Goal: Task Accomplishment & Management: Manage account settings

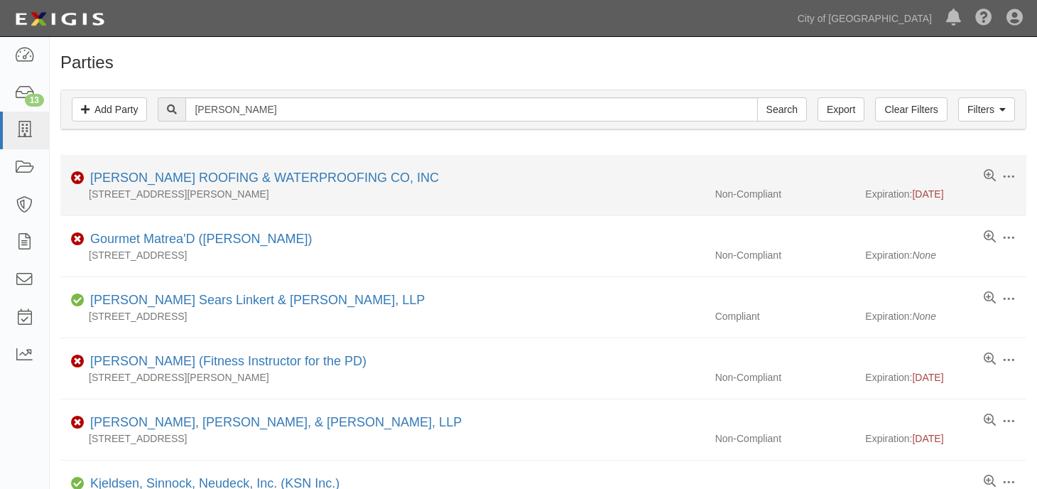
click at [207, 168] on li "Edit Log activity Add task Send message Archive Delete Non-Compliant MADSEN ROO…" at bounding box center [543, 185] width 966 height 61
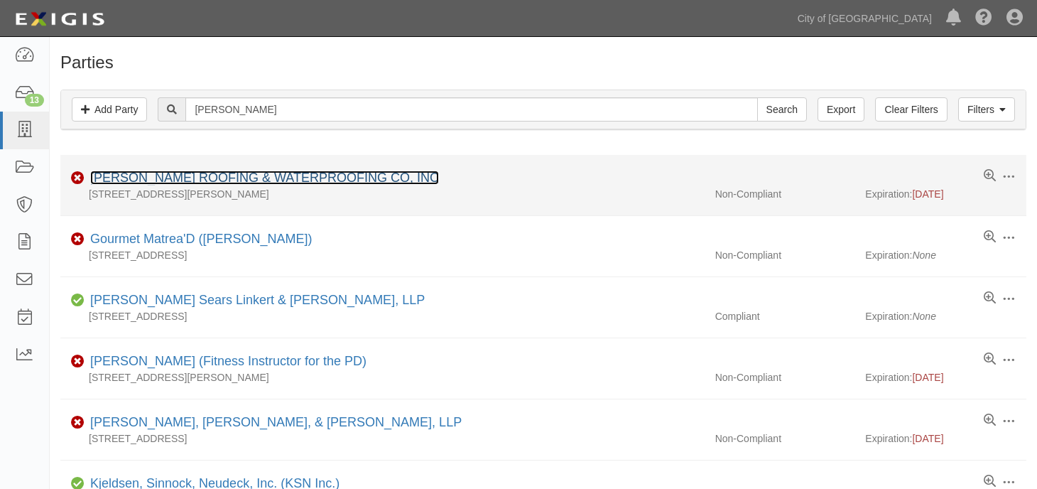
click at [198, 175] on link "[PERSON_NAME] ROOFING & WATERPROOFING CO, INC" at bounding box center [264, 178] width 349 height 14
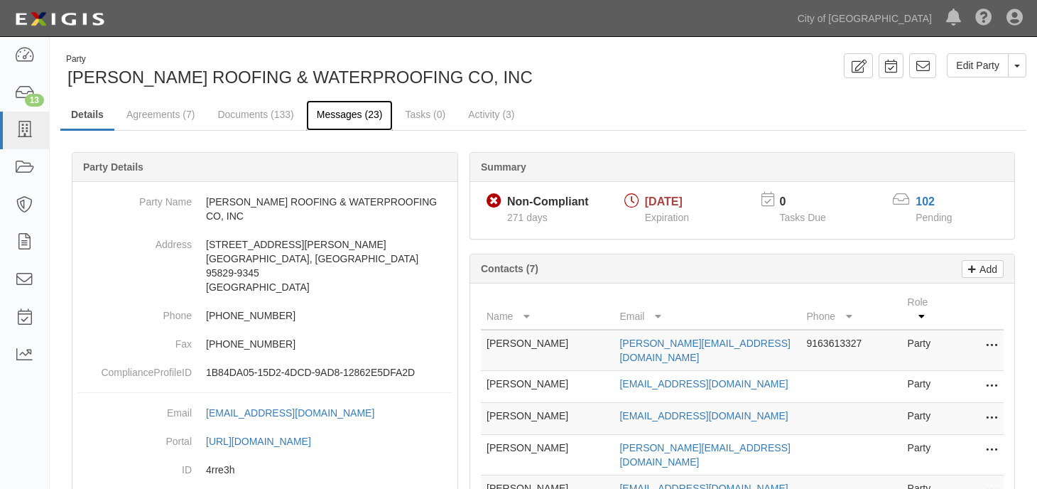
click at [342, 126] on link "Messages (23)" at bounding box center [349, 115] width 87 height 31
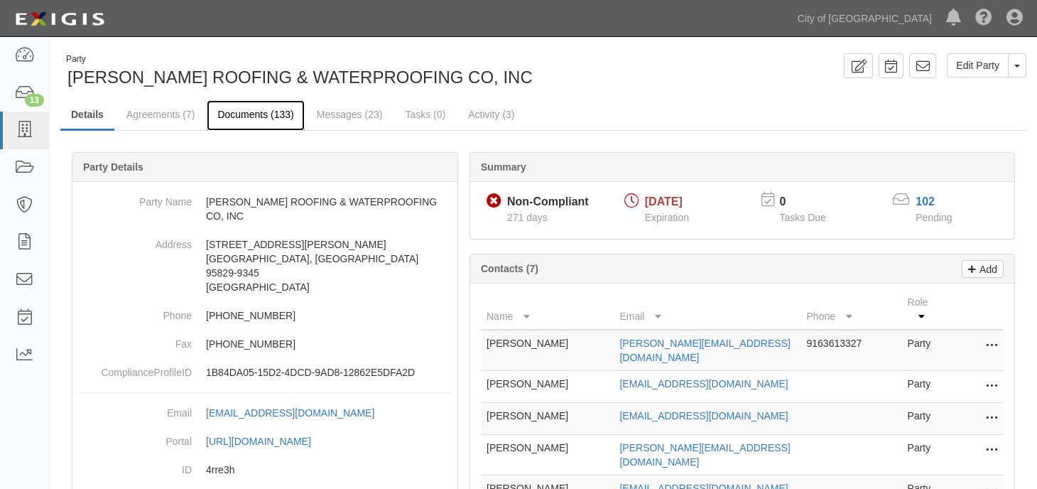
click at [252, 117] on link "Documents (133)" at bounding box center [255, 115] width 97 height 31
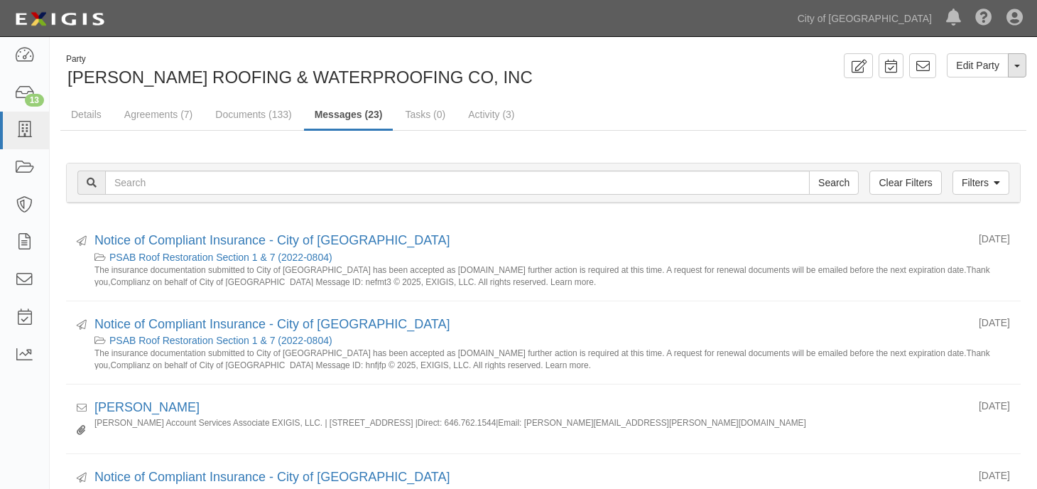
click at [1013, 63] on button "Toggle Party Dropdown" at bounding box center [1017, 65] width 18 height 24
click at [932, 96] on link "View Audit Trail" at bounding box center [970, 92] width 112 height 18
click at [161, 114] on link "Agreements (7)" at bounding box center [159, 115] width 90 height 31
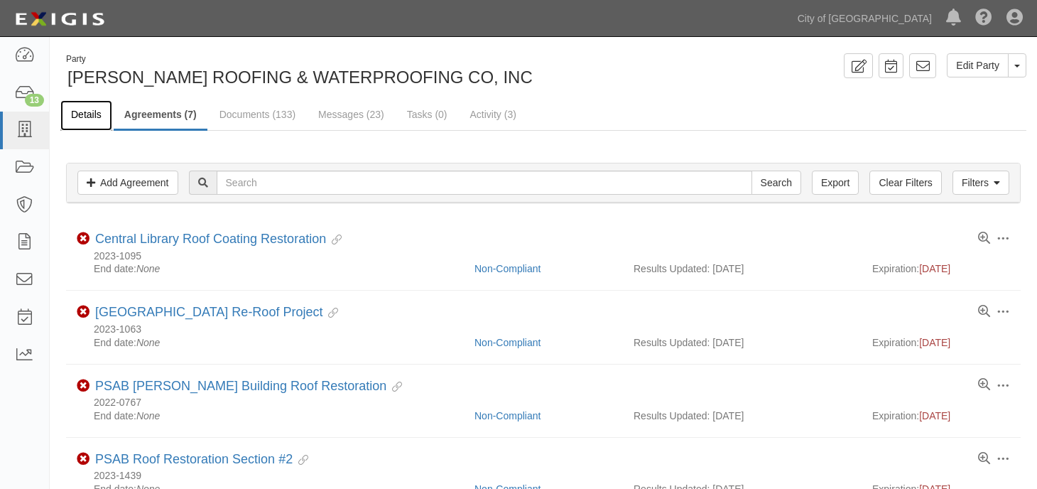
click at [86, 112] on link "Details" at bounding box center [86, 115] width 52 height 31
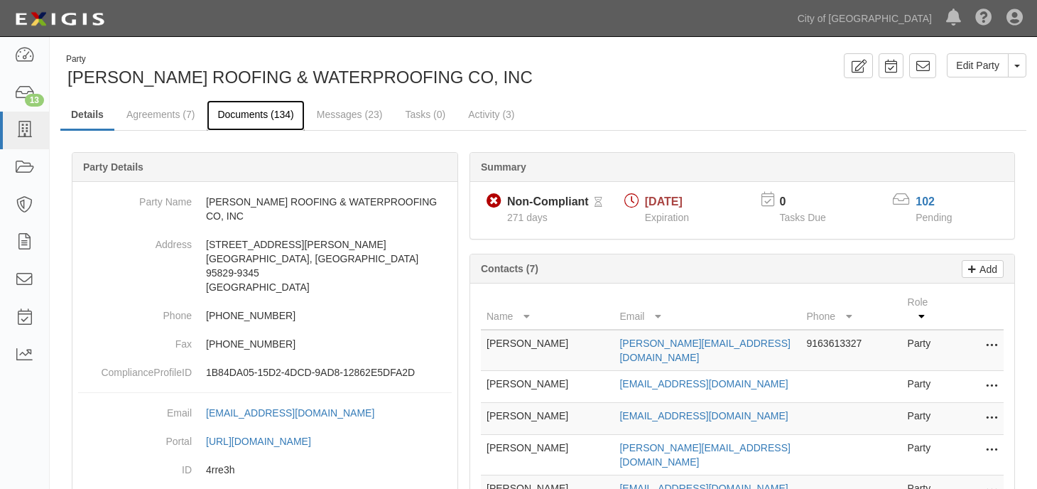
click at [263, 113] on link "Documents (134)" at bounding box center [255, 115] width 97 height 31
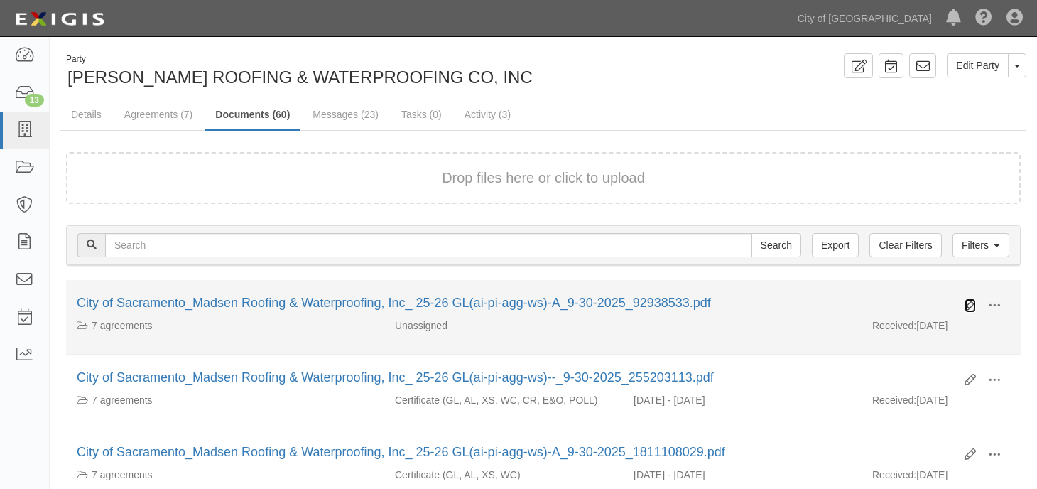
click at [966, 306] on icon at bounding box center [970, 305] width 11 height 11
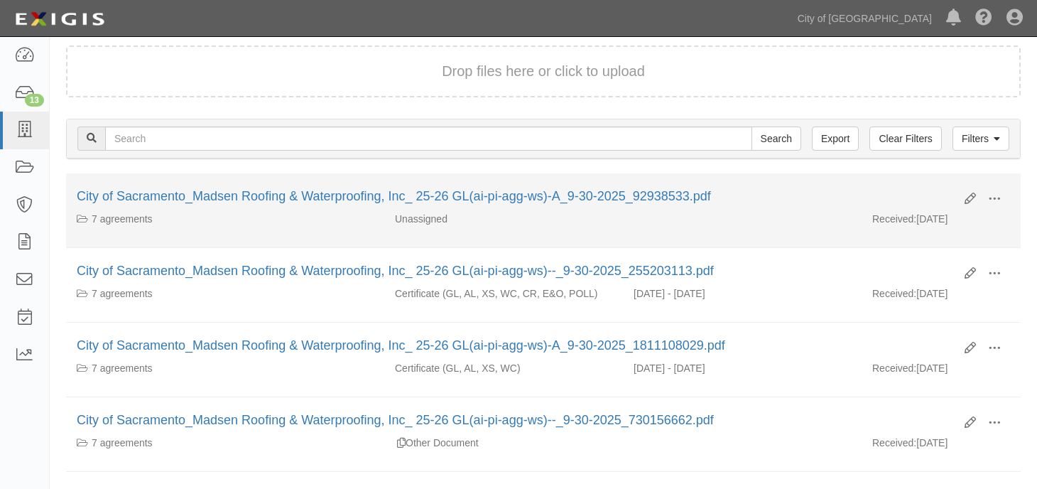
scroll to position [142, 0]
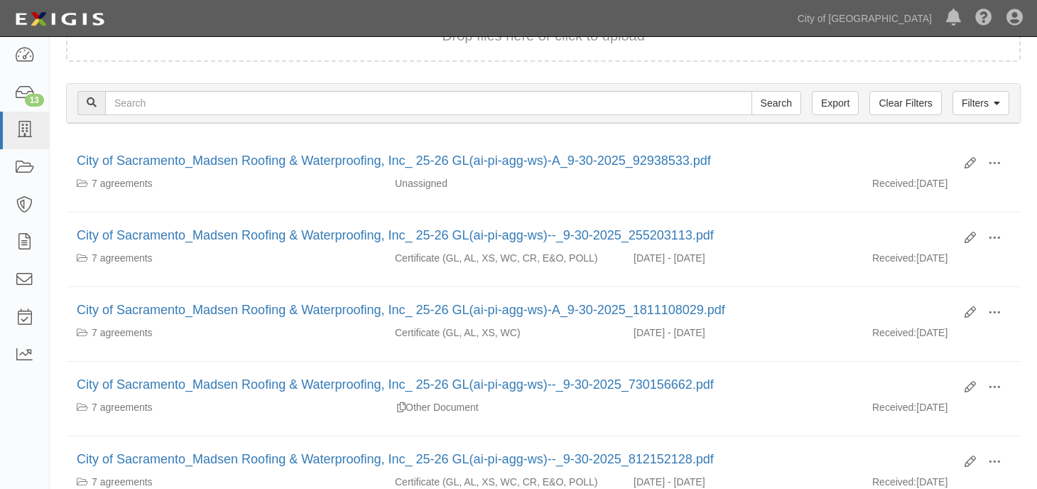
click at [252, 128] on div "Filters Clear Filters Export Search Filters Document Type Unassigned Binders Ca…" at bounding box center [543, 104] width 976 height 65
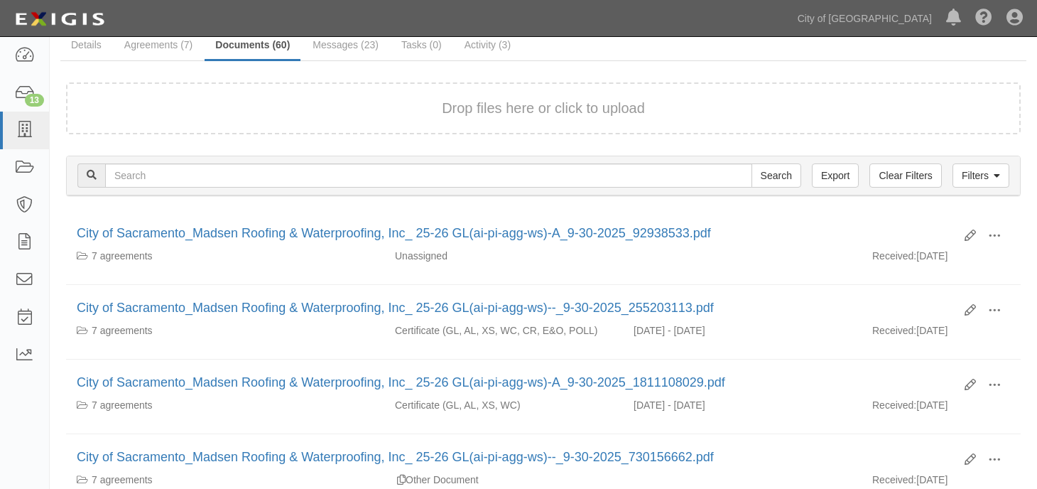
scroll to position [0, 0]
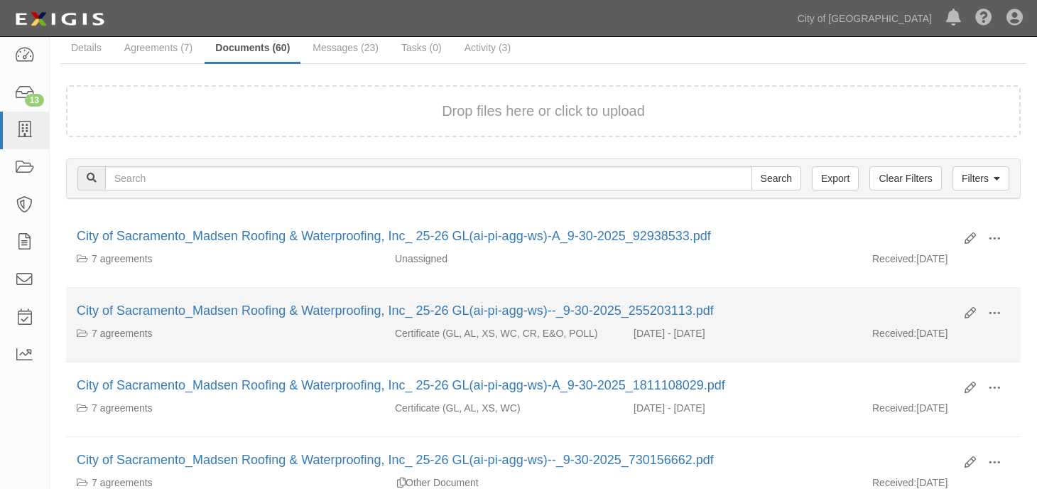
scroll to position [213, 0]
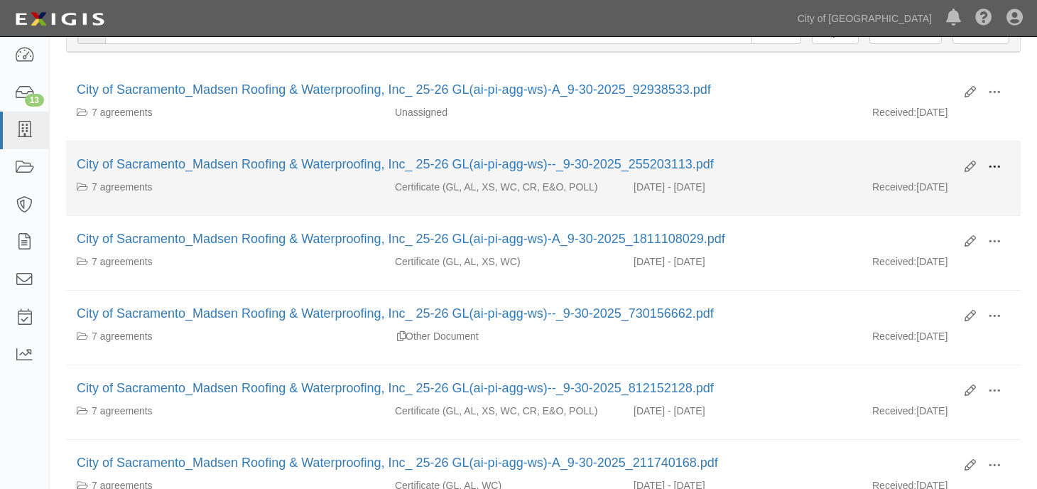
click at [988, 163] on span at bounding box center [994, 167] width 13 height 13
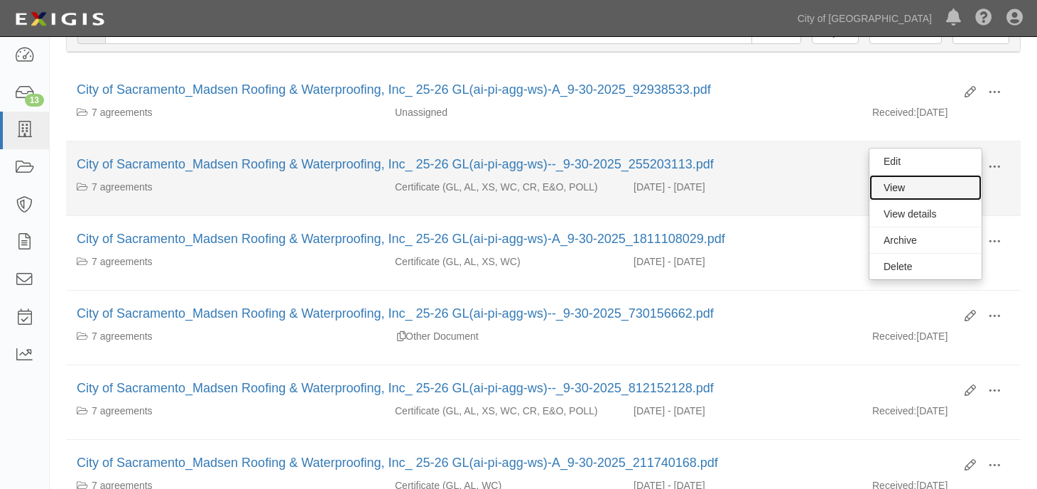
click at [913, 193] on link "View" at bounding box center [926, 188] width 112 height 26
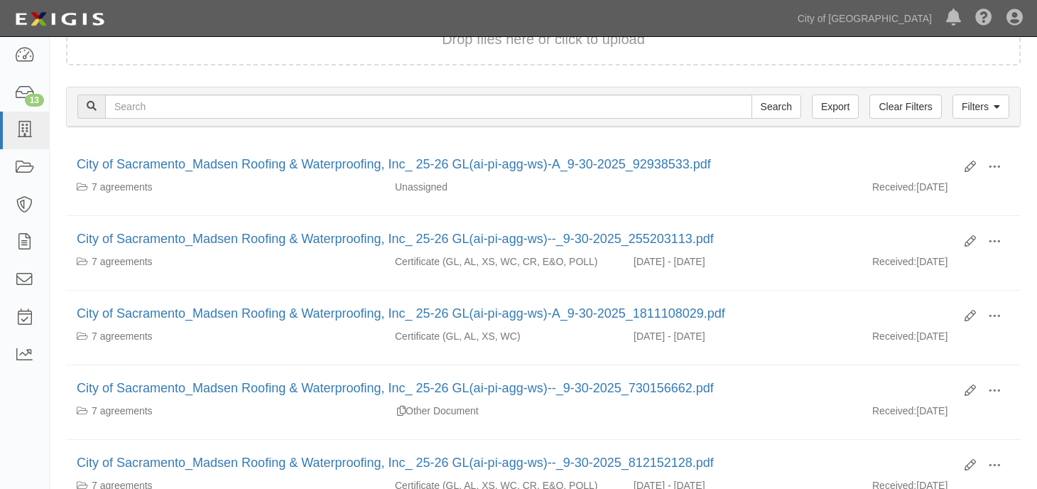
scroll to position [71, 0]
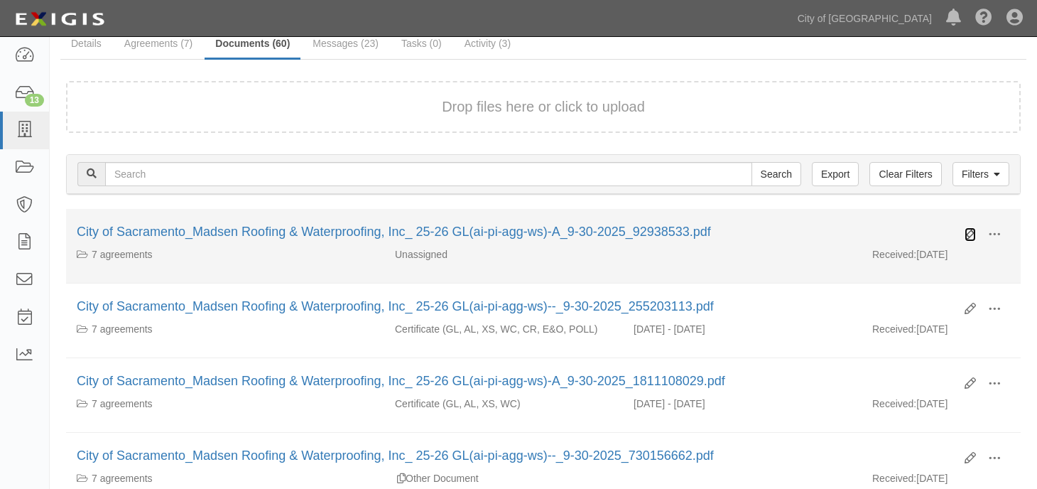
click at [968, 227] on link at bounding box center [970, 234] width 11 height 14
click at [968, 235] on icon at bounding box center [970, 234] width 11 height 11
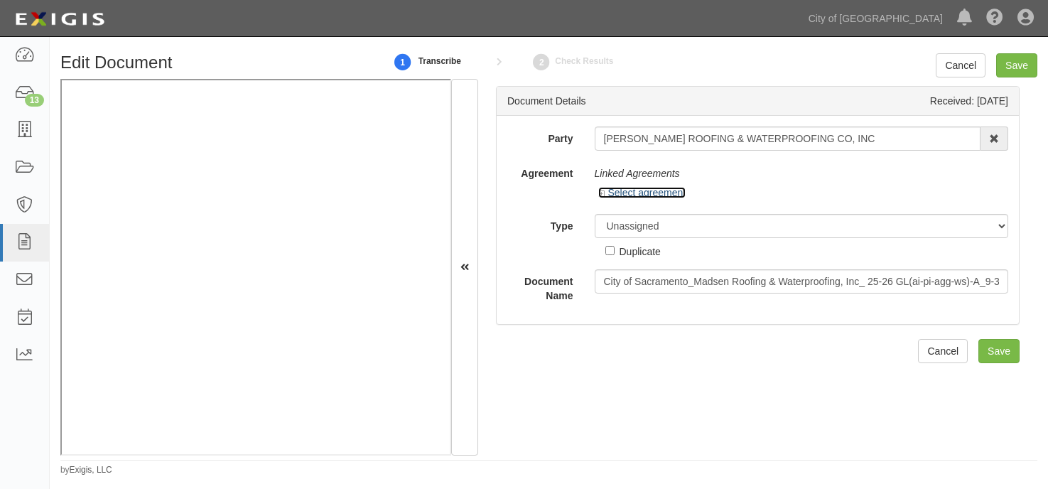
click at [601, 193] on icon at bounding box center [603, 193] width 10 height 7
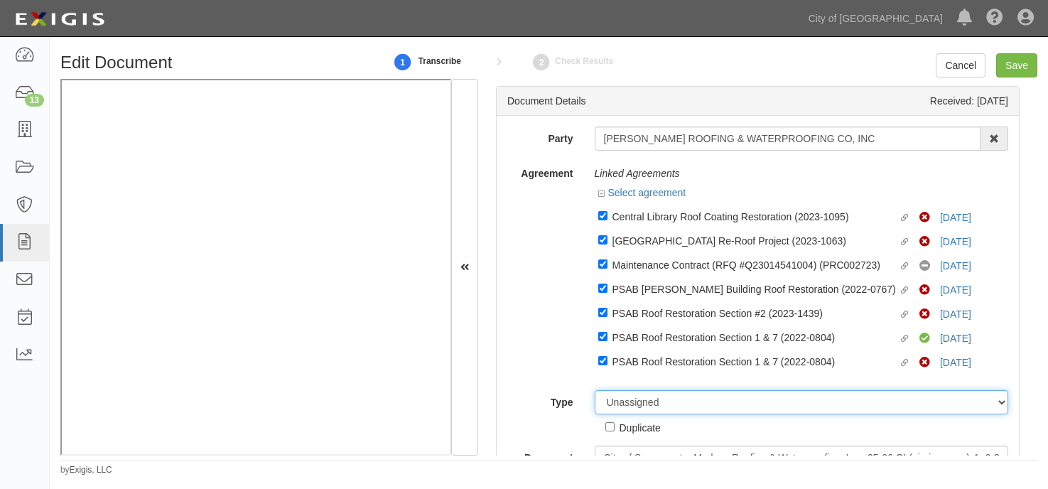
click at [648, 399] on select "Unassigned Binder Cancellation Notice Certificate Contract Endorsement Insuranc…" at bounding box center [802, 402] width 414 height 24
select select "CertificateDetail"
click at [595, 390] on select "Unassigned Binder Cancellation Notice Certificate Contract Endorsement Insuranc…" at bounding box center [802, 402] width 414 height 24
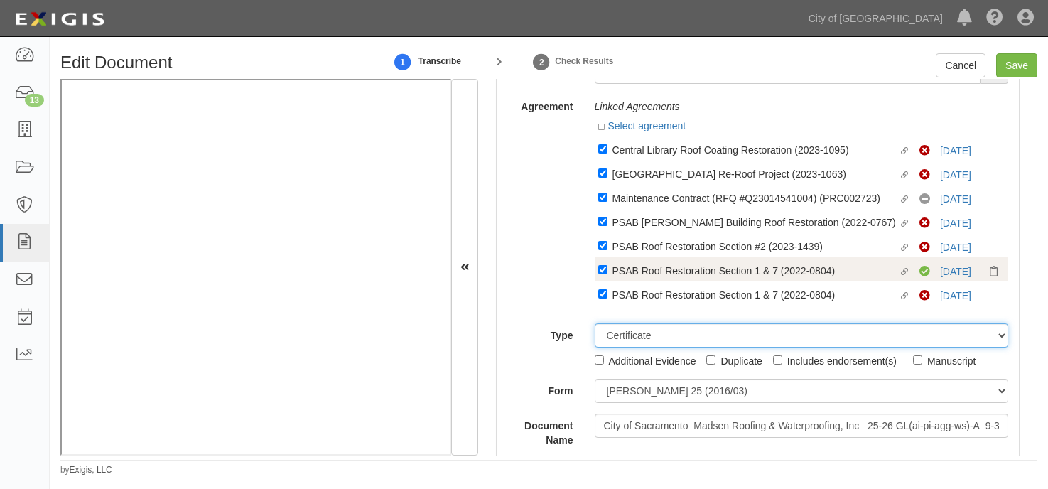
scroll to position [284, 0]
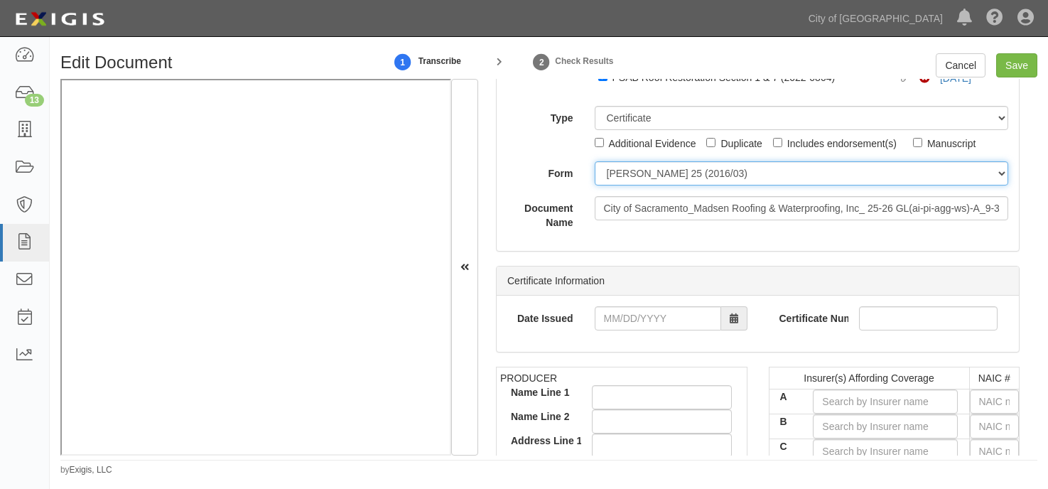
click at [660, 176] on select "ACORD 25 (2016/03) ACORD 101 ACORD 855 NY (2014/05) General" at bounding box center [802, 173] width 414 height 24
select select "GeneralFormDetail"
click at [595, 161] on select "ACORD 25 (2016/03) ACORD 101 ACORD 855 NY (2014/05) General" at bounding box center [802, 173] width 414 height 24
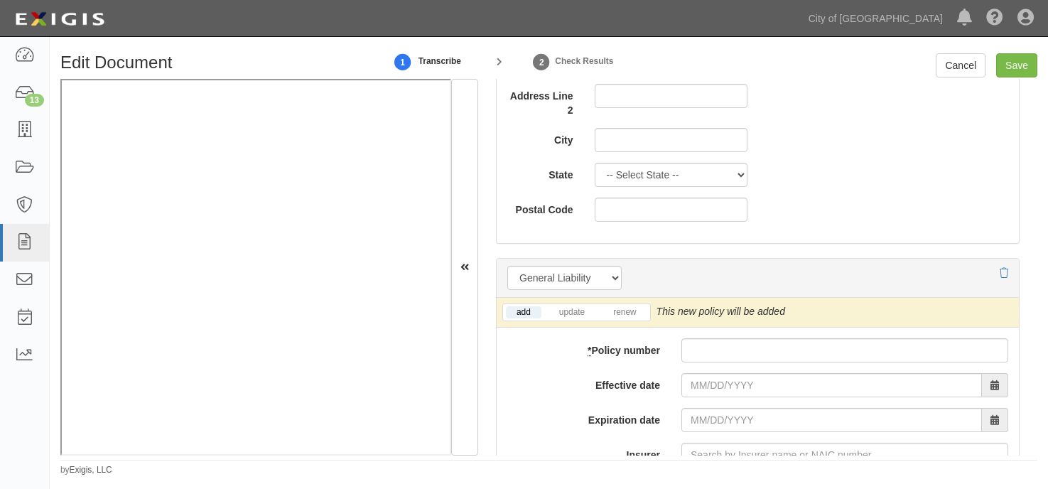
scroll to position [1137, 0]
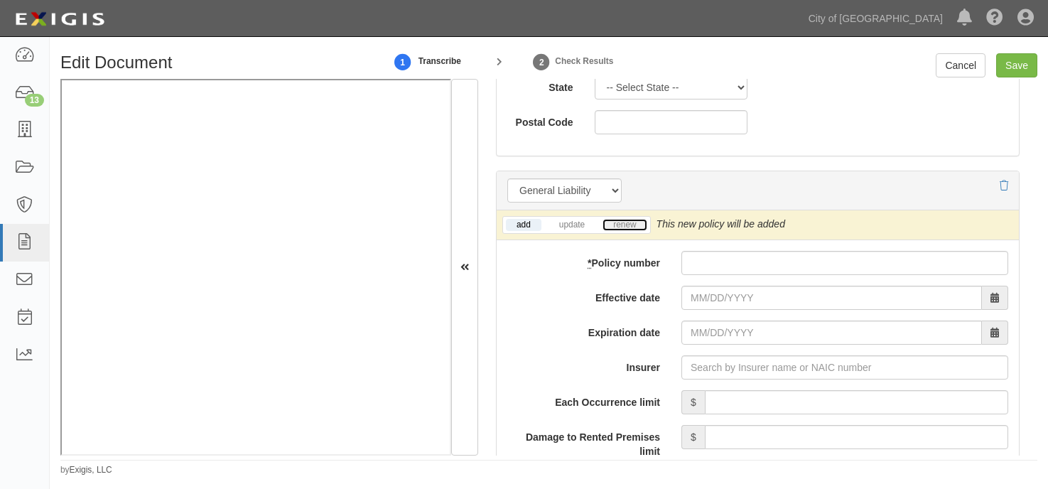
click at [620, 222] on link "renew" at bounding box center [625, 225] width 44 height 12
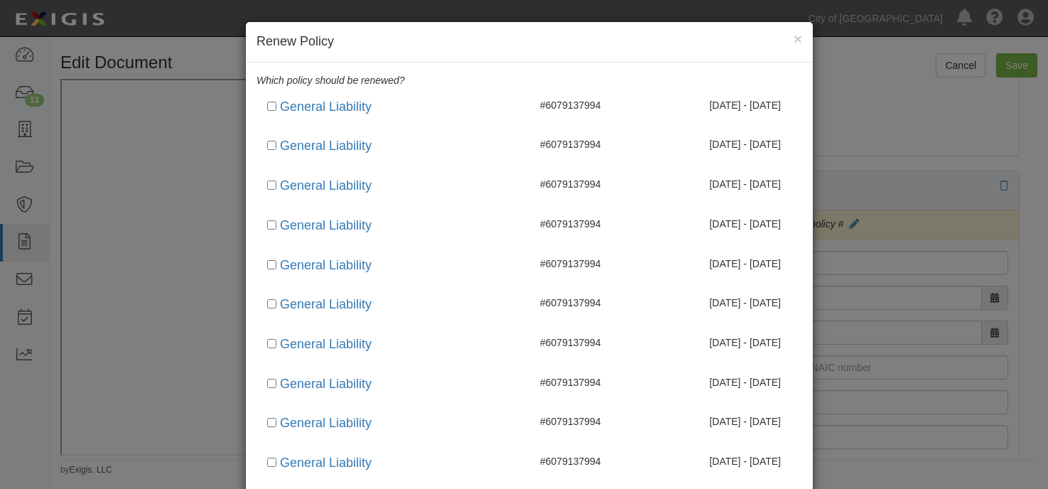
click at [787, 36] on div "× Update Policy Renew Policy" at bounding box center [529, 42] width 567 height 40
click at [794, 38] on button "×" at bounding box center [798, 38] width 9 height 15
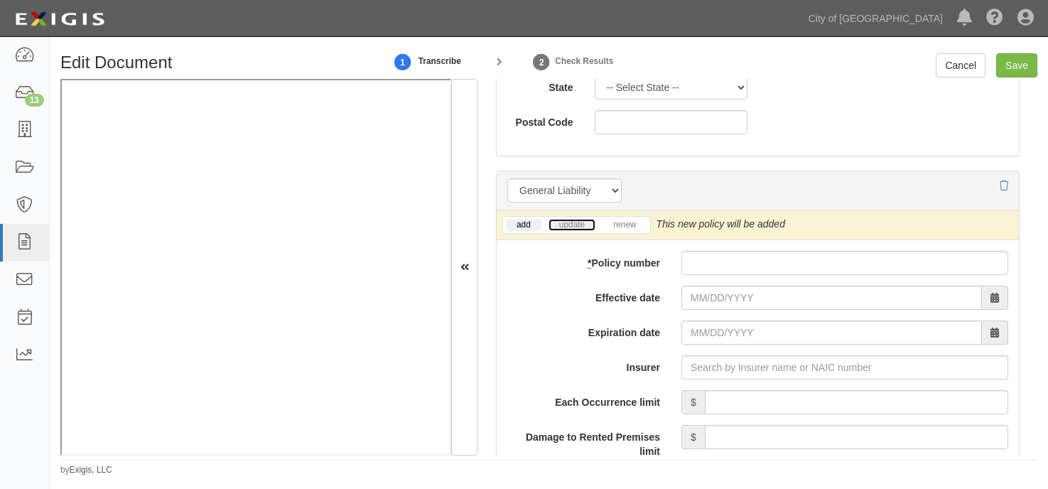
click at [577, 223] on link "update" at bounding box center [572, 225] width 47 height 12
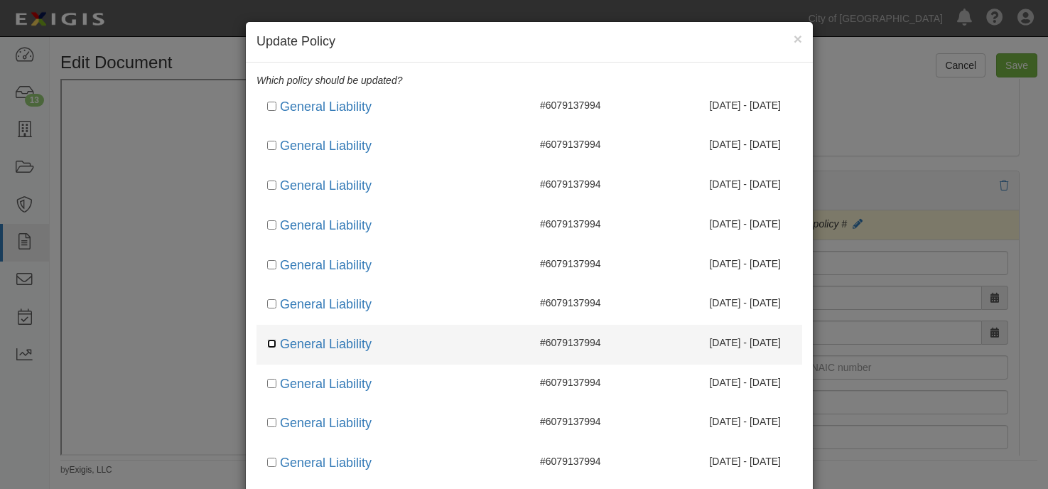
click at [267, 343] on input "checkbox" at bounding box center [271, 343] width 9 height 9
checkbox input "true"
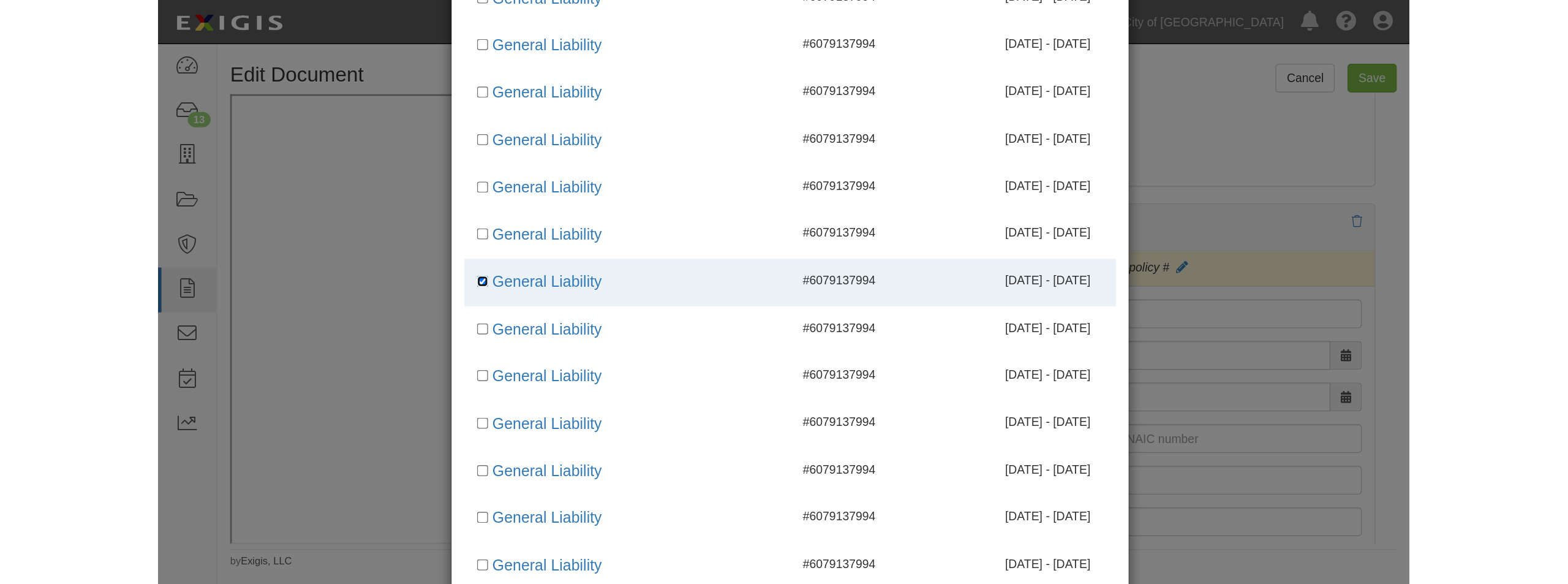
scroll to position [184, 0]
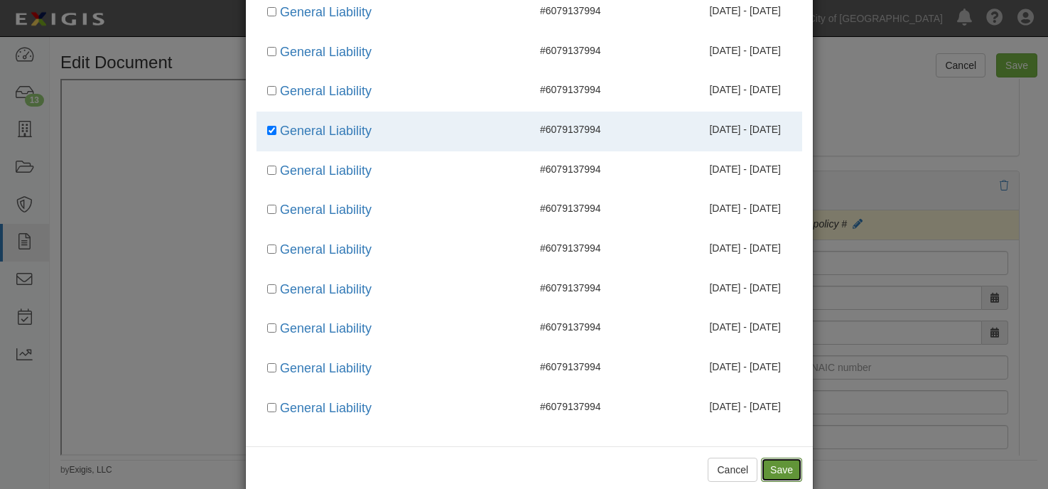
click at [774, 463] on button "Save" at bounding box center [781, 470] width 41 height 24
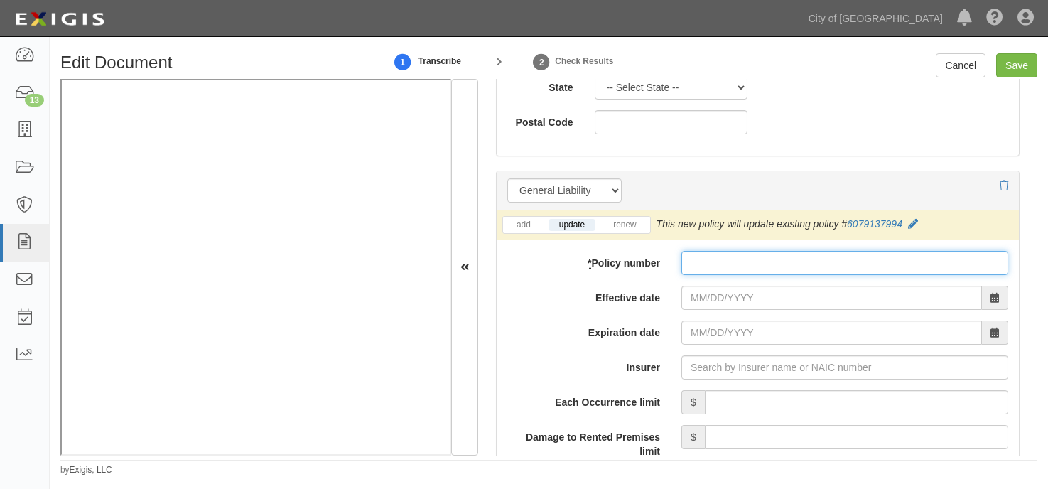
paste input "6079137994"
type input "6079137994"
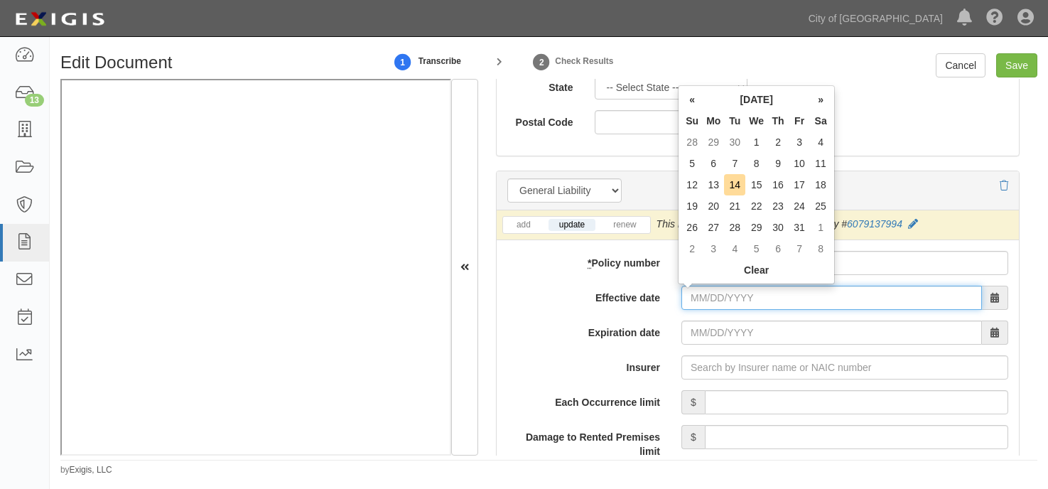
click at [712, 296] on input "Effective date" at bounding box center [831, 298] width 301 height 24
type input "10/01/2025"
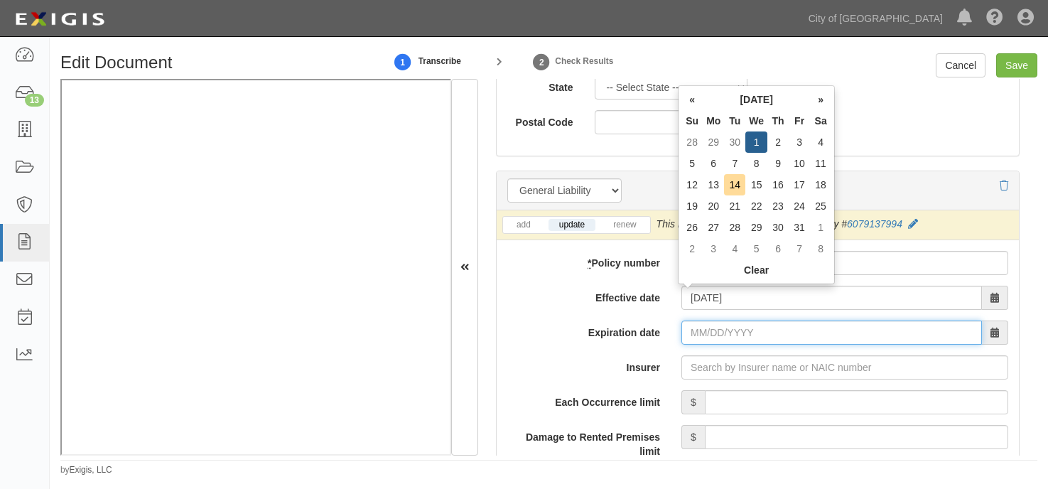
type input "10/01/2026"
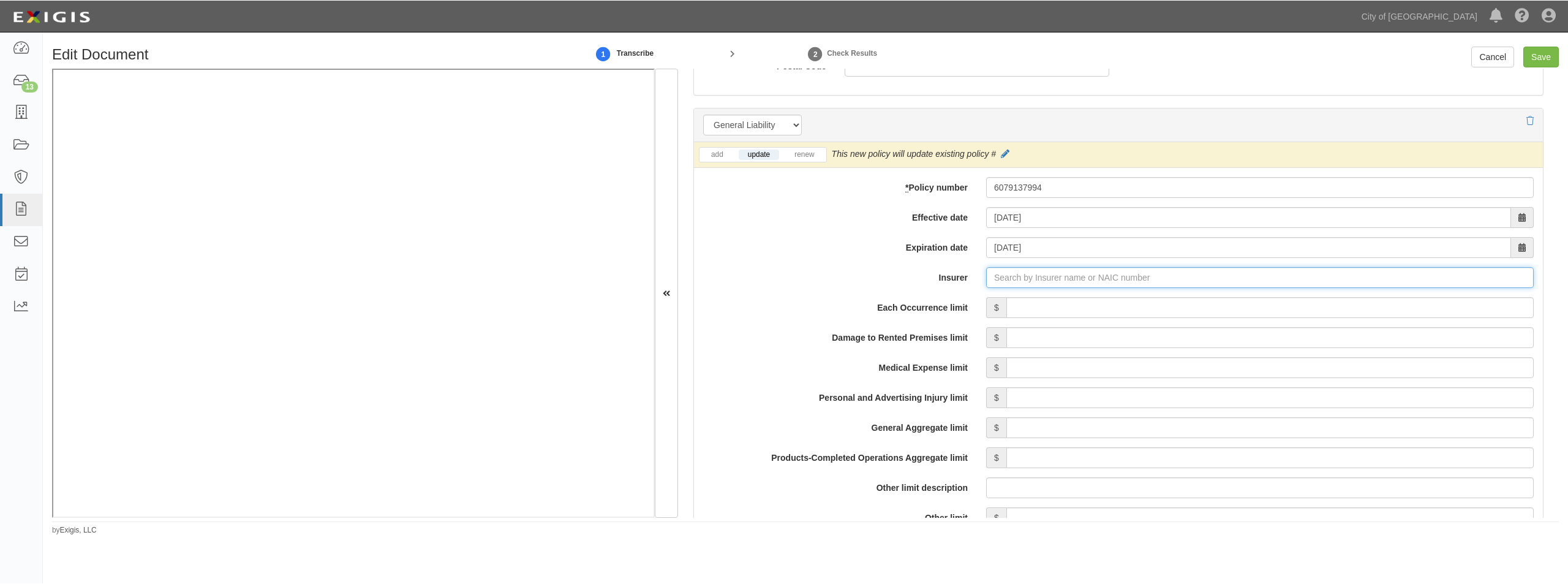
scroll to position [941, 0]
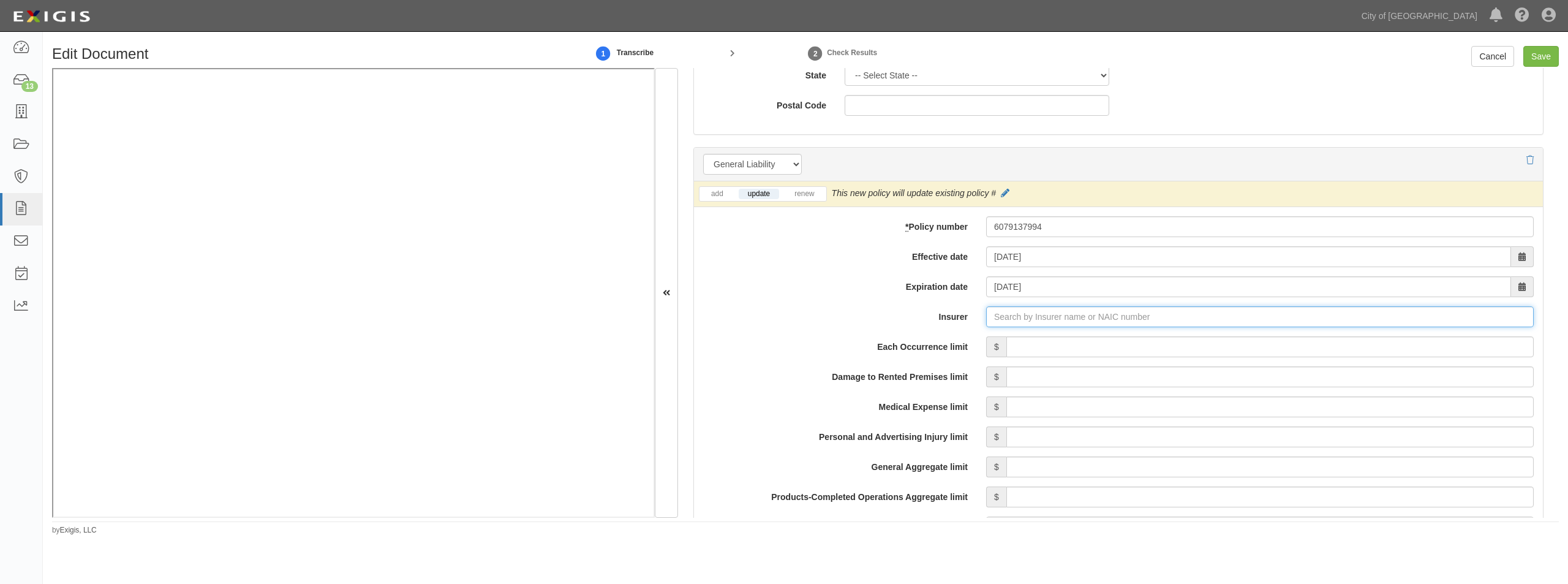
click at [903, 320] on input "Insurer" at bounding box center [1259, 317] width 547 height 21
type input "21st Century Advantage Insurance Company (25232) NR Rating"
type input "2"
click at [903, 342] on div "Valley Forge Insurance Company ( 20508 ) A XV Rating" at bounding box center [1022, 340] width 232 height 16
type input "Valley Forge Insurance Company (20508) A XV Rating"
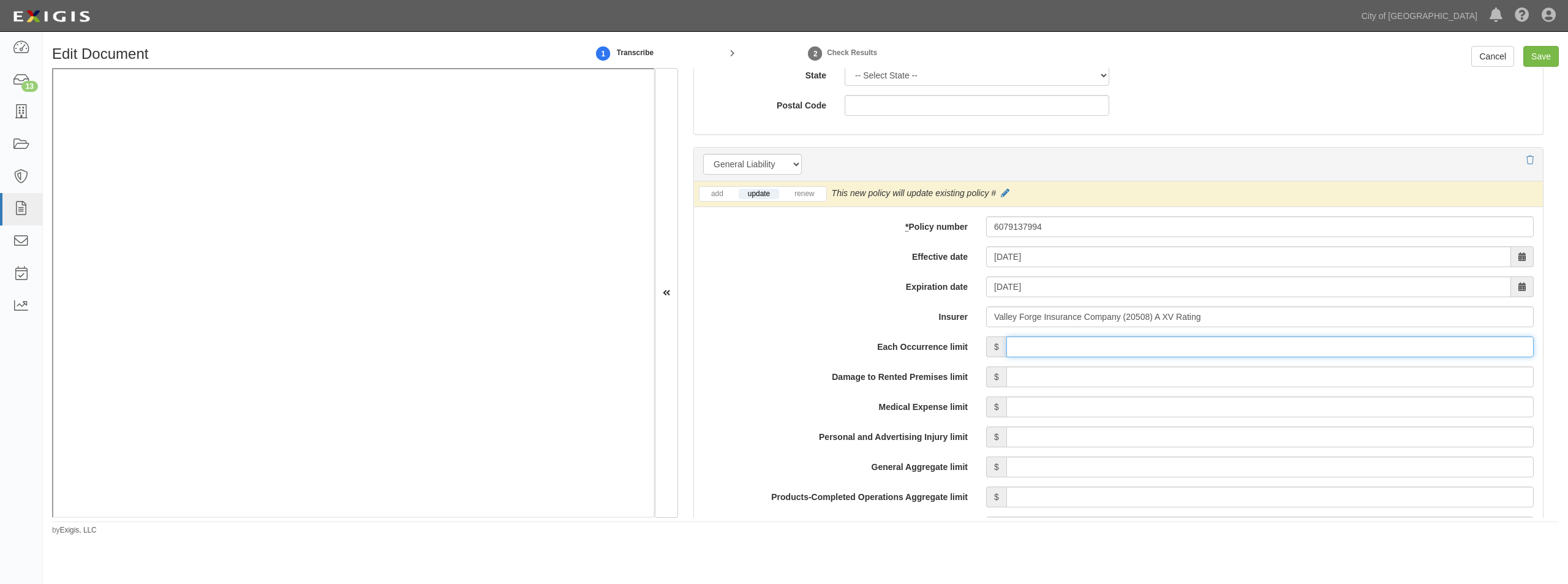
click at [903, 350] on input "Each Occurrence limit" at bounding box center [1270, 347] width 528 height 21
type input "1,000,000"
click at [903, 374] on input "Damage to Rented Premises limit" at bounding box center [1270, 377] width 528 height 21
type input "100,000"
click at [903, 405] on input "Medical Expense limit" at bounding box center [1270, 407] width 528 height 21
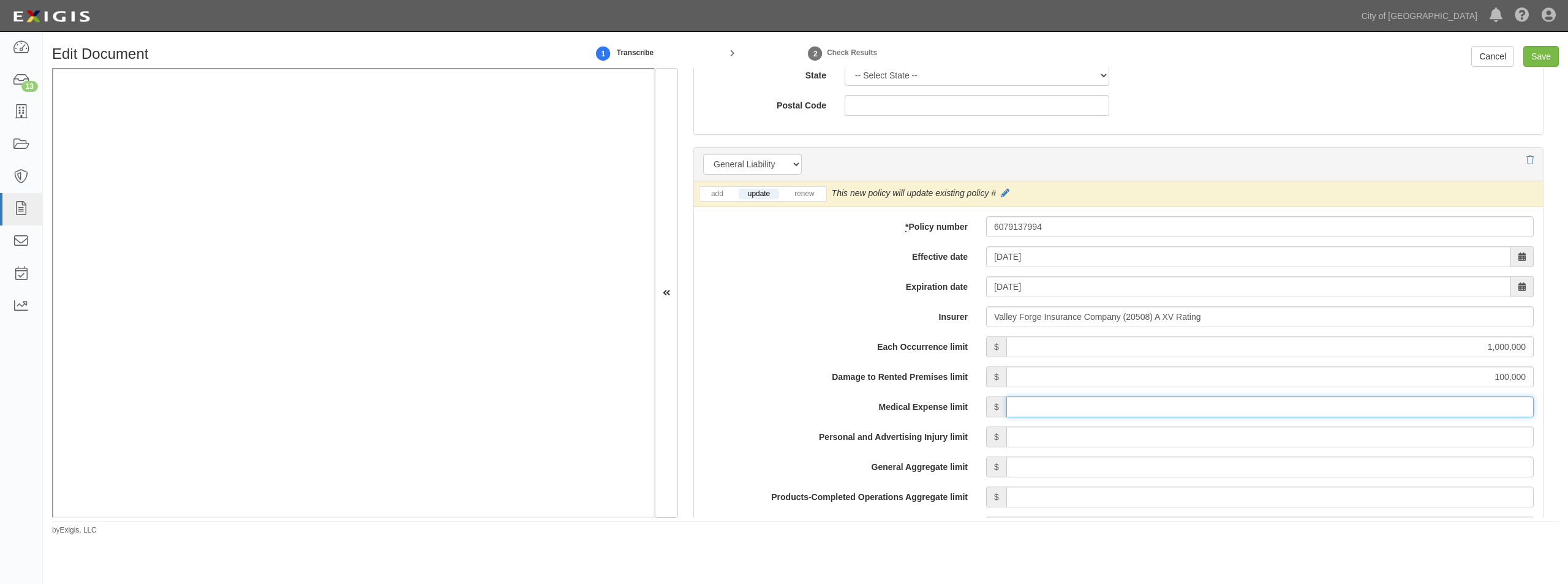
type input "15,000"
drag, startPoint x: 1408, startPoint y: 440, endPoint x: 1403, endPoint y: 435, distance: 7.1
click at [903, 421] on input "Personal and Advertising Injury limit" at bounding box center [1270, 437] width 528 height 21
type input "1,000,000"
click at [903, 421] on input "General Aggregate limit" at bounding box center [1270, 467] width 528 height 21
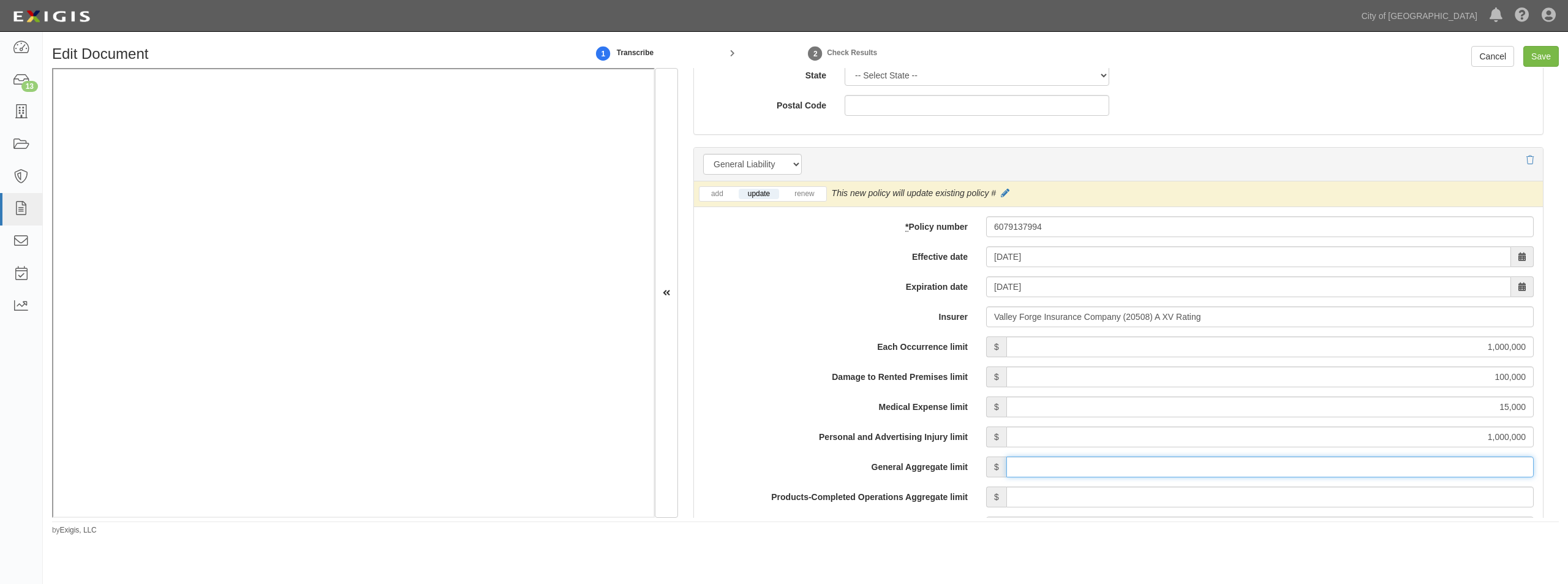
type input "2,000,000"
click at [903, 421] on input "Products-Completed Operations Aggregate limit" at bounding box center [1270, 497] width 528 height 21
type input "2,000,000"
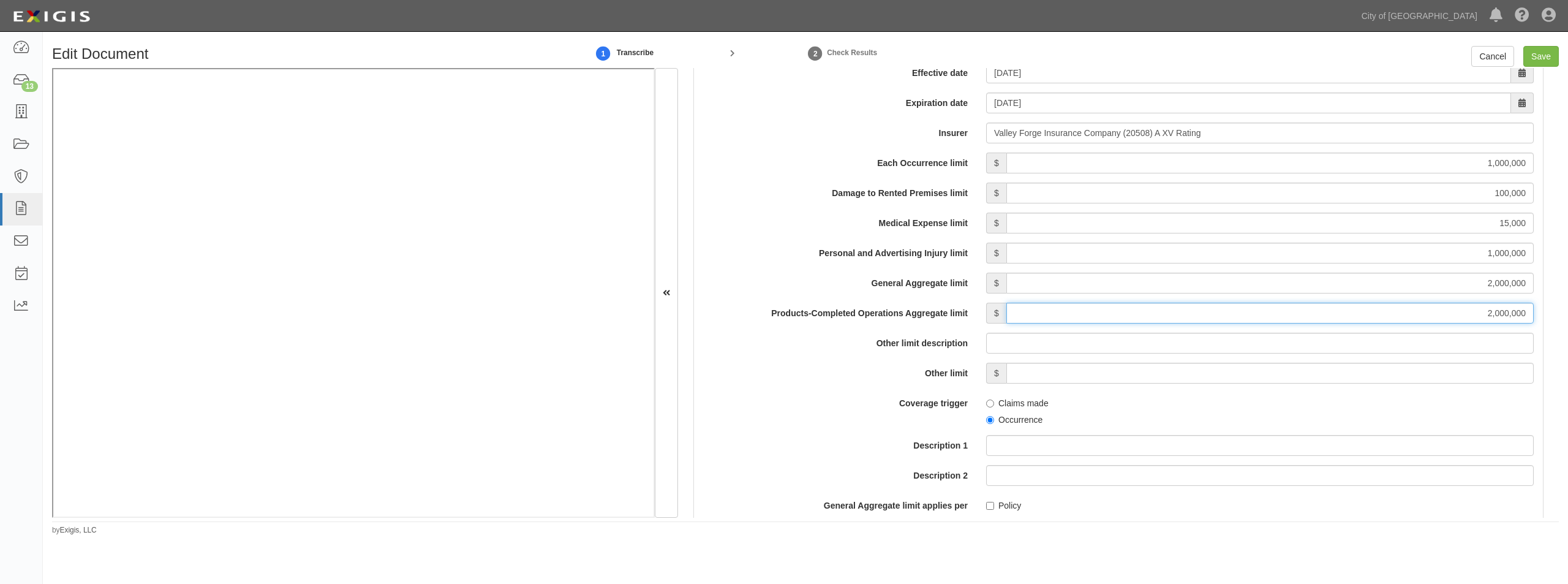
scroll to position [1309, 0]
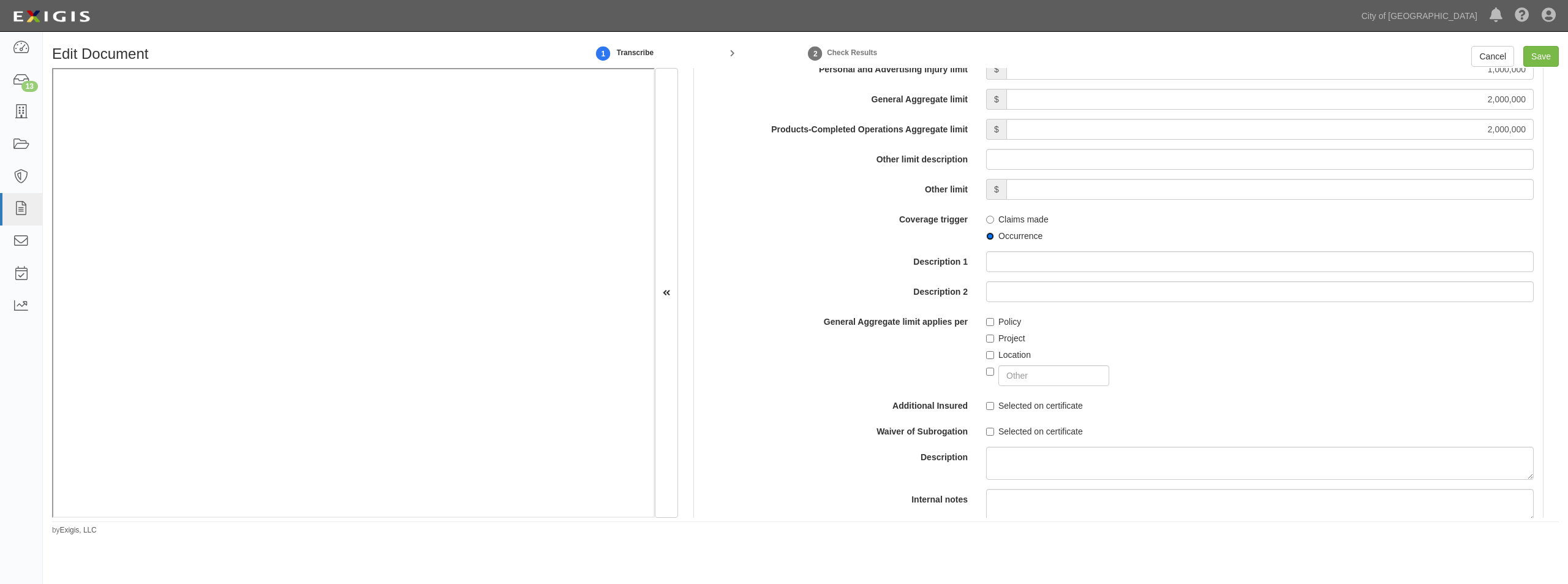
click at [903, 235] on input "Occurrence" at bounding box center [990, 235] width 8 height 8
radio input "true"
click at [903, 337] on input "Project" at bounding box center [990, 338] width 8 height 8
checkbox input "true"
click at [903, 409] on input "Selected on certificate" at bounding box center [990, 405] width 8 height 8
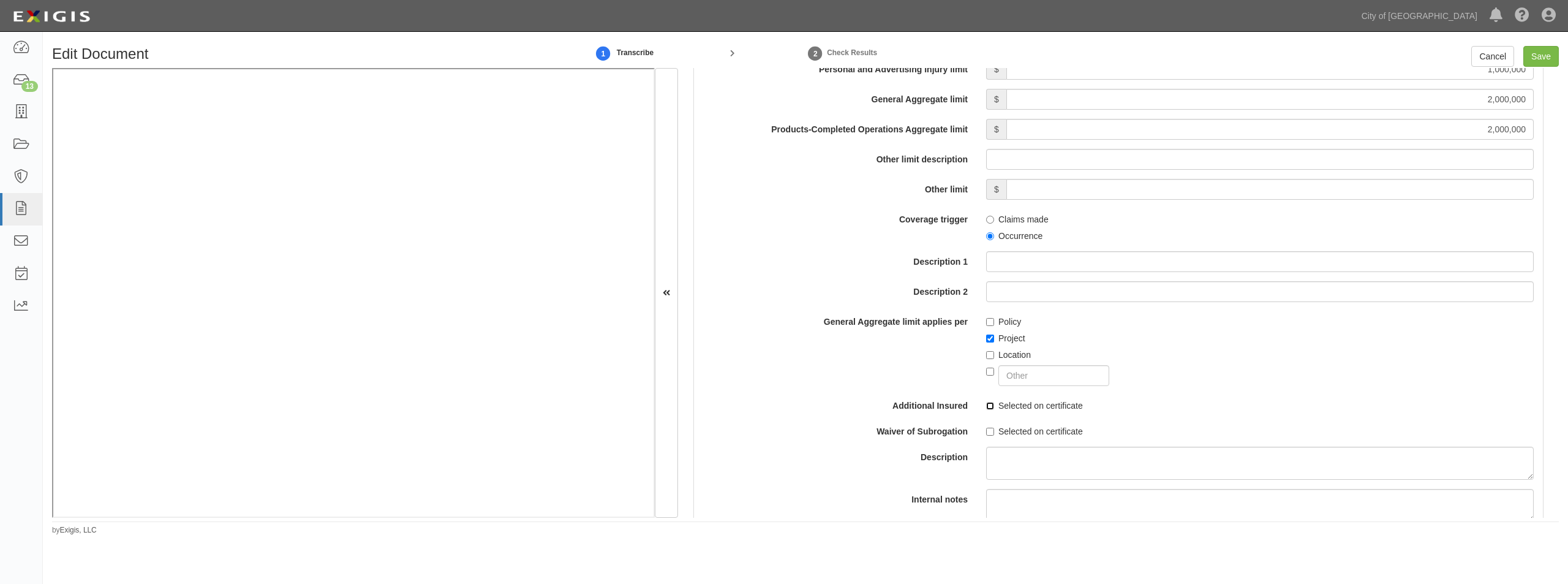
checkbox input "true"
click at [903, 421] on input "Selected on certificate" at bounding box center [990, 431] width 8 height 8
checkbox input "true"
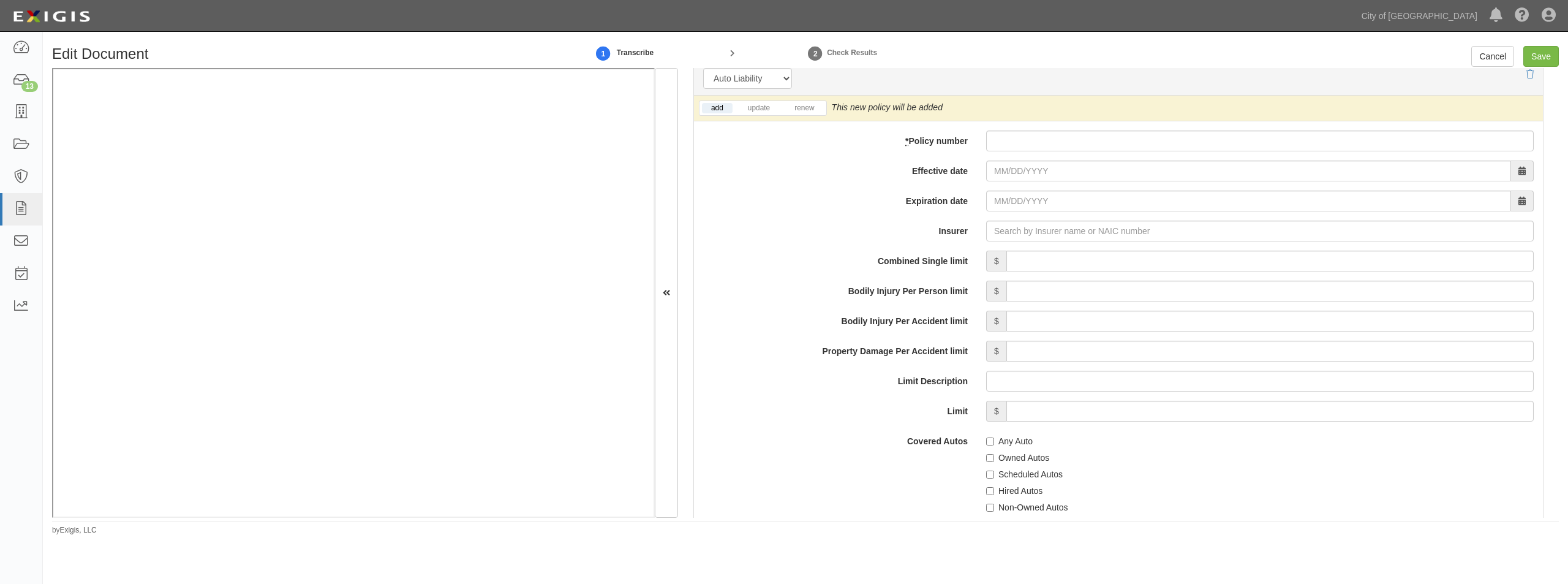
scroll to position [1860, 0]
click at [773, 110] on link "update" at bounding box center [759, 108] width 41 height 10
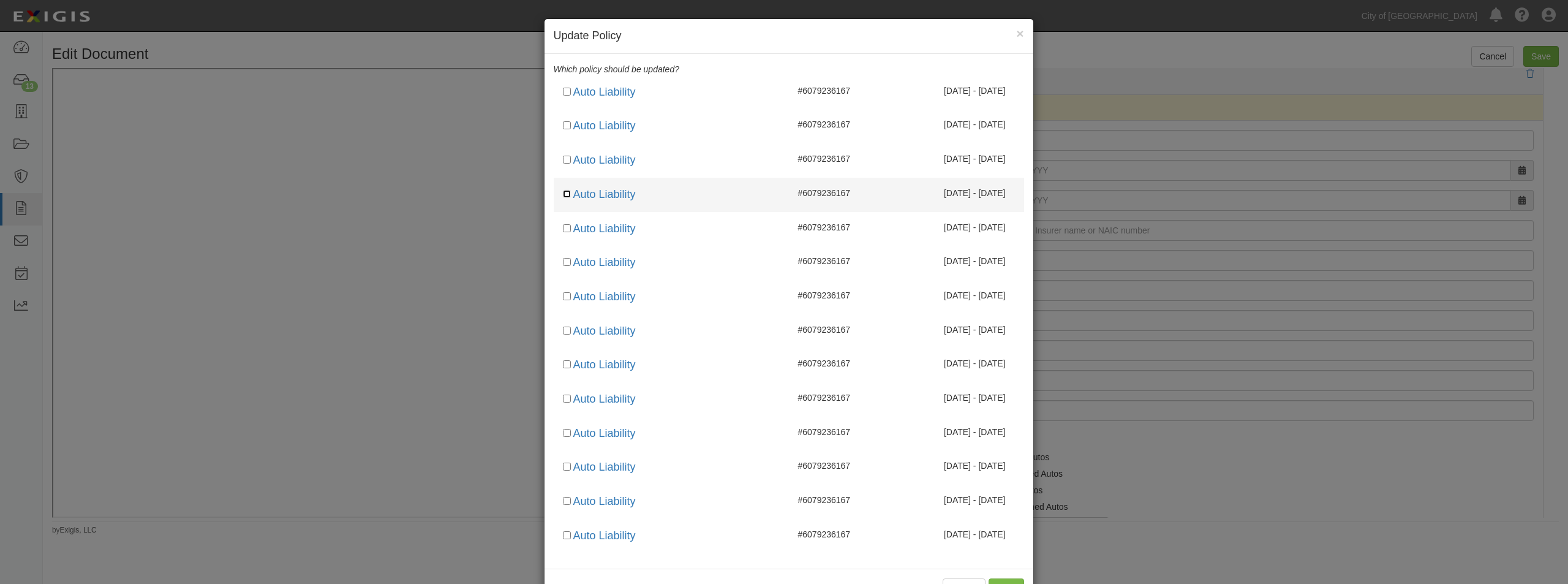
click at [563, 194] on input "checkbox" at bounding box center [566, 193] width 8 height 8
checkbox input "true"
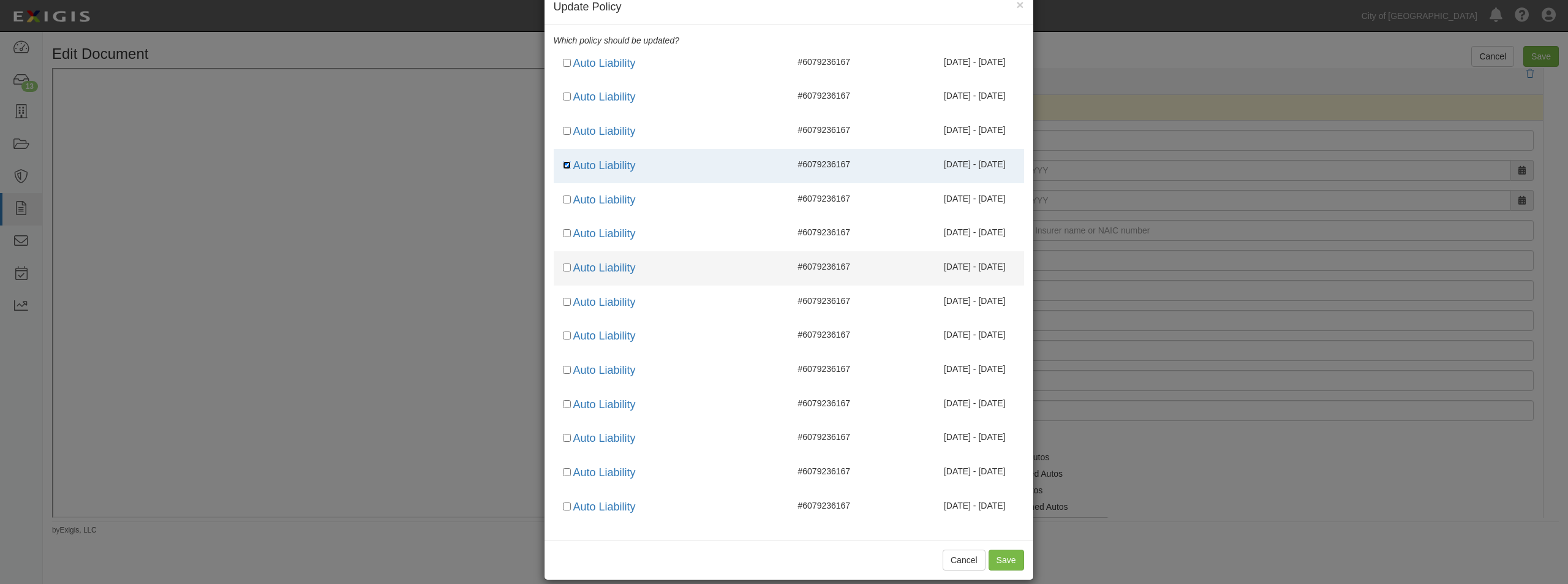
scroll to position [43, 0]
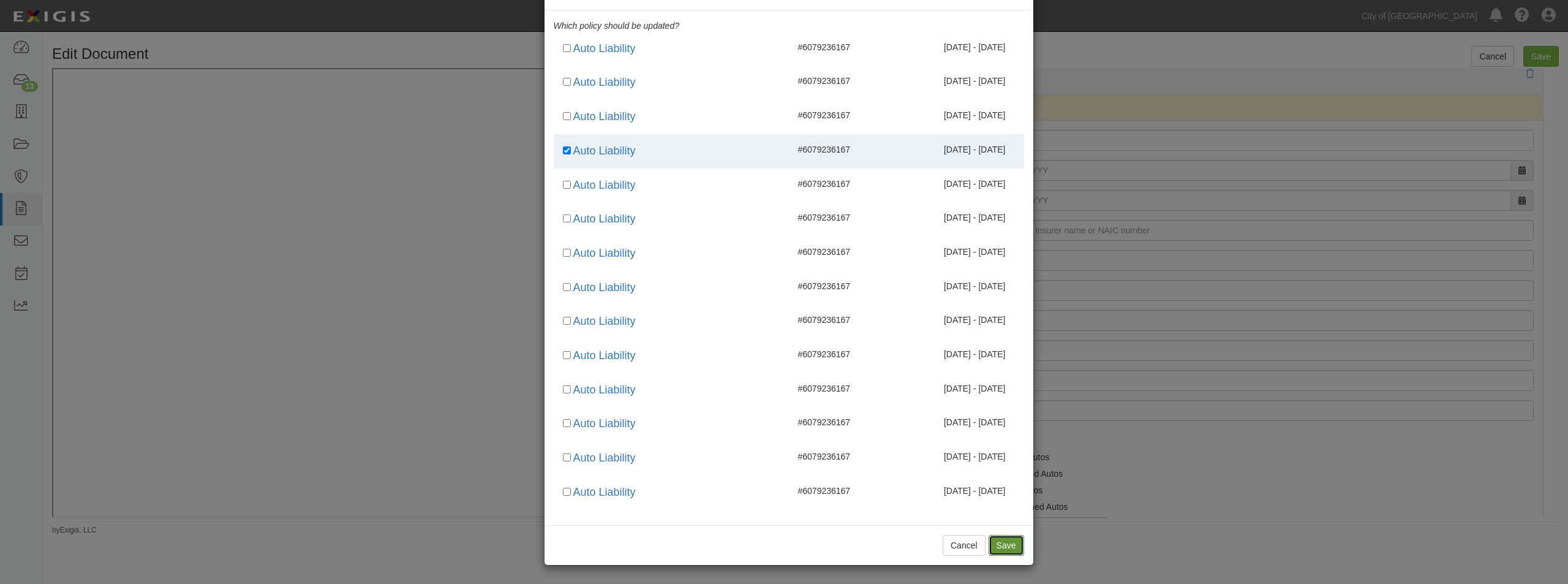
click at [903, 421] on button "Save" at bounding box center [1006, 545] width 35 height 21
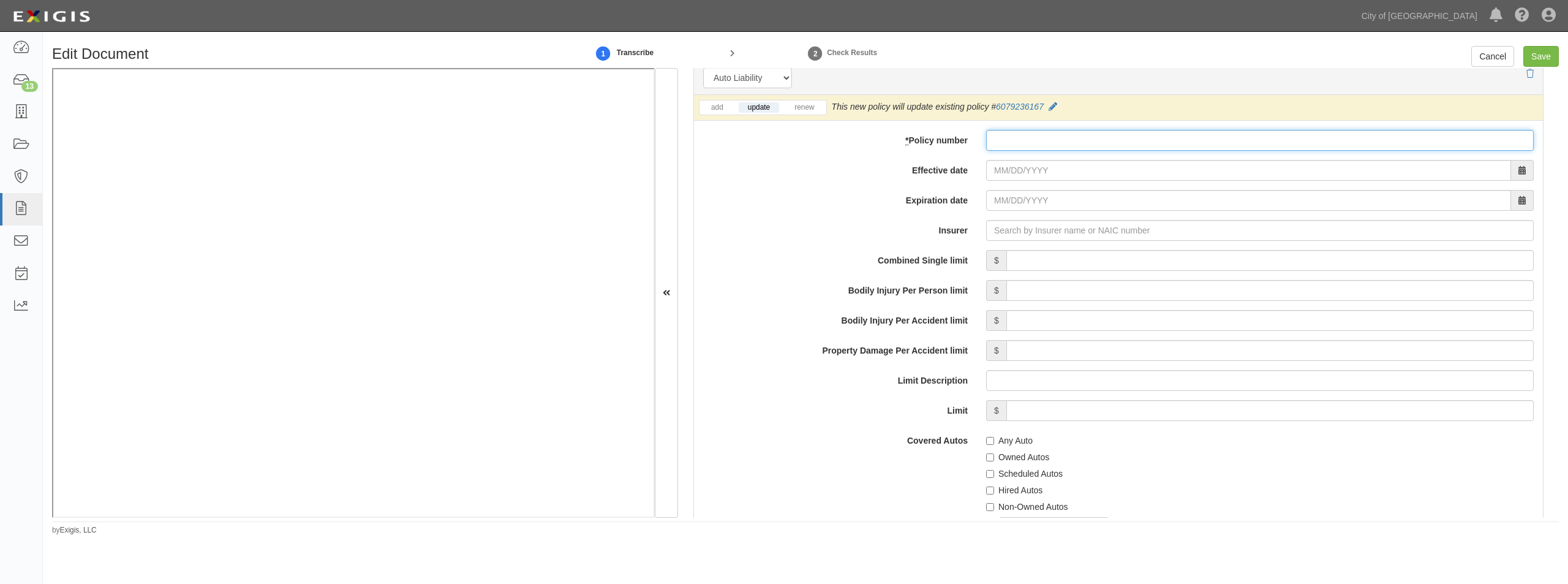
paste input "6079236167"
type input "6079236167"
click at [903, 175] on input "Effective date" at bounding box center [1248, 170] width 525 height 21
type input "05/12/0025"
type input "05/12/0026"
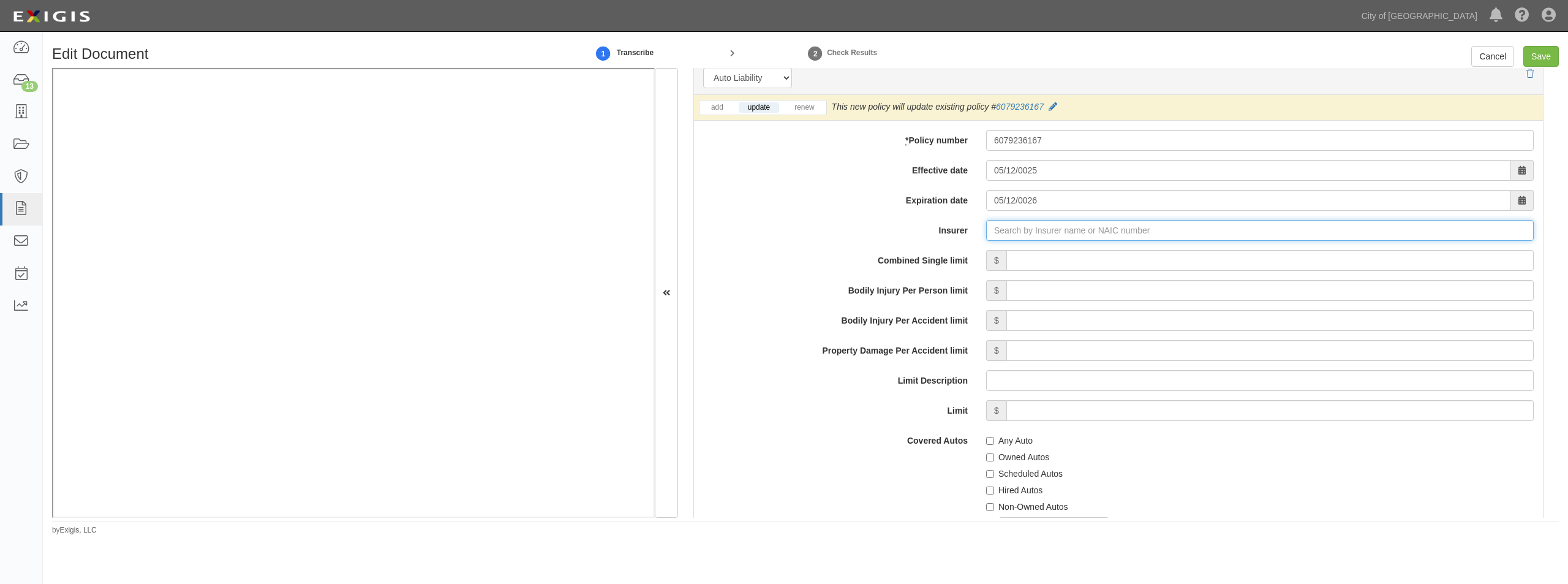
click at [903, 226] on input "Insurer" at bounding box center [1259, 230] width 547 height 21
type input "21st Century Advantage Insurance Company (25232) NR Rating"
type input "2"
click at [903, 255] on div "Valley Forge Insurance Company ( 20508 ) A XV Rating" at bounding box center [1022, 254] width 232 height 16
type input "Valley Forge Insurance Company (20508) A XV Rating"
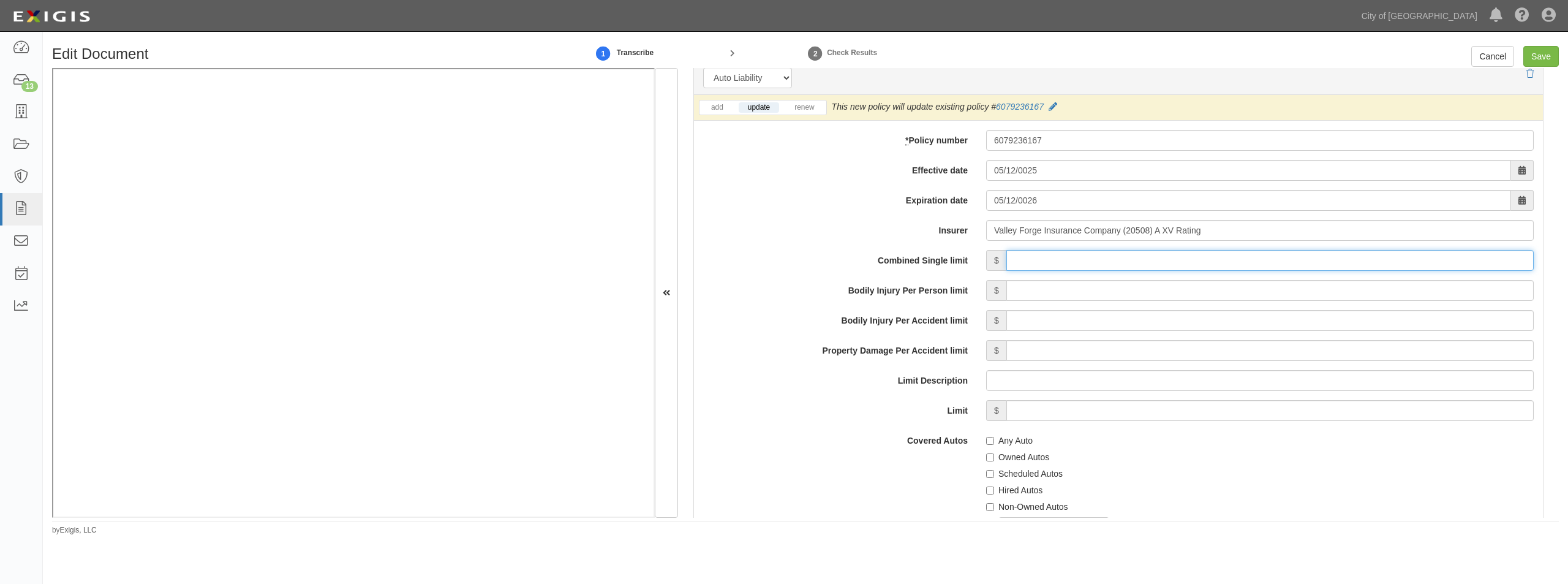
click at [903, 264] on input "Combined Single limit" at bounding box center [1270, 261] width 528 height 21
type input "1,000,000"
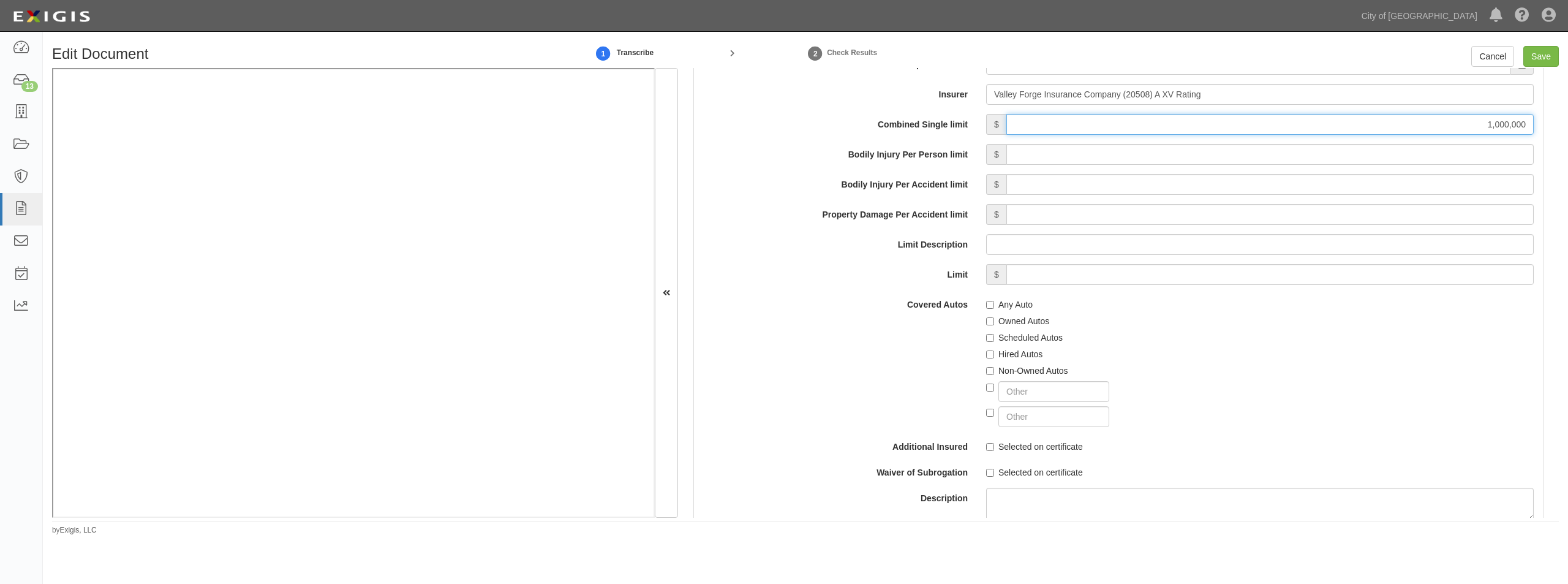
scroll to position [2044, 0]
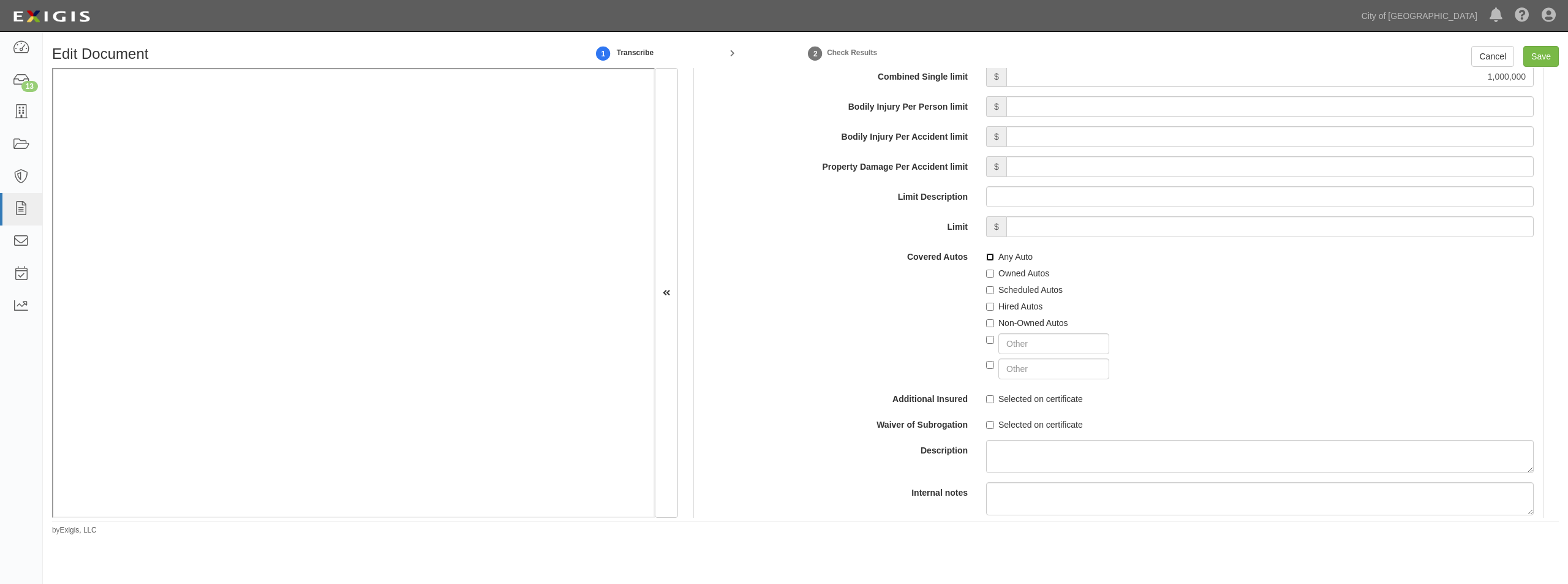
click at [903, 255] on input "Any Auto" at bounding box center [990, 256] width 8 height 8
checkbox input "true"
drag, startPoint x: 989, startPoint y: 303, endPoint x: 989, endPoint y: 318, distance: 15.0
click at [903, 304] on input "Hired Autos" at bounding box center [990, 306] width 8 height 8
checkbox input "true"
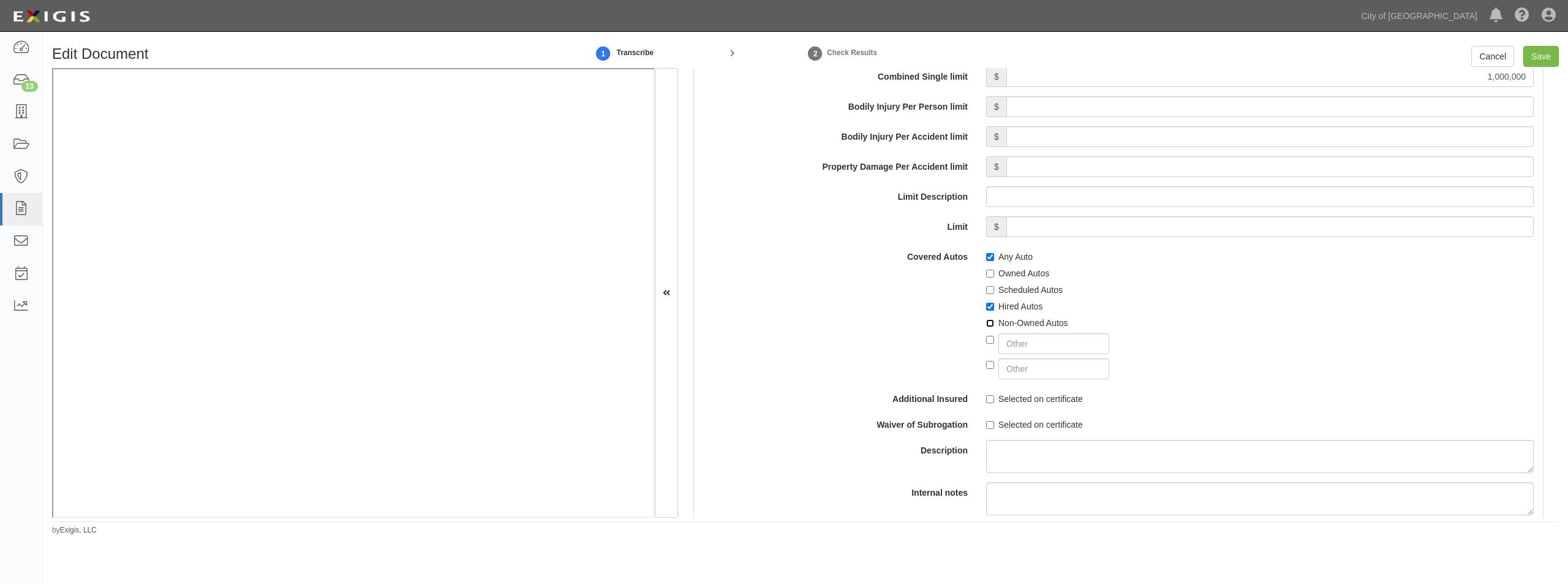
click at [903, 323] on input "Non-Owned Autos" at bounding box center [990, 323] width 8 height 8
checkbox input "true"
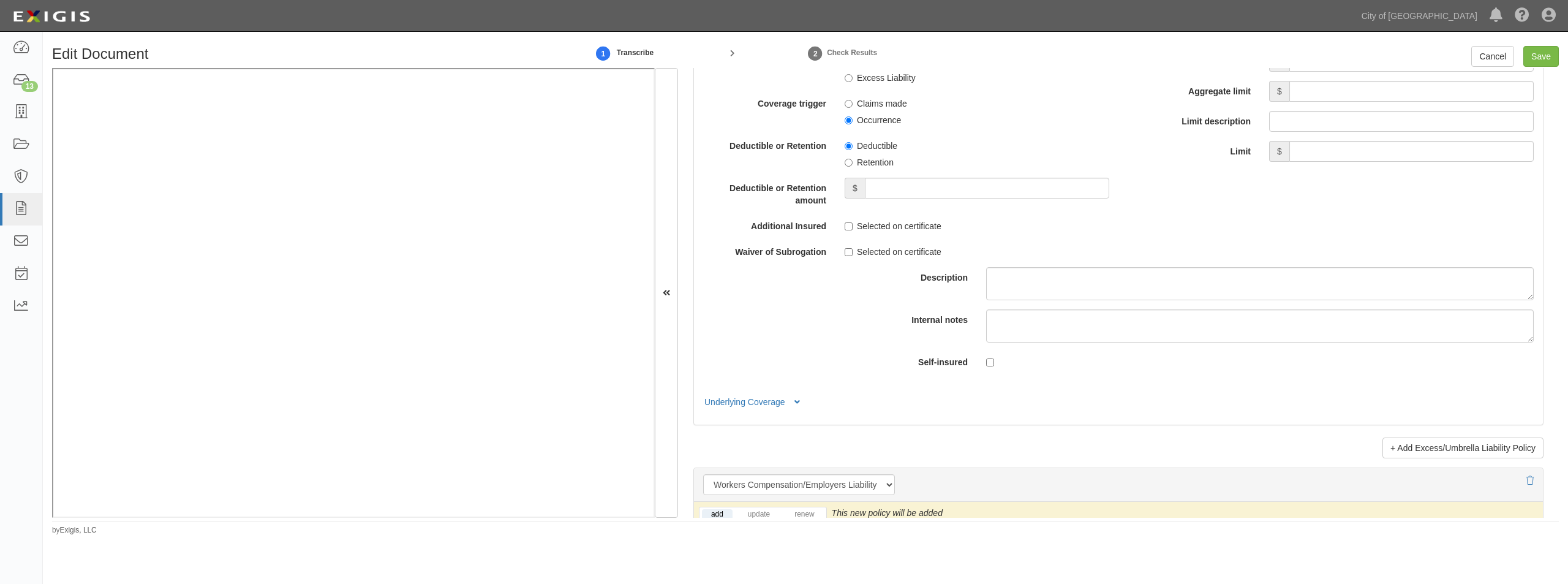
click at [897, 244] on div "Selected on certificate" at bounding box center [977, 249] width 265 height 16
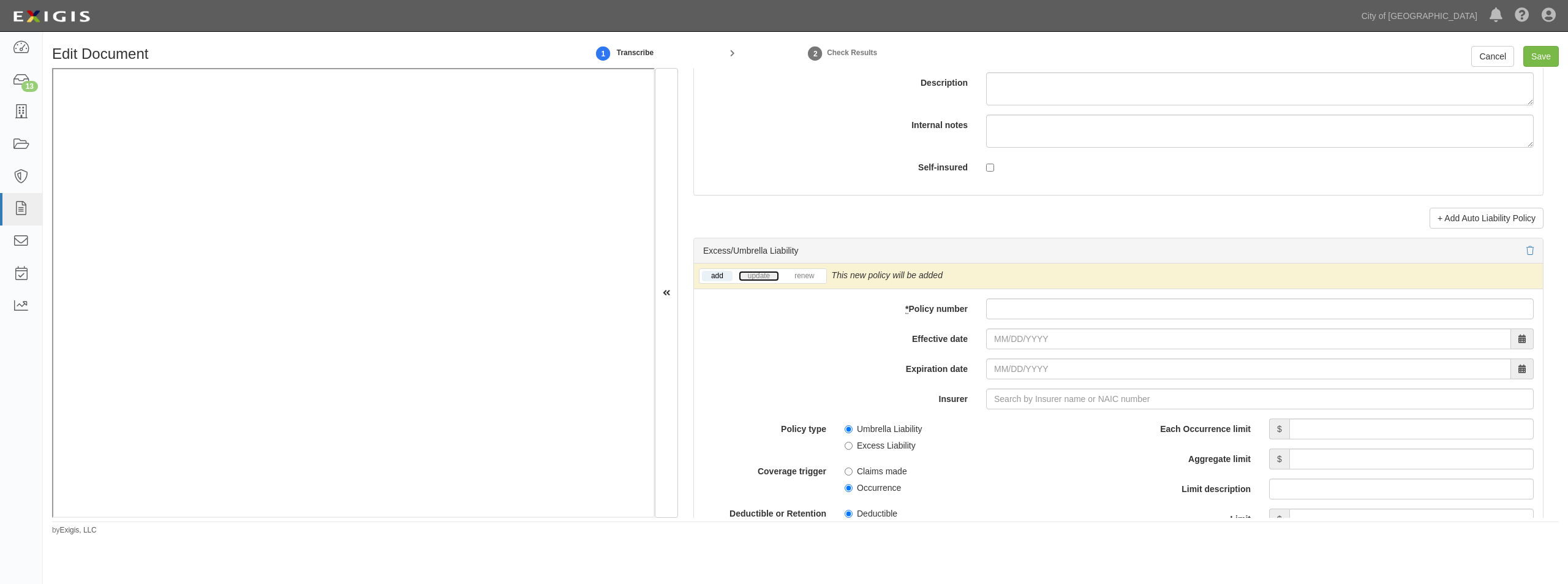
click at [763, 277] on link "update" at bounding box center [759, 276] width 41 height 10
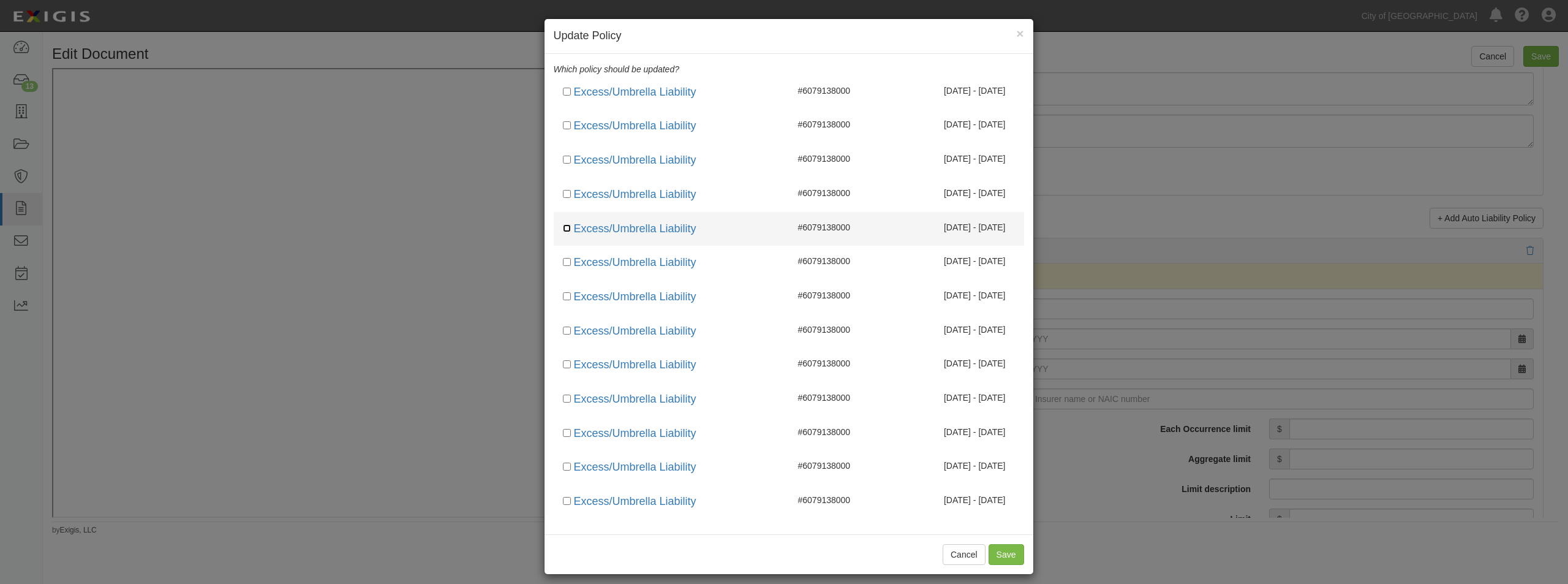
click at [565, 228] on input "checkbox" at bounding box center [566, 228] width 8 height 8
checkbox input "true"
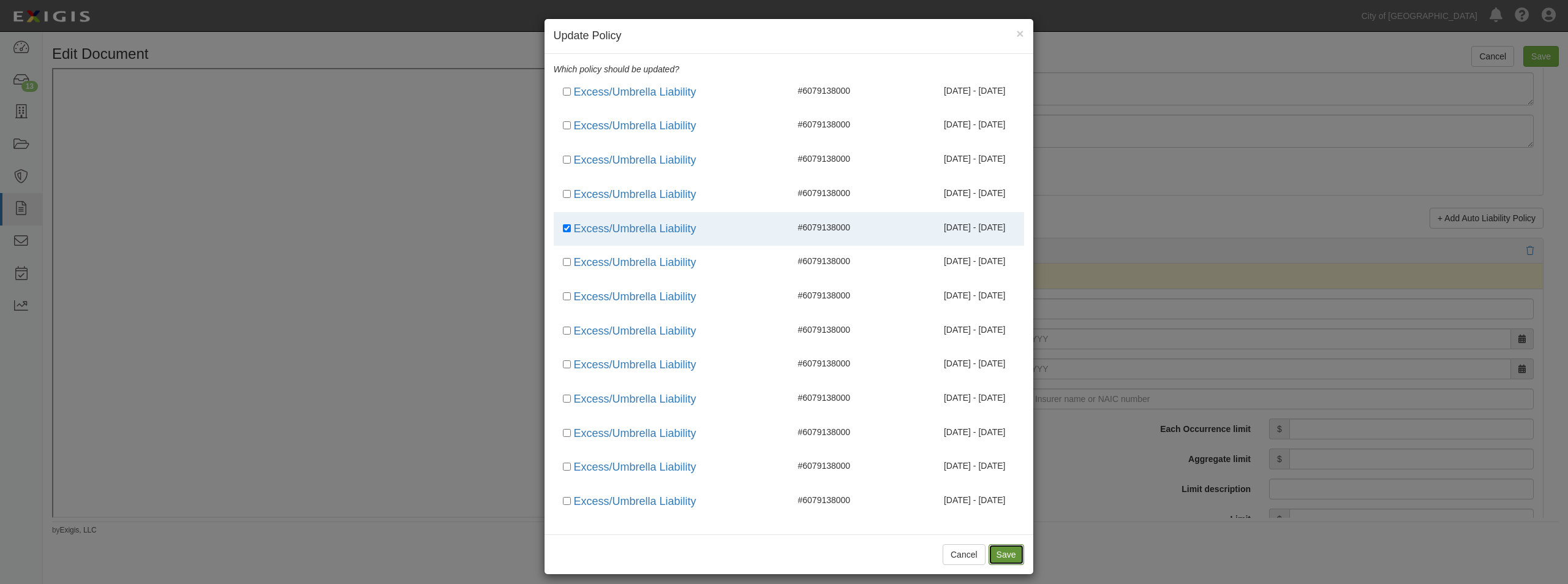
click at [903, 421] on button "Save" at bounding box center [1006, 555] width 35 height 21
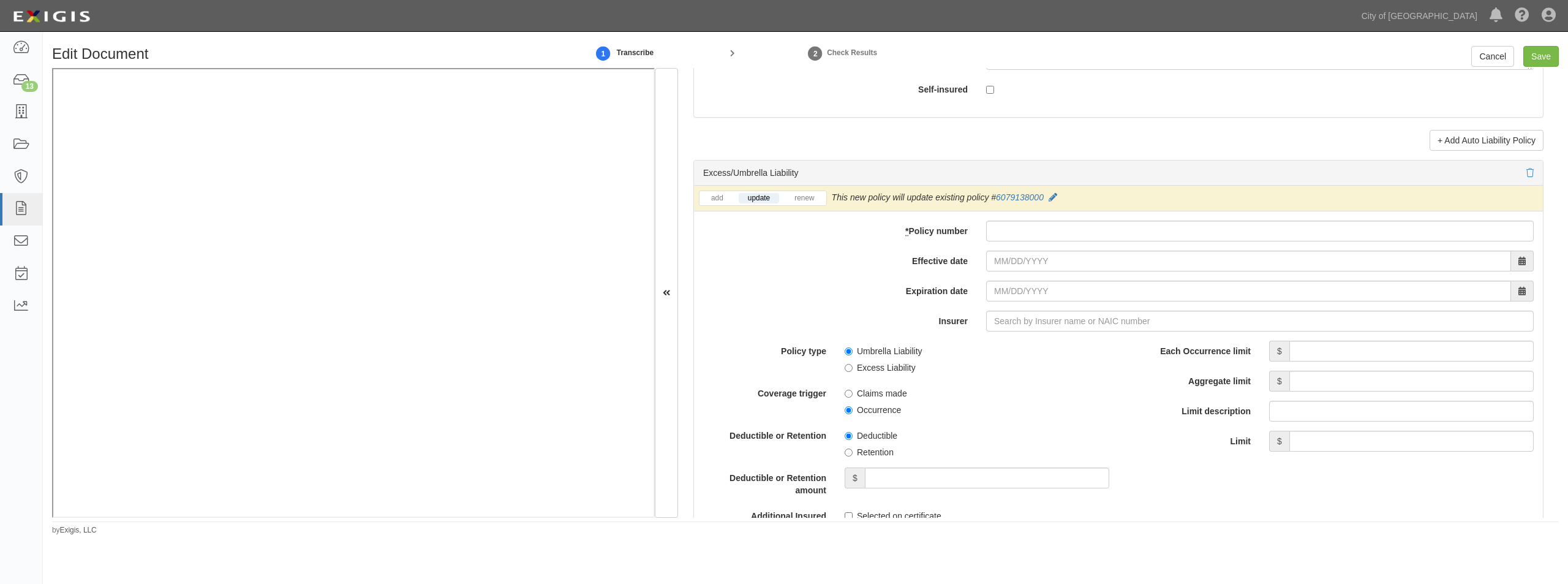
scroll to position [2378, 0]
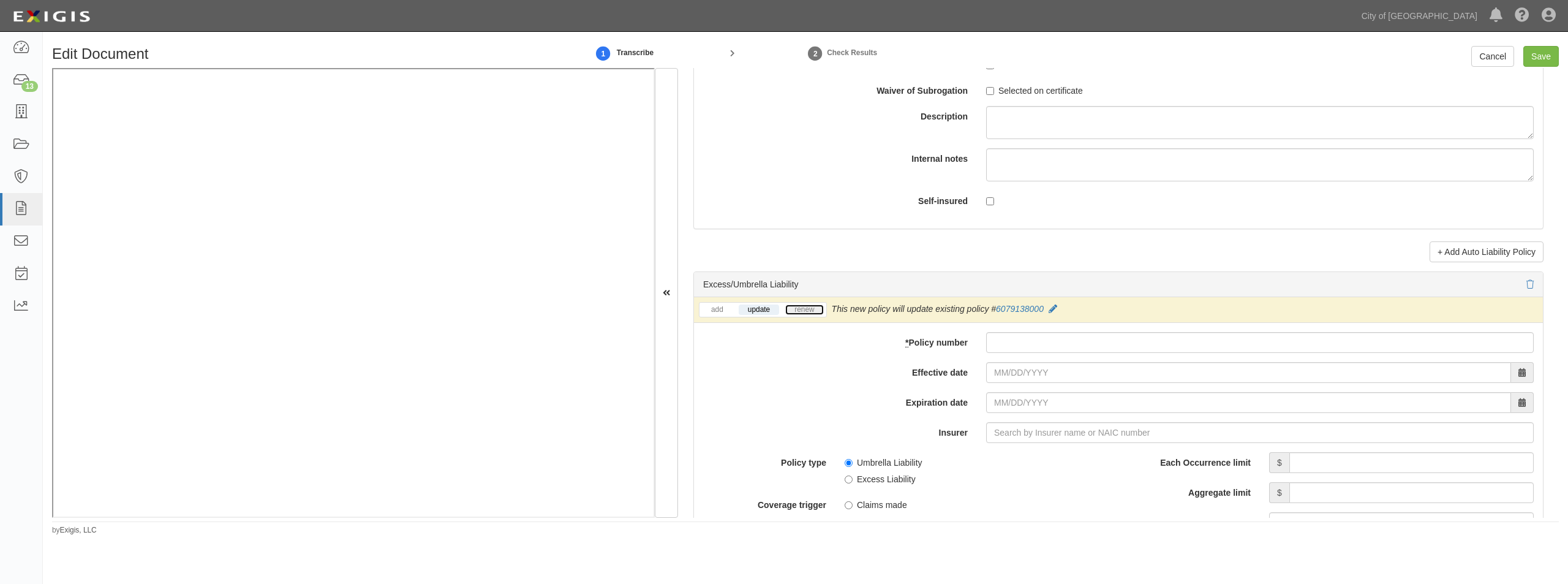
click at [810, 311] on link "renew" at bounding box center [804, 310] width 38 height 10
paste input "6079138000"
type input "6079138000"
click at [805, 381] on div "Effective date" at bounding box center [1118, 373] width 849 height 21
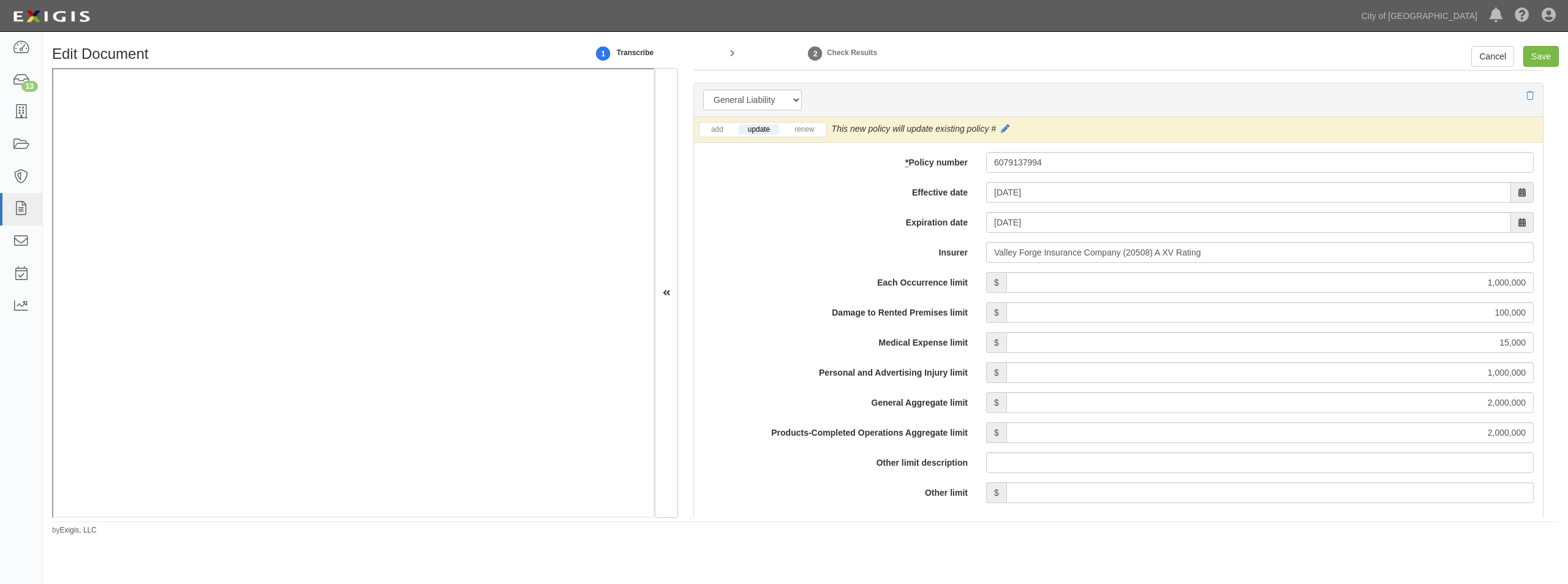
scroll to position [861, 0]
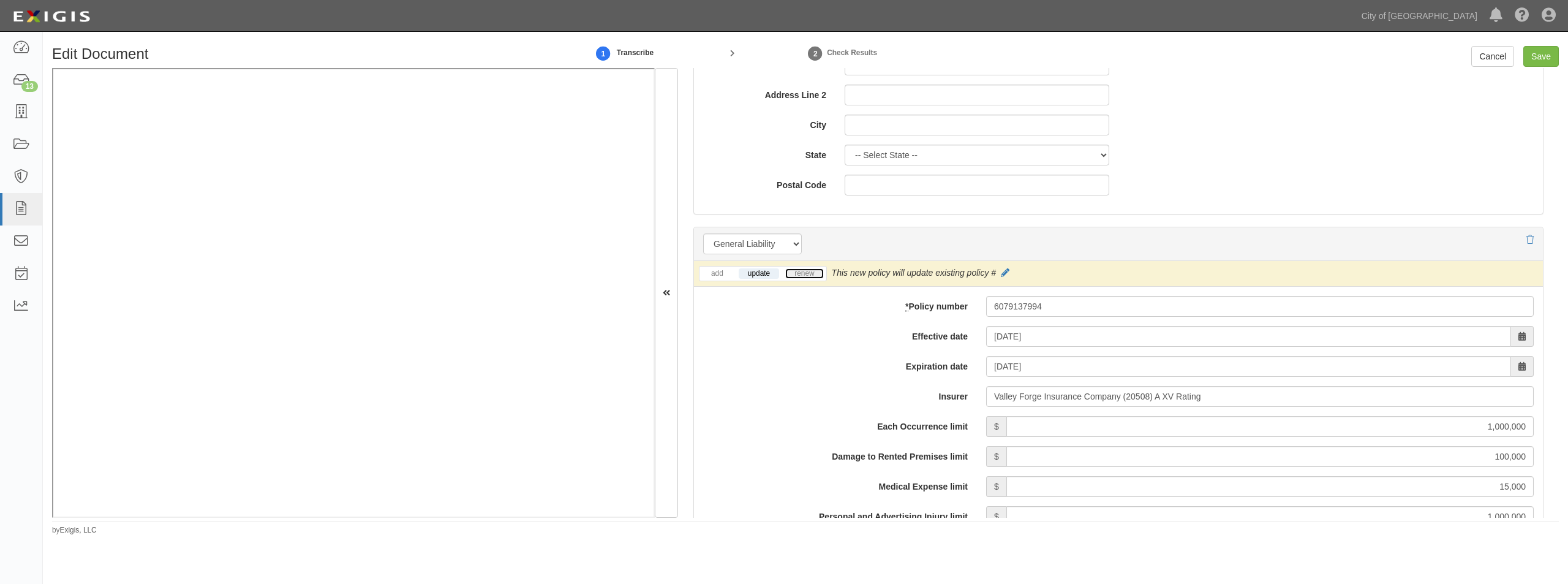
click at [803, 268] on link "renew" at bounding box center [804, 273] width 38 height 10
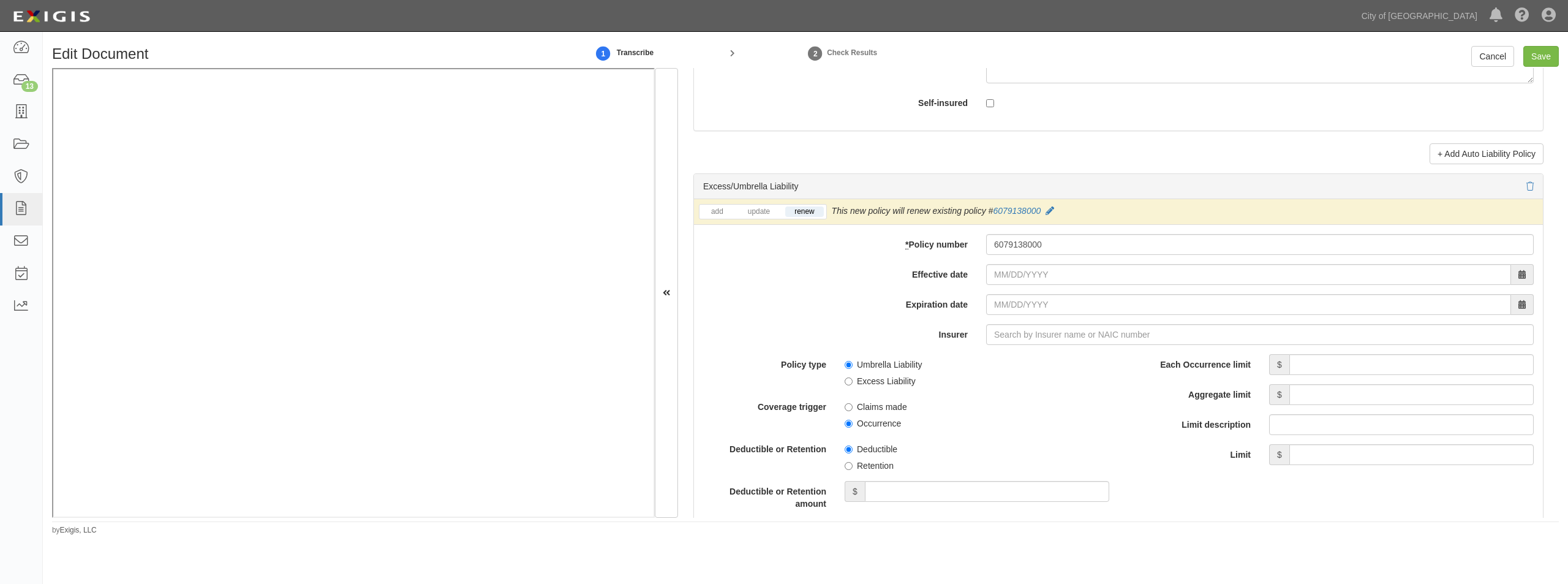
scroll to position [2490, 0]
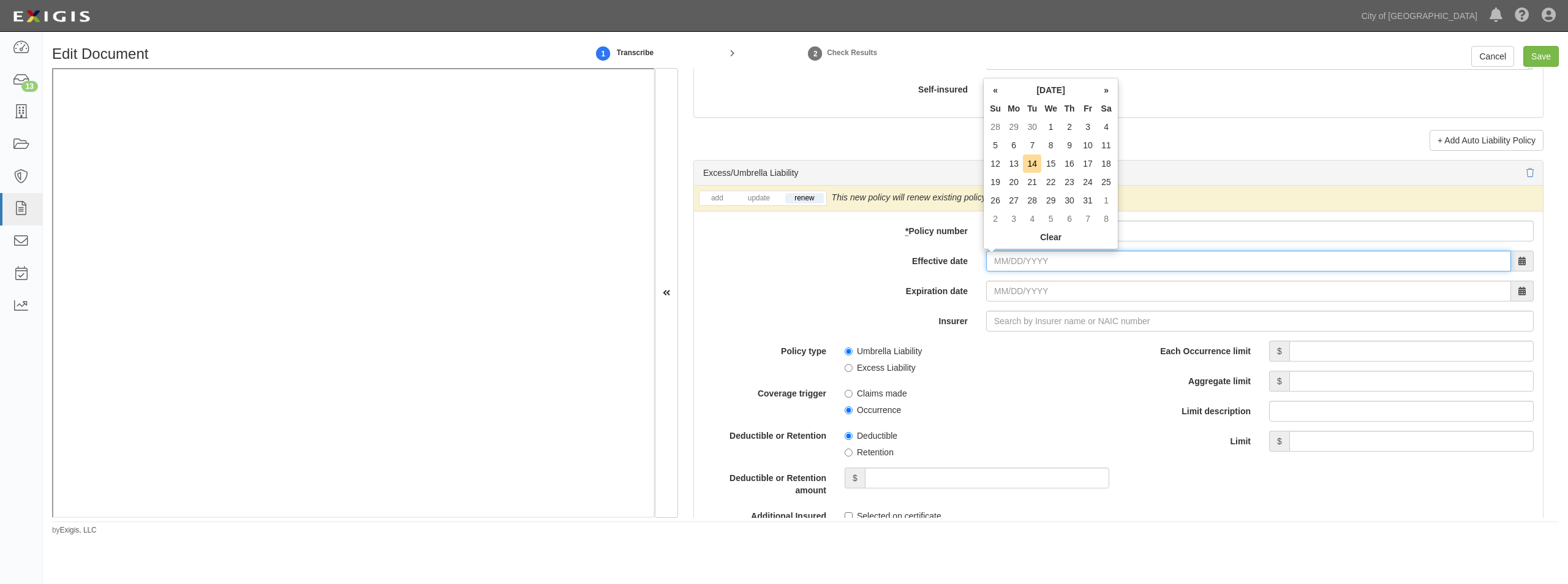
click at [903, 264] on input "Effective date" at bounding box center [1248, 261] width 525 height 21
type input "10/01/2025"
type input "10/01/2026"
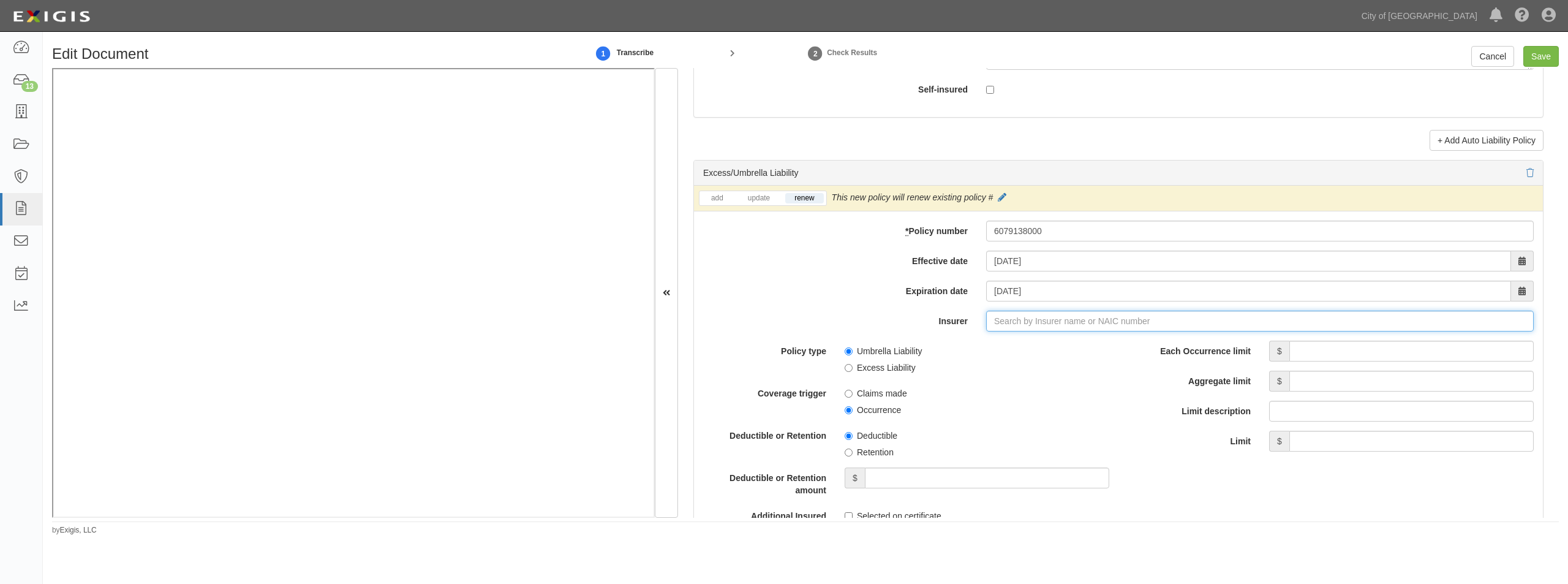
click at [903, 320] on input "Insurer" at bounding box center [1259, 321] width 547 height 21
click at [903, 336] on div "Continental Insurance Company ( 35289 ) A XV Rating" at bounding box center [1021, 344] width 228 height 23
type input "35289"
click at [903, 341] on input "Each Occurrence limit" at bounding box center [1411, 351] width 244 height 21
type input "10,000,000"
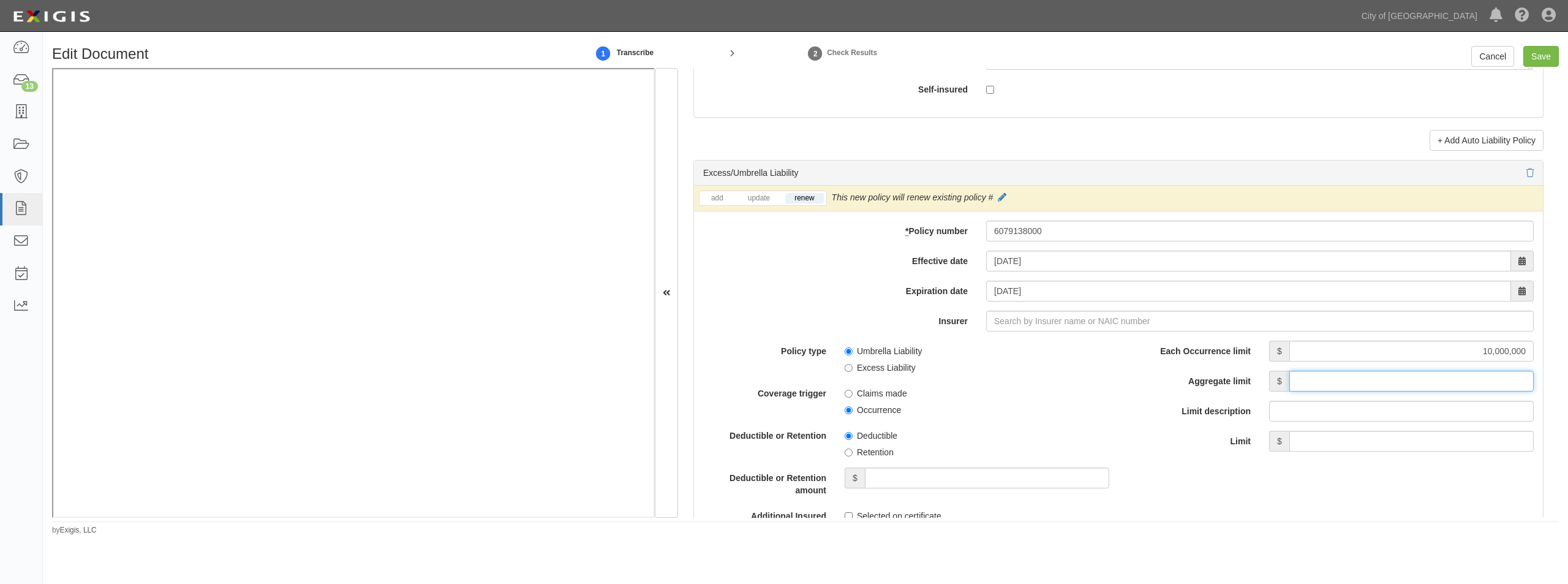
click at [903, 386] on input "Aggregate limit" at bounding box center [1411, 381] width 244 height 21
type input "10,000,000"
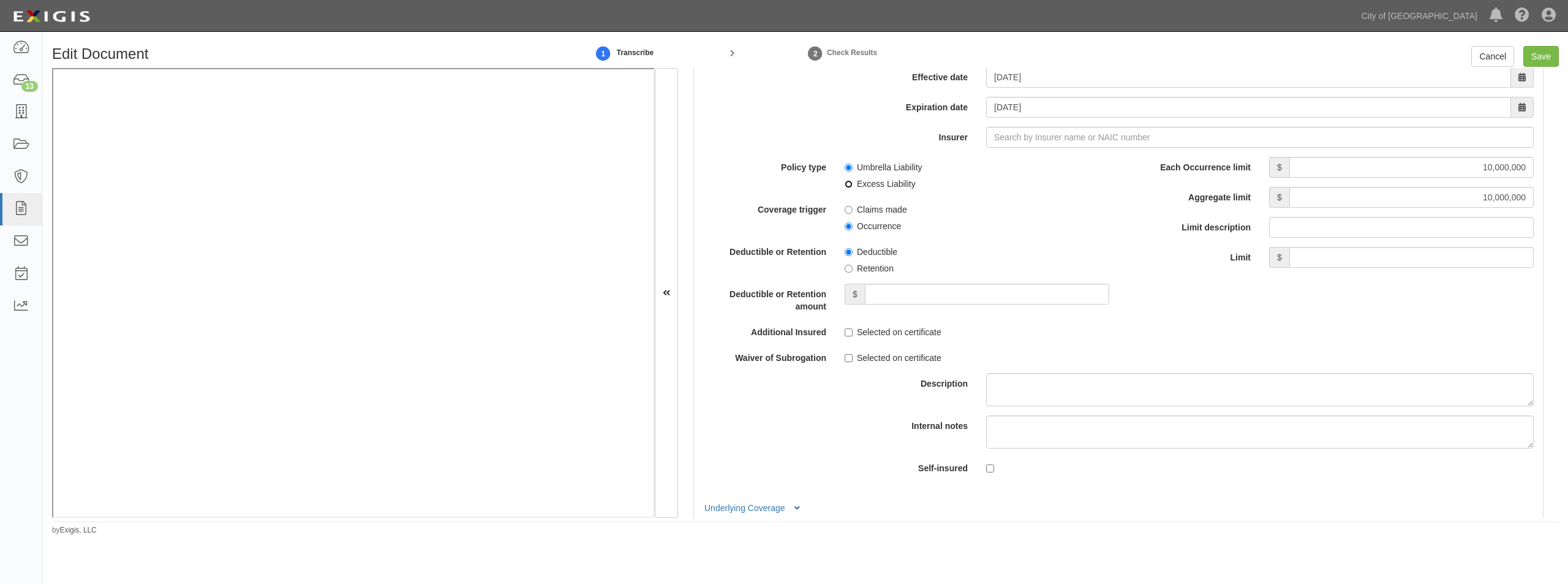
click at [848, 185] on input "Excess Liability" at bounding box center [848, 184] width 8 height 8
radio input "true"
click at [849, 223] on input "Occurrence" at bounding box center [848, 226] width 8 height 8
radio input "true"
drag, startPoint x: 846, startPoint y: 266, endPoint x: 849, endPoint y: 274, distance: 8.5
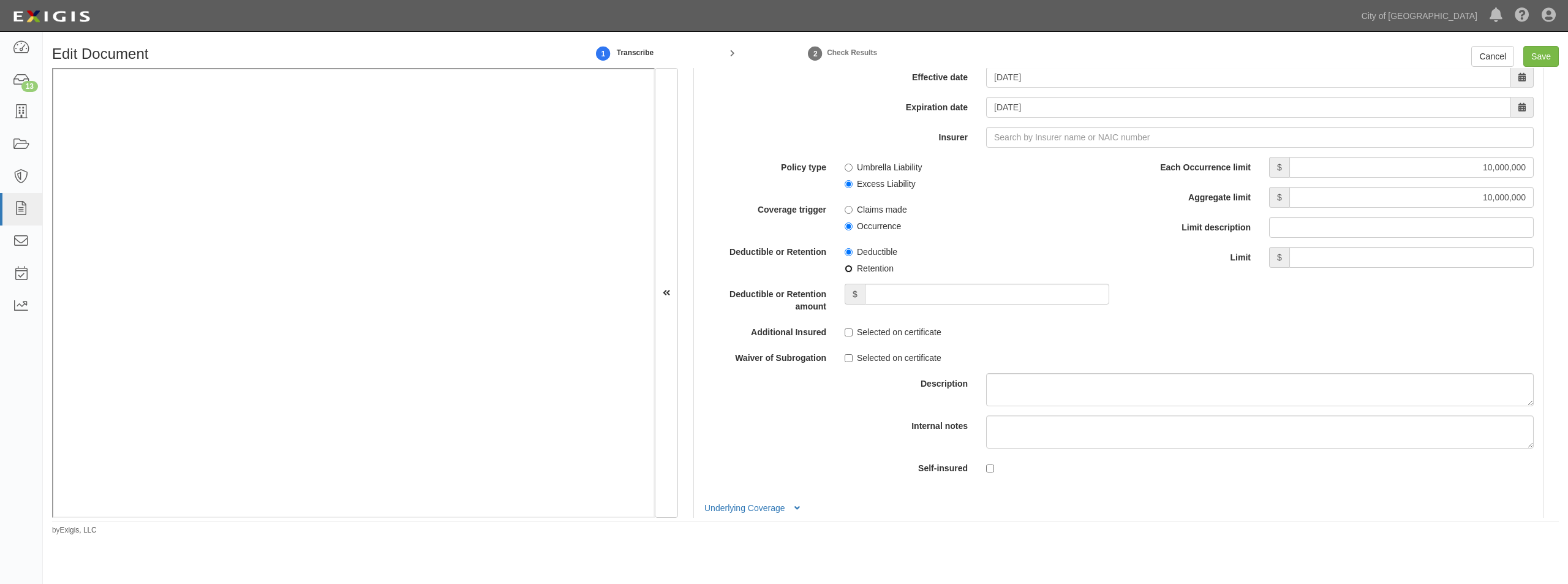
click at [846, 266] on input "Retention" at bounding box center [848, 268] width 8 height 8
radio input "true"
click at [903, 293] on input "Deductible or Retention amount" at bounding box center [986, 294] width 244 height 21
type input "10,000"
click at [849, 326] on label "Selected on certificate" at bounding box center [893, 332] width 97 height 12
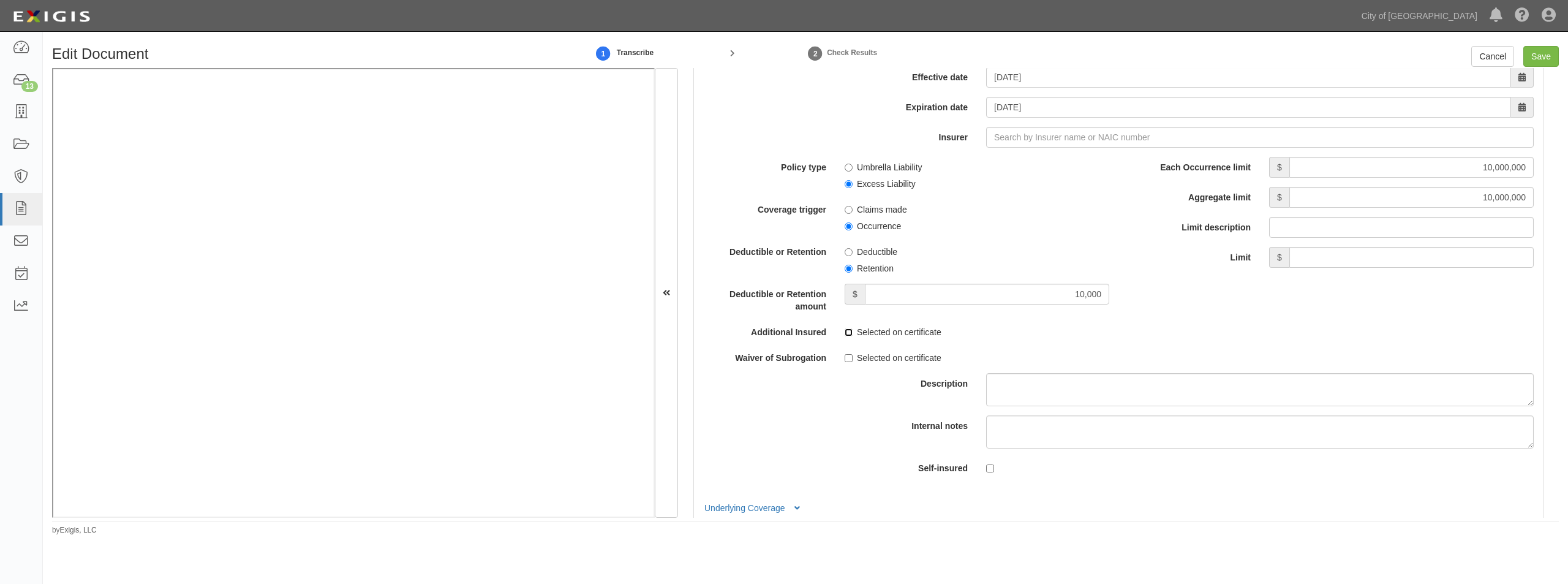
click at [849, 329] on input "Selected on certificate" at bounding box center [848, 332] width 8 height 8
checkbox input "true"
click at [847, 350] on div "Policy type Umbrella Liability Excess Liability Coverage trigger Claims made Oc…" at bounding box center [906, 261] width 406 height 207
click at [846, 352] on label "Selected on certificate" at bounding box center [893, 358] width 97 height 12
click at [846, 355] on input "Selected on certificate" at bounding box center [848, 358] width 8 height 8
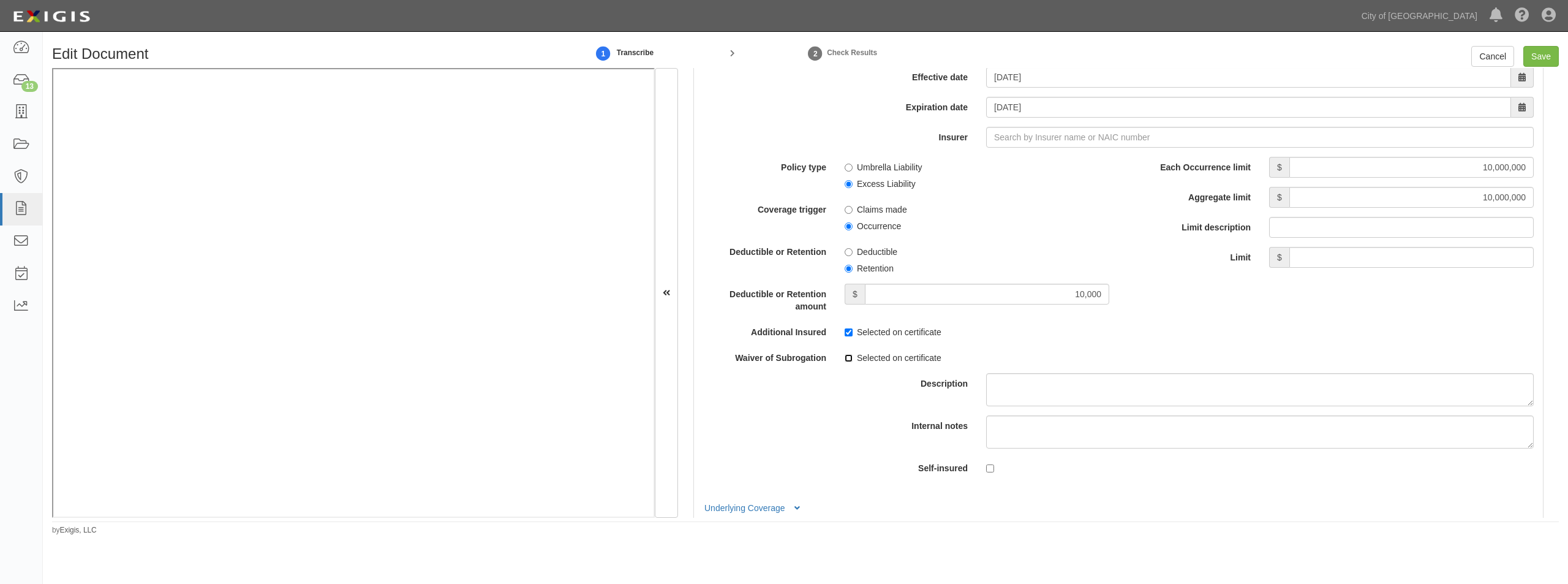
checkbox input "true"
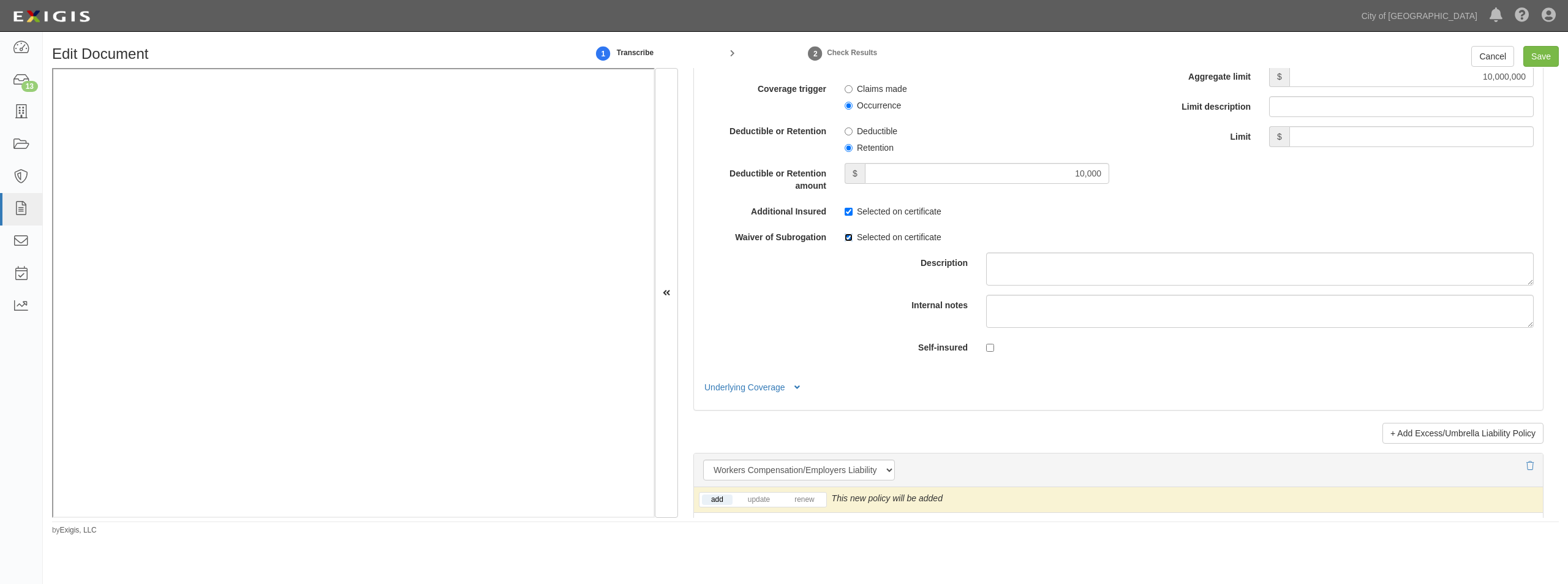
scroll to position [2918, 0]
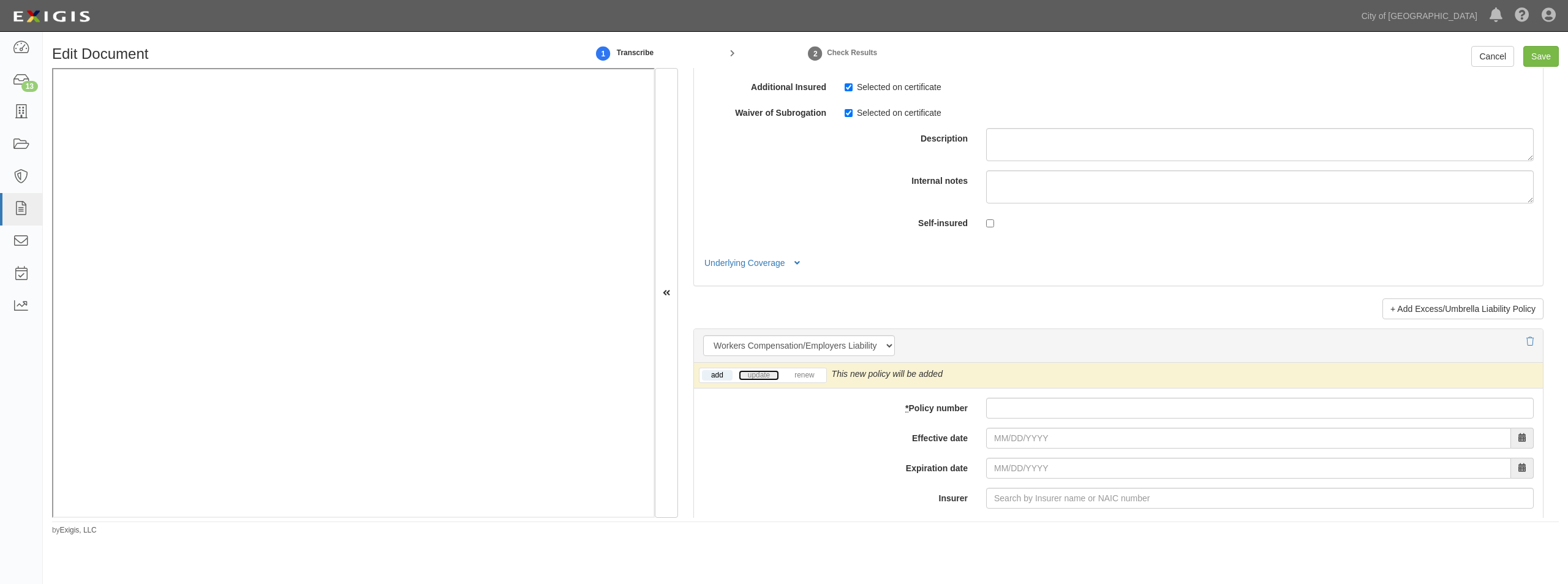
click at [759, 370] on link "update" at bounding box center [759, 375] width 41 height 10
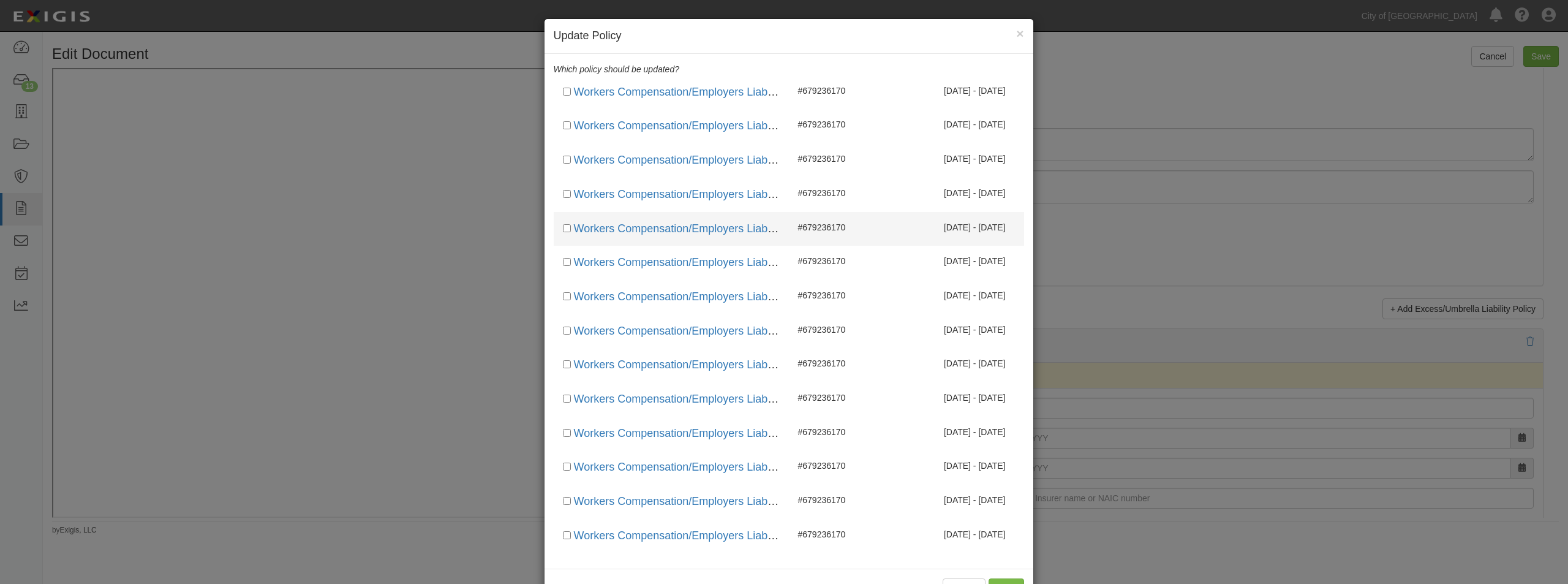
click at [565, 230] on div "Workers Compensation/Employers Liability" at bounding box center [672, 229] width 217 height 16
checkbox input "true"
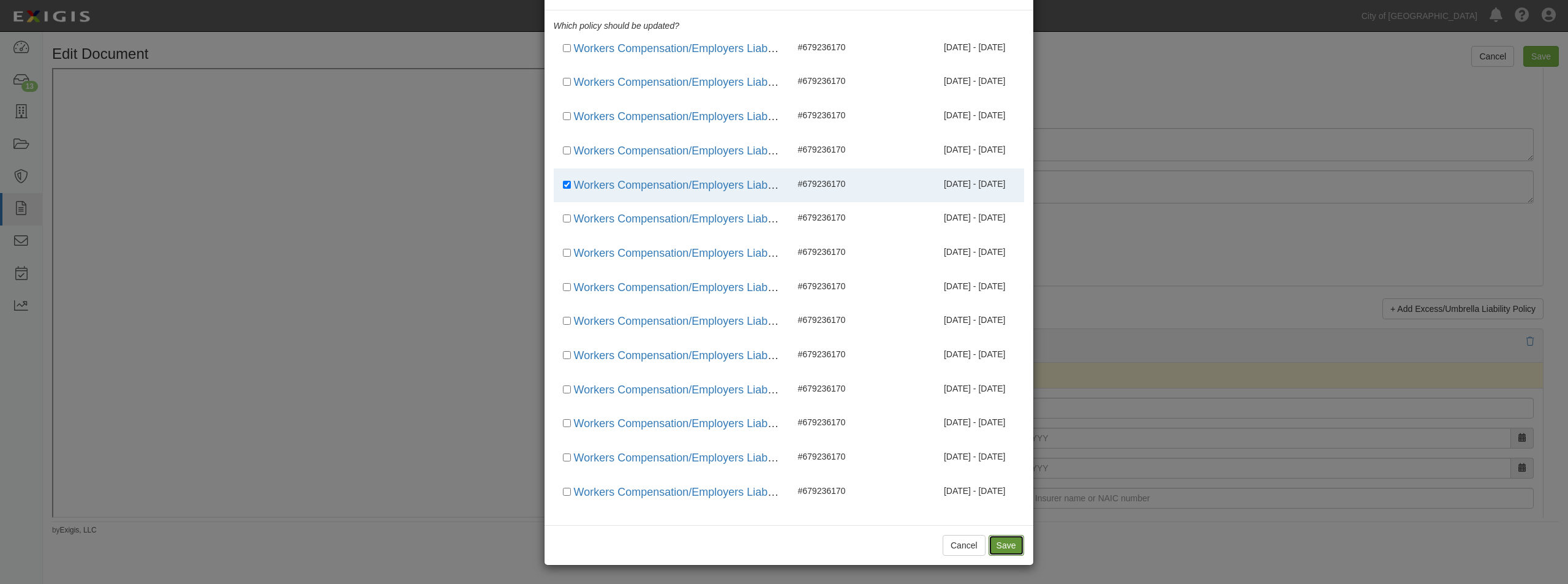
click at [903, 421] on button "Save" at bounding box center [1006, 545] width 35 height 21
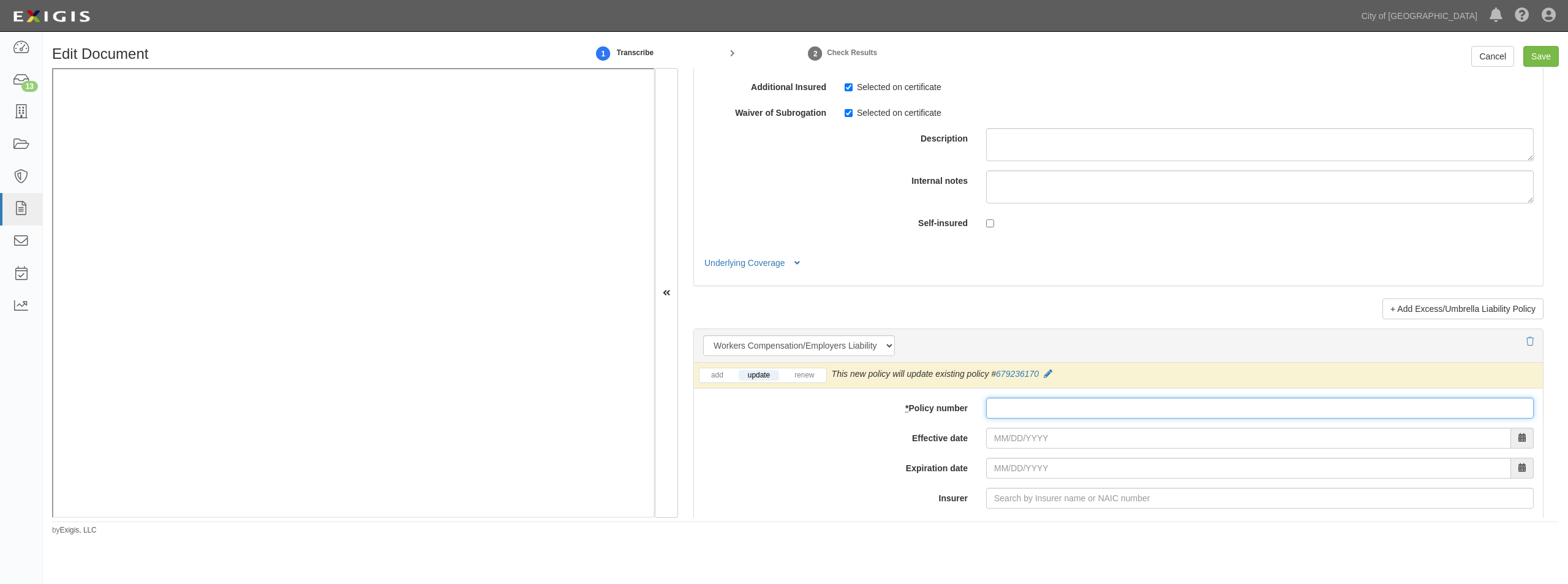
paste input "679236170"
type input "679236170"
click at [903, 421] on input "Effective date" at bounding box center [1248, 438] width 525 height 21
type input "05/12/0025"
type input "05/12/0026"
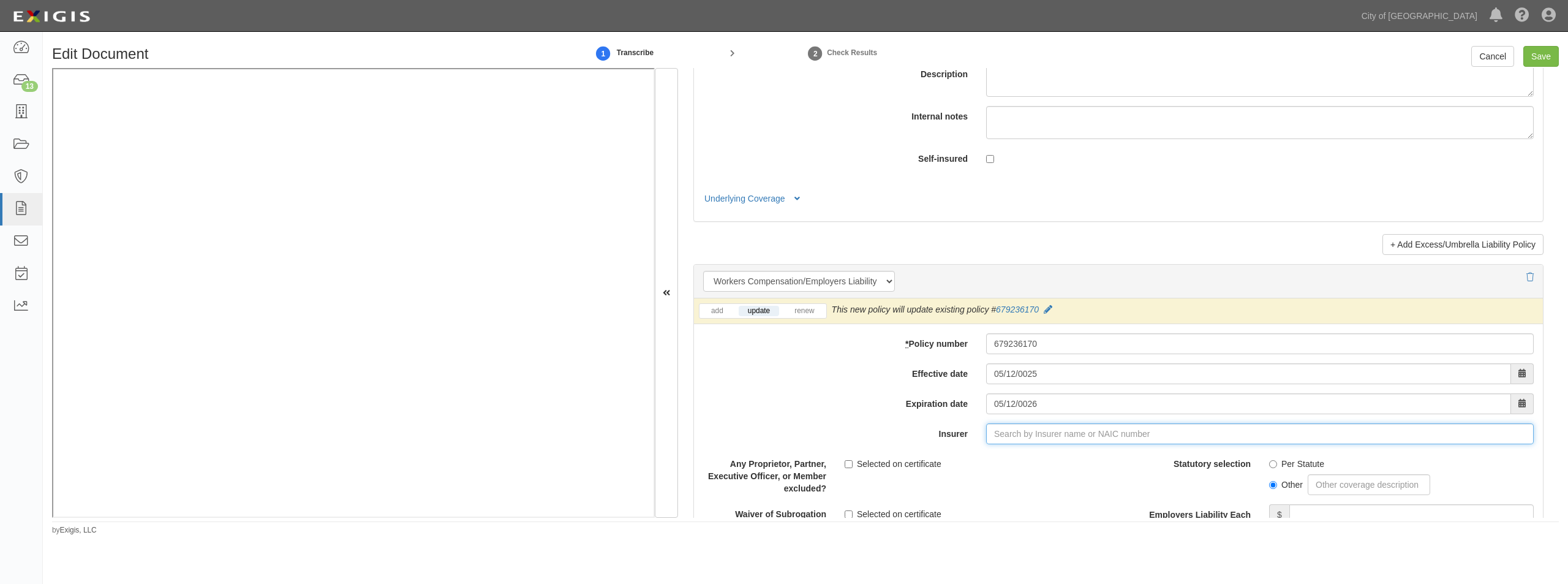
scroll to position [3103, 0]
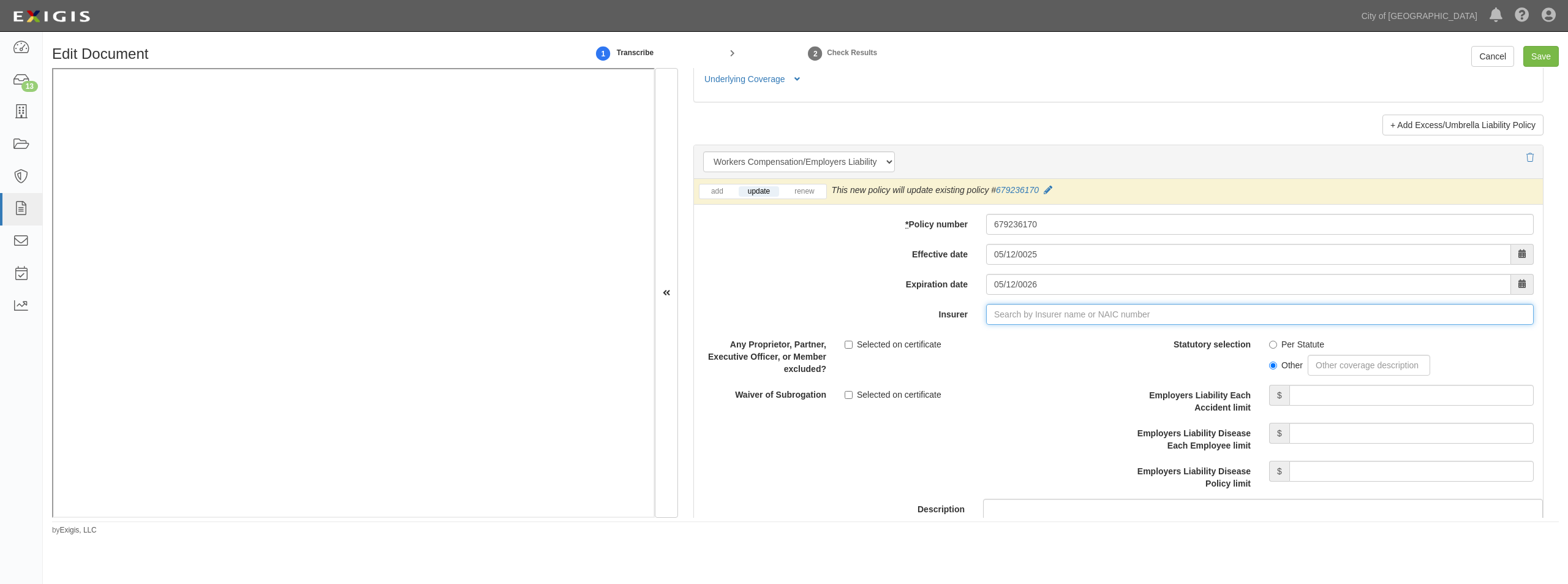
click at [903, 310] on input "Insurer" at bounding box center [1259, 314] width 547 height 21
type input "21st Century Advantage Insurance Company (25232) NR Rating"
type input "2"
click at [903, 338] on div "Valley Forge Insurance Company ( 20508 ) A XV Rating" at bounding box center [1022, 337] width 232 height 16
type input "Valley Forge Insurance Company (20508) A XV Rating"
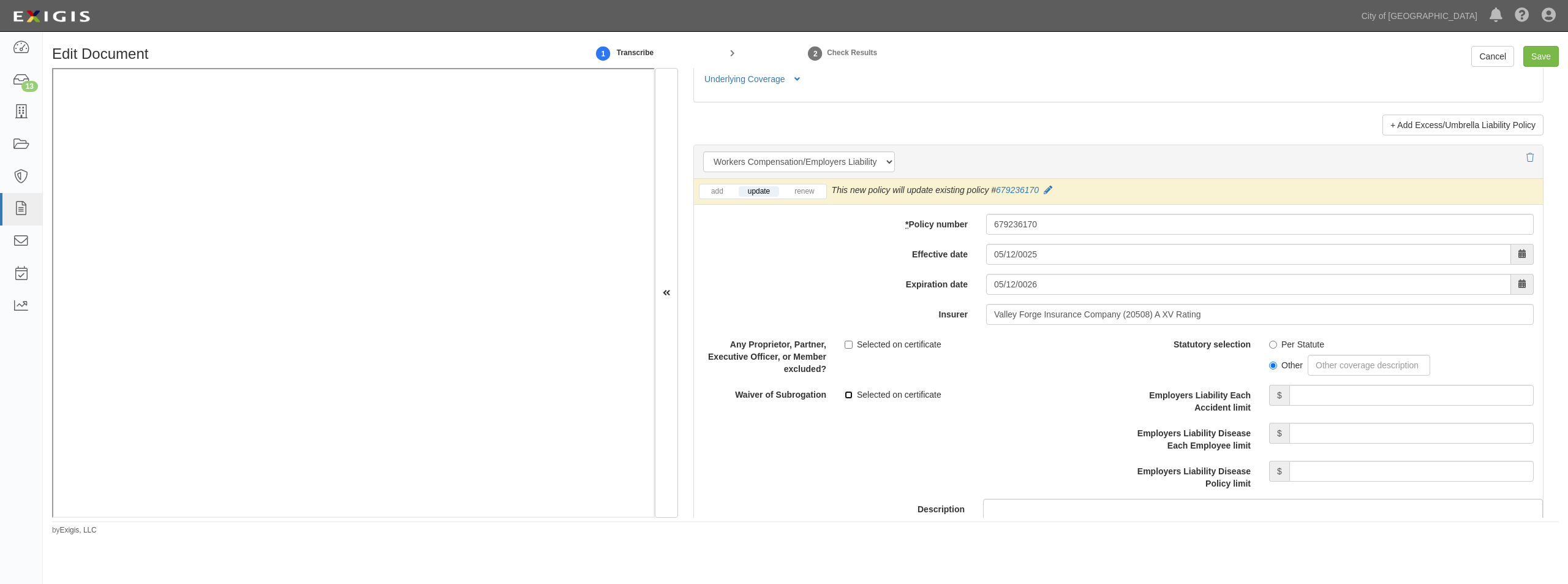
click at [845, 395] on input "Selected on certificate" at bounding box center [848, 394] width 8 height 8
checkbox input "true"
click at [903, 344] on input "Per Statute" at bounding box center [1272, 344] width 8 height 8
radio input "true"
click at [903, 397] on input "Employers Liability Each Accident limit" at bounding box center [1411, 395] width 244 height 21
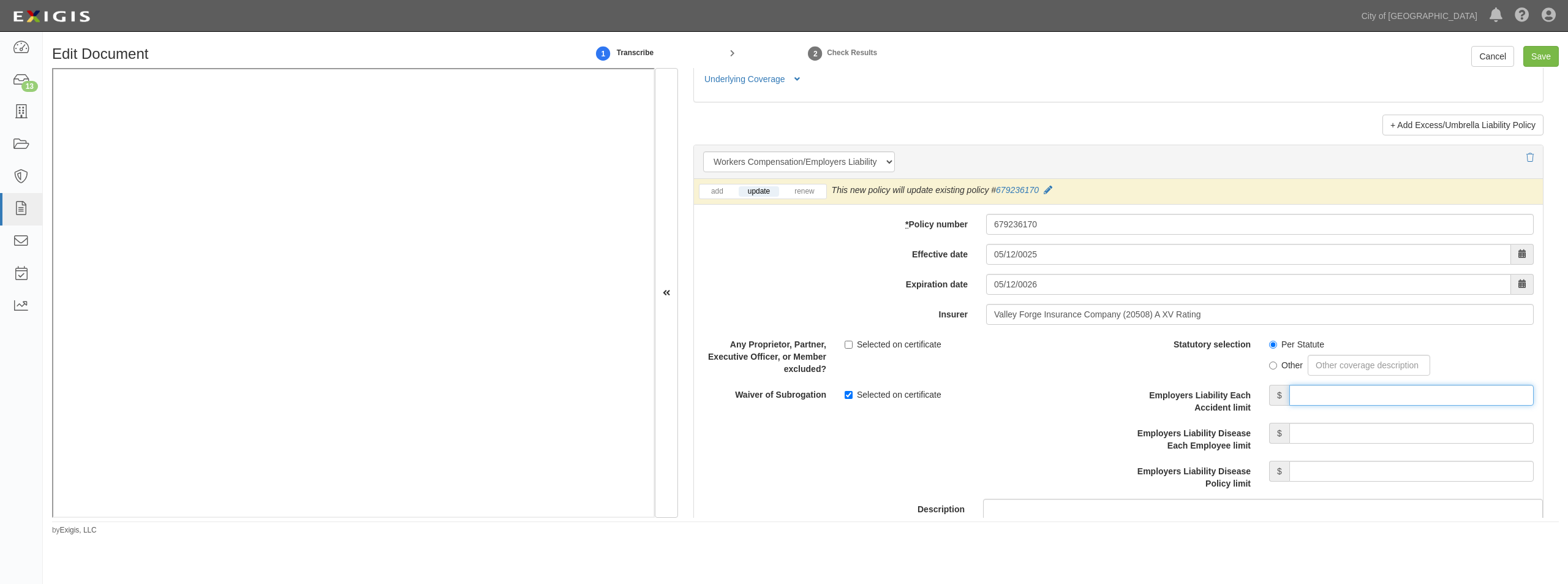
type input "1,000,000"
click at [903, 421] on input "Employers Liability Disease Each Employee limit" at bounding box center [1411, 433] width 244 height 21
type input "1,000,000"
drag, startPoint x: 1357, startPoint y: 477, endPoint x: 1355, endPoint y: 452, distance: 25.1
click at [903, 421] on input "Employers Liability Disease Policy limit" at bounding box center [1411, 471] width 244 height 21
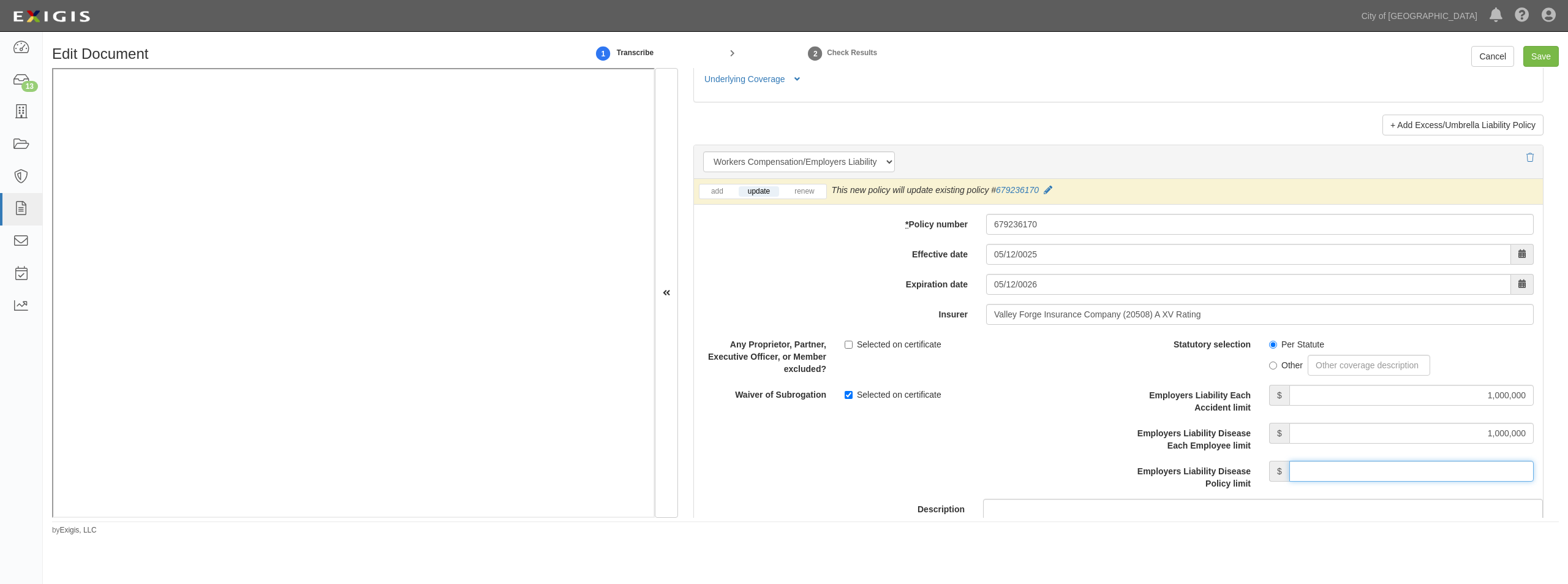
type input "1,000,000"
click at [903, 52] on input "Save" at bounding box center [1540, 56] width 35 height 21
type input "1000000"
type input "100000"
type input "15000"
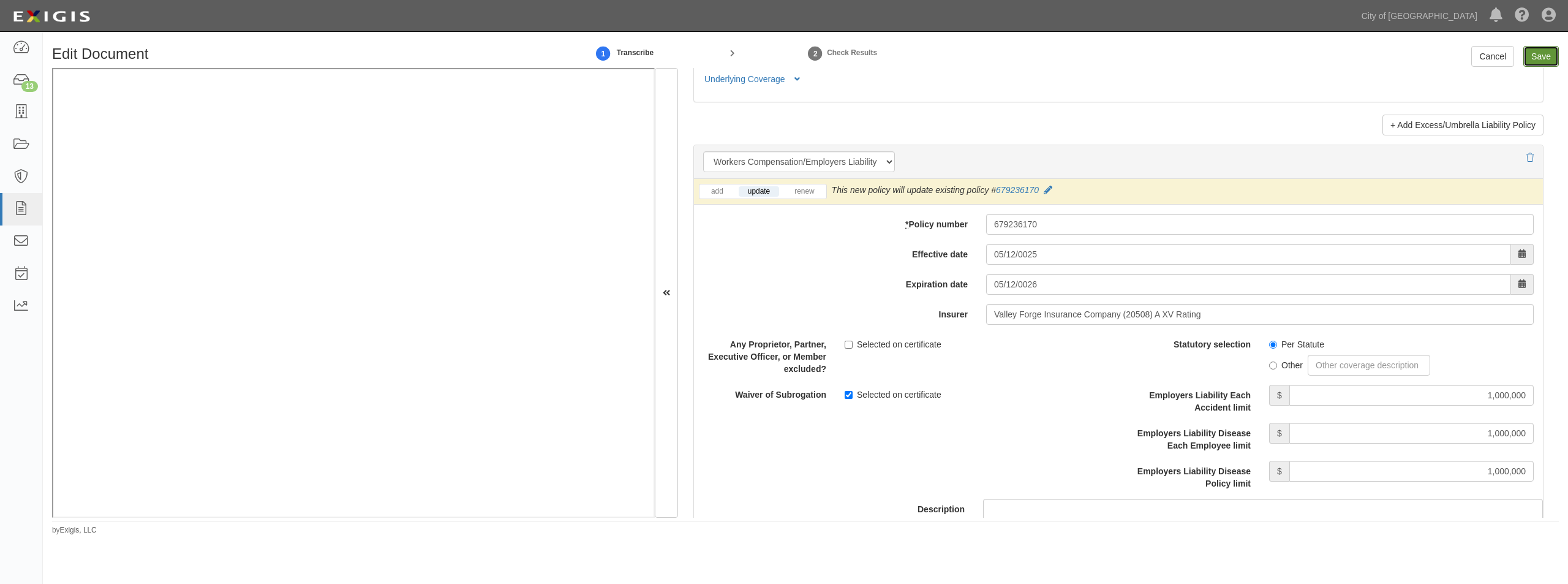
type input "1000000"
type input "2000000"
type input "1000000"
type input "10000"
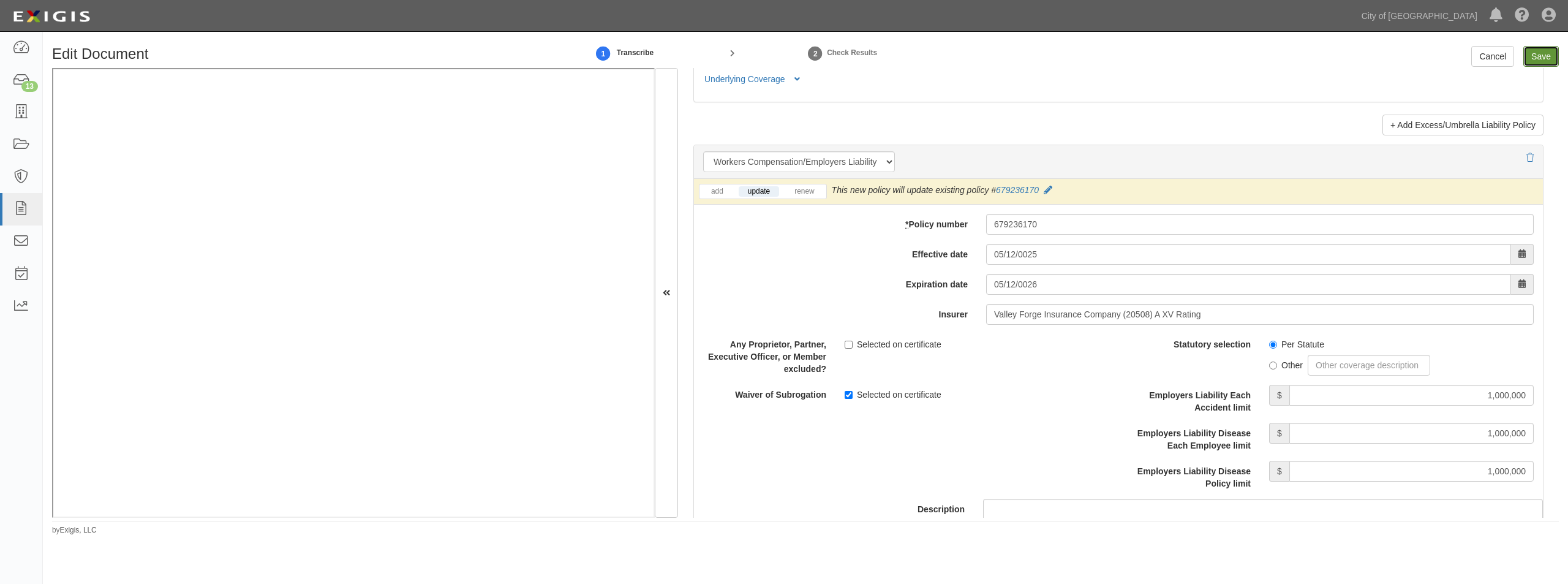
type input "10000000"
type input "1000000"
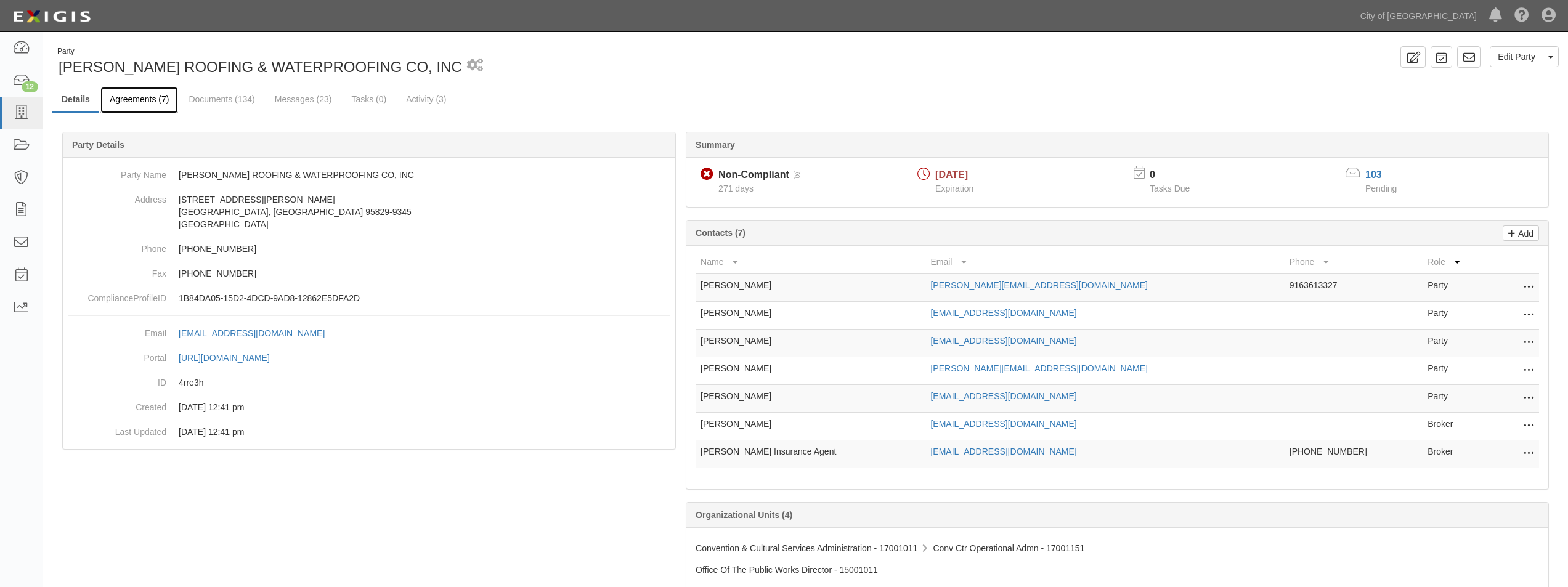
click at [151, 97] on link "Agreements (7)" at bounding box center [140, 100] width 78 height 27
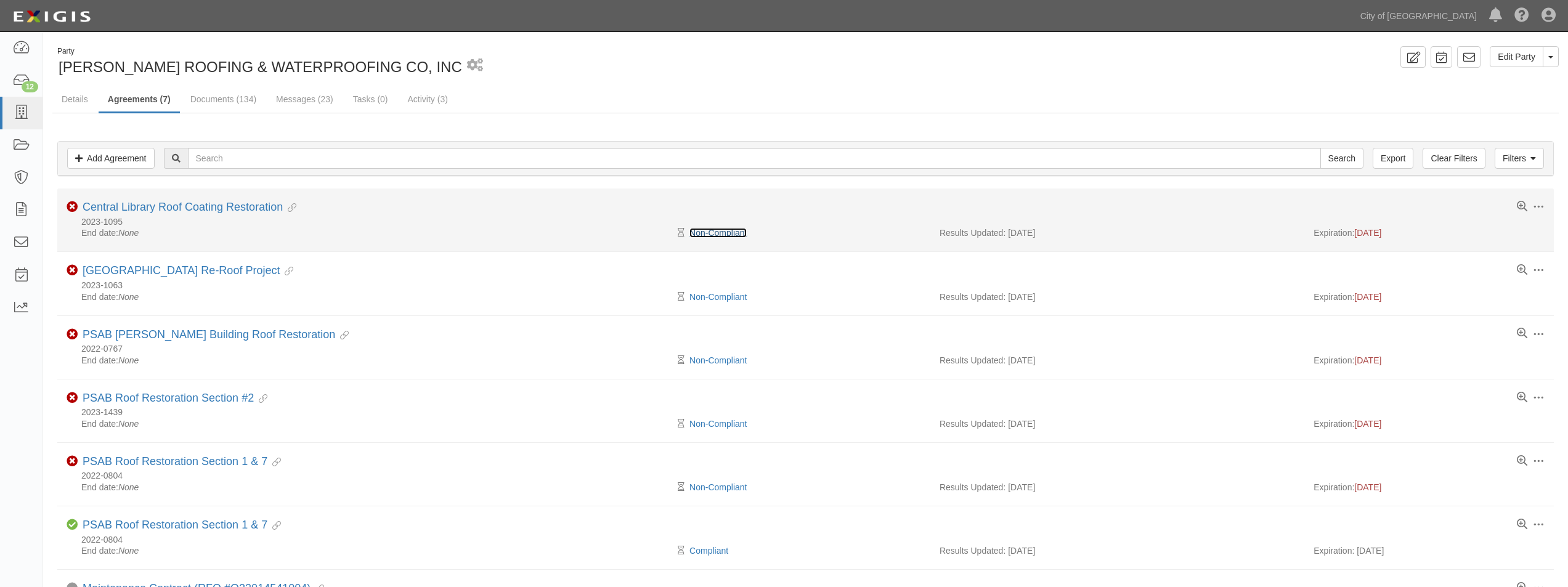
click at [719, 235] on link "Non-Compliant" at bounding box center [718, 232] width 57 height 10
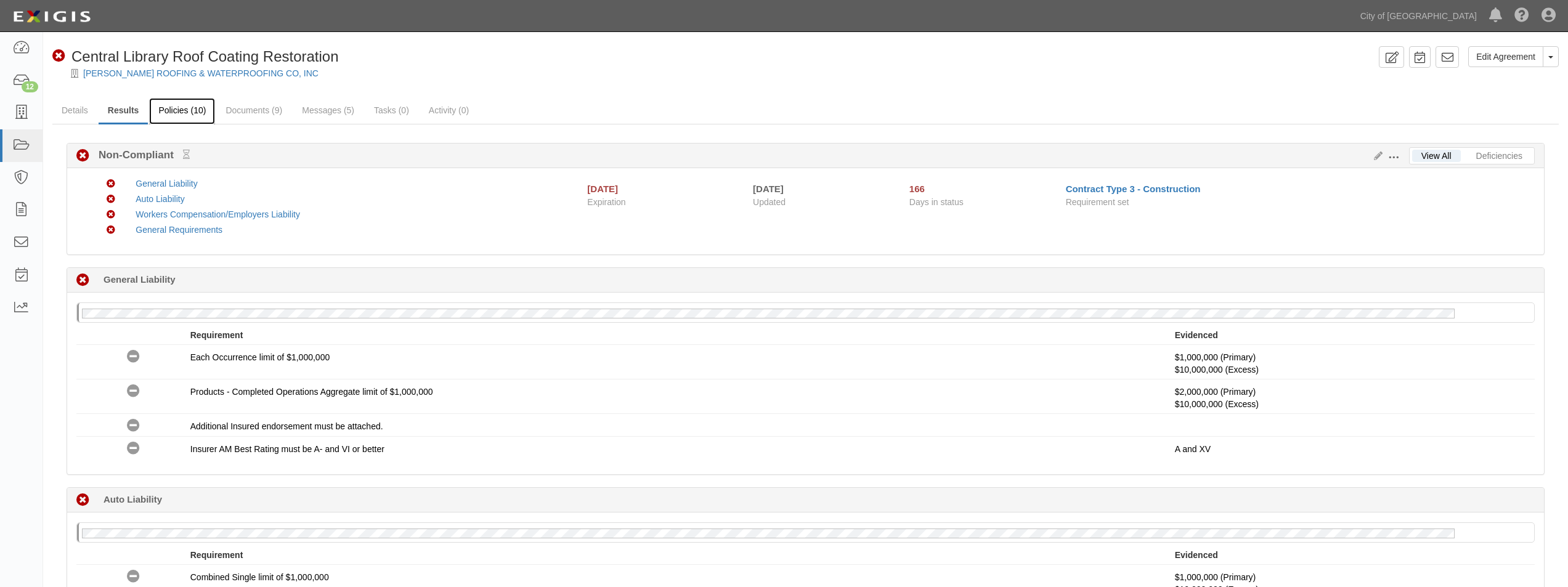
click at [190, 111] on link "Policies (10)" at bounding box center [182, 111] width 66 height 27
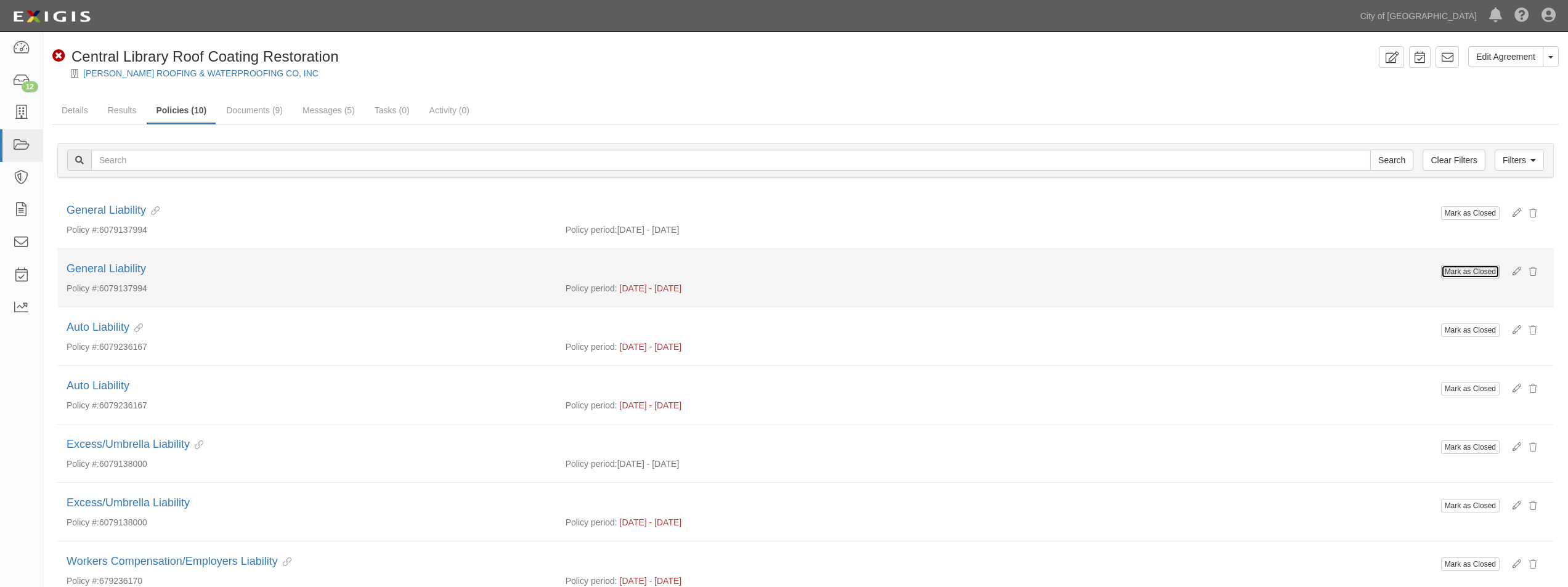
click at [1483, 270] on button "Mark as Closed" at bounding box center [1470, 272] width 58 height 14
drag, startPoint x: 0, startPoint y: 0, endPoint x: 1483, endPoint y: 270, distance: 1507.4
click at [1483, 270] on button "Mark as Closed" at bounding box center [1470, 272] width 58 height 14
click at [1463, 271] on button "Mark as Closed" at bounding box center [1470, 272] width 58 height 14
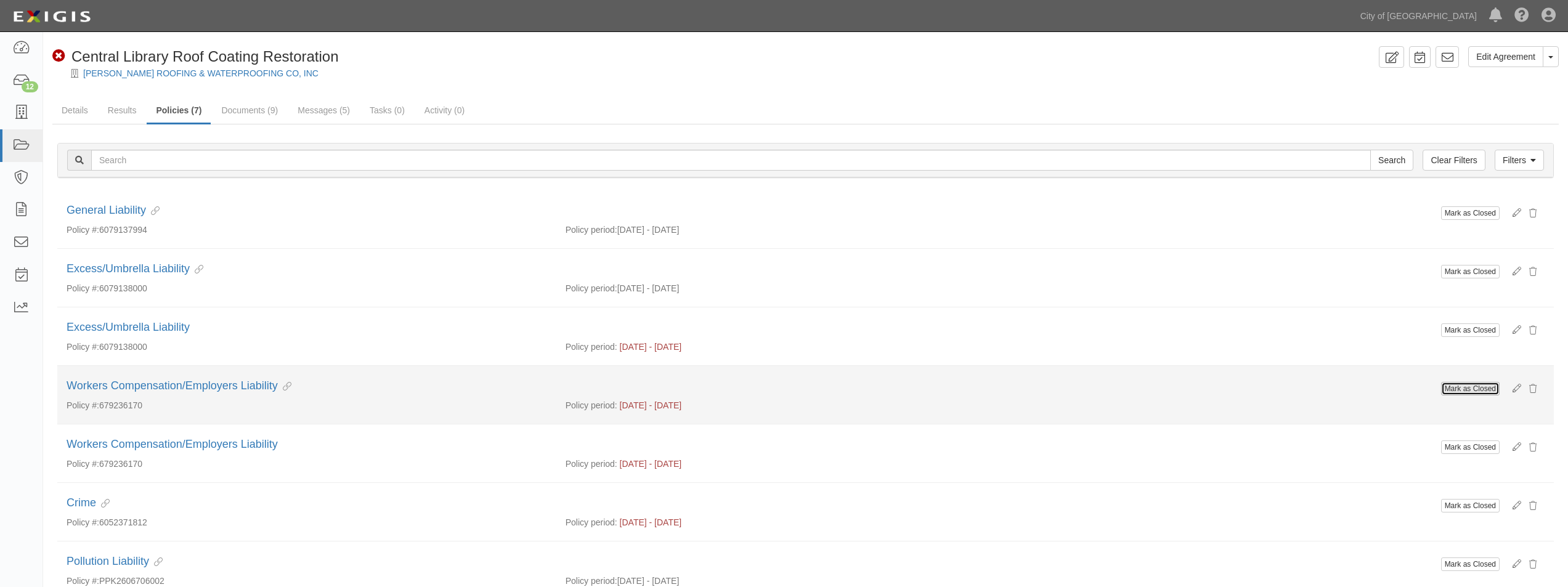
click at [1470, 386] on button "Mark as Closed" at bounding box center [1470, 389] width 58 height 14
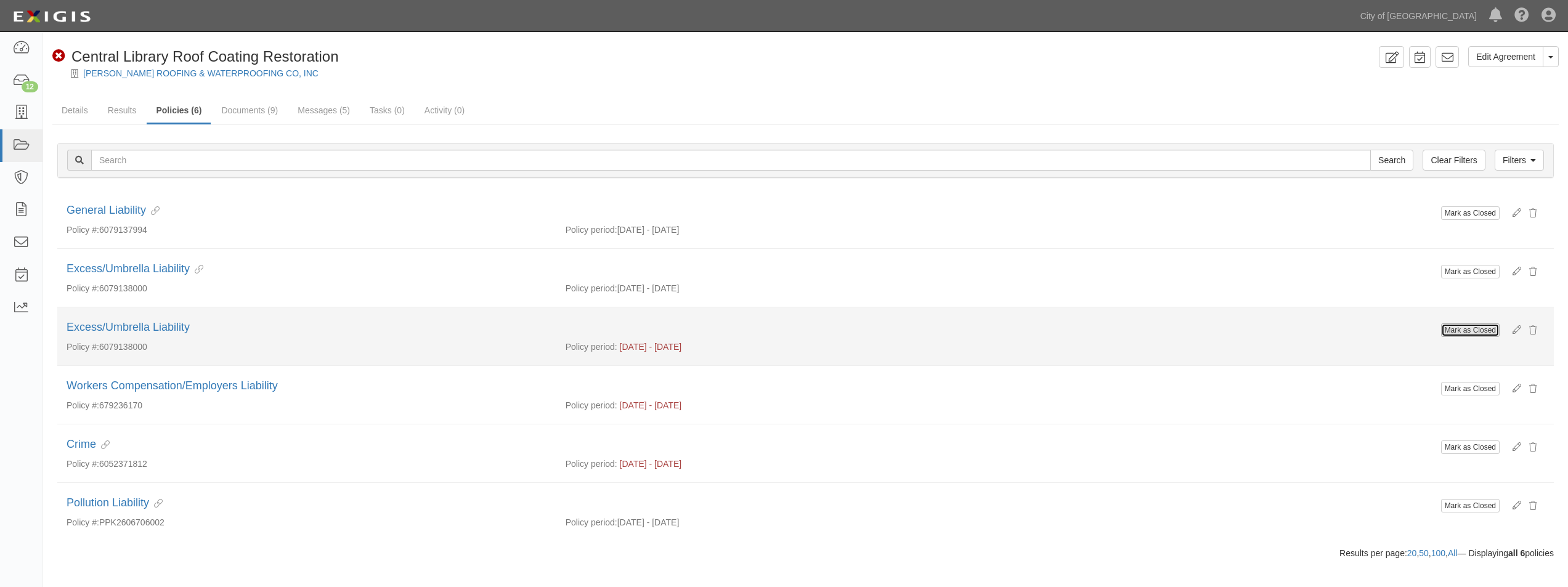
click at [1461, 329] on button "Mark as Closed" at bounding box center [1470, 330] width 58 height 14
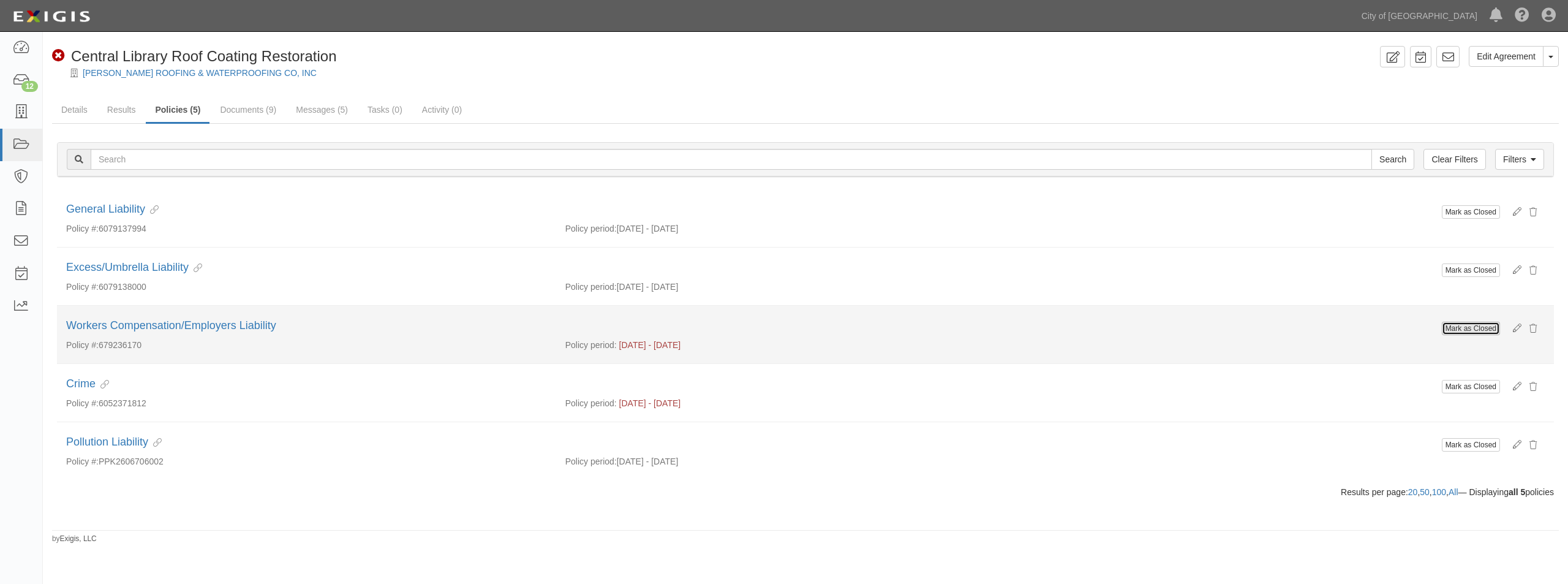
click at [1457, 325] on button "Mark as Closed" at bounding box center [1471, 329] width 58 height 14
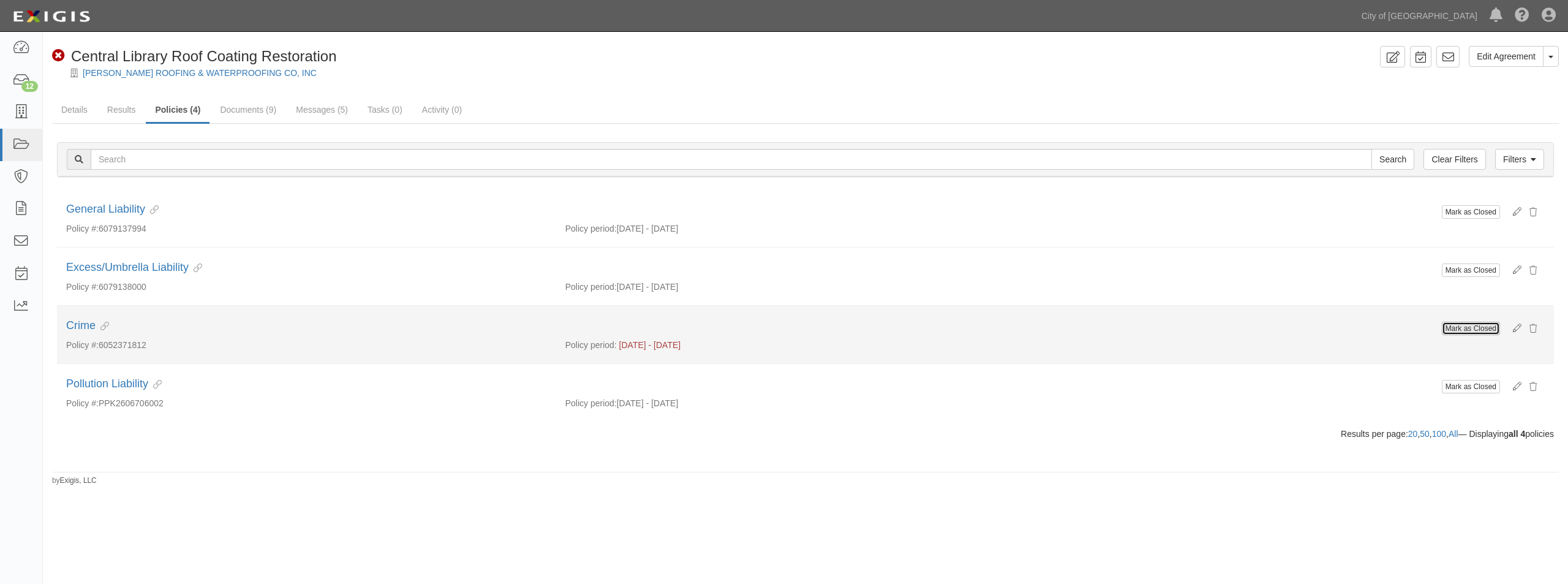
click at [1477, 325] on button "Mark as Closed" at bounding box center [1471, 329] width 58 height 14
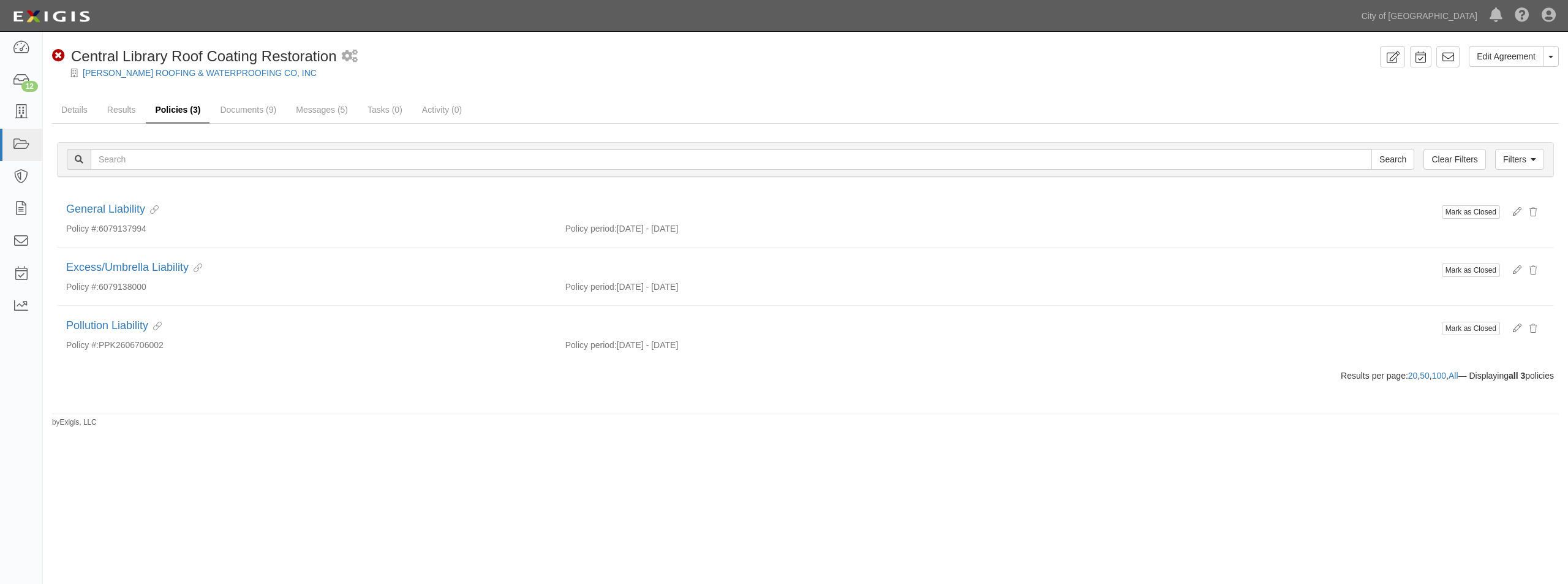
click at [174, 106] on link "Policies (3)" at bounding box center [178, 110] width 64 height 27
click at [62, 105] on link "Details" at bounding box center [74, 110] width 45 height 27
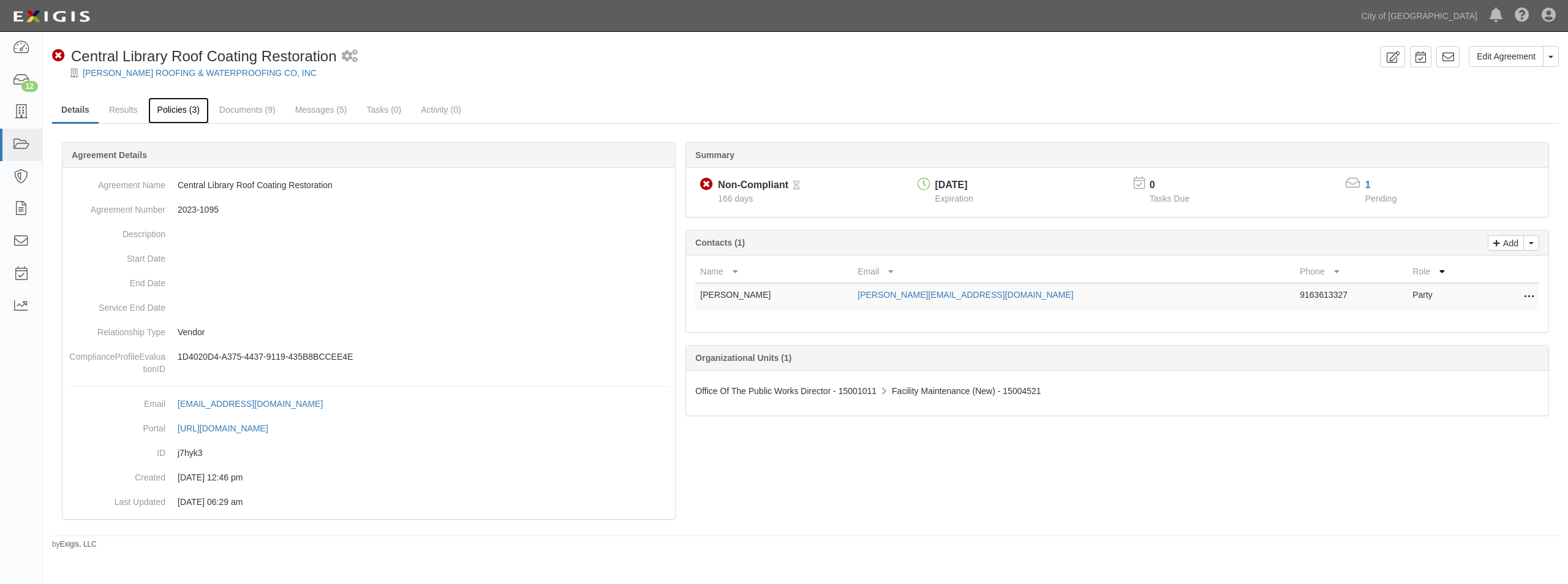
click at [187, 109] on link "Policies (3)" at bounding box center [178, 110] width 60 height 27
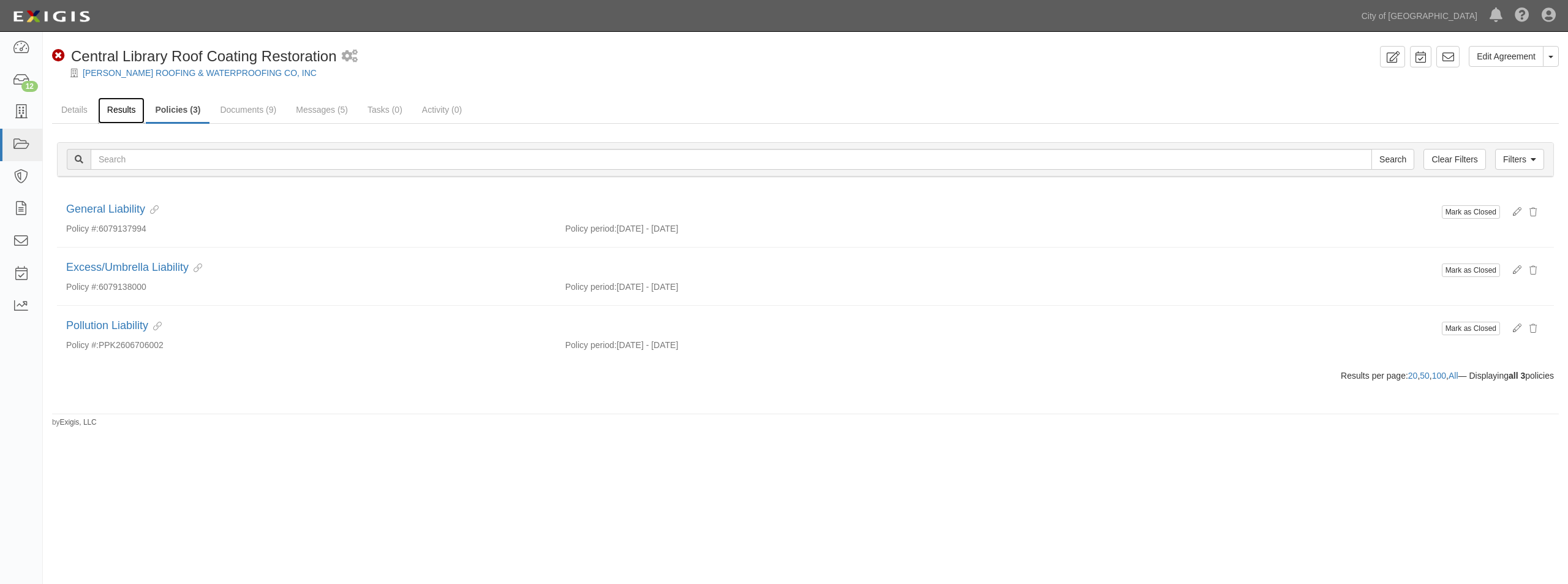
click at [116, 108] on link "Results" at bounding box center [122, 110] width 47 height 27
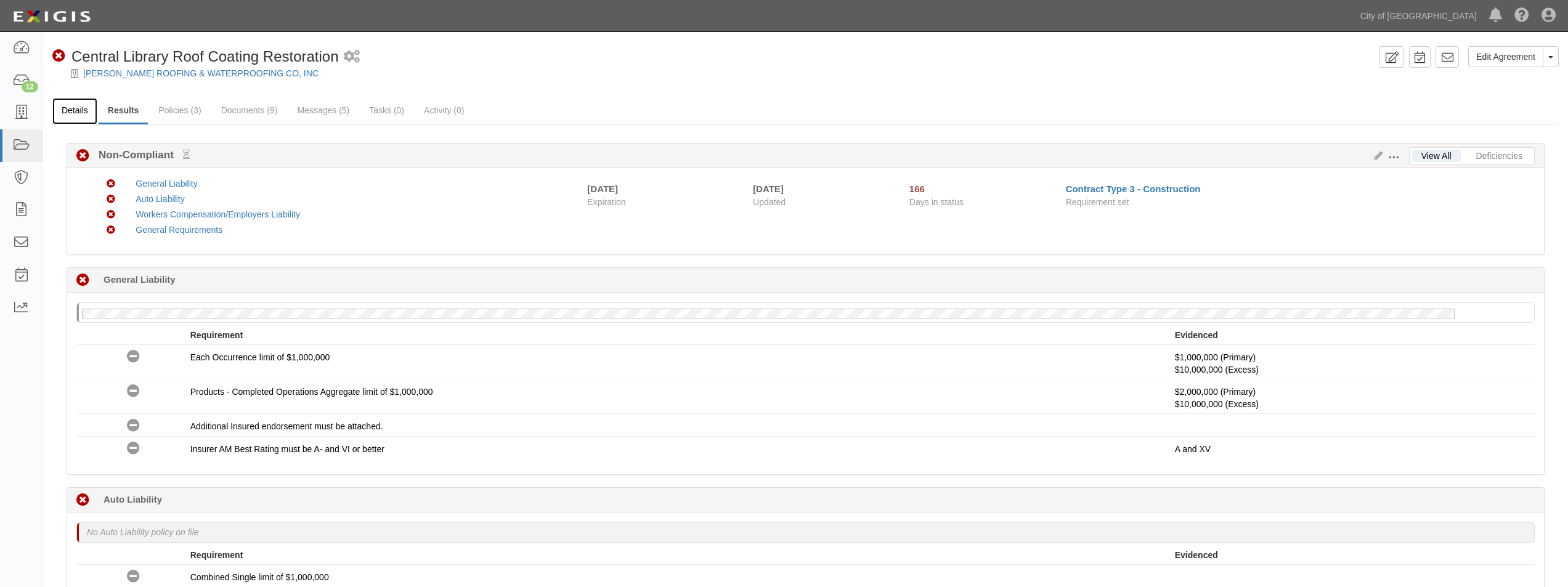
click at [85, 109] on link "Details" at bounding box center [75, 111] width 45 height 27
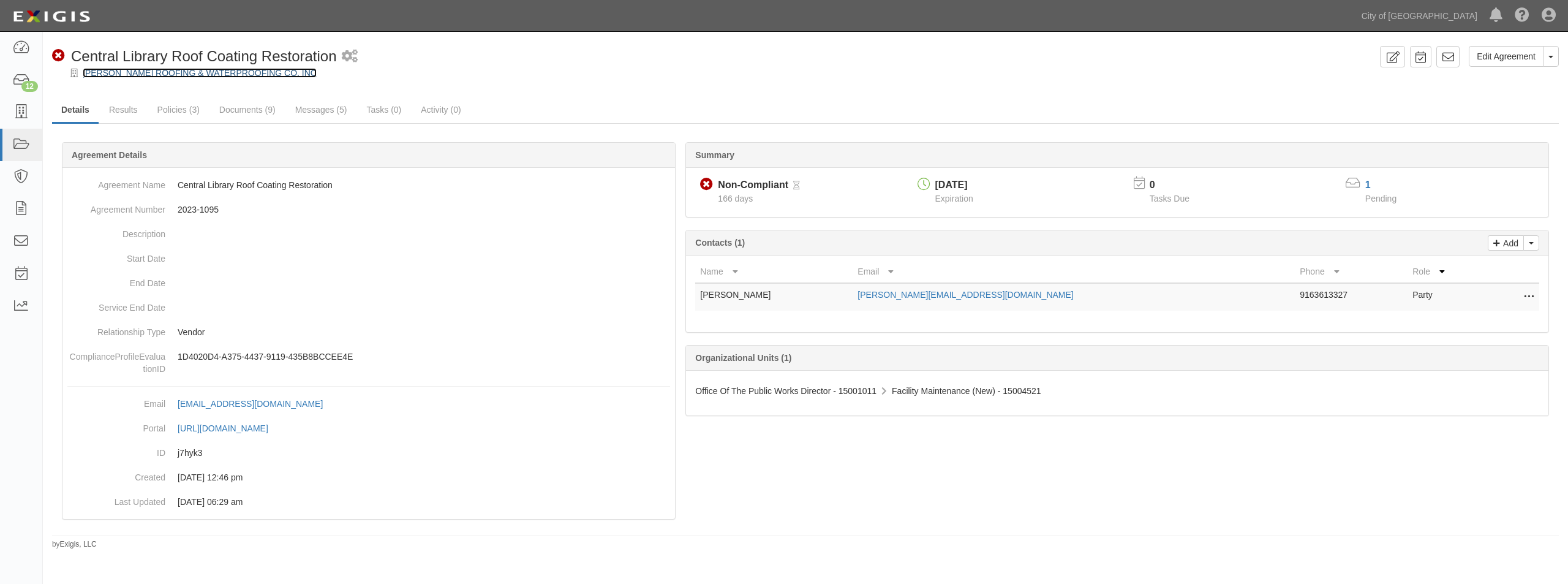
click at [135, 75] on link "[PERSON_NAME] ROOFING & WATERPROOFING CO, INC" at bounding box center [199, 72] width 234 height 9
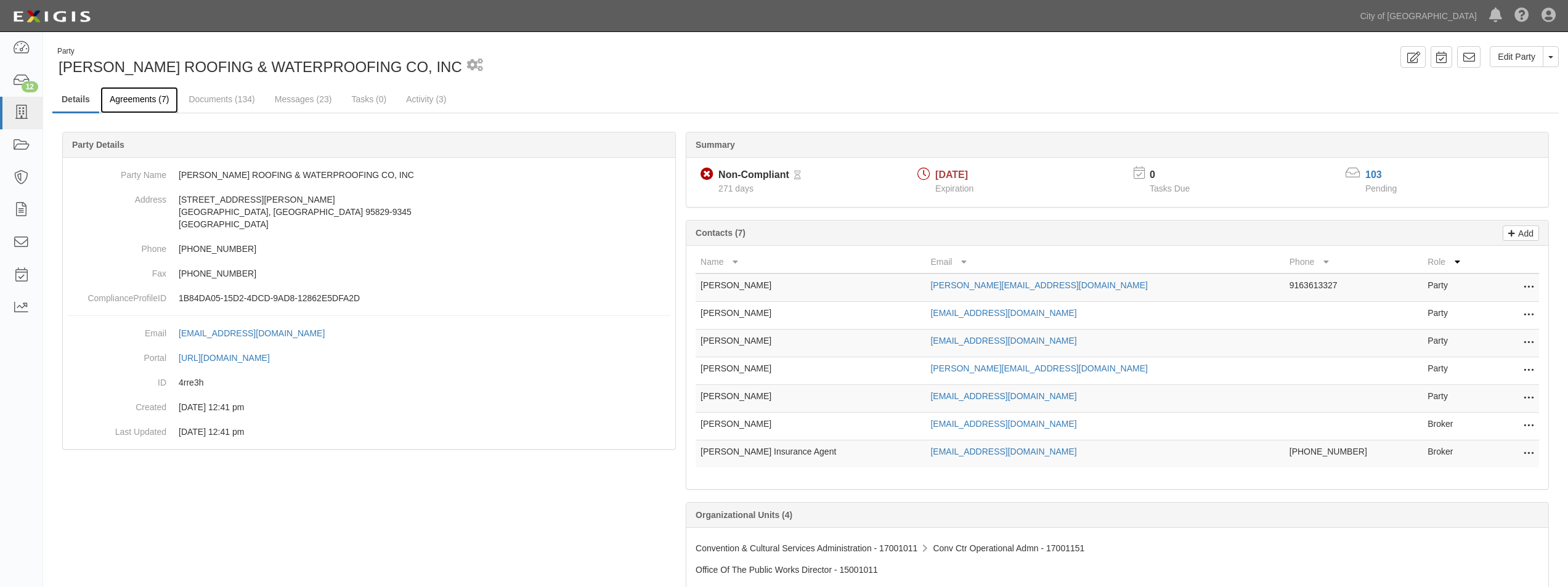
click at [138, 98] on link "Agreements (7)" at bounding box center [140, 100] width 78 height 27
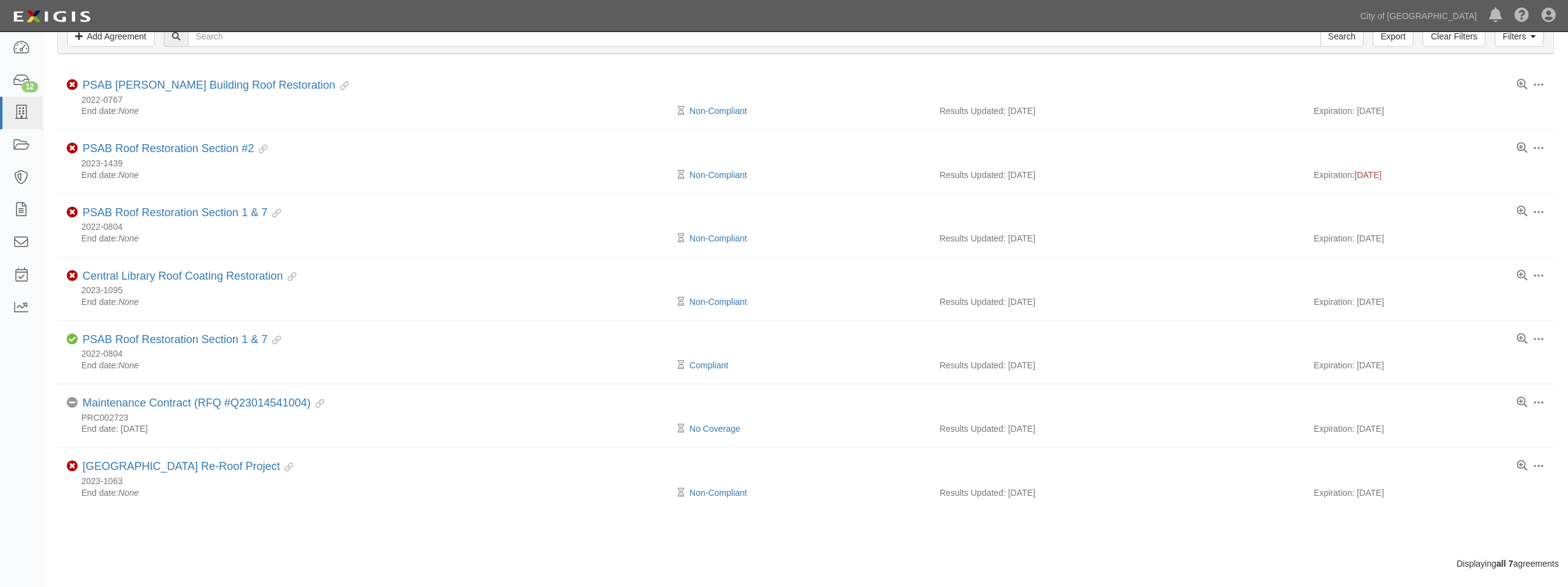
scroll to position [141, 0]
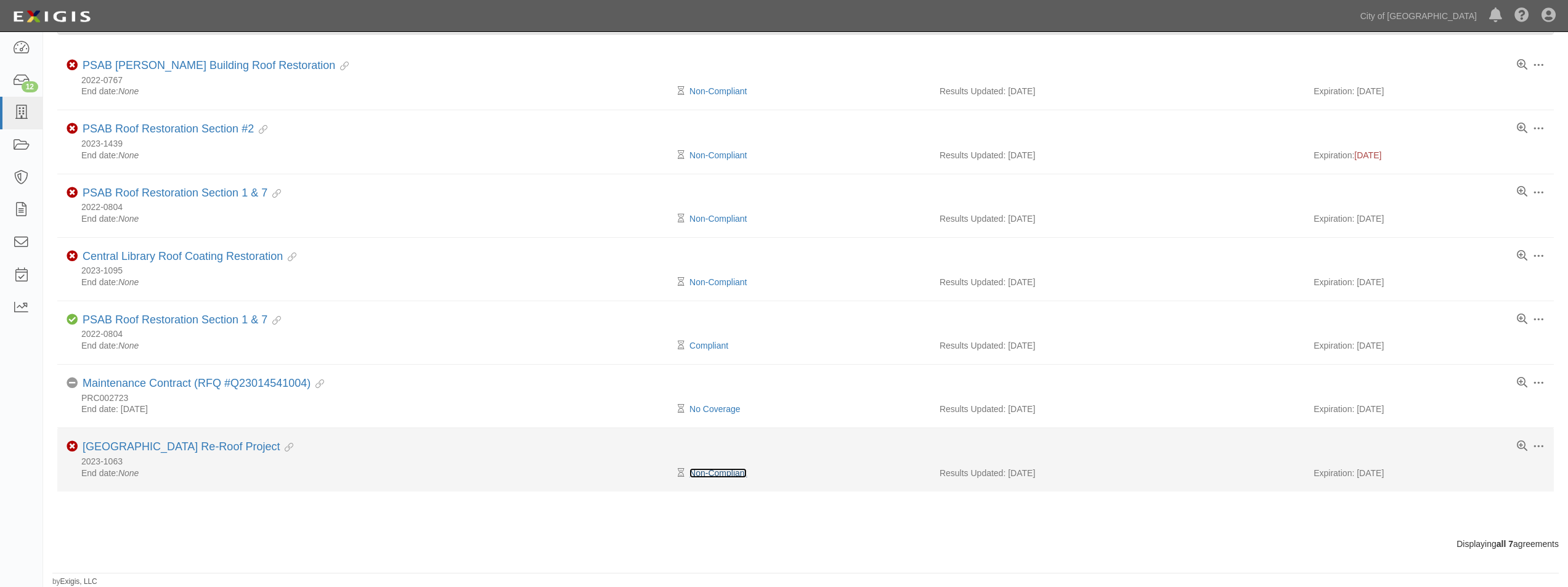
click at [733, 473] on link "Non-Compliant" at bounding box center [718, 473] width 57 height 10
click at [167, 443] on link "[GEOGRAPHIC_DATA] Re-Roof Project" at bounding box center [180, 447] width 197 height 12
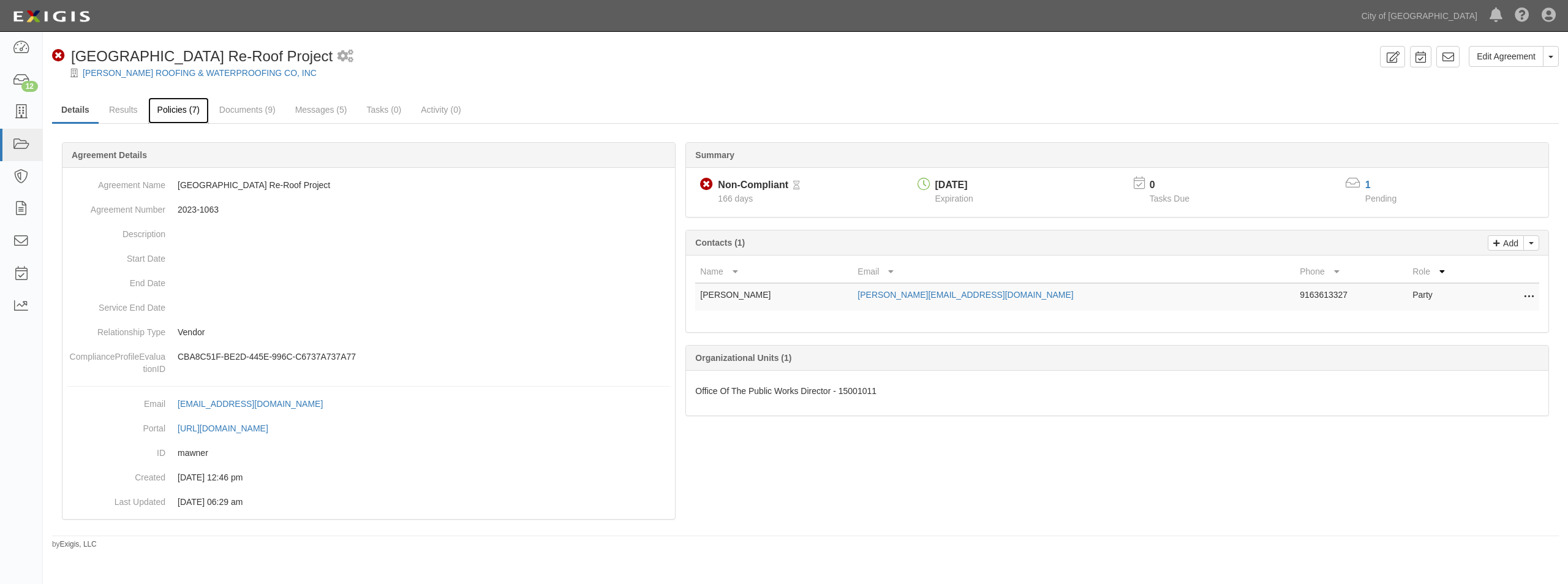
click at [165, 108] on link "Policies (7)" at bounding box center [178, 110] width 60 height 27
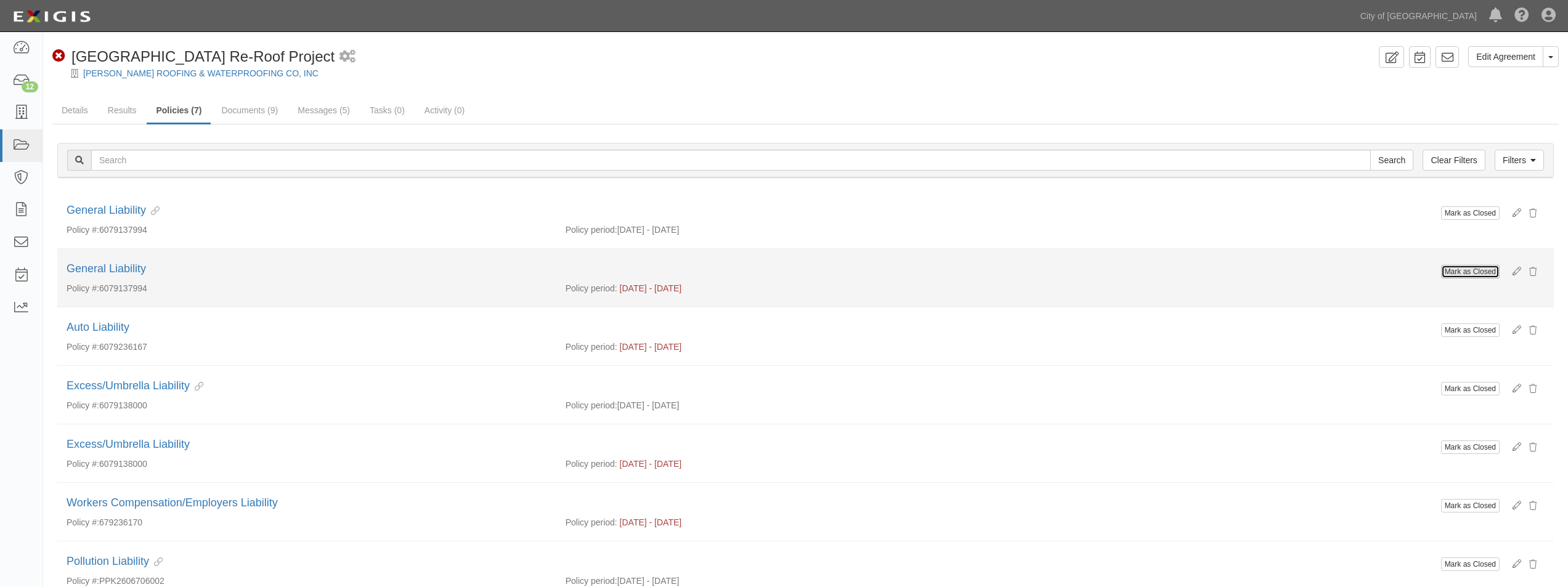
click at [1494, 267] on button "Mark as Closed" at bounding box center [1470, 272] width 58 height 14
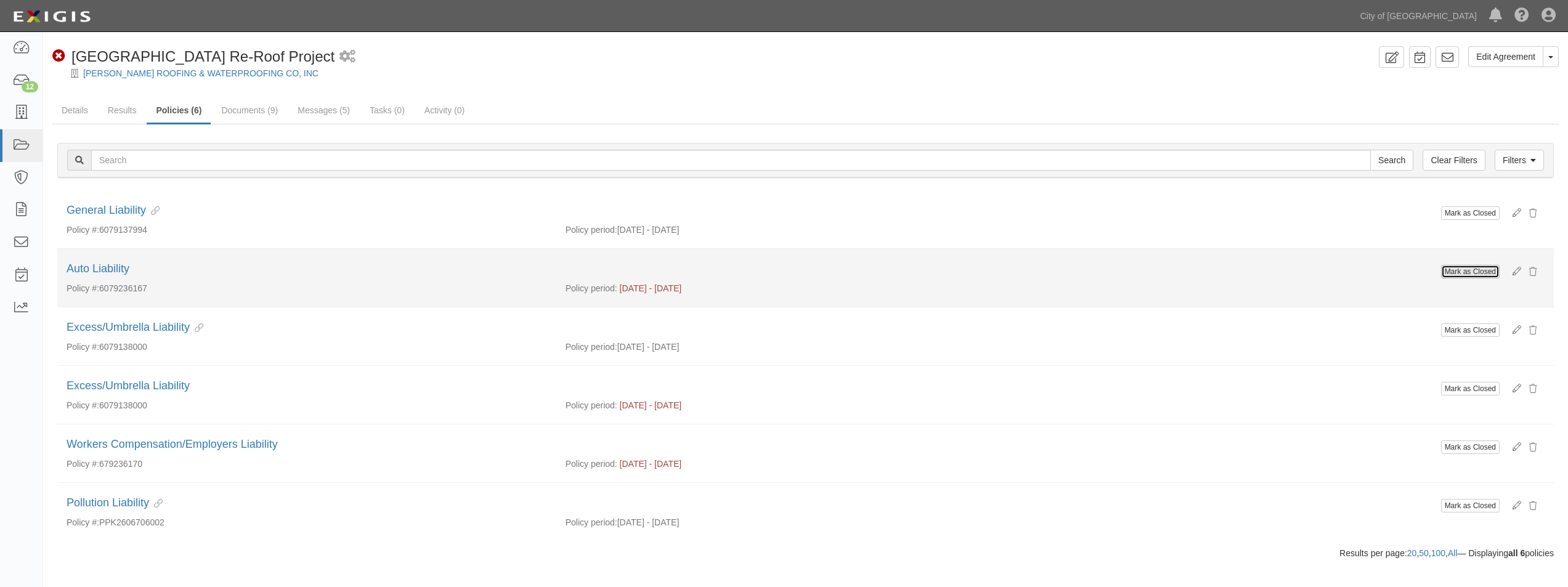
click at [1484, 272] on button "Mark as Closed" at bounding box center [1470, 272] width 58 height 14
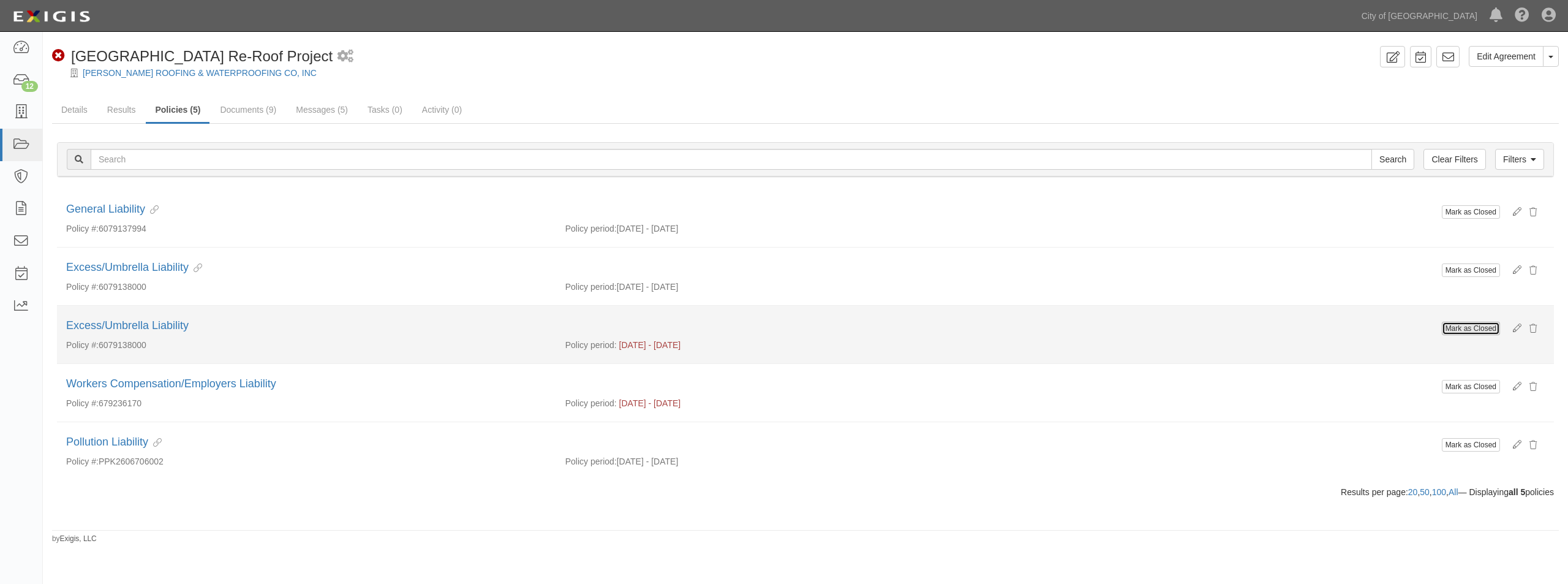
click at [1465, 332] on button "Mark as Closed" at bounding box center [1471, 329] width 58 height 14
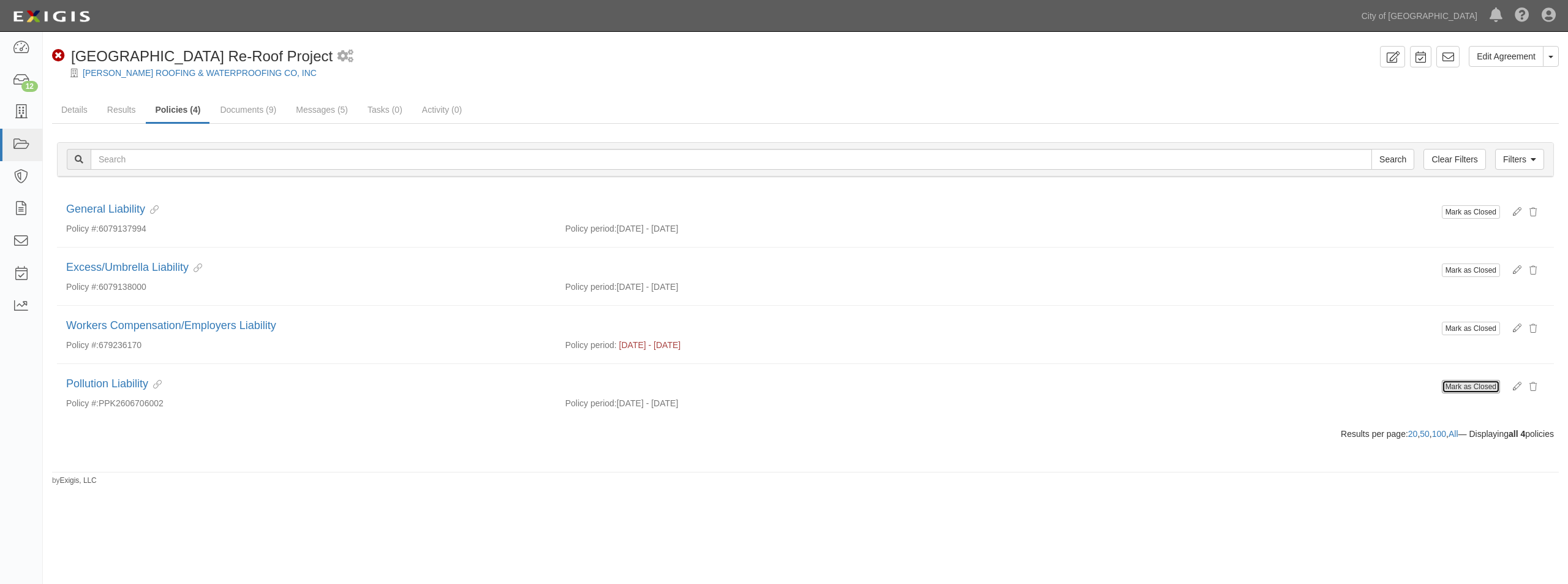
click at [1453, 384] on button "Mark as Closed" at bounding box center [1471, 387] width 58 height 14
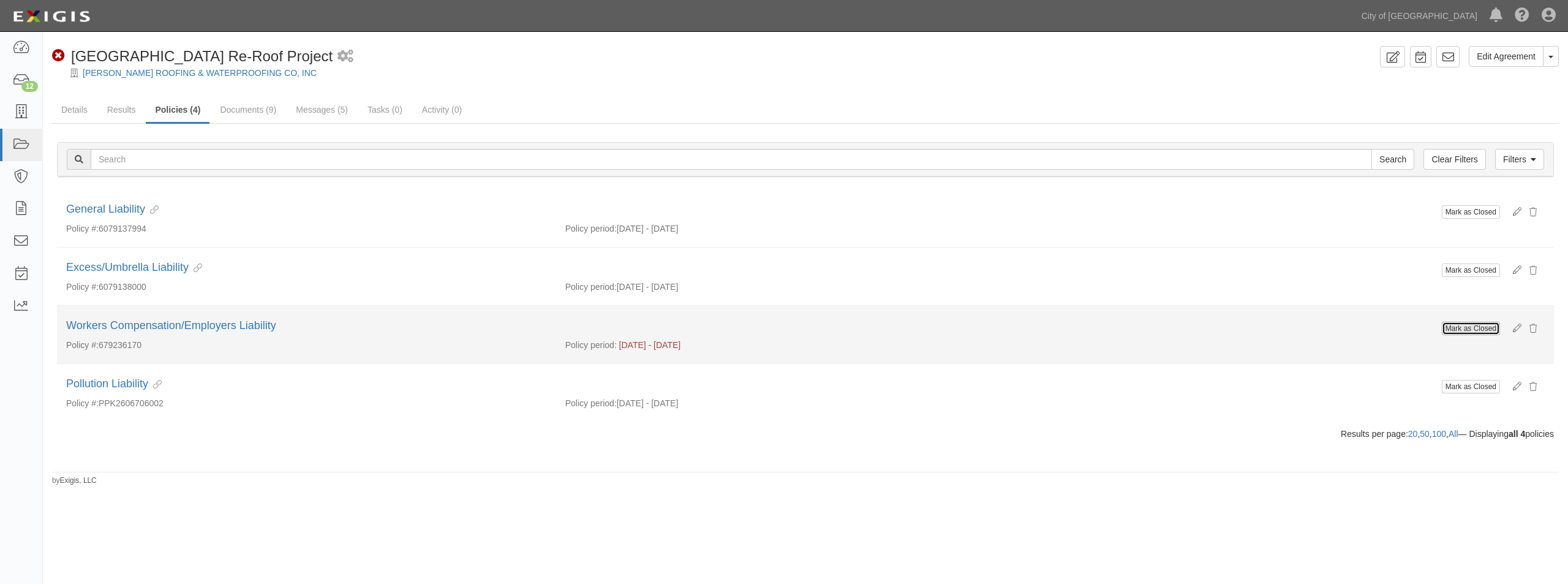
click at [1463, 327] on button "Mark as Closed" at bounding box center [1471, 329] width 58 height 14
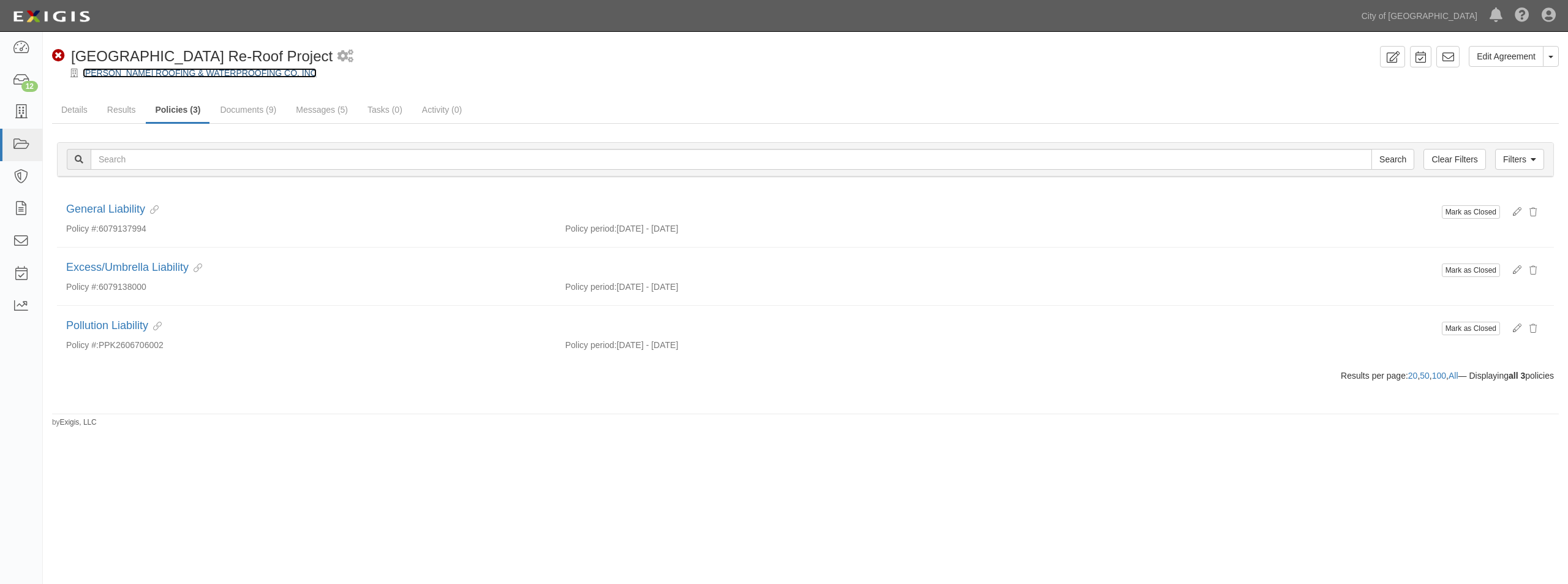
click at [109, 70] on link "[PERSON_NAME] ROOFING & WATERPROOFING CO, INC" at bounding box center [199, 72] width 234 height 9
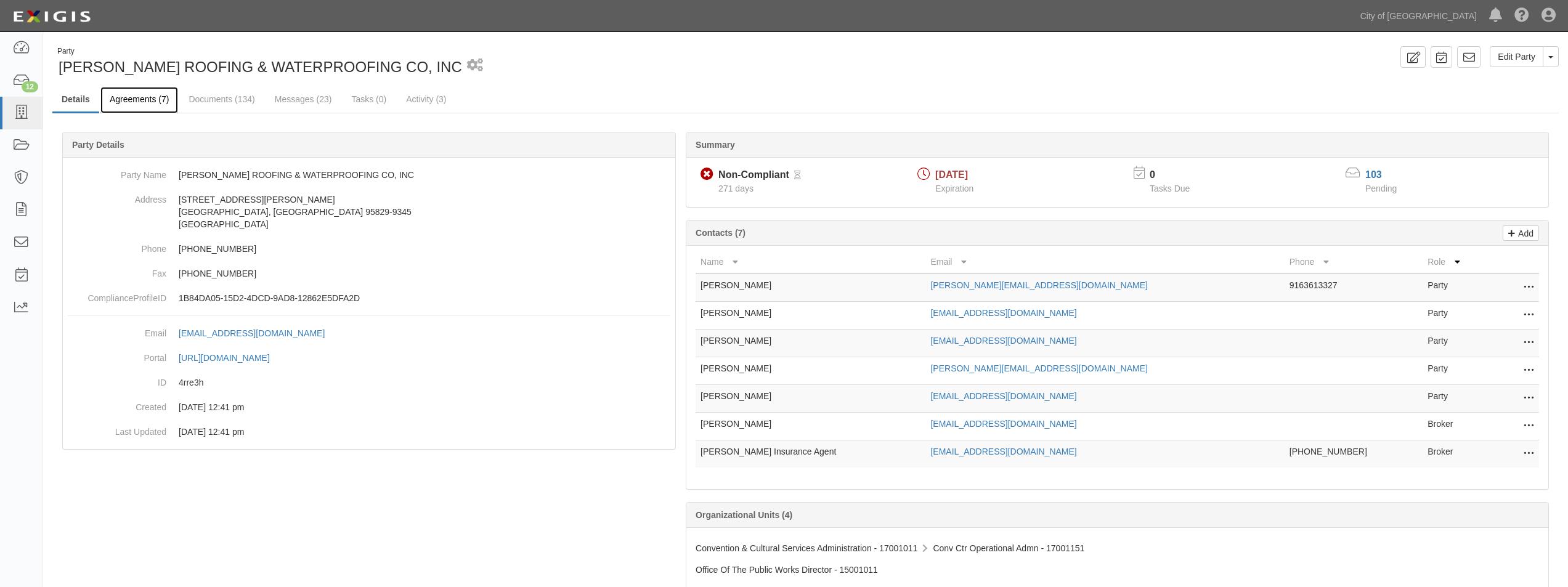
click at [126, 103] on link "Agreements (7)" at bounding box center [140, 100] width 78 height 27
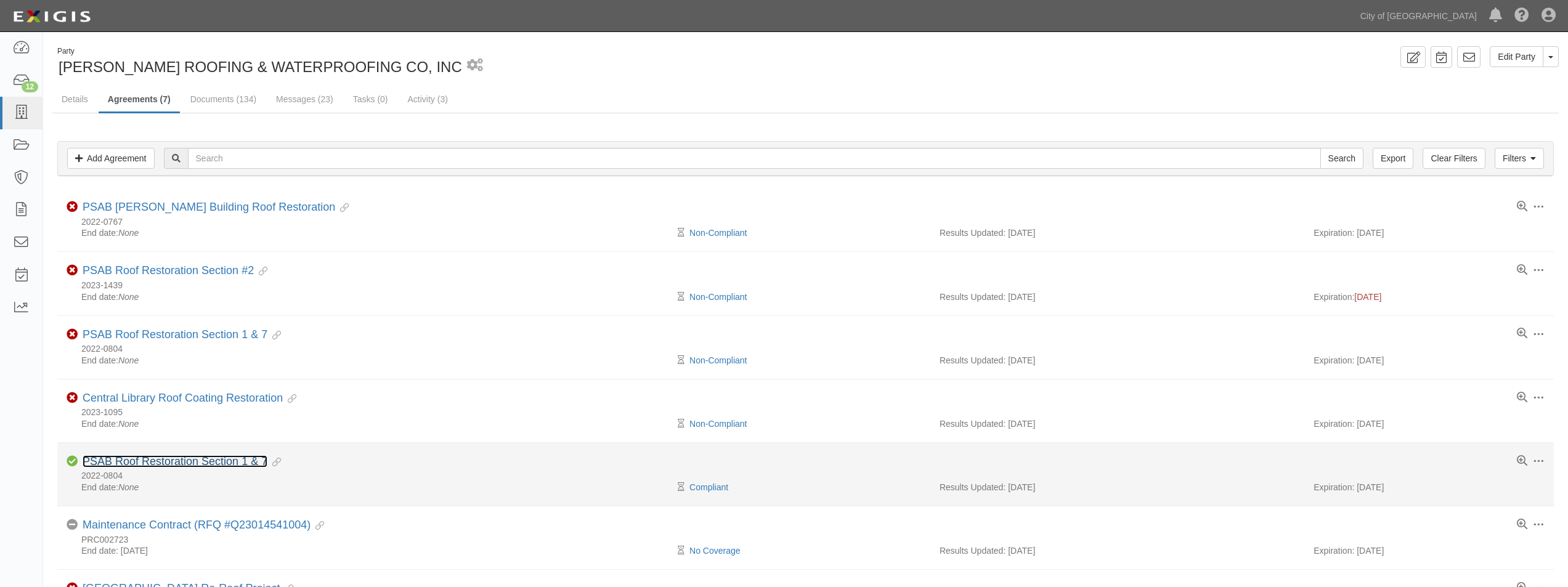
click at [189, 460] on link "PSAB Roof Restoration Section 1 & 7" at bounding box center [174, 461] width 185 height 12
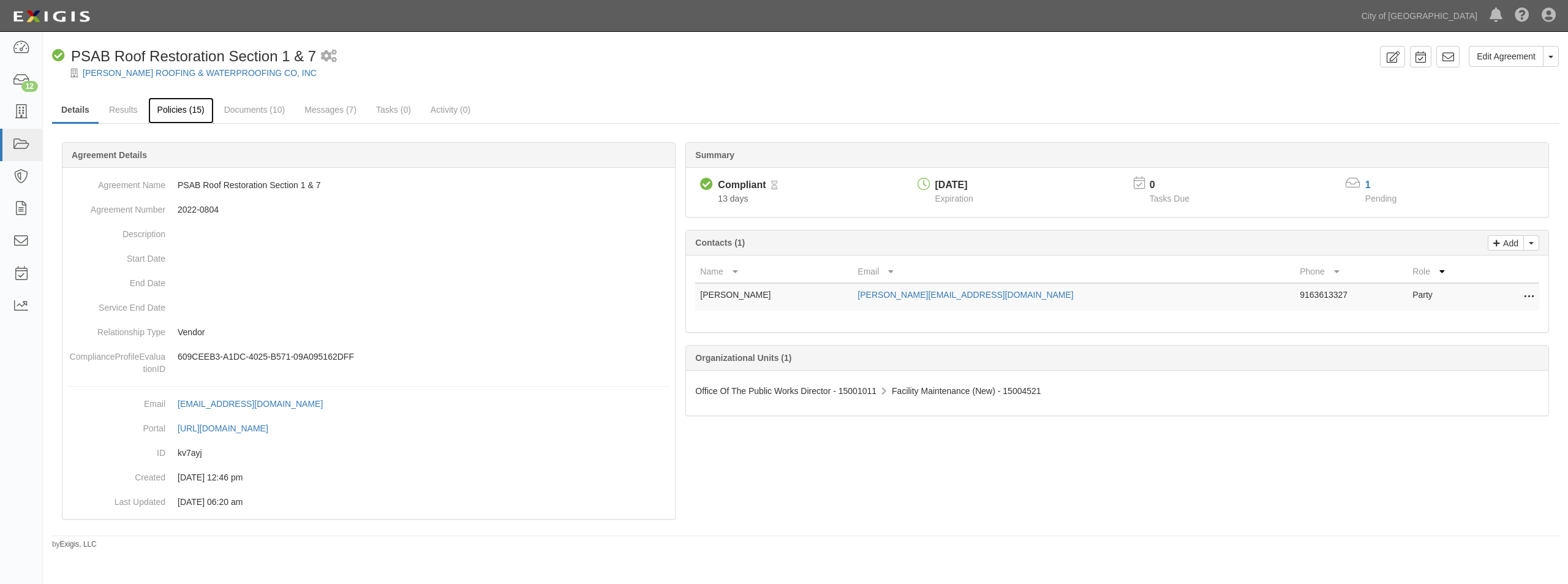
click at [166, 107] on link "Policies (15)" at bounding box center [181, 110] width 66 height 27
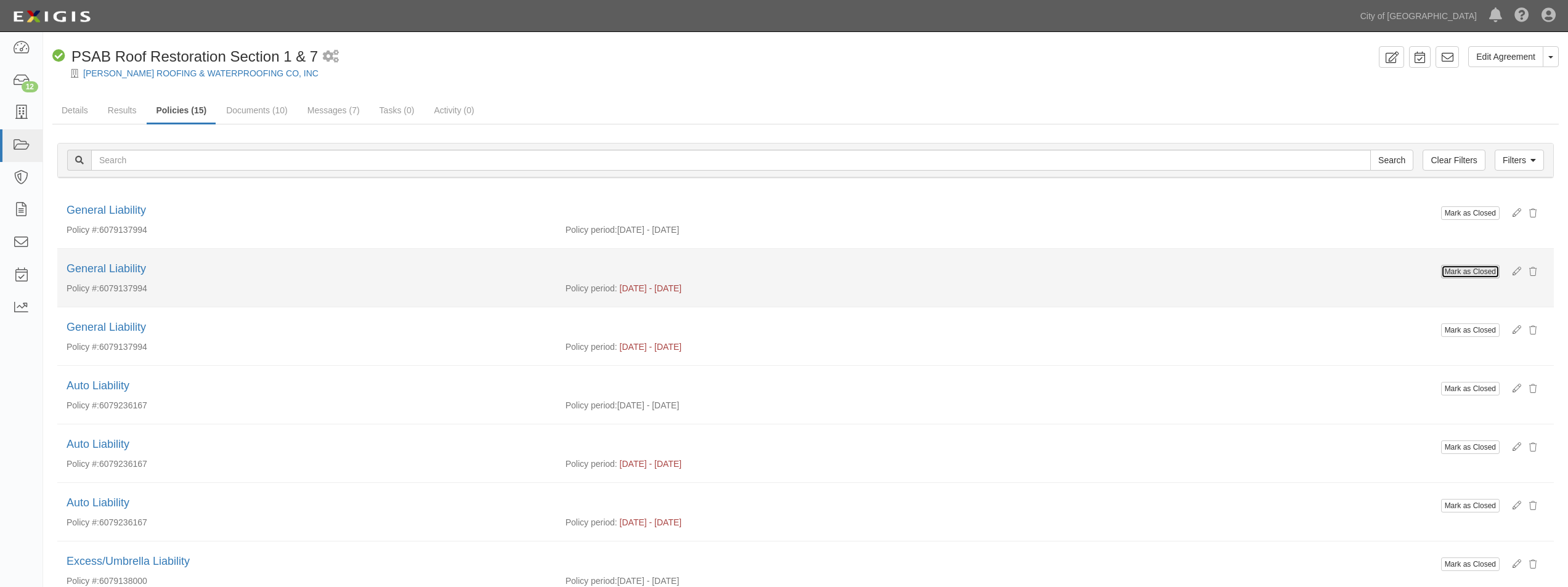
click at [1479, 272] on button "Mark as Closed" at bounding box center [1470, 272] width 58 height 14
drag, startPoint x: 0, startPoint y: 0, endPoint x: 1479, endPoint y: 272, distance: 1503.8
click at [1479, 272] on button "Mark as Closed" at bounding box center [1470, 272] width 58 height 14
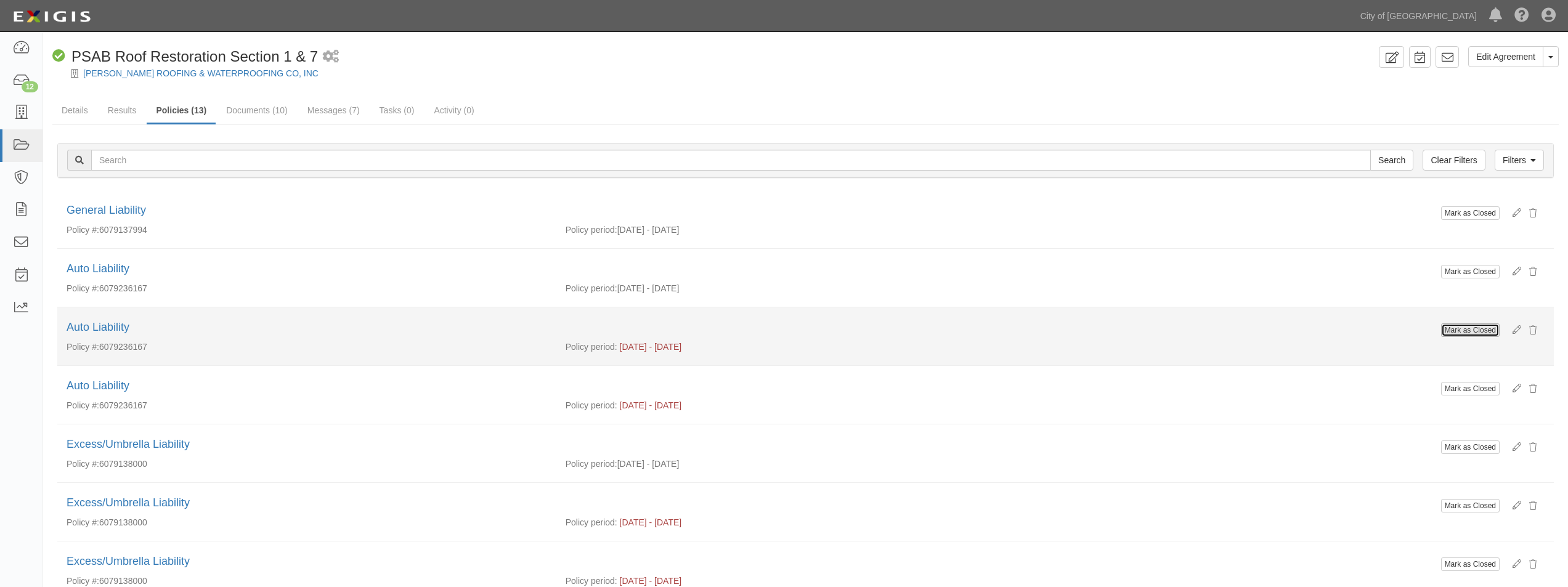
click at [1481, 331] on button "Mark as Closed" at bounding box center [1470, 330] width 58 height 14
click at [1473, 329] on button "Mark as Closed" at bounding box center [1470, 330] width 58 height 14
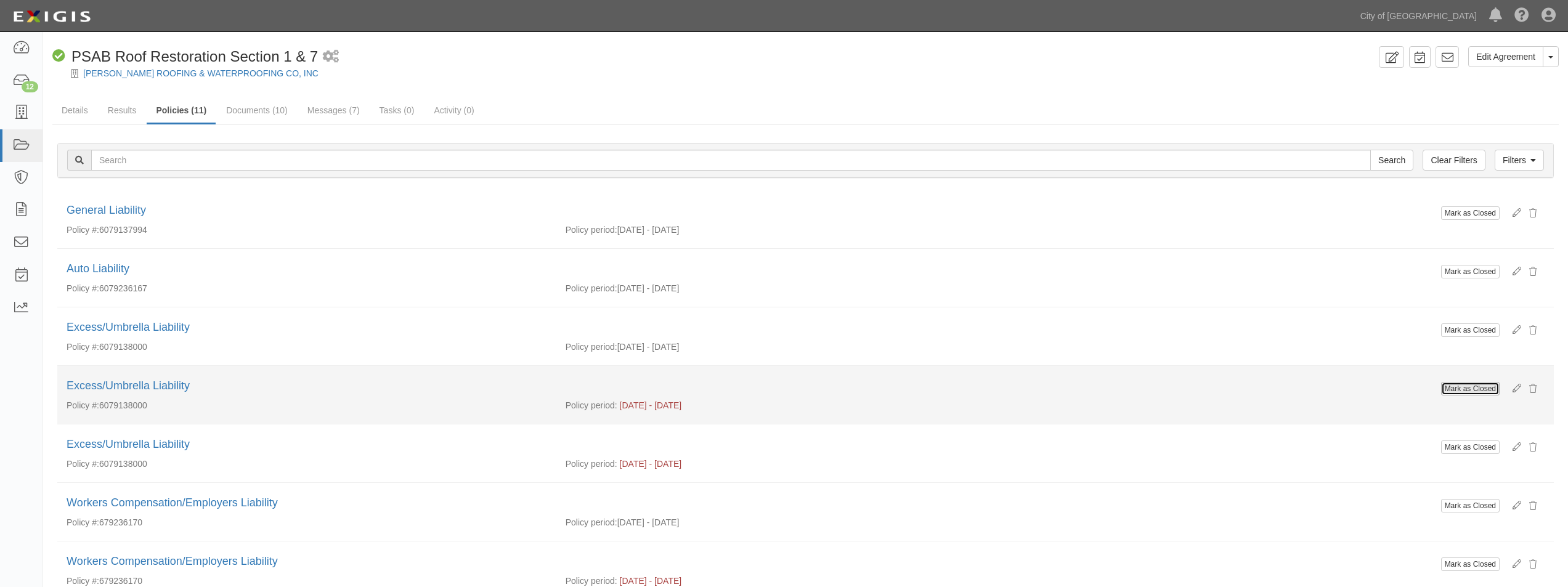
click at [1472, 390] on button "Mark as Closed" at bounding box center [1470, 389] width 58 height 14
drag, startPoint x: 0, startPoint y: 0, endPoint x: 1472, endPoint y: 390, distance: 1522.8
click at [1472, 390] on button "Mark as Closed" at bounding box center [1470, 389] width 58 height 14
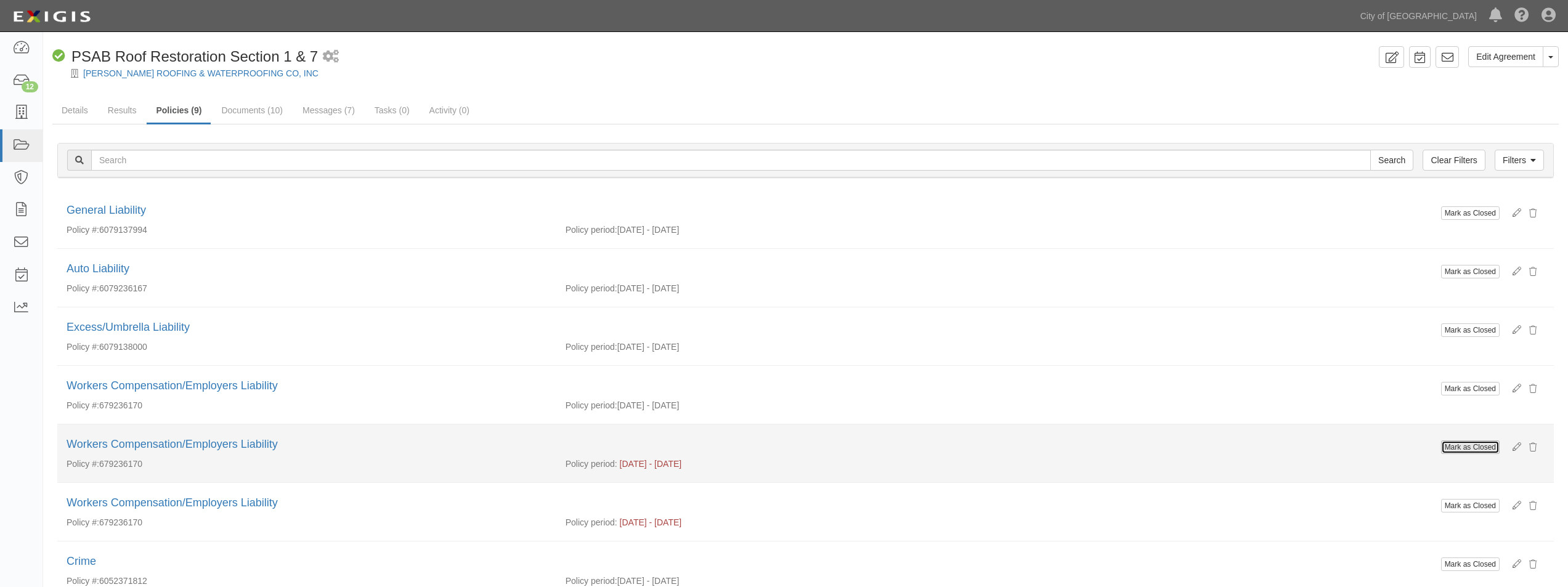
click at [1467, 448] on button "Mark as Closed" at bounding box center [1470, 447] width 58 height 14
click at [1464, 473] on li "Mark as Closed Workers Compensation/Employers Liability Policy #: 679236170 Pol…" at bounding box center [806, 453] width 1497 height 58
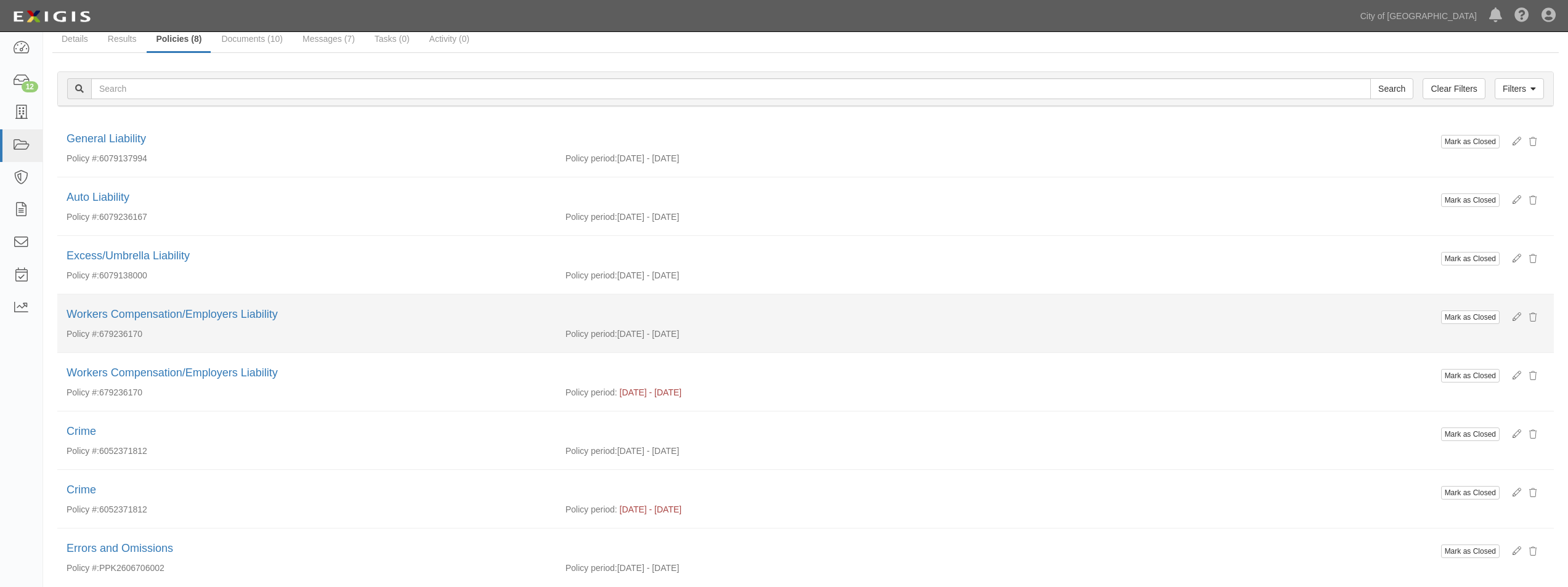
scroll to position [135, 0]
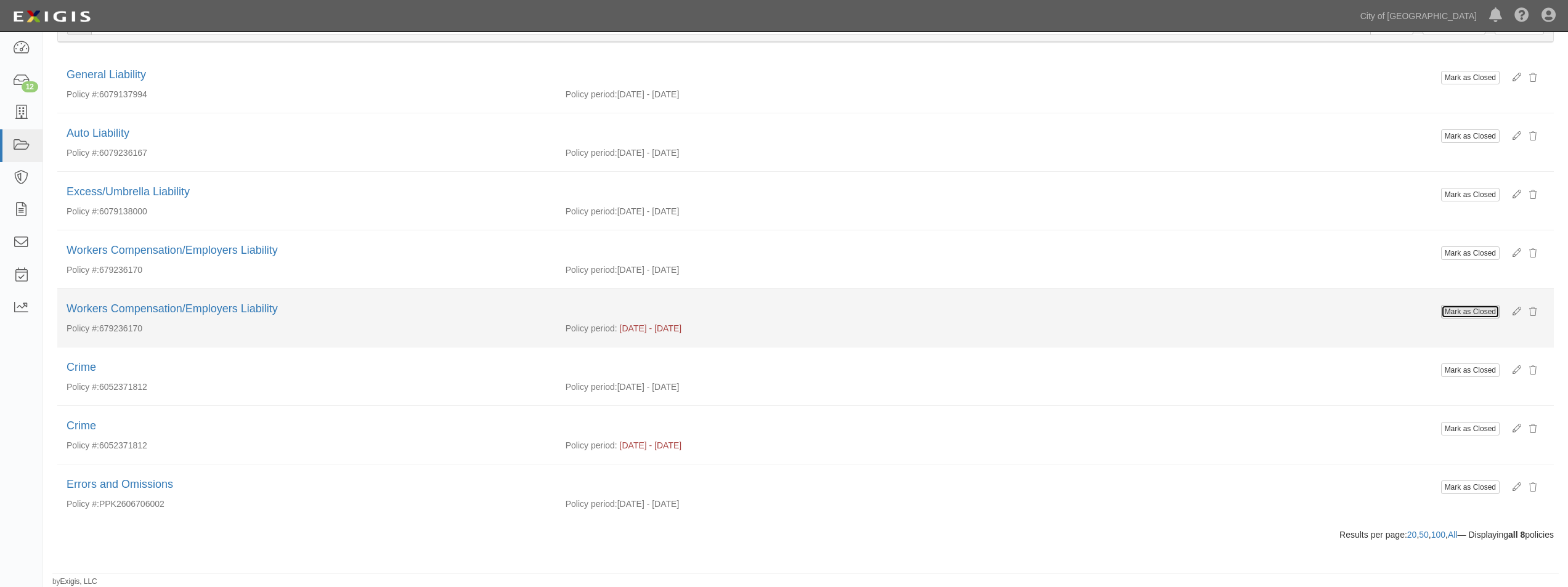
click at [1460, 308] on button "Mark as Closed" at bounding box center [1470, 312] width 58 height 14
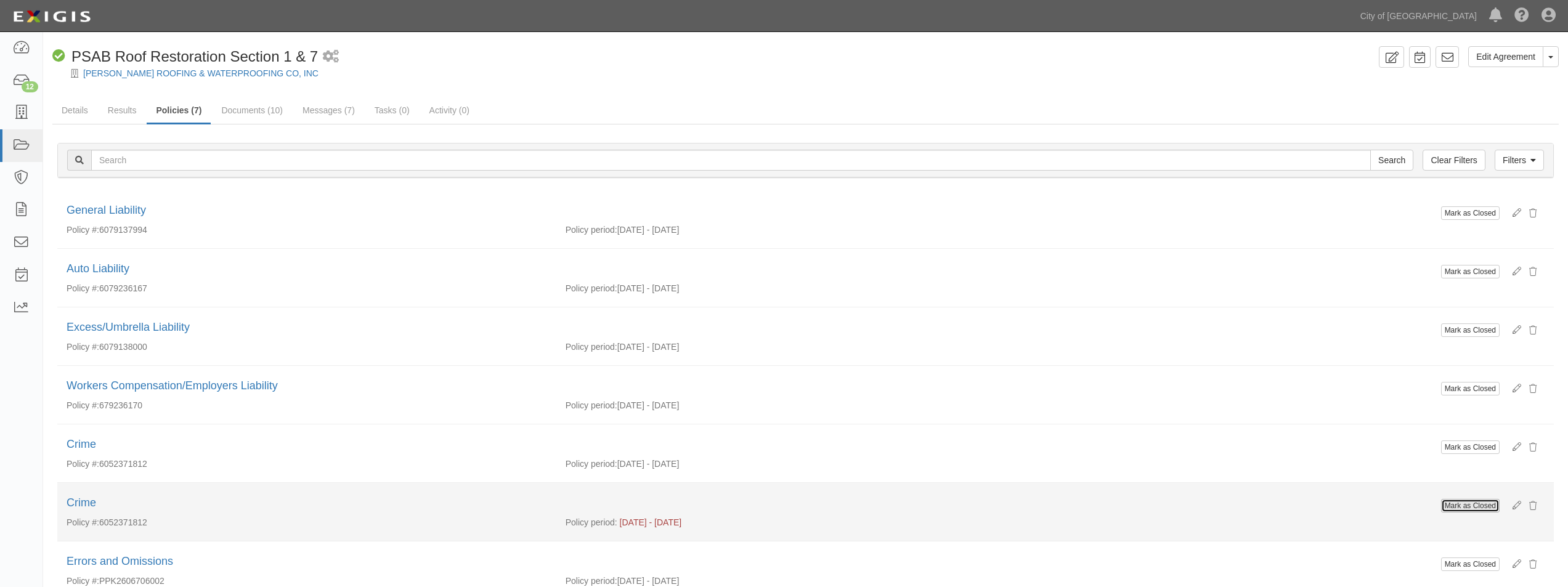
click at [1449, 502] on button "Mark as Closed" at bounding box center [1470, 506] width 58 height 14
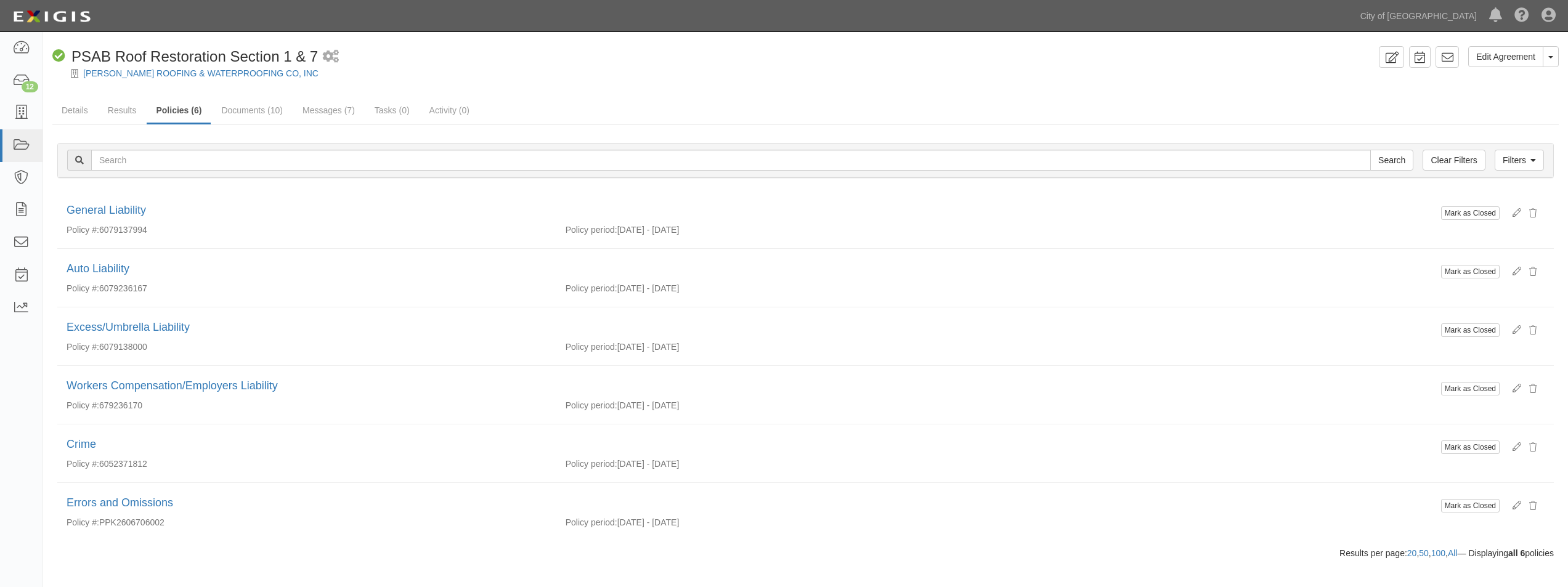
scroll to position [18, 0]
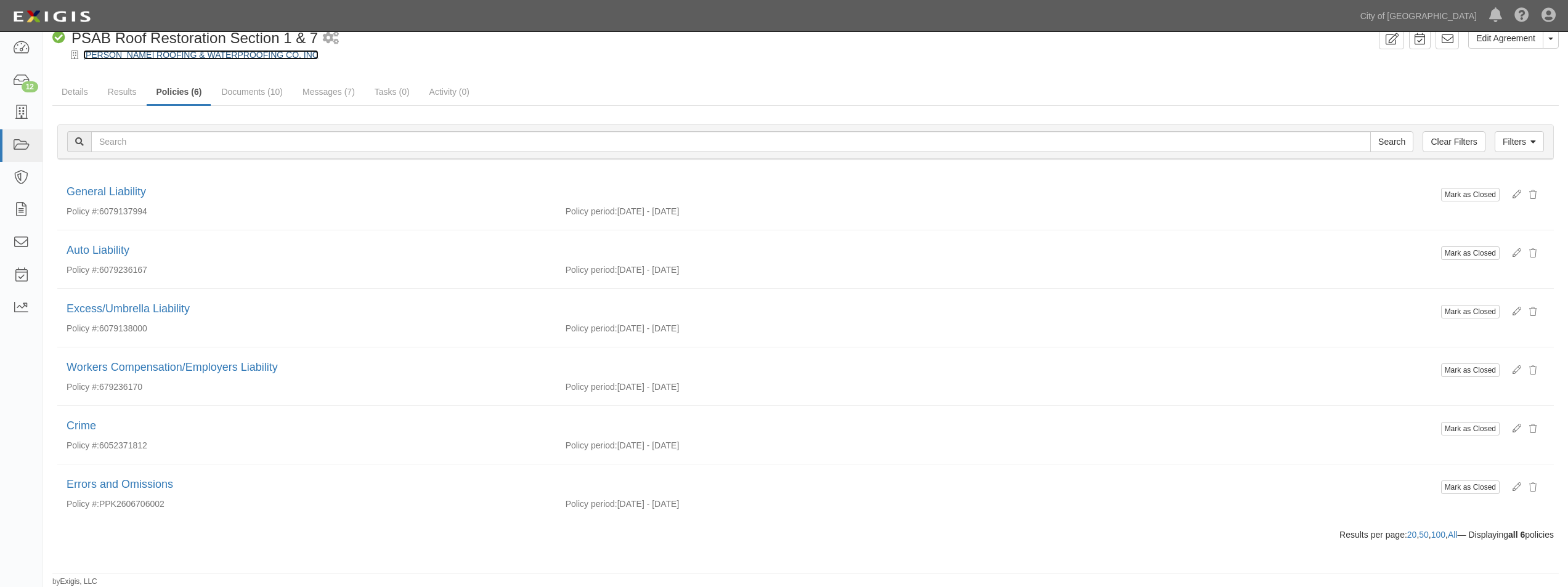
click at [156, 53] on link "[PERSON_NAME] ROOFING & WATERPROOFING CO, INC" at bounding box center [200, 55] width 235 height 10
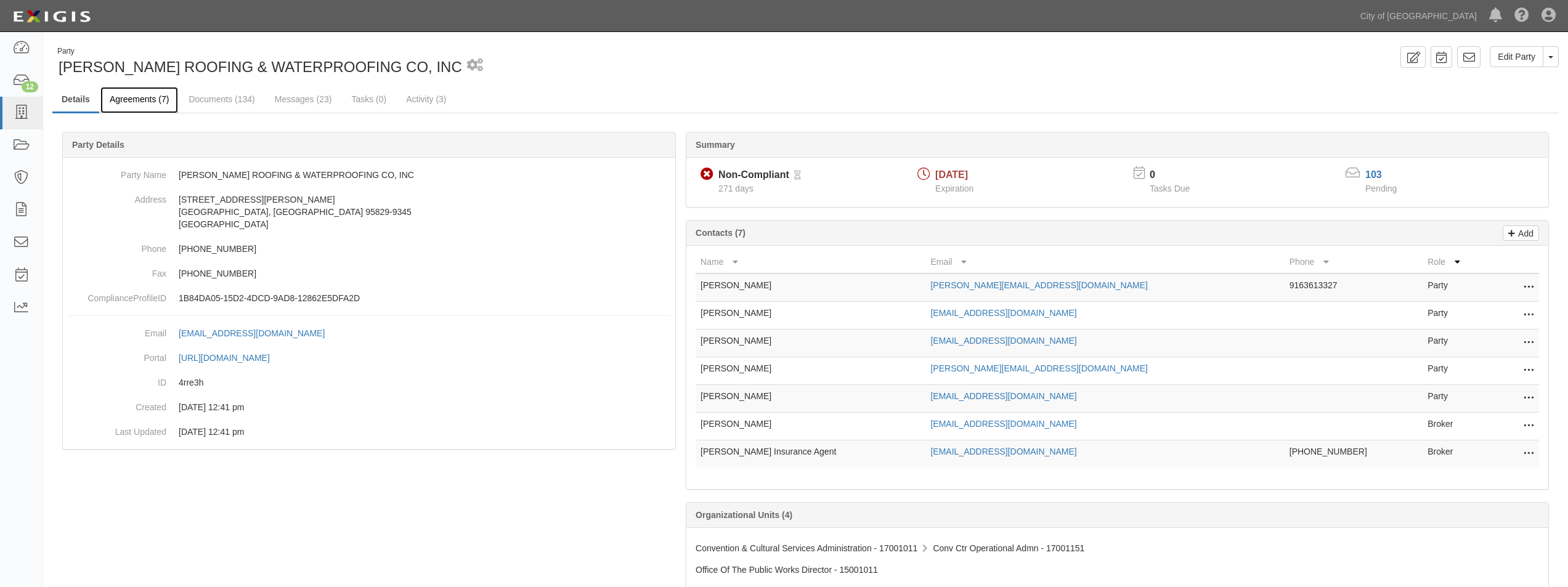
click at [156, 97] on link "Agreements (7)" at bounding box center [140, 100] width 78 height 27
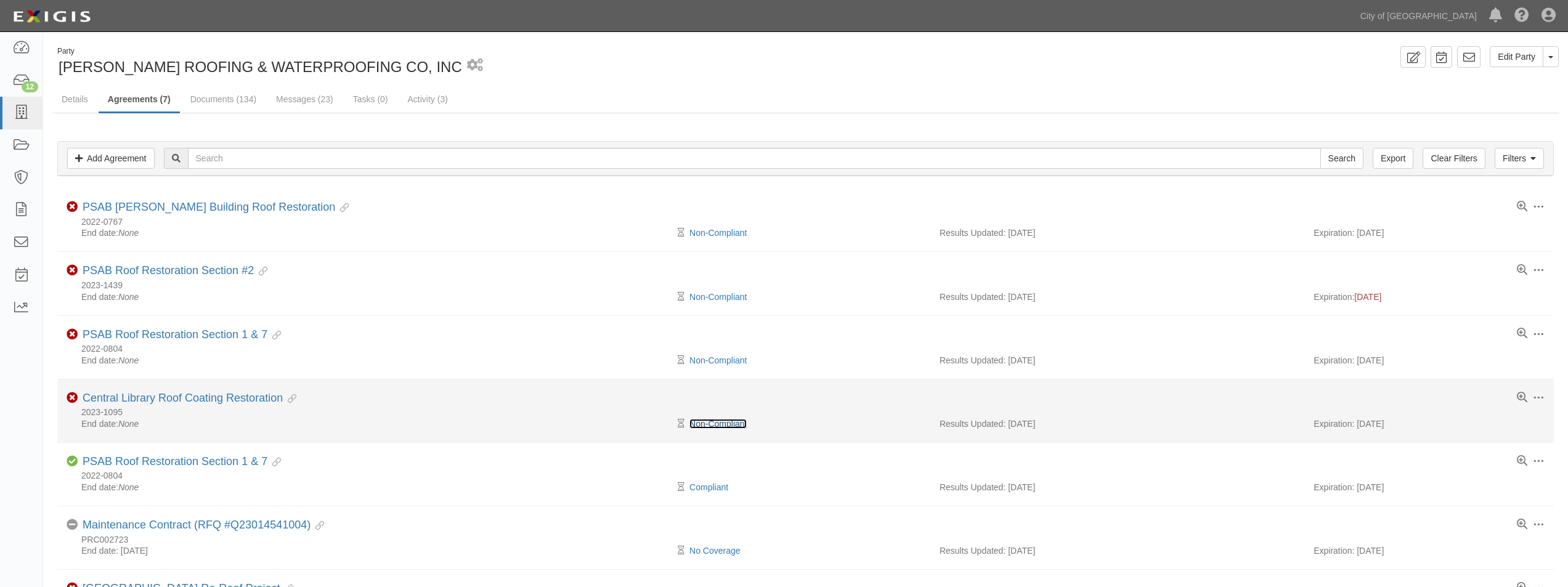
click at [732, 426] on link "Non-Compliant" at bounding box center [718, 423] width 57 height 10
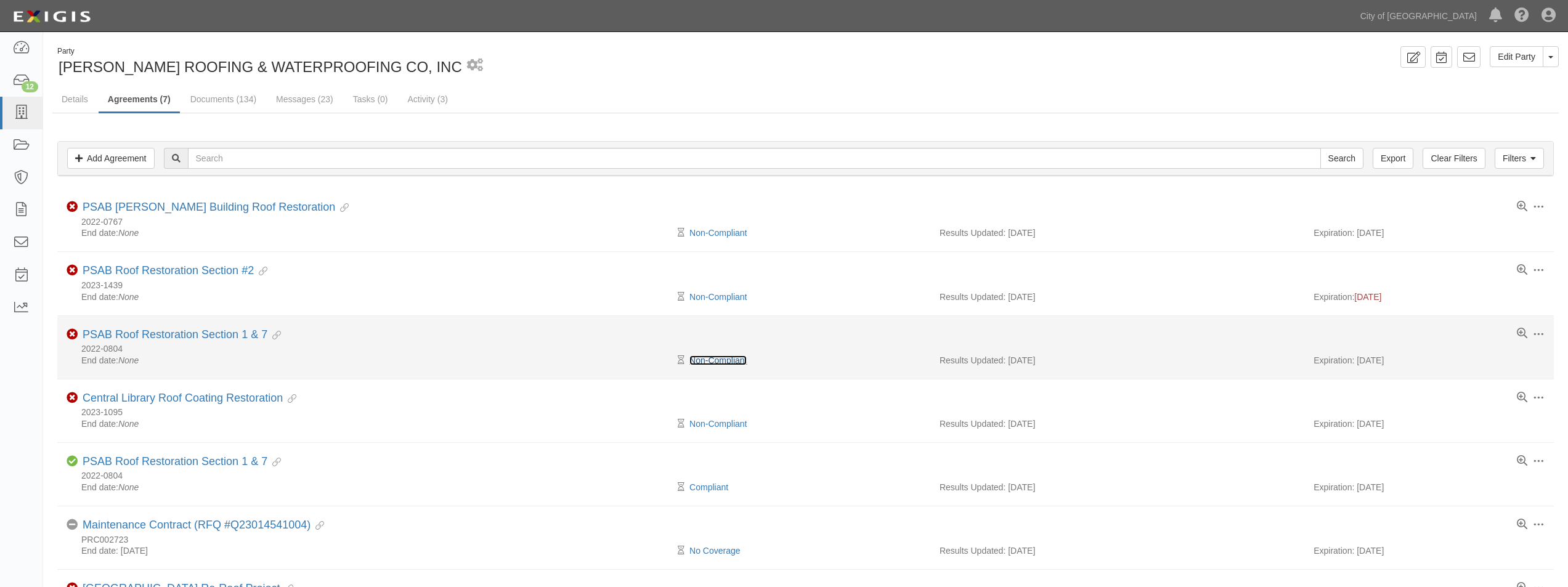
click at [746, 361] on link "Non-Compliant" at bounding box center [718, 360] width 57 height 10
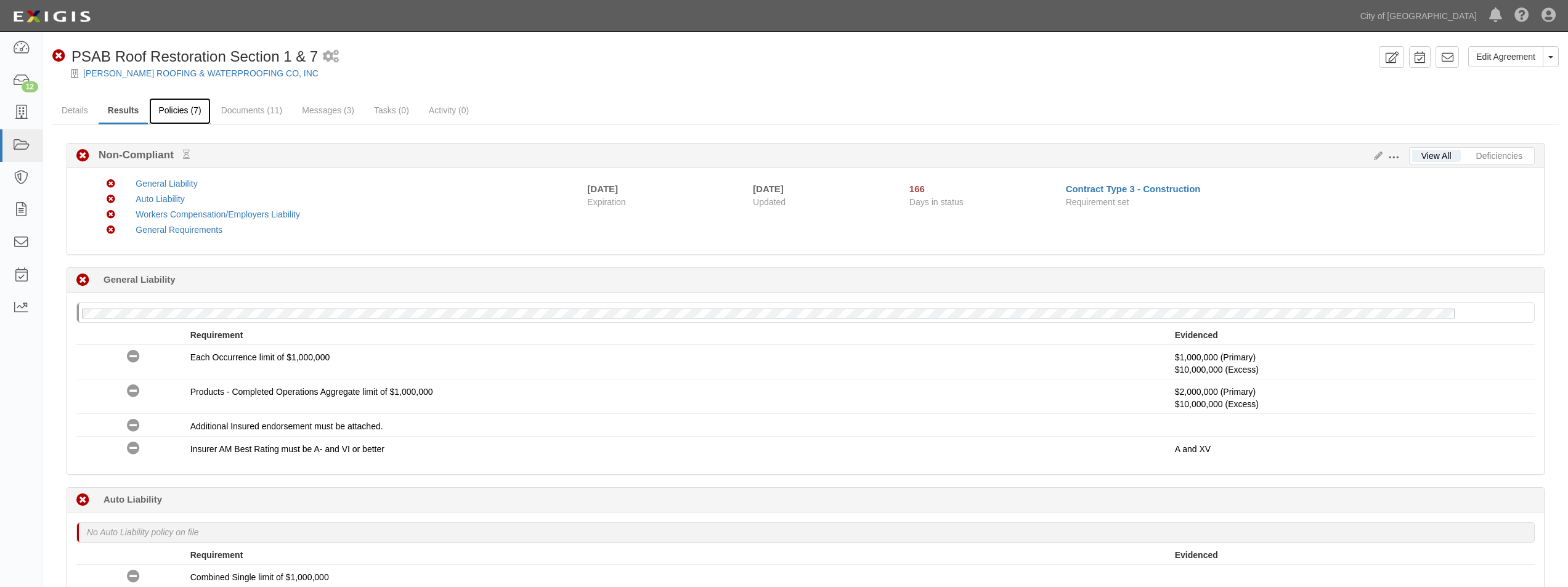
click at [188, 109] on link "Policies (7)" at bounding box center [180, 111] width 61 height 27
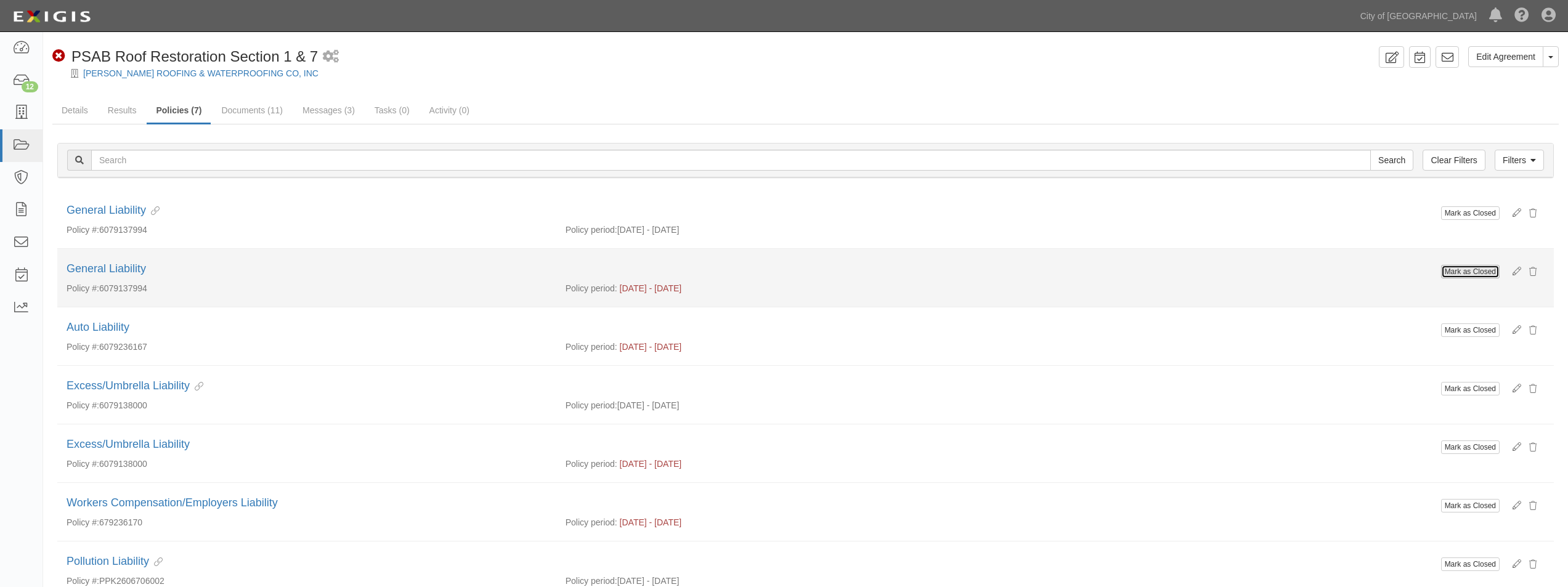
click at [1470, 272] on button "Mark as Closed" at bounding box center [1470, 272] width 58 height 14
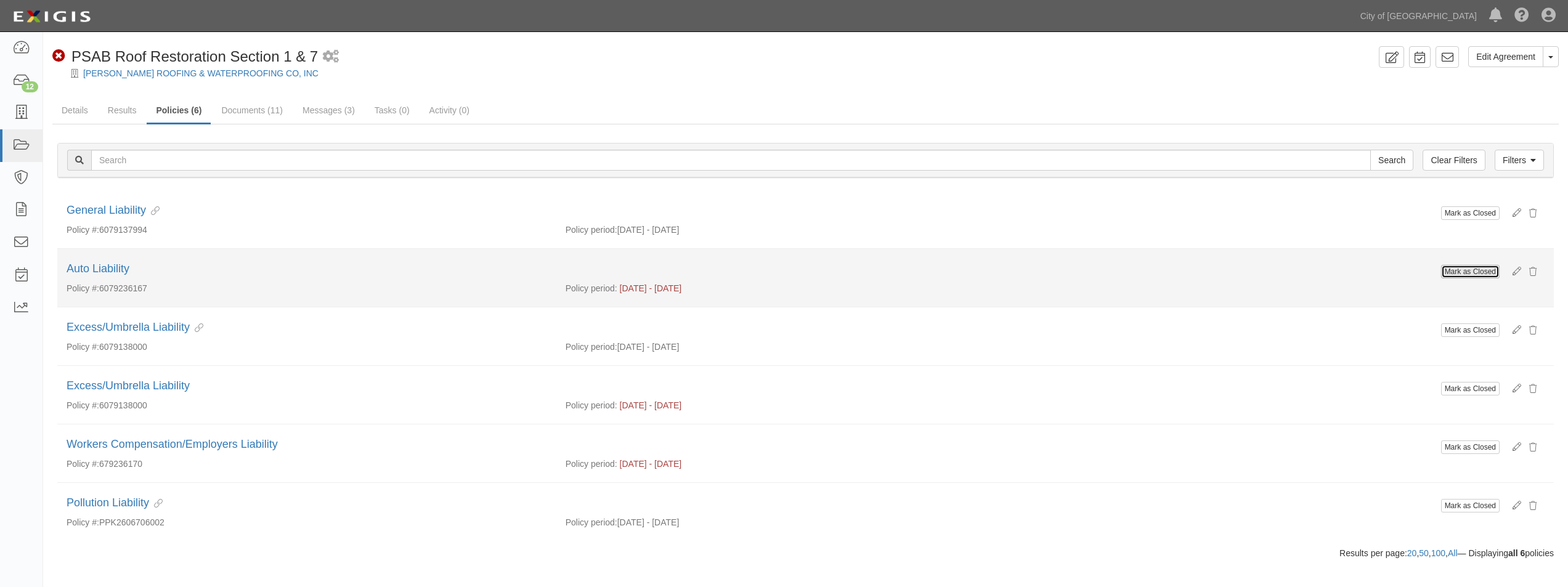
drag, startPoint x: 0, startPoint y: 0, endPoint x: 1470, endPoint y: 272, distance: 1495.0
click at [1470, 272] on button "Mark as Closed" at bounding box center [1470, 272] width 58 height 14
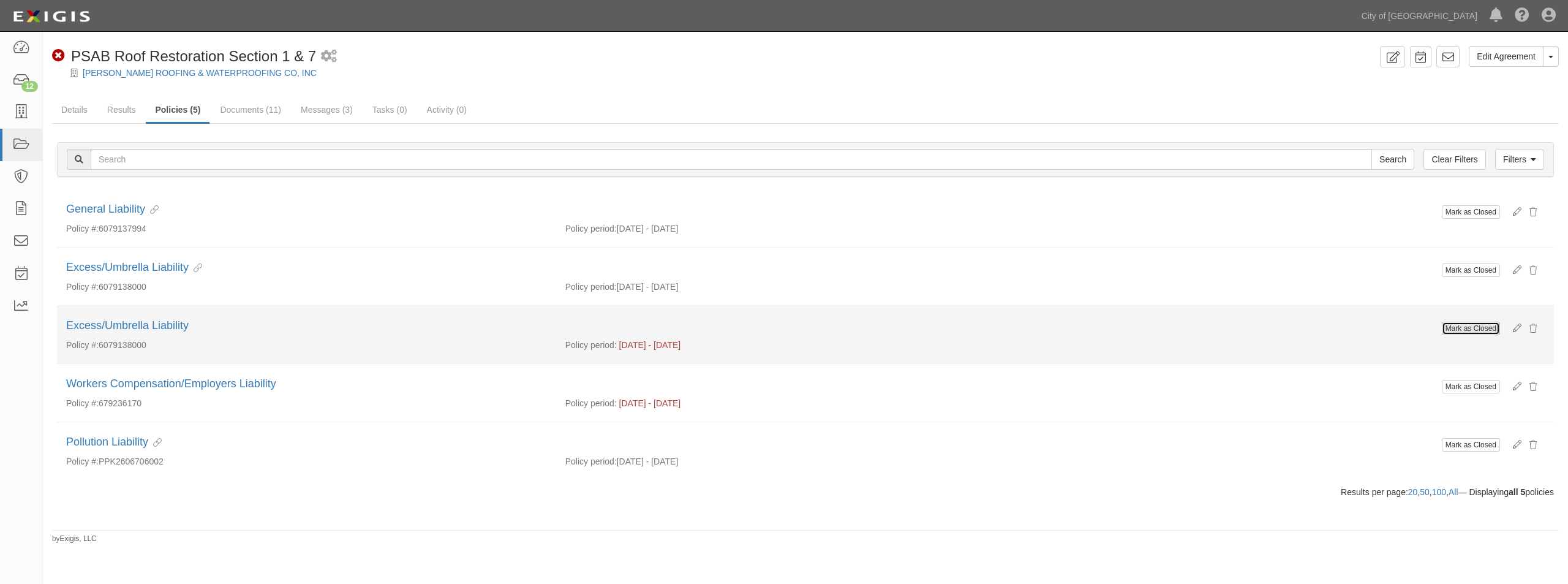
click at [1474, 330] on button "Mark as Closed" at bounding box center [1471, 329] width 58 height 14
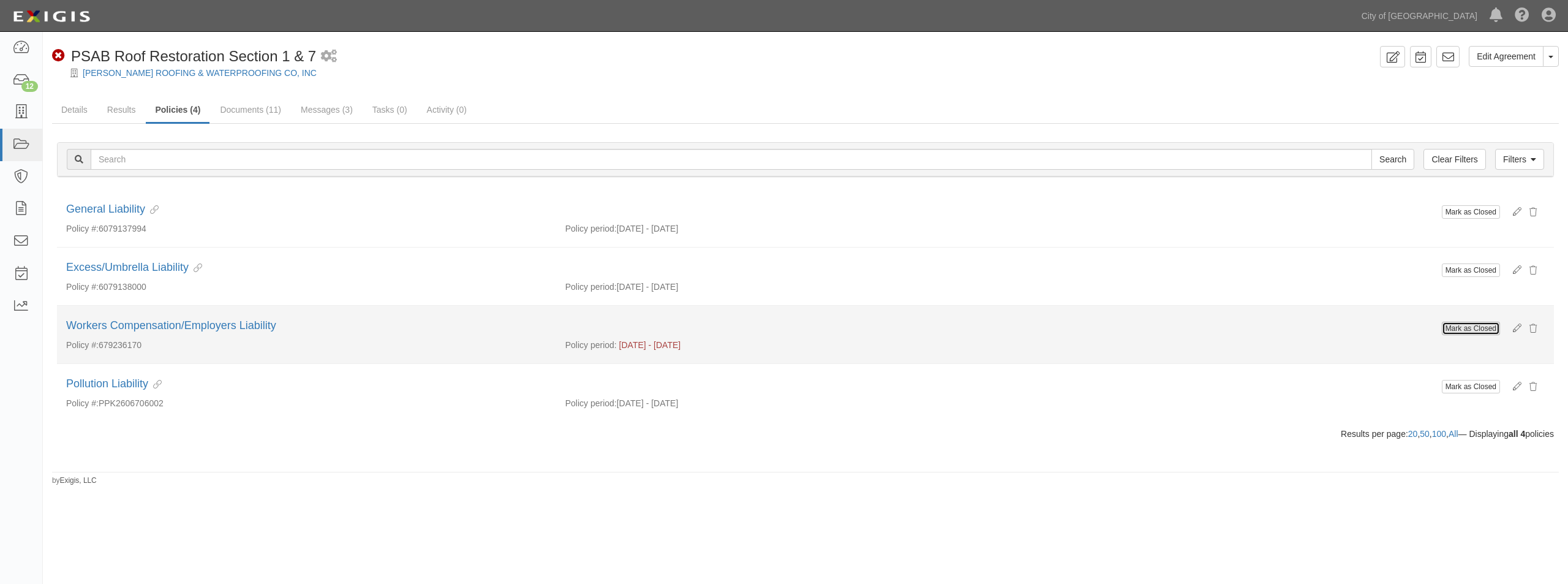
click at [1465, 330] on button "Mark as Closed" at bounding box center [1471, 329] width 58 height 14
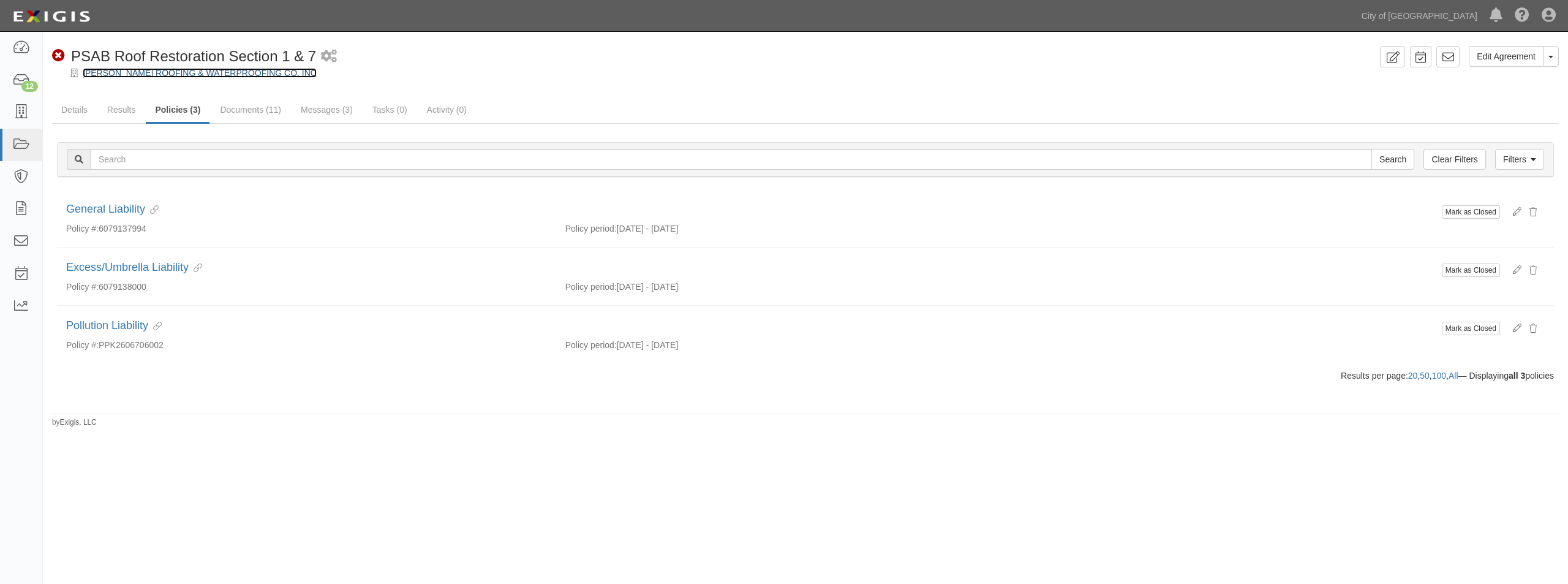
click at [120, 73] on link "[PERSON_NAME] ROOFING & WATERPROOFING CO, INC" at bounding box center [199, 72] width 234 height 9
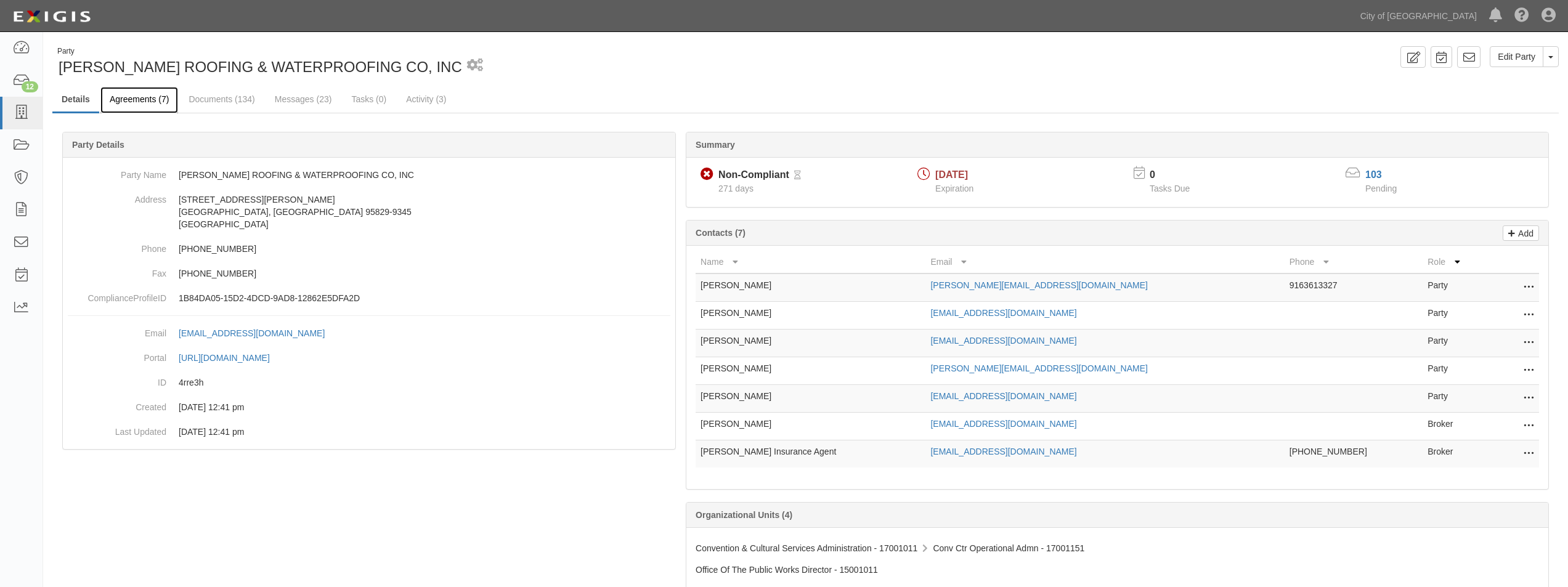
click at [140, 99] on link "Agreements (7)" at bounding box center [140, 100] width 78 height 27
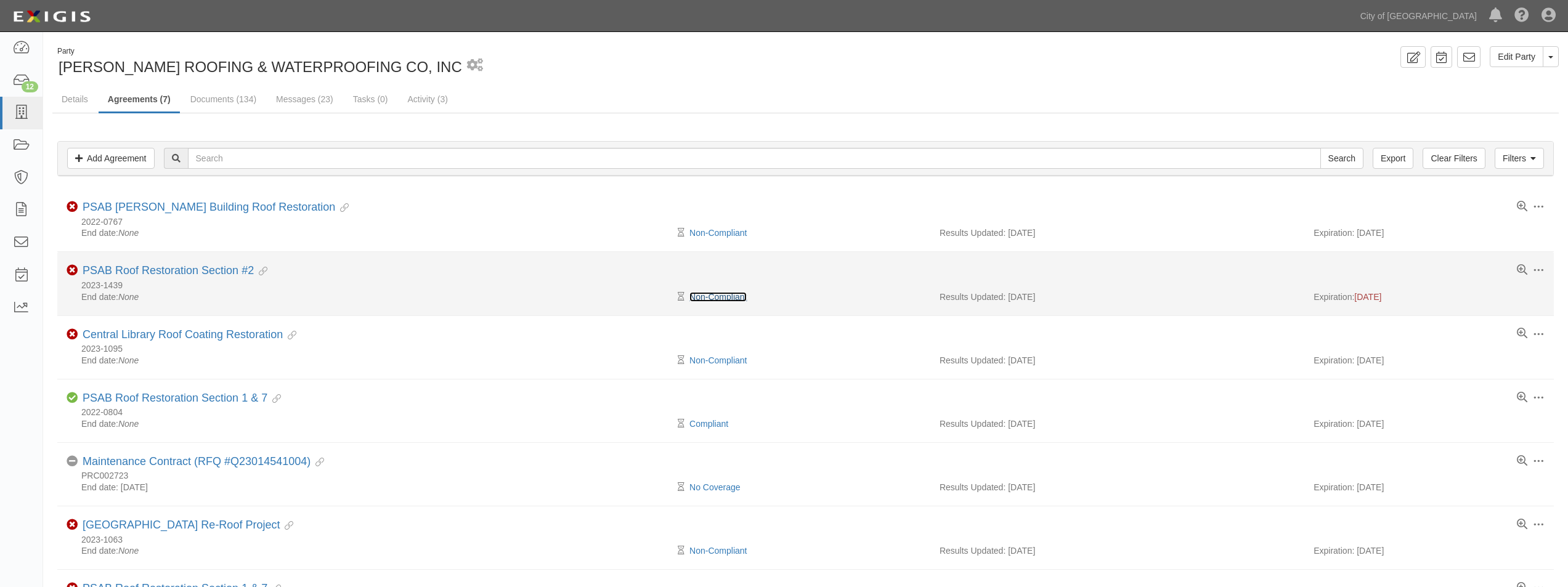
click at [709, 299] on link "Non-Compliant" at bounding box center [718, 297] width 57 height 10
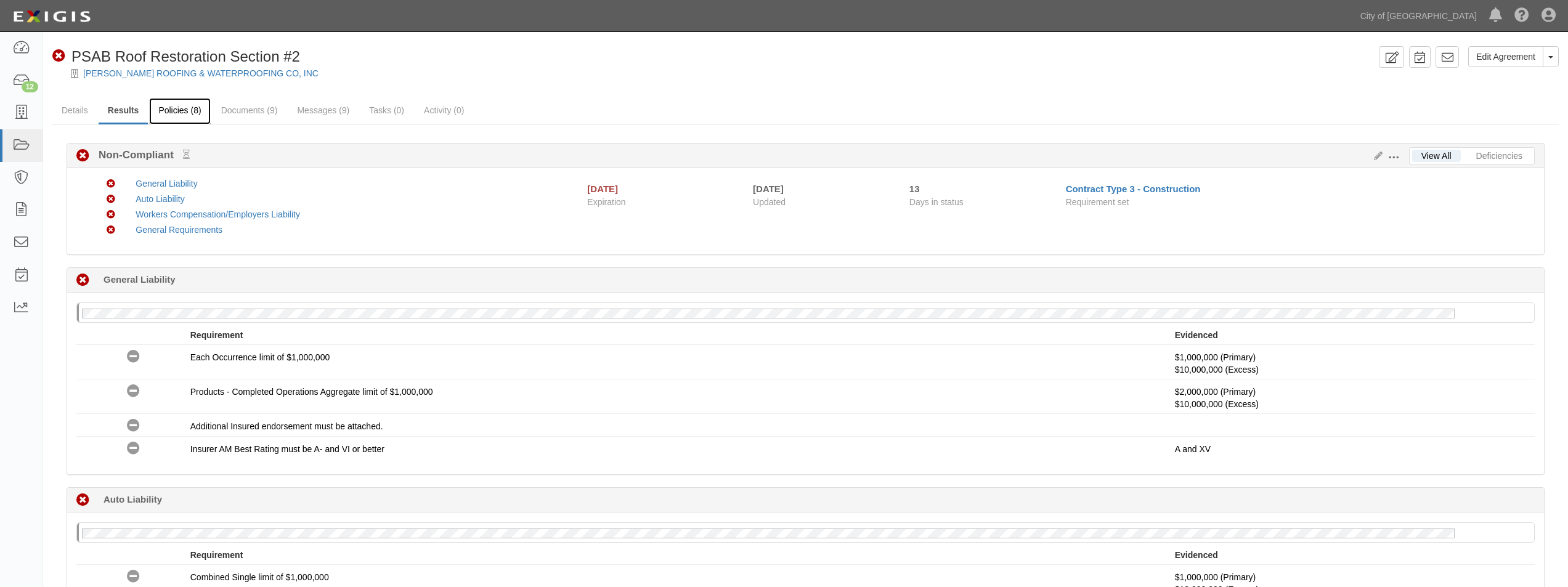
click at [183, 116] on link "Policies (8)" at bounding box center [180, 111] width 61 height 27
click at [182, 114] on link "Policies (8)" at bounding box center [180, 111] width 61 height 27
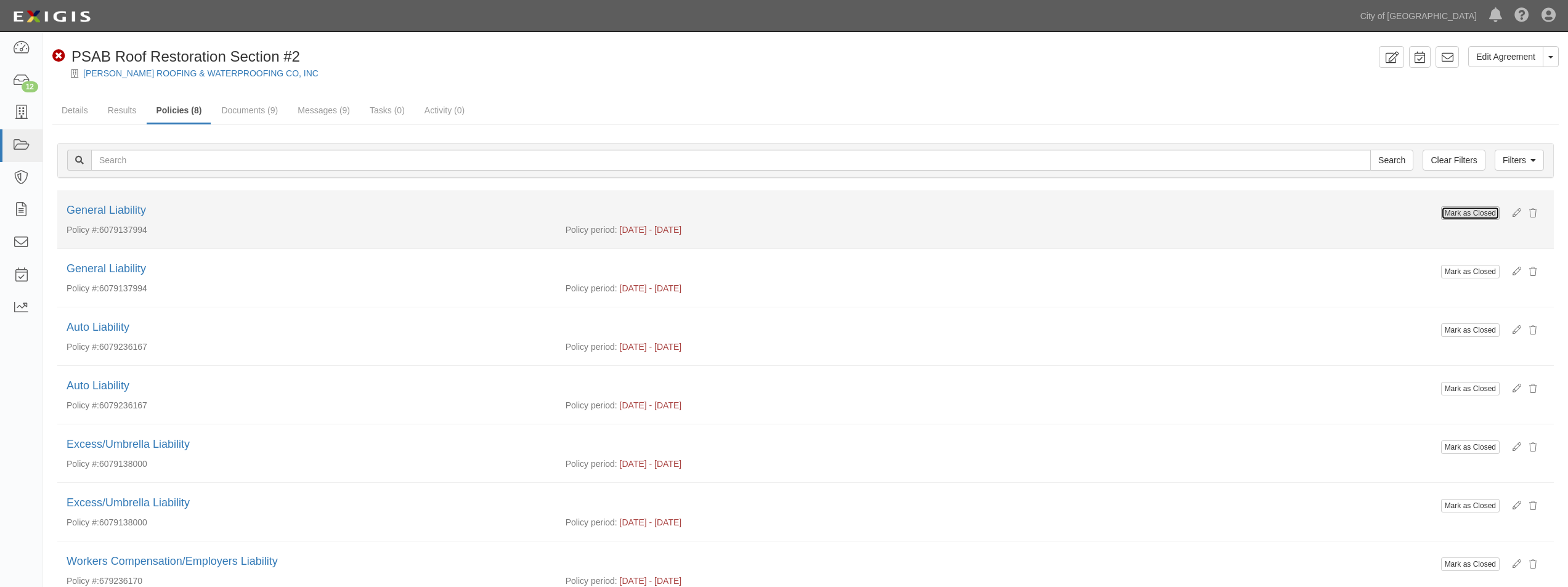
click at [1462, 216] on button "Mark as Closed" at bounding box center [1470, 213] width 58 height 14
drag, startPoint x: 0, startPoint y: 0, endPoint x: 1462, endPoint y: 216, distance: 1477.9
click at [1462, 216] on button "Mark as Closed" at bounding box center [1470, 213] width 58 height 14
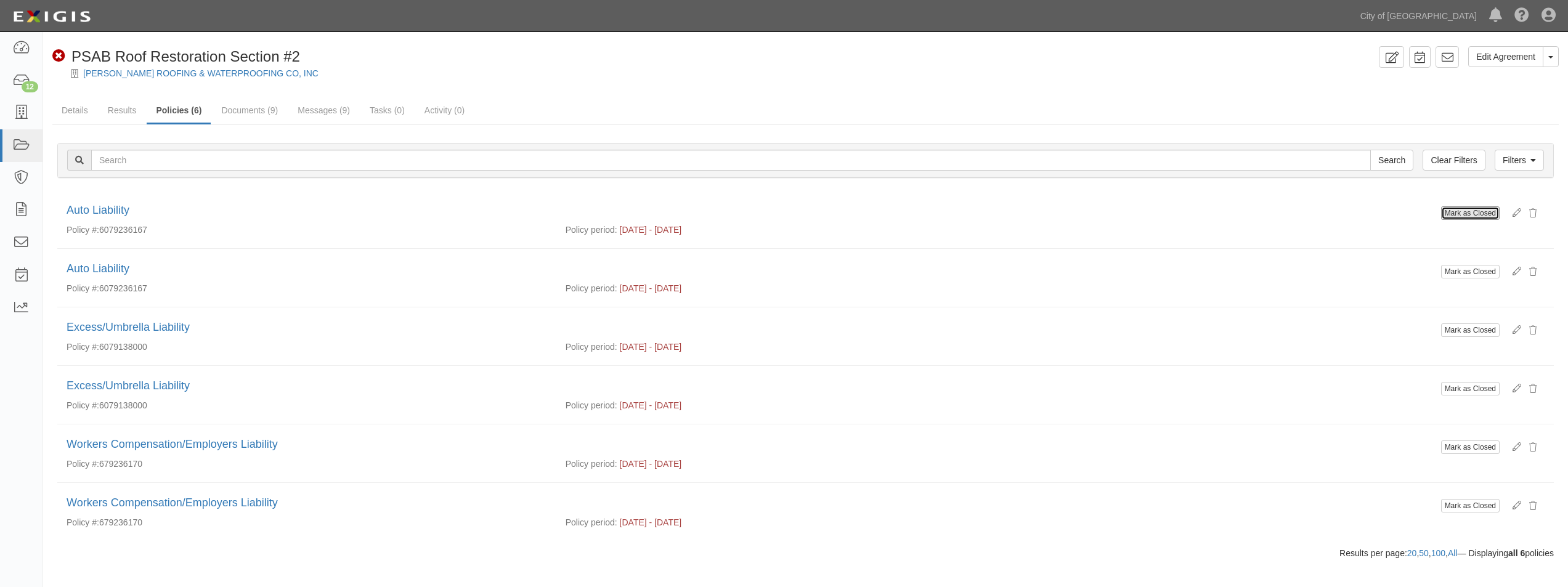
click at [1462, 216] on button "Mark as Closed" at bounding box center [1470, 213] width 58 height 14
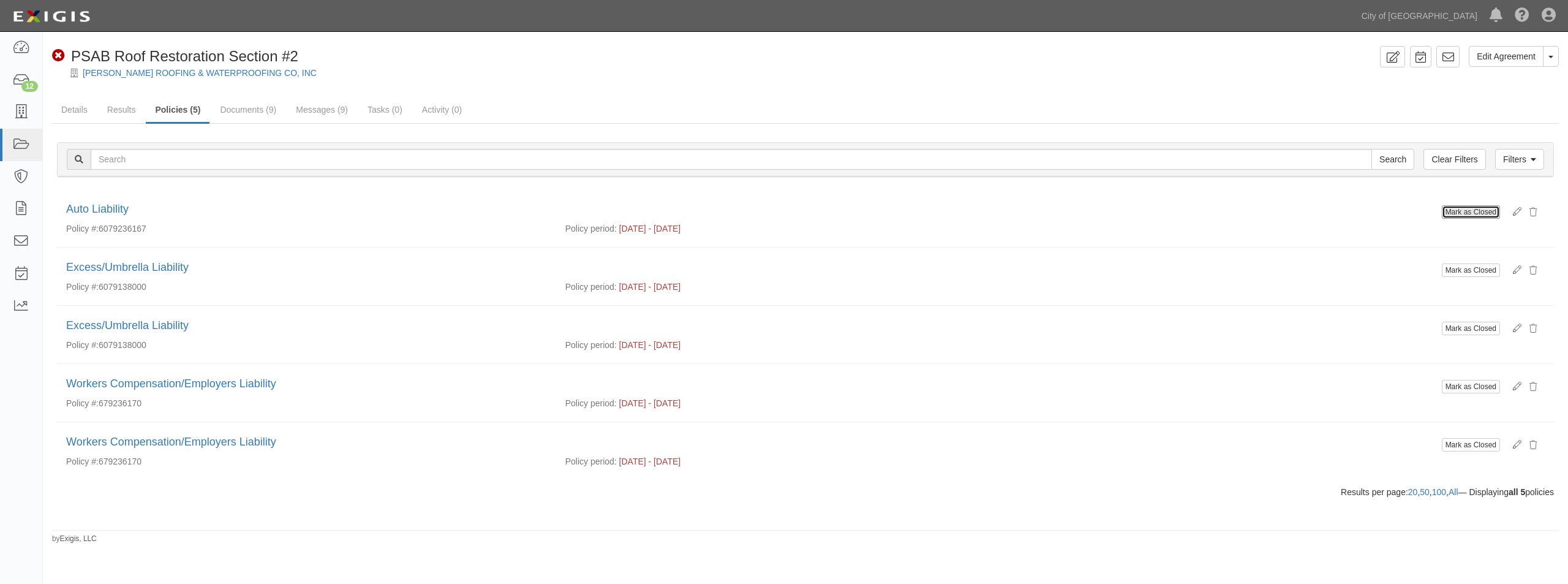
click at [1453, 215] on button "Mark as Closed" at bounding box center [1471, 212] width 58 height 14
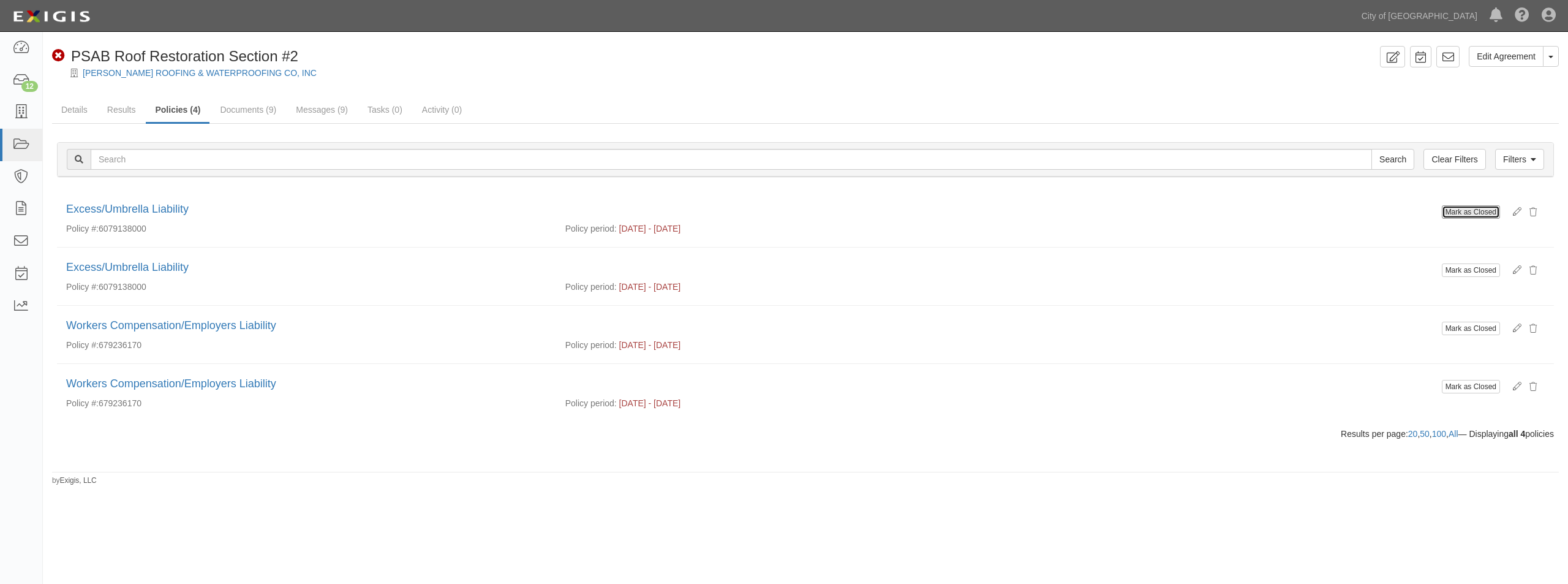
click at [1453, 215] on button "Mark as Closed" at bounding box center [1471, 212] width 58 height 14
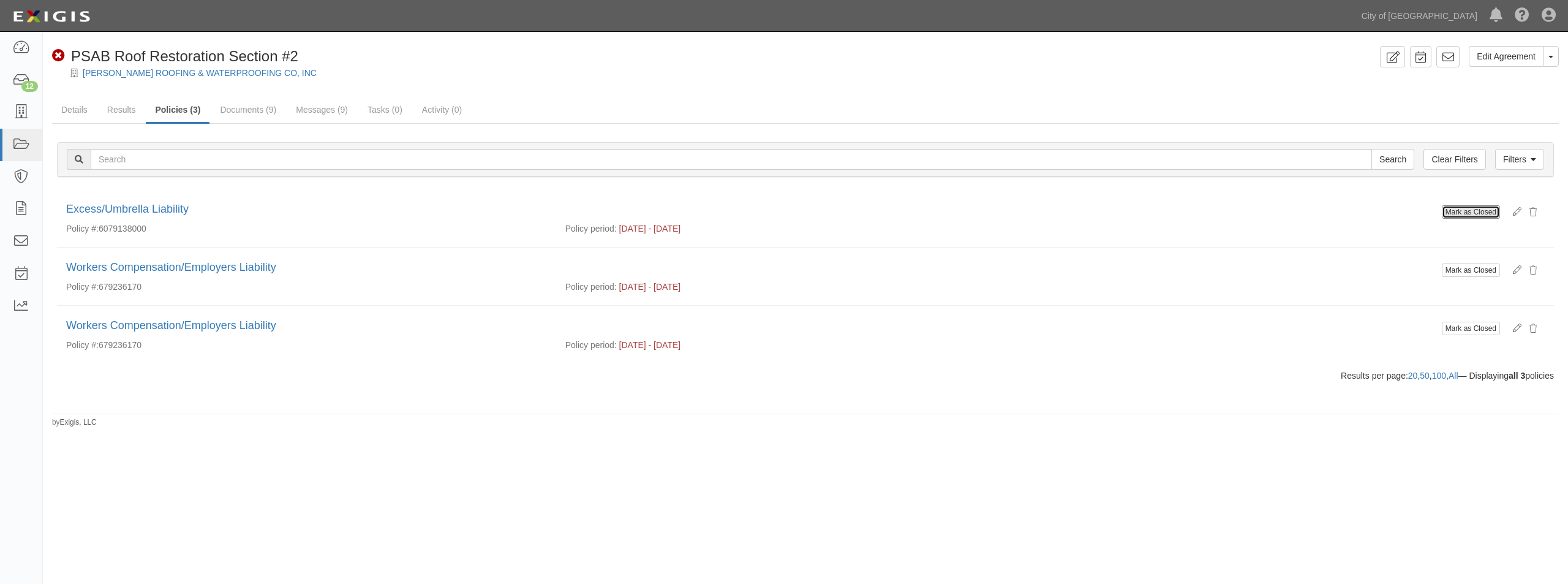
click at [1453, 215] on button "Mark as Closed" at bounding box center [1471, 212] width 58 height 14
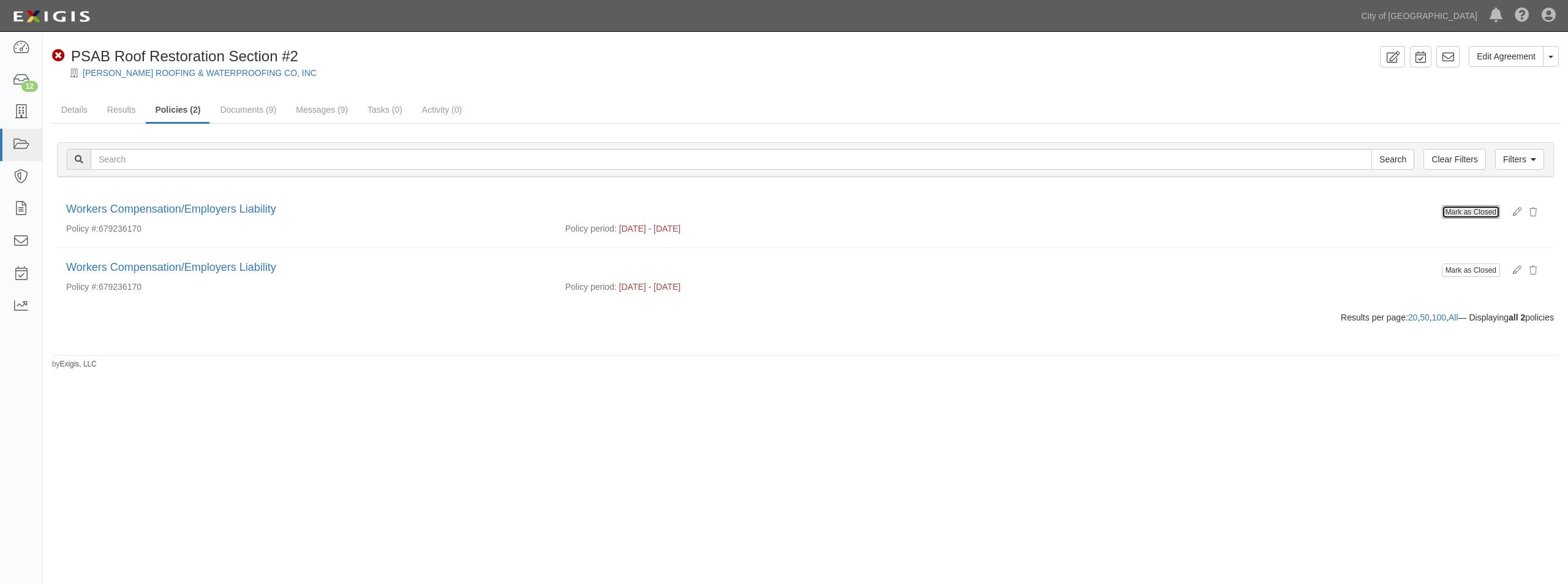
click at [1453, 215] on button "Mark as Closed" at bounding box center [1471, 212] width 58 height 14
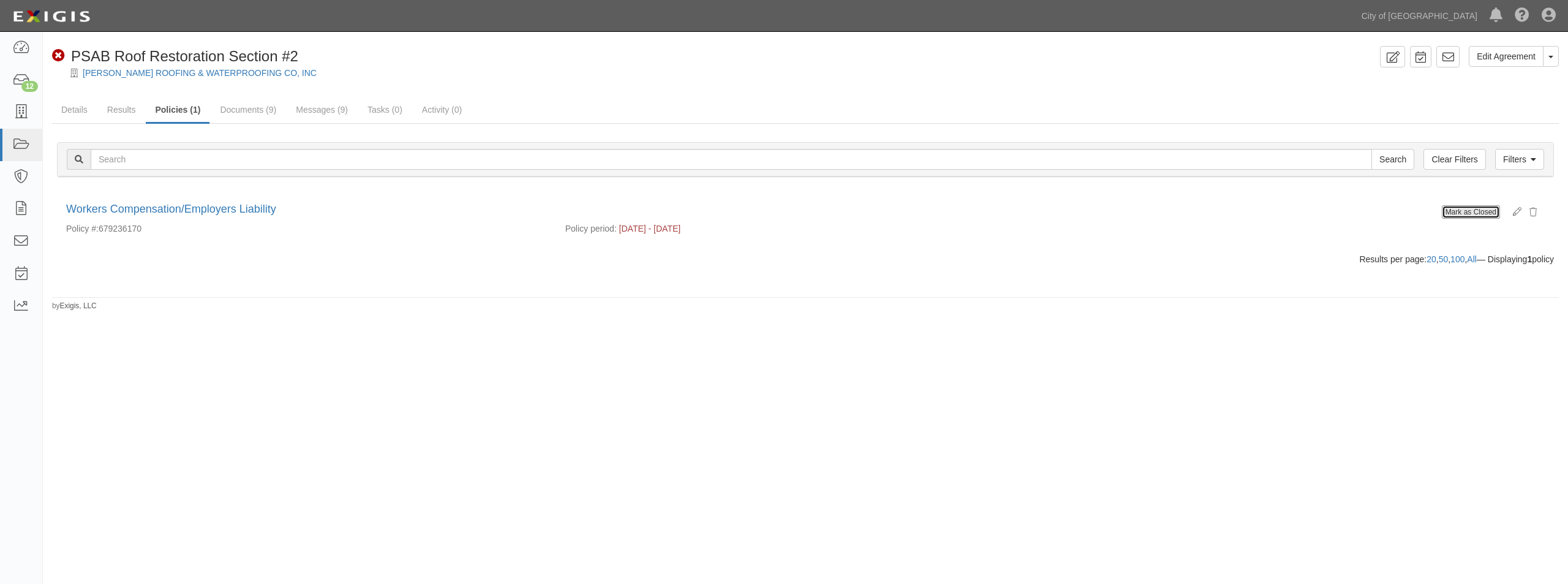
click at [1453, 215] on button "Mark as Closed" at bounding box center [1471, 212] width 58 height 14
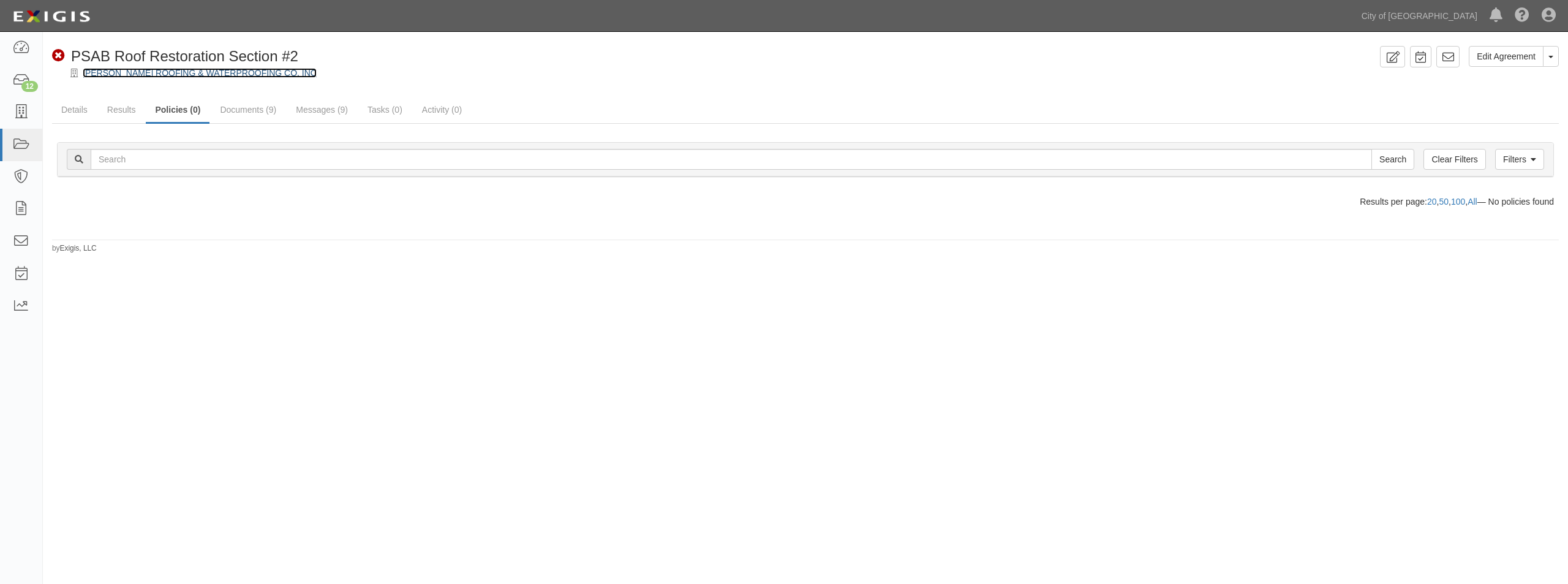
click at [116, 68] on link "[PERSON_NAME] ROOFING & WATERPROOFING CO, INC" at bounding box center [199, 72] width 234 height 9
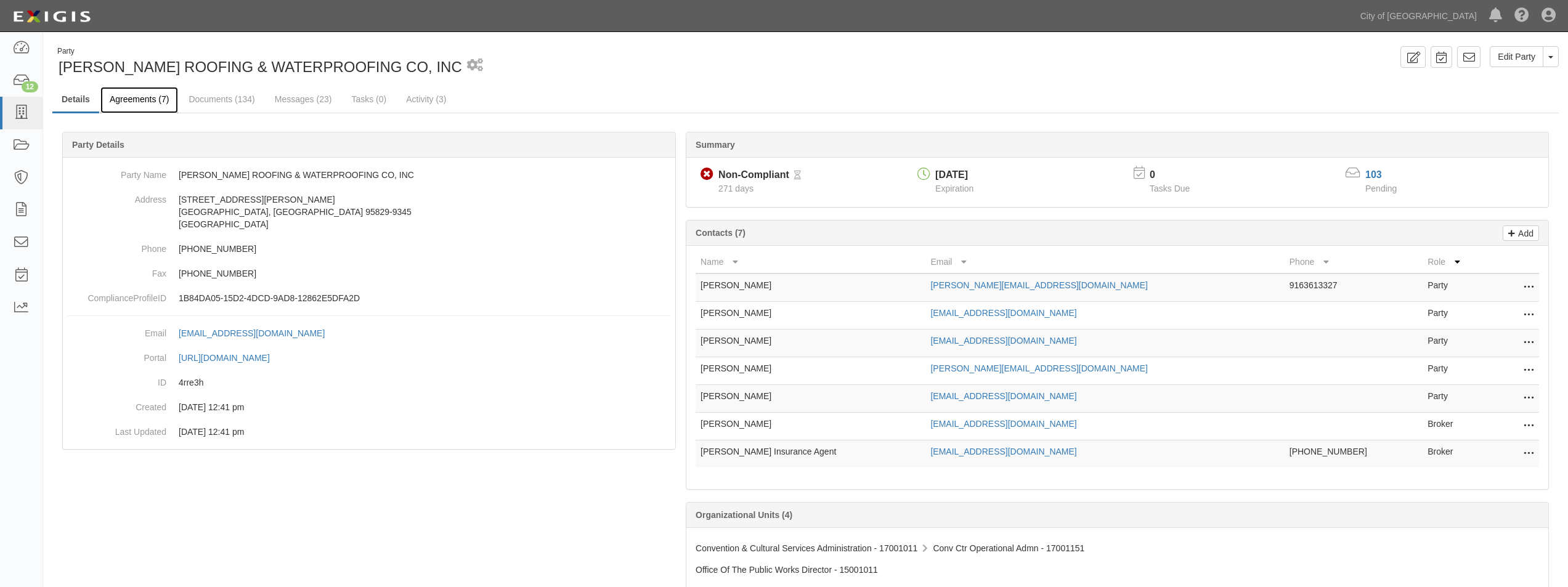
click at [134, 101] on link "Agreements (7)" at bounding box center [140, 100] width 78 height 27
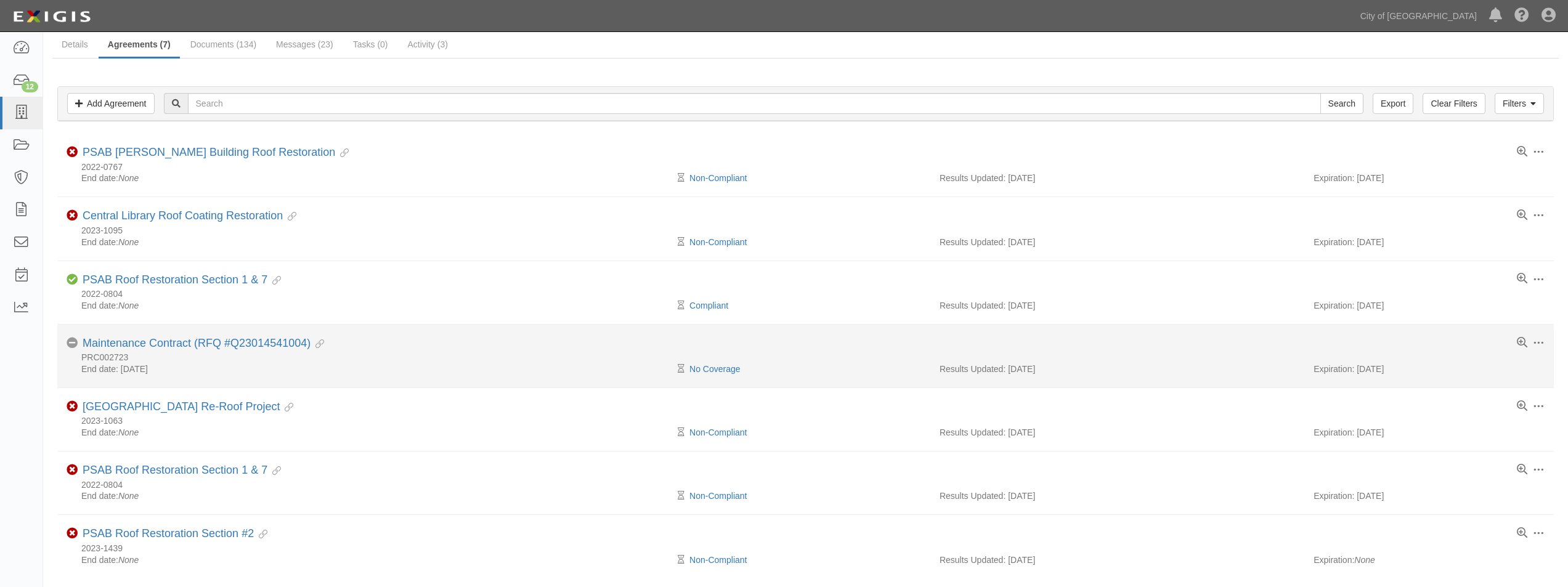
scroll to position [123, 0]
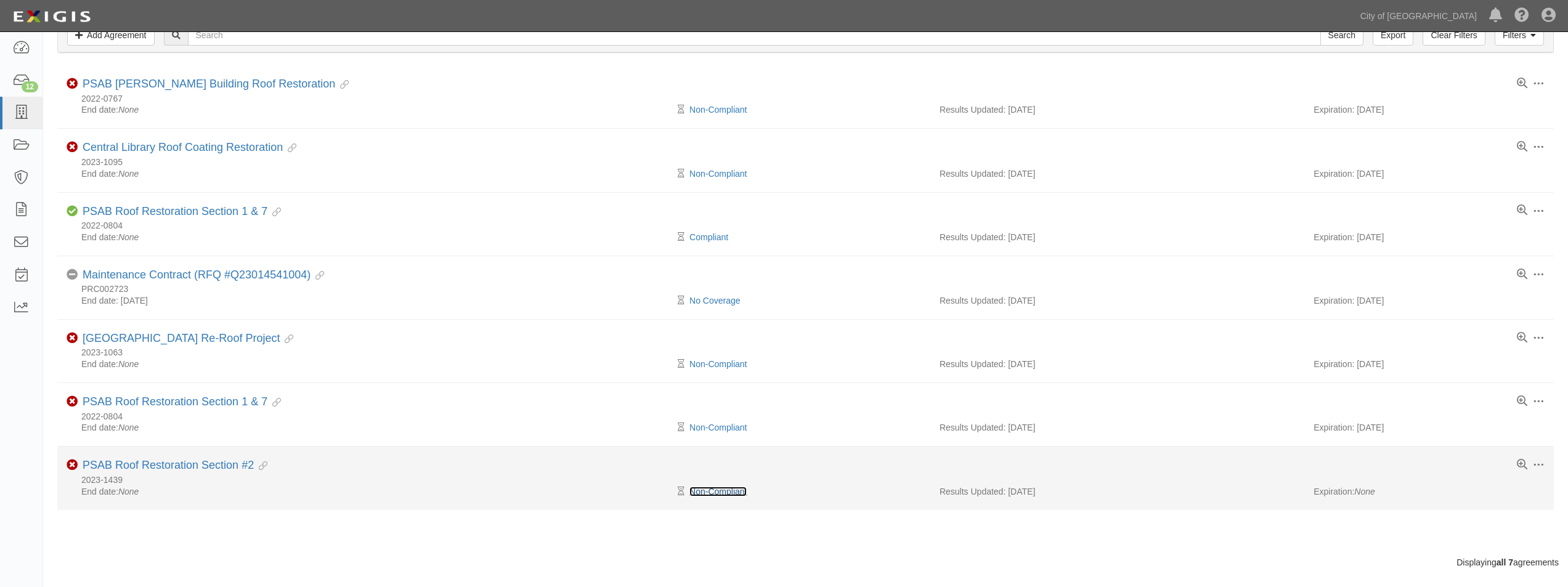
click at [703, 491] on link "Non-Compliant" at bounding box center [718, 491] width 57 height 10
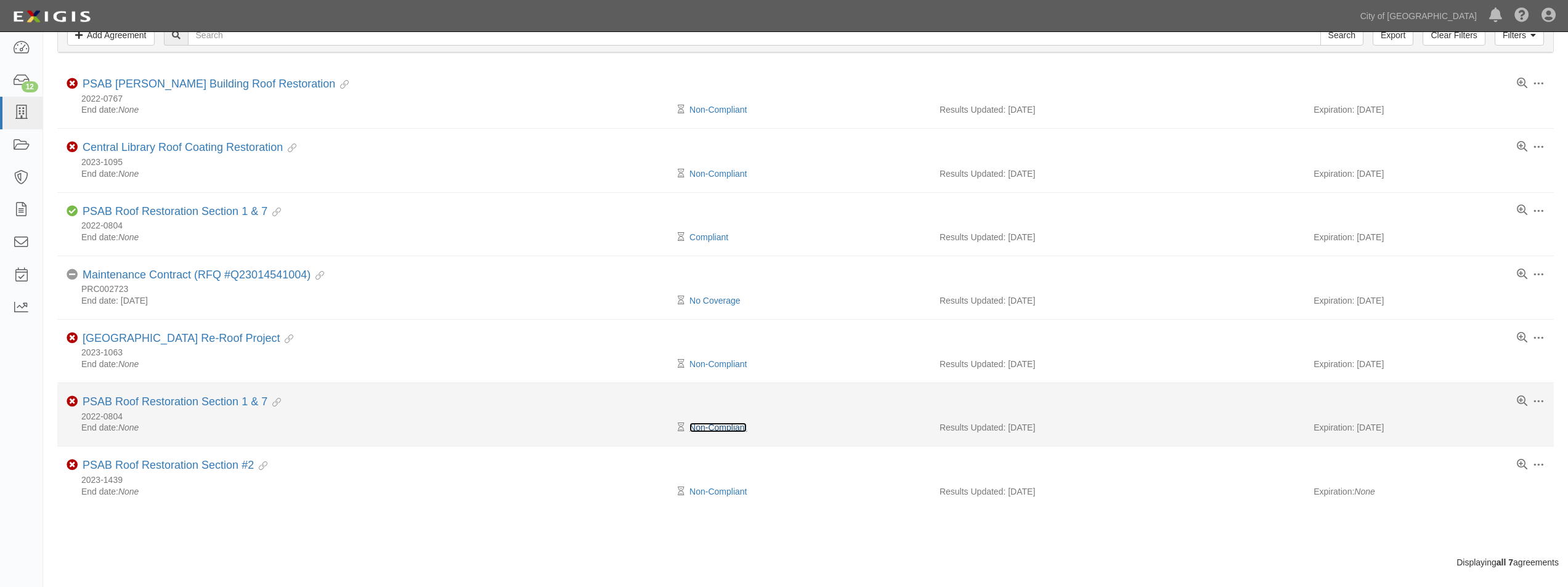
click at [703, 428] on link "Non-Compliant" at bounding box center [718, 427] width 57 height 10
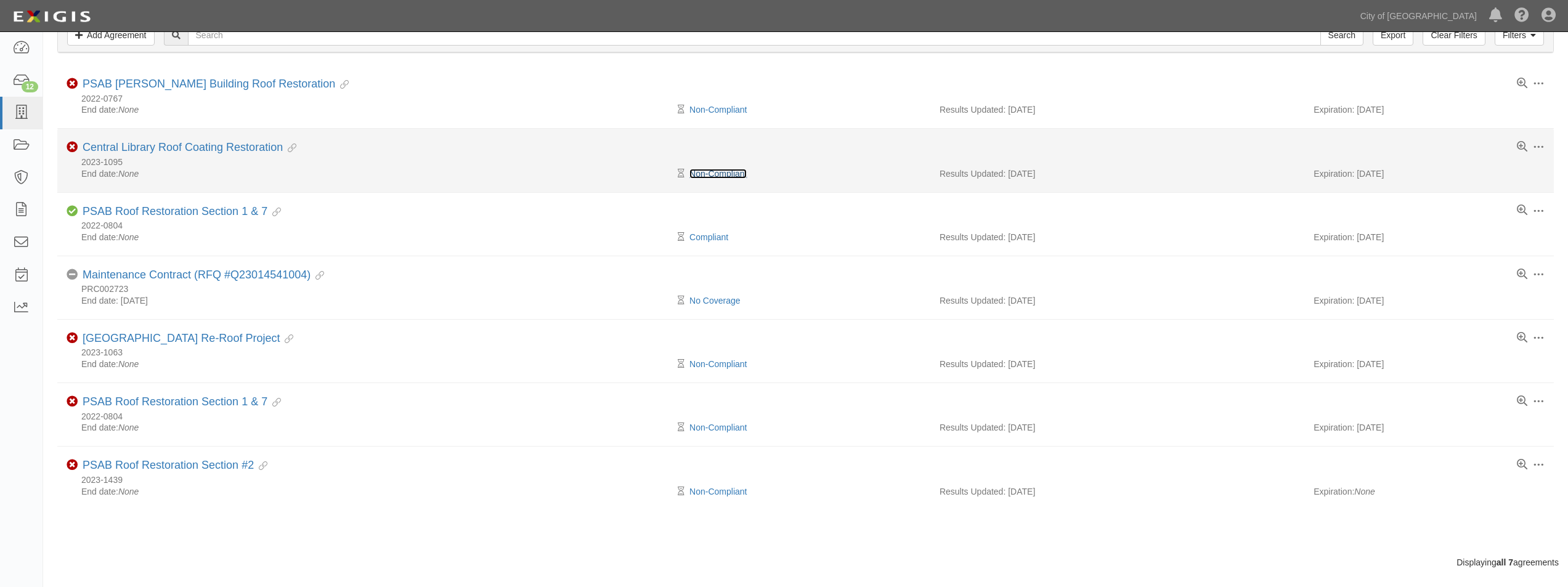
click at [704, 172] on link "Non-Compliant" at bounding box center [718, 173] width 57 height 10
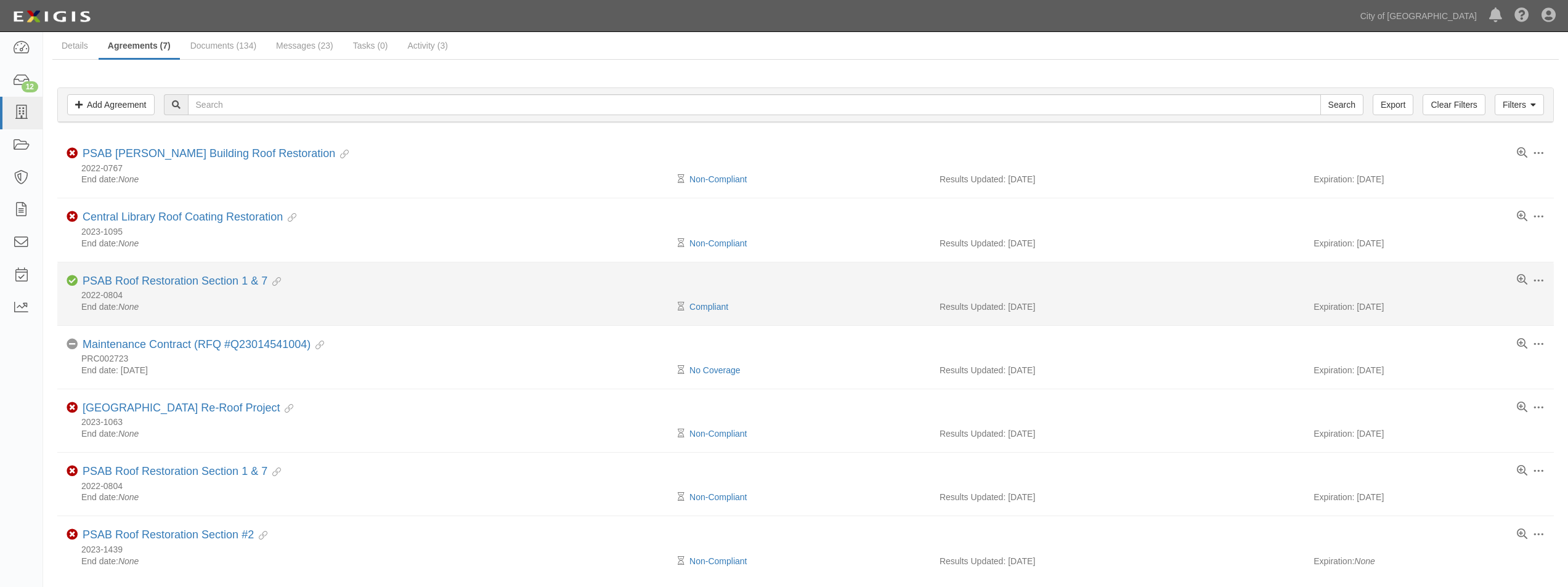
scroll to position [0, 0]
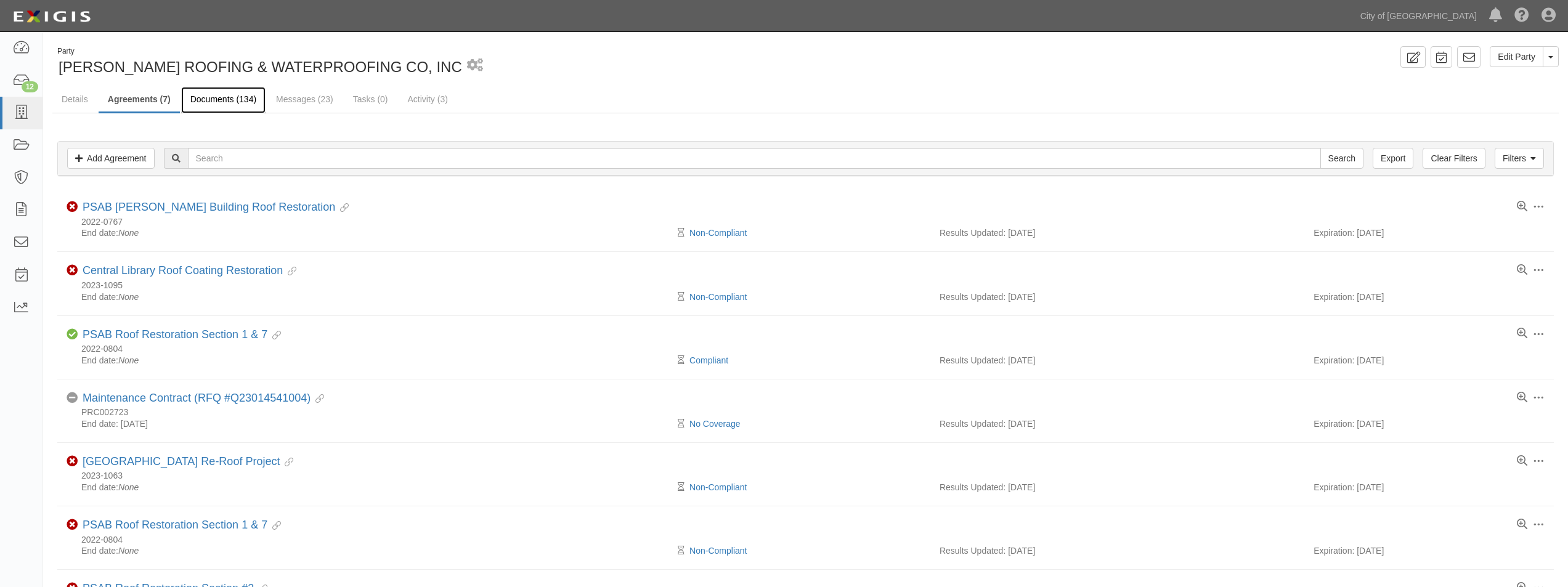
click at [223, 95] on link "Documents (134)" at bounding box center [223, 100] width 84 height 27
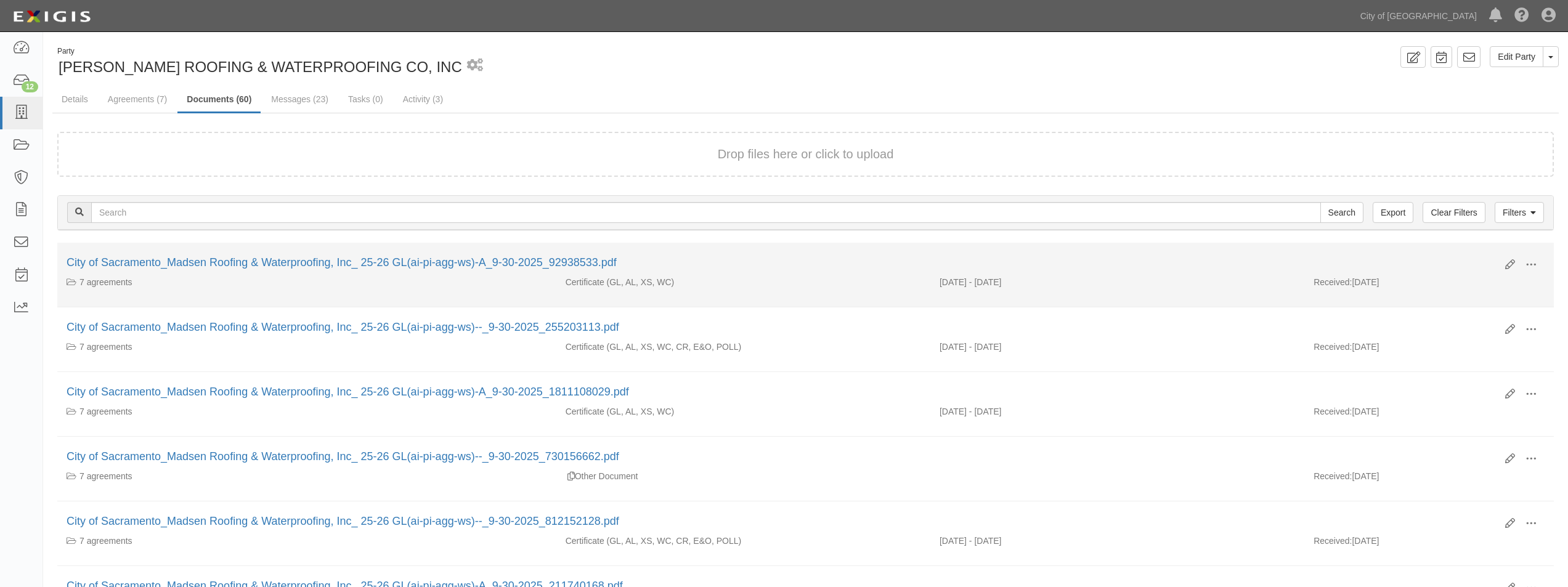
click at [1501, 256] on div "Edit View View details Archive Delete" at bounding box center [1520, 265] width 49 height 21
click at [1513, 263] on icon at bounding box center [1510, 264] width 10 height 10
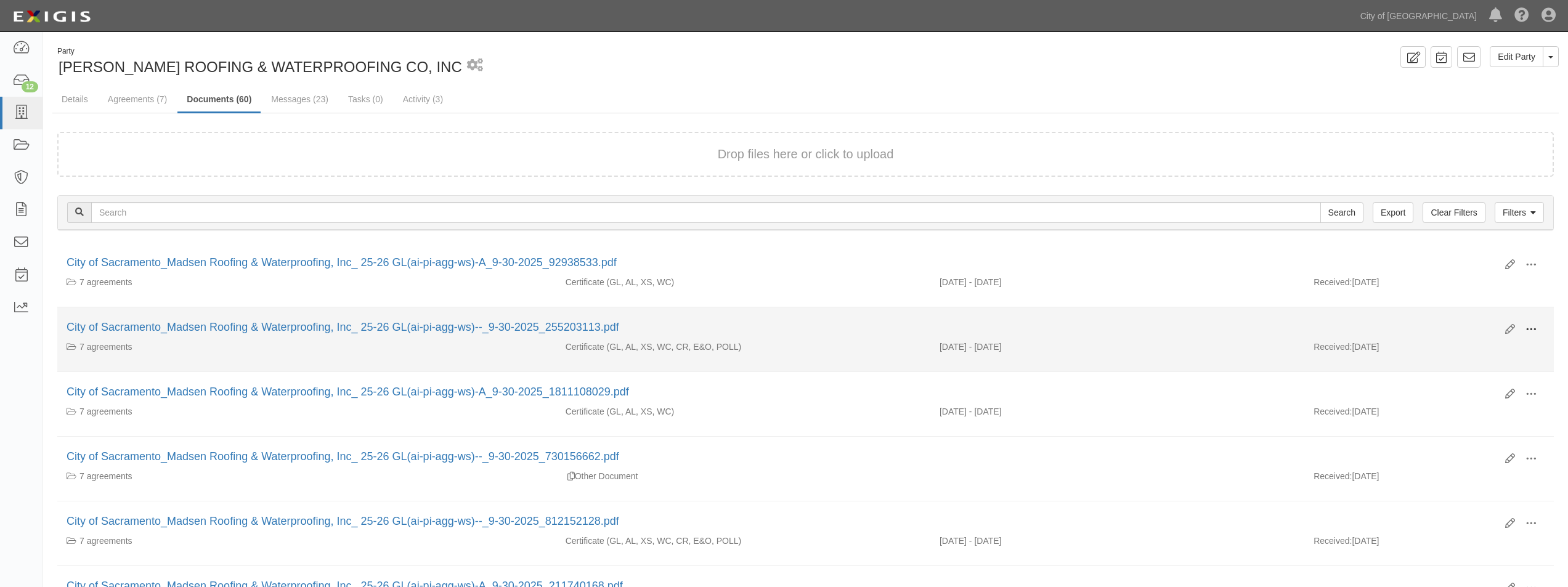
click at [1518, 329] on button at bounding box center [1531, 330] width 27 height 21
click at [1447, 327] on link "Edit" at bounding box center [1472, 325] width 97 height 23
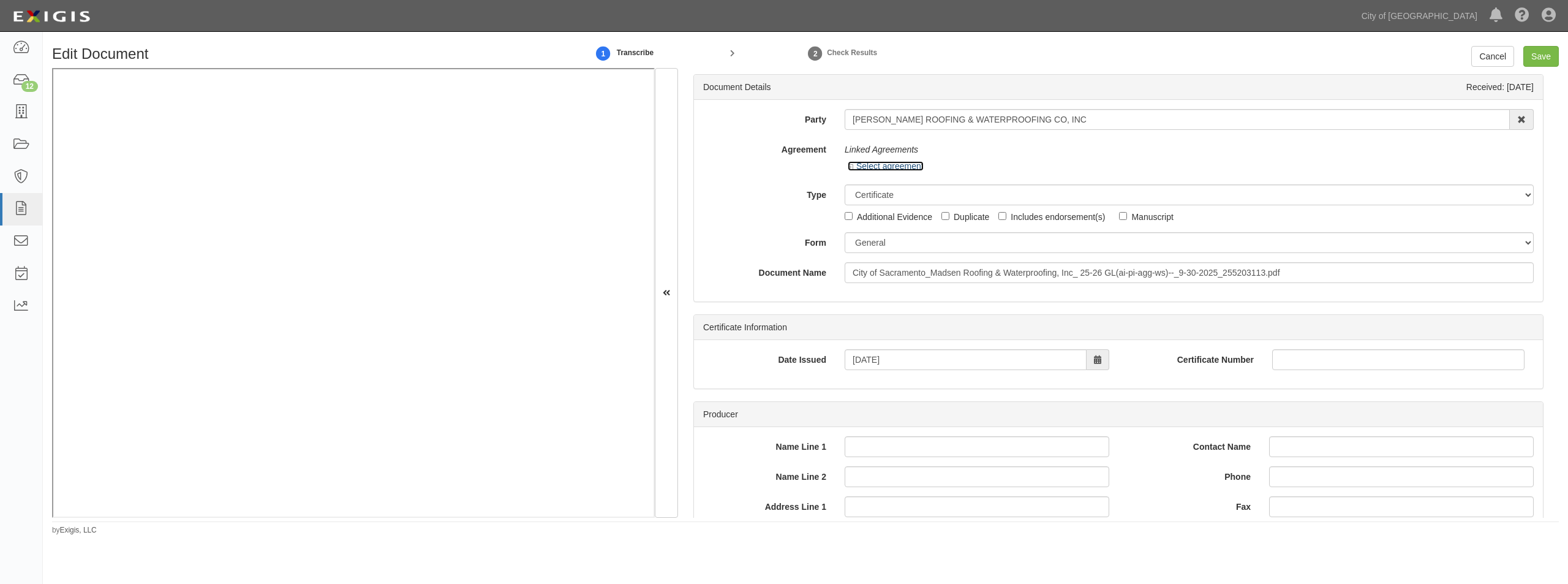
click at [858, 168] on link "Select agreement" at bounding box center [885, 166] width 76 height 9
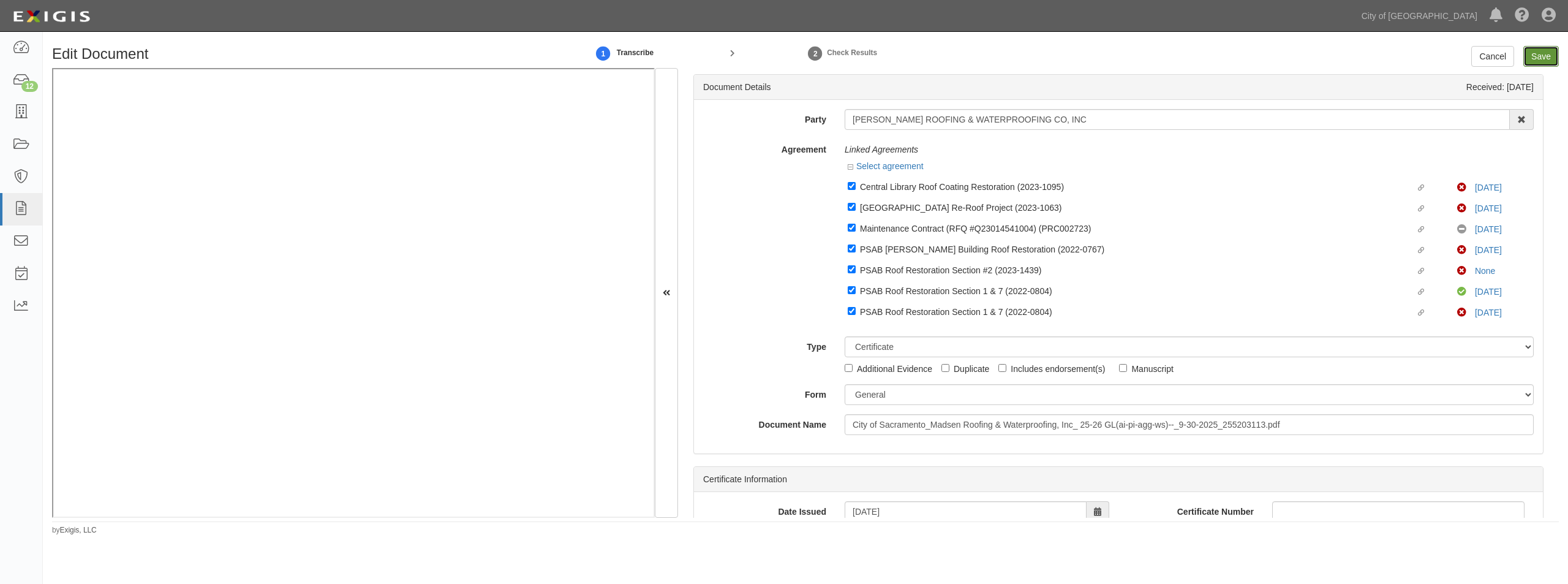
click at [1527, 65] on input "Save" at bounding box center [1540, 56] width 35 height 21
type input "1000000"
type input "100000"
type input "15000"
type input "1000000"
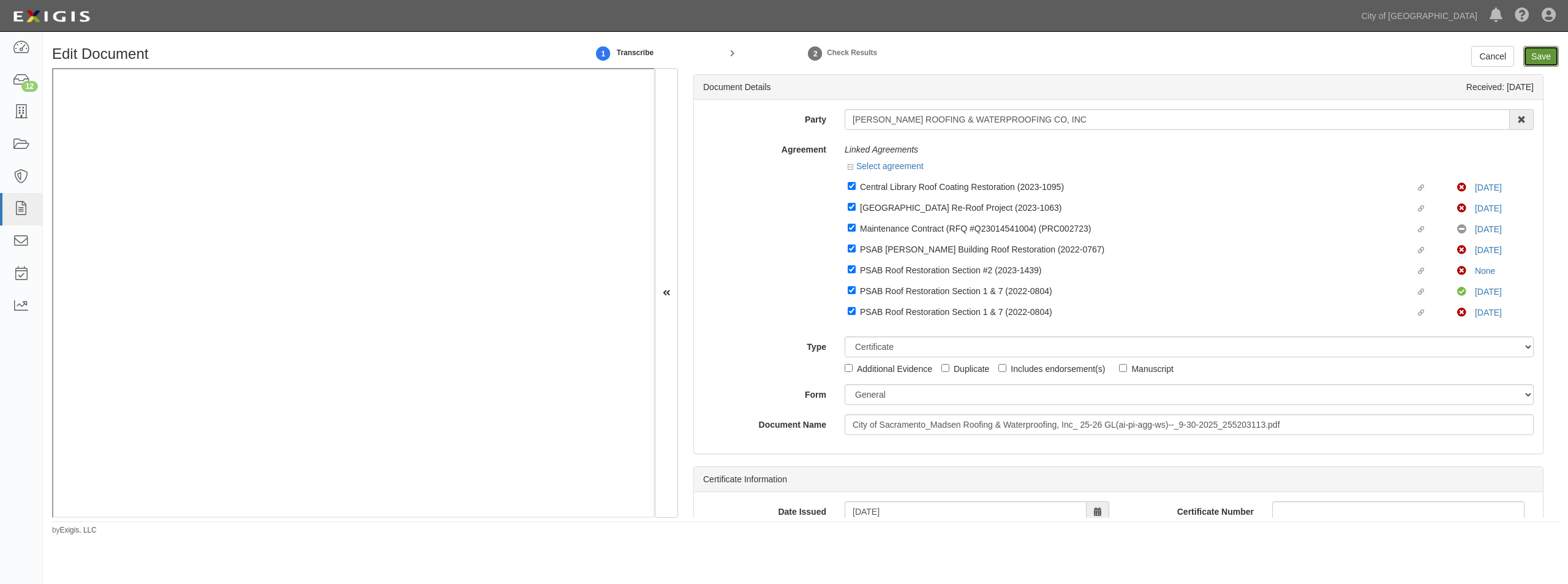
type input "2000000"
type input "1000000"
type input "10000"
type input "10000000"
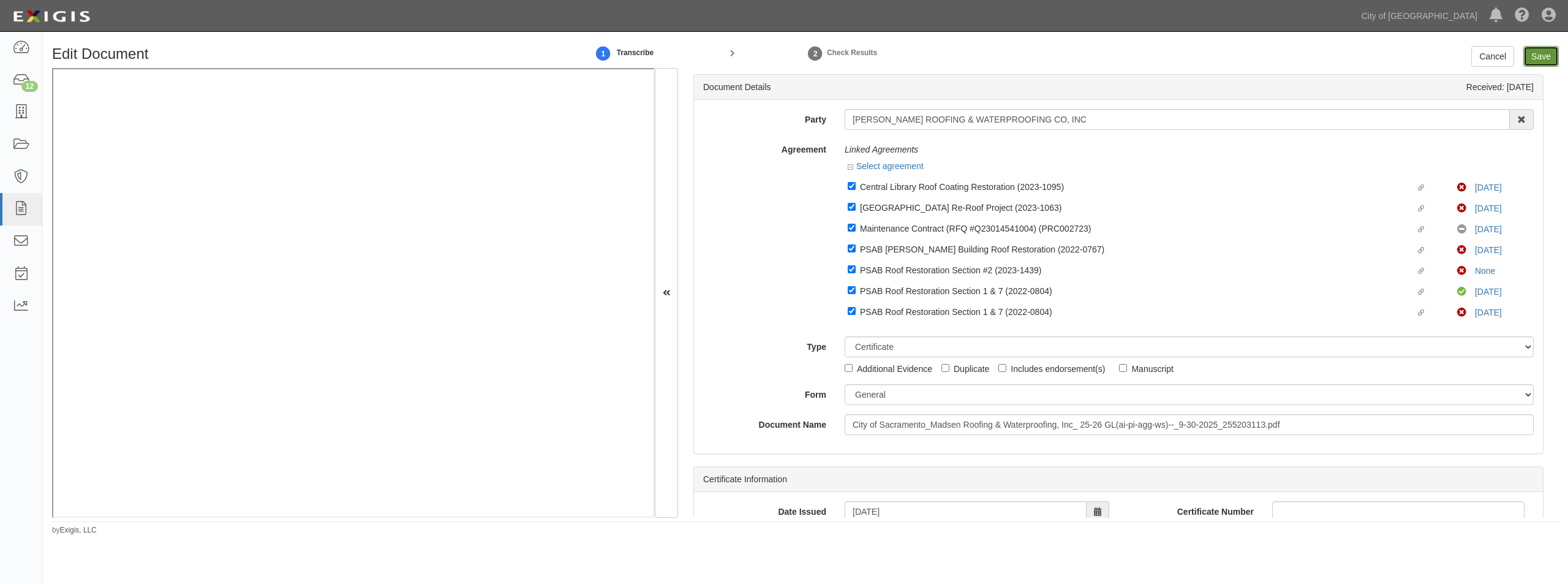
type input "10000000"
type input "1000000"
type input "5000000"
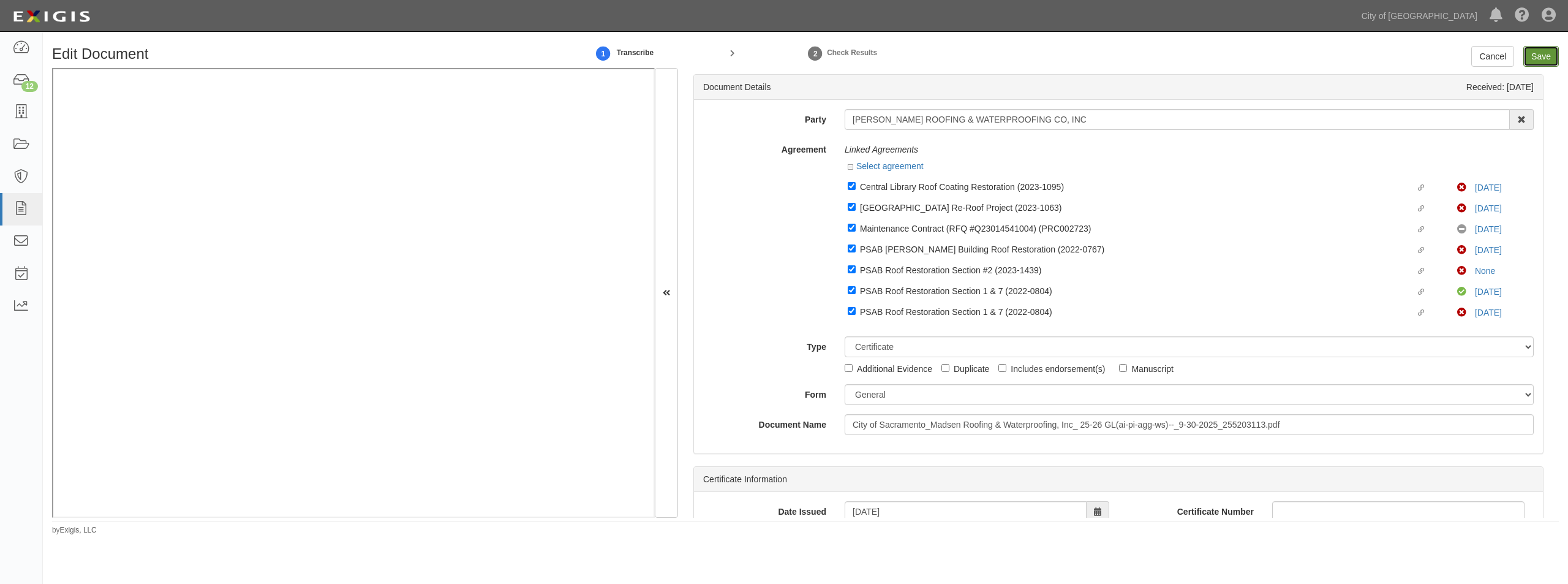
type input "5000000"
type input "1000000"
type input "5000000"
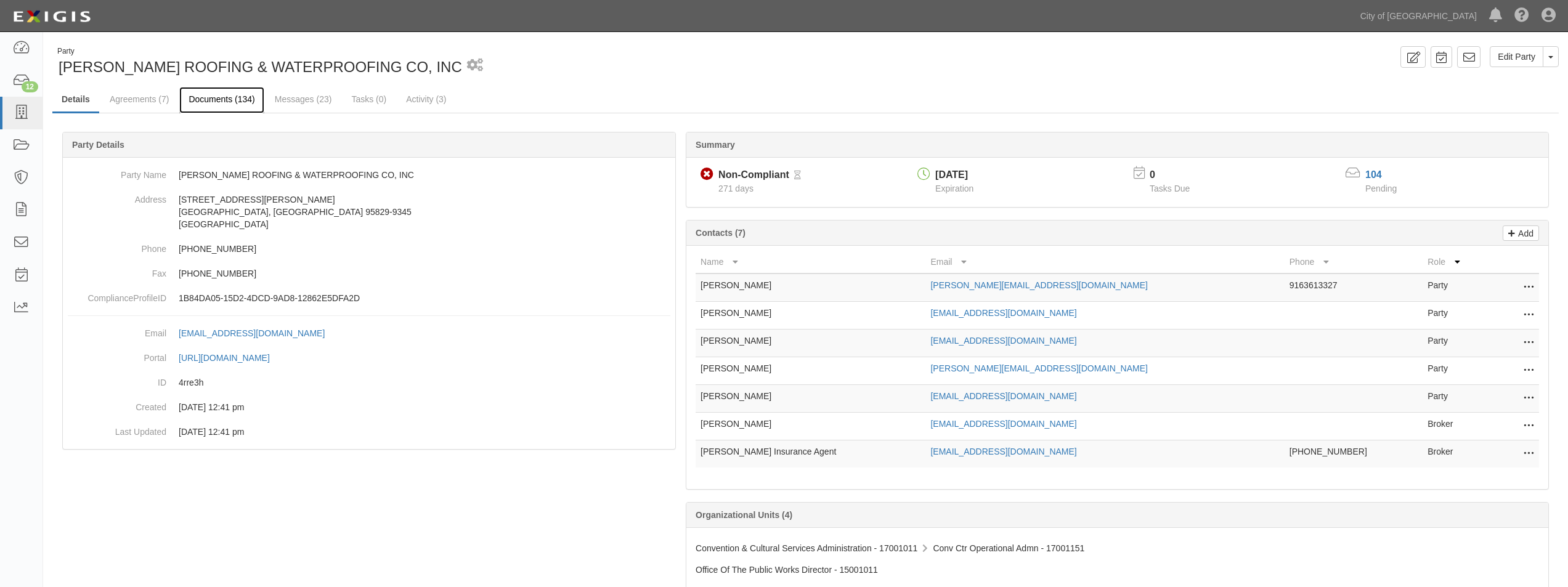
click at [220, 103] on link "Documents (134)" at bounding box center [221, 100] width 84 height 27
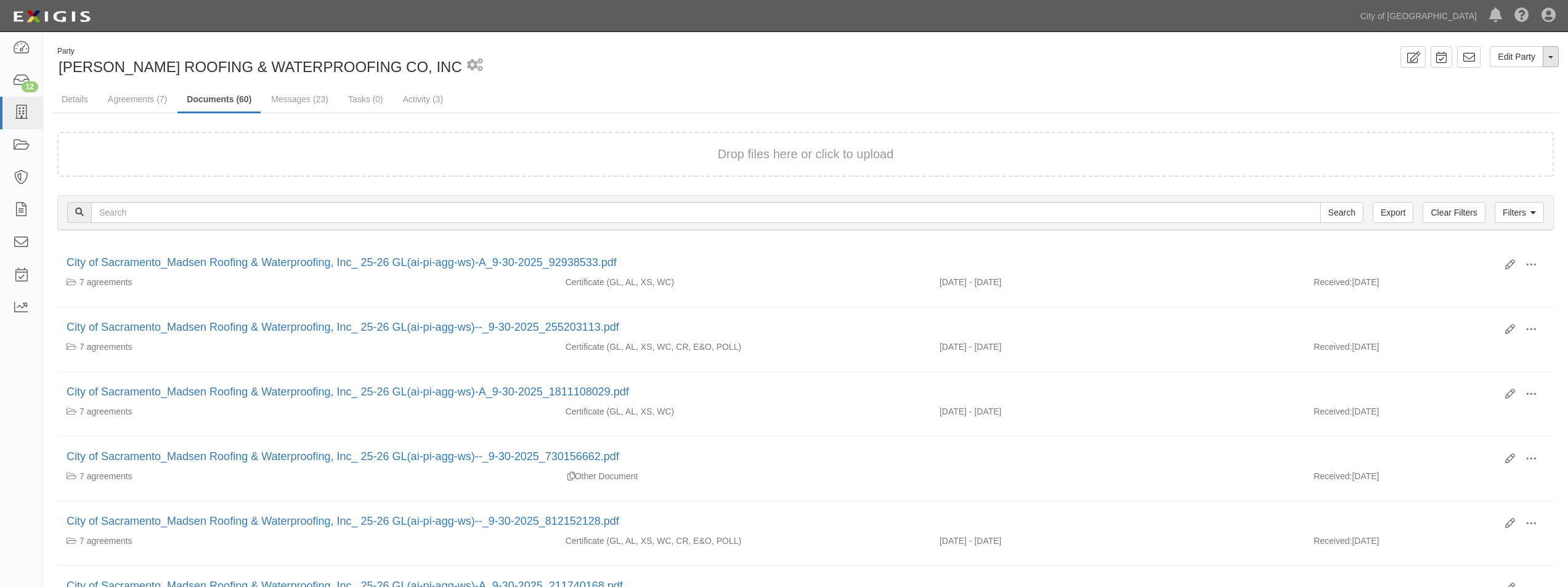
click at [1549, 60] on button "Toggle Party Dropdown" at bounding box center [1551, 56] width 16 height 21
click at [1509, 78] on link "View Audit Trail" at bounding box center [1510, 80] width 97 height 16
click at [559, 160] on div "Drop files here or click to upload" at bounding box center [806, 154] width 1470 height 18
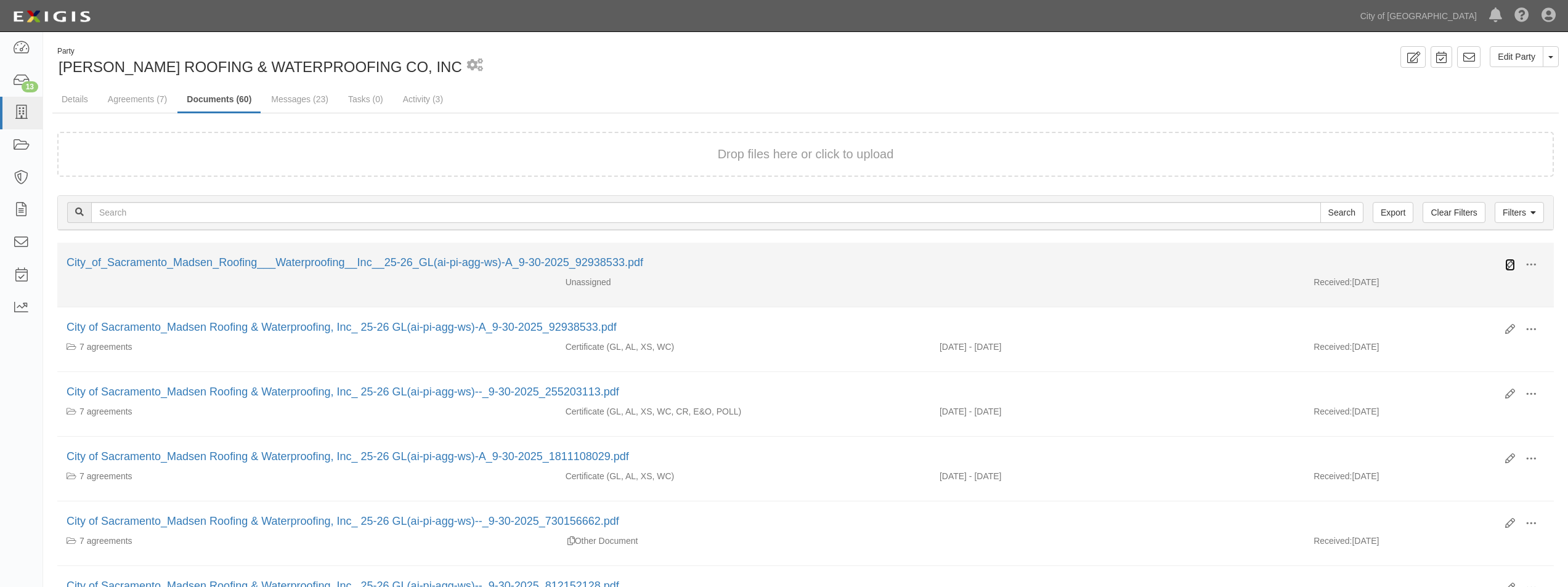
click at [1510, 267] on icon at bounding box center [1510, 264] width 10 height 10
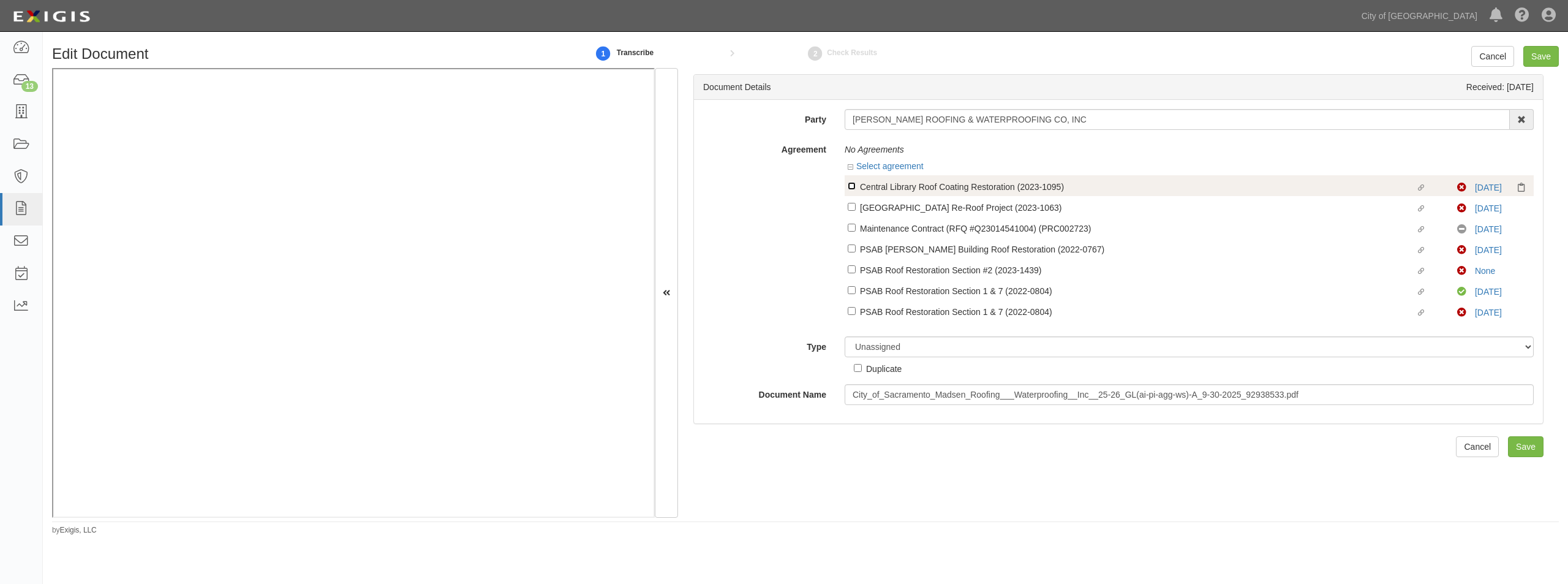
click at [850, 183] on input "Linked agreement Central Library Roof Coating Restoration (2023-1095) Linked ag…" at bounding box center [851, 185] width 8 height 8
checkbox input "true"
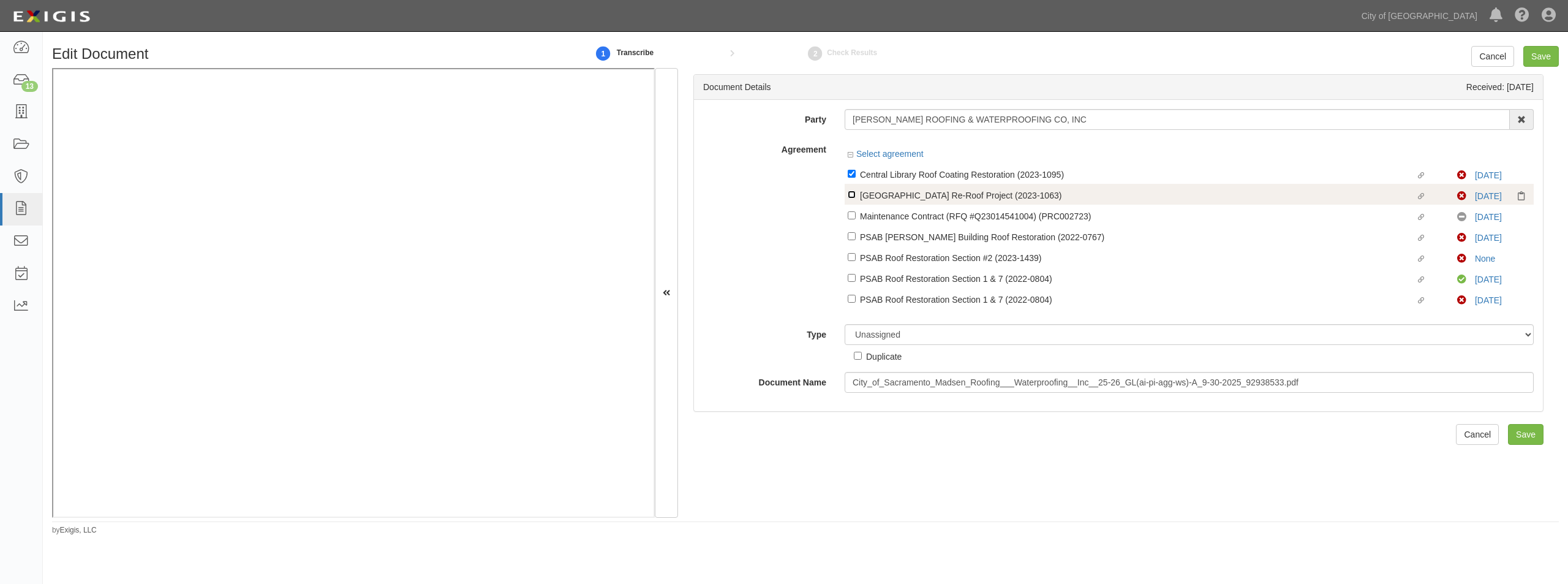
click at [850, 191] on input "Linked agreement [GEOGRAPHIC_DATA] Re-Roof Project (2023-1063) Linked agreement" at bounding box center [851, 194] width 8 height 8
checkbox input "true"
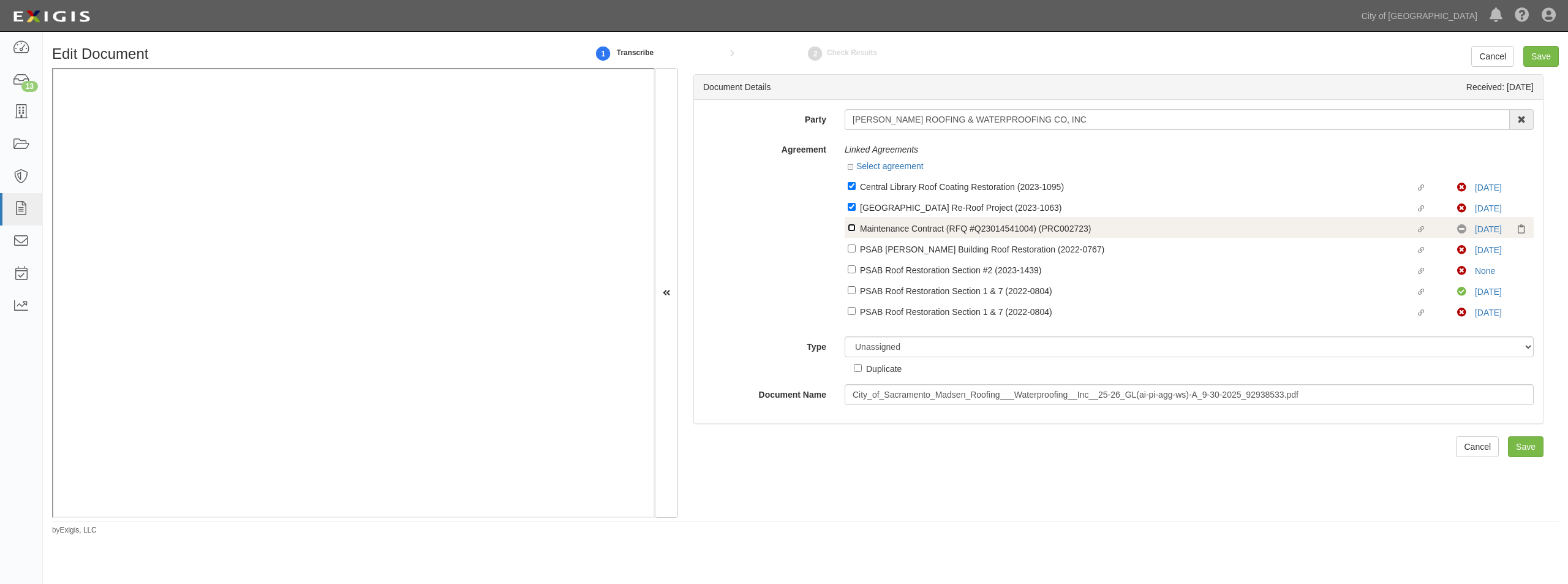
click at [848, 225] on input "Linked agreement Maintenance Contract (RFQ #Q23014541004) (PRC002723) Linked ag…" at bounding box center [851, 227] width 8 height 8
checkbox input "true"
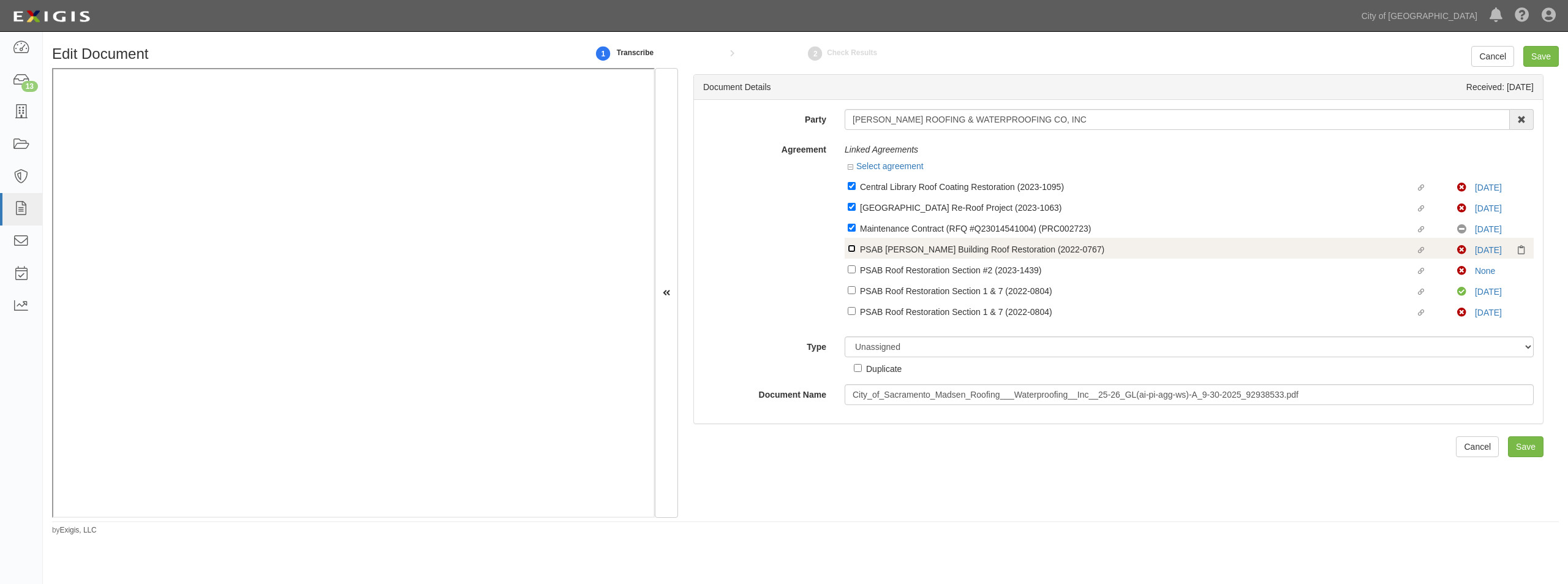
drag, startPoint x: 848, startPoint y: 248, endPoint x: 848, endPoint y: 257, distance: 9.0
click at [848, 249] on input "Linked agreement PSAB Cole Building Roof Restoration (2022-0767) Linked agreeme…" at bounding box center [851, 248] width 8 height 8
checkbox input "true"
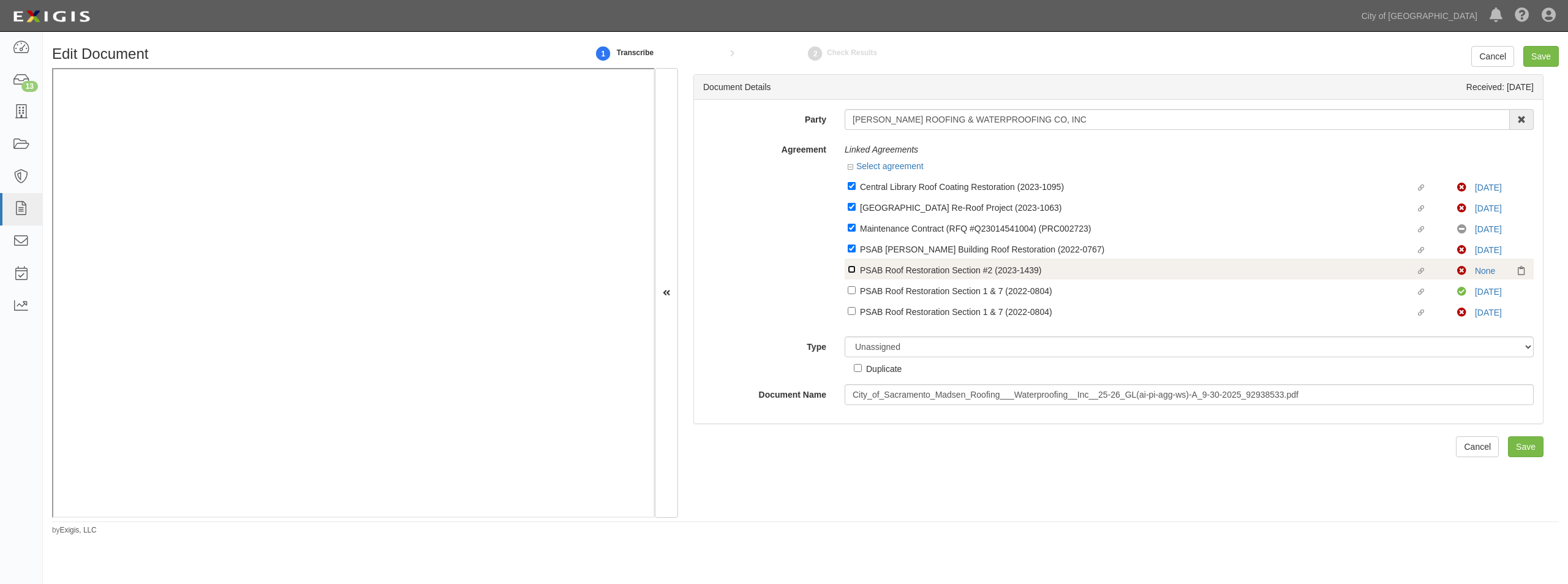
drag, startPoint x: 848, startPoint y: 266, endPoint x: 848, endPoint y: 276, distance: 10.0
click at [848, 269] on input "Linked agreement PSAB Roof Restoration Section #2 (2023-1439) Linked agreement" at bounding box center [851, 269] width 8 height 8
checkbox input "true"
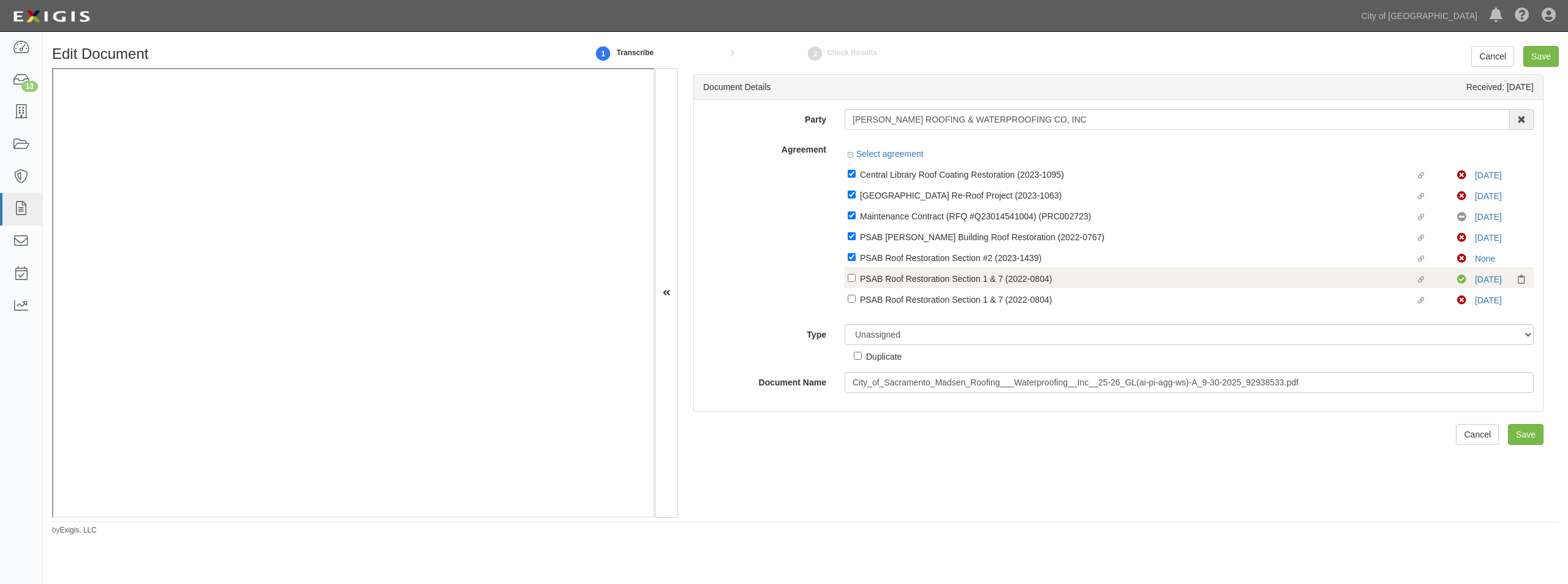
drag, startPoint x: 847, startPoint y: 287, endPoint x: 847, endPoint y: 298, distance: 11.0
click at [847, 290] on div "Linked agreement Central Library Roof Coating Restoration (2023-1095) Linked ag…" at bounding box center [1189, 235] width 689 height 146
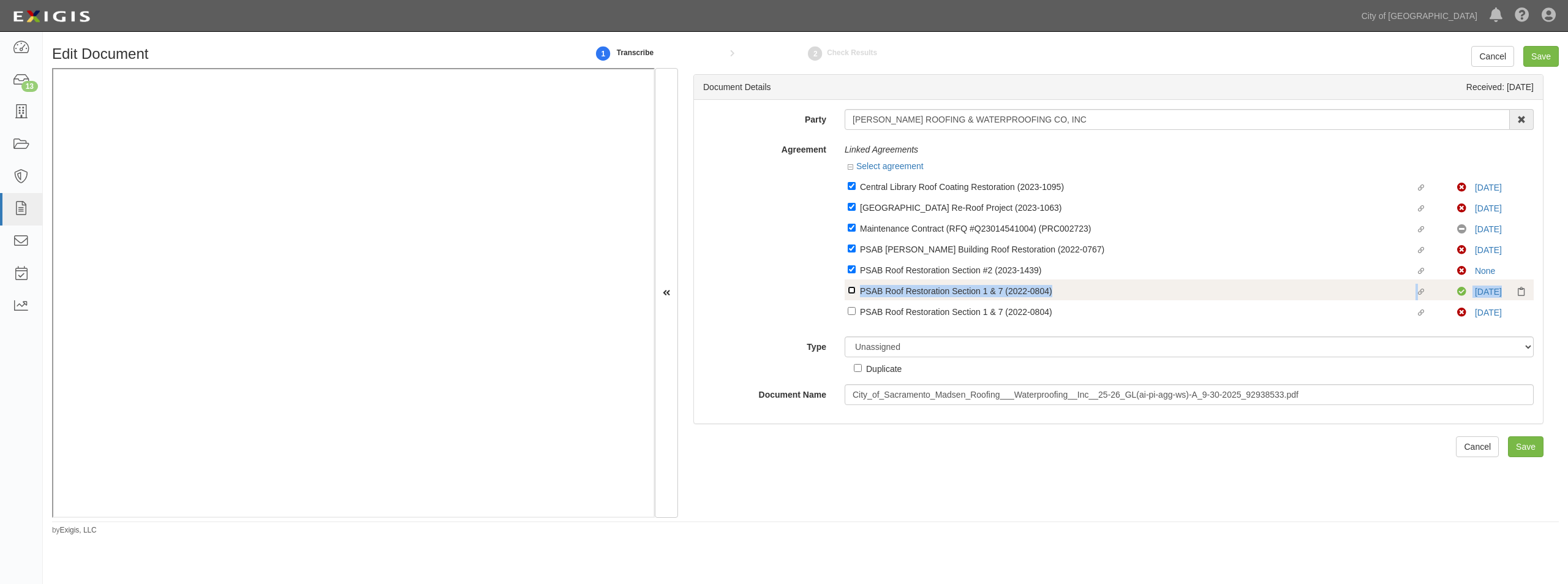
click at [848, 292] on input "Linked agreement PSAB Roof Restoration Section 1 & 7 (2022-0804) Linked agreeme…" at bounding box center [851, 290] width 8 height 8
checkbox input "true"
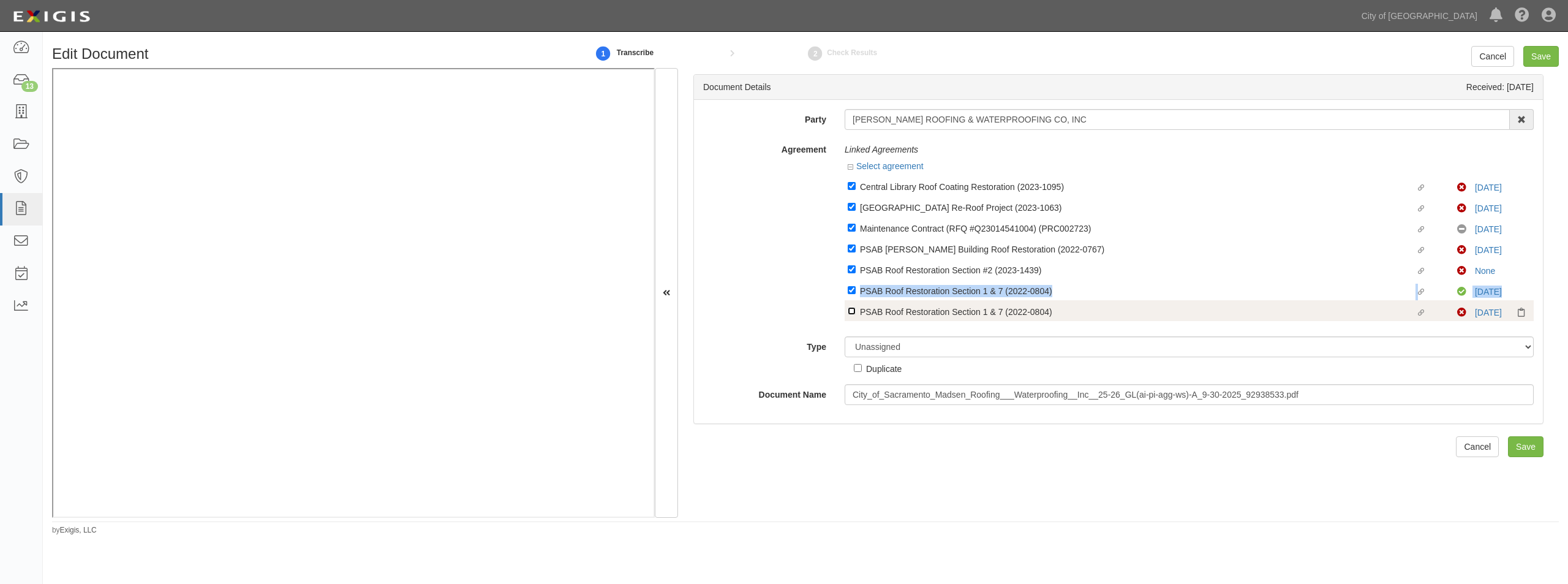
click at [848, 307] on input "Linked agreement PSAB Roof Restoration Section 1 & 7 (2022-0804) Linked agreeme…" at bounding box center [851, 311] width 8 height 8
checkbox input "true"
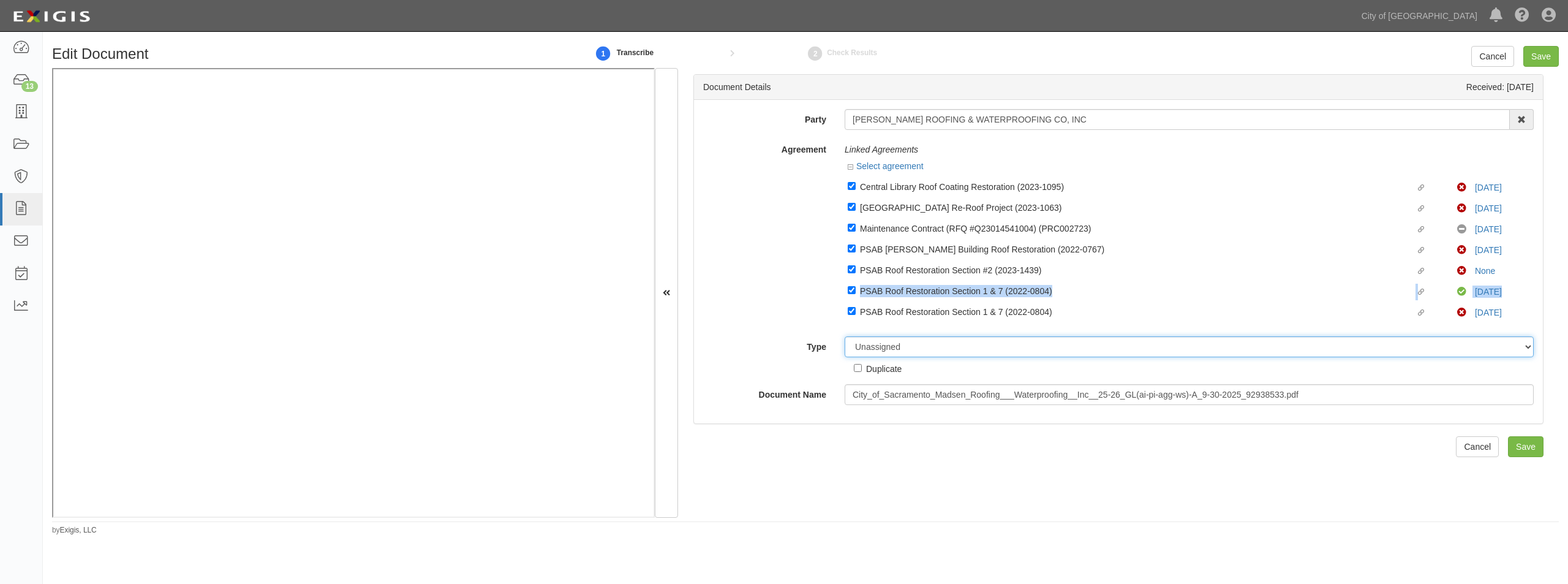
click at [890, 350] on select "Unassigned Binder Cancellation Notice Certificate Contract Endorsement Insuranc…" at bounding box center [1189, 347] width 689 height 21
select select "CertificateDetail"
click at [845, 336] on select "Unassigned Binder Cancellation Notice Certificate Contract Endorsement Insuranc…" at bounding box center [1189, 347] width 689 height 21
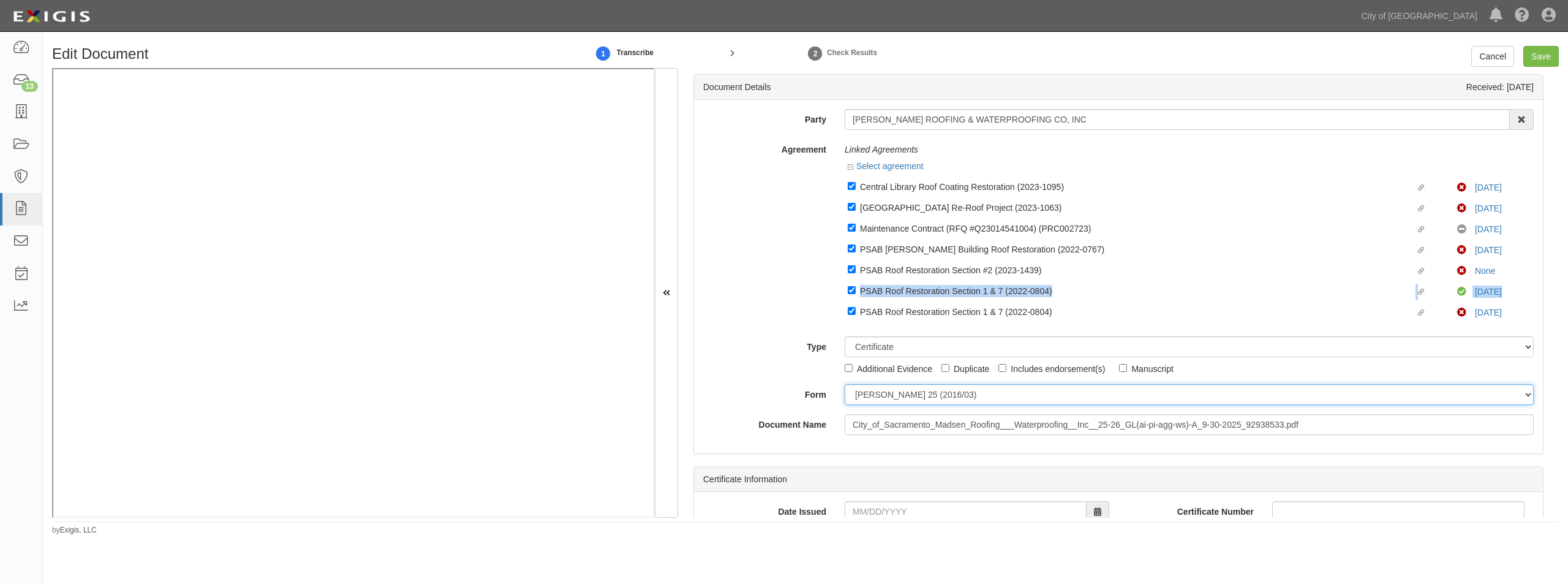
click at [880, 399] on select "ACORD 25 (2016/03) ACORD 101 ACORD 855 NY (2014/05) General" at bounding box center [1189, 394] width 689 height 21
select select "GeneralFormDetail"
click at [845, 384] on select "ACORD 25 (2016/03) ACORD 101 ACORD 855 NY (2014/05) General" at bounding box center [1189, 394] width 689 height 21
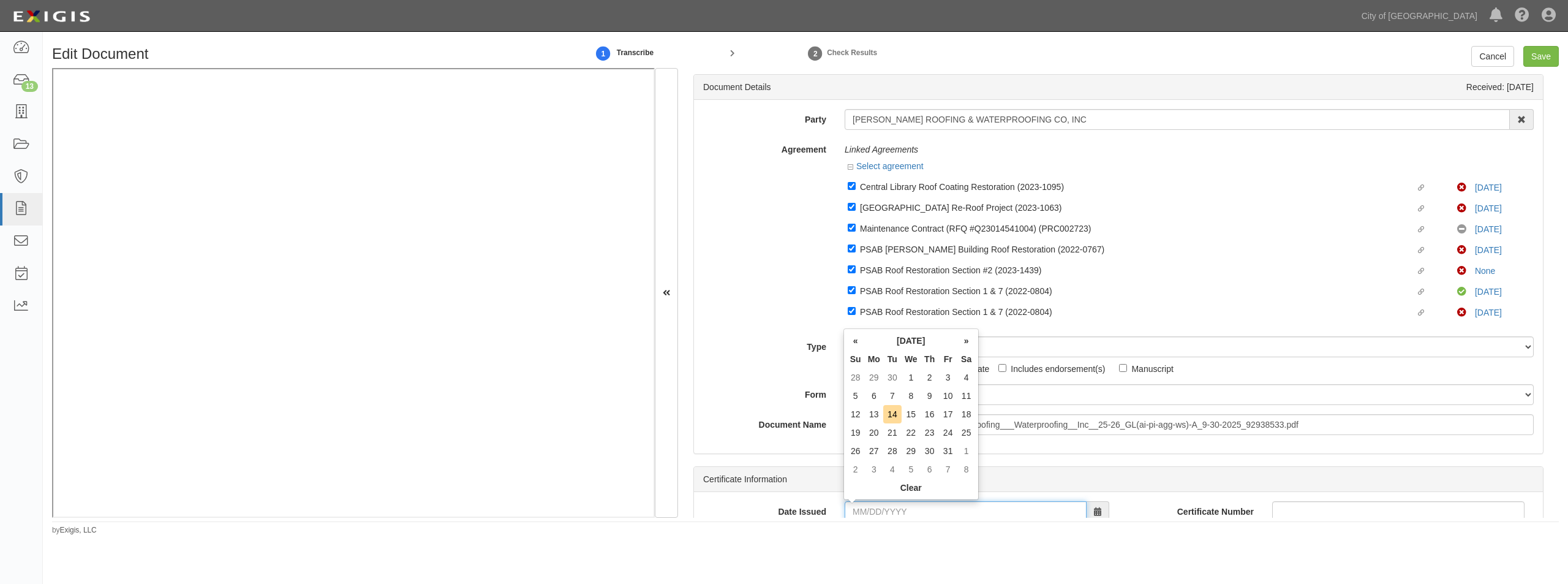
click at [879, 508] on input "Date Issued" at bounding box center [965, 512] width 242 height 21
type input "09/30/2025"
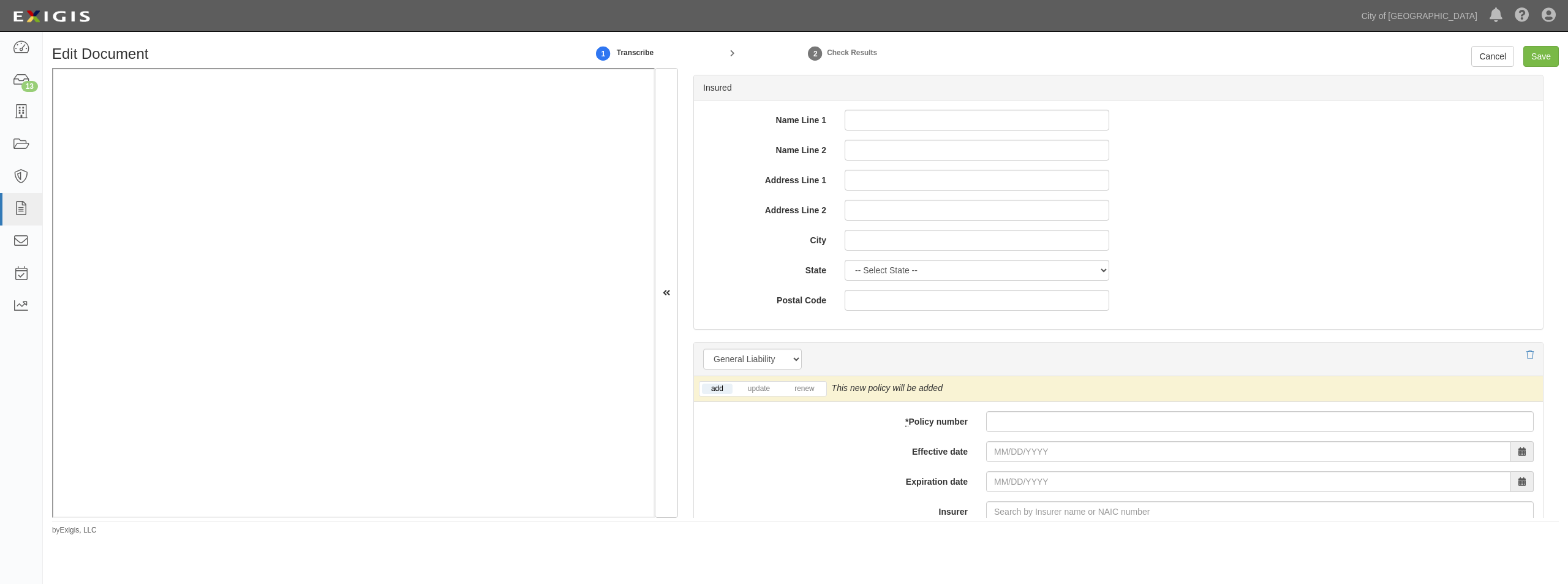
scroll to position [796, 0]
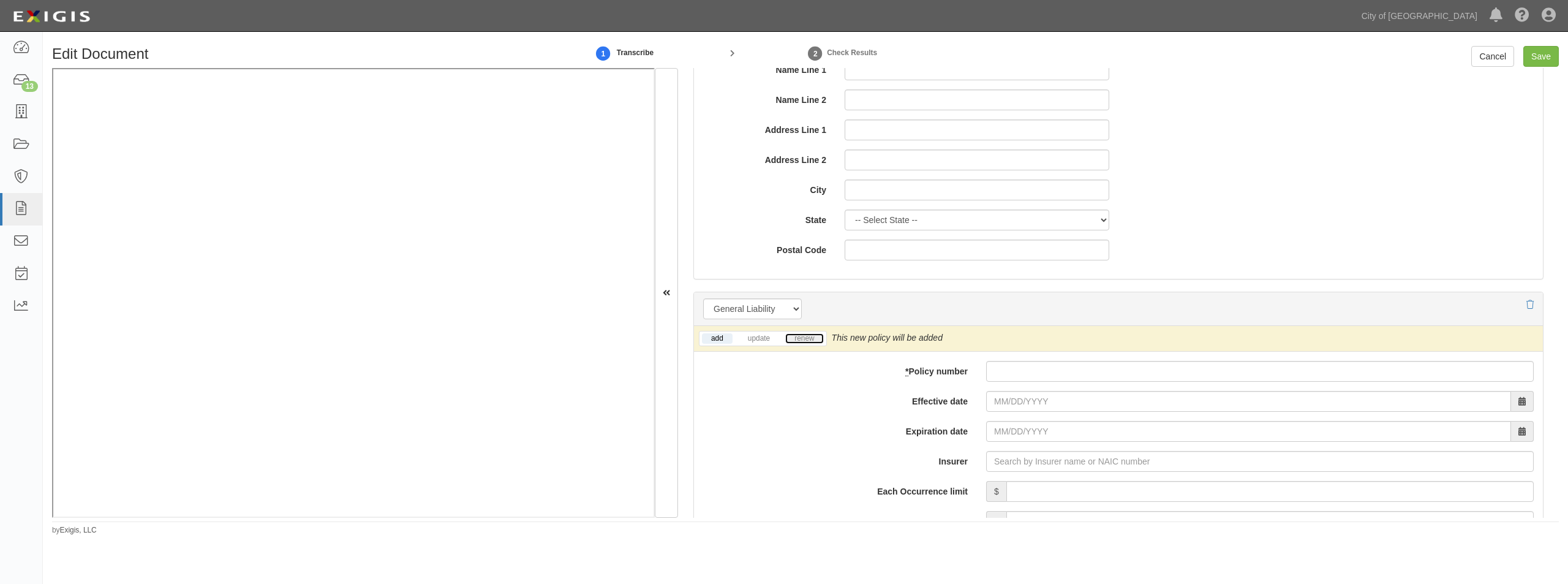
click at [803, 339] on link "renew" at bounding box center [804, 339] width 38 height 10
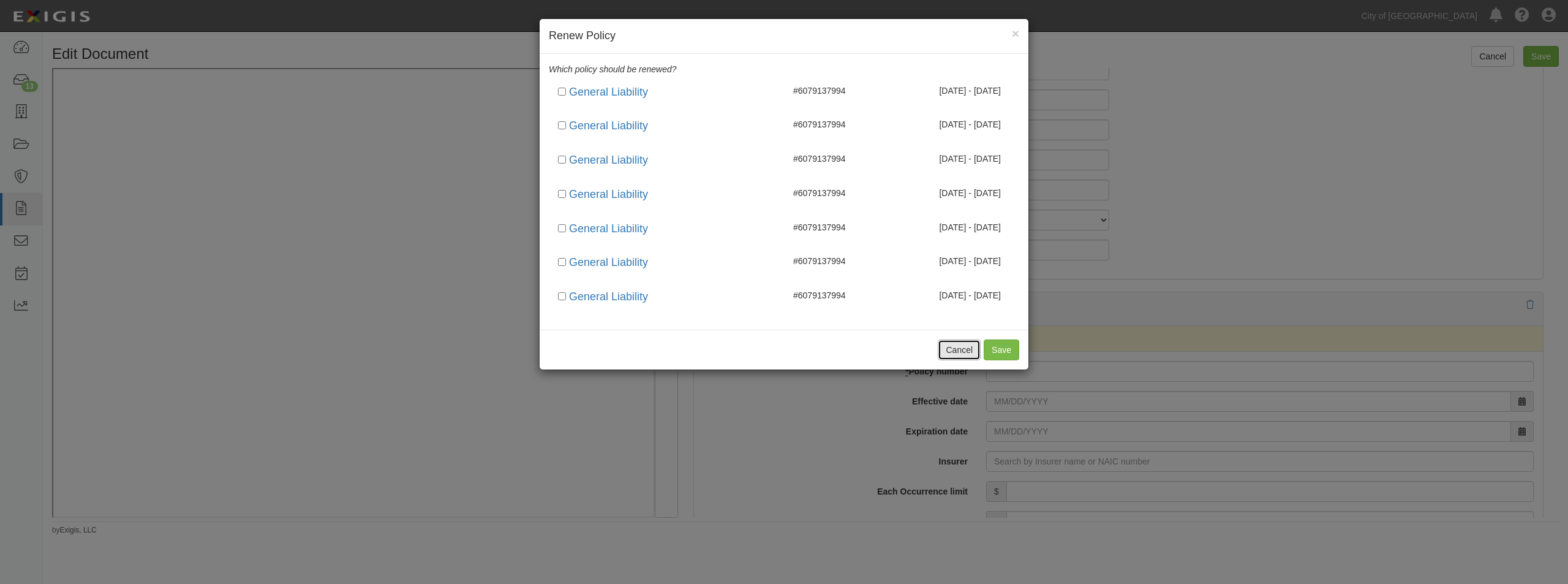
click at [955, 353] on button "Cancel" at bounding box center [959, 350] width 43 height 21
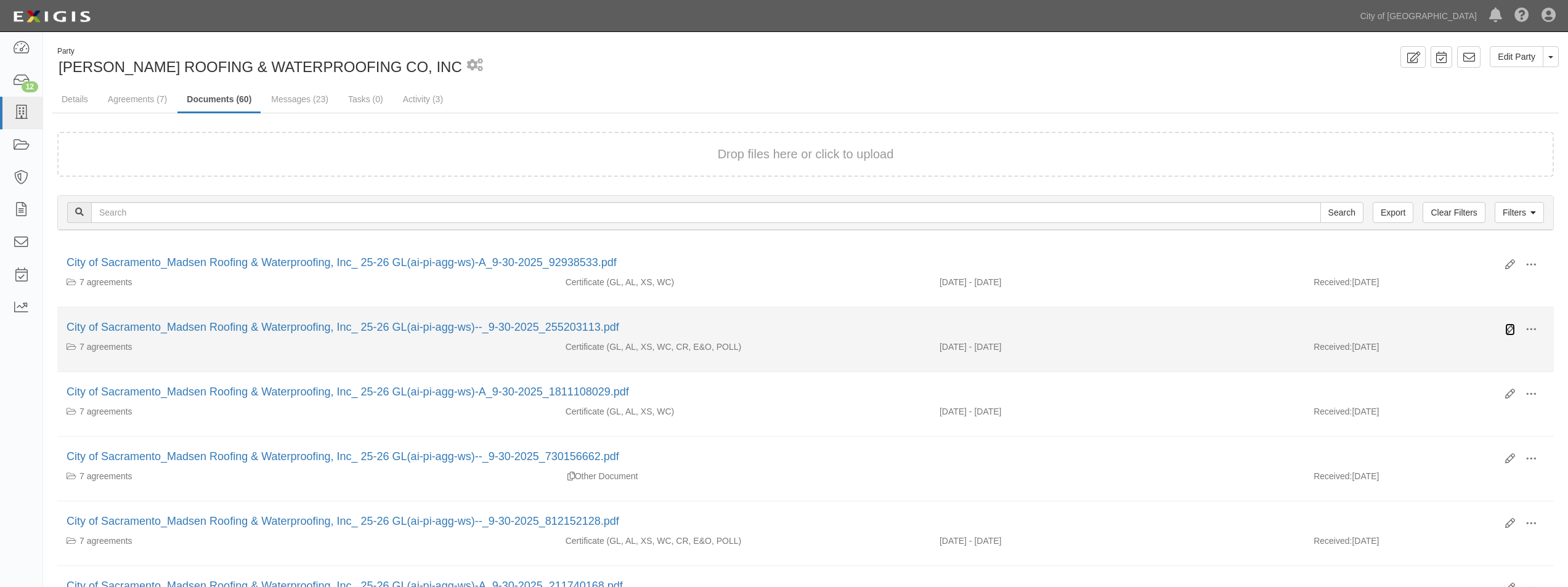
click at [1512, 331] on icon at bounding box center [1510, 329] width 10 height 10
click at [1507, 329] on icon at bounding box center [1510, 329] width 10 height 10
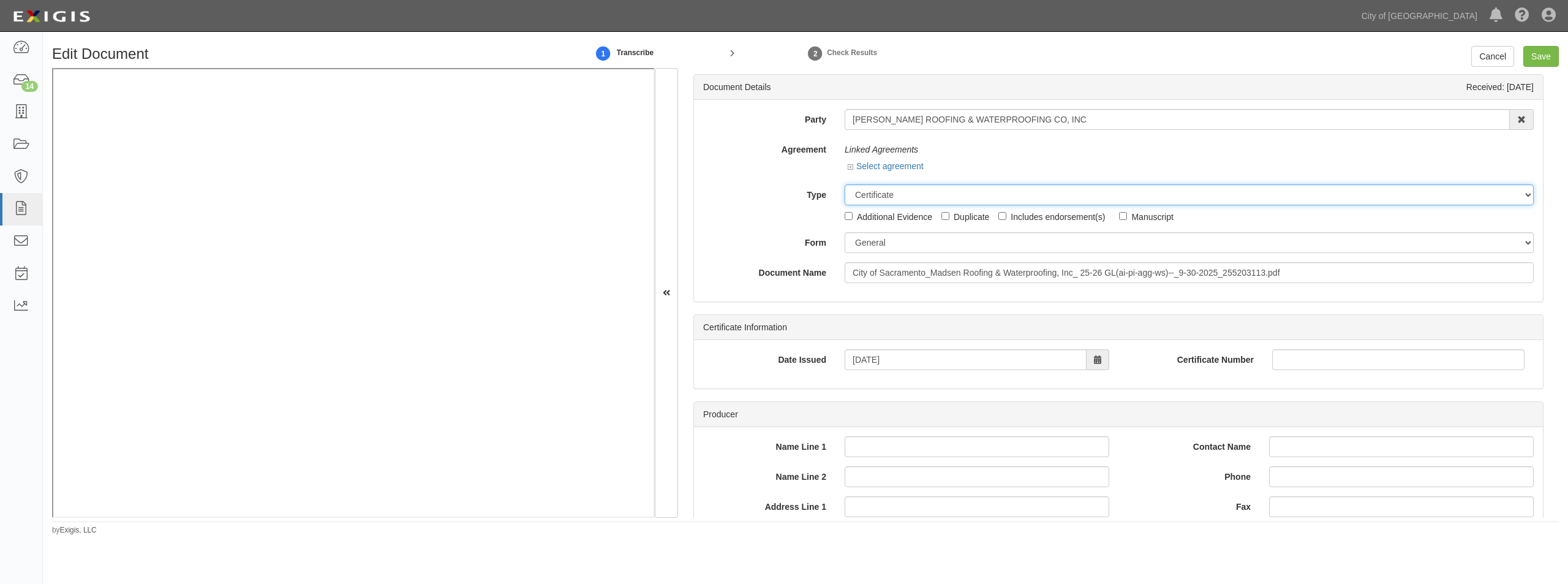
click at [859, 196] on select "Unassigned Binder Cancellation Notice Certificate Contract Endorsement Insuranc…" at bounding box center [1189, 195] width 689 height 21
select select "OtherDetail"
click at [845, 185] on select "Unassigned Binder Cancellation Notice Certificate Contract Endorsement Insuranc…" at bounding box center [1189, 195] width 689 height 21
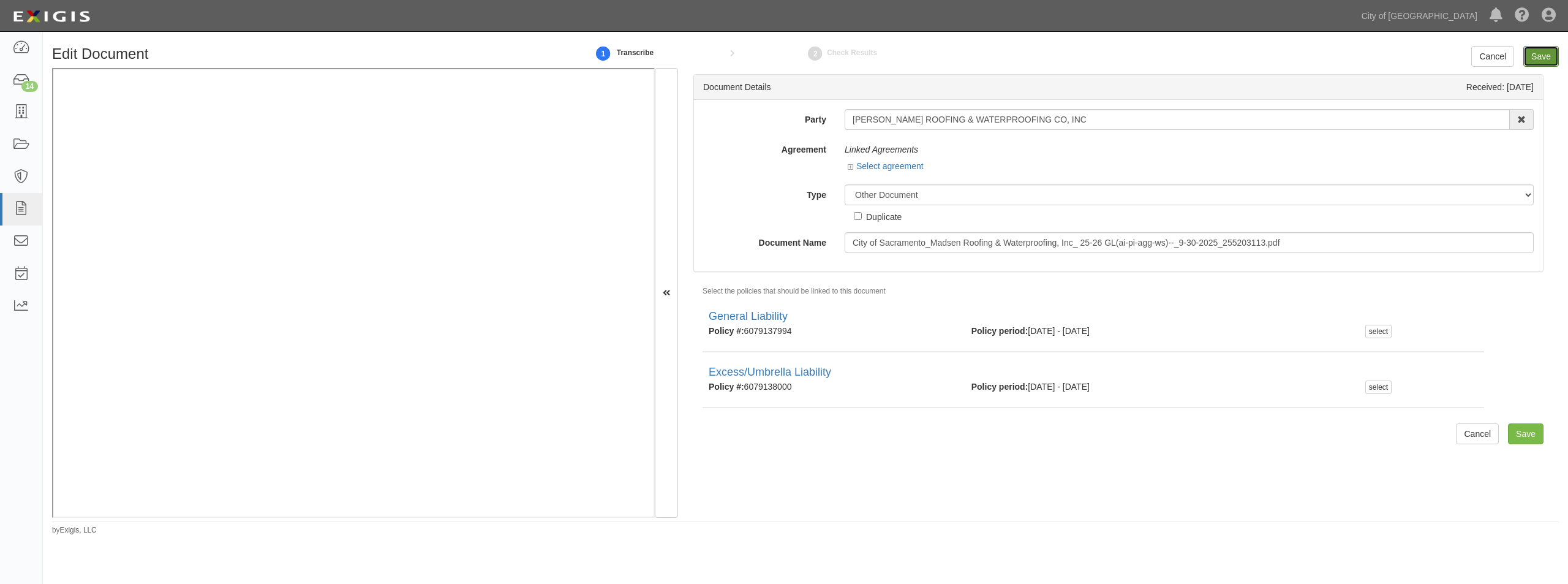
click at [1552, 57] on input "Save" at bounding box center [1540, 56] width 35 height 21
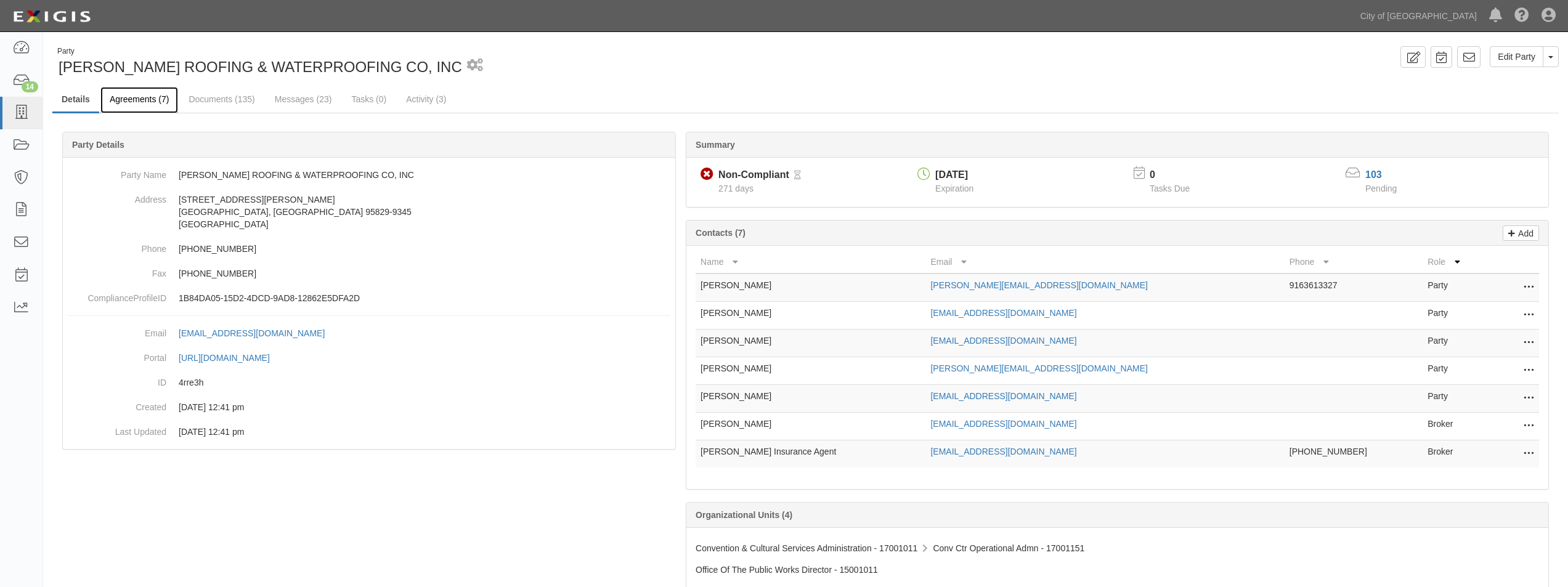
click at [140, 98] on link "Agreements (7)" at bounding box center [140, 100] width 78 height 27
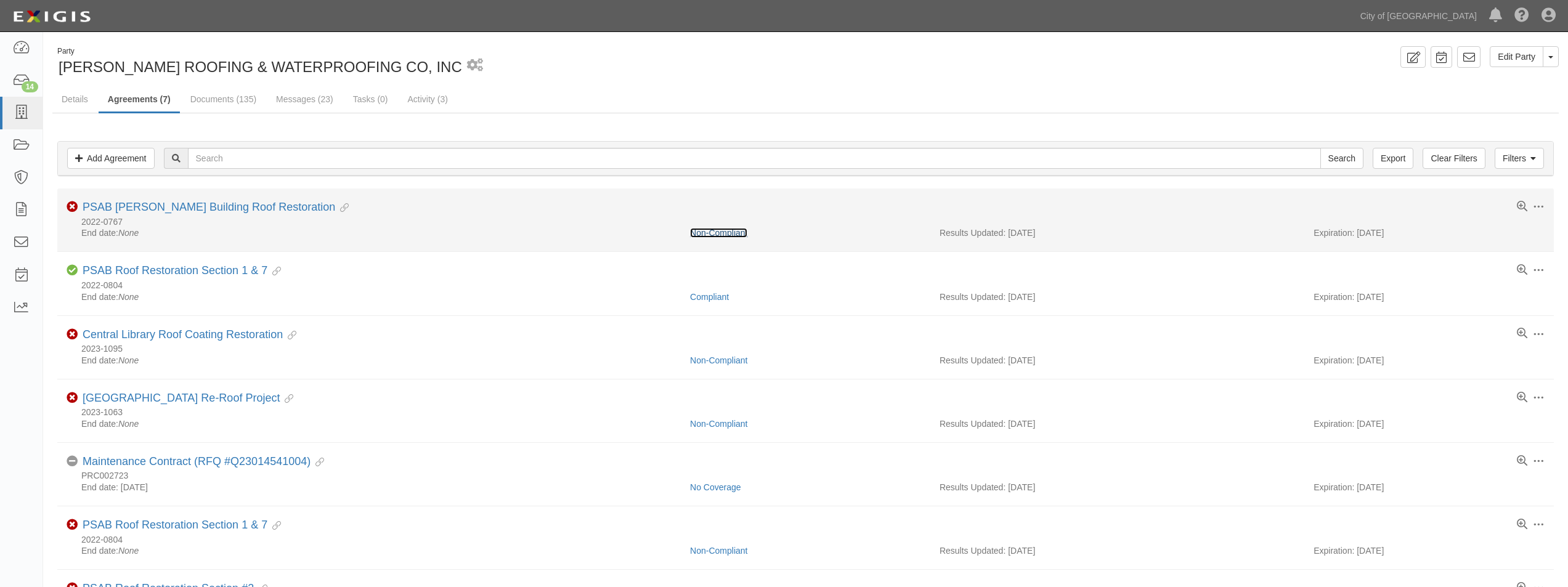
click at [707, 233] on link "Non-Compliant" at bounding box center [719, 232] width 57 height 10
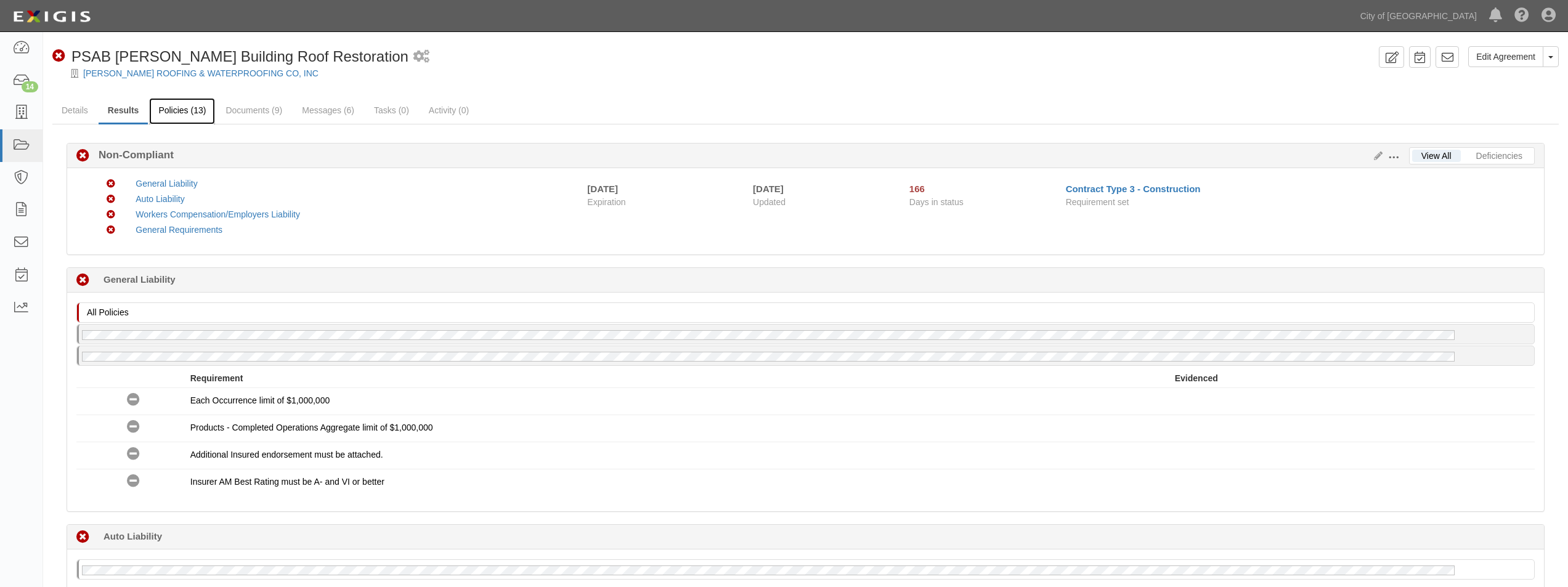
click at [193, 116] on link "Policies (13)" at bounding box center [182, 111] width 66 height 27
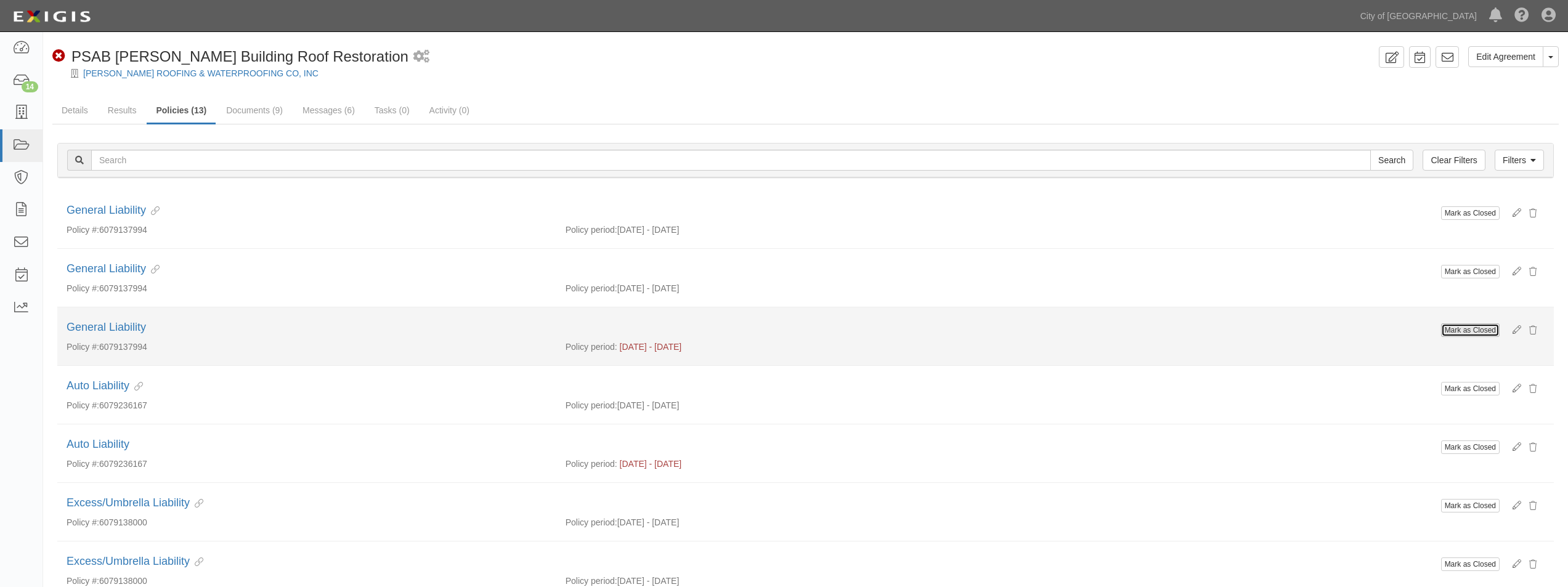
click at [1485, 332] on button "Mark as Closed" at bounding box center [1470, 330] width 58 height 14
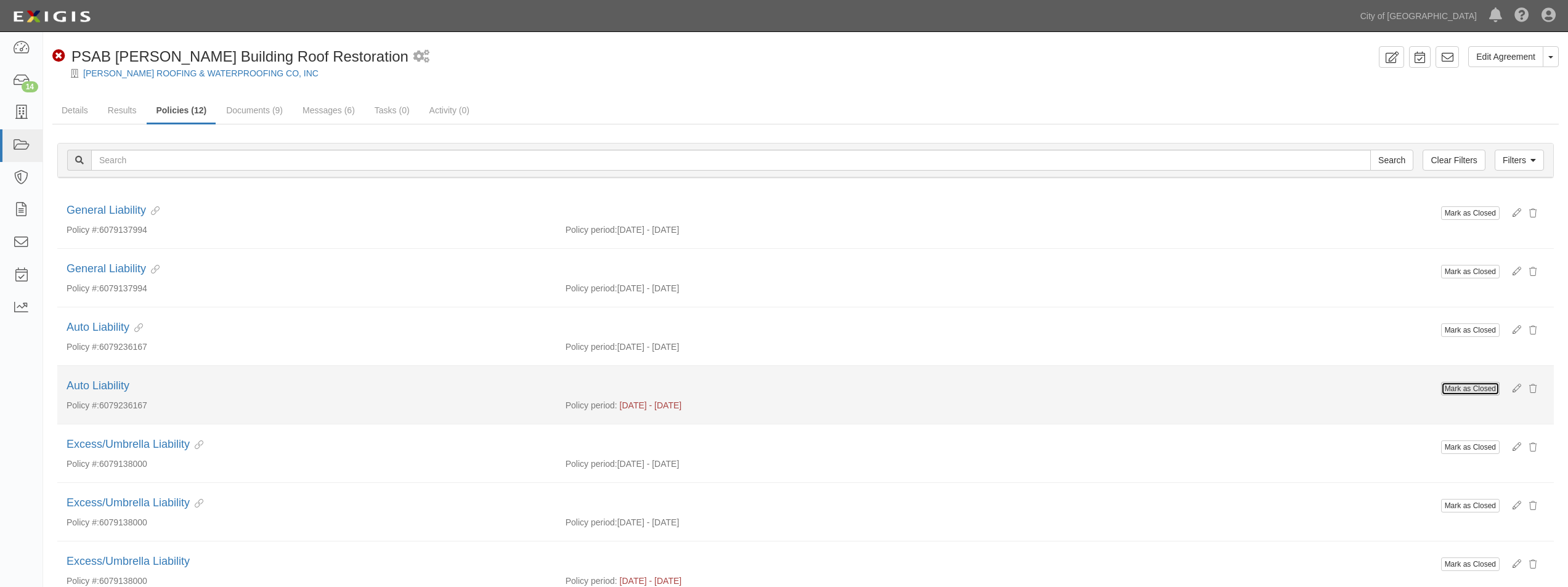
click at [1467, 393] on button "Mark as Closed" at bounding box center [1470, 389] width 58 height 14
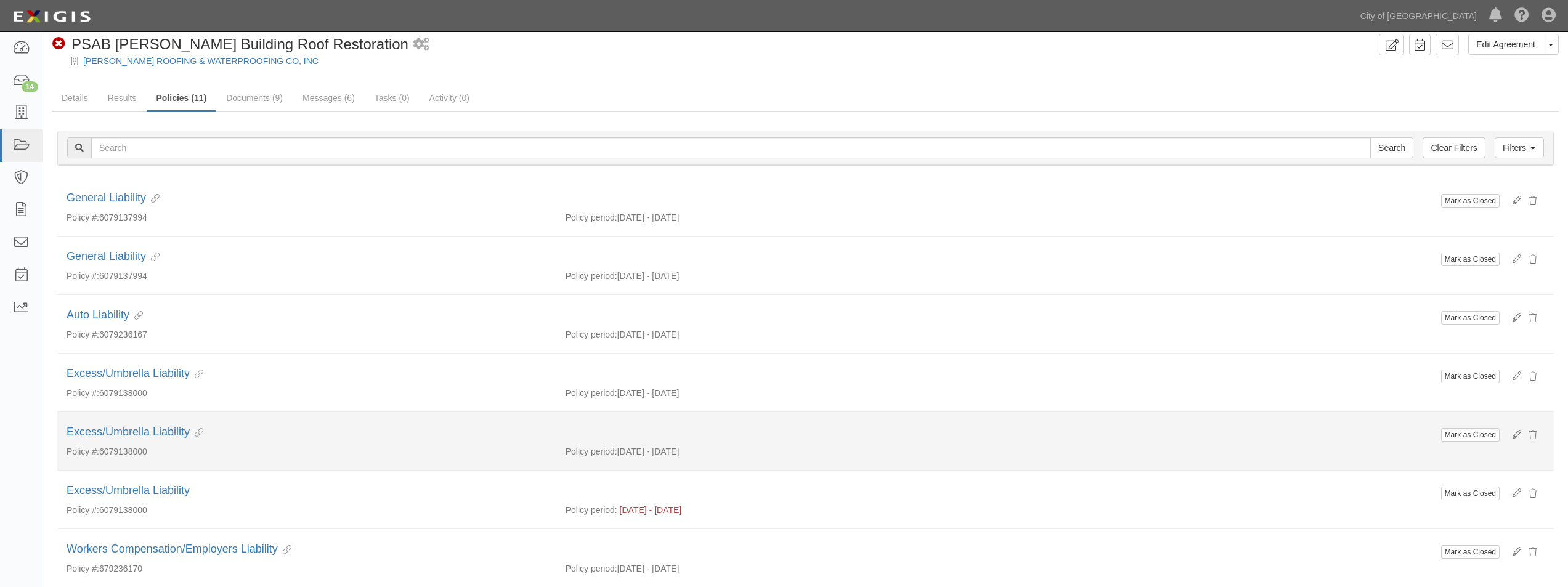
scroll to position [123, 0]
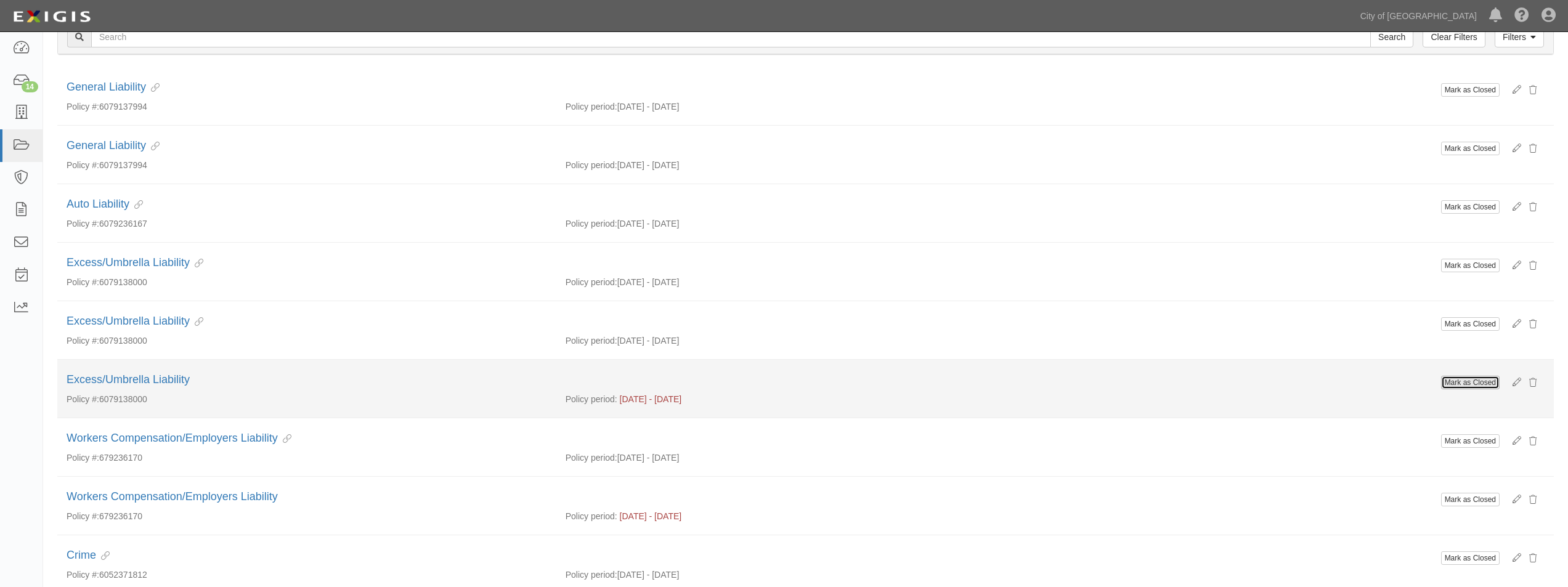
click at [1460, 382] on button "Mark as Closed" at bounding box center [1470, 382] width 58 height 14
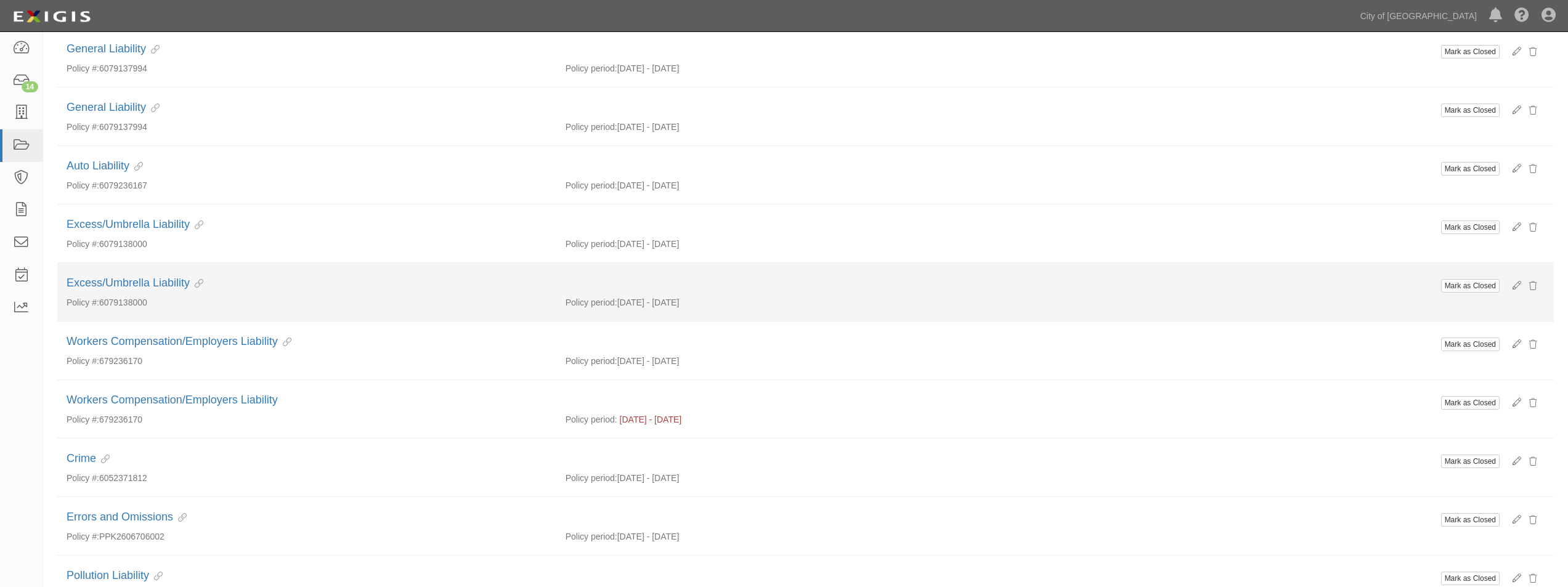
scroll to position [252, 0]
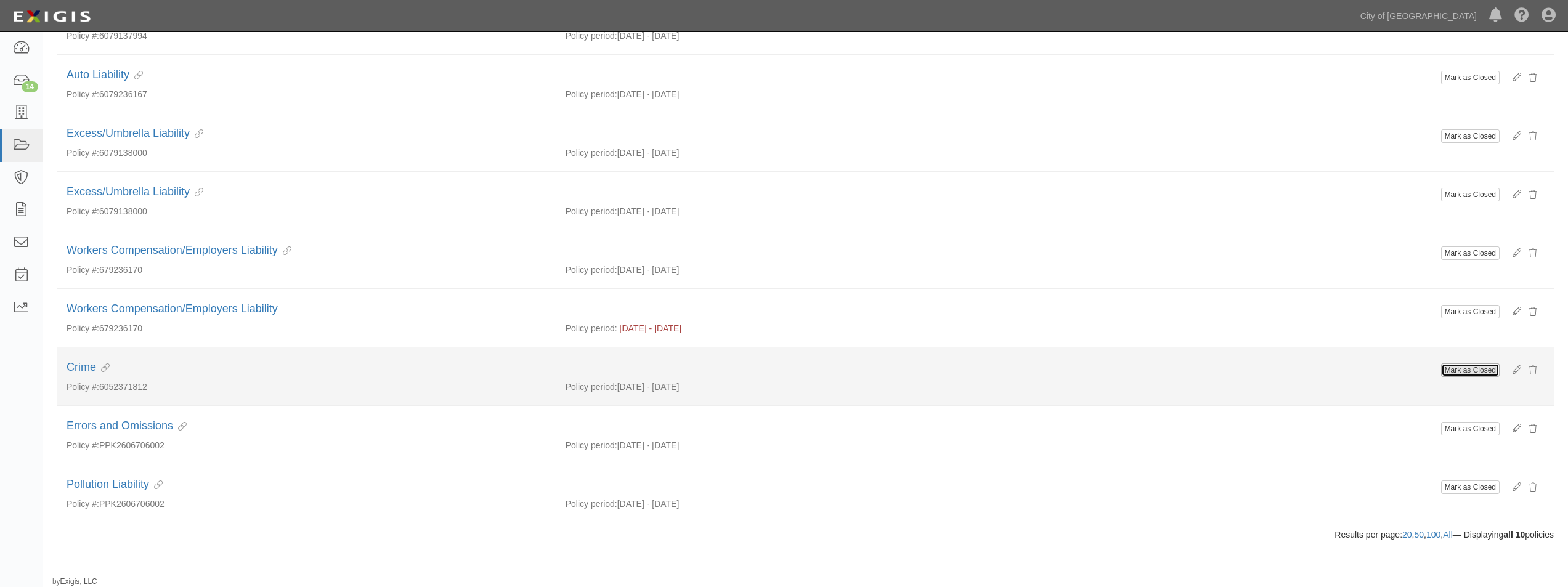
click at [1470, 370] on button "Mark as Closed" at bounding box center [1470, 370] width 58 height 14
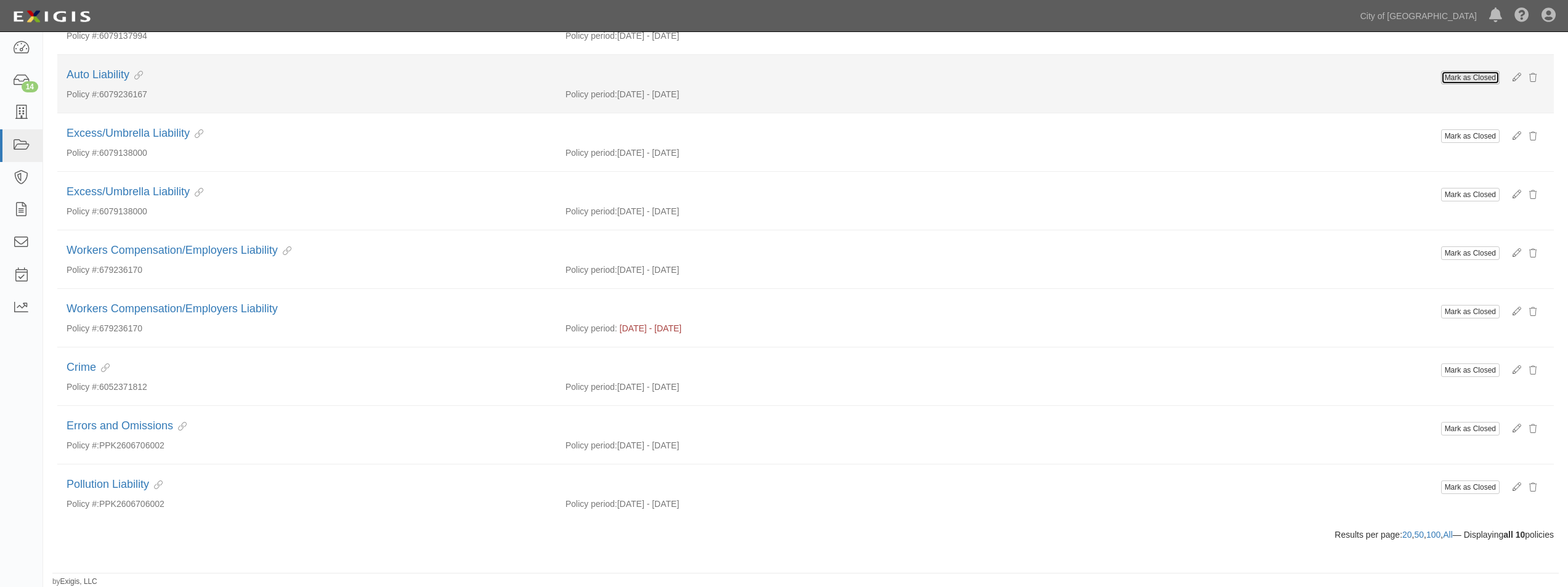
click at [1465, 74] on button "Mark as Closed" at bounding box center [1470, 78] width 58 height 14
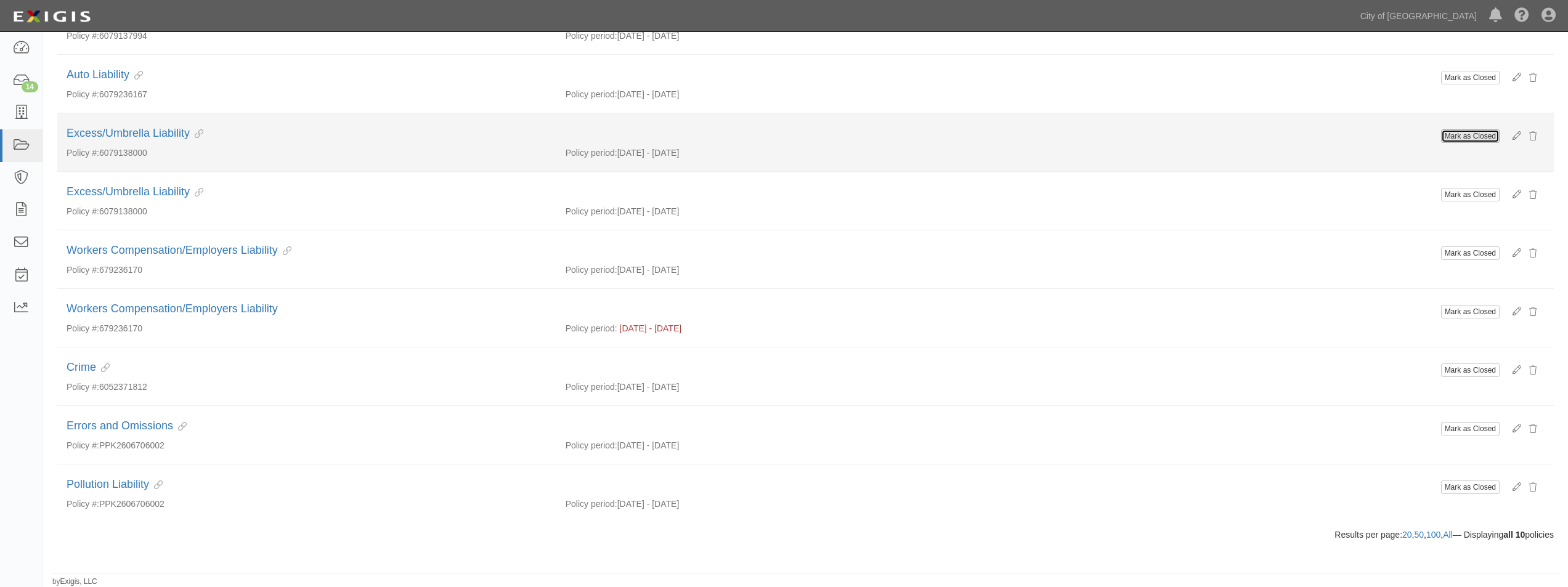
click at [1465, 134] on button "Mark as Closed" at bounding box center [1470, 136] width 58 height 14
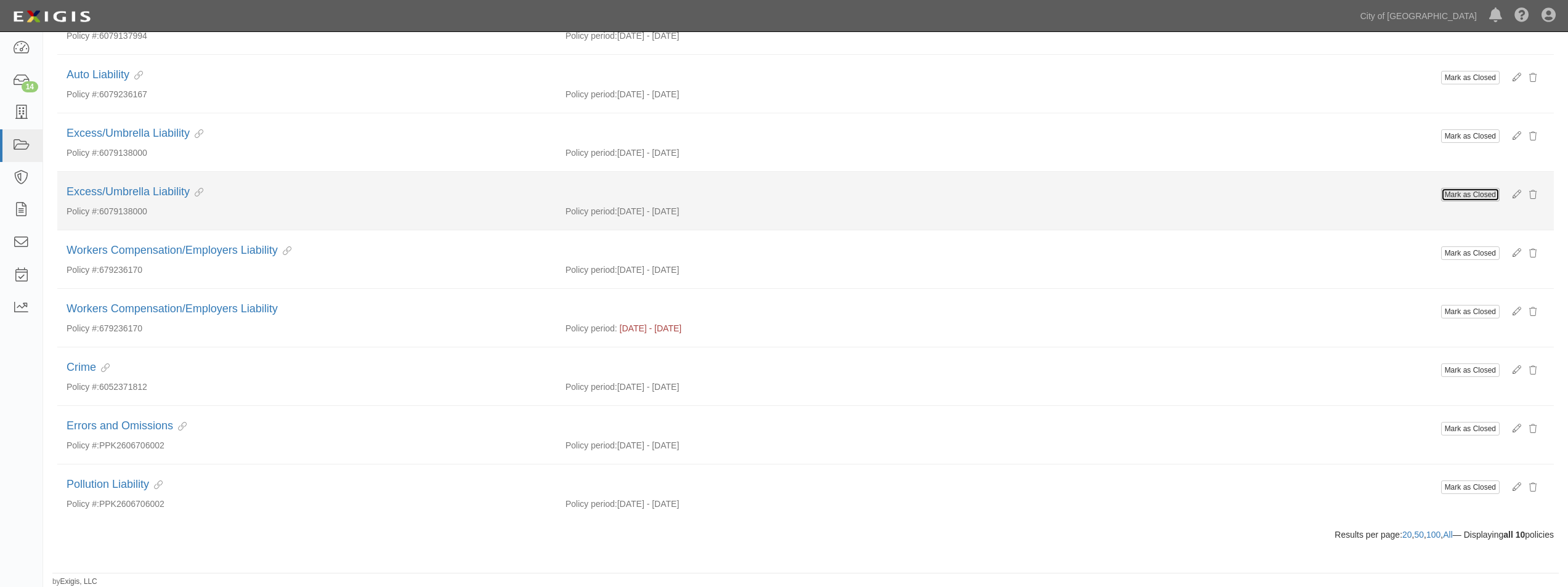
click at [1453, 195] on button "Mark as Closed" at bounding box center [1470, 195] width 58 height 14
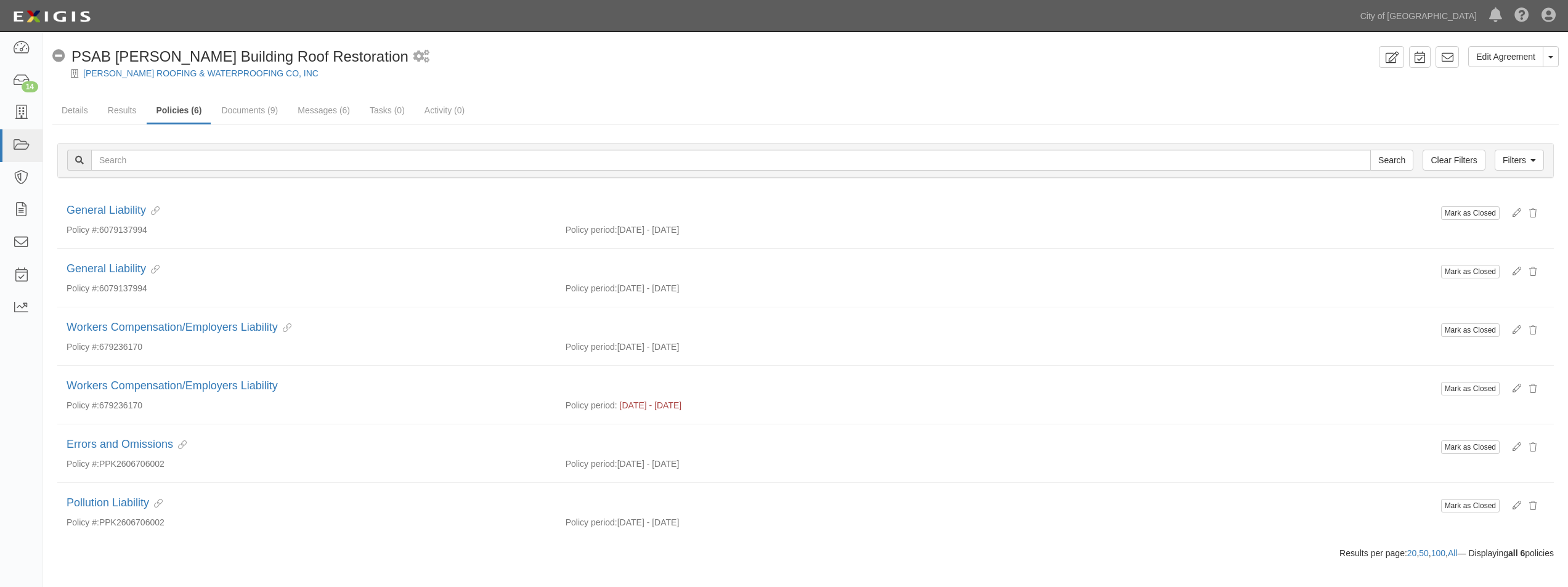
click at [1463, 247] on li "Mark as Closed General Liability This policy is linked to other agreements Poli…" at bounding box center [806, 219] width 1497 height 58
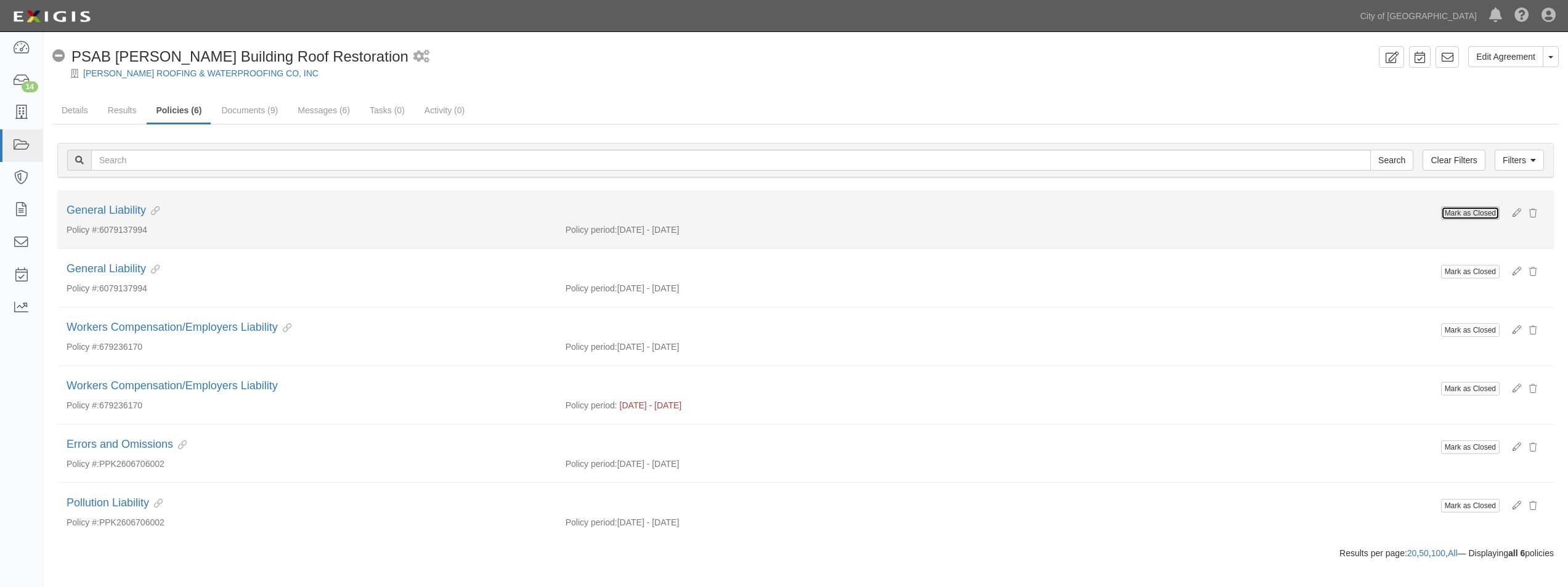
click at [1465, 212] on button "Mark as Closed" at bounding box center [1470, 213] width 58 height 14
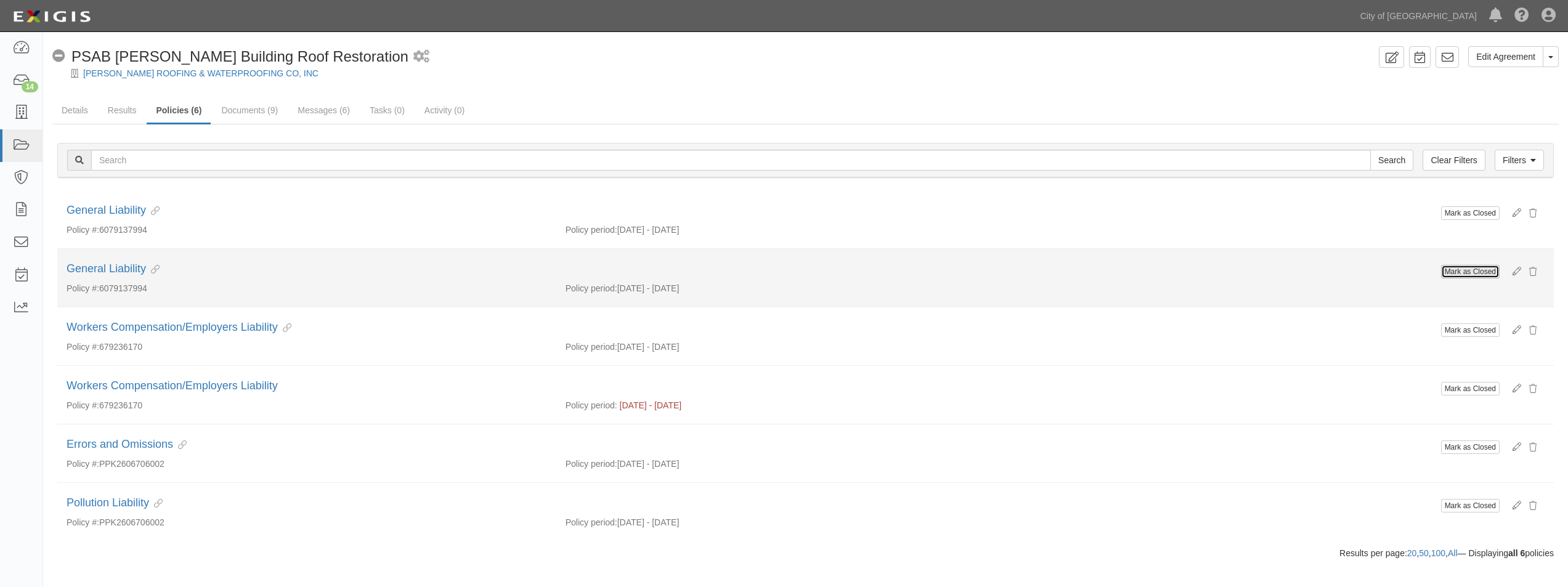
click at [1473, 272] on button "Mark as Closed" at bounding box center [1470, 272] width 58 height 14
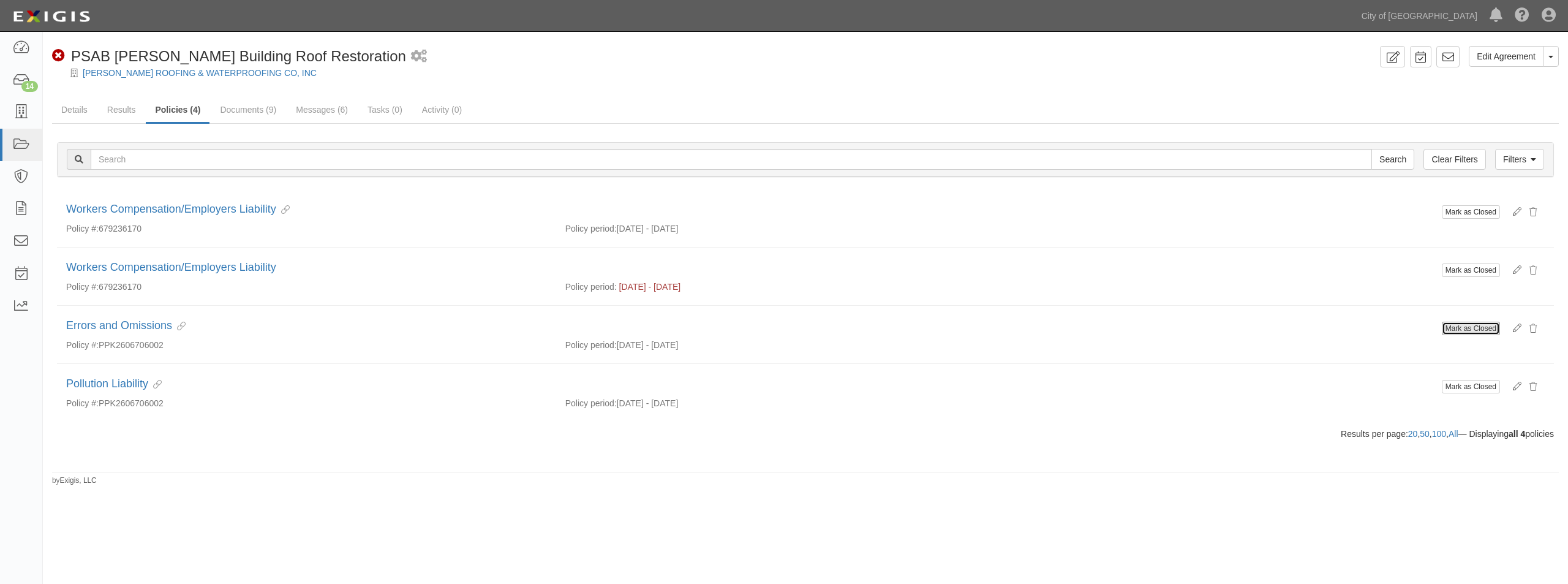
click at [1473, 325] on button "Mark as Closed" at bounding box center [1471, 329] width 58 height 14
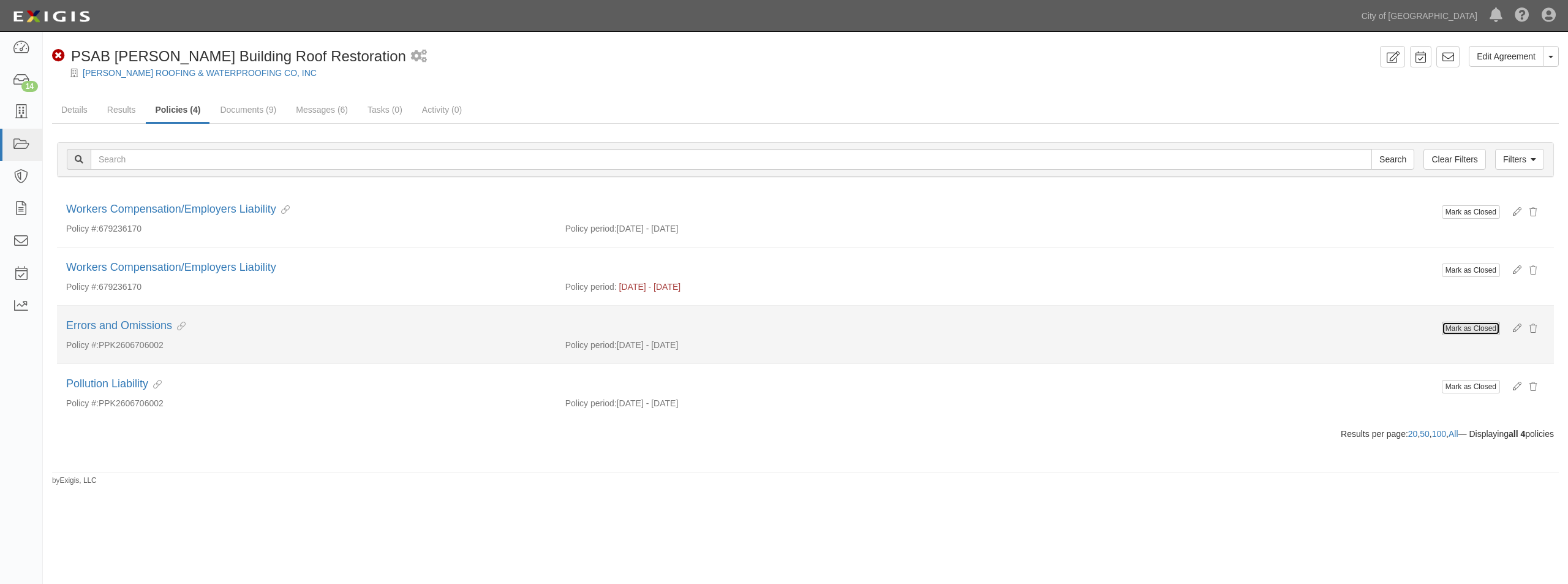
click at [1473, 323] on button "Mark as Closed" at bounding box center [1471, 329] width 58 height 14
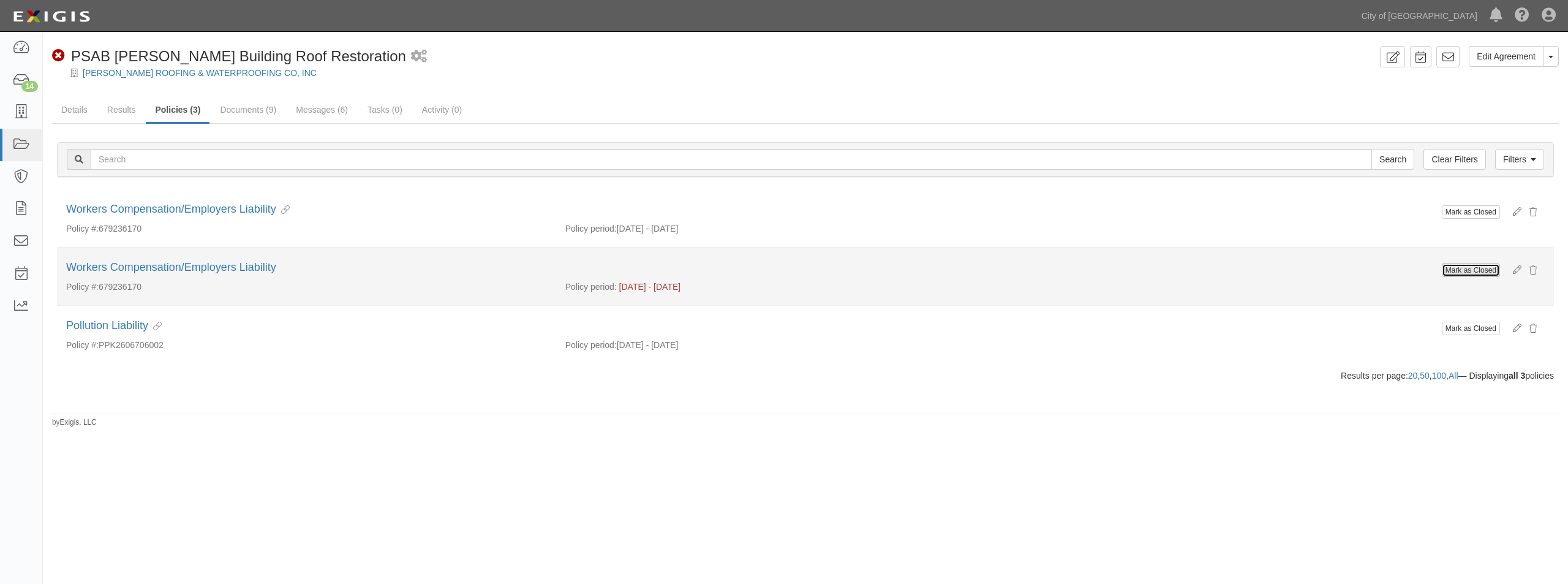
click at [1481, 269] on button "Mark as Closed" at bounding box center [1471, 271] width 58 height 14
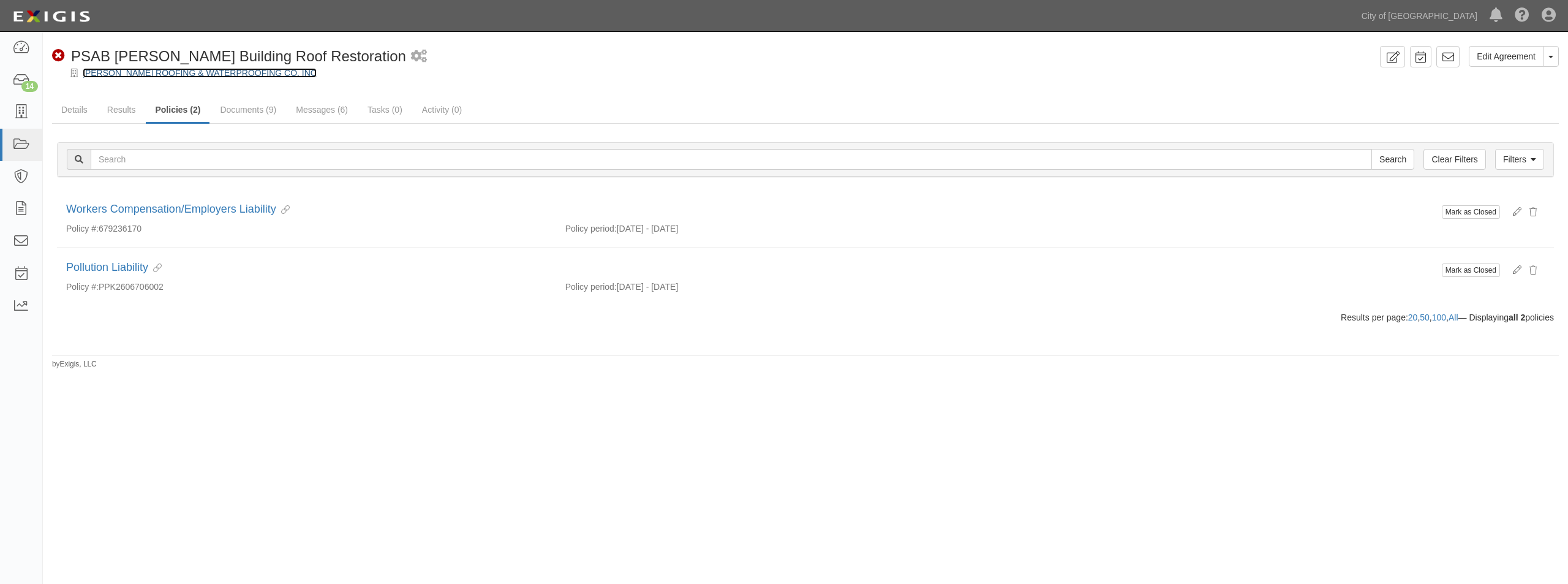
click at [214, 73] on link "[PERSON_NAME] ROOFING & WATERPROOFING CO, INC" at bounding box center [199, 72] width 234 height 9
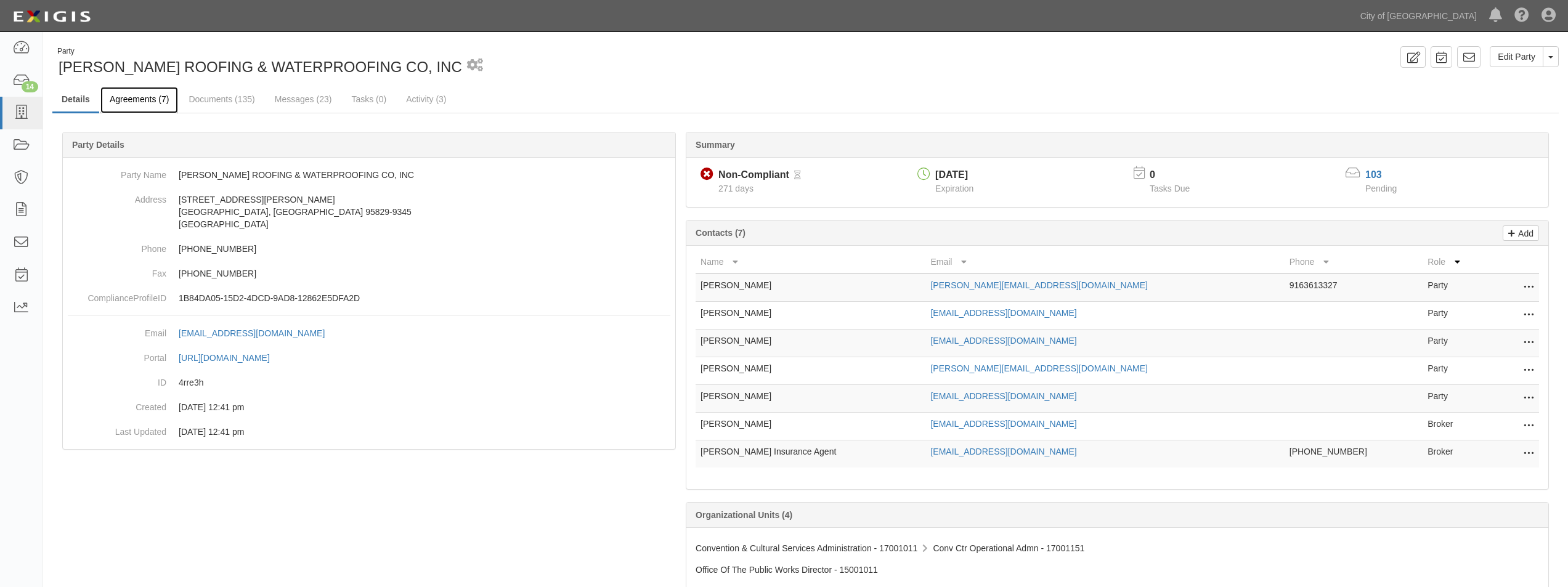
click at [130, 99] on link "Agreements (7)" at bounding box center [140, 100] width 78 height 27
click at [147, 96] on link "Agreements (7)" at bounding box center [140, 100] width 78 height 27
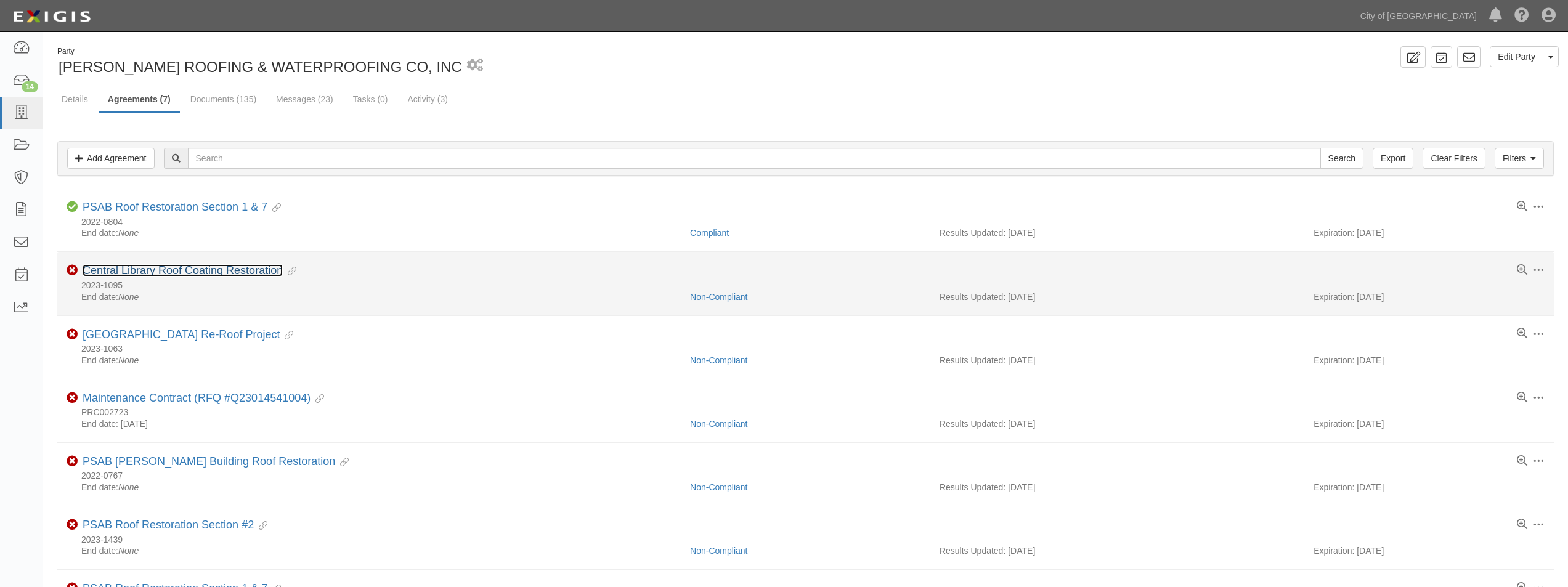
click at [159, 271] on link "Central Library Roof Coating Restoration" at bounding box center [182, 271] width 200 height 12
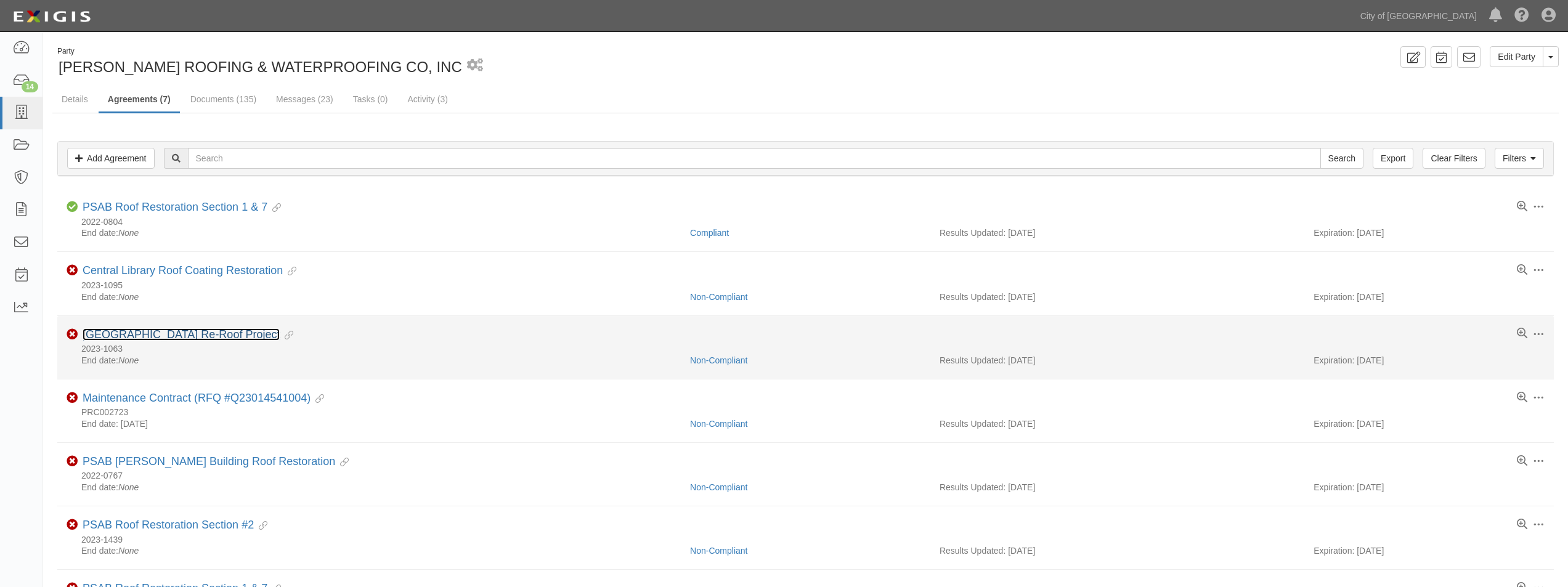
click at [127, 337] on link "Del Paso Heights Library Re-Roof Project" at bounding box center [180, 335] width 197 height 12
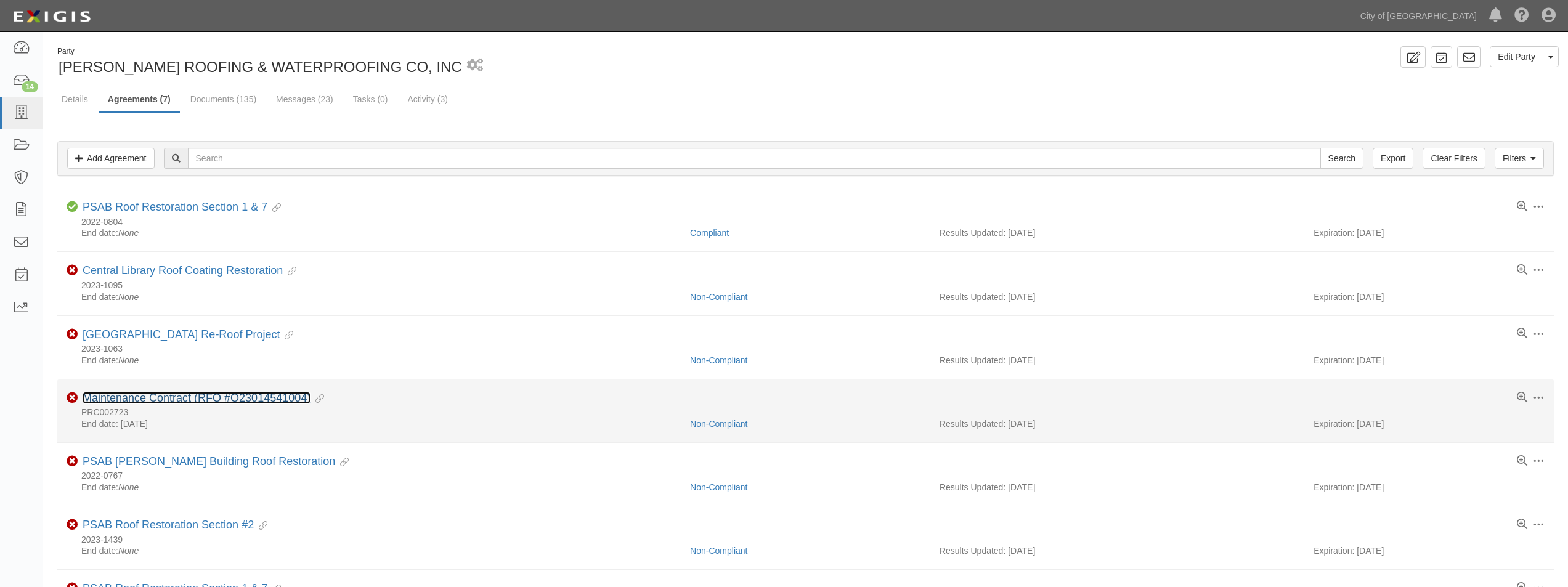
click at [131, 403] on link "Maintenance Contract (RFQ #Q23014541004)" at bounding box center [196, 398] width 228 height 12
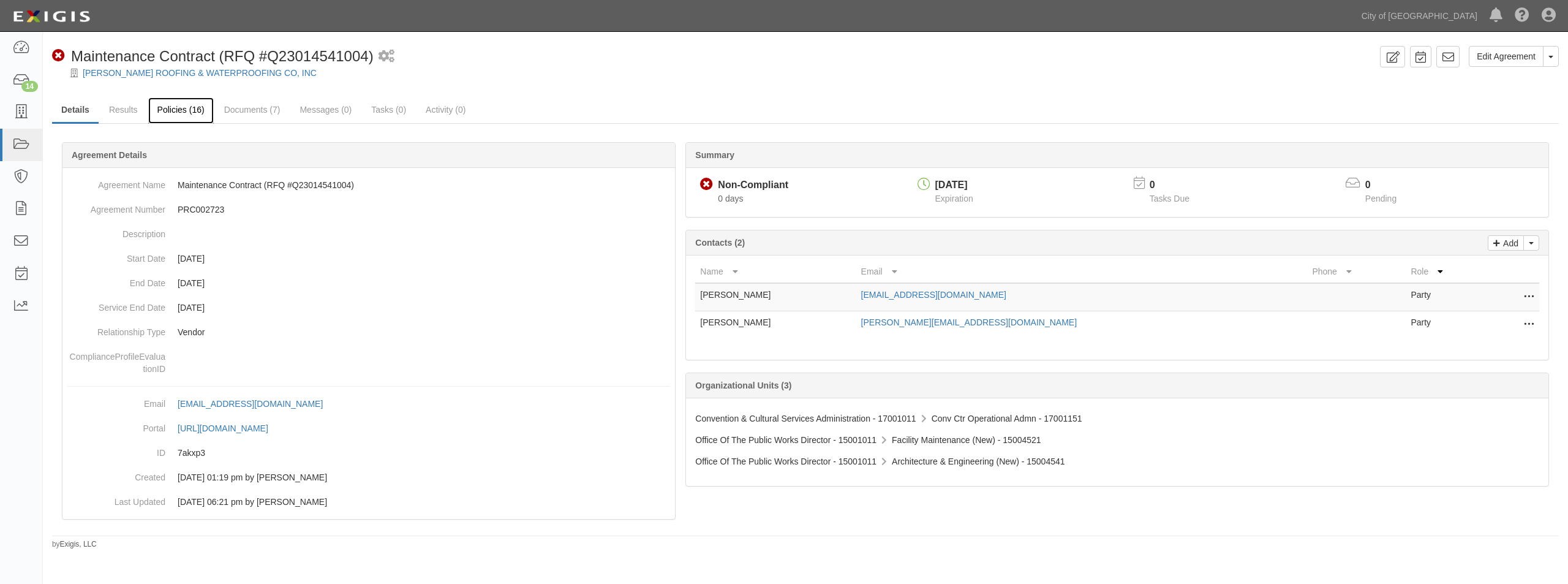
click at [181, 108] on link "Policies (16)" at bounding box center [181, 110] width 66 height 27
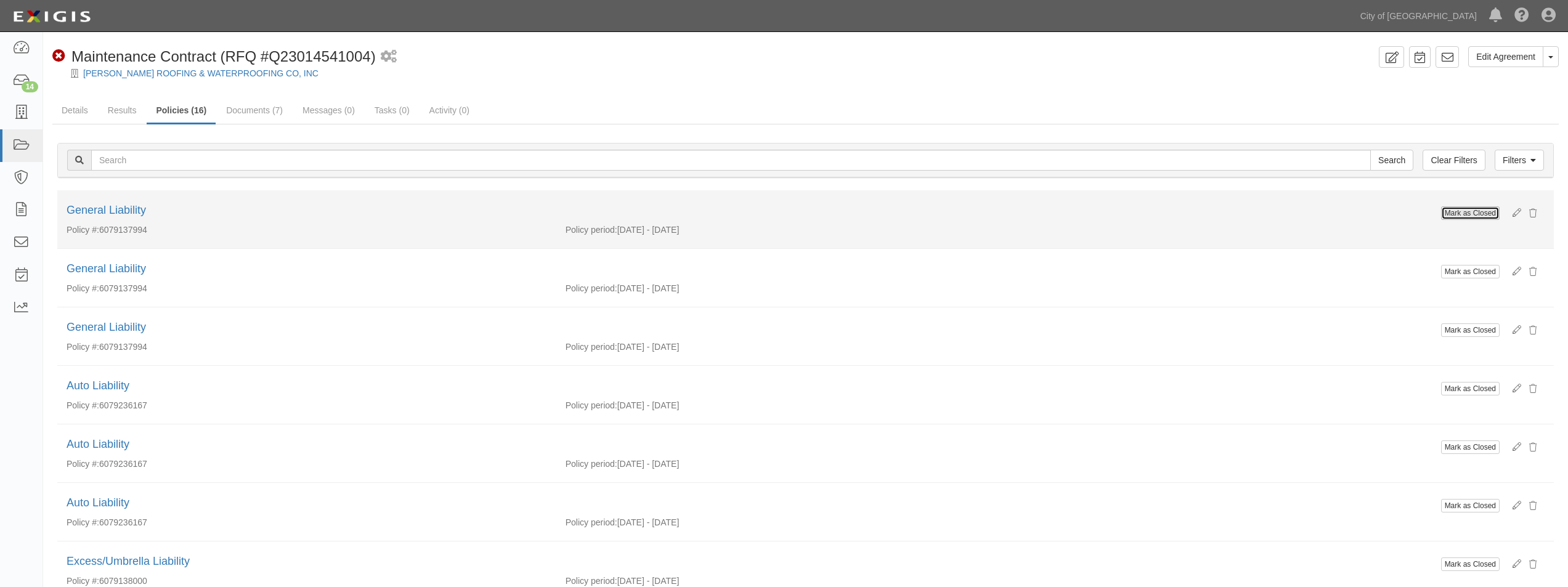
click at [1451, 214] on button "Mark as Closed" at bounding box center [1470, 213] width 58 height 14
click at [1463, 214] on button "Mark as Closed" at bounding box center [1470, 213] width 58 height 14
drag, startPoint x: 0, startPoint y: 0, endPoint x: 1463, endPoint y: 214, distance: 1478.6
click at [1463, 214] on button "Mark as Closed" at bounding box center [1470, 213] width 58 height 14
drag, startPoint x: 0, startPoint y: 0, endPoint x: 1463, endPoint y: 214, distance: 1478.6
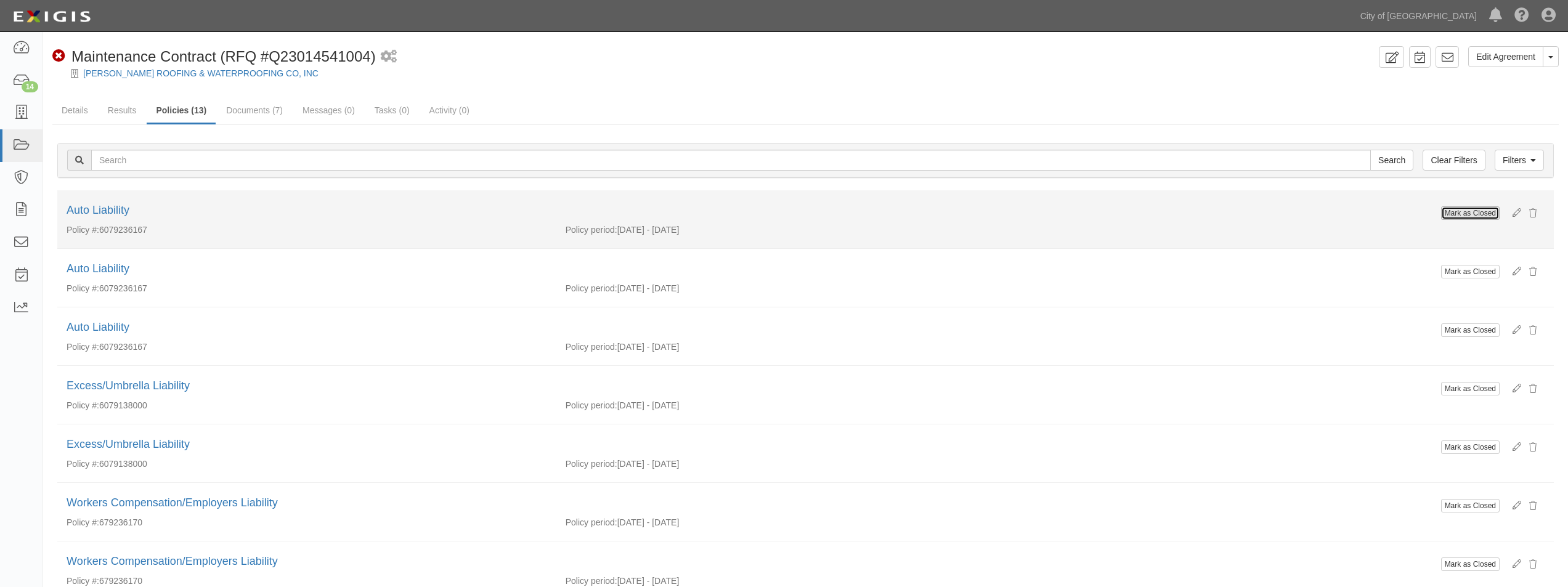
click at [1463, 214] on button "Mark as Closed" at bounding box center [1470, 213] width 58 height 14
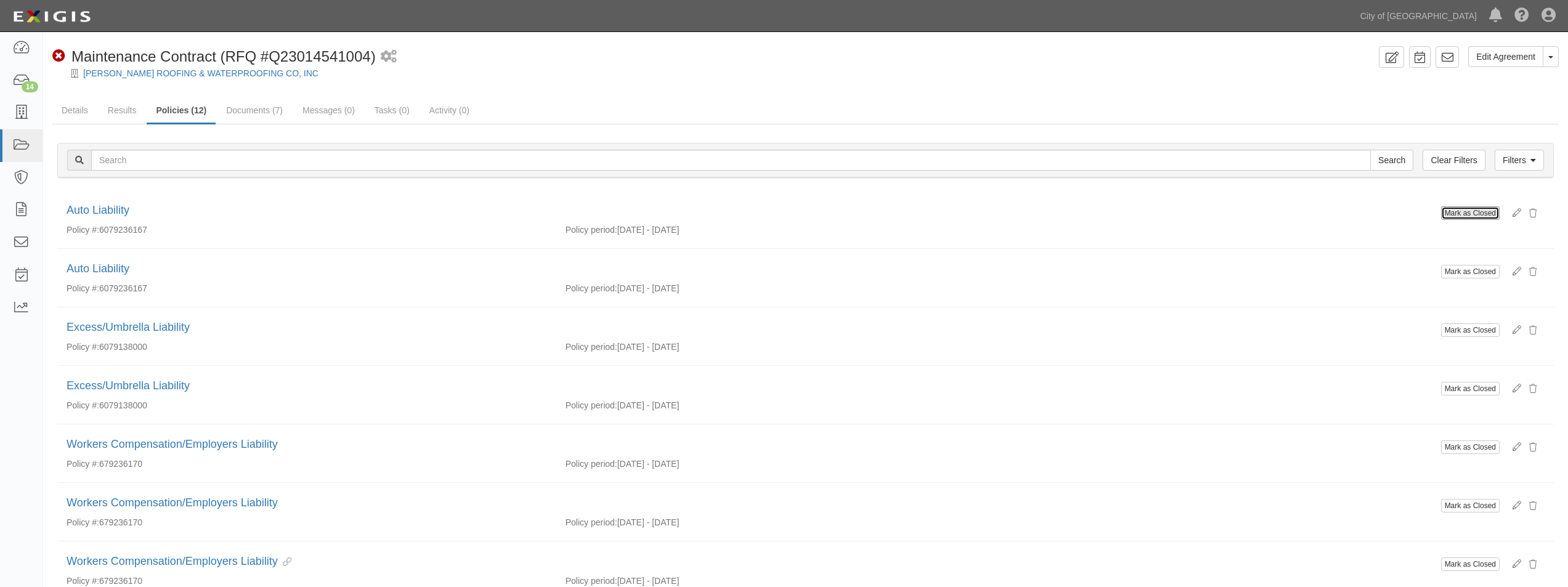
click at [1463, 214] on button "Mark as Closed" at bounding box center [1470, 213] width 58 height 14
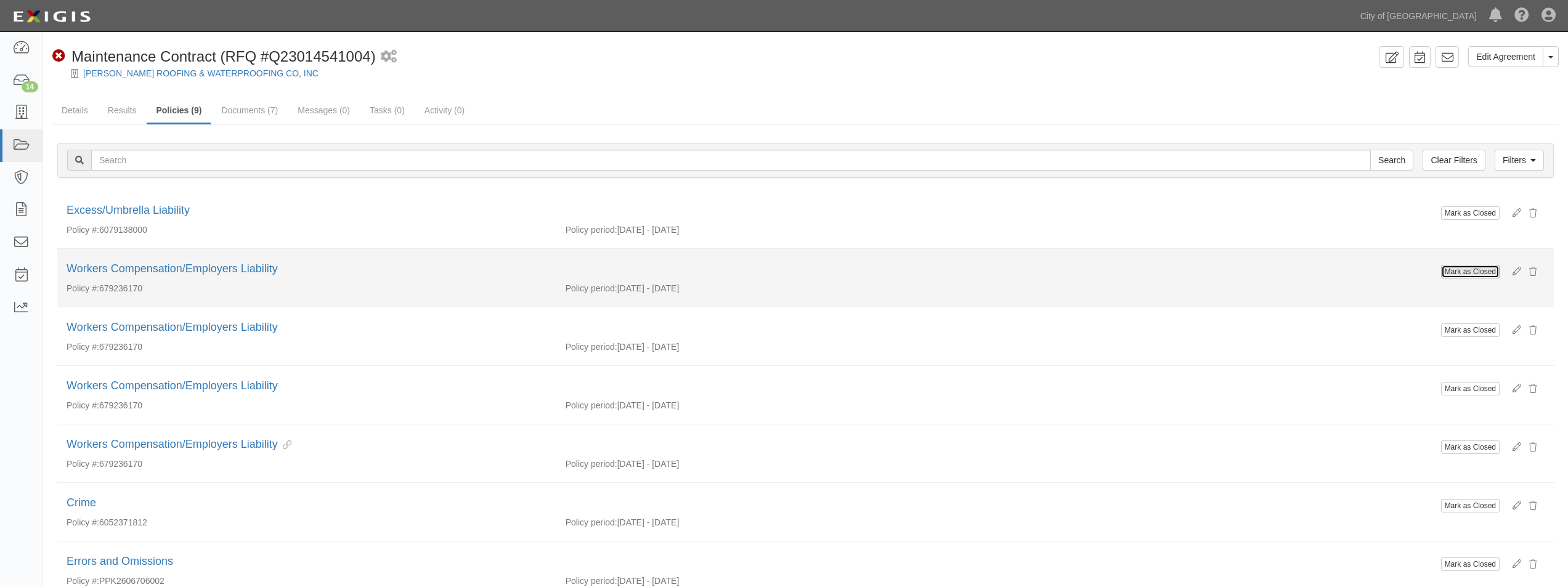
click at [1478, 271] on button "Mark as Closed" at bounding box center [1470, 272] width 58 height 14
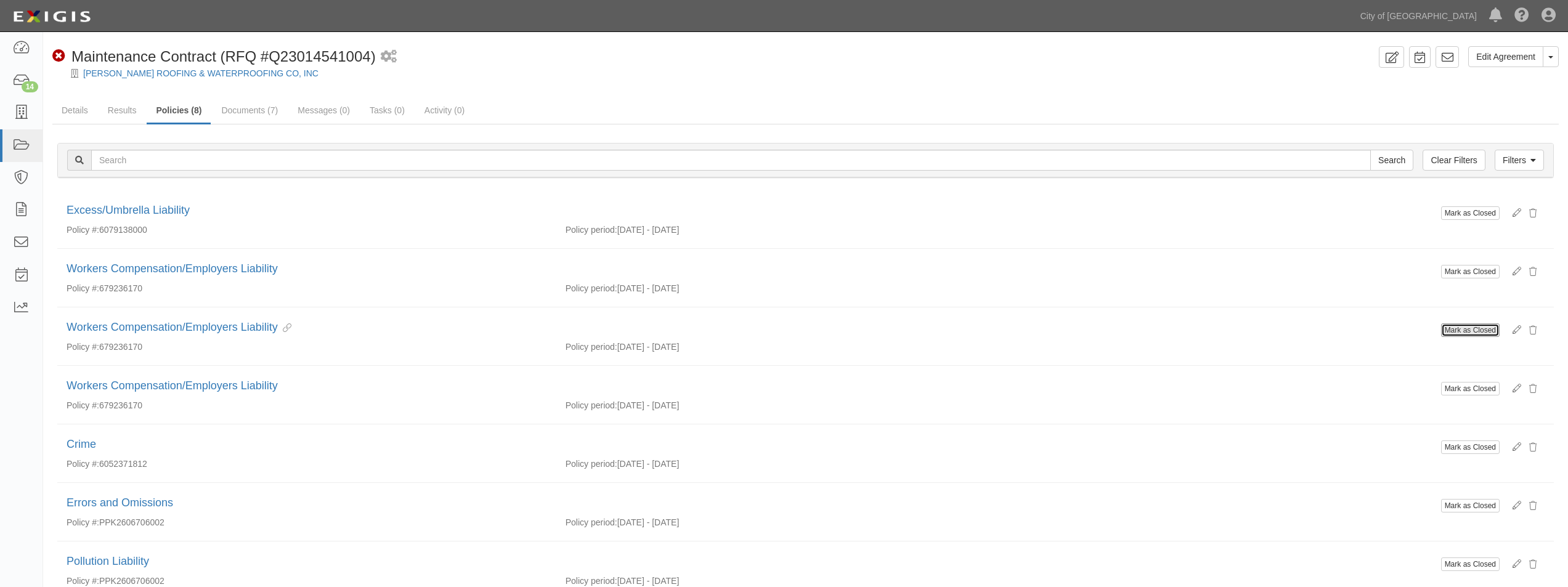
click at [1478, 331] on button "Mark as Closed" at bounding box center [1470, 330] width 58 height 14
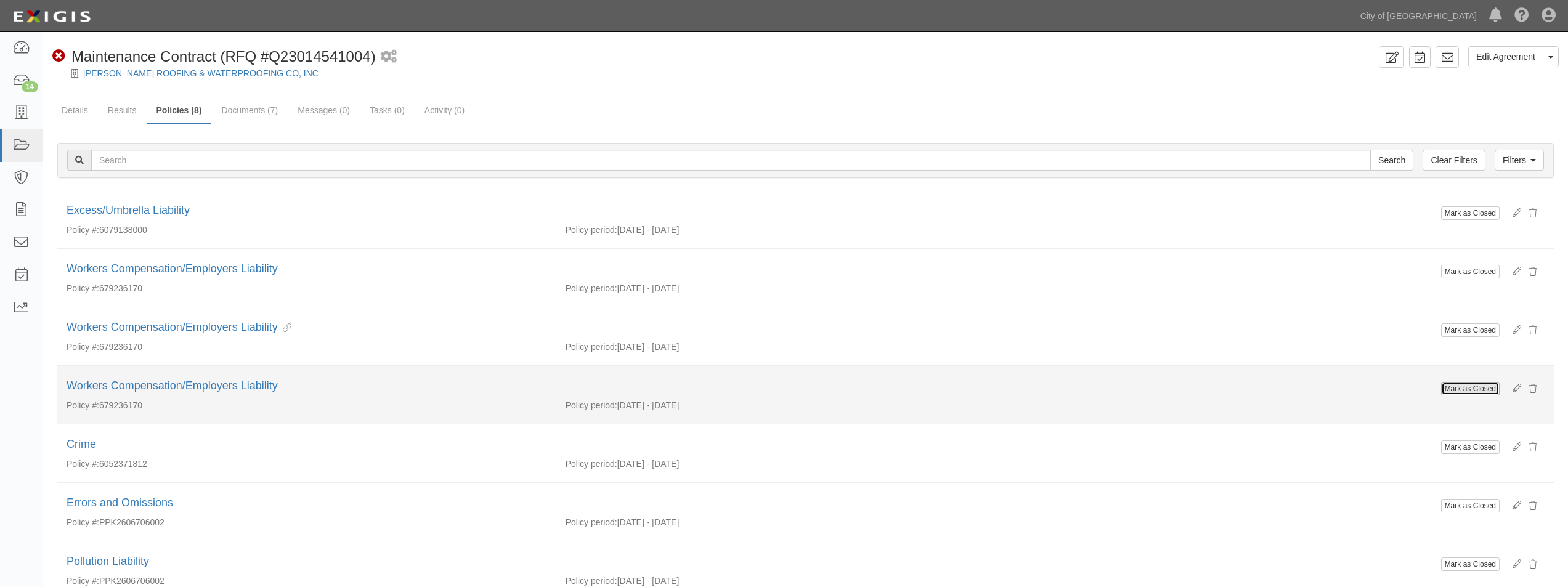
click at [1454, 388] on button "Mark as Closed" at bounding box center [1470, 389] width 58 height 14
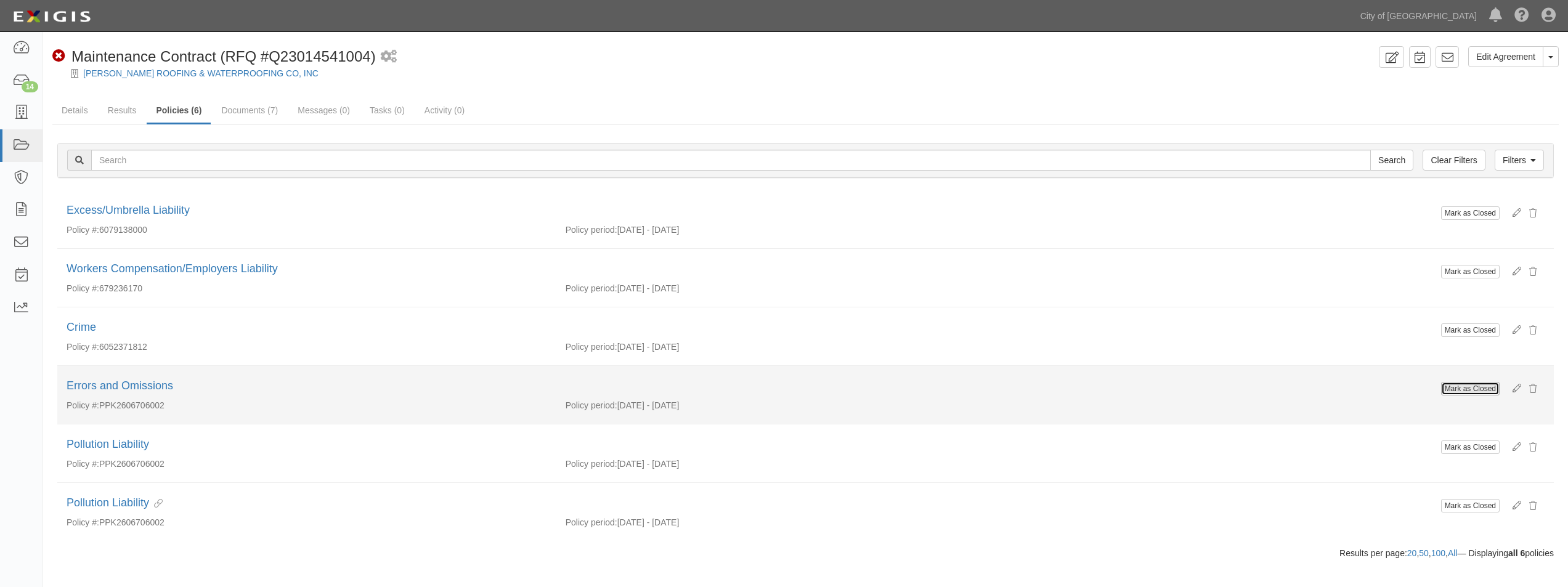
click at [1484, 387] on button "Mark as Closed" at bounding box center [1470, 389] width 58 height 14
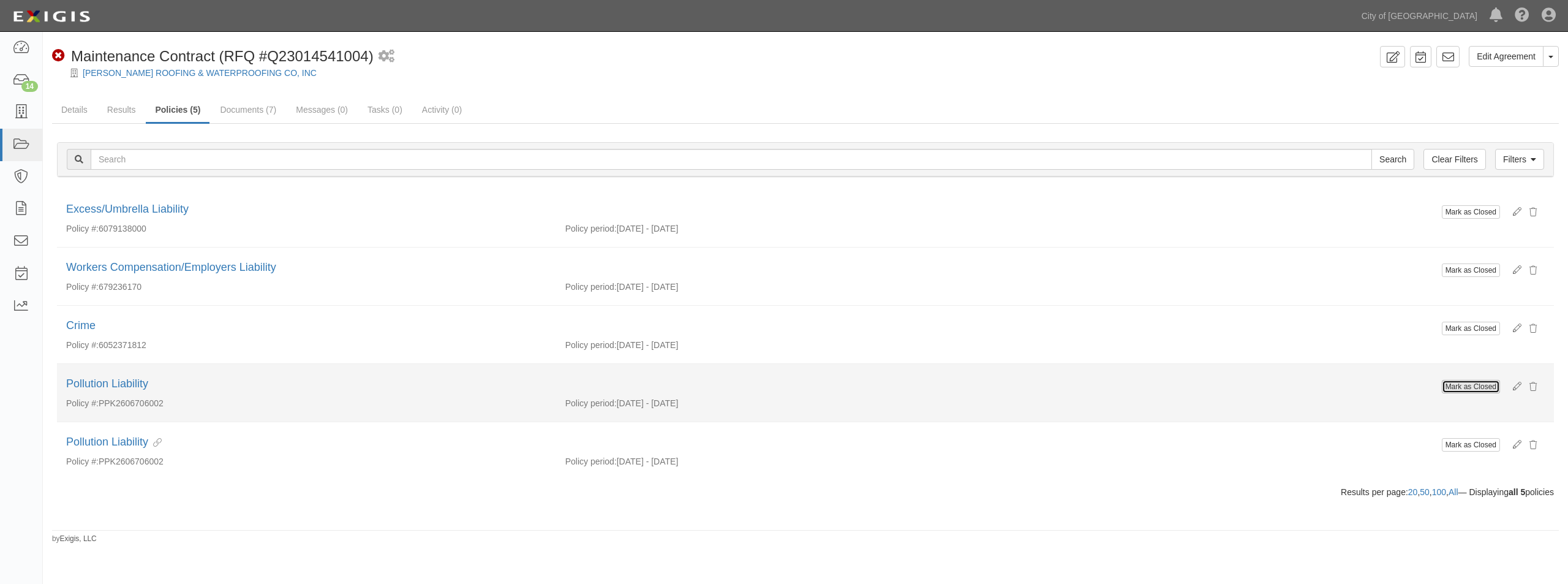
click at [1452, 387] on button "Mark as Closed" at bounding box center [1471, 387] width 58 height 14
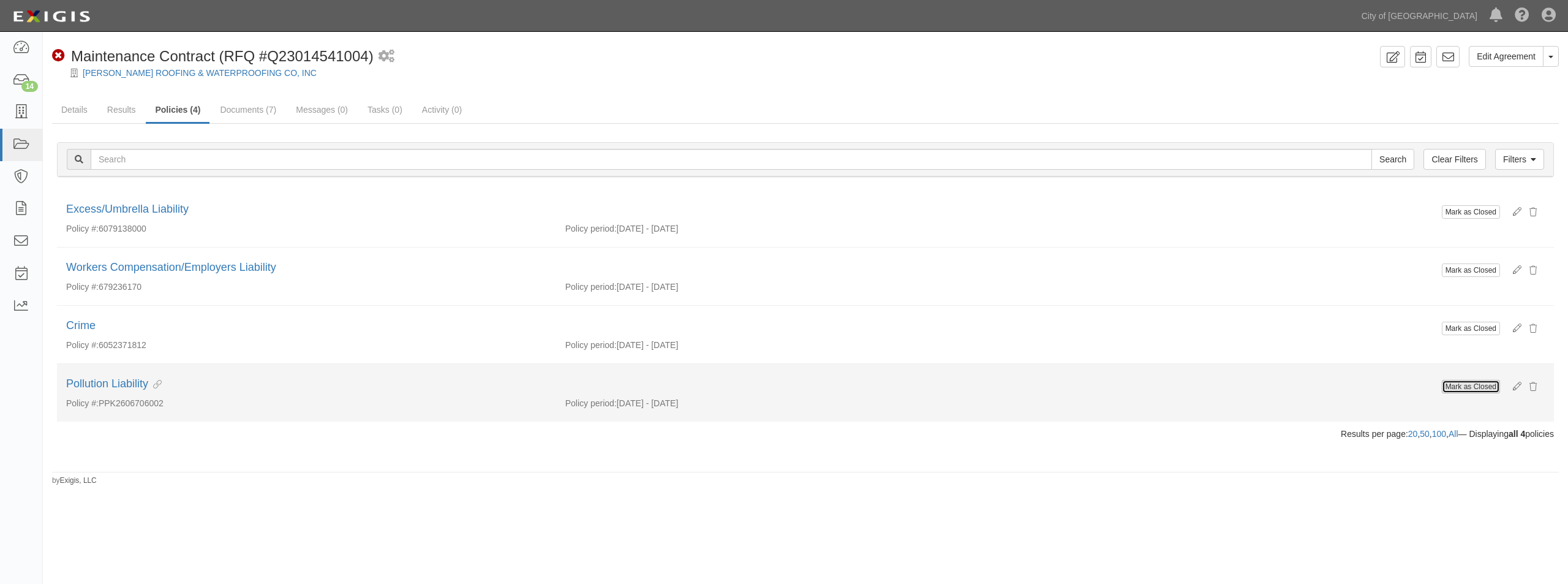
click at [1465, 386] on button "Mark as Closed" at bounding box center [1471, 387] width 58 height 14
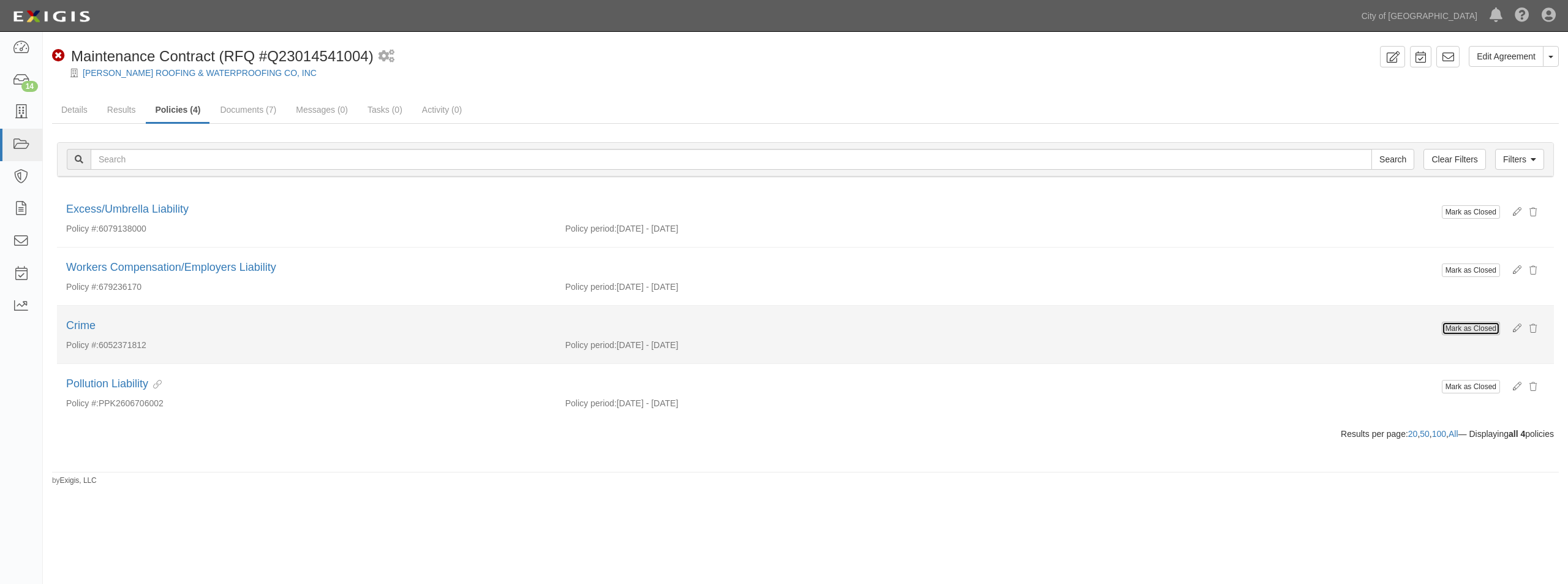
click at [1471, 326] on button "Mark as Closed" at bounding box center [1471, 329] width 58 height 14
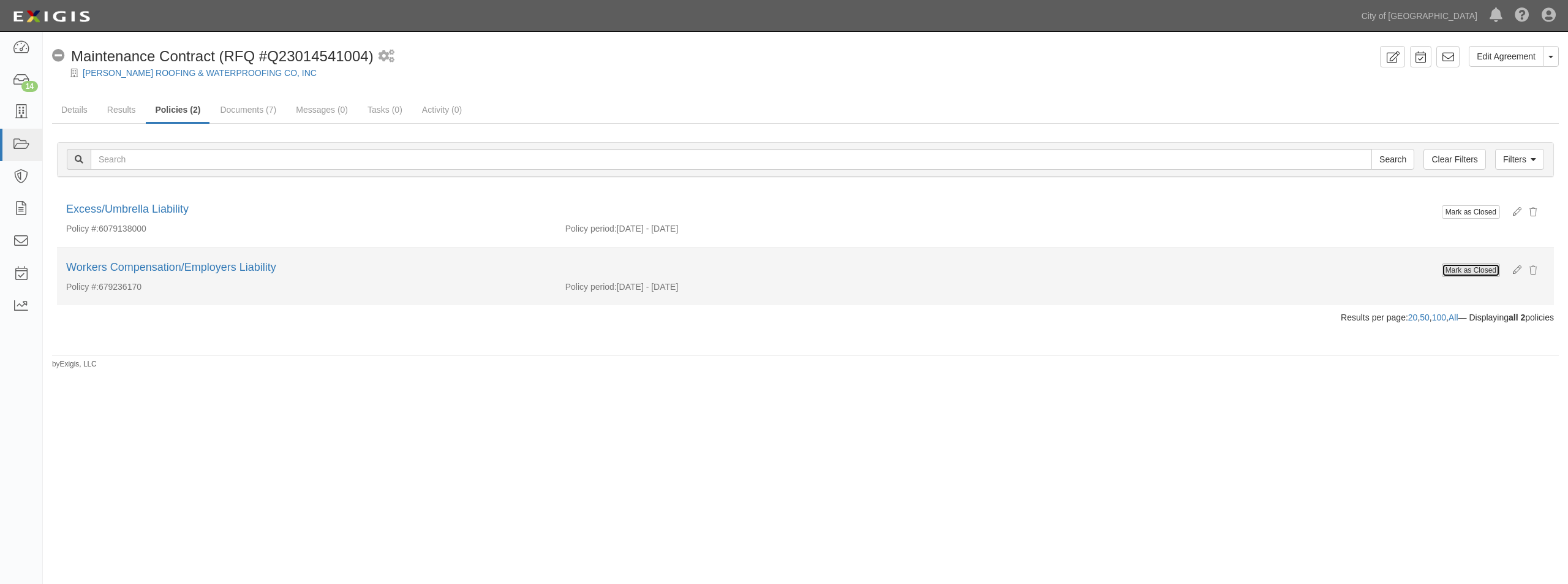
click at [1457, 270] on button "Mark as Closed" at bounding box center [1471, 271] width 58 height 14
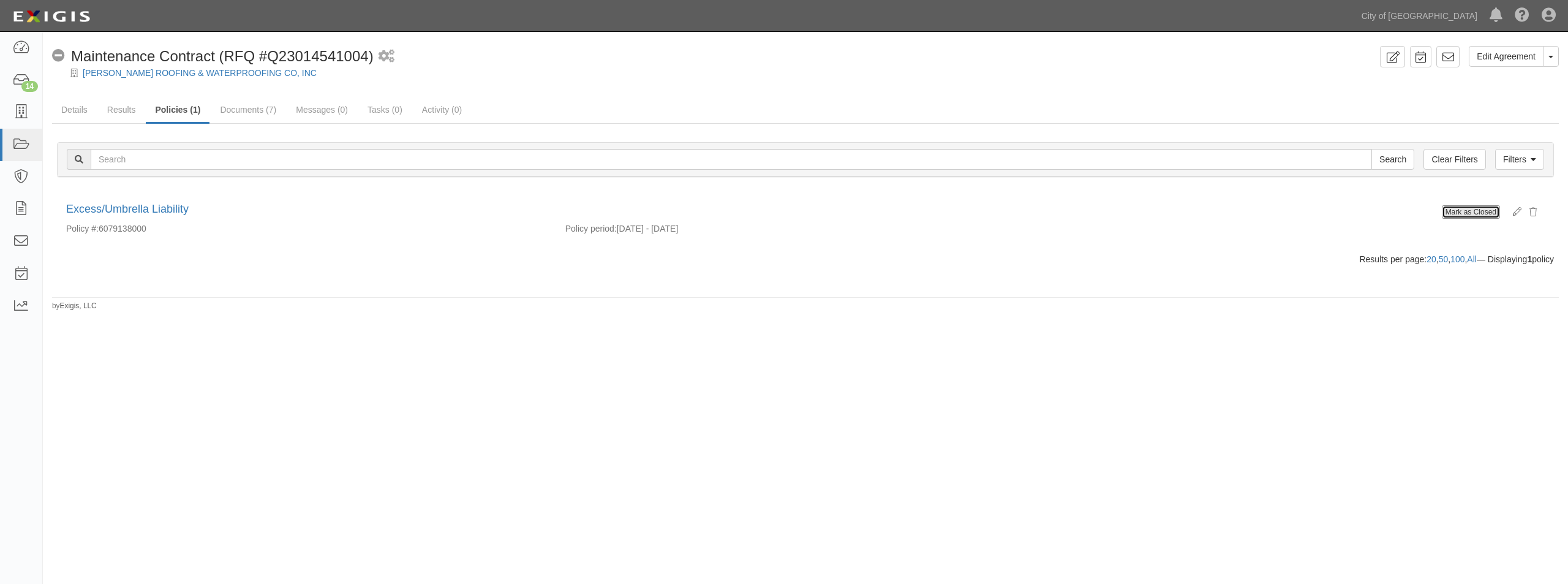
click at [1457, 210] on button "Mark as Closed" at bounding box center [1471, 212] width 58 height 14
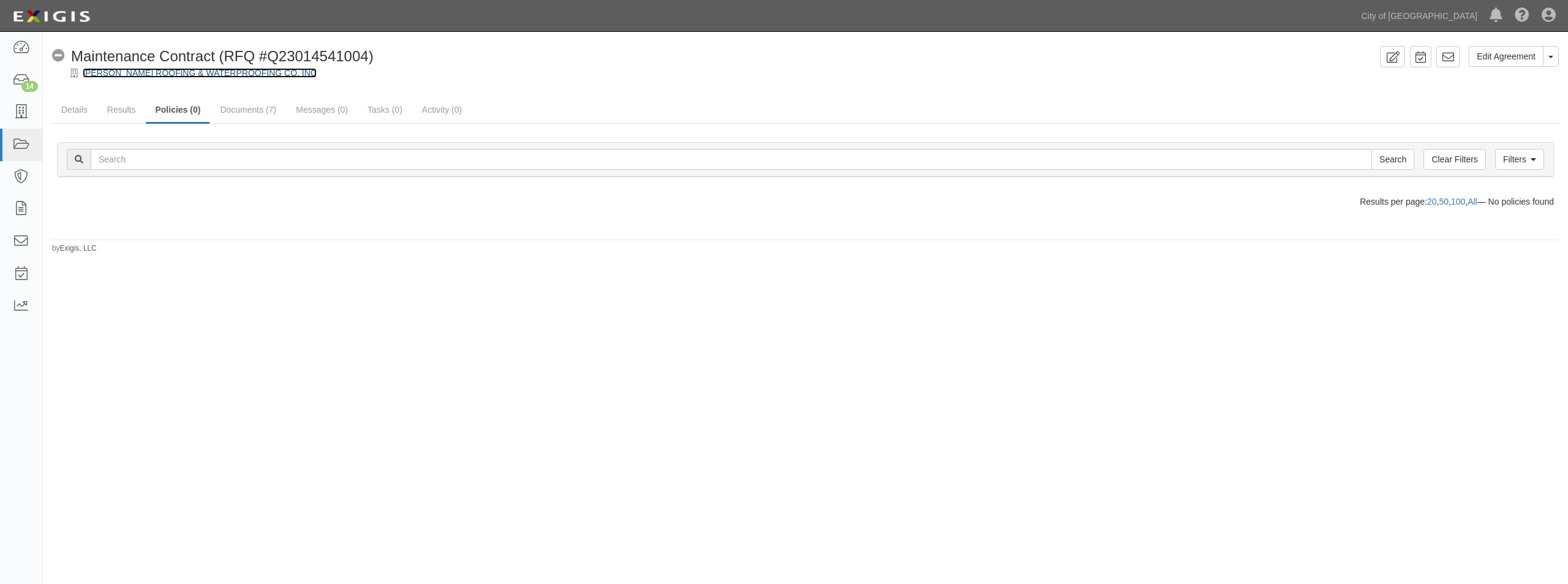
click at [209, 73] on link "[PERSON_NAME] ROOFING & WATERPROOFING CO, INC" at bounding box center [199, 72] width 234 height 9
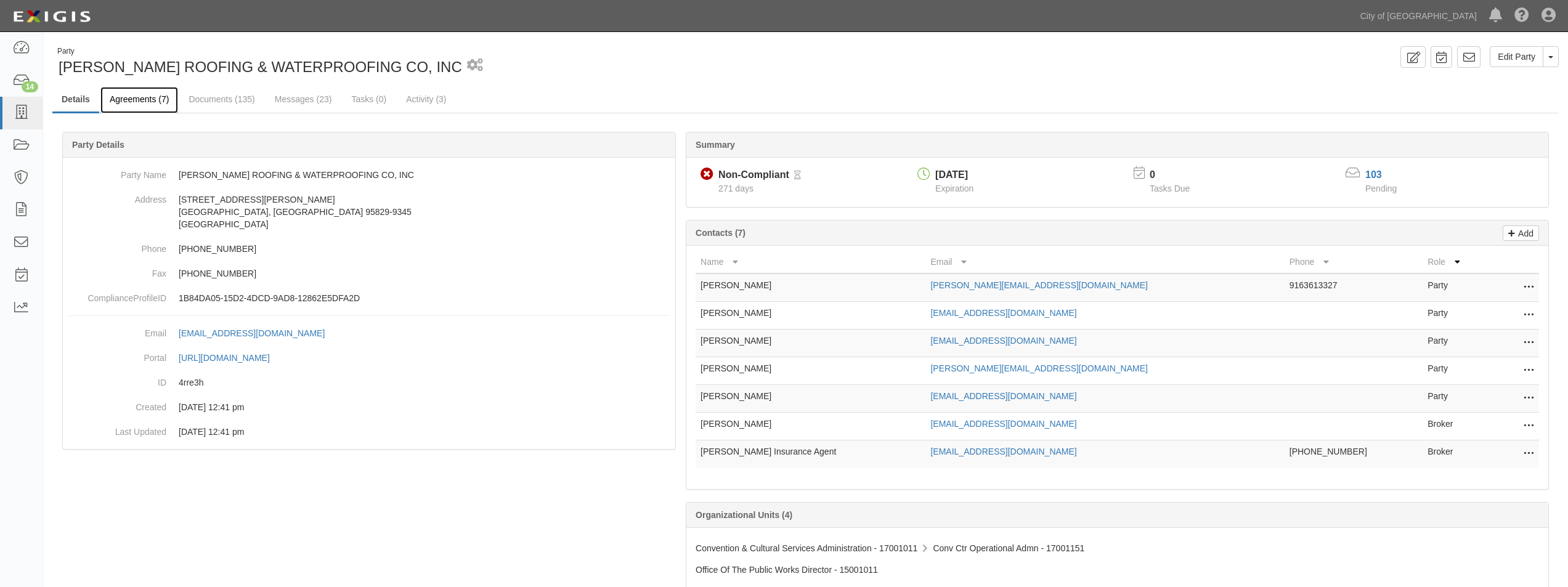
click at [153, 97] on link "Agreements (7)" at bounding box center [140, 100] width 78 height 27
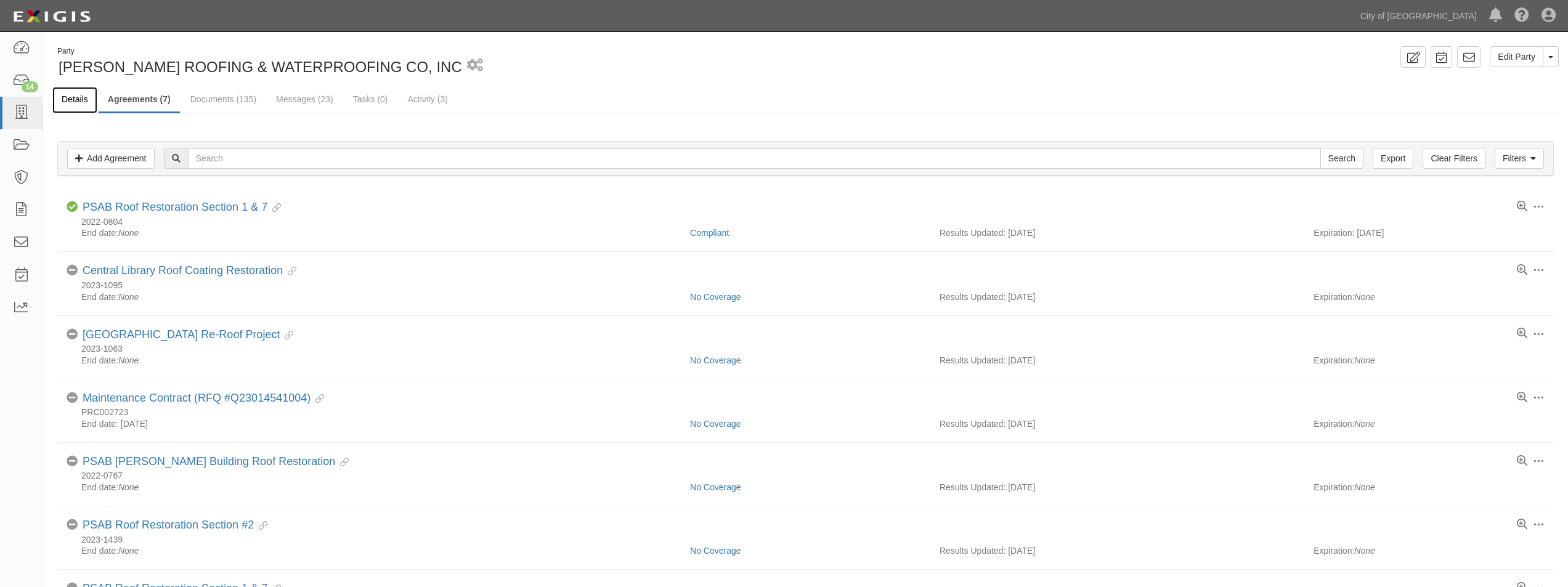
click at [86, 95] on link "Details" at bounding box center [75, 100] width 45 height 27
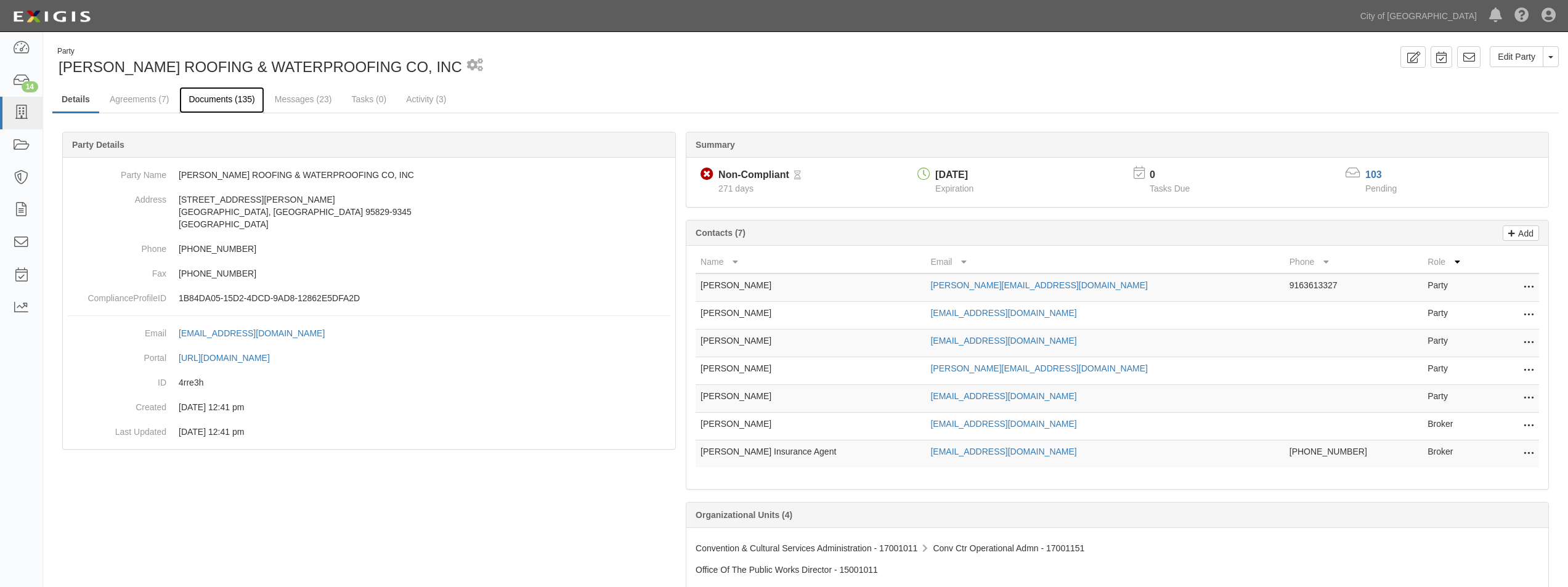
click at [199, 98] on link "Documents (135)" at bounding box center [221, 100] width 84 height 27
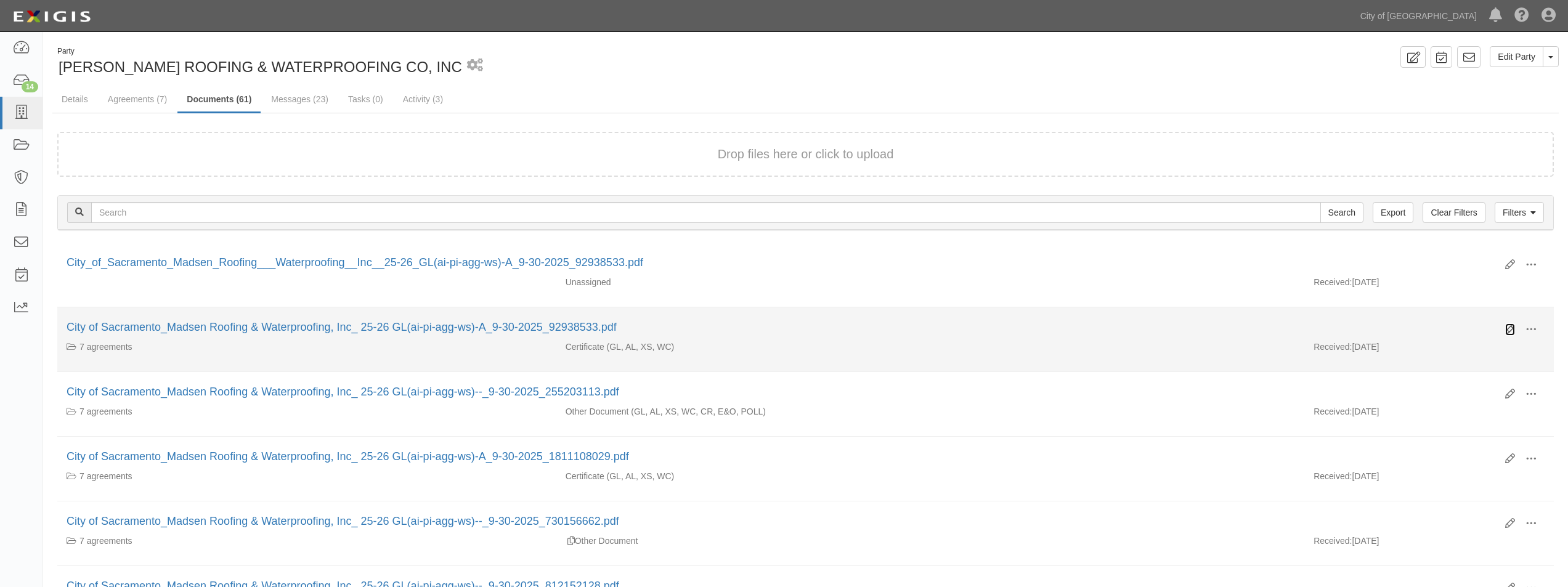
click at [1510, 329] on icon at bounding box center [1510, 329] width 10 height 10
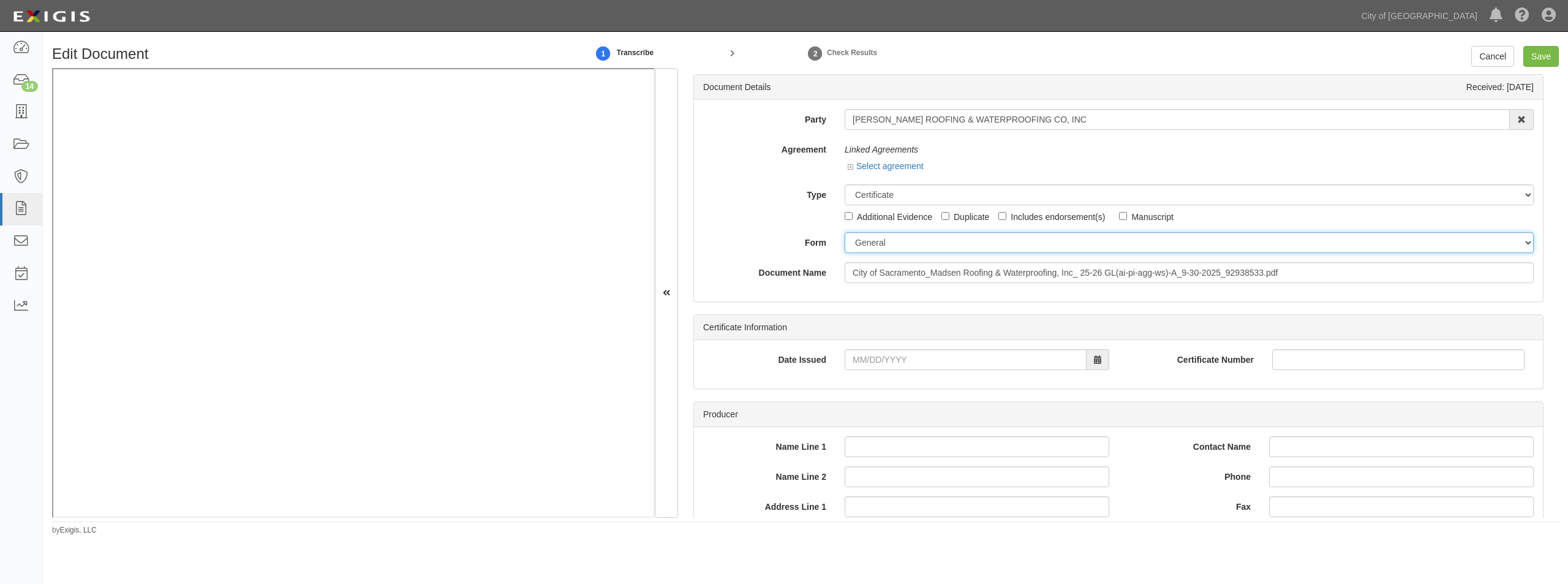
click at [881, 251] on select "ACORD 25 (2016/03) ACORD 101 ACORD 855 NY (2014/05) General" at bounding box center [1189, 242] width 689 height 21
click at [862, 242] on select "ACORD 25 (2016/03) ACORD 101 ACORD 855 NY (2014/05) General" at bounding box center [1189, 242] width 689 height 21
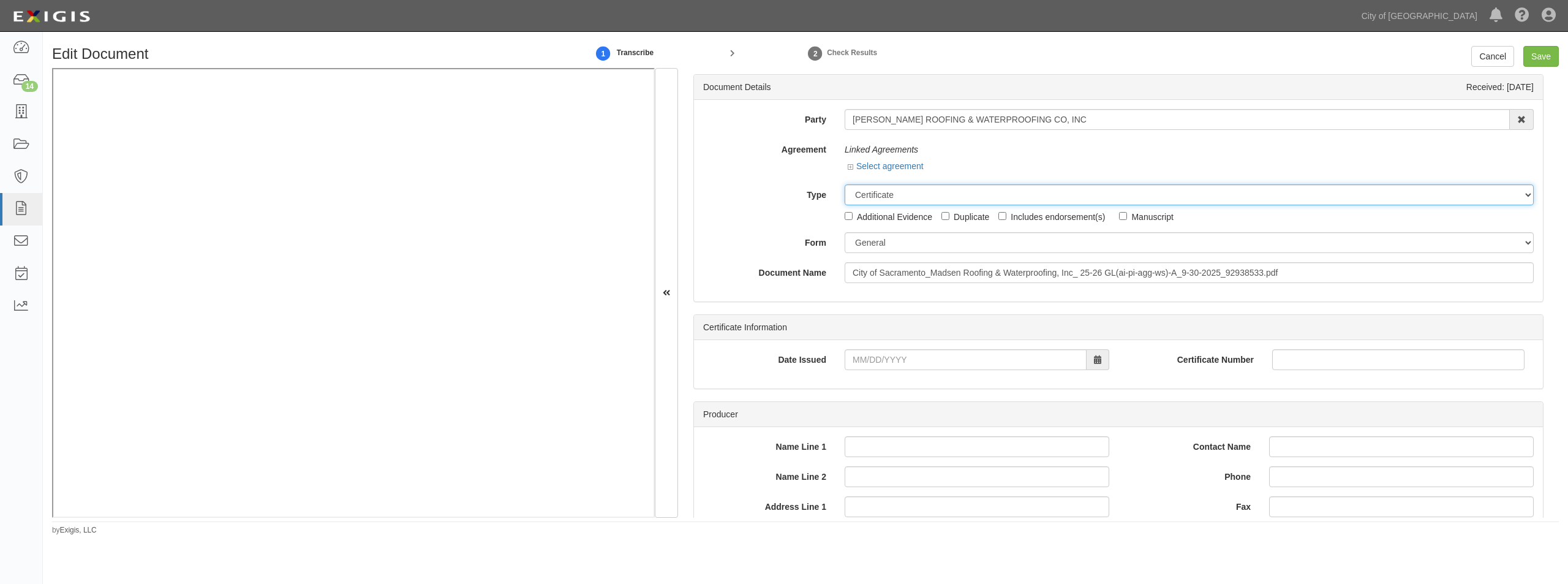
click at [867, 194] on select "Unassigned Binder Cancellation Notice Certificate Contract Endorsement Insuranc…" at bounding box center [1189, 195] width 689 height 21
select select "OtherDetail"
click at [845, 185] on select "Unassigned Binder Cancellation Notice Certificate Contract Endorsement Insuranc…" at bounding box center [1189, 195] width 689 height 21
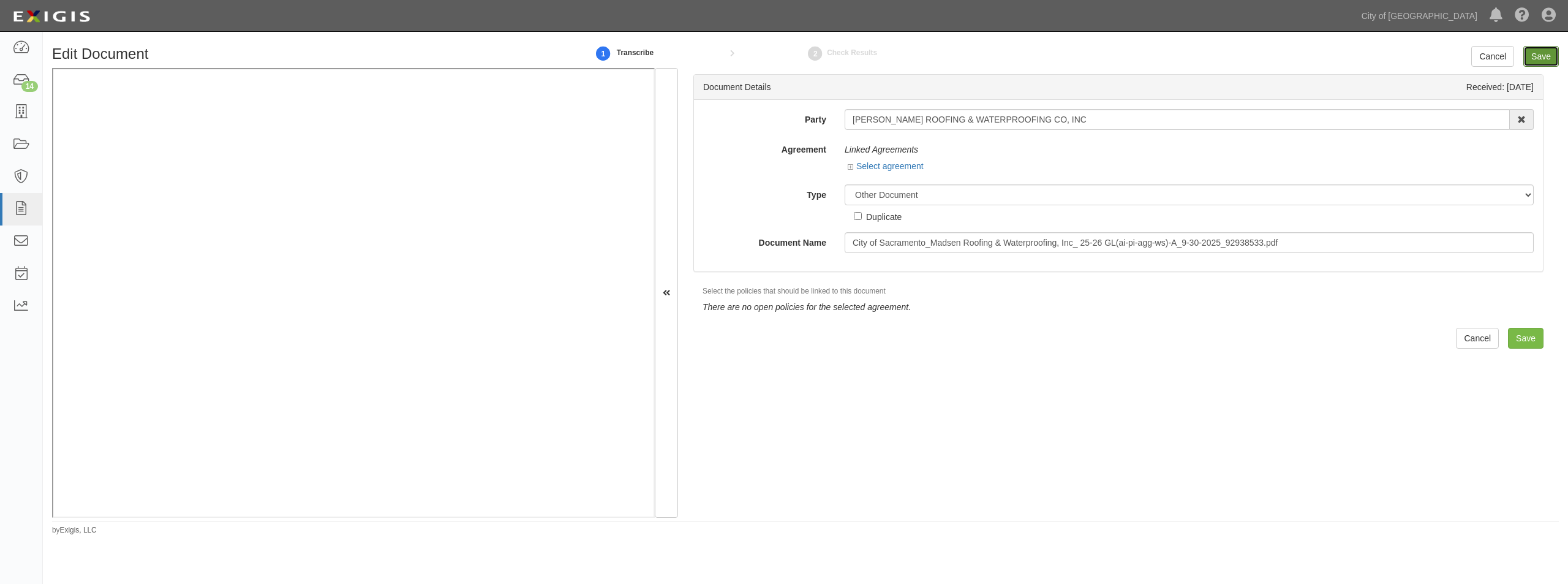
click at [1533, 52] on input "Save" at bounding box center [1540, 56] width 35 height 21
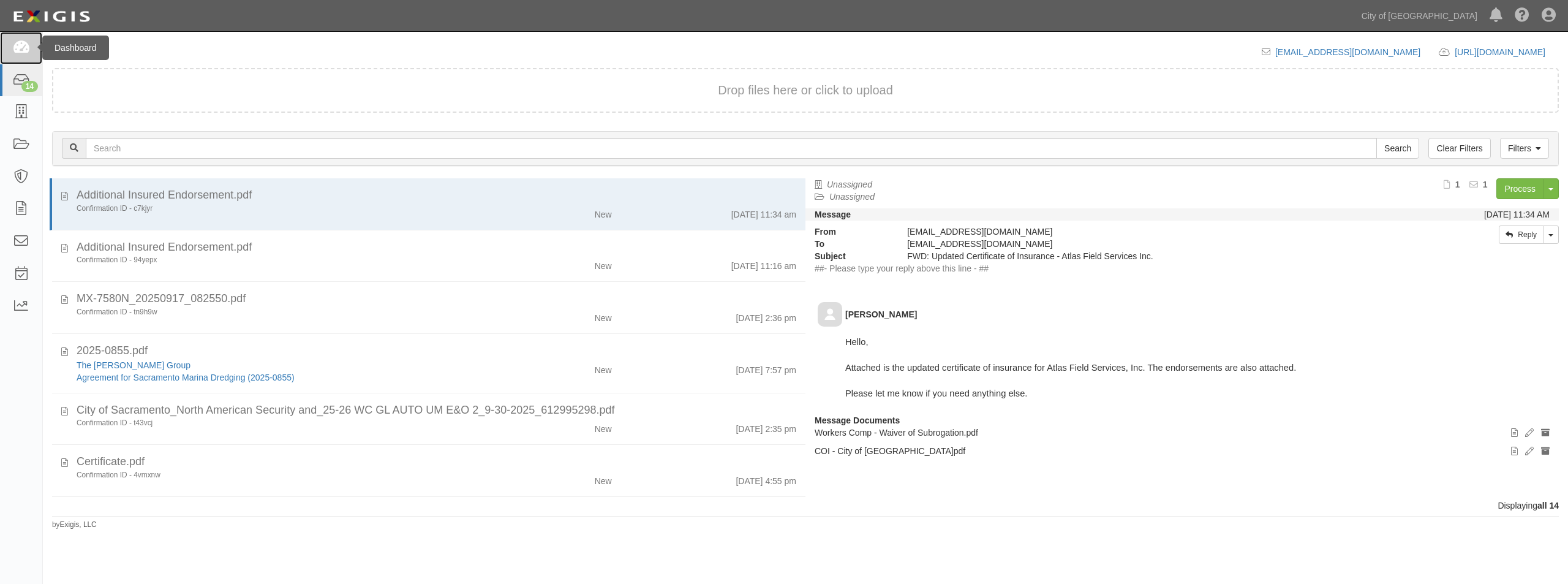
click at [11, 40] on link at bounding box center [21, 48] width 42 height 33
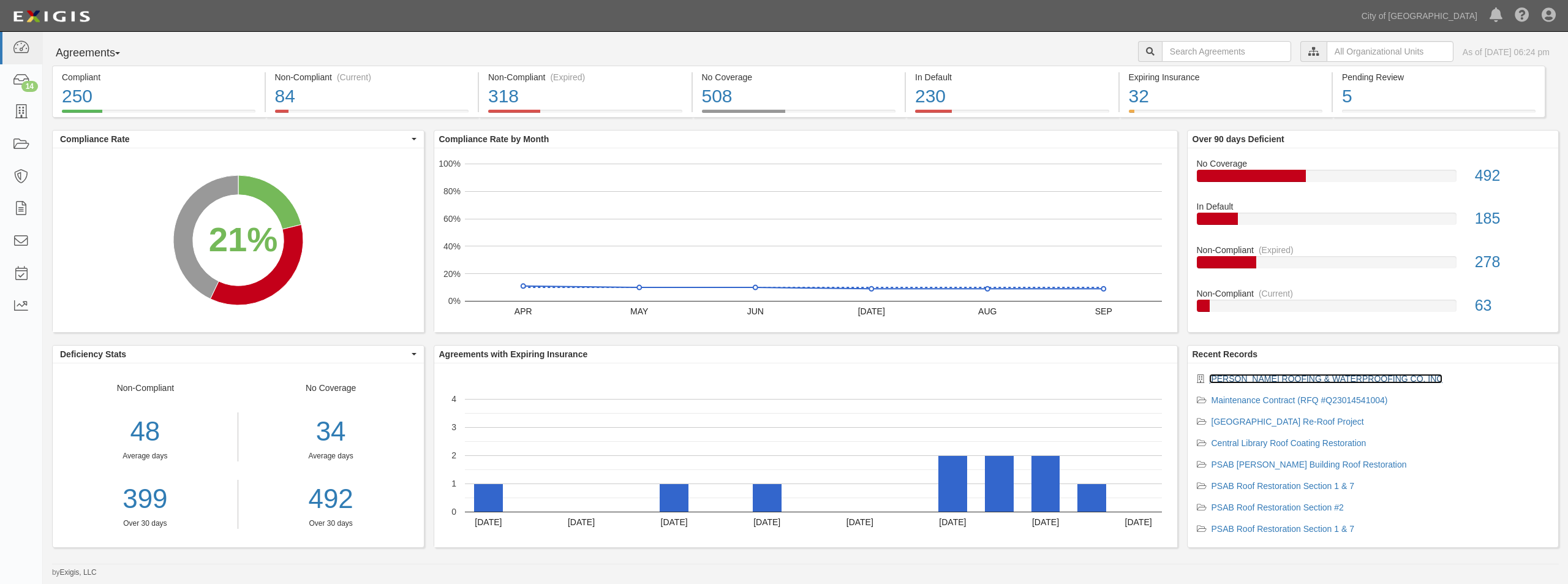
click at [1256, 380] on link "[PERSON_NAME] ROOFING & WATERPROOFING CO, INC" at bounding box center [1326, 378] width 234 height 9
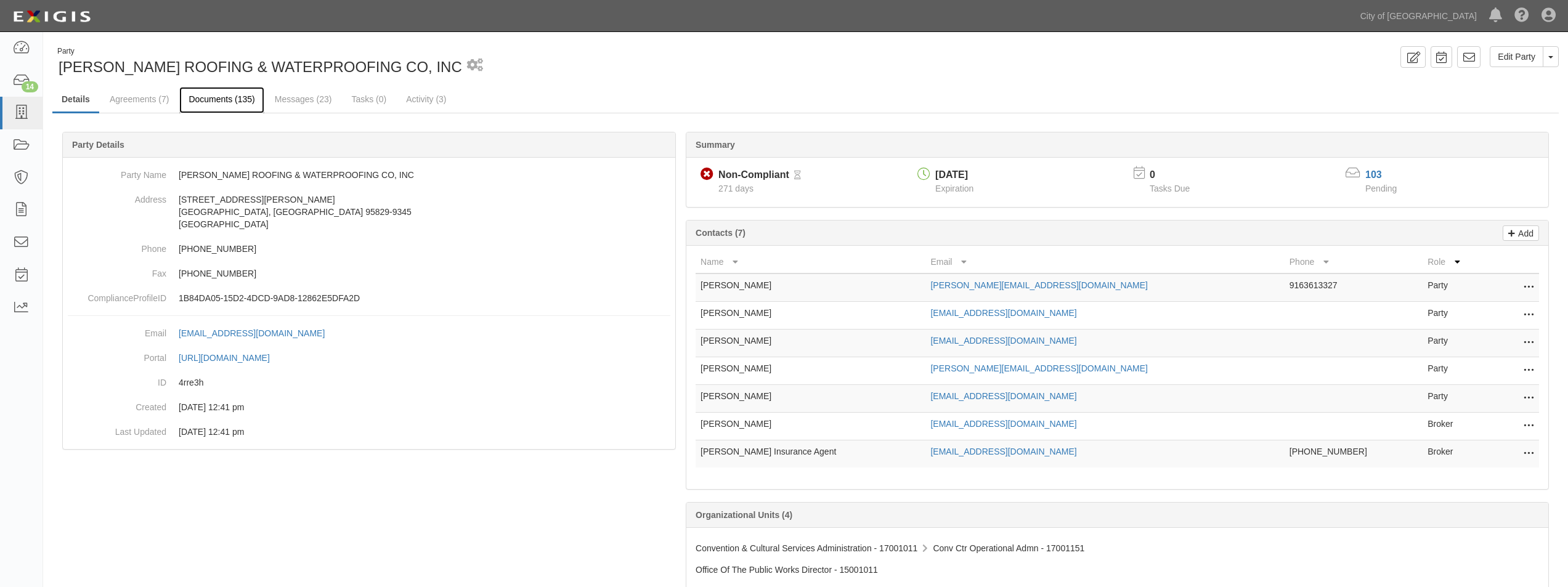
click at [221, 98] on link "Documents (135)" at bounding box center [221, 100] width 84 height 27
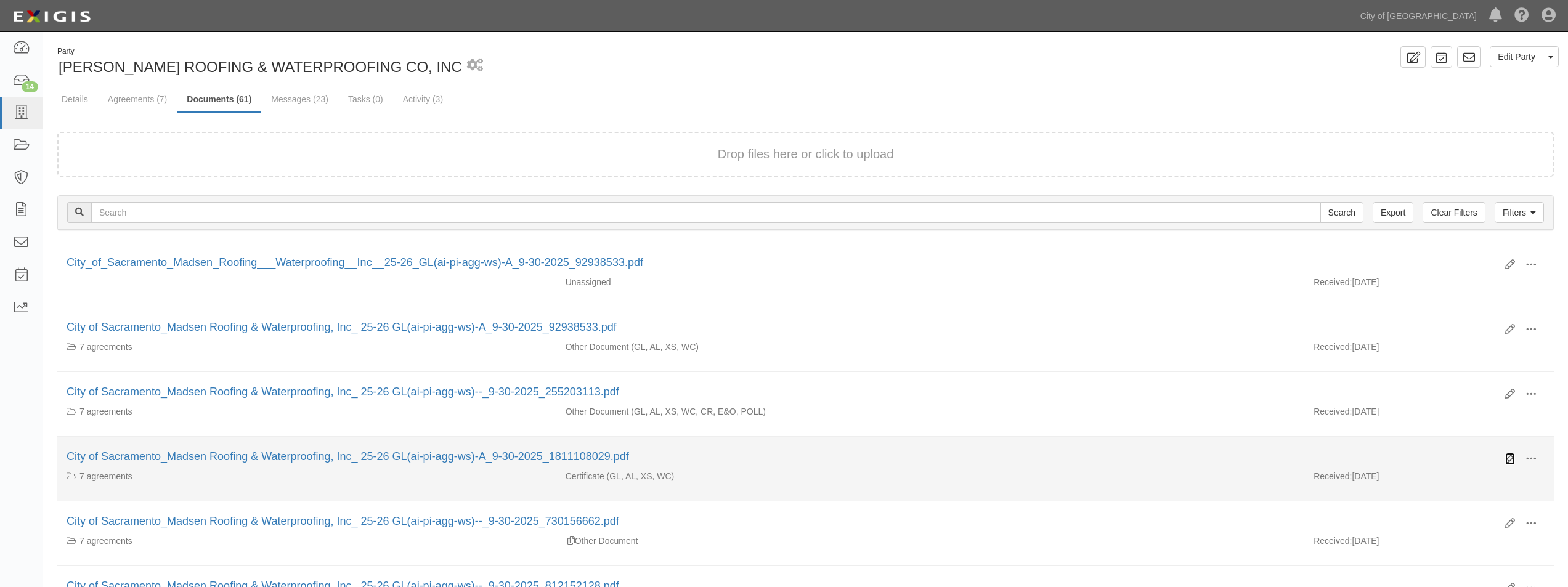
click at [1509, 456] on icon at bounding box center [1510, 459] width 10 height 10
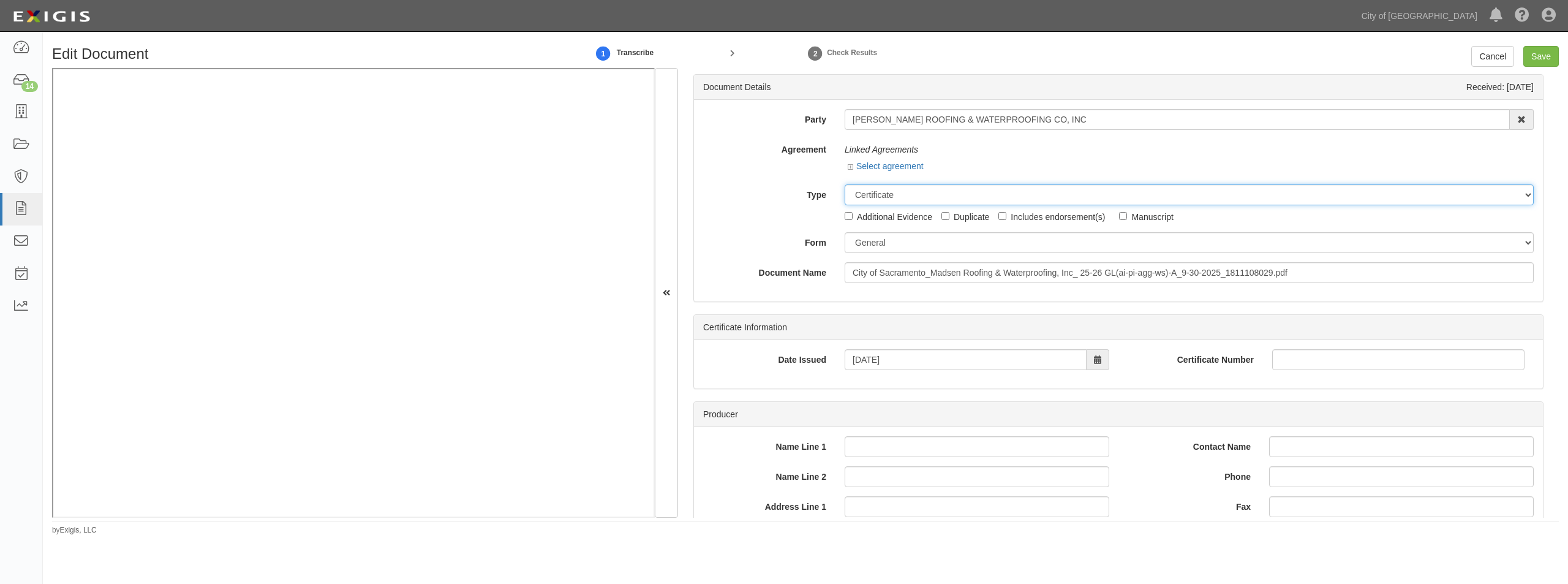
click at [877, 192] on select "Unassigned Binder Cancellation Notice Certificate Contract Endorsement Insuranc…" at bounding box center [1189, 195] width 689 height 21
select select "OtherDetail"
click at [845, 185] on select "Unassigned Binder Cancellation Notice Certificate Contract Endorsement Insuranc…" at bounding box center [1189, 195] width 689 height 21
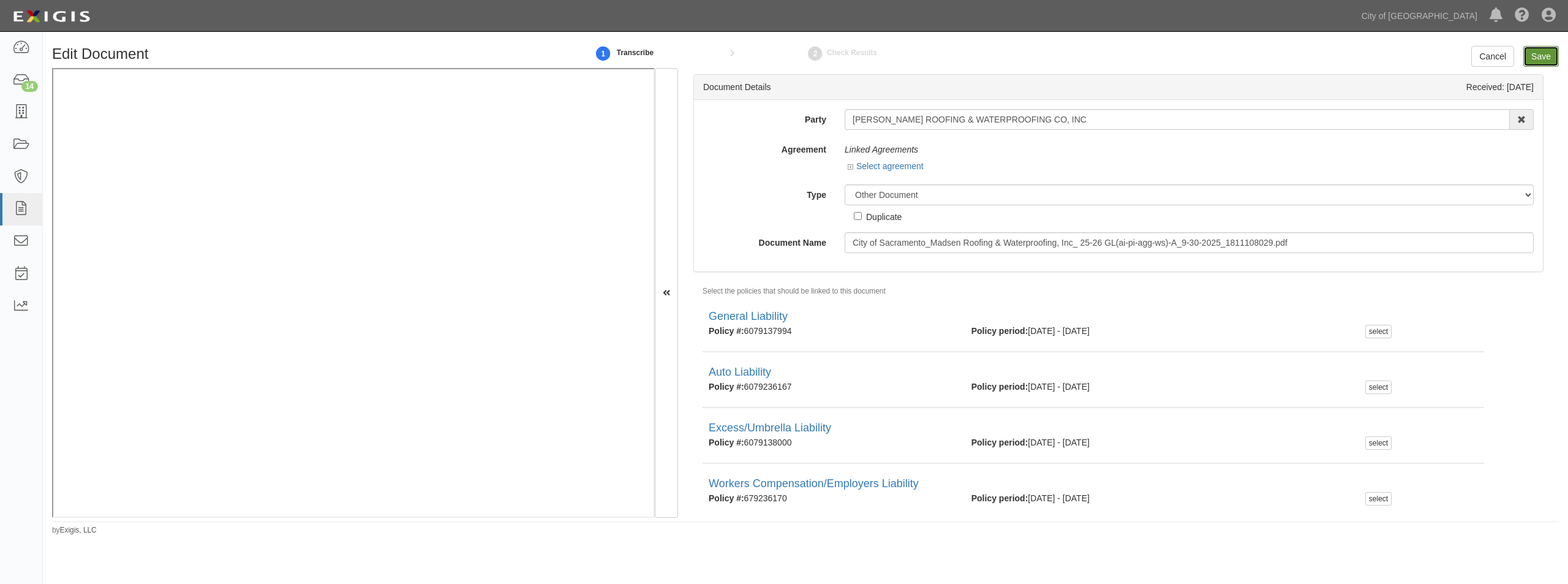
click at [1535, 53] on input "Save" at bounding box center [1540, 56] width 35 height 21
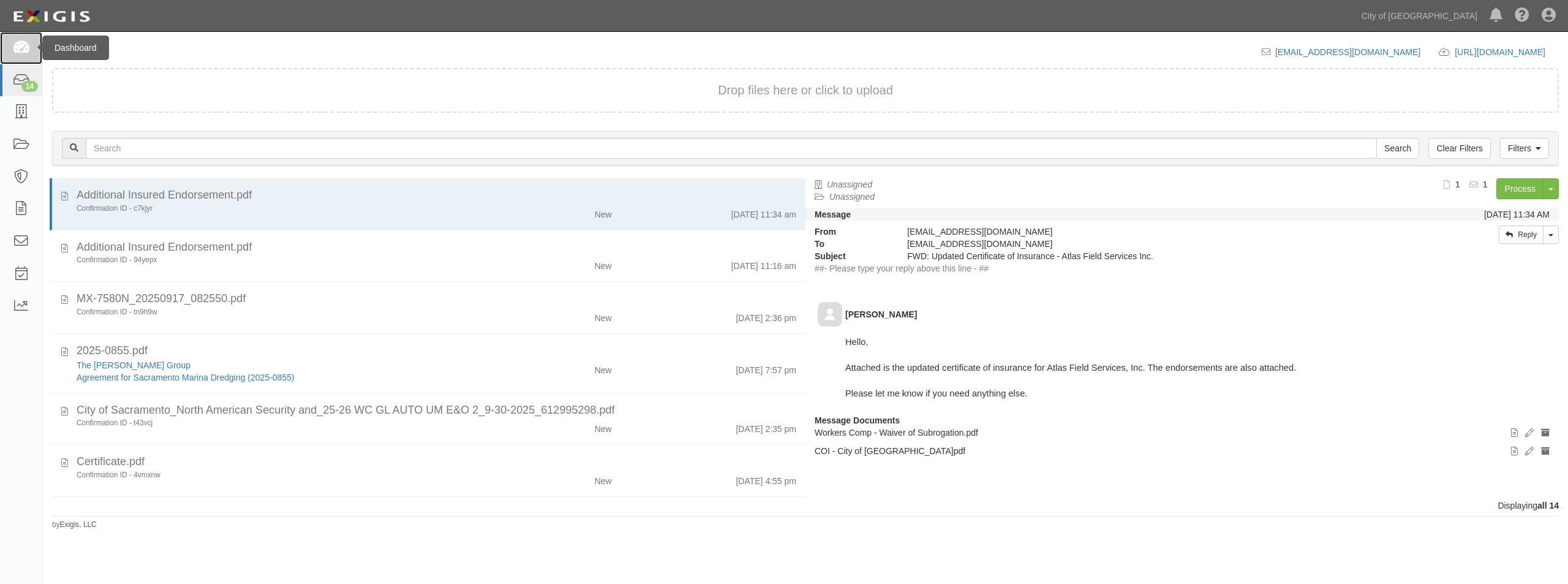
click at [20, 50] on icon at bounding box center [21, 48] width 17 height 14
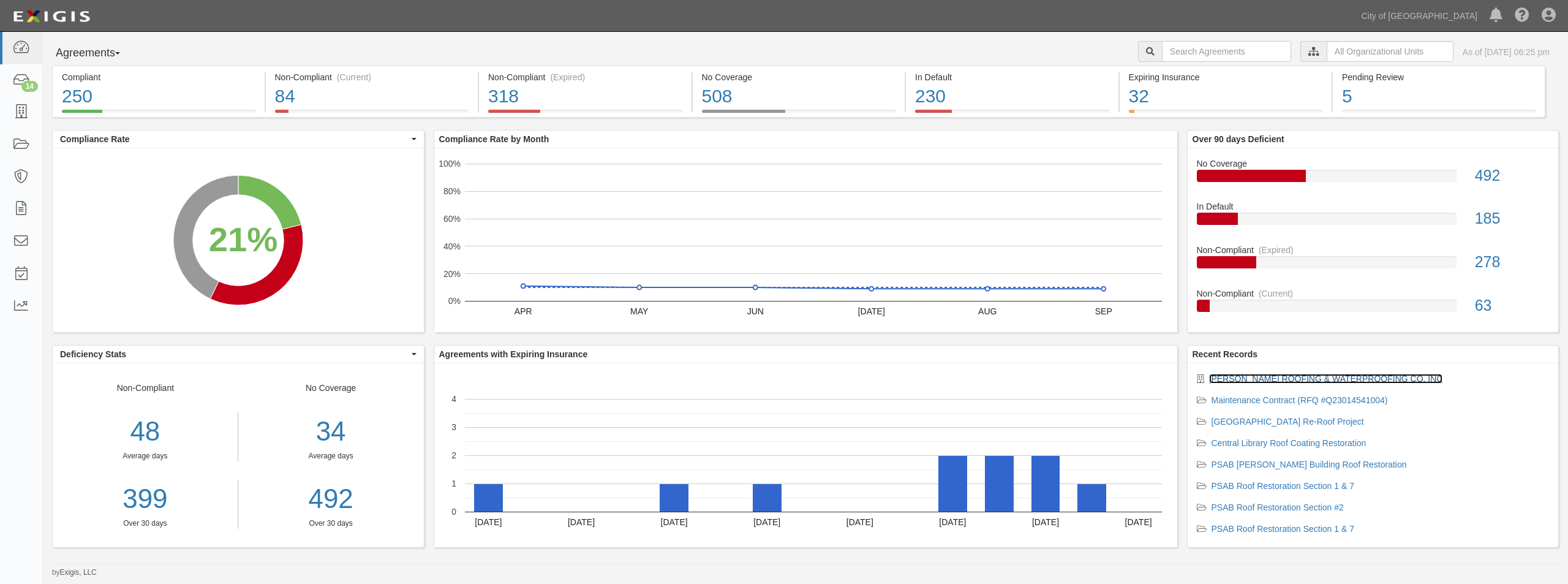
click at [1258, 376] on link "[PERSON_NAME] ROOFING & WATERPROOFING CO, INC" at bounding box center [1326, 378] width 234 height 9
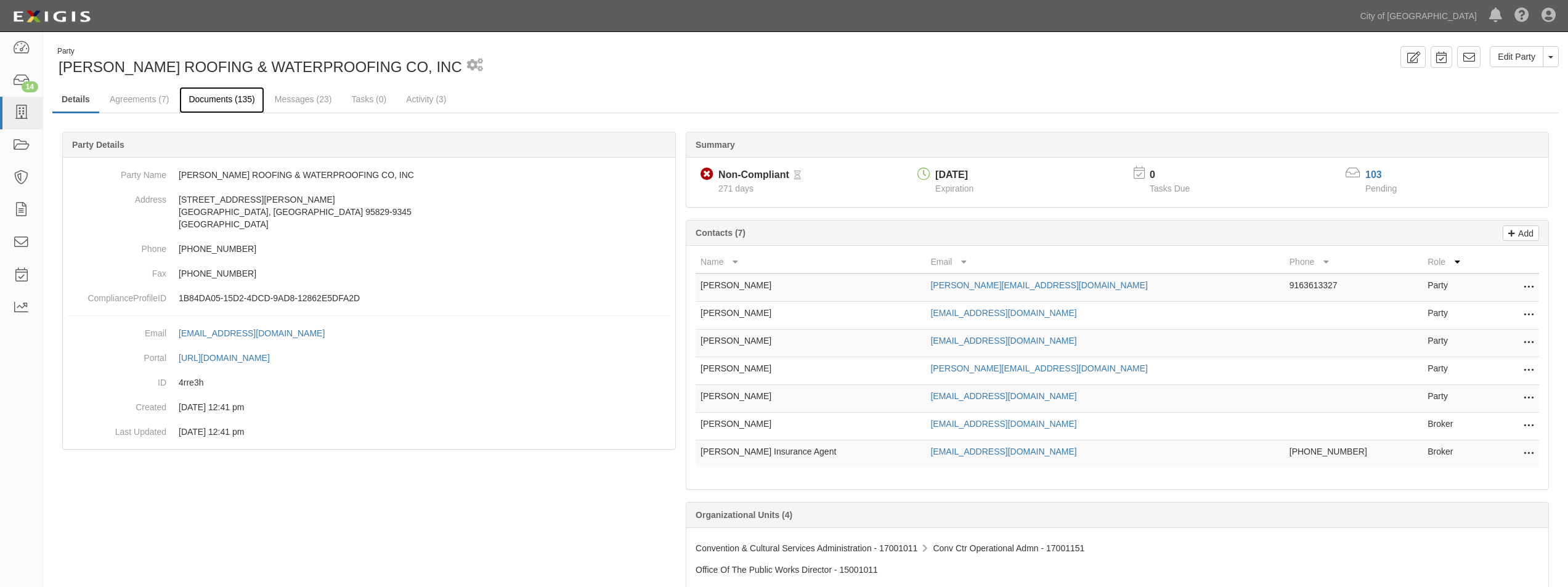
click at [235, 97] on link "Documents (135)" at bounding box center [221, 100] width 84 height 27
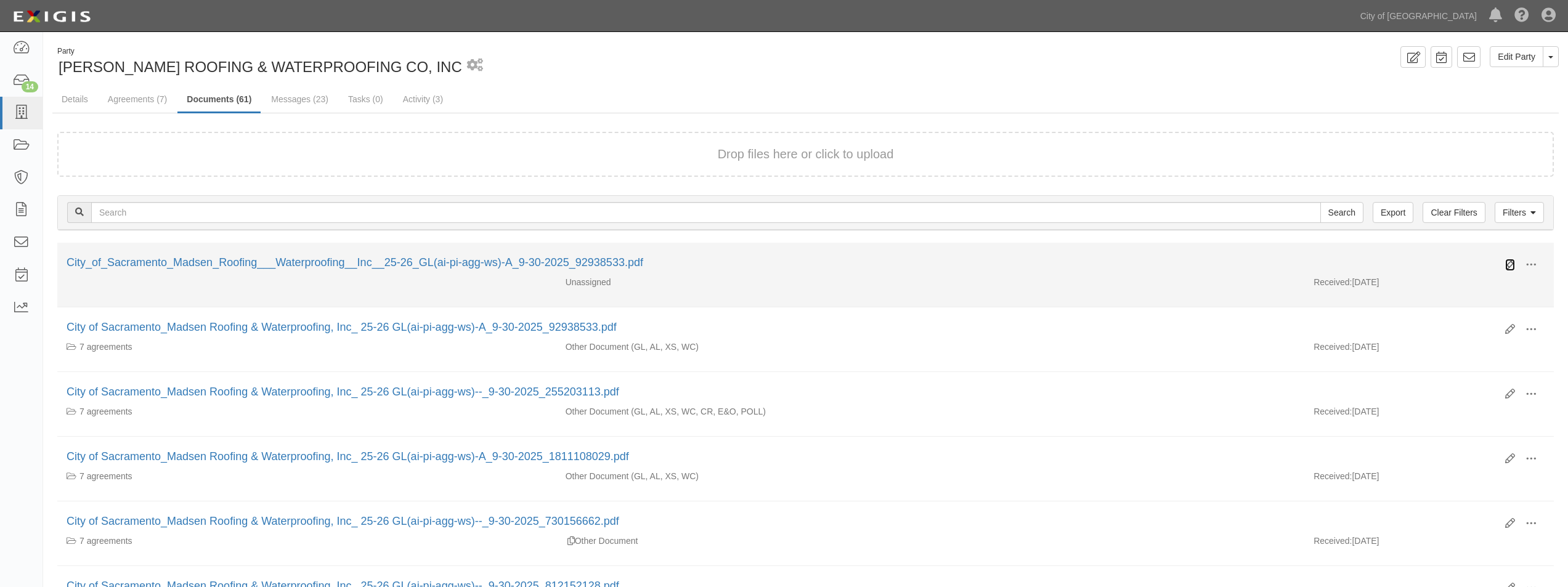
click at [1511, 263] on icon at bounding box center [1510, 264] width 10 height 10
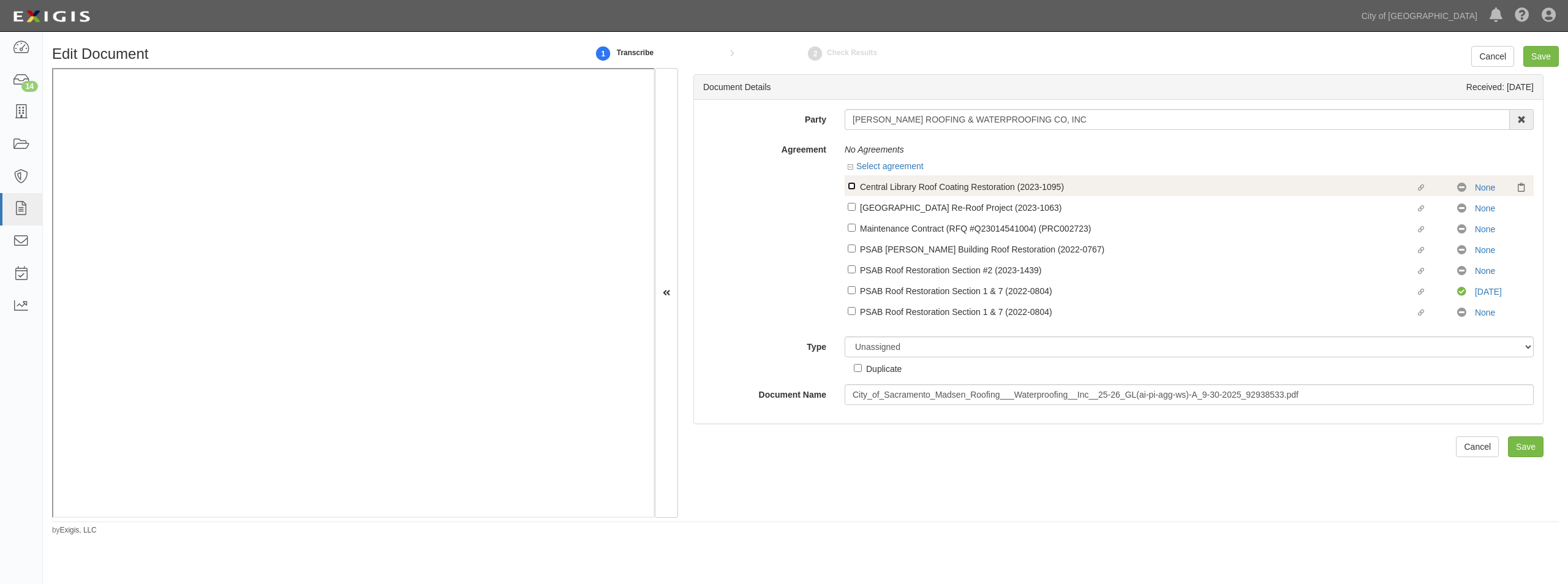
click at [851, 184] on input "Linked agreement Central Library Roof Coating Restoration (2023-1095) Linked ag…" at bounding box center [851, 185] width 8 height 8
checkbox input "true"
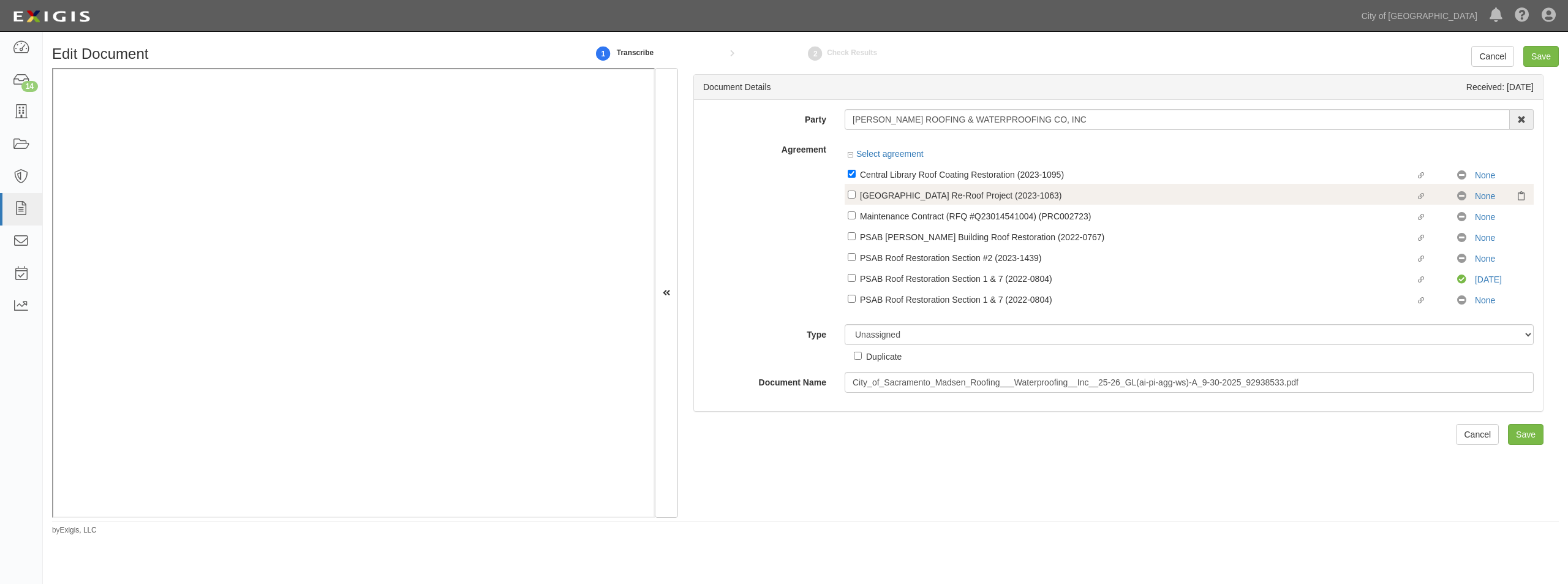
click at [854, 197] on label "Linked agreement [GEOGRAPHIC_DATA] Re-Roof Project (2023-1063) Linked agreement" at bounding box center [1152, 196] width 609 height 16
click at [854, 197] on input "Linked agreement [GEOGRAPHIC_DATA] Re-Roof Project (2023-1063) Linked agreement" at bounding box center [851, 194] width 8 height 8
checkbox input "true"
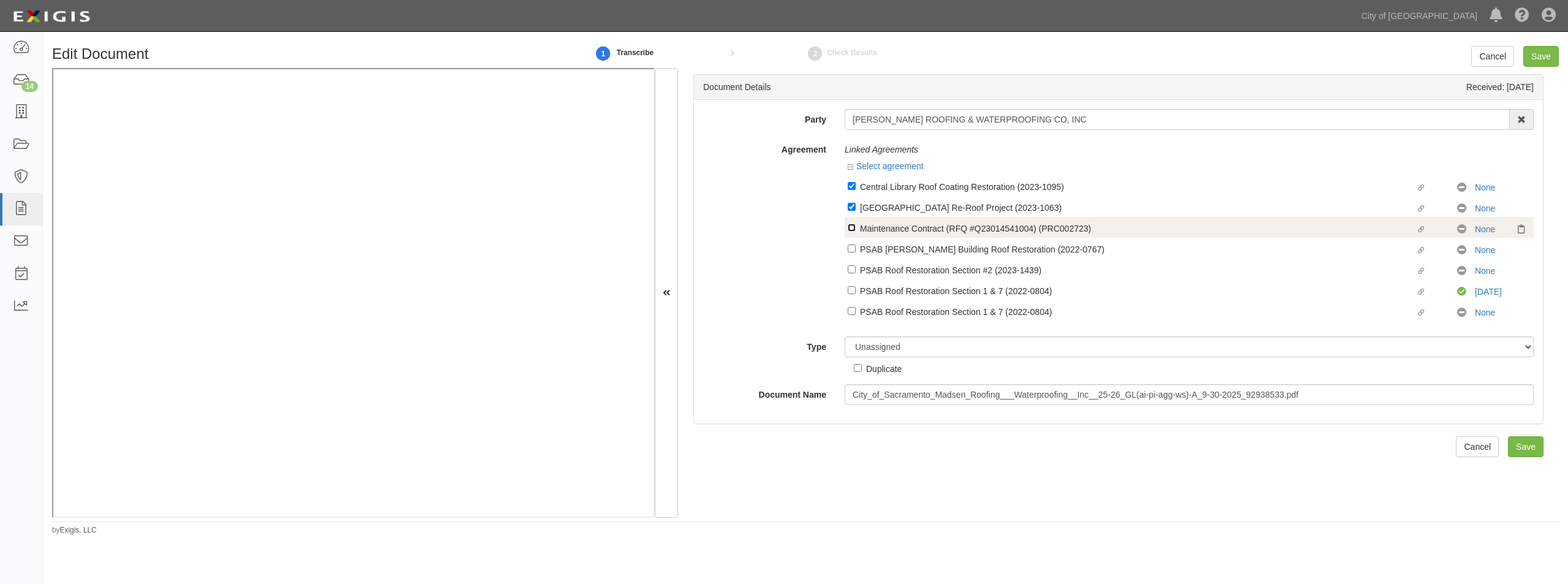
click at [853, 224] on input "Linked agreement Maintenance Contract (RFQ #Q23014541004) (PRC002723) Linked ag…" at bounding box center [851, 227] width 8 height 8
checkbox input "true"
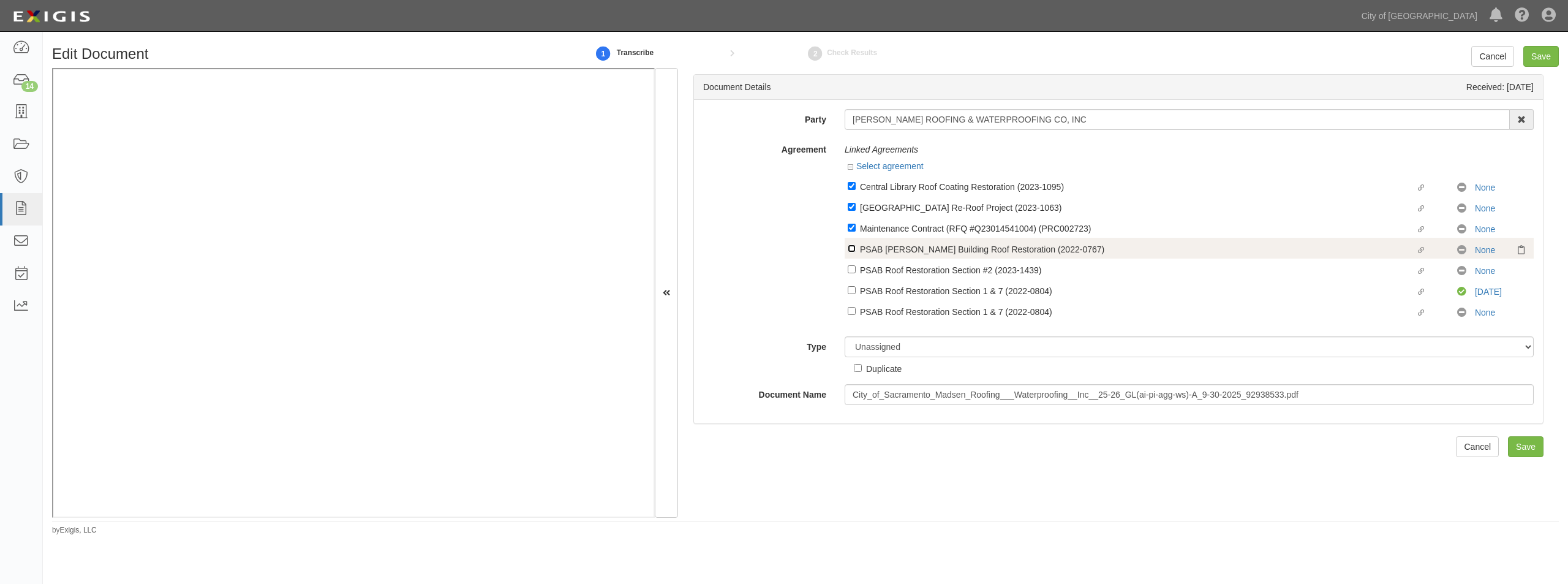
click at [851, 246] on input "Linked agreement PSAB Cole Building Roof Restoration (2022-0767) Linked agreeme…" at bounding box center [851, 248] width 8 height 8
checkbox input "true"
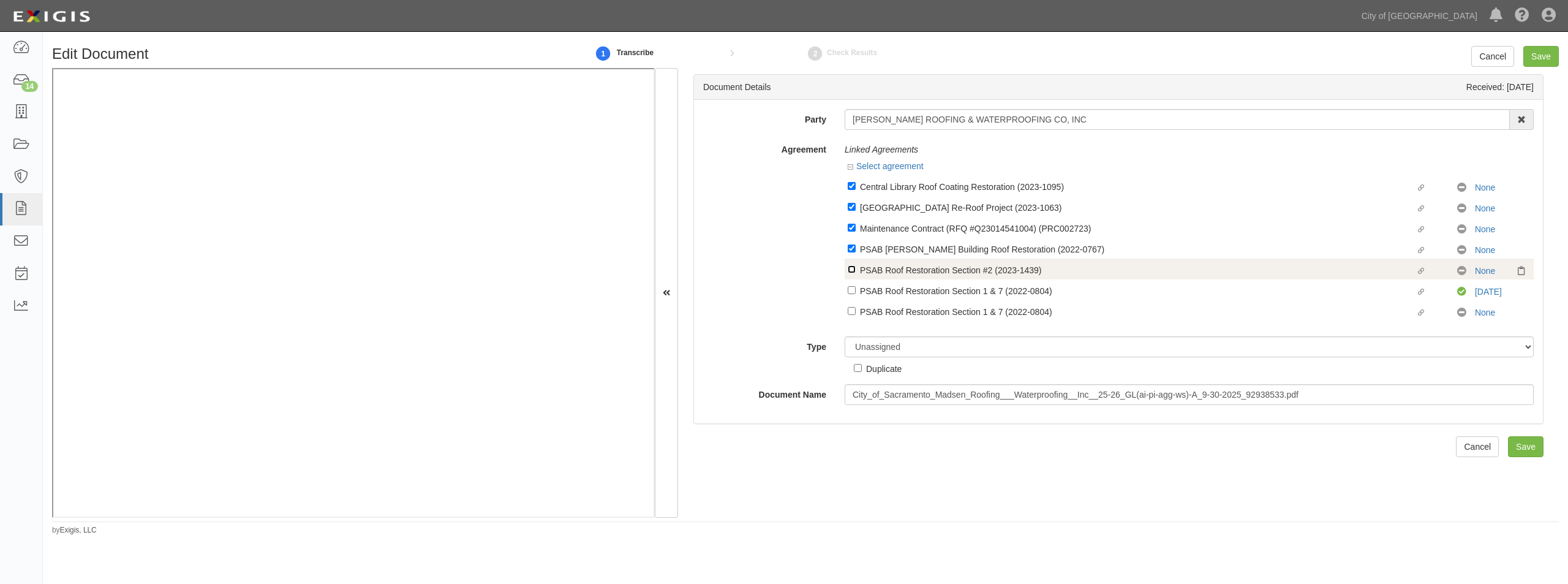
click at [850, 267] on input "Linked agreement PSAB Roof Restoration Section #2 (2023-1439) Linked agreement" at bounding box center [851, 269] width 8 height 8
checkbox input "true"
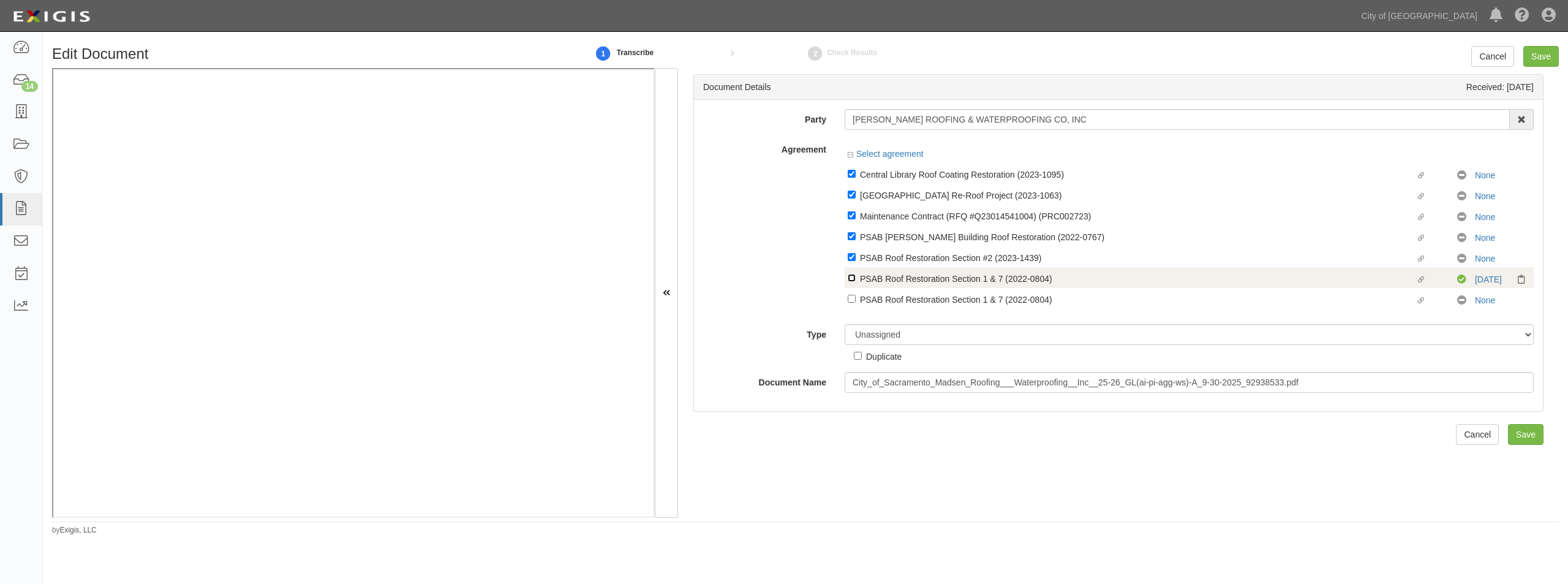
click at [852, 279] on input "Linked agreement PSAB Roof Restoration Section 1 & 7 (2022-0804) Linked agreeme…" at bounding box center [851, 278] width 8 height 8
checkbox input "true"
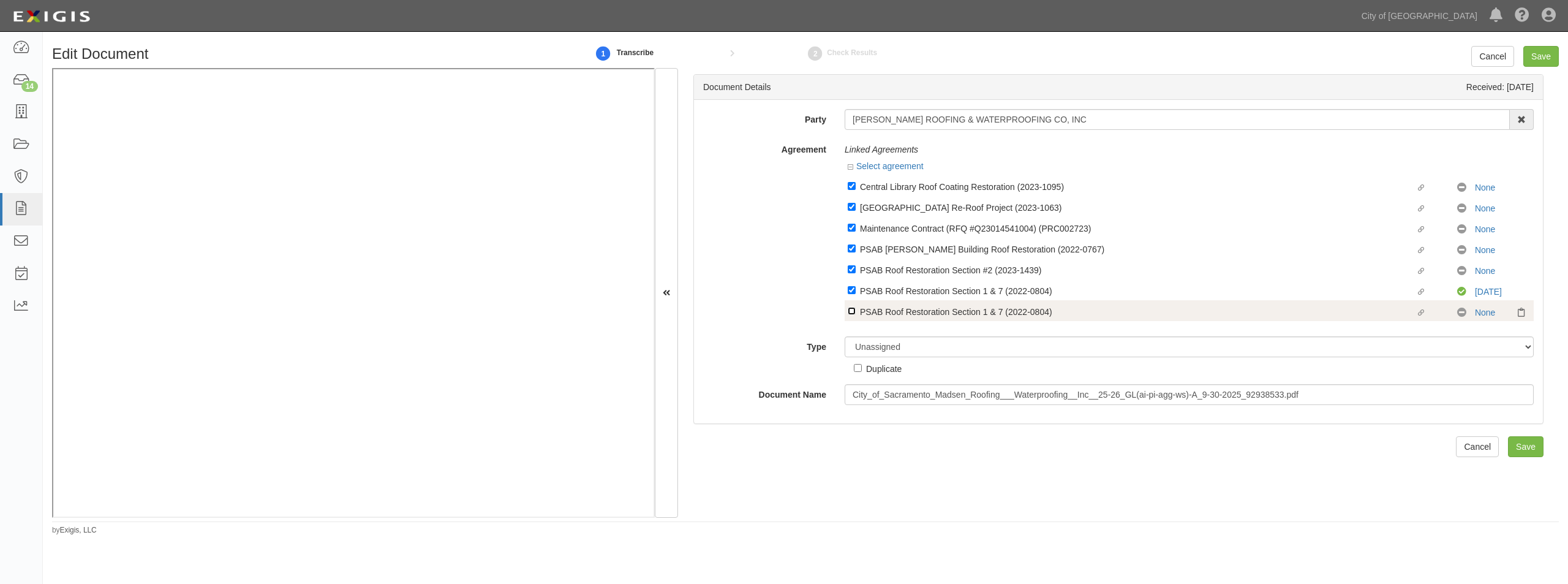
click at [847, 308] on input "Linked agreement PSAB Roof Restoration Section 1 & 7 (2022-0804) Linked agreeme…" at bounding box center [851, 311] width 8 height 8
checkbox input "true"
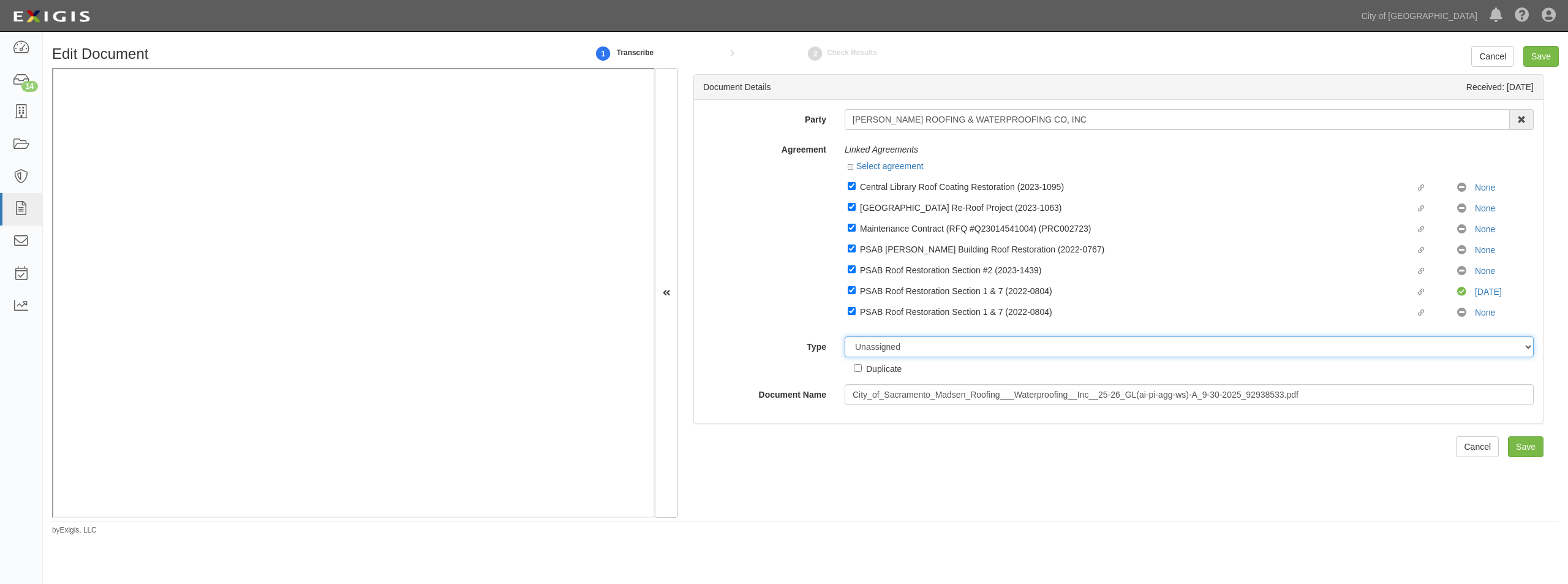
click at [867, 346] on select "Unassigned Binder Cancellation Notice Certificate Contract Endorsement Insuranc…" at bounding box center [1189, 347] width 689 height 21
select select "CertificateDetail"
click at [845, 336] on select "Unassigned Binder Cancellation Notice Certificate Contract Endorsement Insuranc…" at bounding box center [1189, 347] width 689 height 21
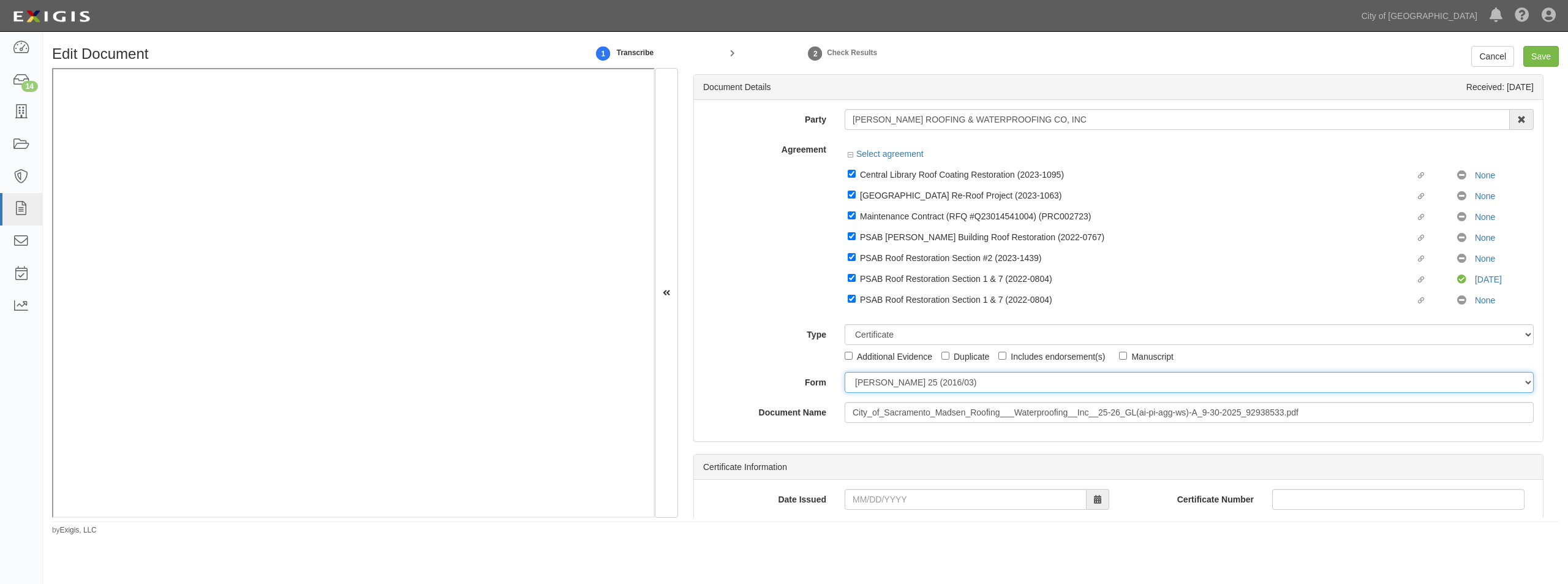
click at [875, 386] on select "ACORD 25 (2016/03) ACORD 101 ACORD 855 NY (2014/05) General" at bounding box center [1189, 382] width 689 height 21
select select "GeneralFormDetail"
click at [845, 372] on select "ACORD 25 (2016/03) ACORD 101 ACORD 855 NY (2014/05) General" at bounding box center [1189, 382] width 689 height 21
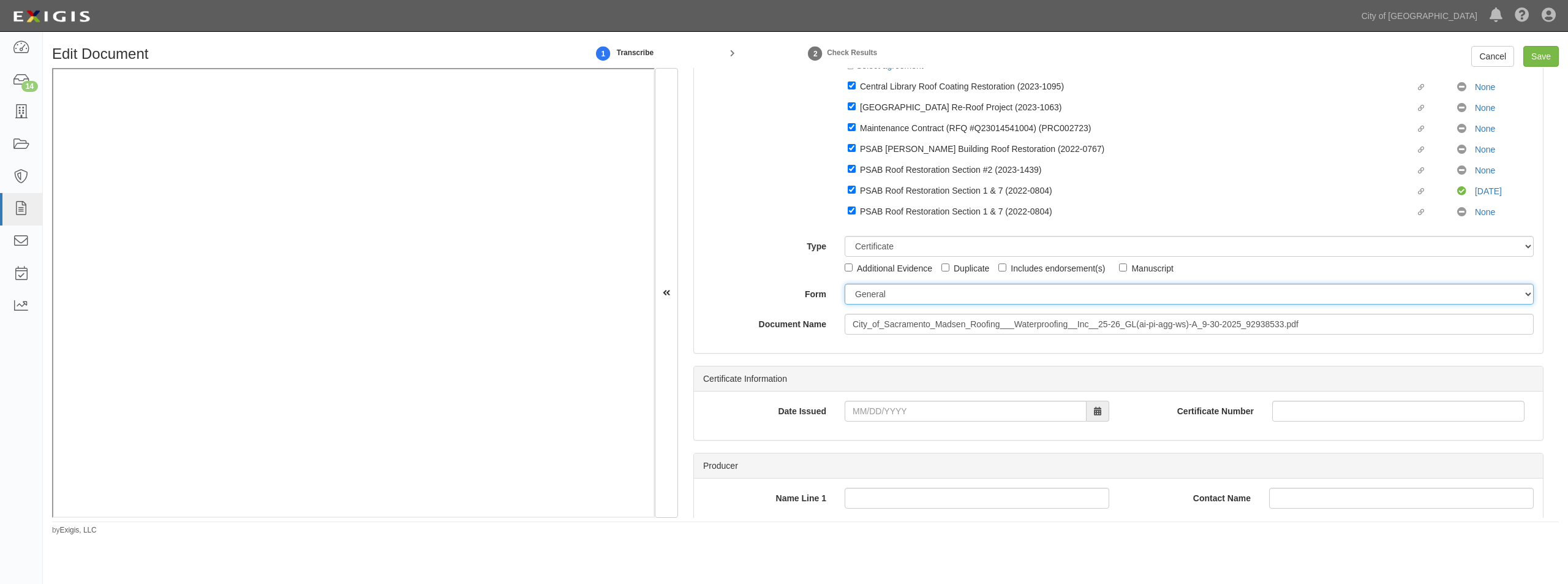
scroll to position [367, 0]
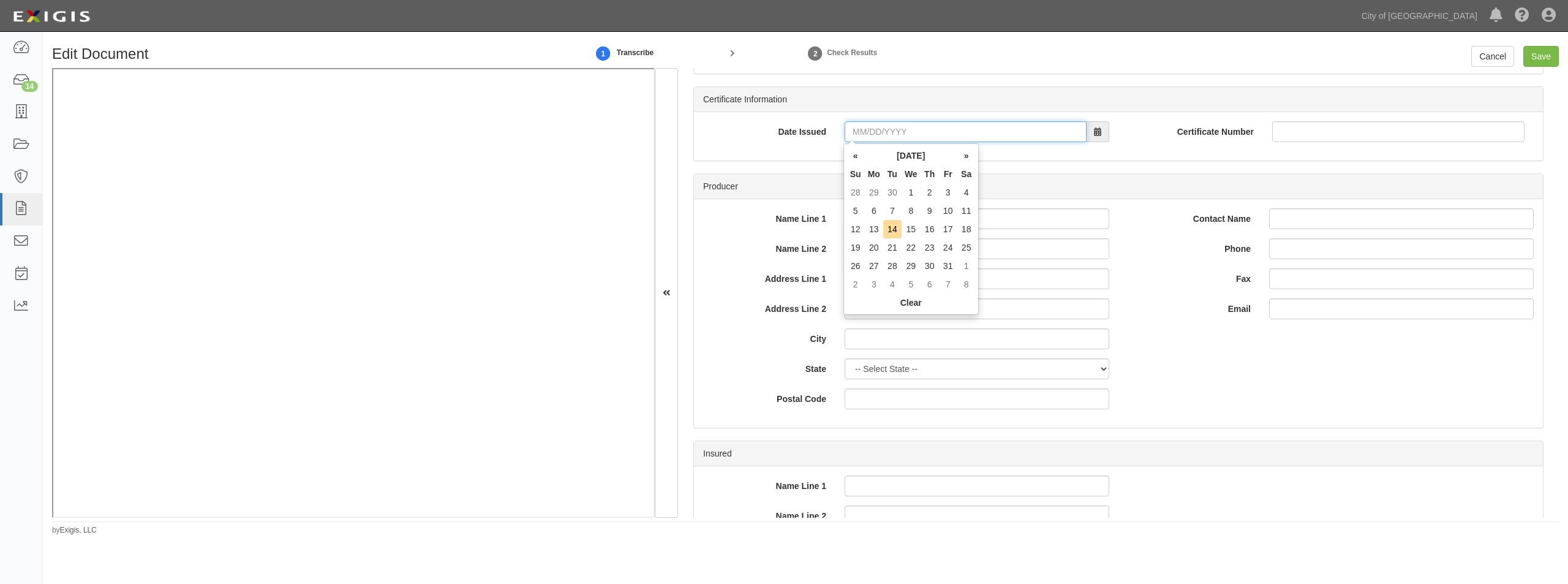
click at [884, 135] on input "Date Issued" at bounding box center [965, 132] width 242 height 21
type input "09/30/2025"
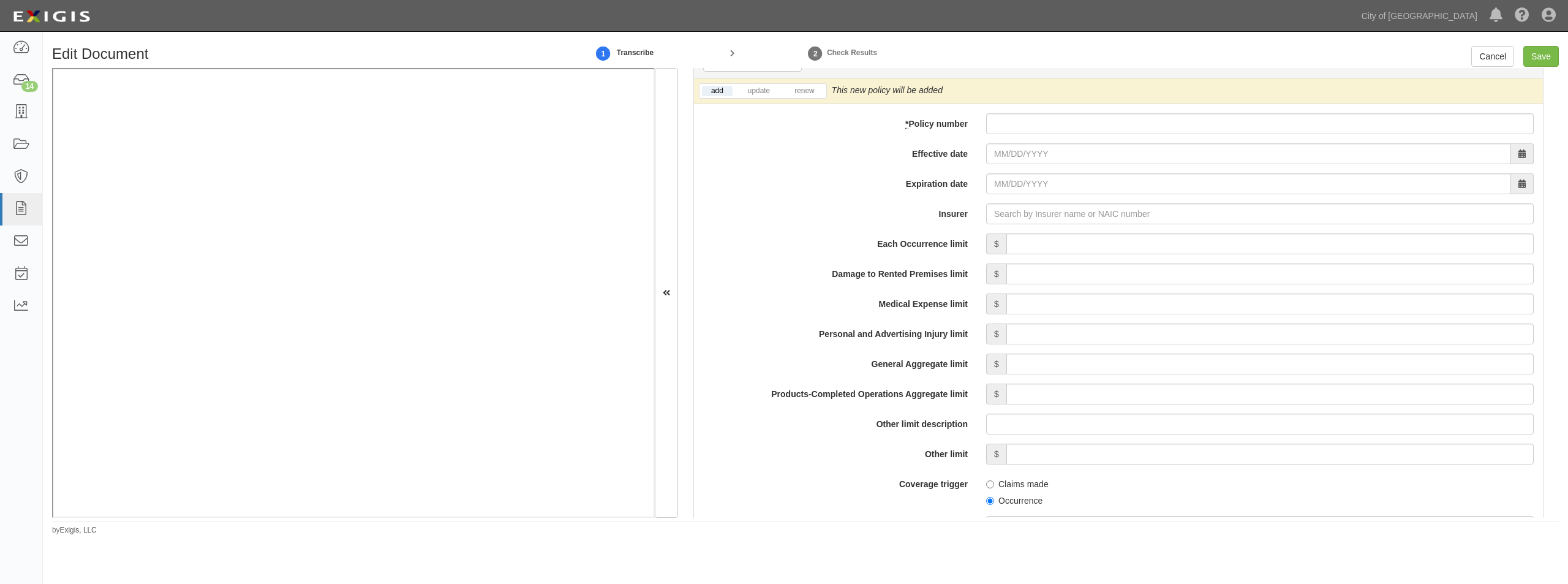
scroll to position [1042, 0]
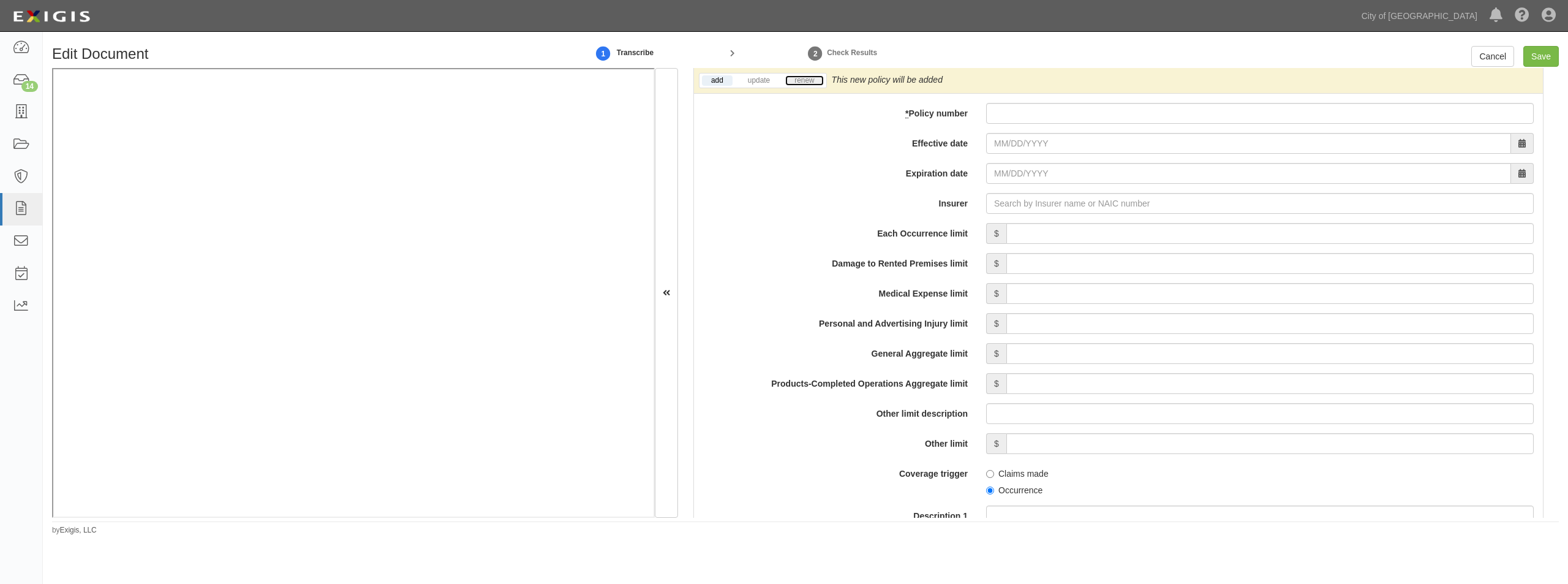
click at [792, 84] on link "renew" at bounding box center [804, 80] width 38 height 10
paste input "6079137994"
type input "6079137994"
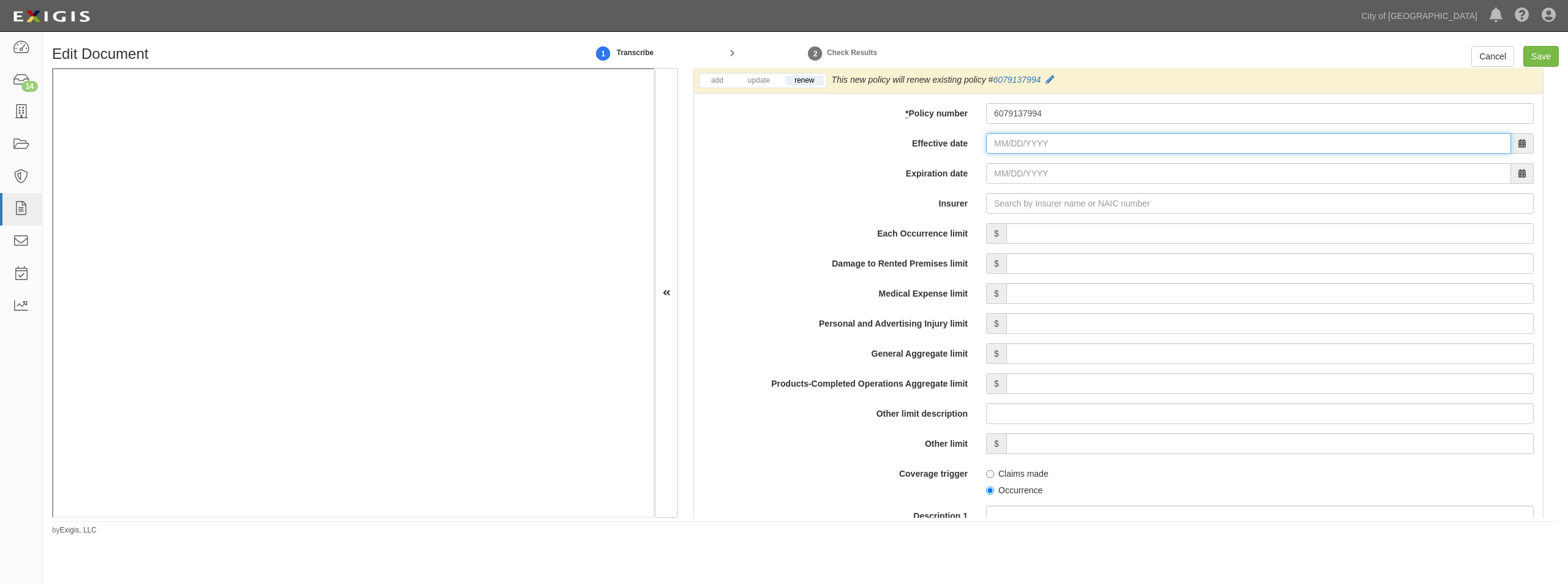
click at [1043, 146] on input "Effective date" at bounding box center [1248, 143] width 525 height 21
type input "[DATE]"
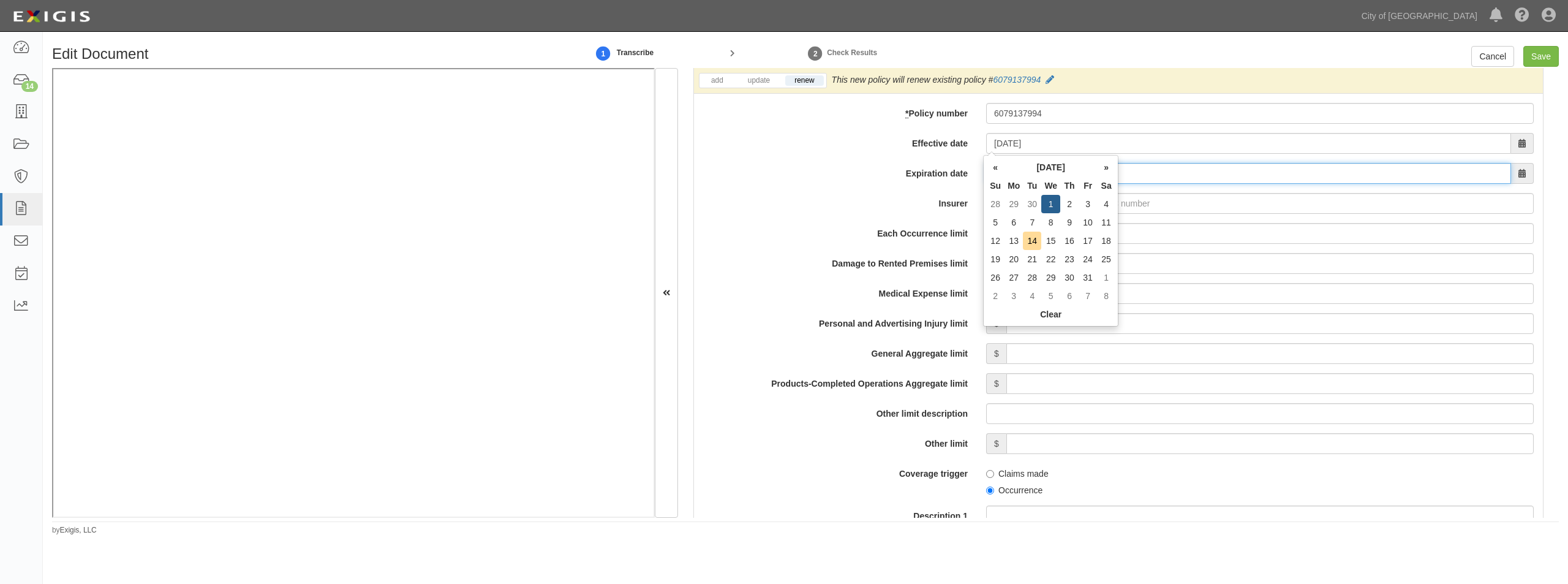
type input "[DATE]"
type input "21st Century Advantage Insurance Company (25232) NR Rating"
type input "2"
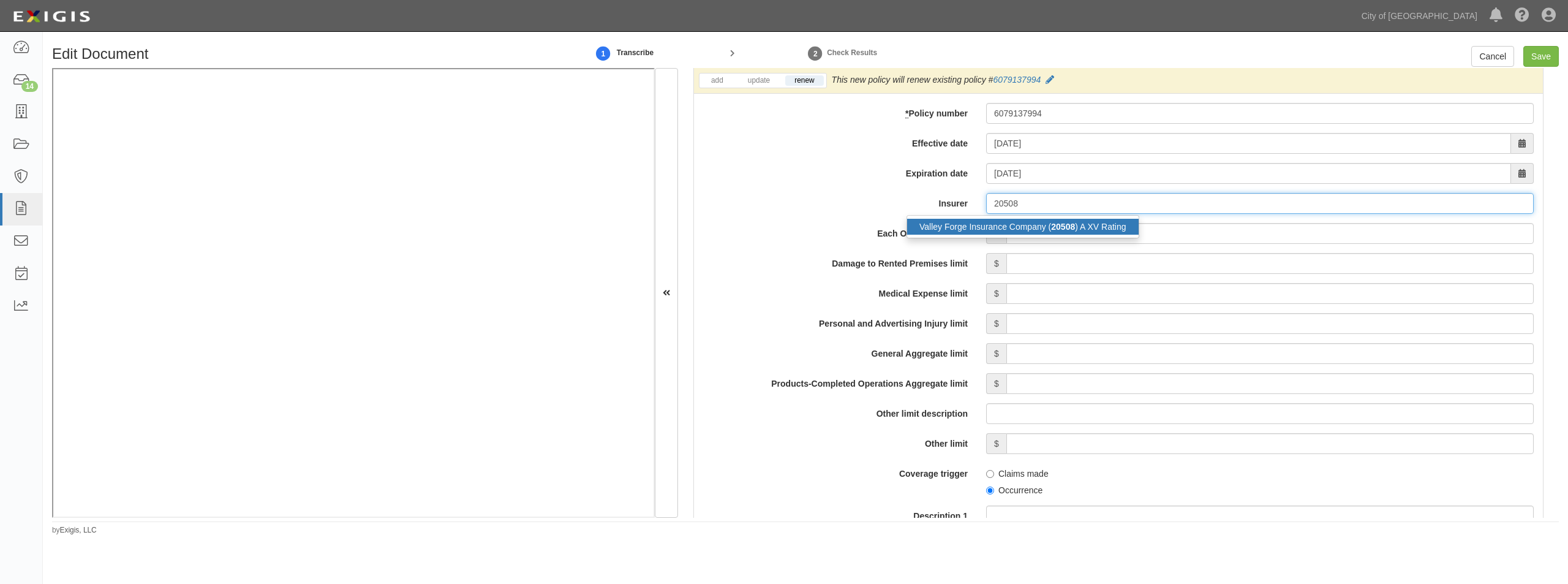
click at [991, 235] on div "Valley Forge Insurance Company ( 20508 ) A XV Rating" at bounding box center [1022, 227] width 232 height 16
type input "Valley Forge Insurance Company (20508) A XV Rating"
drag, startPoint x: 1134, startPoint y: 241, endPoint x: 1163, endPoint y: 240, distance: 29.0
click at [1134, 240] on input "Each Occurrence limit" at bounding box center [1270, 234] width 528 height 21
type input "1,000,000"
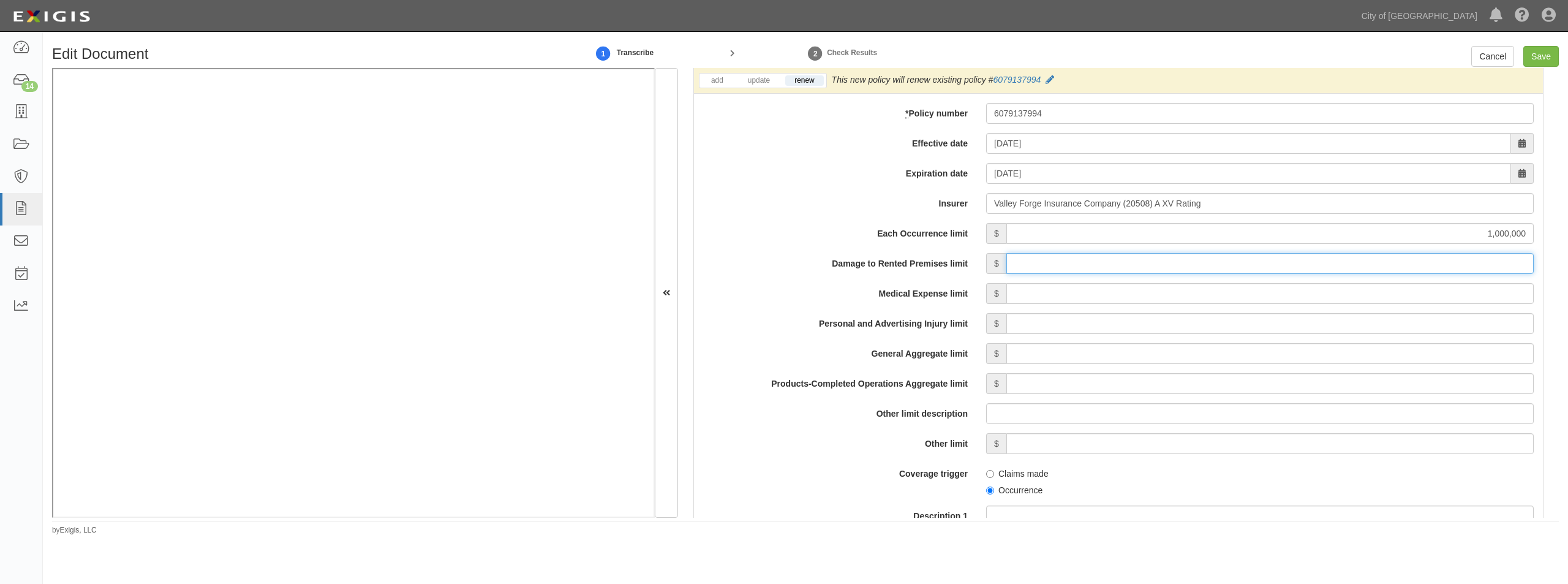
click at [1402, 264] on input "Damage to Rented Premises limit" at bounding box center [1270, 263] width 528 height 21
type input "100,000"
click at [1399, 293] on input "Medical Expense limit" at bounding box center [1270, 293] width 528 height 21
type input "15,000"
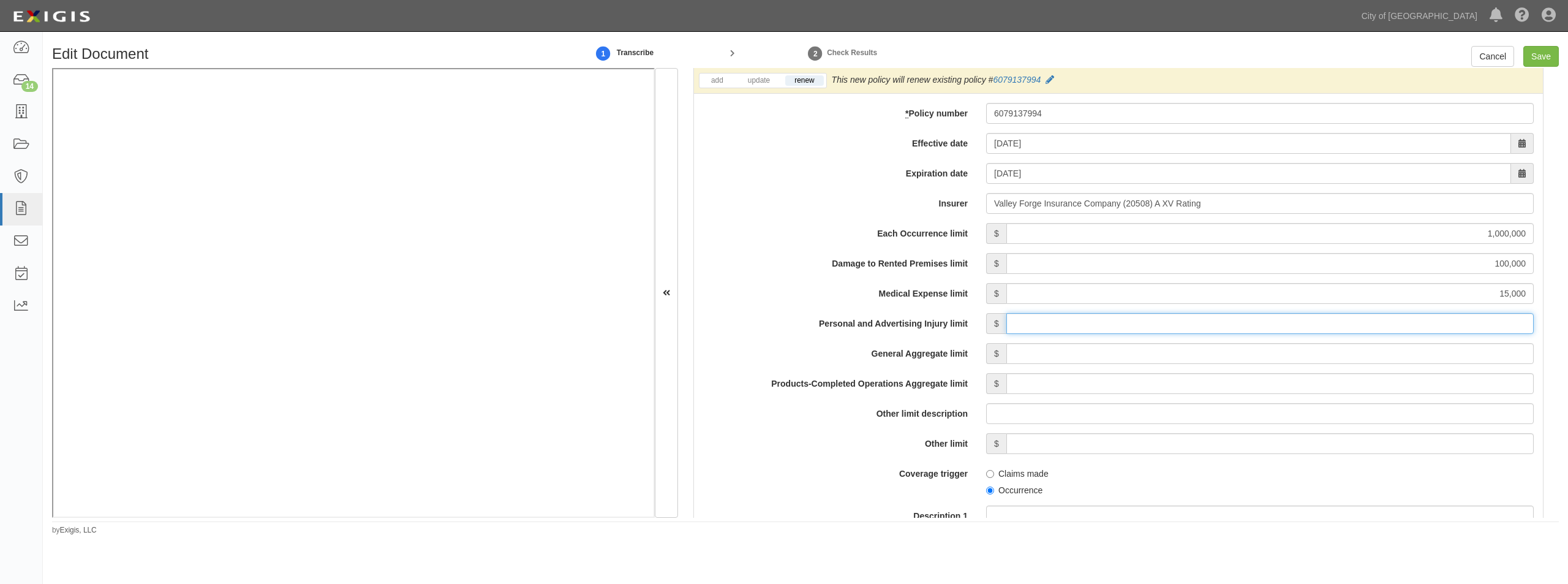
click at [1399, 331] on input "Personal and Advertising Injury limit" at bounding box center [1270, 323] width 528 height 21
type input "1,000,000"
click at [1397, 355] on input "General Aggregate limit" at bounding box center [1270, 354] width 528 height 21
type input "2,000,000"
click at [1399, 380] on input "Products-Completed Operations Aggregate limit" at bounding box center [1270, 384] width 528 height 21
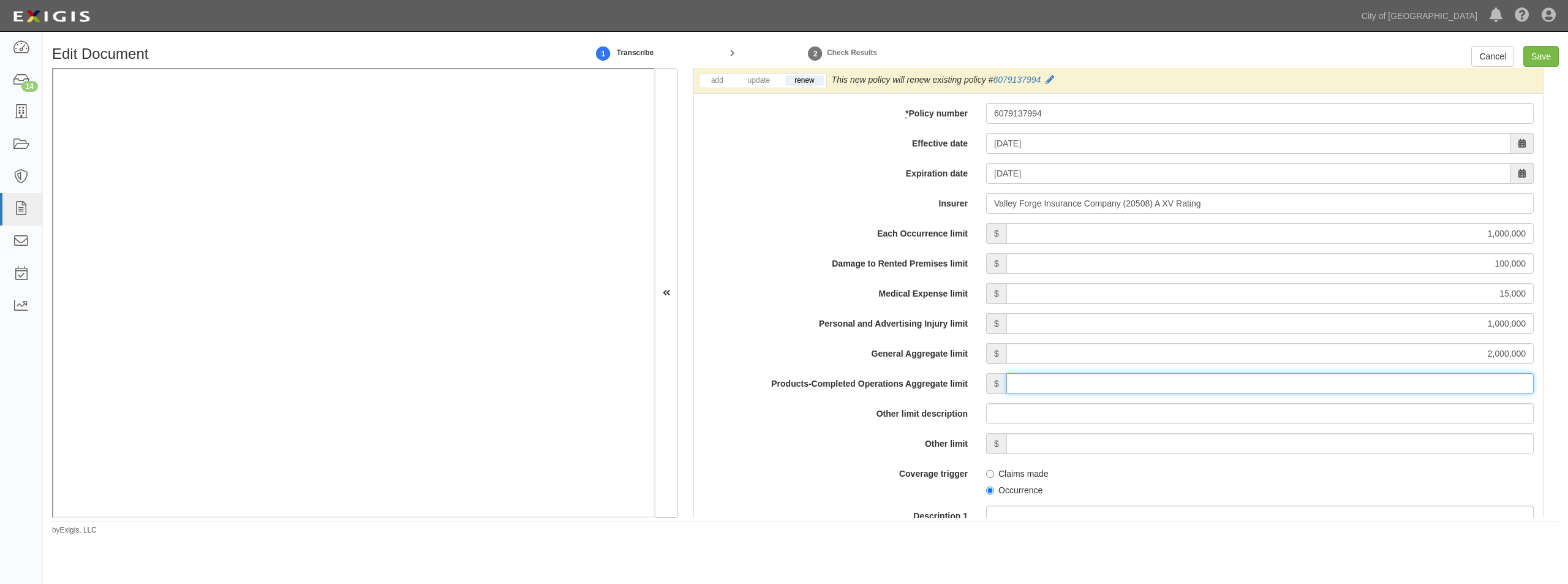
type input "2,000,000"
click at [845, 462] on div "Each Occurrence limit $ 1,000,000 Damage to Rented Premises limit $ 100,000 Med…" at bounding box center [1118, 514] width 830 height 582
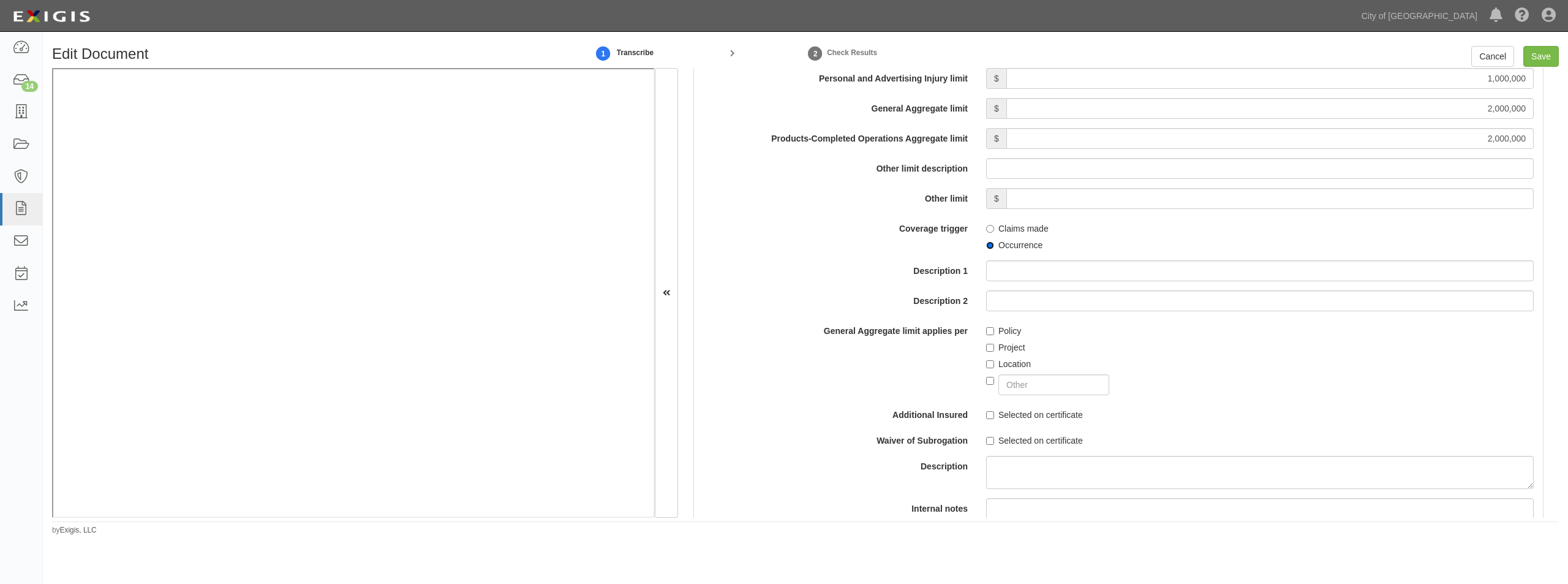
click at [990, 244] on input "Occurrence" at bounding box center [990, 245] width 8 height 8
radio input "true"
click at [987, 350] on input "Project" at bounding box center [990, 348] width 8 height 8
checkbox input "true"
click at [986, 416] on input "Selected on certificate" at bounding box center [990, 415] width 8 height 8
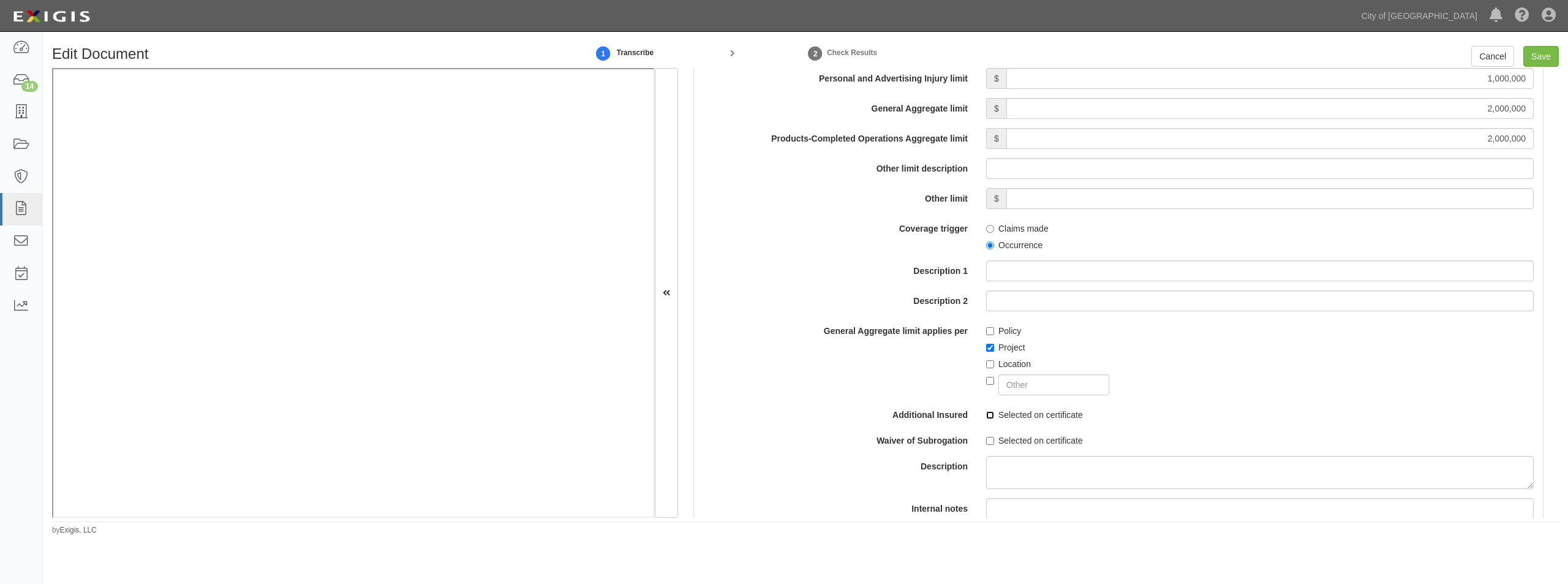
checkbox input "true"
click at [987, 441] on input "Selected on certificate" at bounding box center [990, 441] width 8 height 8
checkbox input "true"
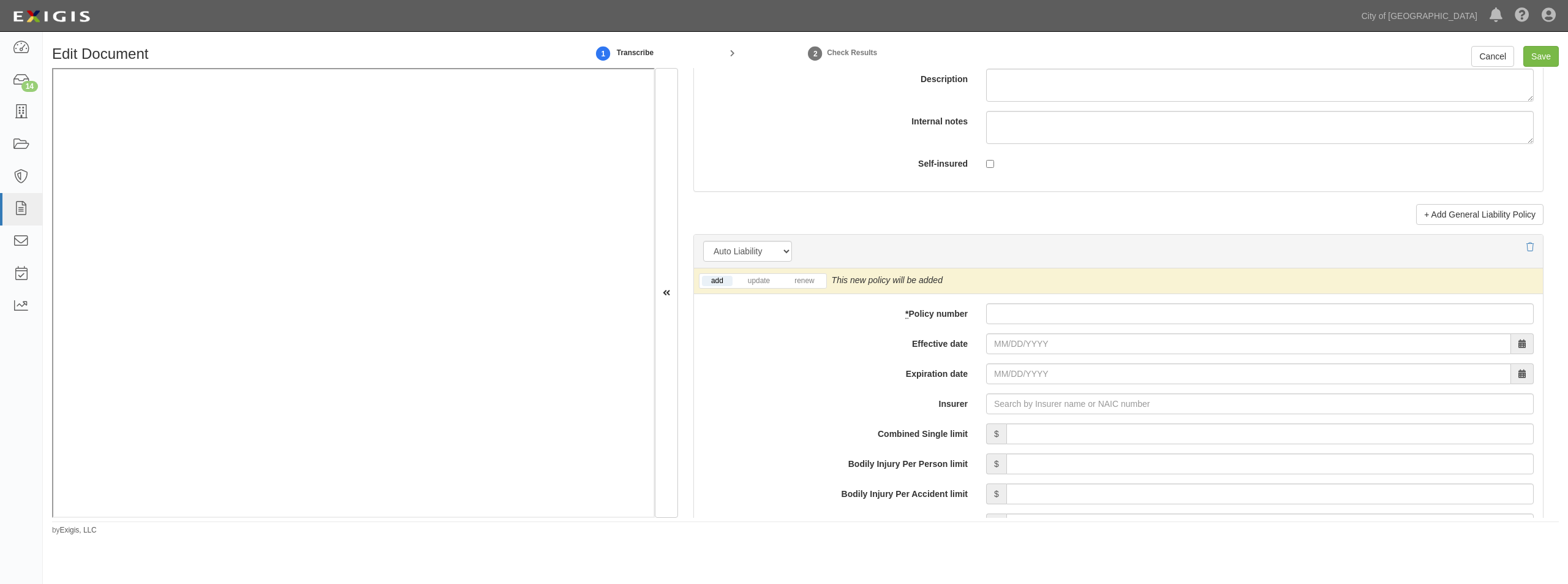
scroll to position [1838, 0]
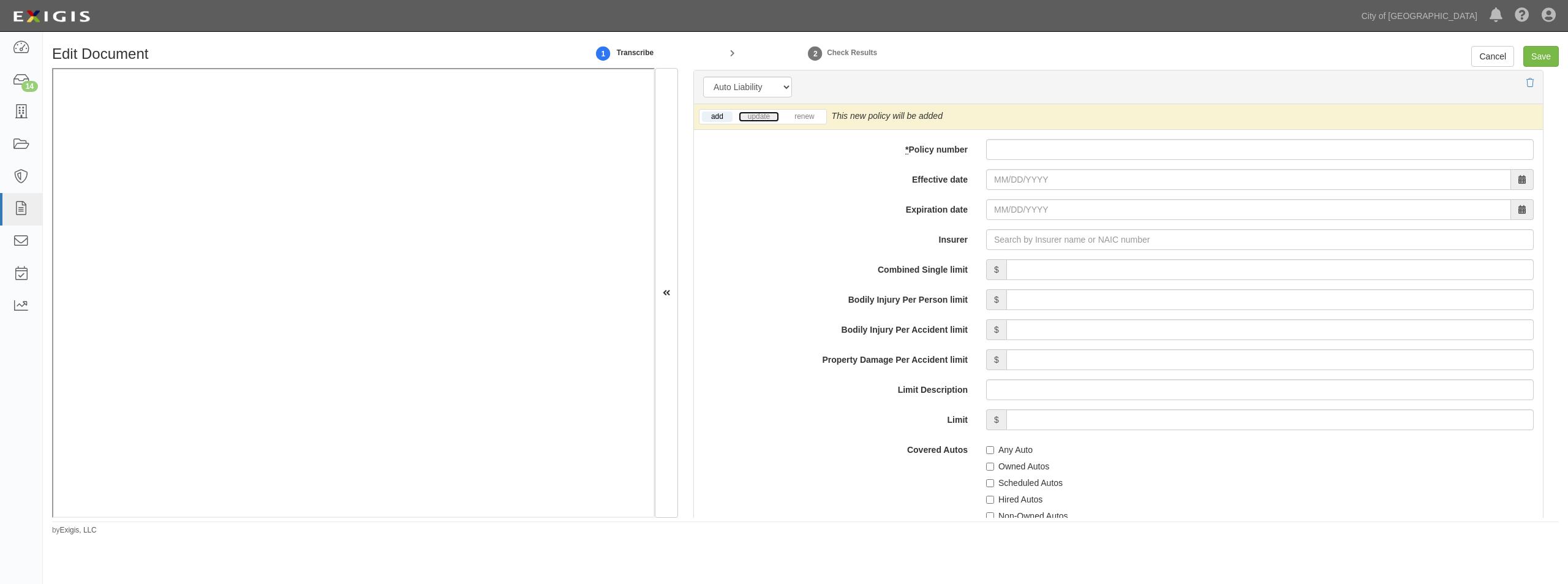
click at [758, 113] on link "update" at bounding box center [759, 116] width 41 height 10
paste input "6079236167"
type input "6079236167"
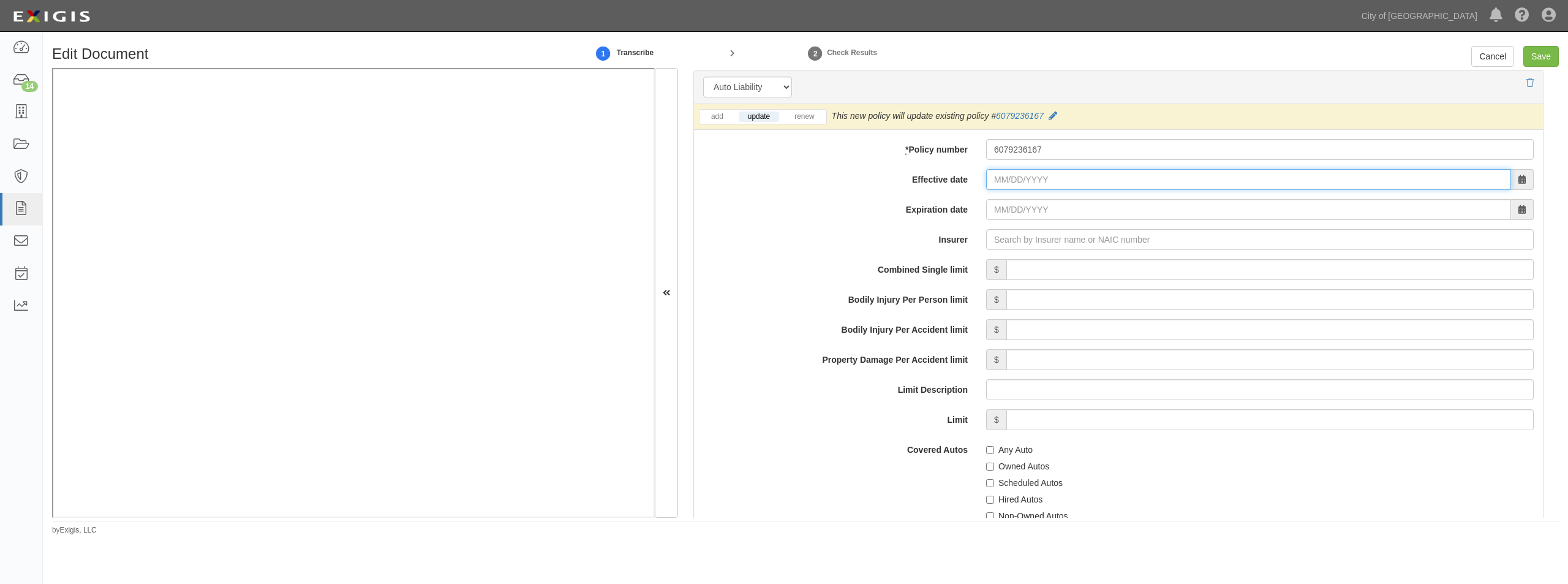
click at [1026, 177] on input "Effective date" at bounding box center [1248, 179] width 525 height 21
type input "05/12/0025"
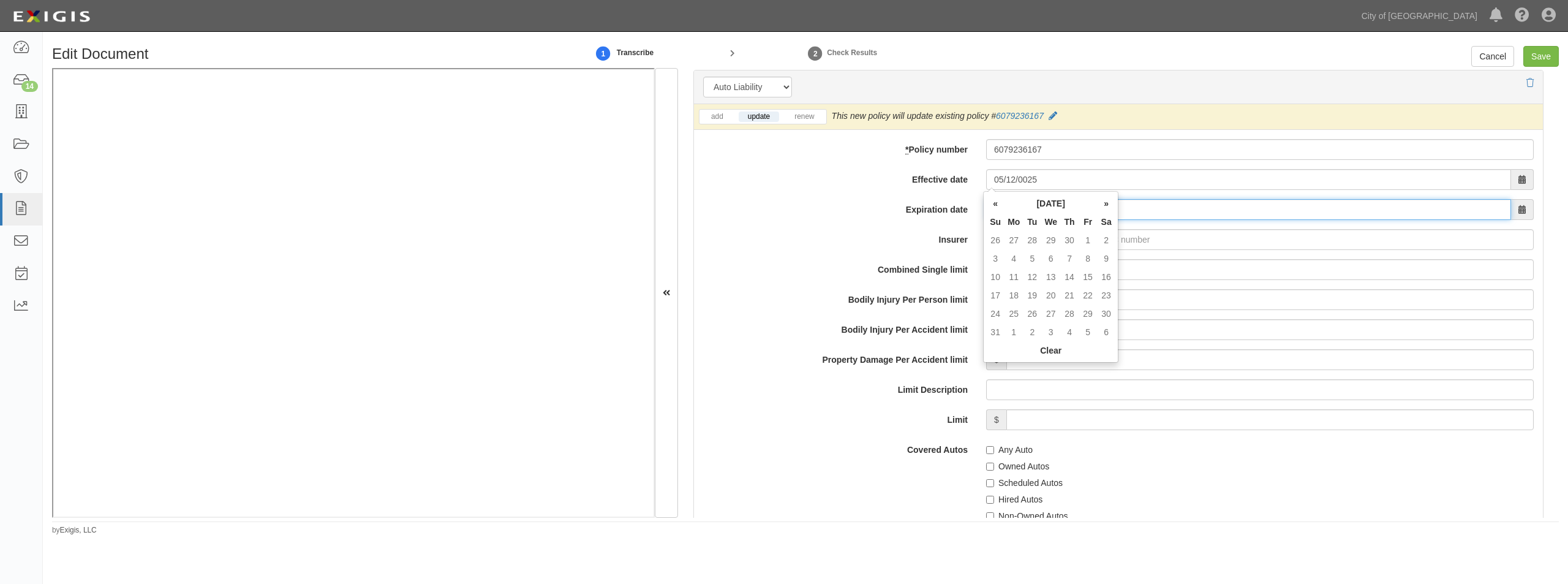
type input "05/12/0026"
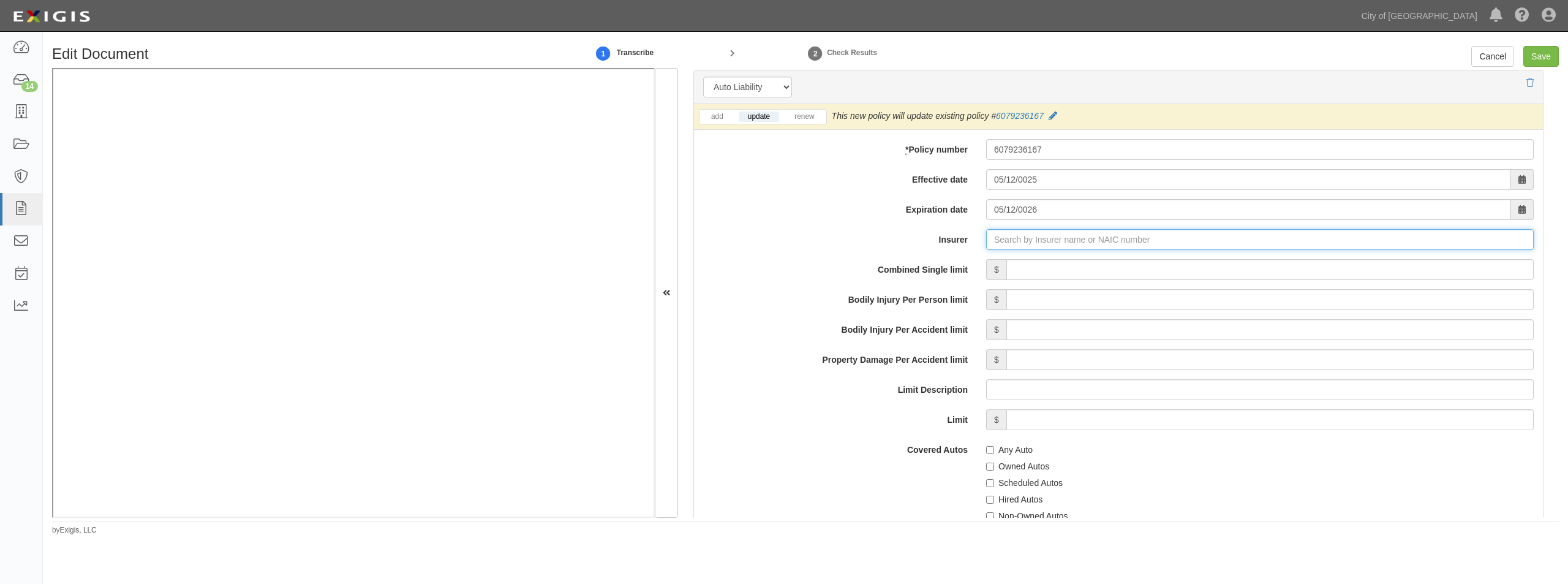
type input "21st Century Advantage Insurance Company (25232) NR Rating"
type input "2"
click at [991, 261] on div "Valley Forge Insurance Company ( 20508 ) A XV Rating" at bounding box center [1022, 263] width 232 height 16
type input "Valley Forge Insurance Company (20508) A XV Rating"
click at [1026, 272] on input "Combined Single limit" at bounding box center [1270, 270] width 528 height 21
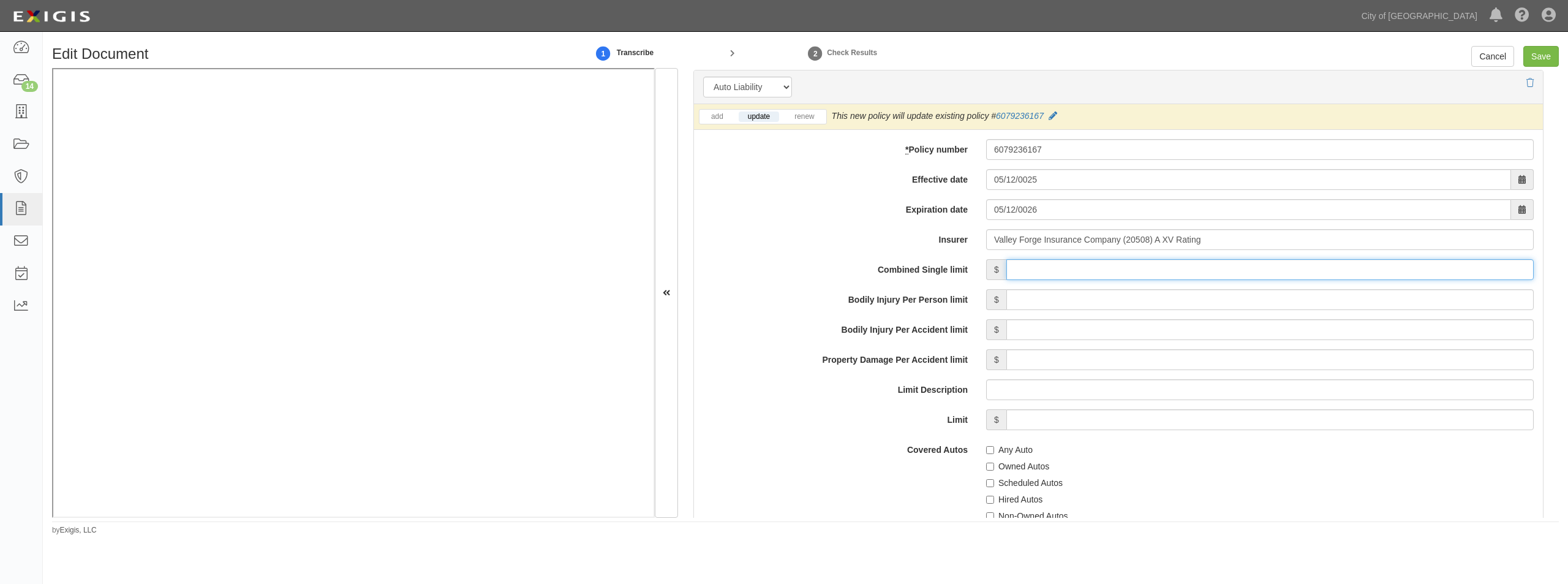
type input "1,000,000"
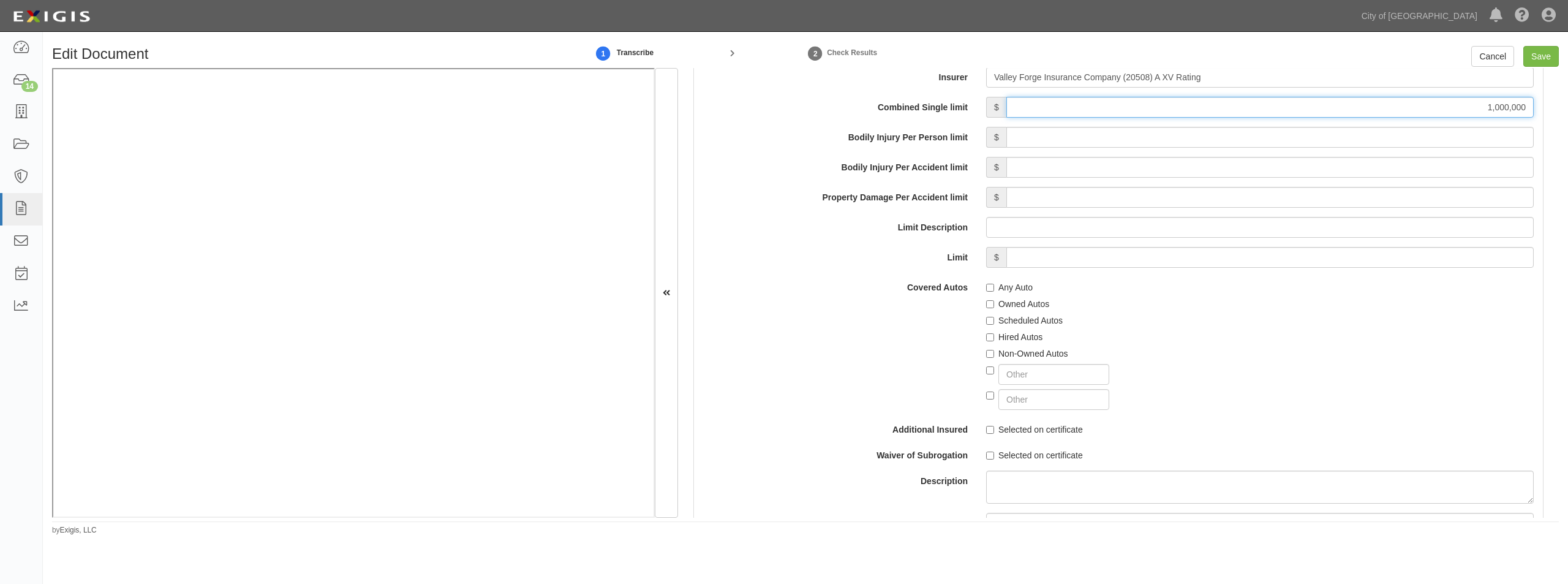
scroll to position [2023, 0]
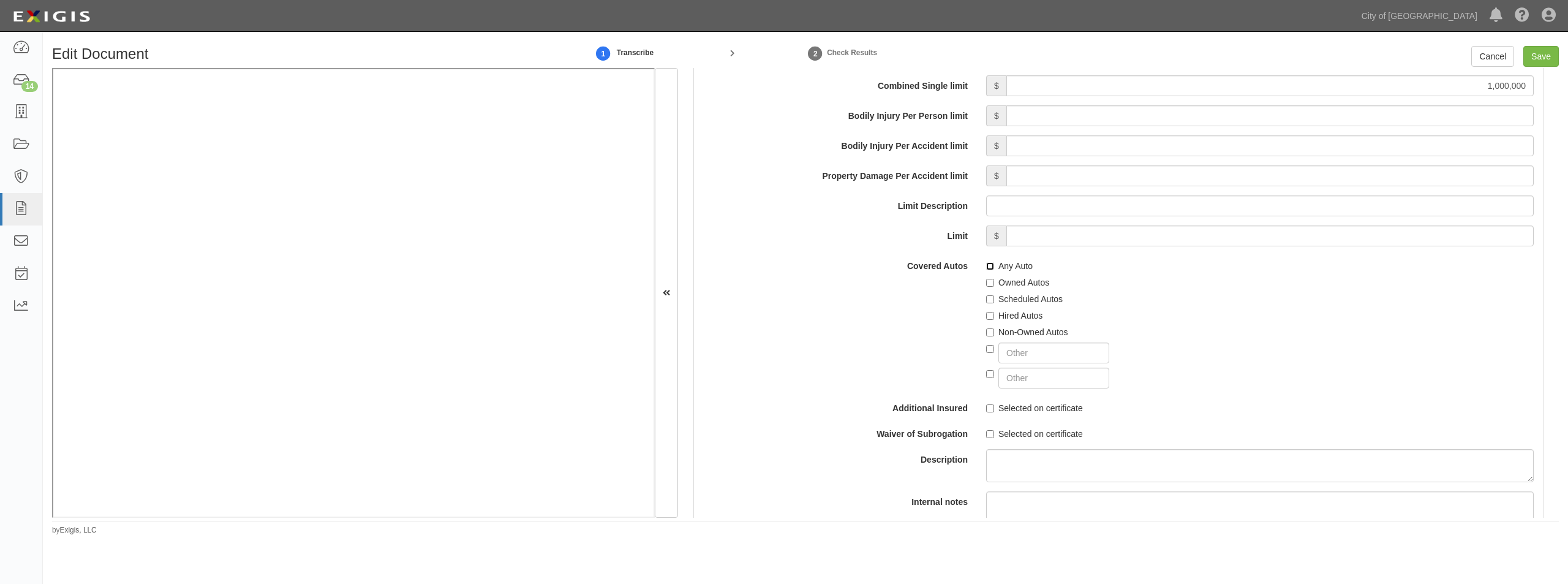
click at [986, 265] on input "Any Auto" at bounding box center [990, 266] width 8 height 8
checkbox input "true"
click at [986, 312] on input "Hired Autos" at bounding box center [990, 316] width 8 height 8
checkbox input "true"
click at [986, 329] on input "Non-Owned Autos" at bounding box center [990, 332] width 8 height 8
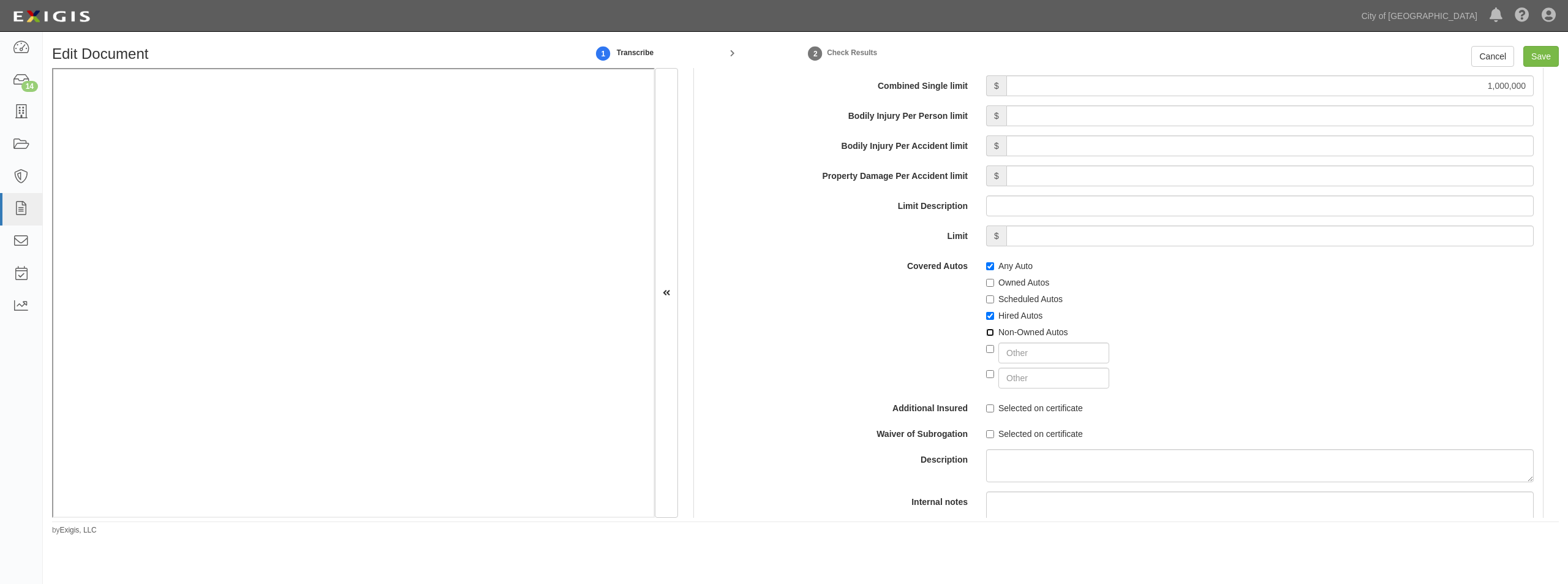
checkbox input "true"
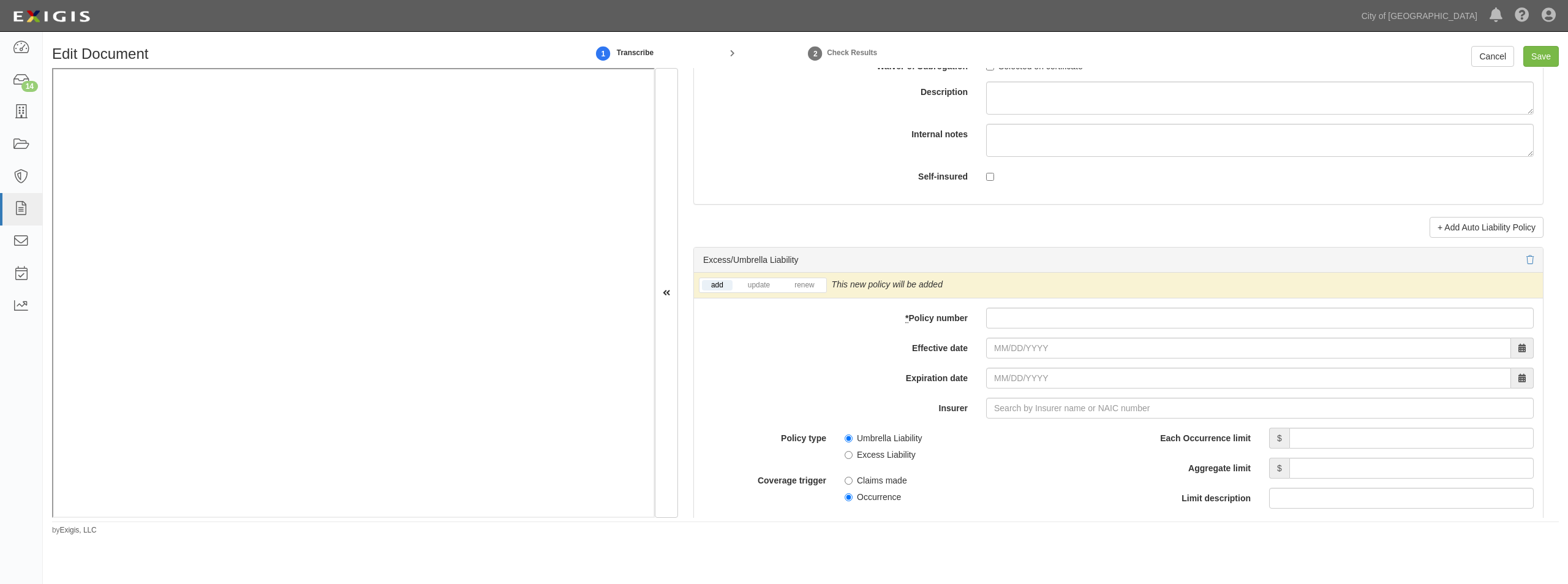
scroll to position [2574, 0]
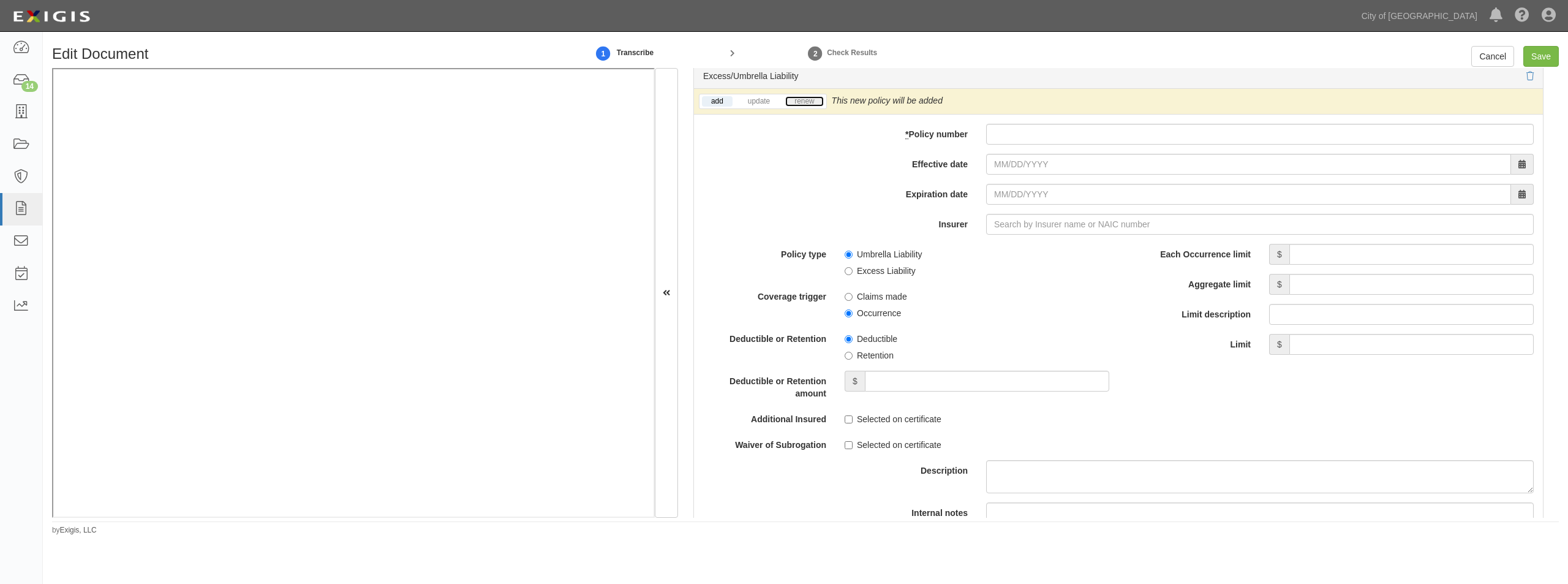
click at [792, 103] on link "renew" at bounding box center [804, 102] width 38 height 10
paste input "6079138000"
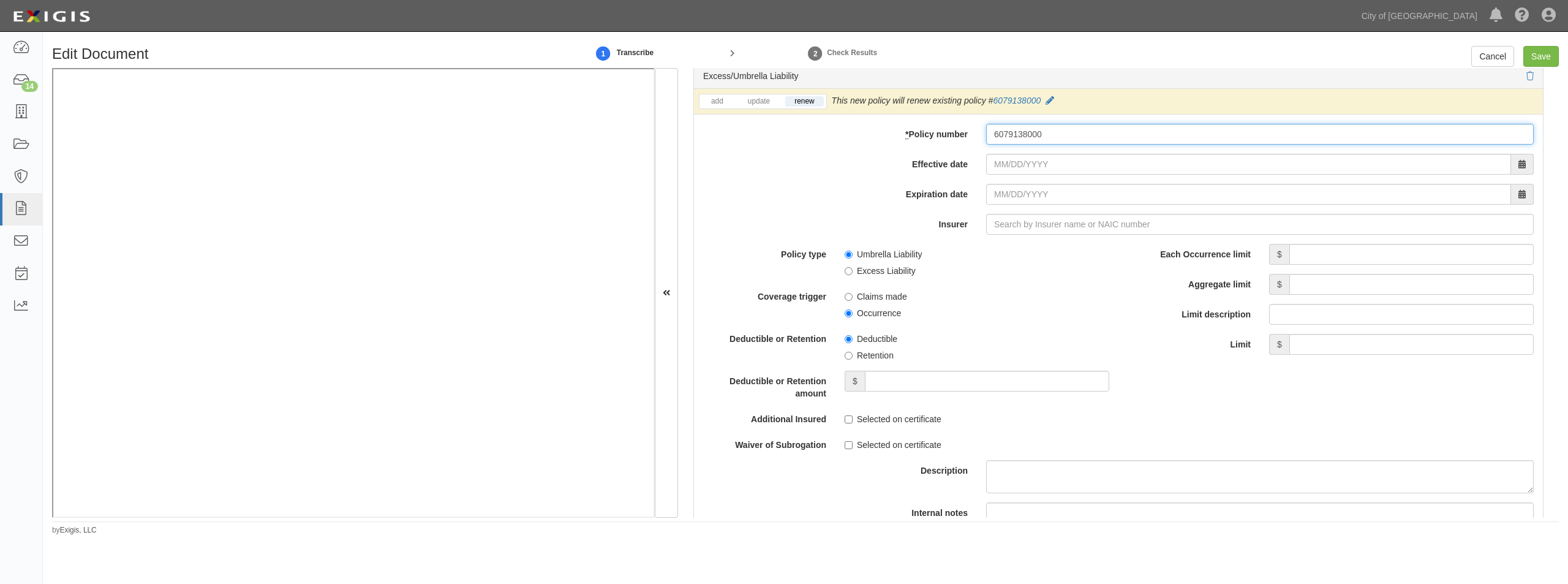
type input "6079138000"
click at [1016, 168] on input "Effective date" at bounding box center [1248, 164] width 525 height 21
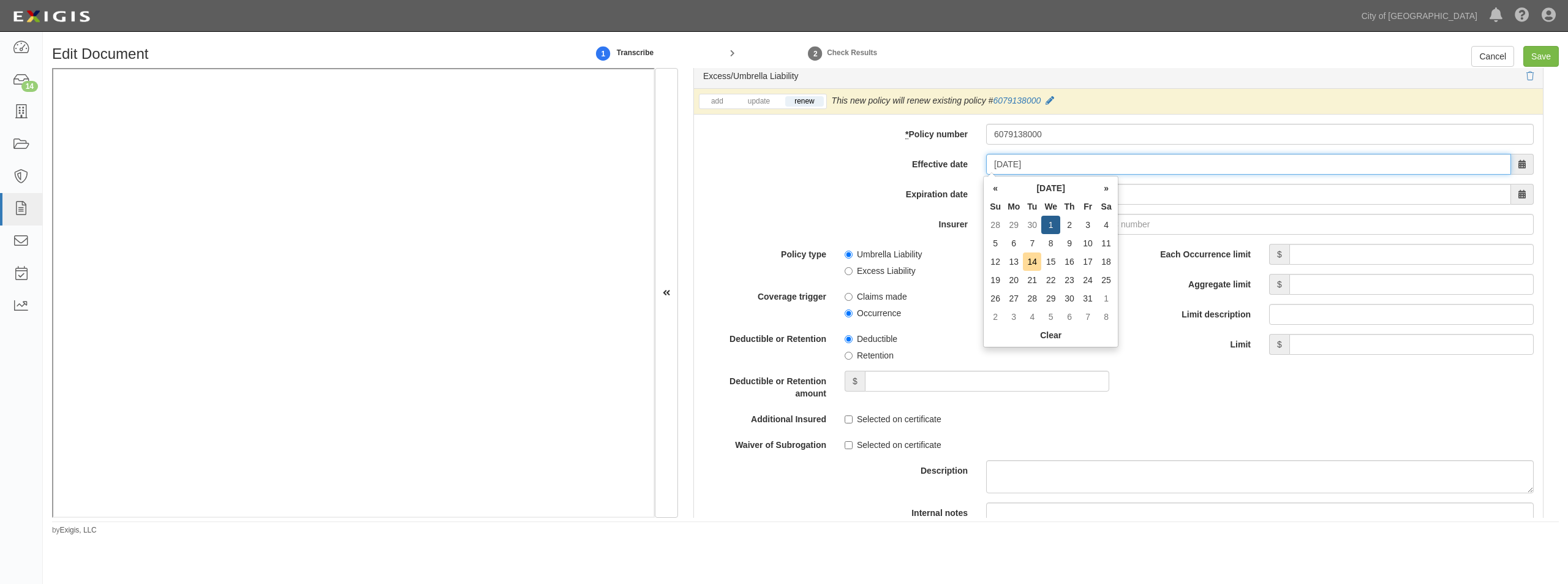
type input "10/01/2025"
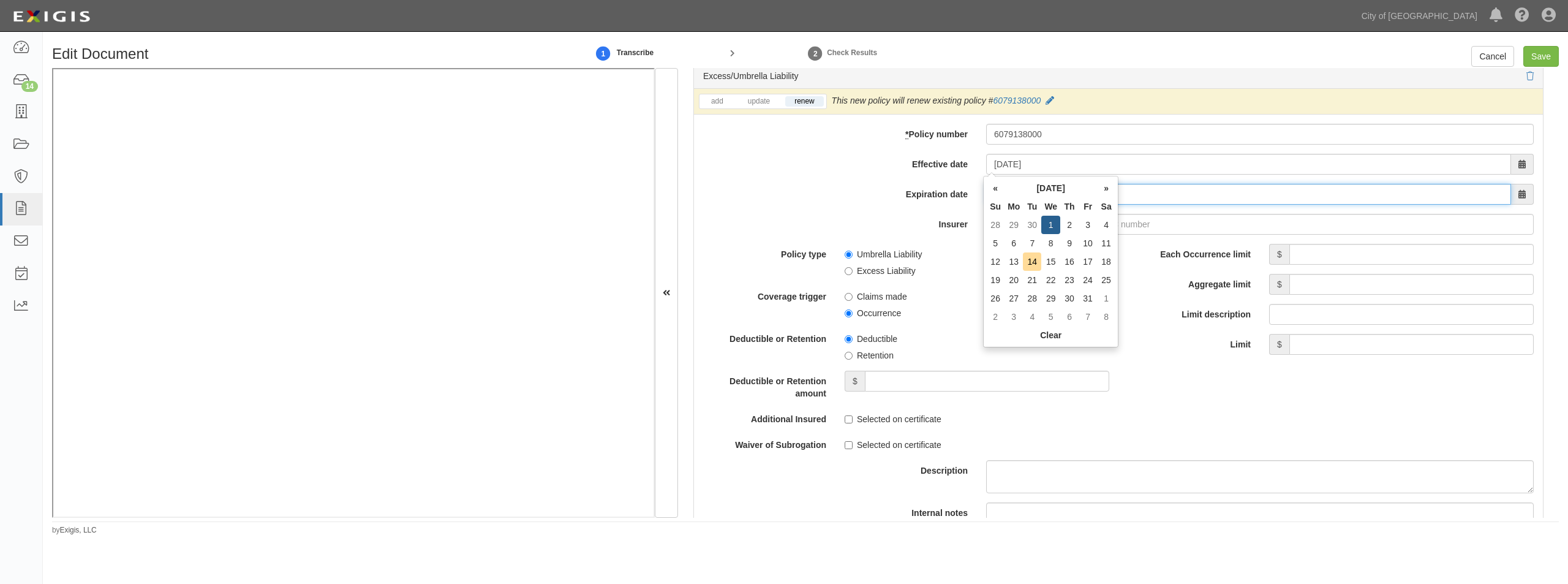
type input "10/01/2026"
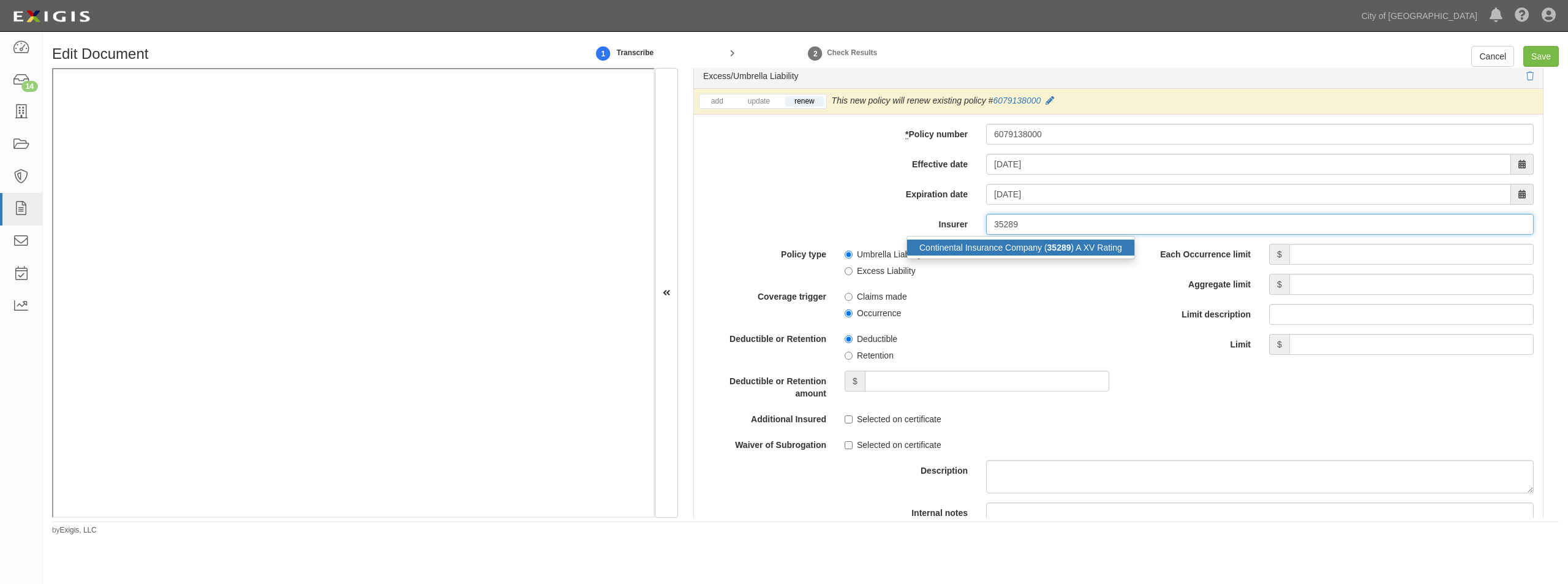
click at [976, 244] on div "Continental Insurance Company ( 35289 ) A XV Rating" at bounding box center [1021, 248] width 228 height 16
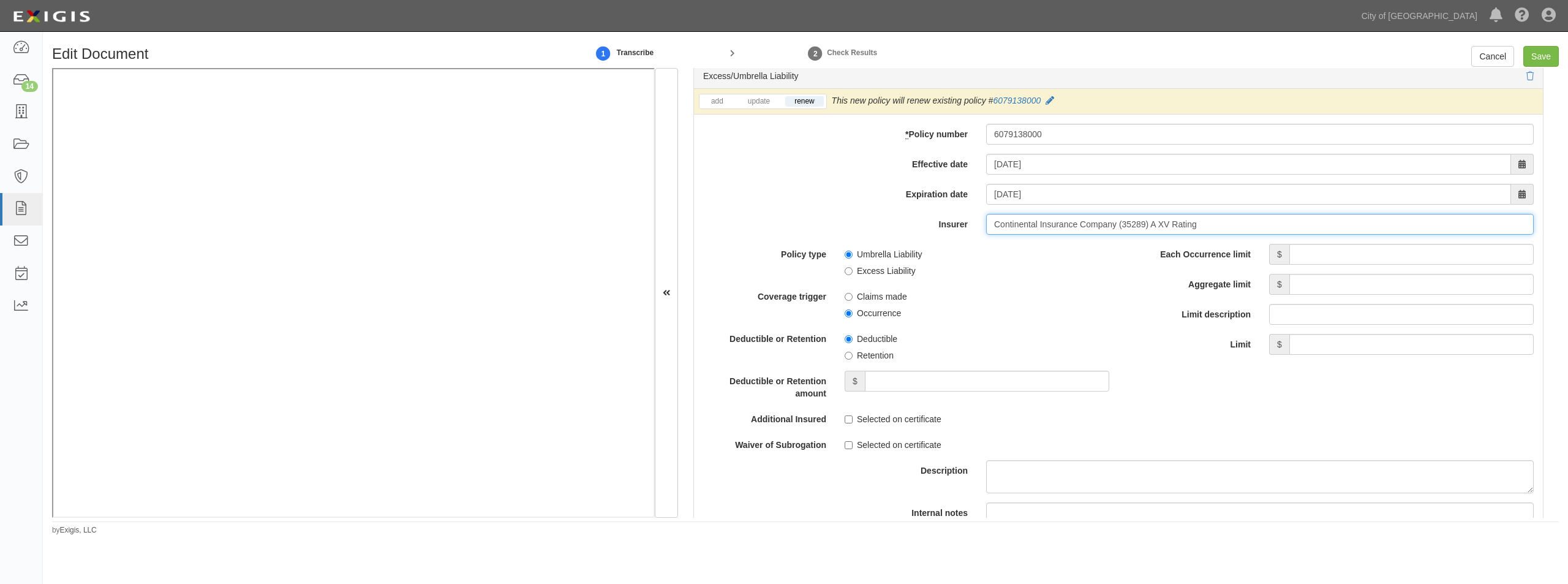
type input "Continental Insurance Company (35289) A XV Rating"
click at [1375, 255] on input "Each Occurrence limit" at bounding box center [1411, 254] width 244 height 21
click at [1384, 265] on input "10" at bounding box center [1411, 254] width 244 height 21
type input "10"
click at [1355, 287] on input "Aggregate limit" at bounding box center [1411, 285] width 244 height 21
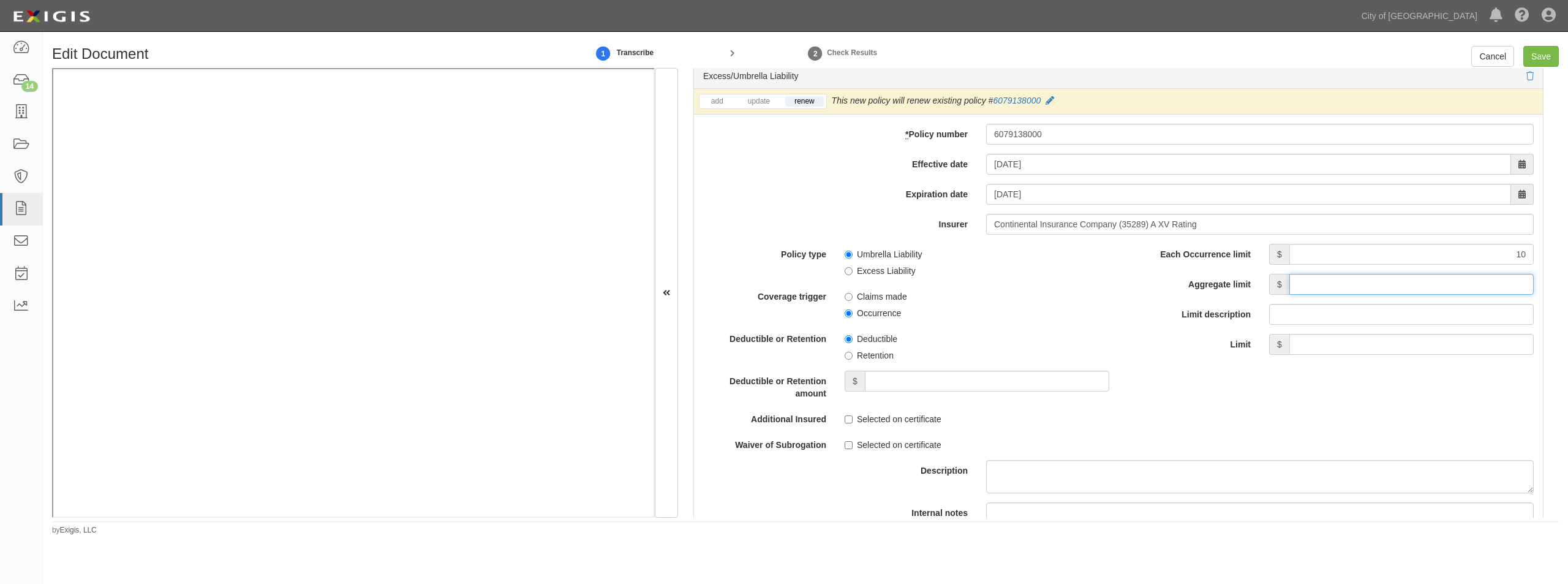
click at [1329, 287] on input "Aggregate limit" at bounding box center [1411, 285] width 244 height 21
type input "10,000,000"
drag, startPoint x: 1416, startPoint y: 251, endPoint x: 1524, endPoint y: 250, distance: 108.0
click at [1524, 250] on input "10" at bounding box center [1411, 254] width 244 height 21
type input "10,000,000"
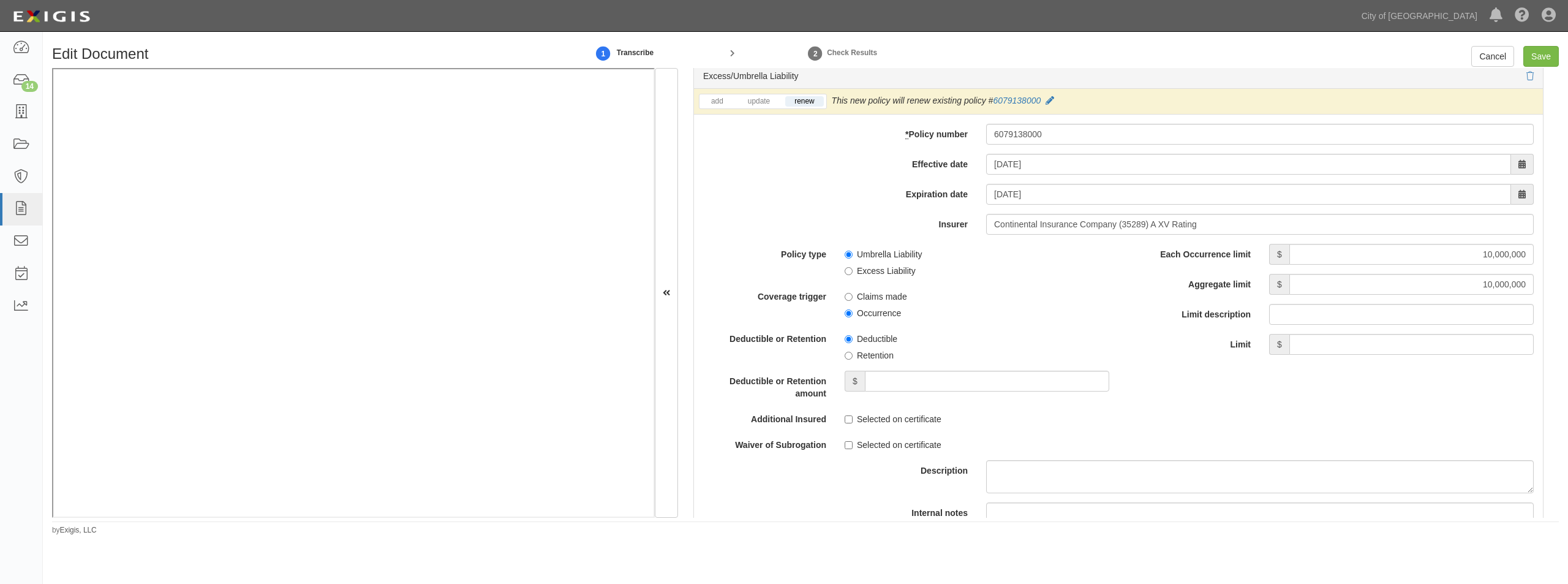
click at [845, 266] on label "Excess Liability" at bounding box center [880, 271] width 71 height 12
click at [845, 267] on input "Excess Liability" at bounding box center [848, 271] width 8 height 8
radio input "true"
click at [847, 313] on input "Occurrence" at bounding box center [848, 313] width 8 height 8
radio input "true"
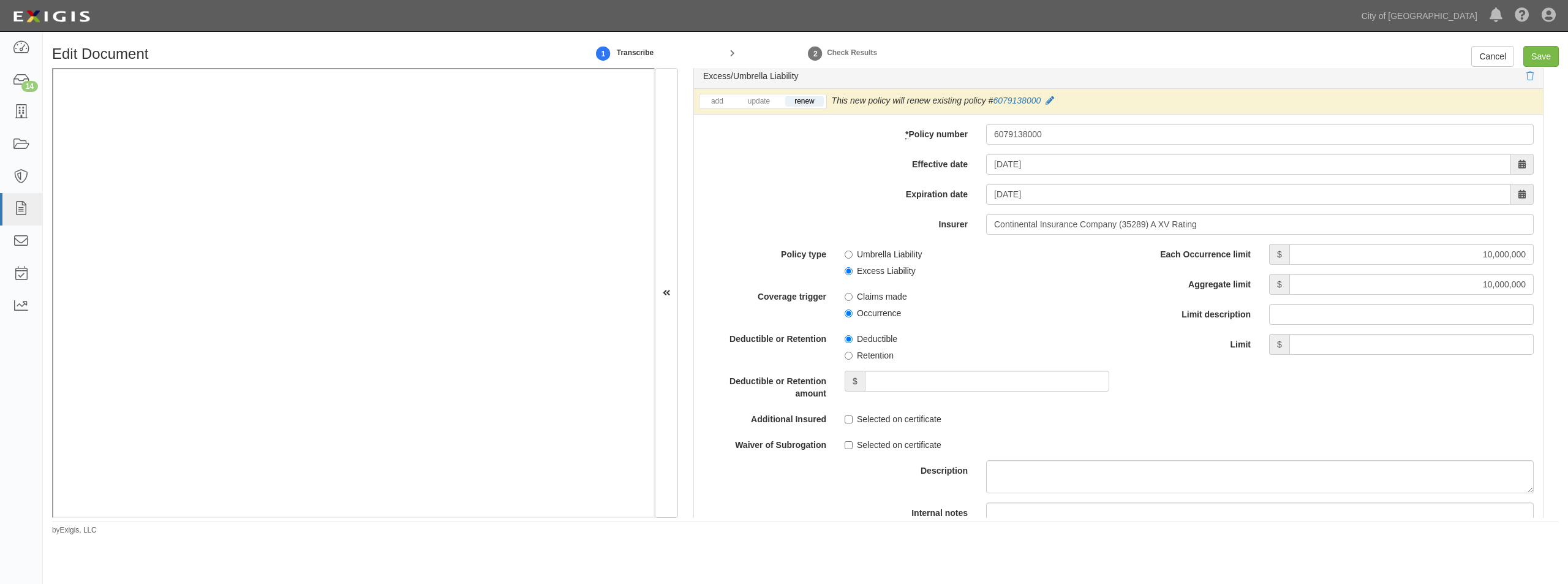
click at [849, 351] on label "Retention" at bounding box center [869, 355] width 49 height 12
click at [849, 352] on input "Retention" at bounding box center [848, 355] width 8 height 8
radio input "true"
click at [907, 379] on input "Deductible or Retention amount" at bounding box center [986, 381] width 244 height 21
type input "10,000"
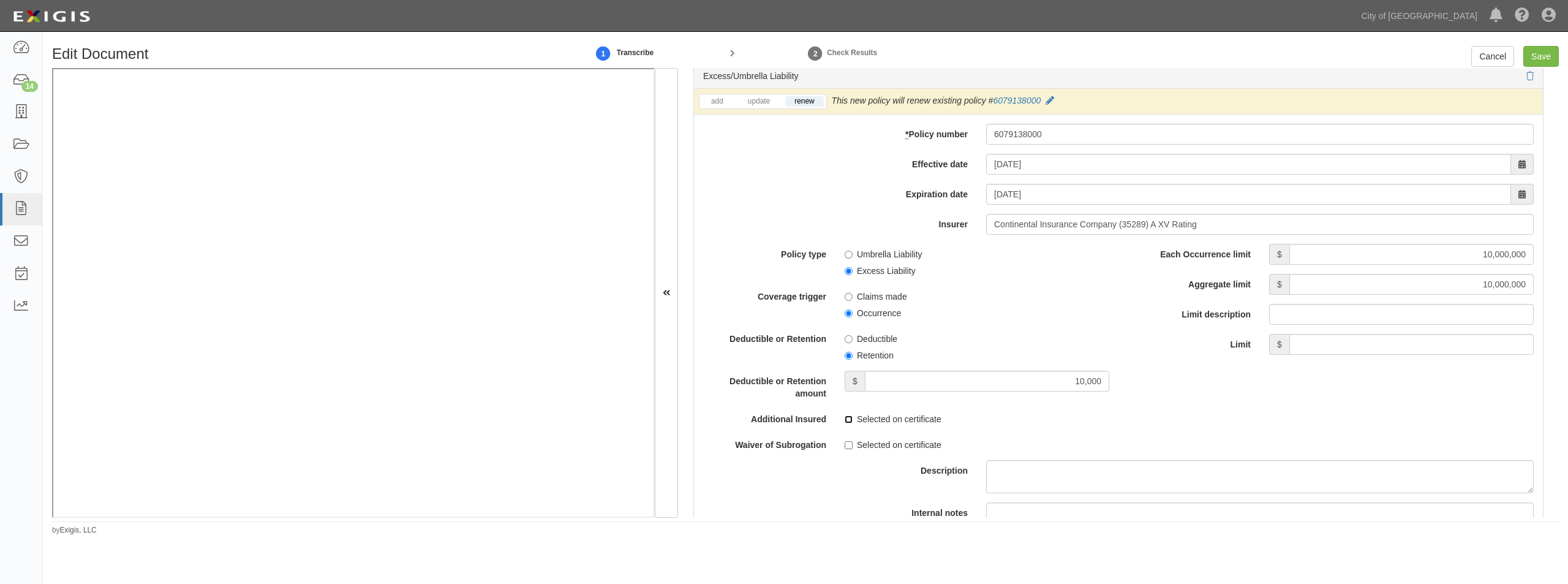
click at [846, 417] on input "Selected on certificate" at bounding box center [848, 419] width 8 height 8
checkbox input "true"
click at [848, 439] on label "Selected on certificate" at bounding box center [893, 445] width 97 height 12
click at [848, 442] on input "Selected on certificate" at bounding box center [848, 445] width 8 height 8
checkbox input "true"
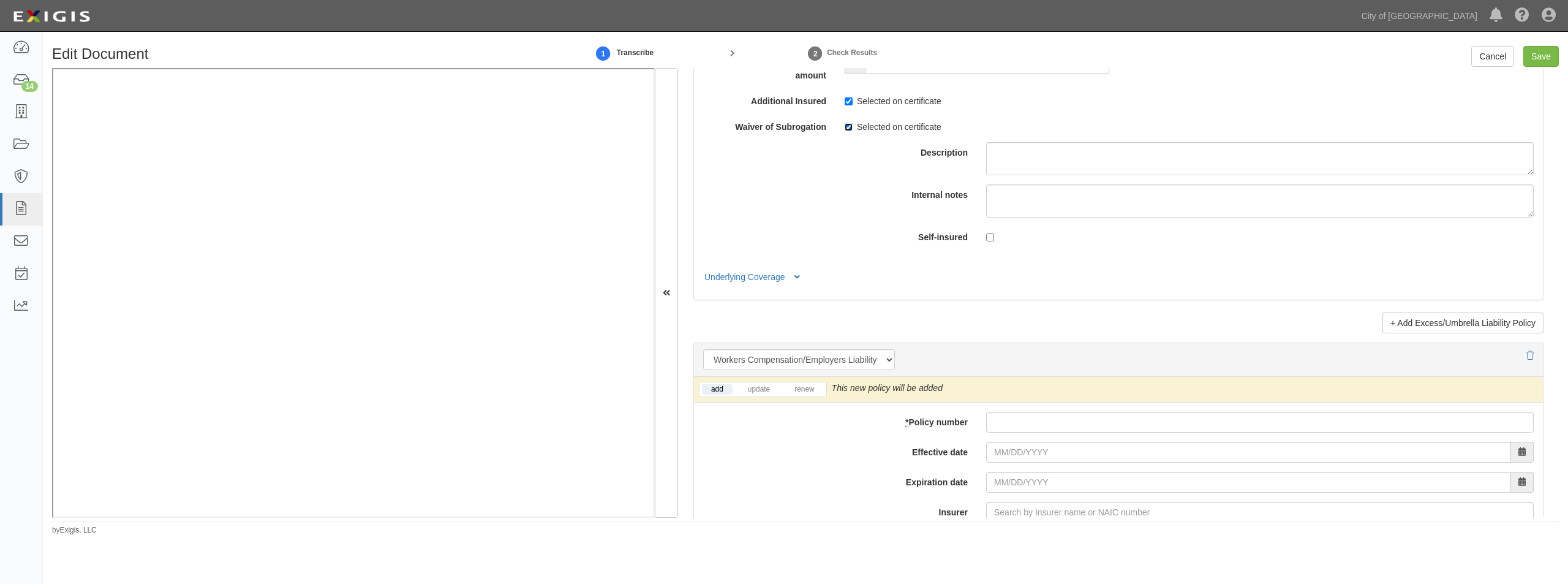
scroll to position [3003, 0]
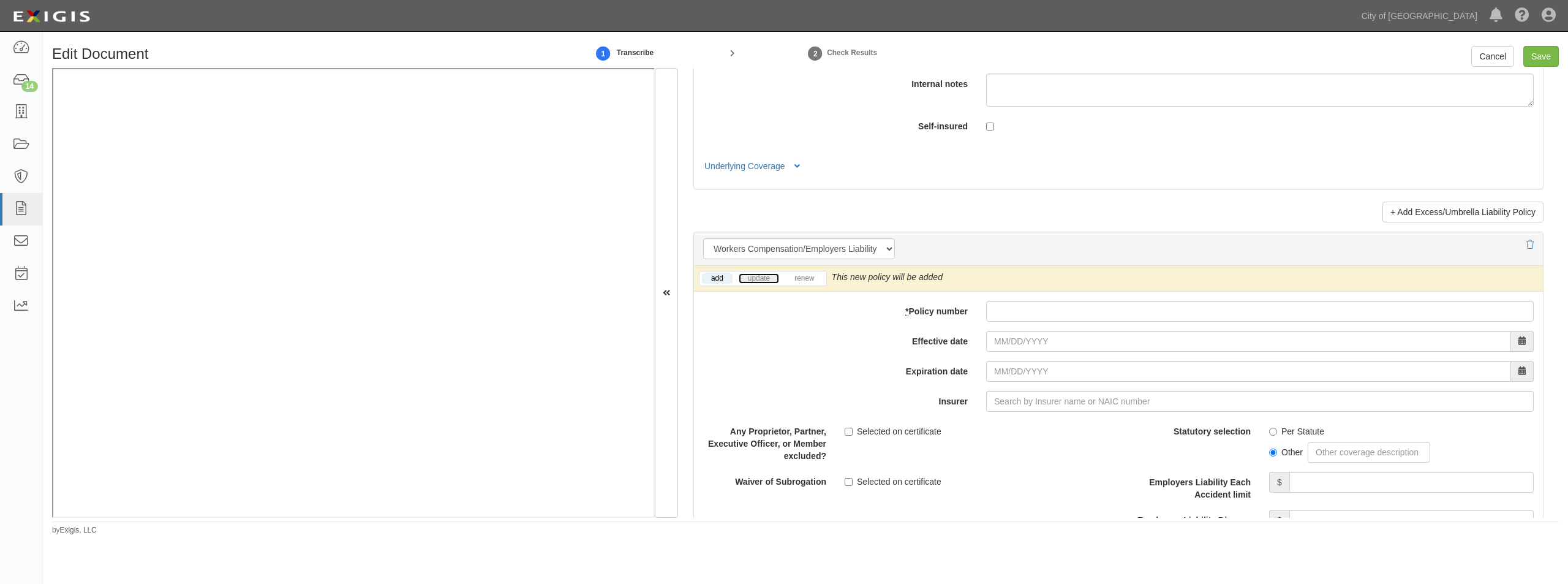
click at [741, 278] on link "update" at bounding box center [759, 279] width 41 height 10
paste input "679236170"
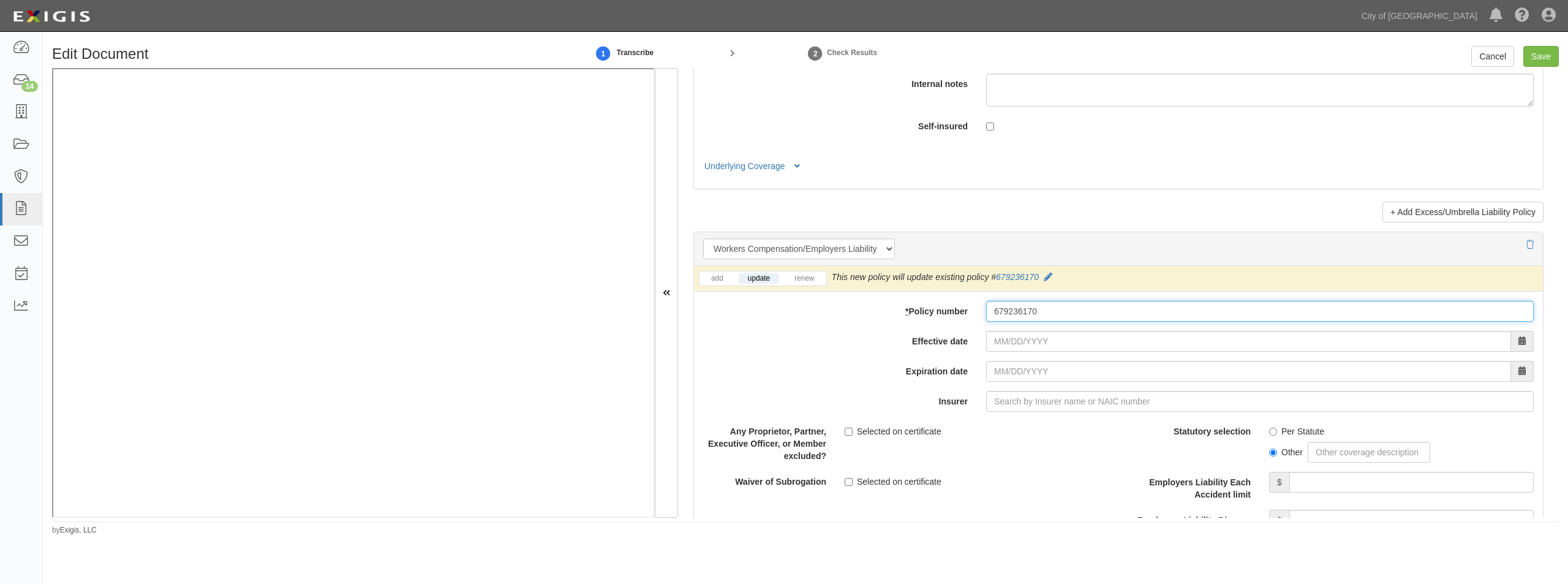
type input "679236170"
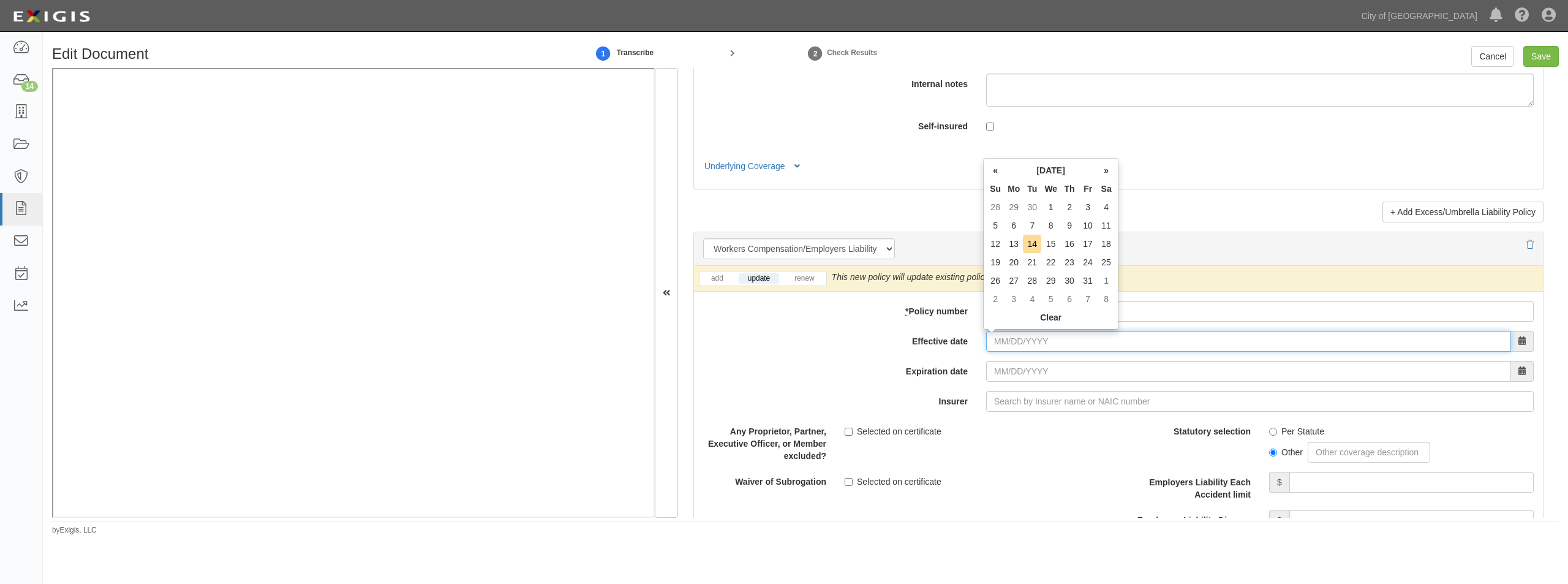
click at [1017, 344] on input "Effective date" at bounding box center [1248, 342] width 525 height 21
type input "05/12/0025"
type input "05/12/0026"
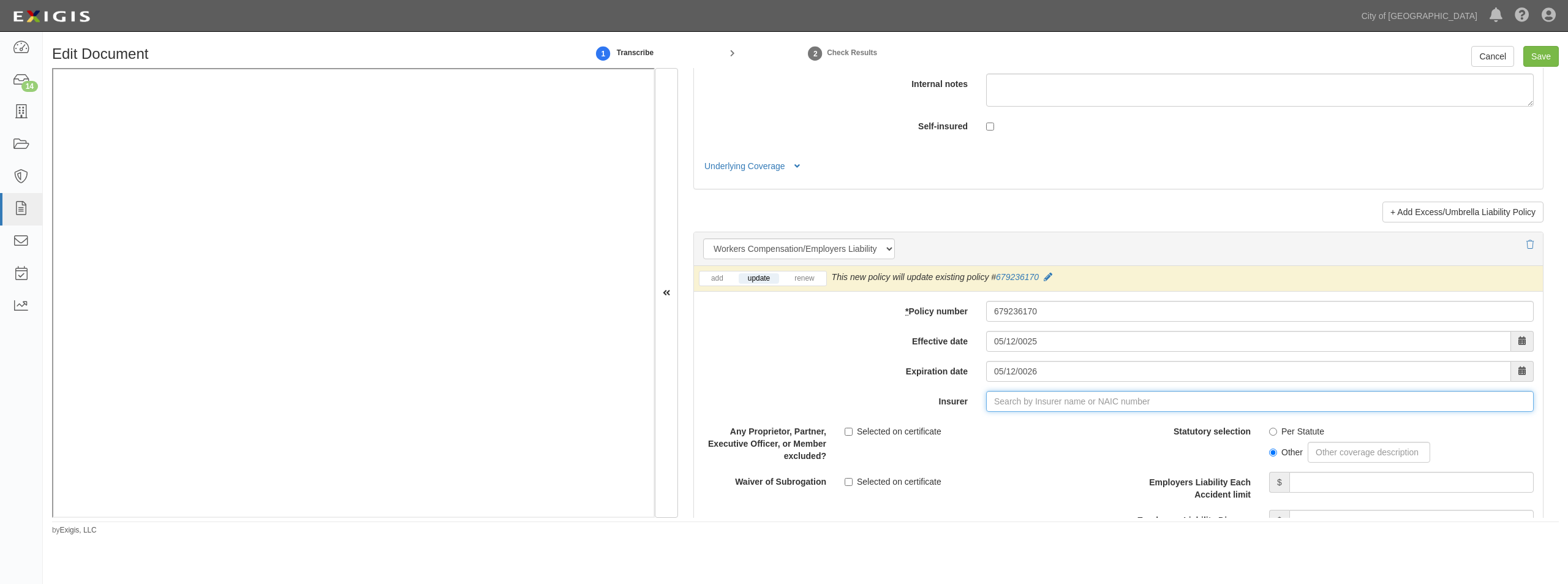
click at [1030, 396] on input "Insurer" at bounding box center [1259, 401] width 547 height 21
type input "21st Century Advantage Insurance Company (25232) NR Rating"
type input "2"
click at [1033, 430] on div "Valley Forge Insurance Company ( 20508 ) A XV Rating" at bounding box center [1022, 424] width 232 height 16
type input "Valley Forge Insurance Company (20508) A XV Rating"
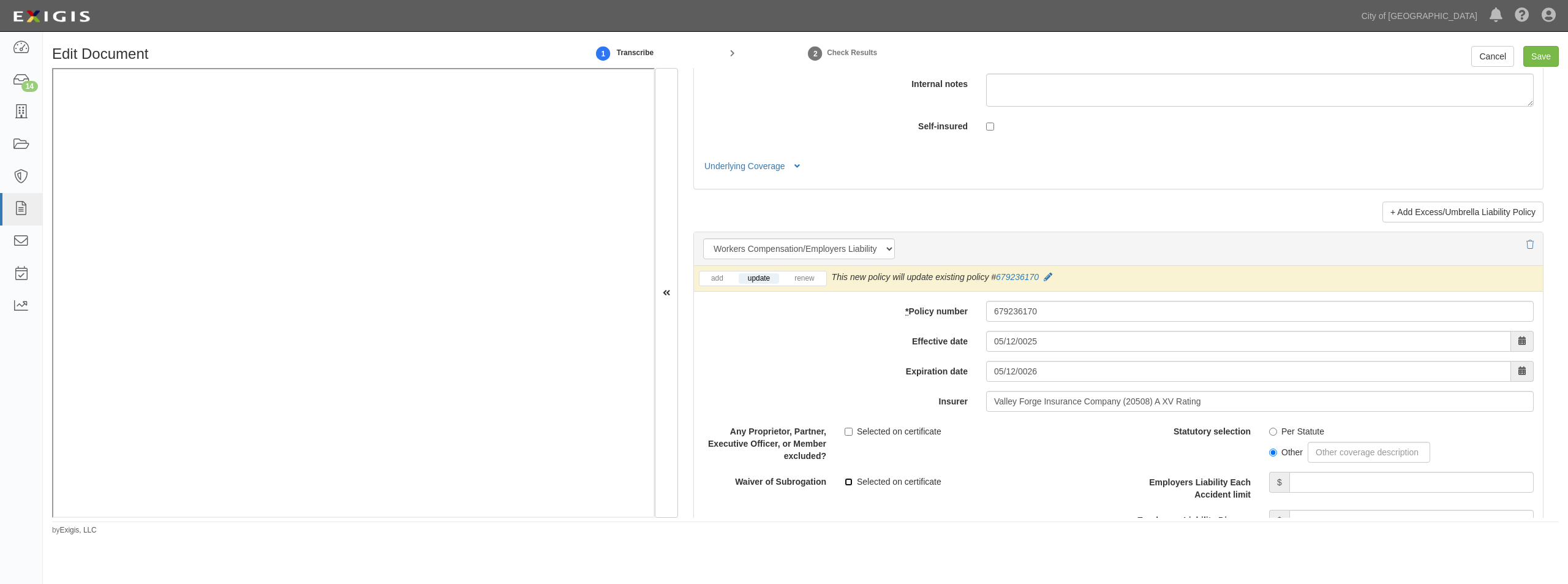
click at [846, 484] on input "Selected on certificate" at bounding box center [848, 481] width 8 height 8
checkbox input "true"
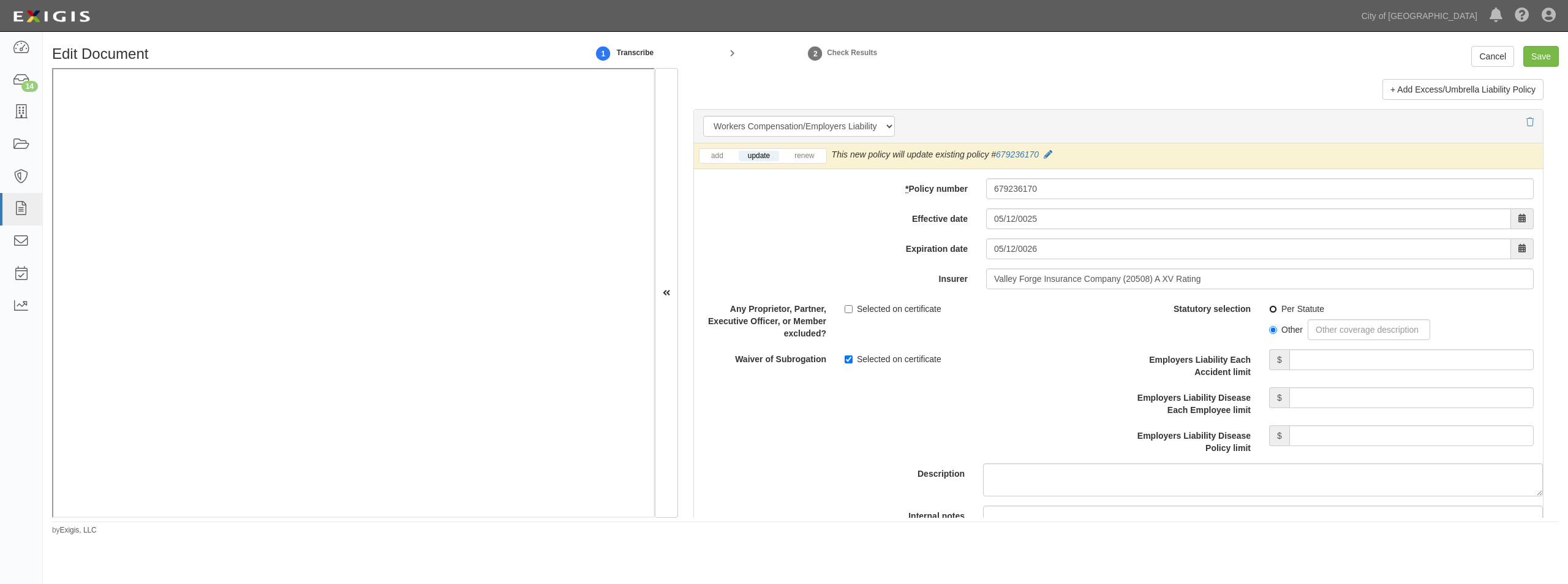
click at [1269, 306] on input "Per Statute" at bounding box center [1272, 309] width 8 height 8
radio input "true"
click at [1338, 361] on input "Employers Liability Each Accident limit" at bounding box center [1411, 360] width 244 height 21
type input "1,000,000"
click at [1390, 391] on input "Employers Liability Disease Each Employee limit" at bounding box center [1411, 398] width 244 height 21
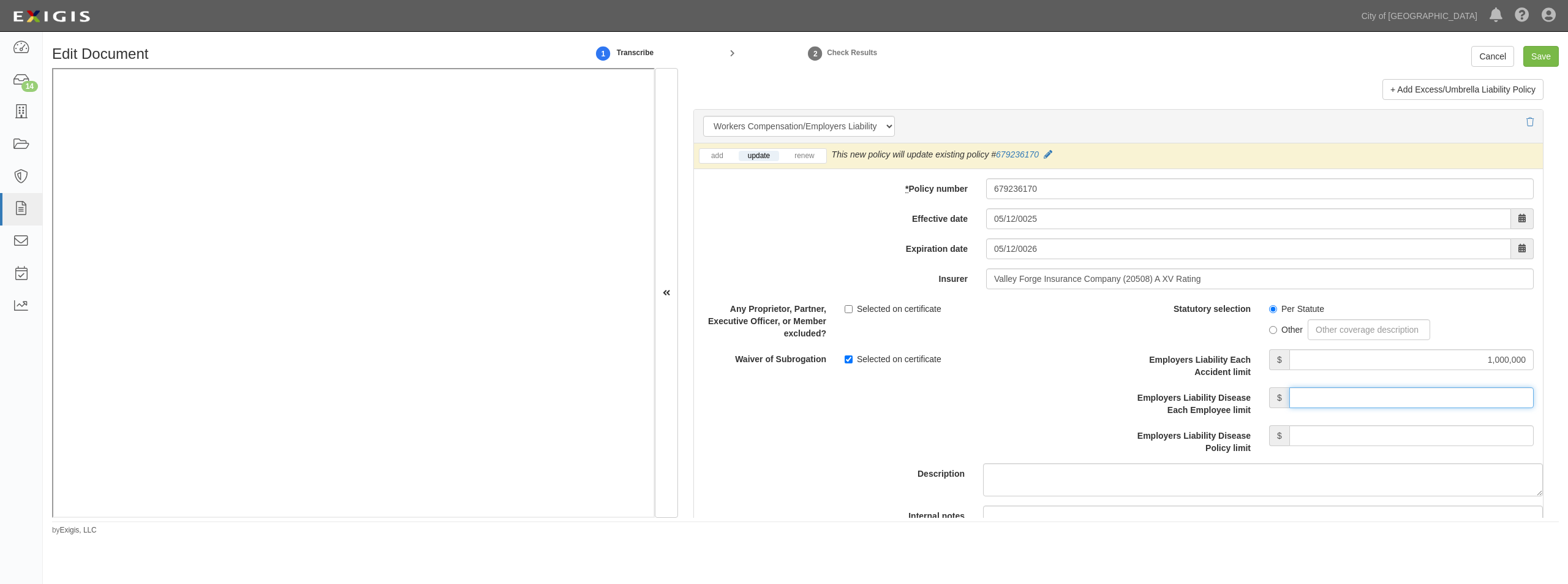
type input "1,000,000"
click at [1395, 429] on input "Employers Liability Disease Policy limit" at bounding box center [1411, 436] width 244 height 21
type input "1,000,000"
click at [1535, 59] on input "Save" at bounding box center [1540, 56] width 35 height 21
type input "1000000"
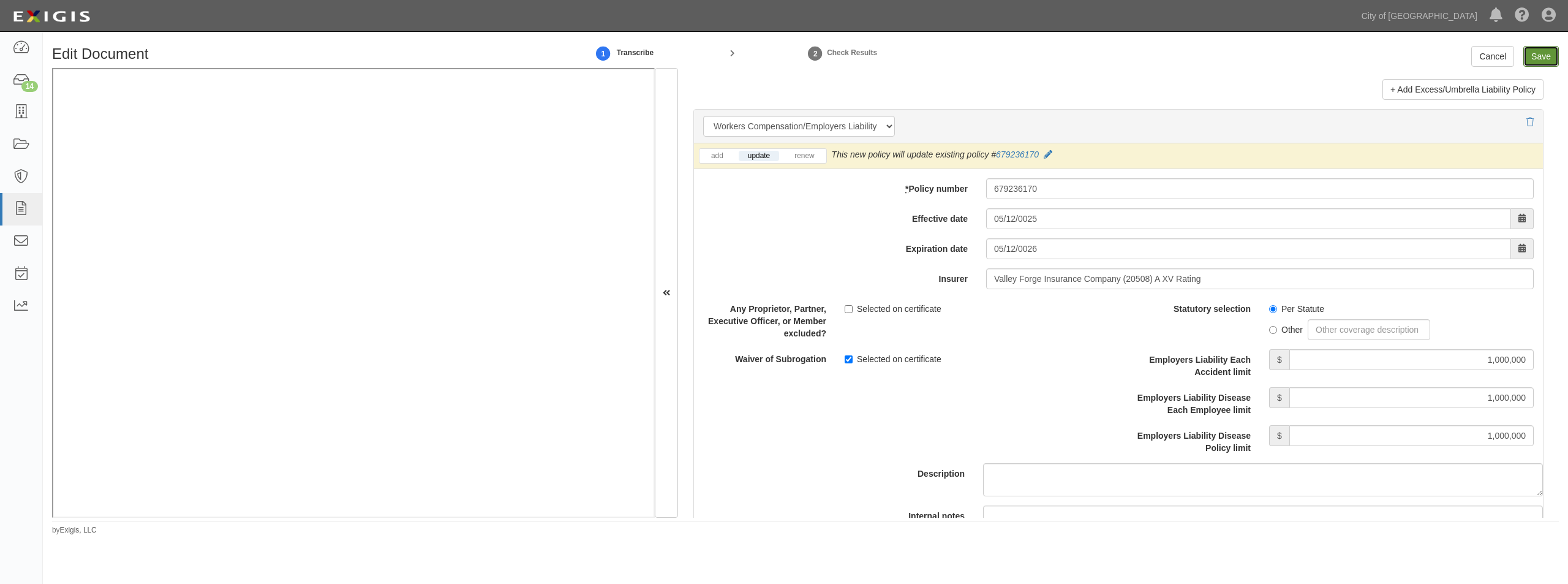
type input "100000"
type input "15000"
type input "1000000"
type input "2000000"
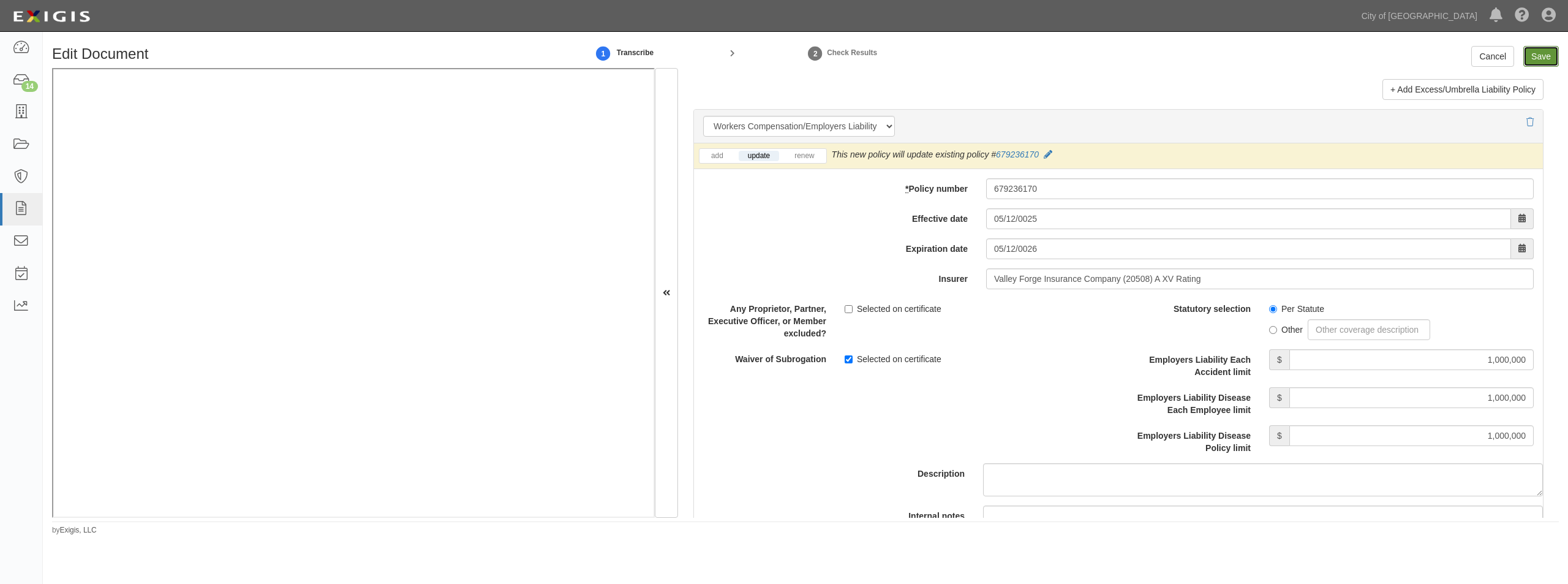
type input "1000000"
type input "10000"
type input "10000000"
type input "1000000"
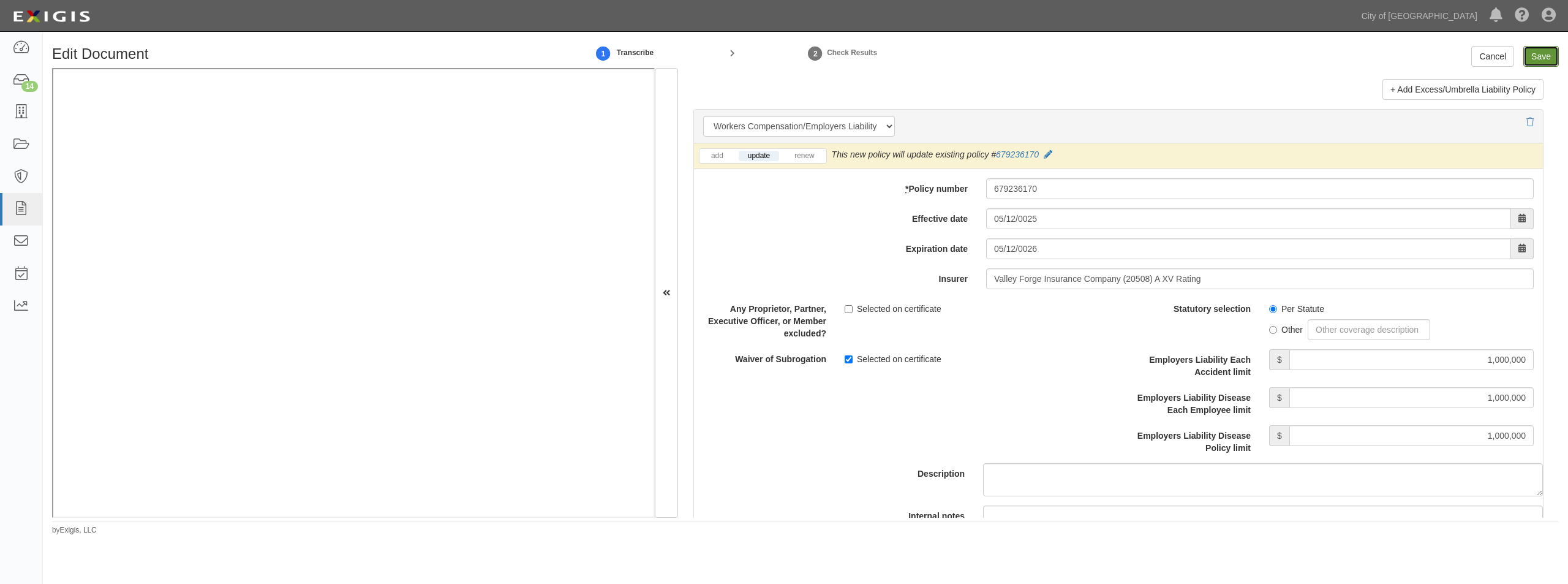
type input "1000000"
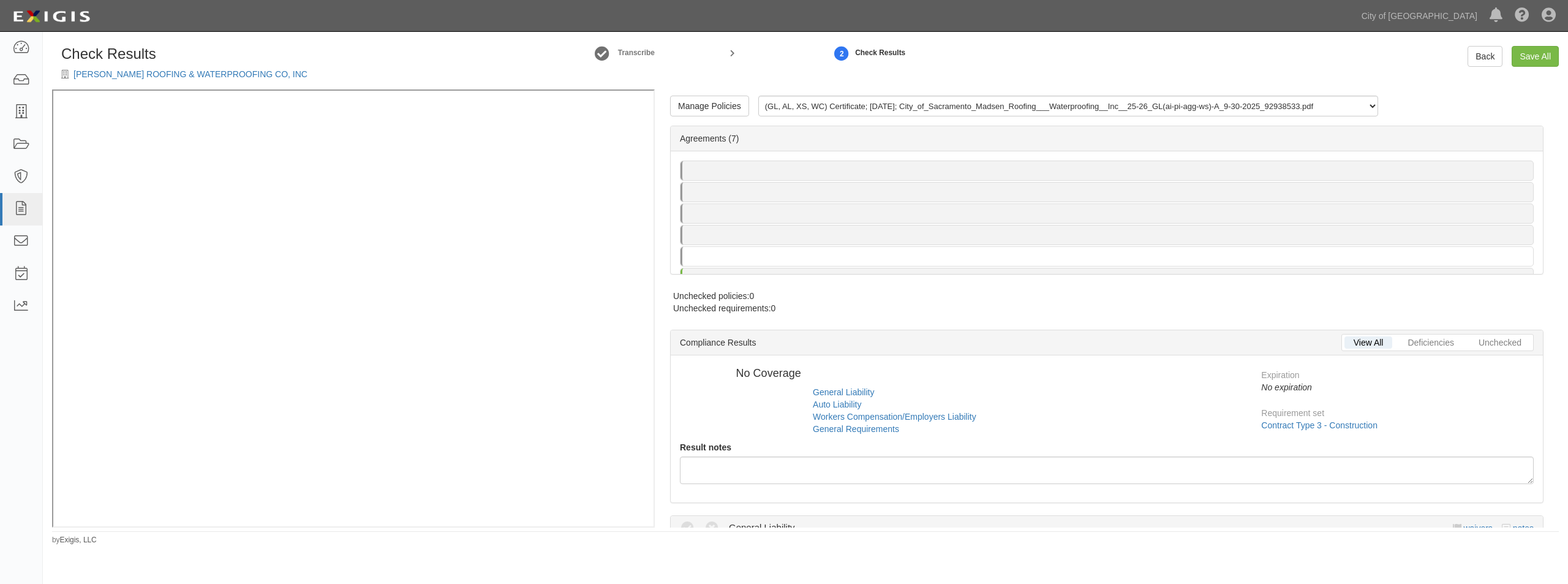
radio input "false"
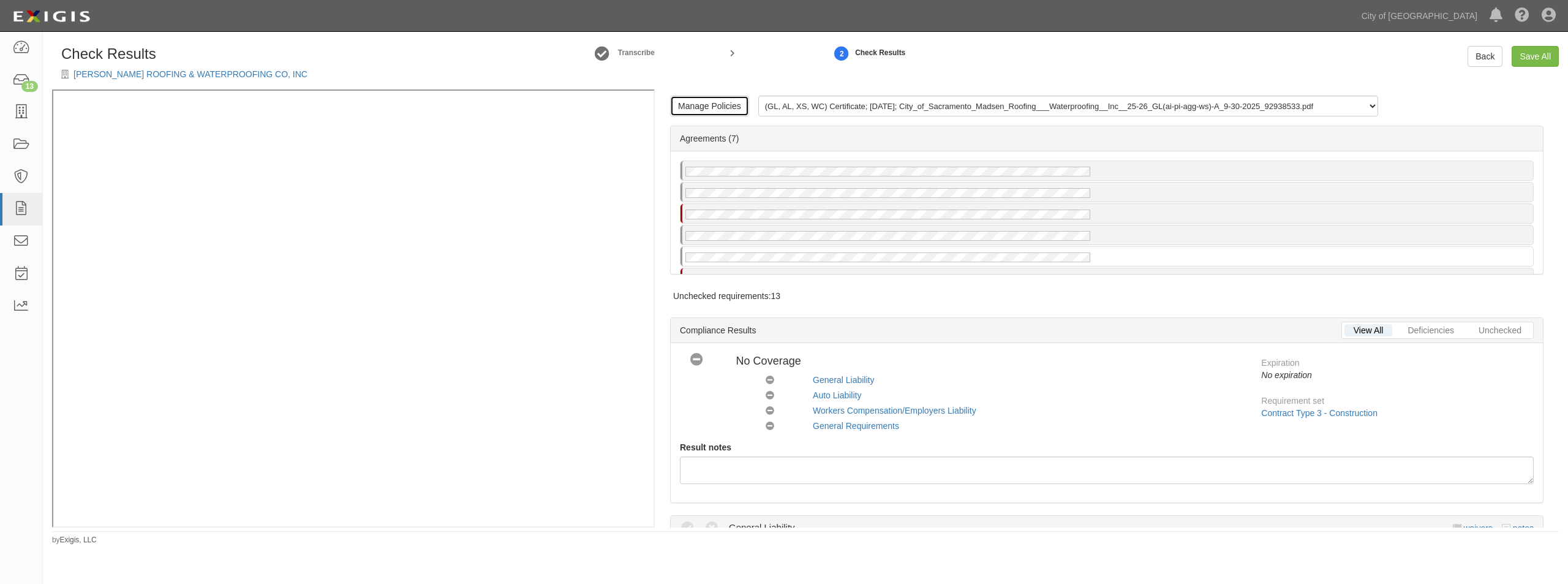
click at [727, 101] on link "Manage Policies" at bounding box center [709, 106] width 79 height 21
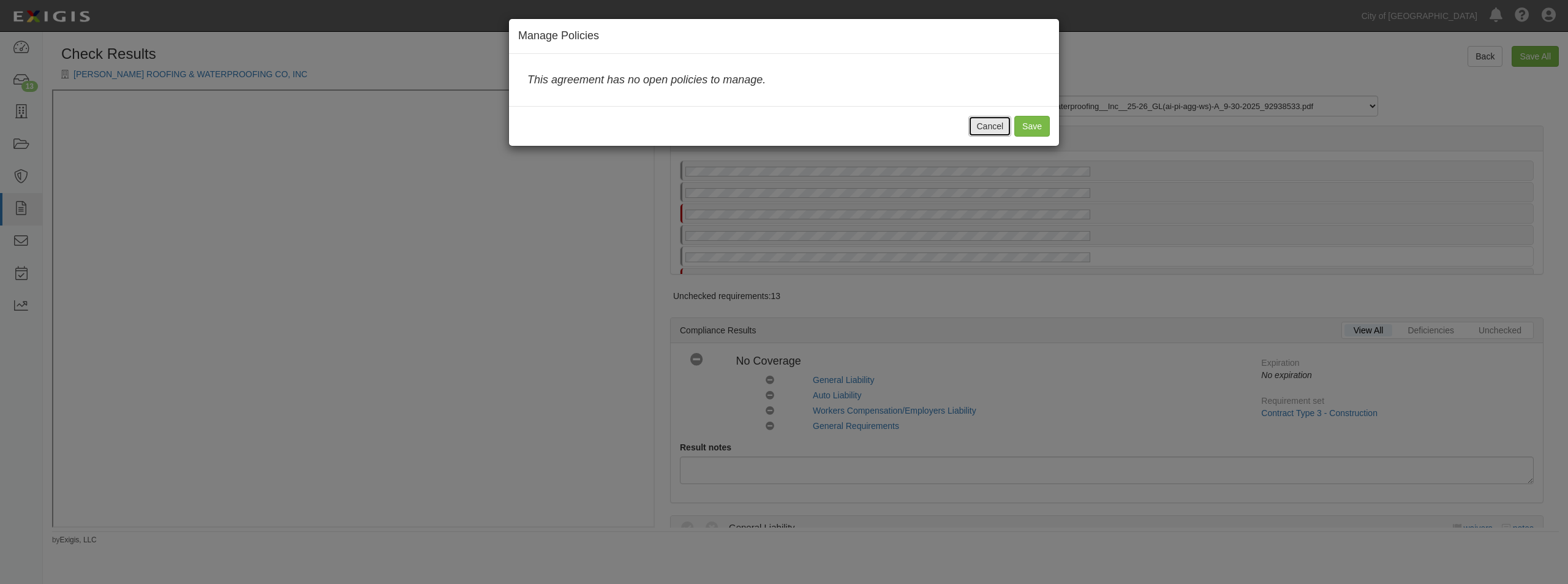
click at [993, 128] on button "Cancel" at bounding box center [990, 126] width 43 height 21
click at [997, 126] on div "Manage Policies (GL, AL, XS, WC) Certificate; 10/14/2025; City_of_Sacramento_Ma…" at bounding box center [1107, 110] width 910 height 30
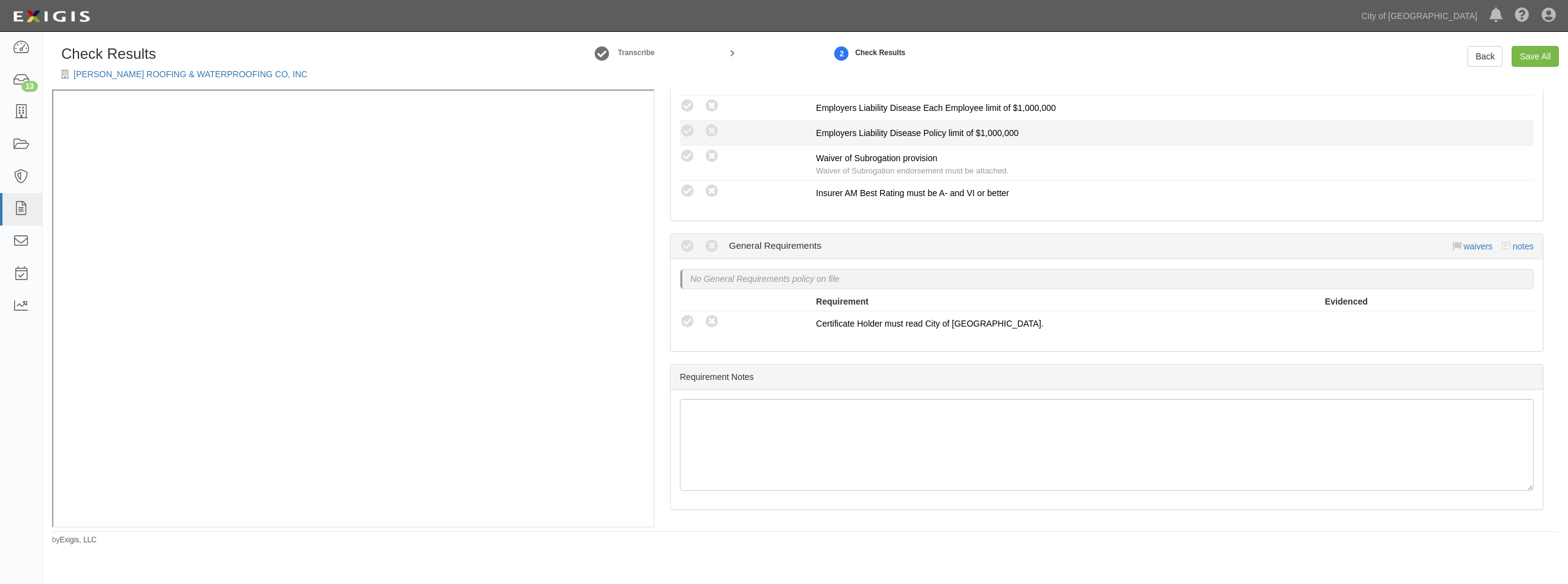
scroll to position [690, 0]
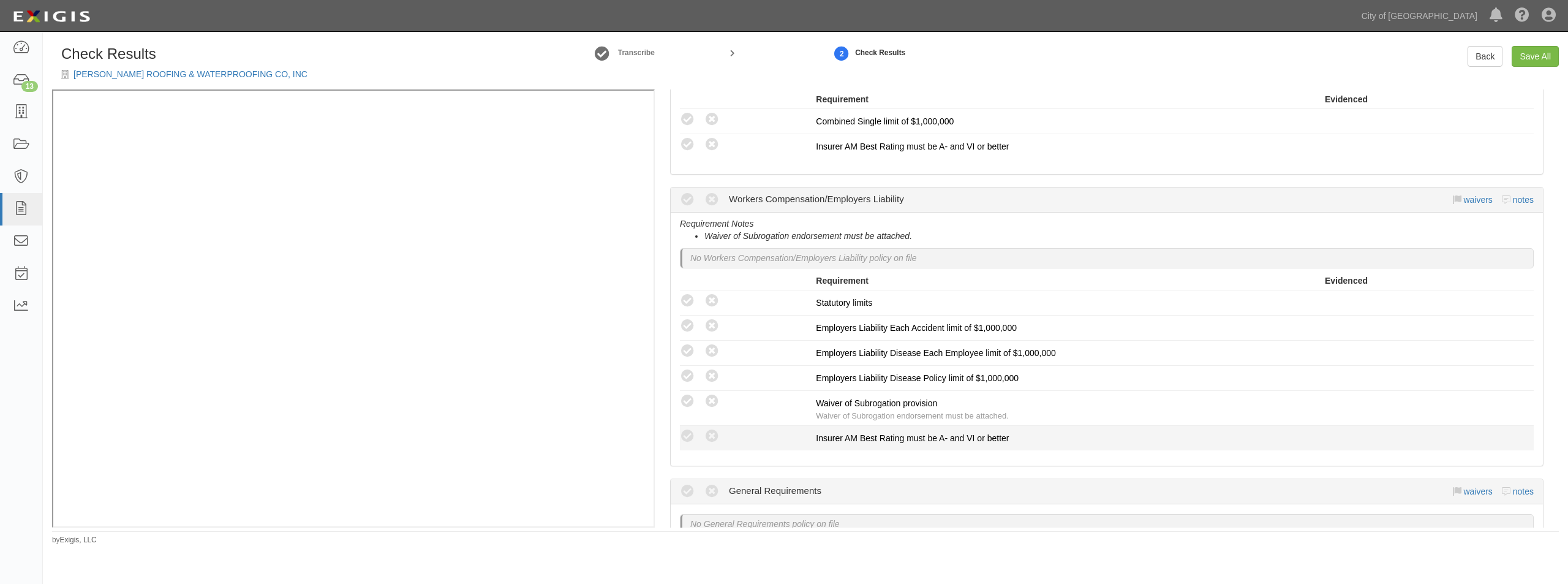
click at [690, 437] on icon at bounding box center [688, 436] width 16 height 16
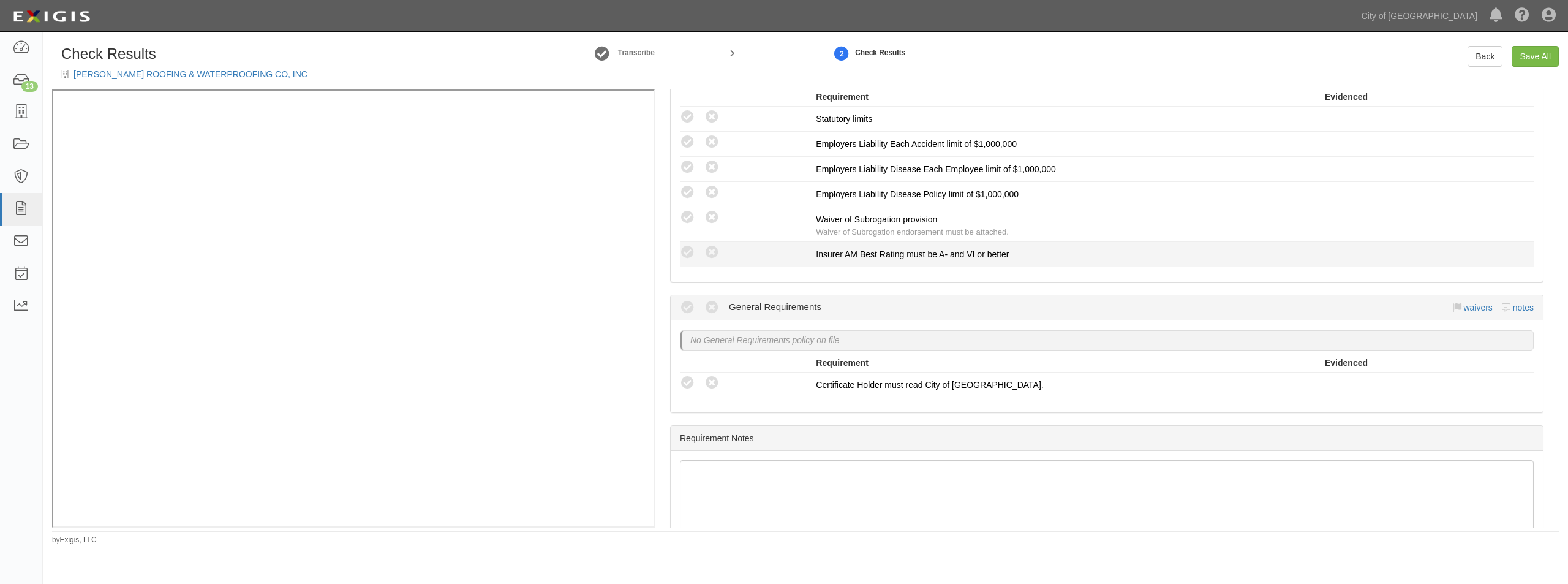
scroll to position [935, 0]
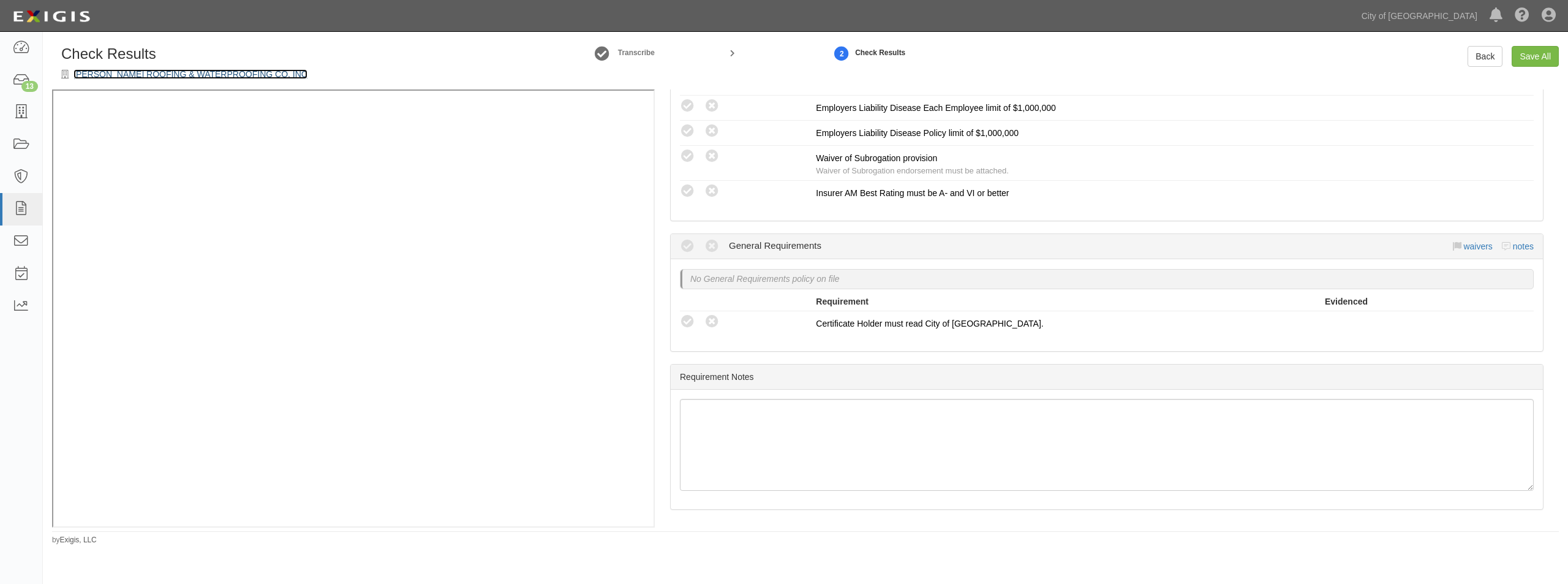
click at [187, 75] on link "[PERSON_NAME] ROOFING & WATERPROOFING CO, INC" at bounding box center [190, 73] width 234 height 9
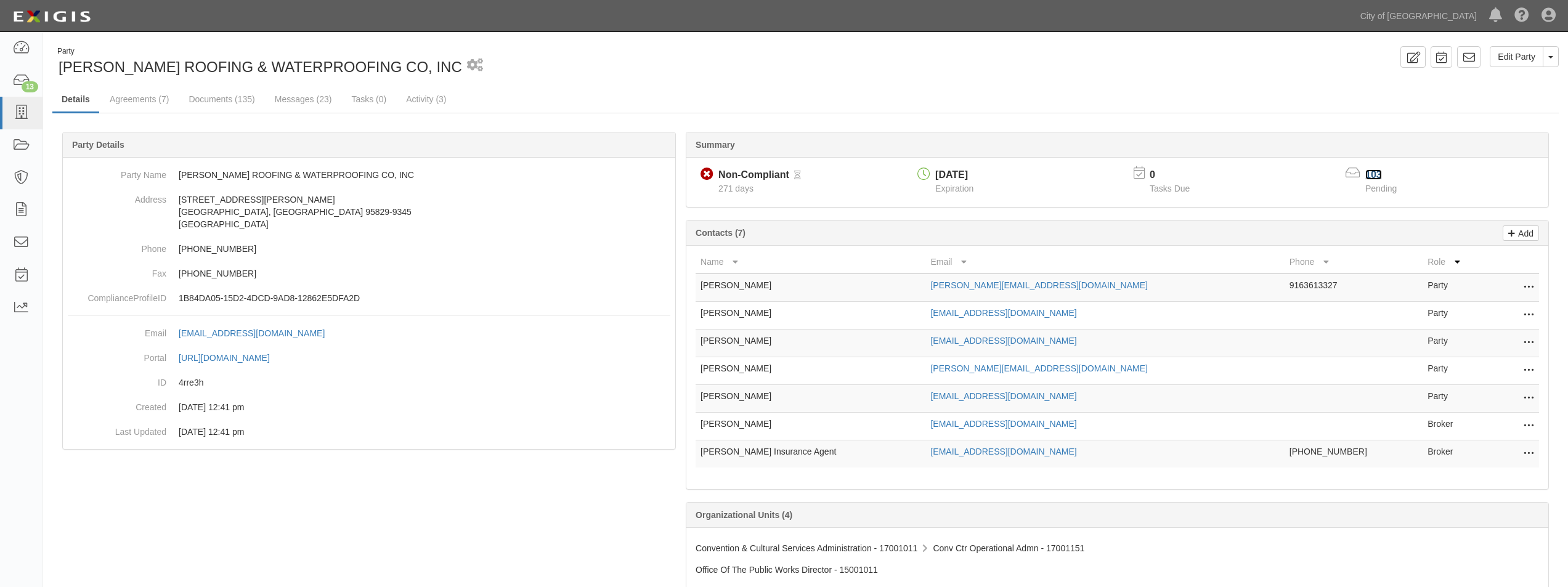
click at [1377, 174] on link "103" at bounding box center [1373, 174] width 16 height 10
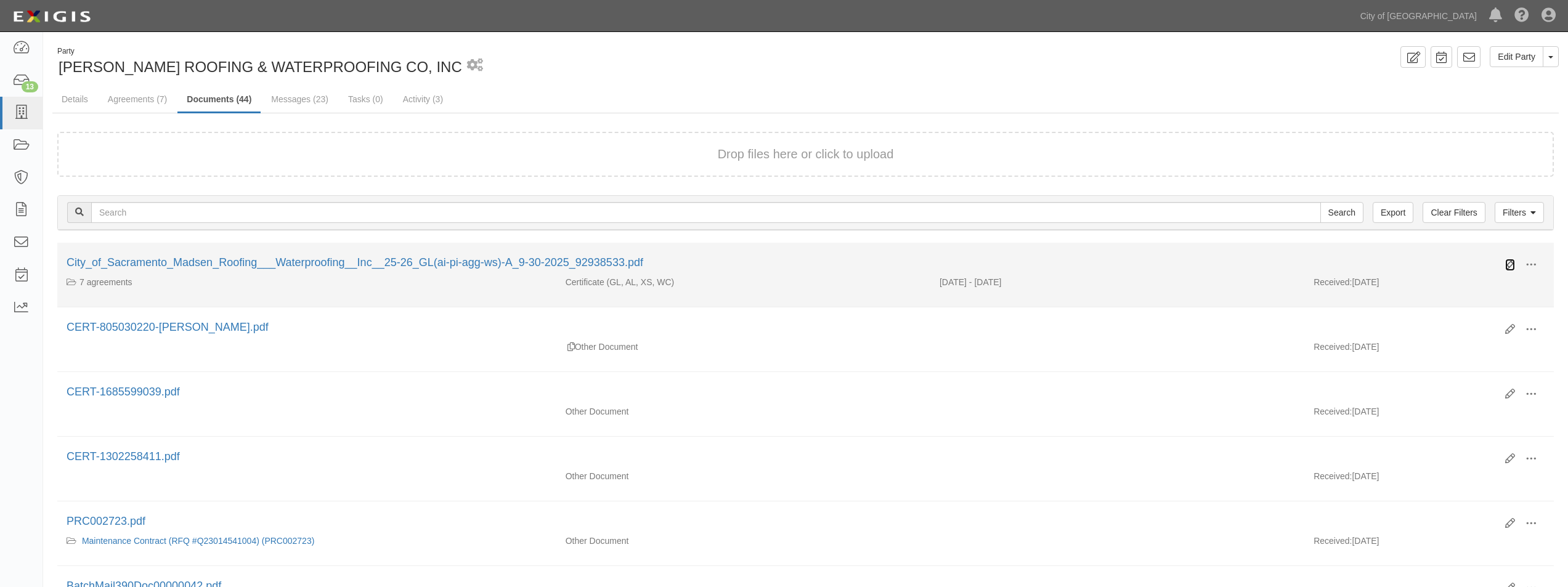
click at [1512, 263] on icon at bounding box center [1510, 264] width 10 height 10
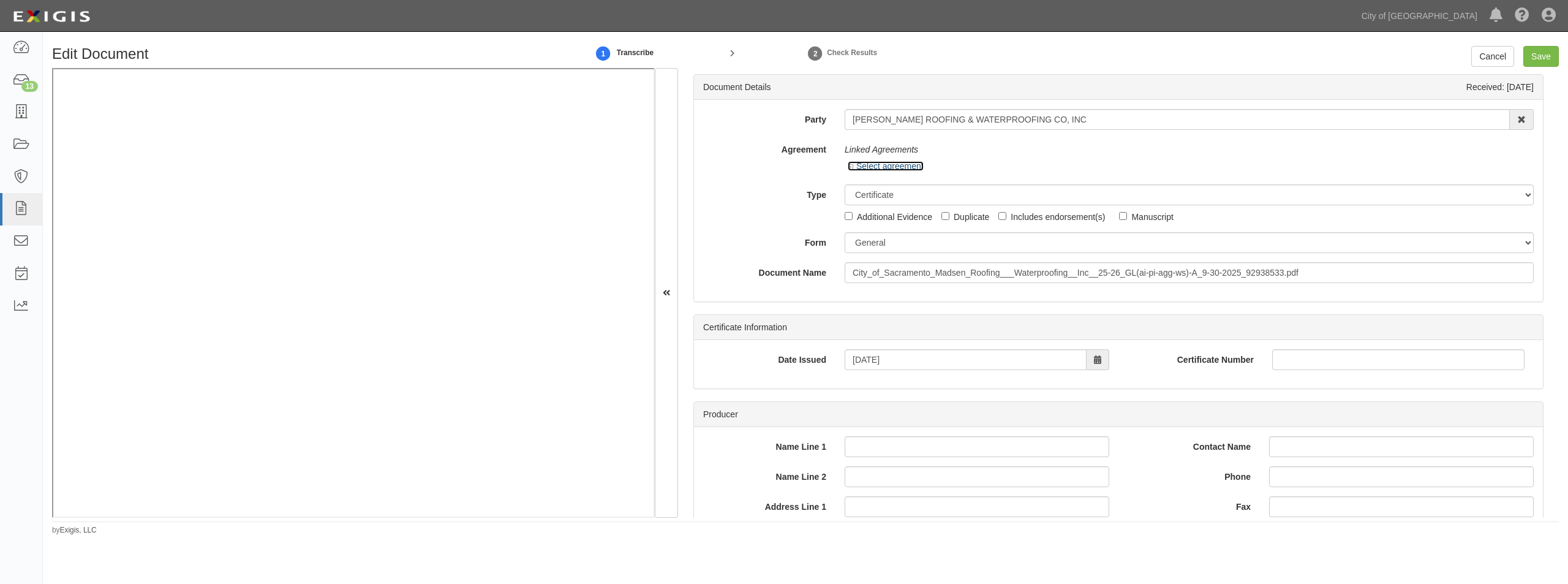
click at [852, 171] on icon at bounding box center [852, 166] width 9 height 6
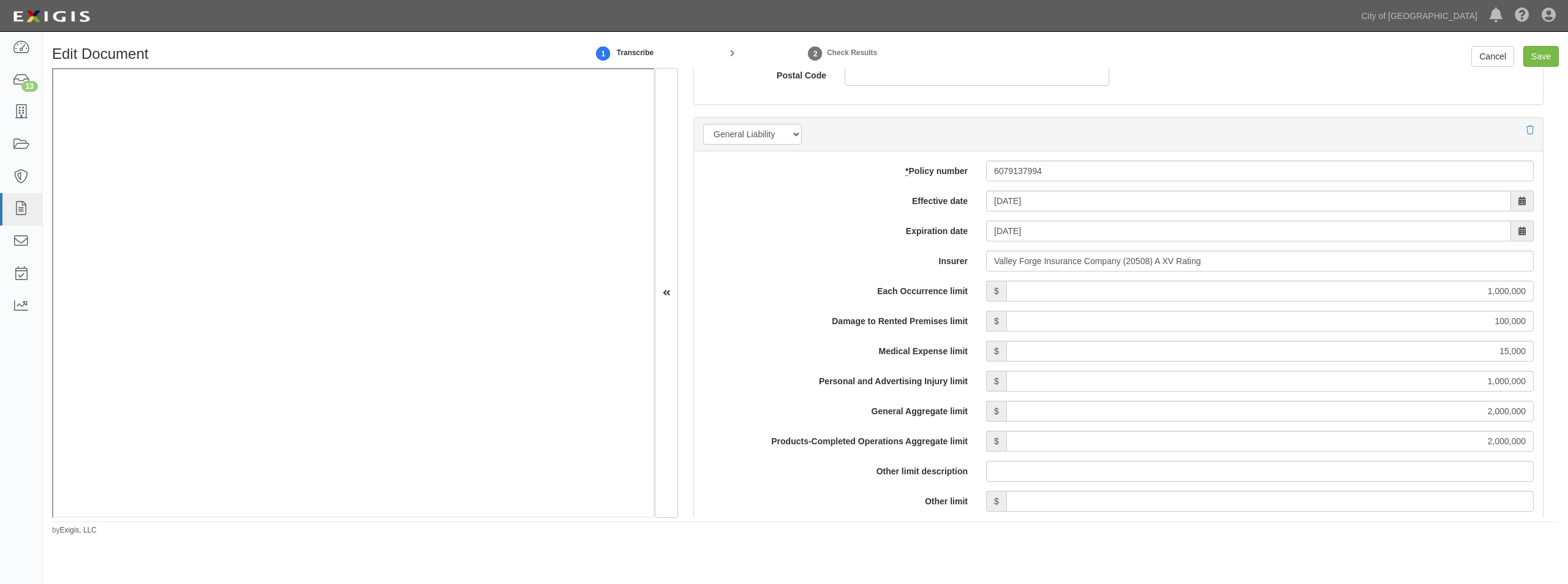
scroll to position [1042, 0]
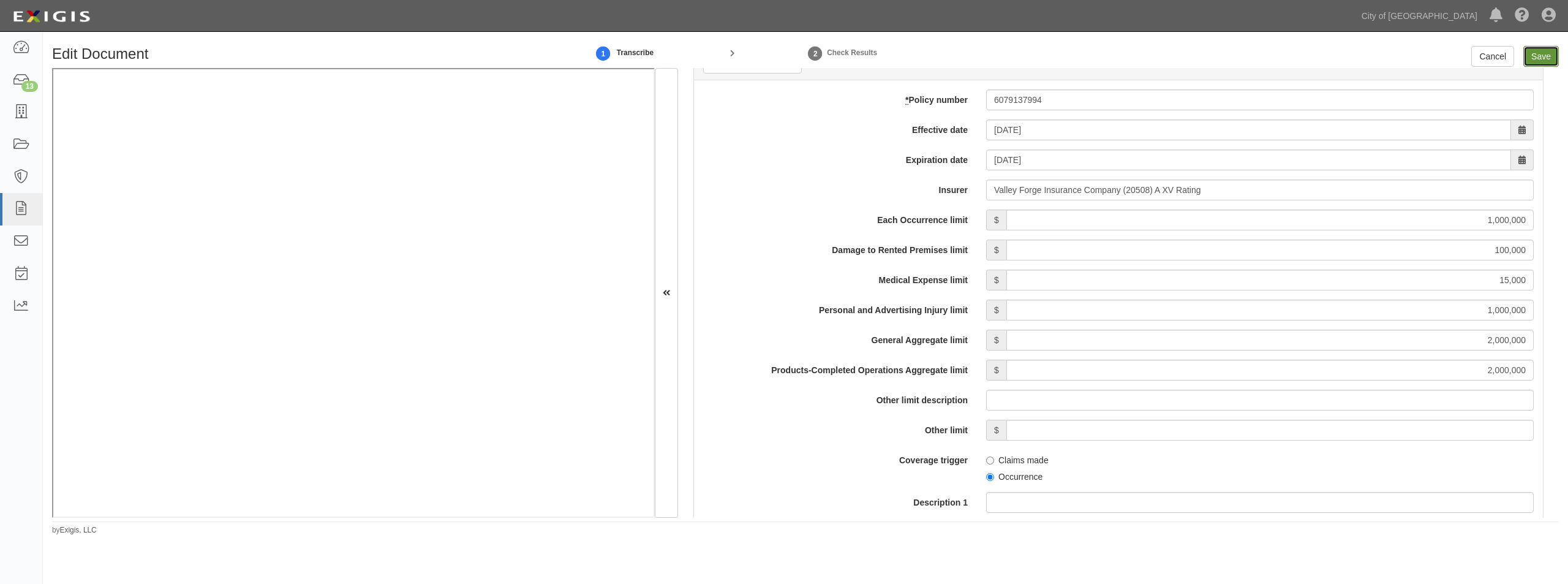
click at [1537, 56] on input "Save" at bounding box center [1540, 56] width 35 height 21
type input "1000000"
type input "100000"
type input "15000"
type input "1000000"
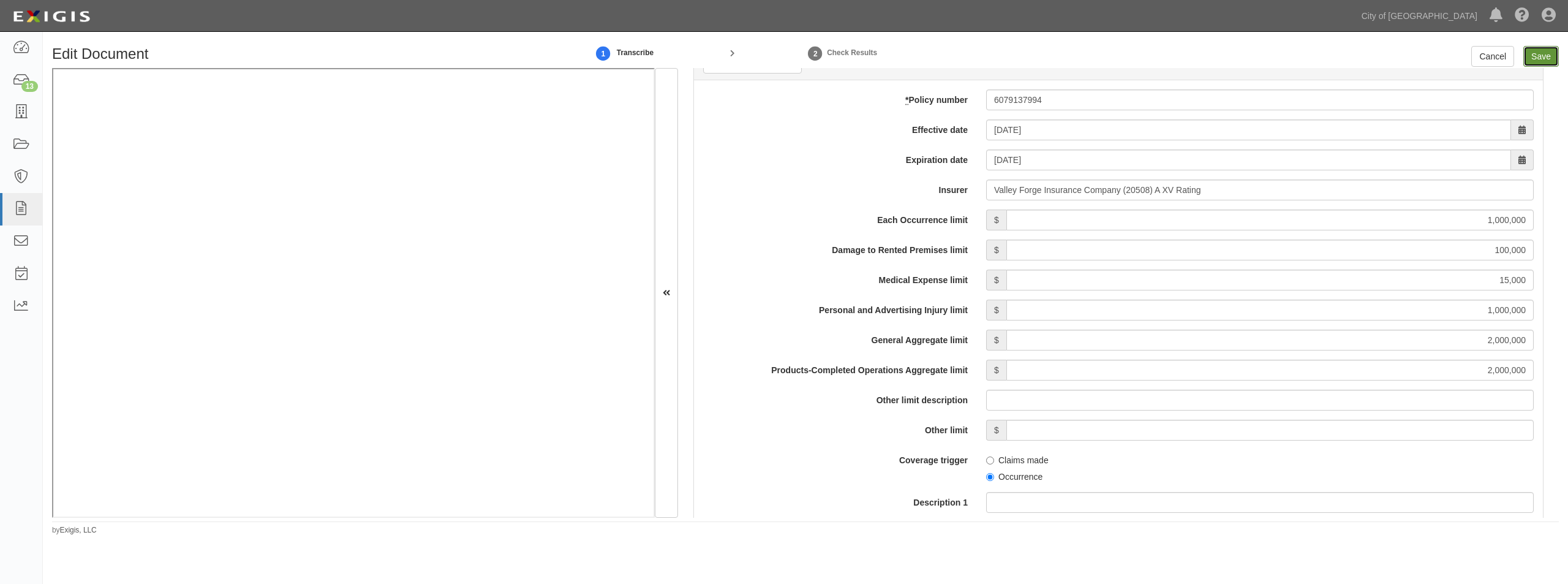
type input "2000000"
type input "1000000"
type input "10000"
type input "10000000"
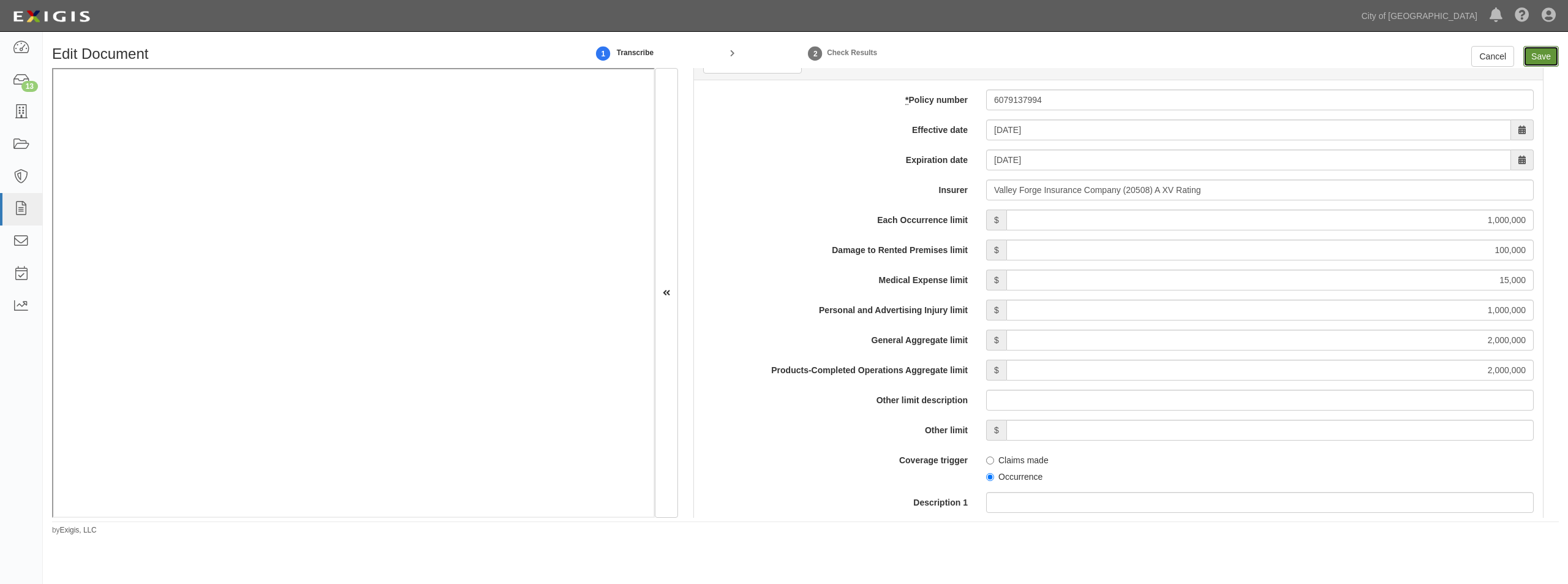
type input "10000000"
type input "1000000"
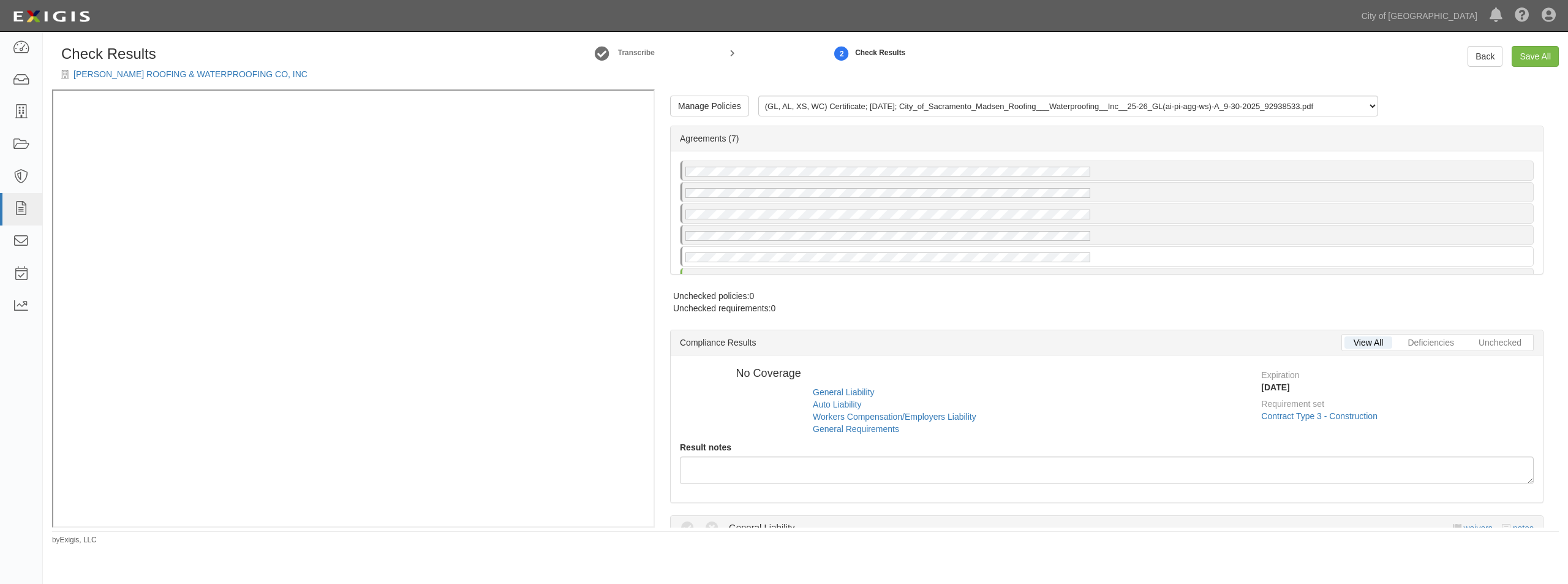
radio input "true"
radio input "false"
radio input "true"
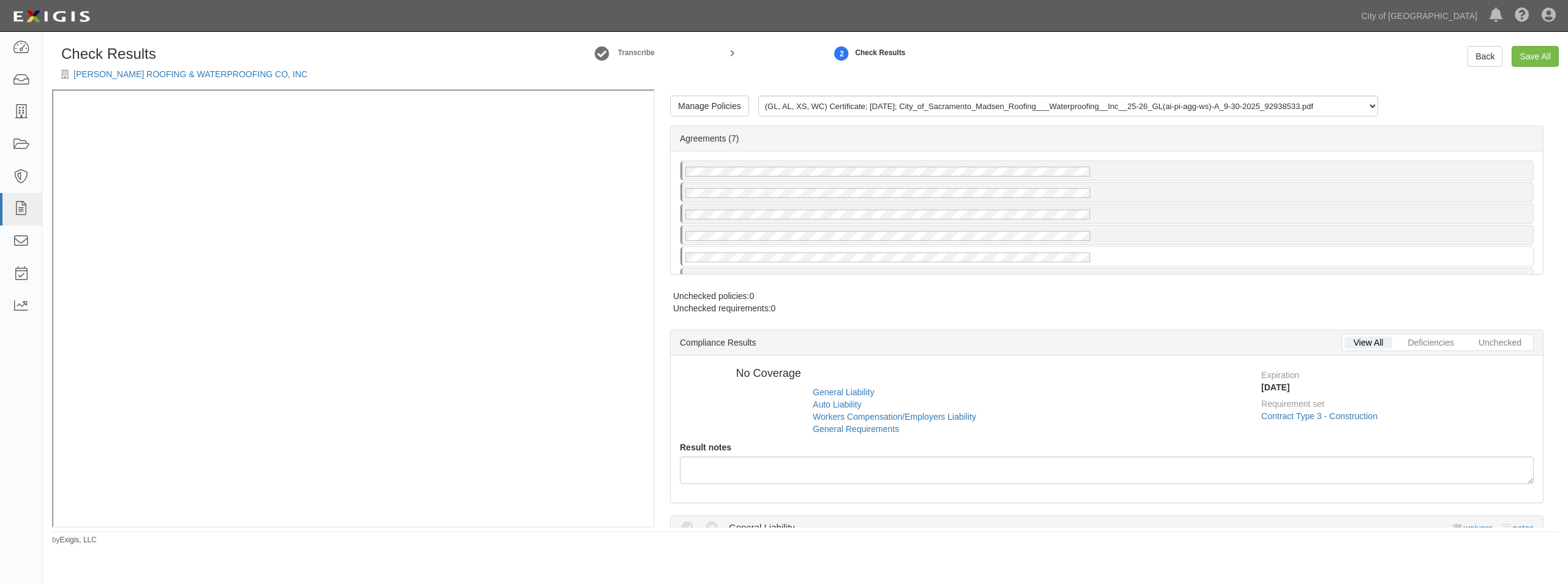
radio input "true"
radio input "false"
radio input "true"
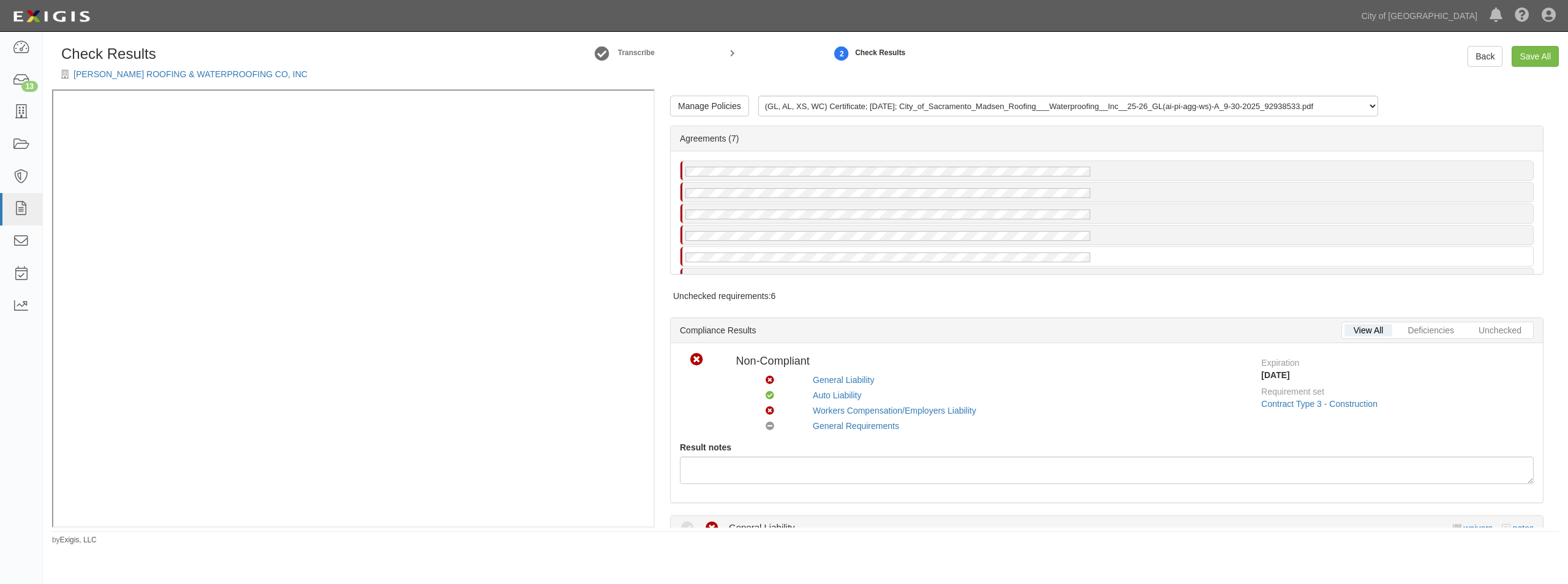
scroll to position [245, 0]
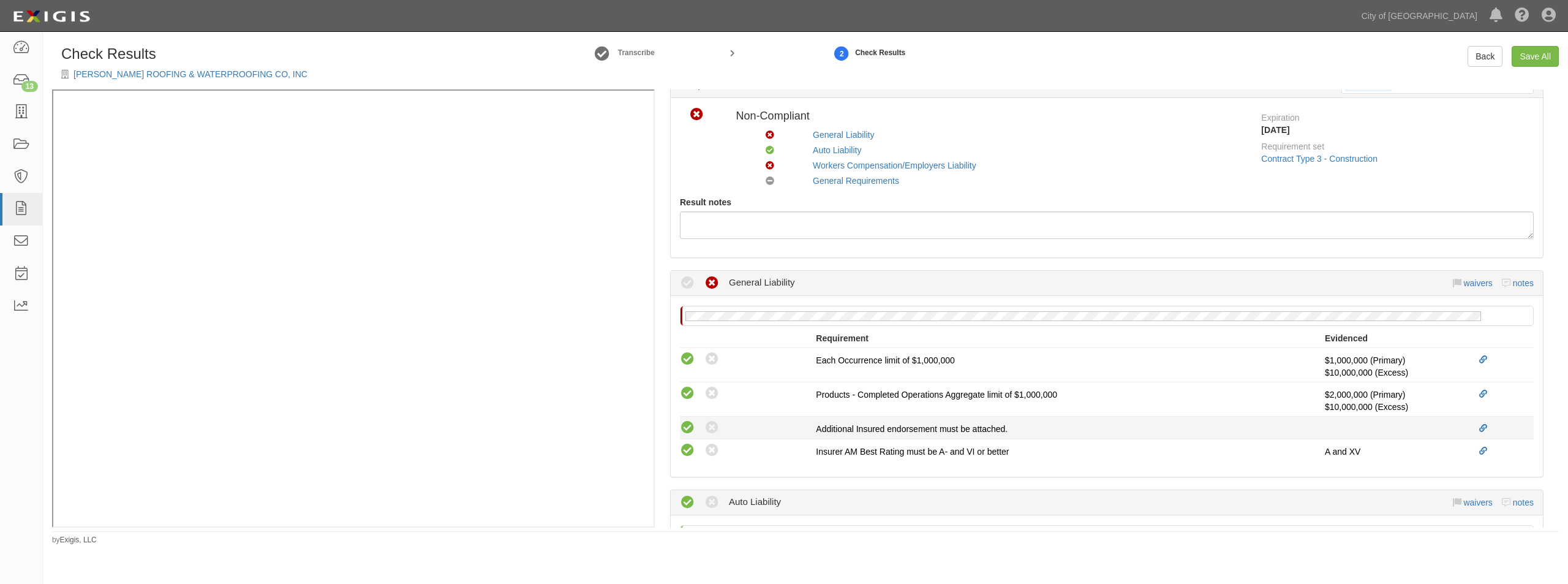
click at [690, 430] on icon at bounding box center [688, 428] width 16 height 16
radio input "true"
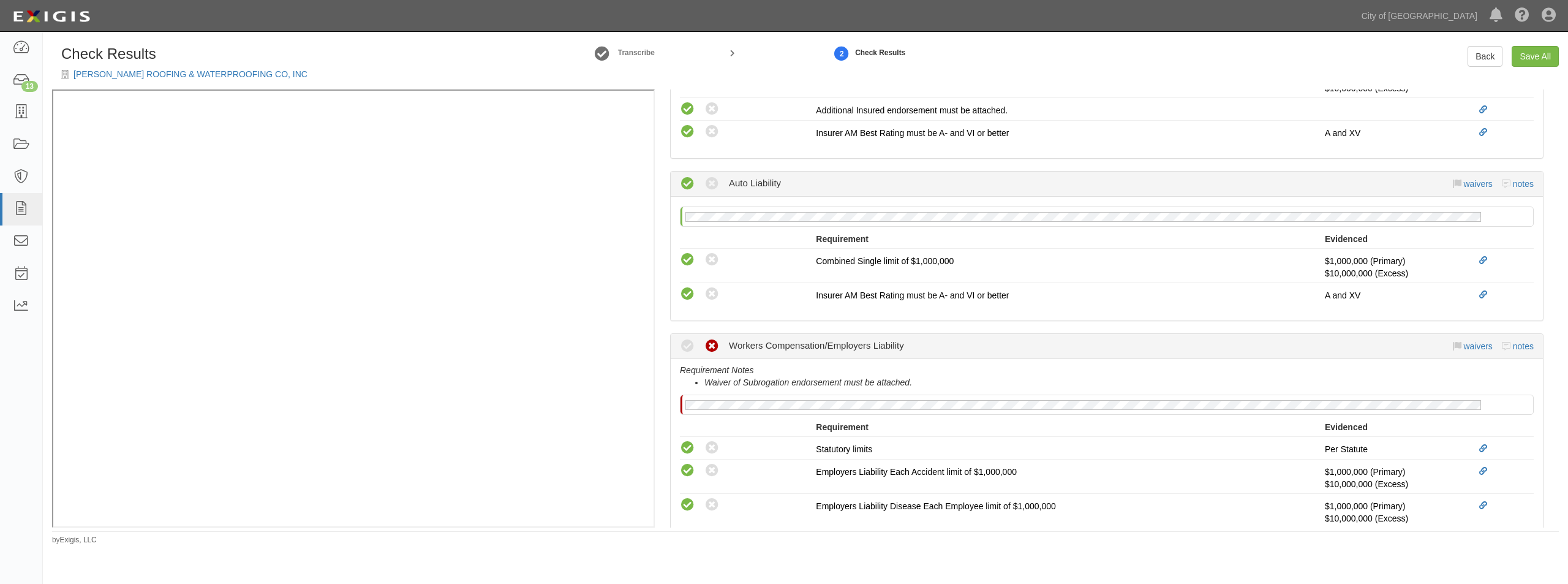
scroll to position [675, 0]
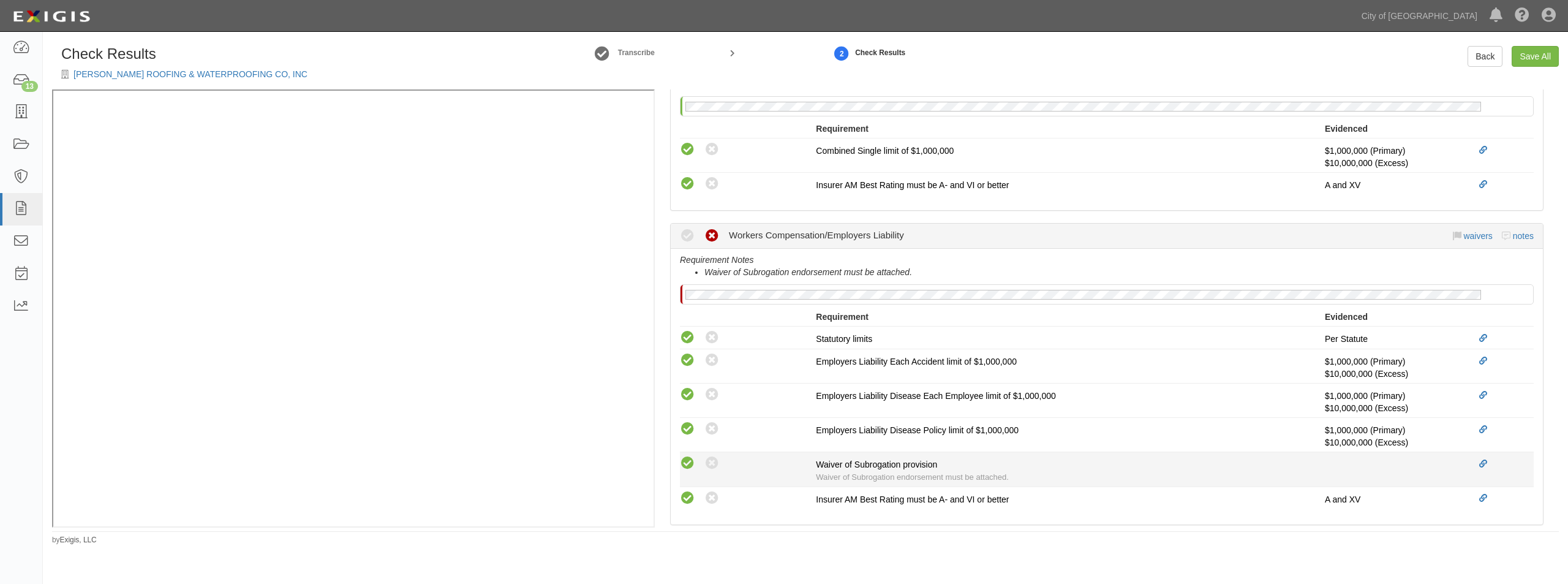
click at [688, 469] on icon at bounding box center [688, 464] width 16 height 16
radio input "true"
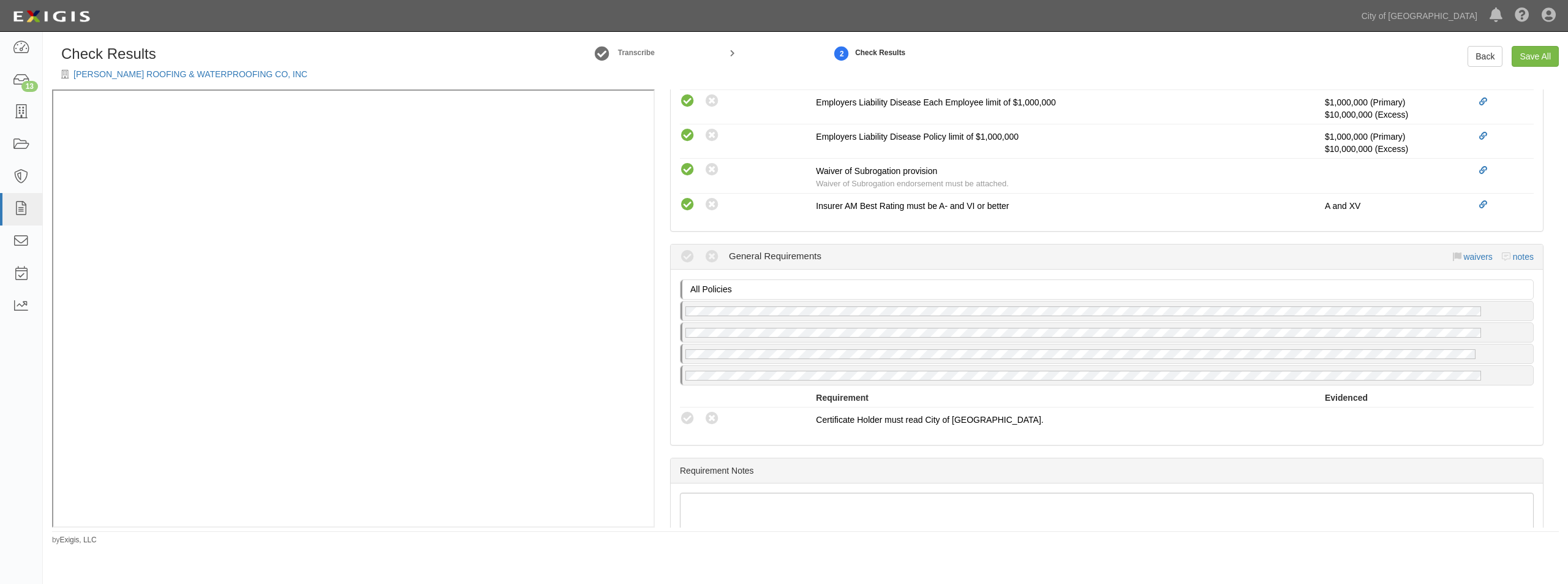
scroll to position [981, 0]
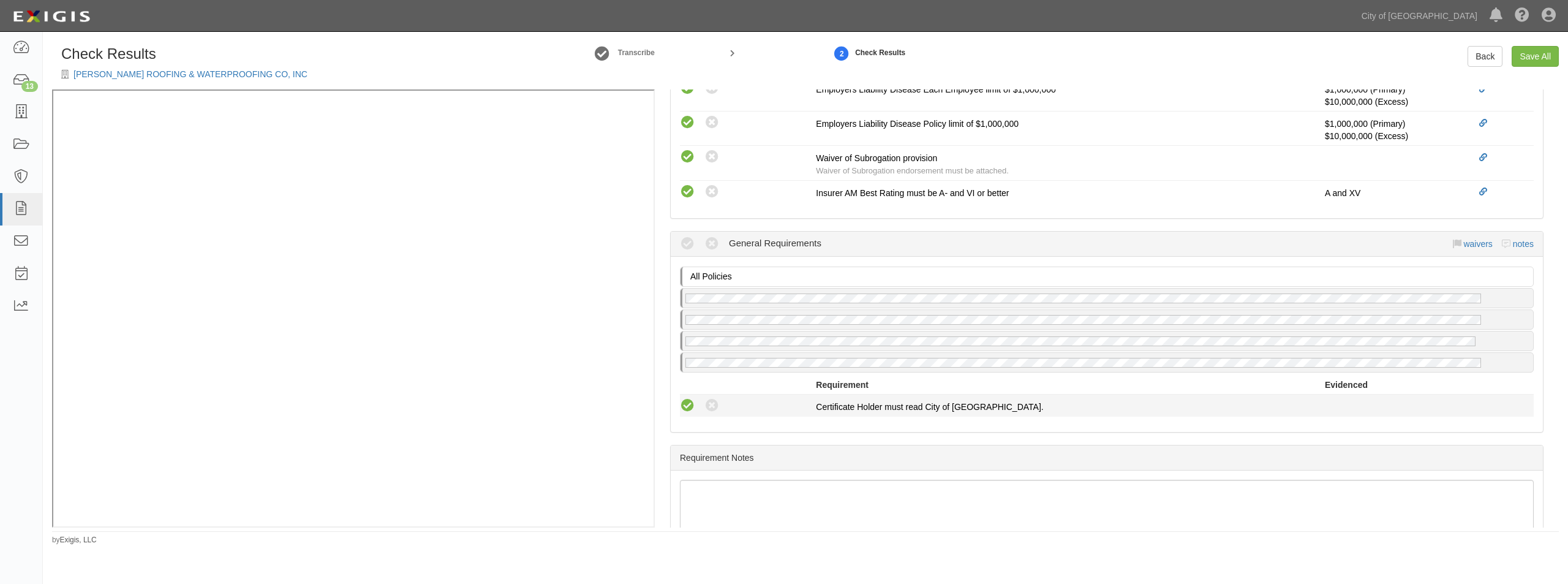
click at [685, 404] on icon at bounding box center [688, 406] width 16 height 16
radio input "true"
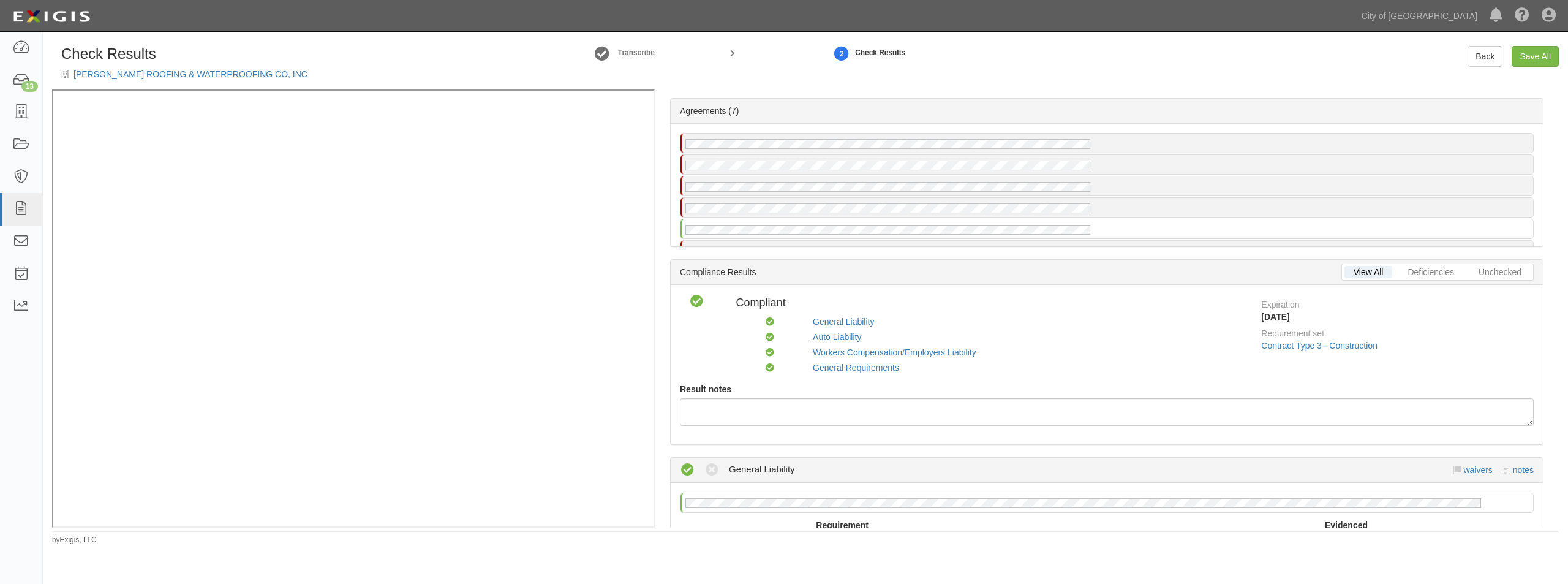
scroll to position [0, 0]
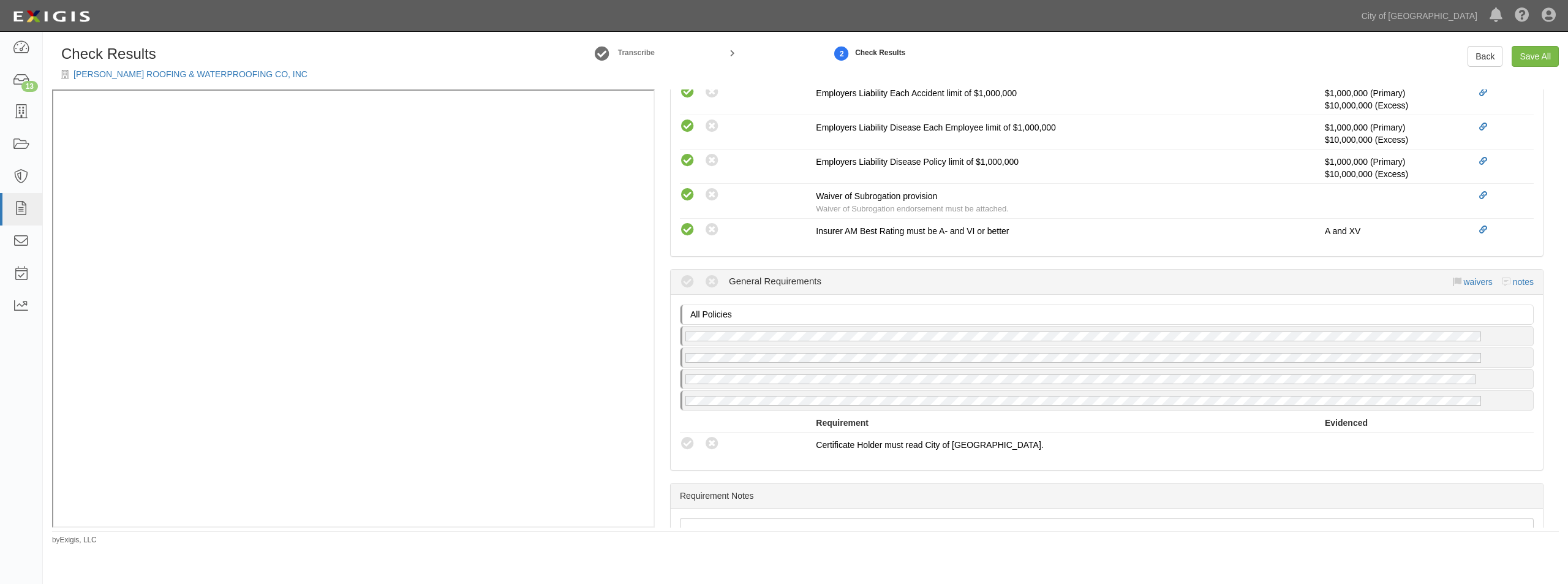
scroll to position [981, 0]
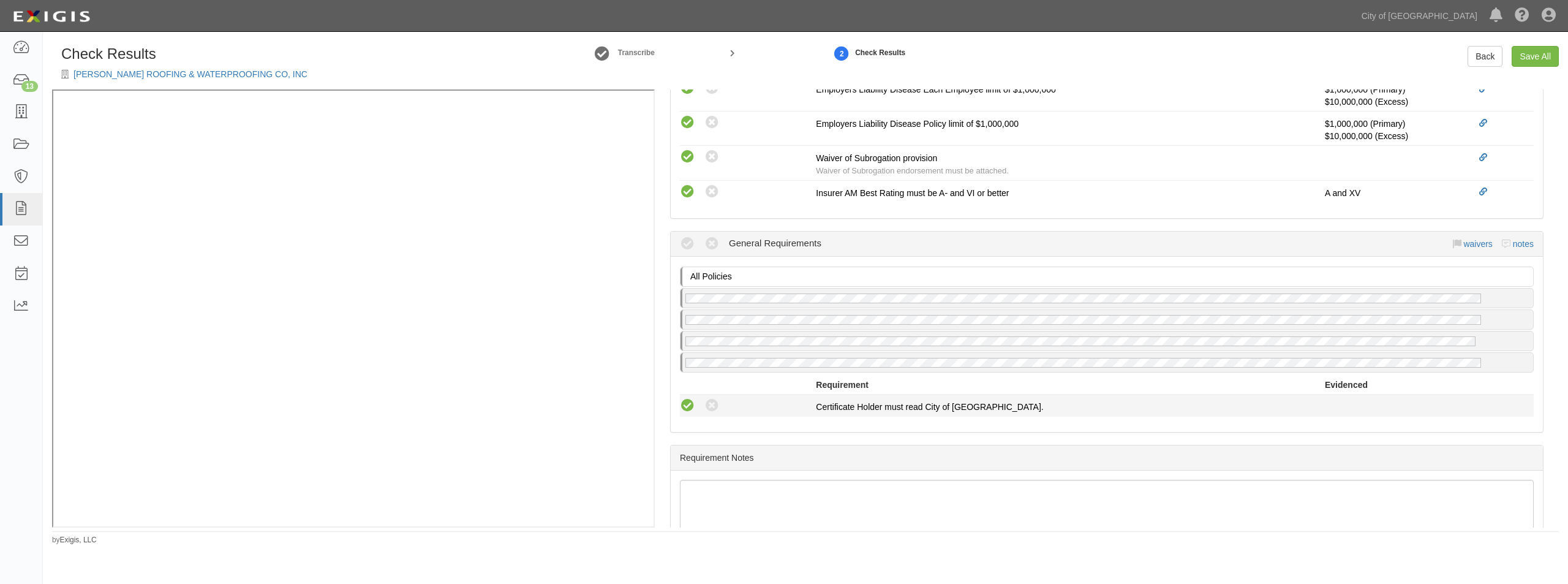
click at [694, 404] on icon at bounding box center [688, 406] width 16 height 16
radio input "true"
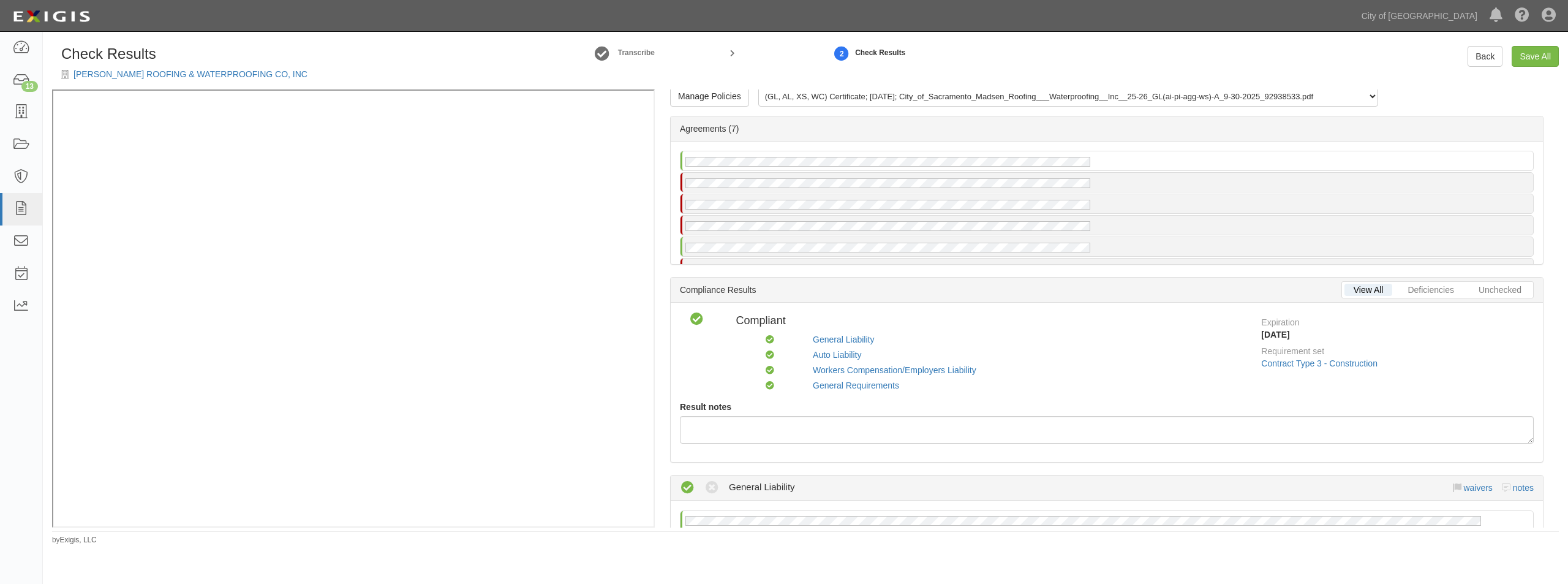
scroll to position [0, 0]
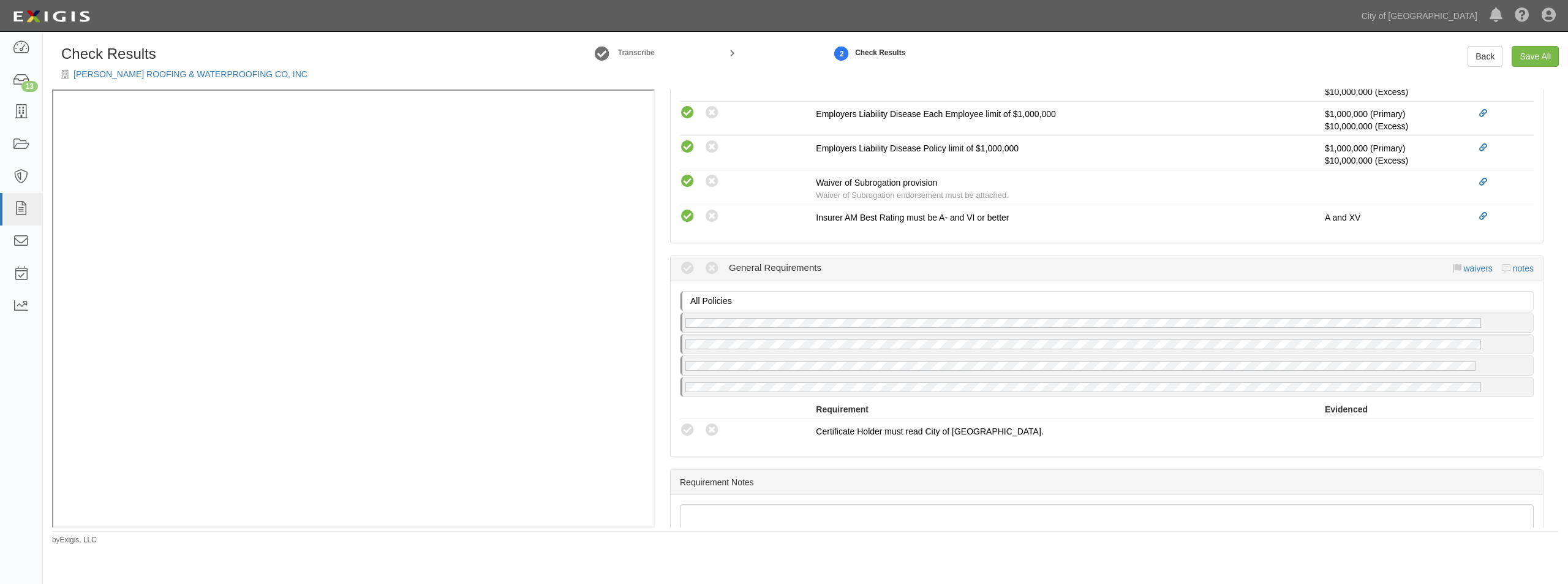
scroll to position [981, 0]
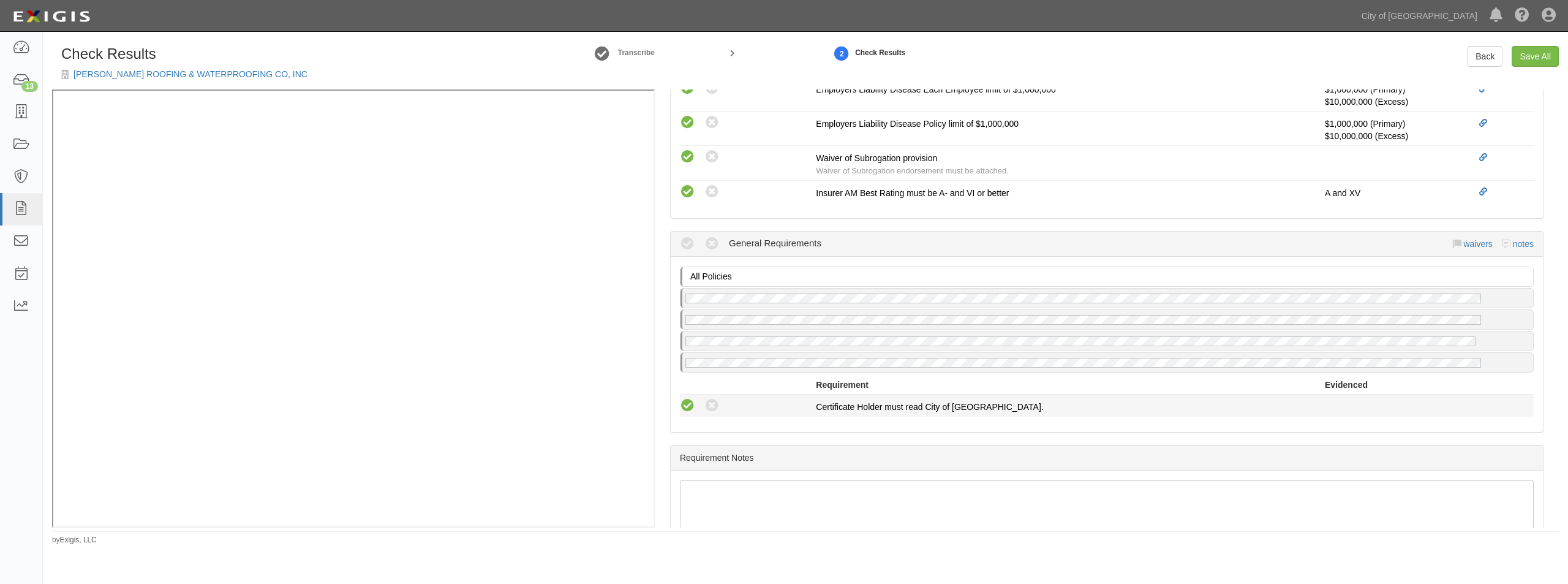
click at [692, 406] on icon at bounding box center [688, 406] width 16 height 16
radio input "true"
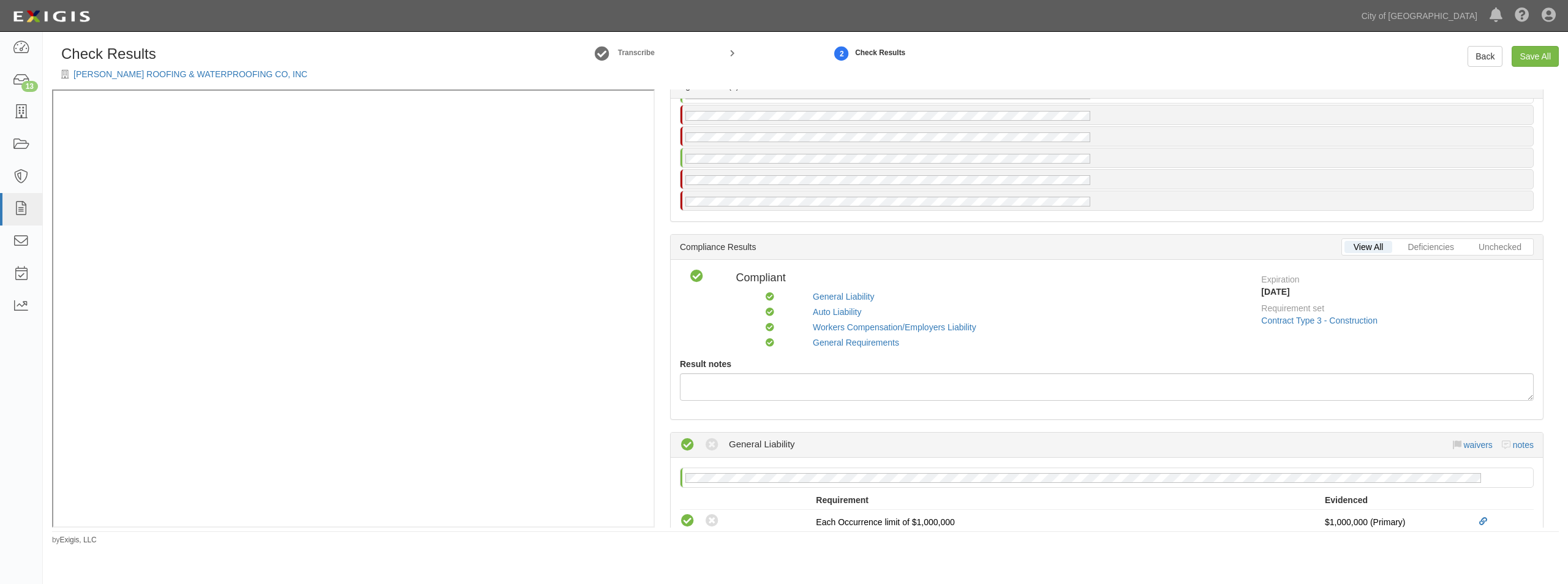
scroll to position [0, 0]
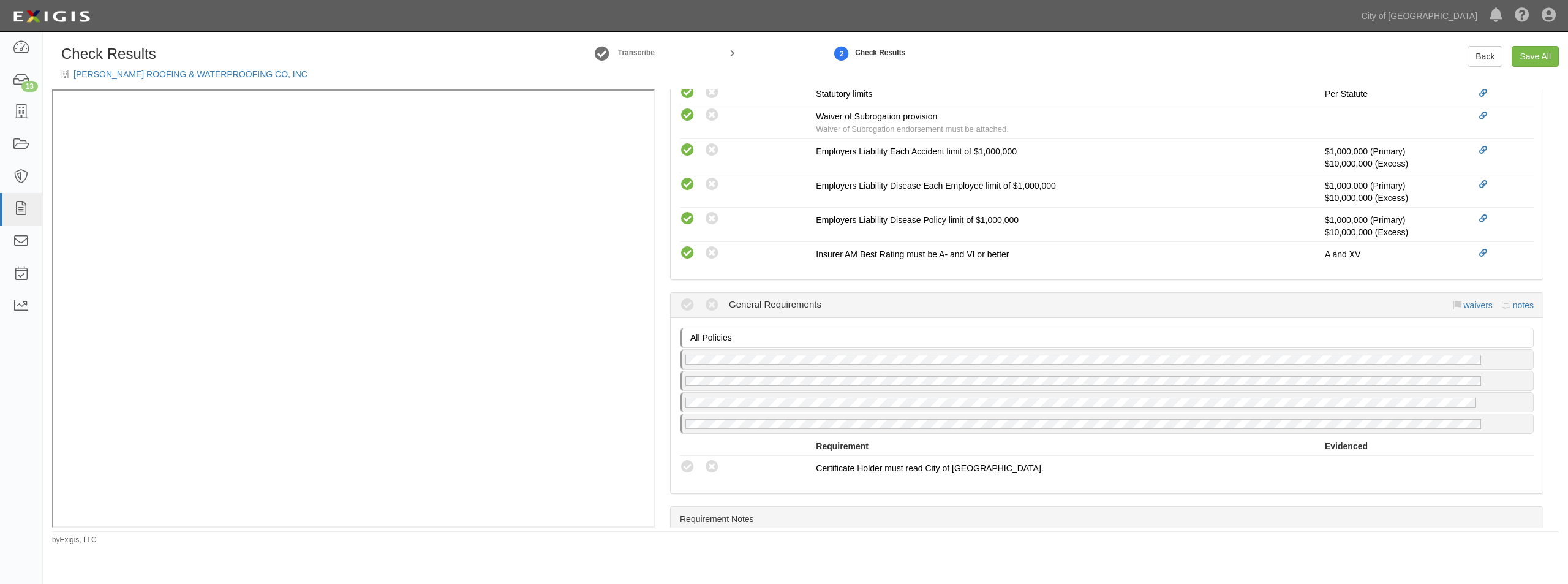
scroll to position [1062, 0]
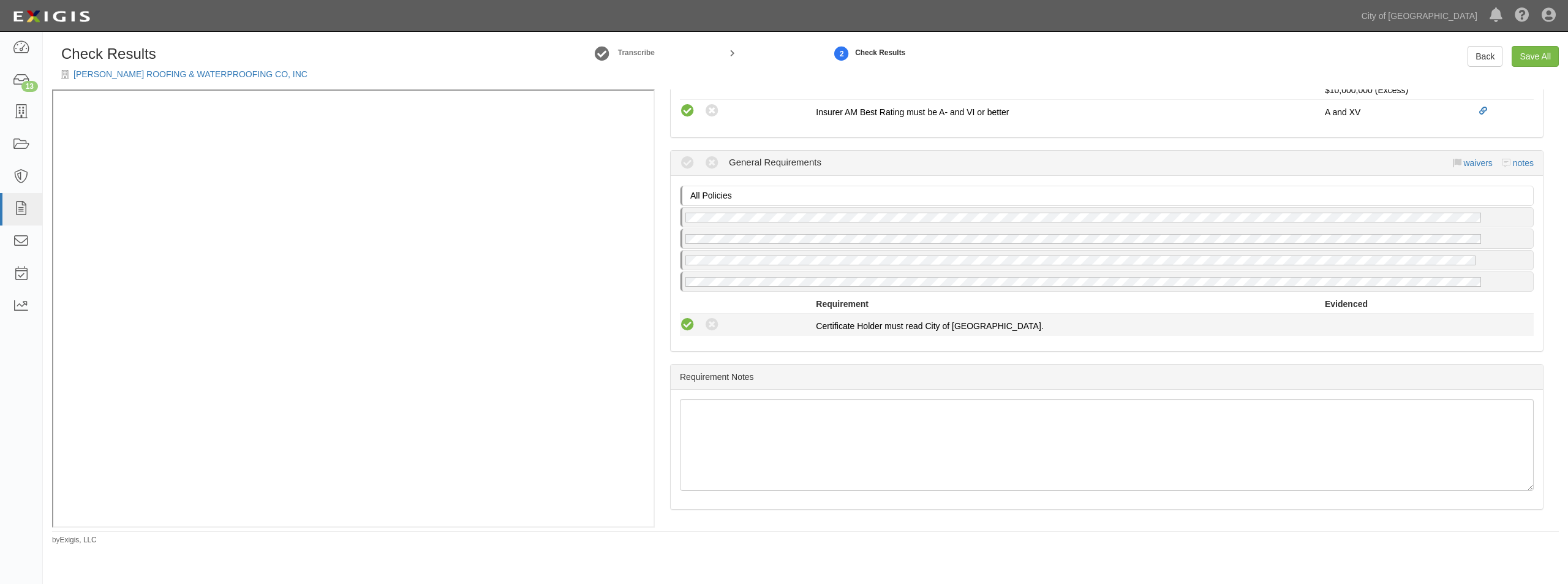
click at [690, 326] on icon at bounding box center [688, 325] width 16 height 16
radio input "true"
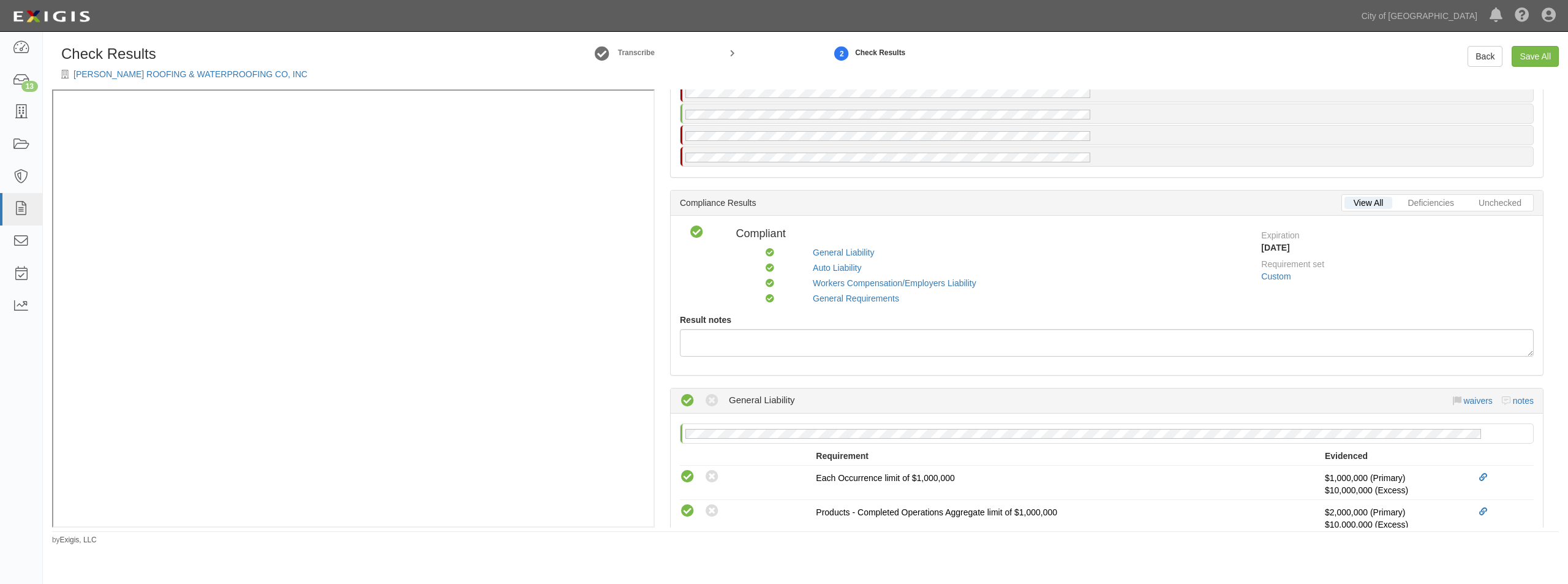
scroll to position [0, 0]
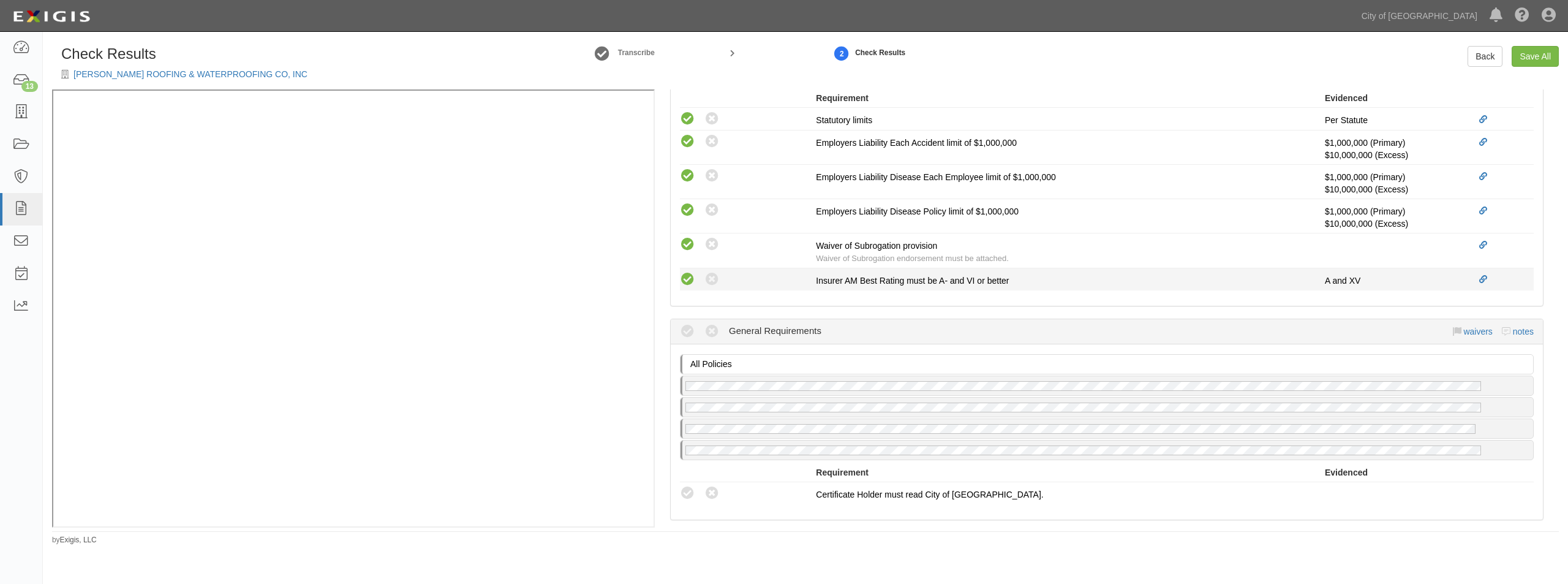
scroll to position [920, 0]
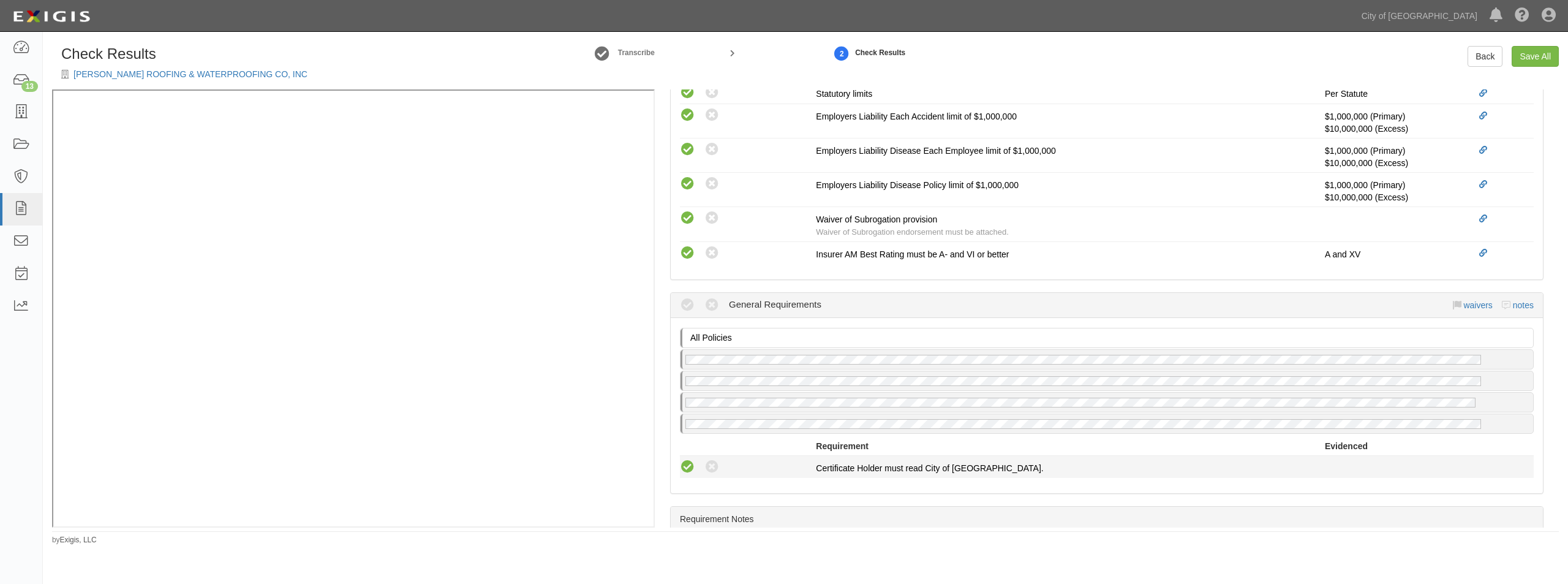
click at [691, 468] on icon at bounding box center [688, 468] width 16 height 16
radio input "true"
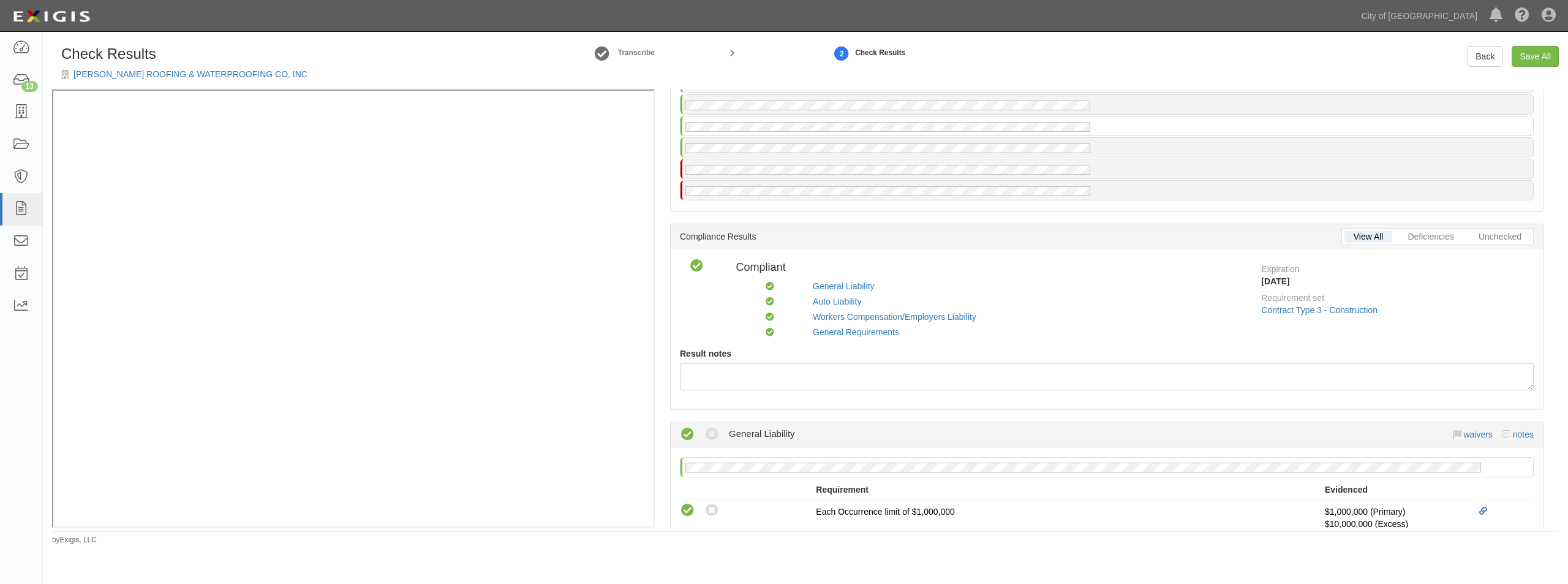
scroll to position [0, 0]
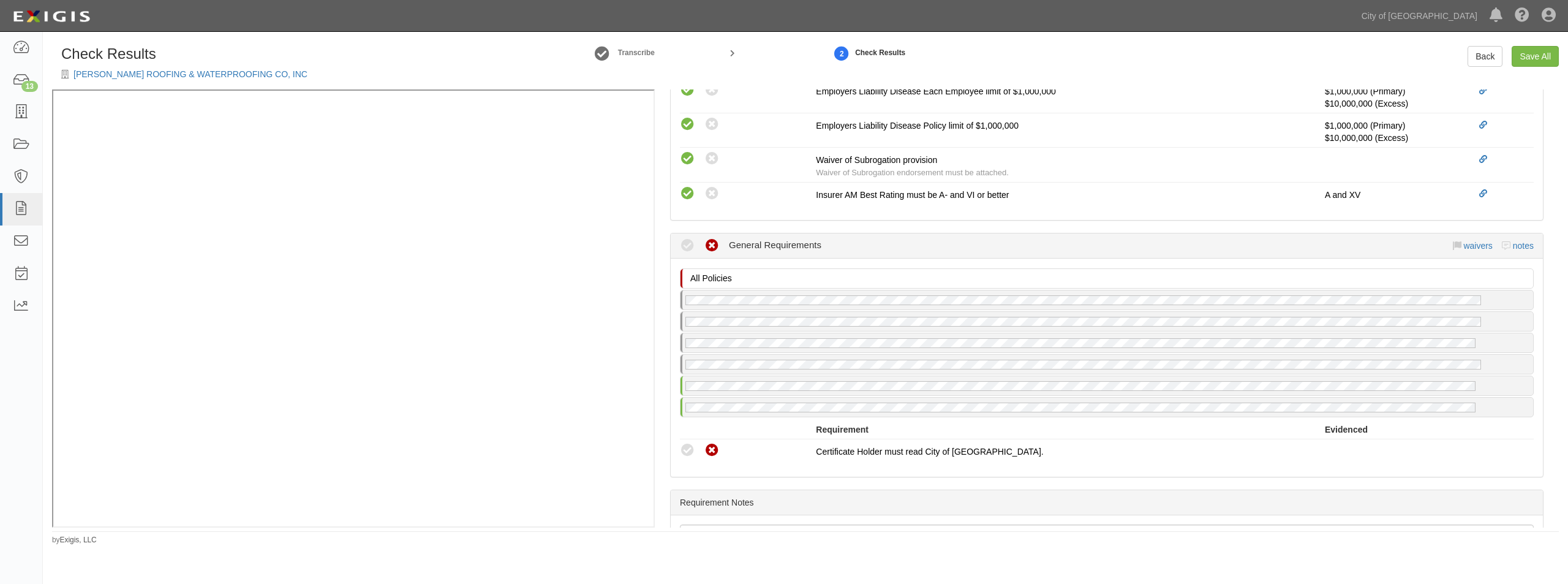
scroll to position [1042, 0]
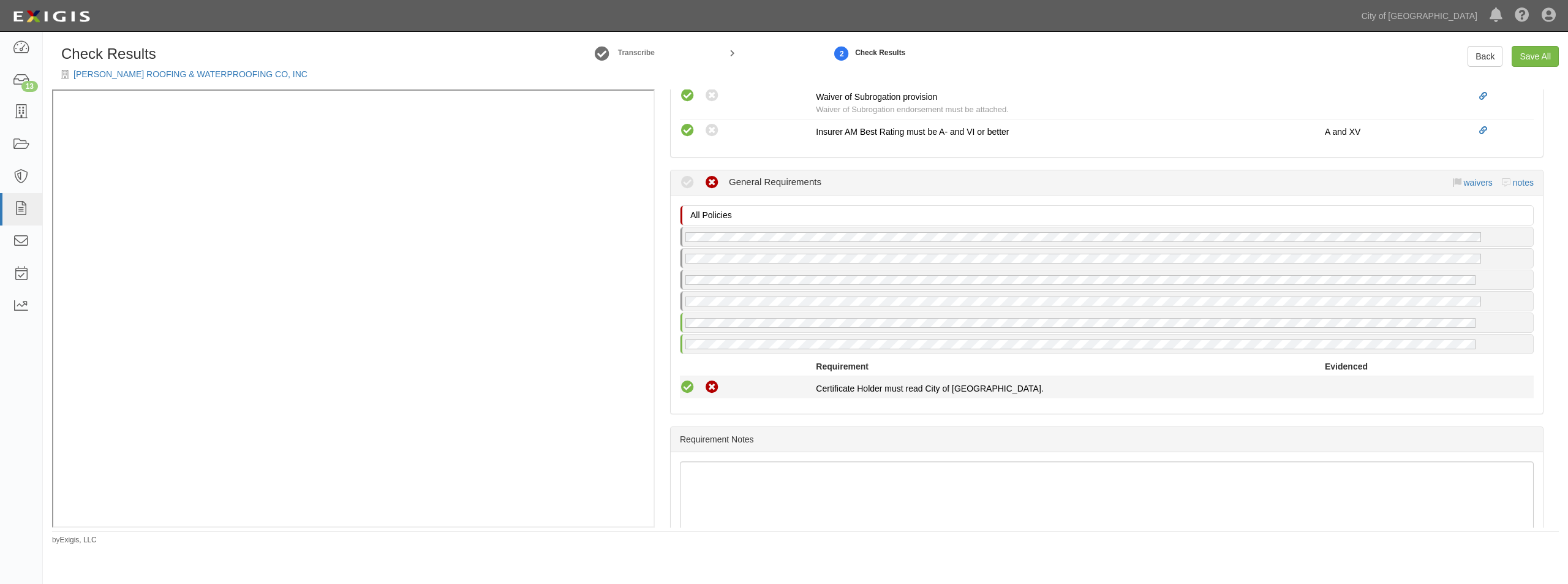
click at [689, 382] on icon at bounding box center [688, 388] width 16 height 16
radio input "true"
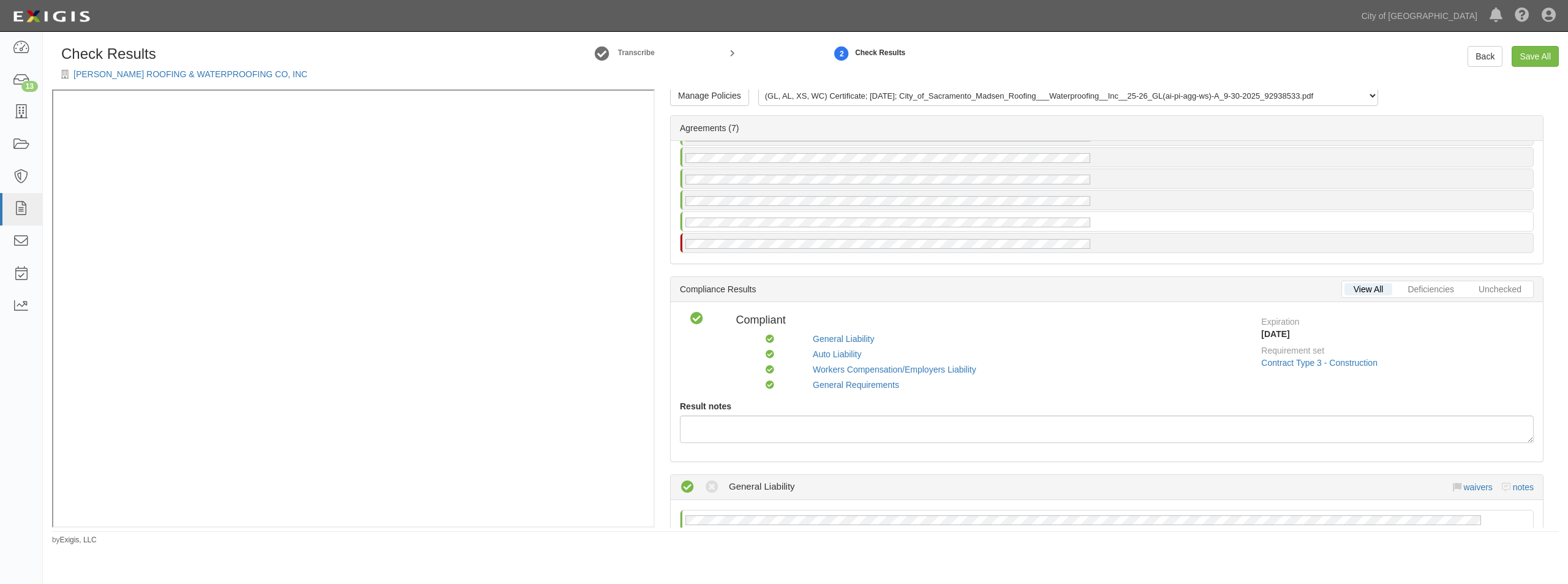
scroll to position [0, 0]
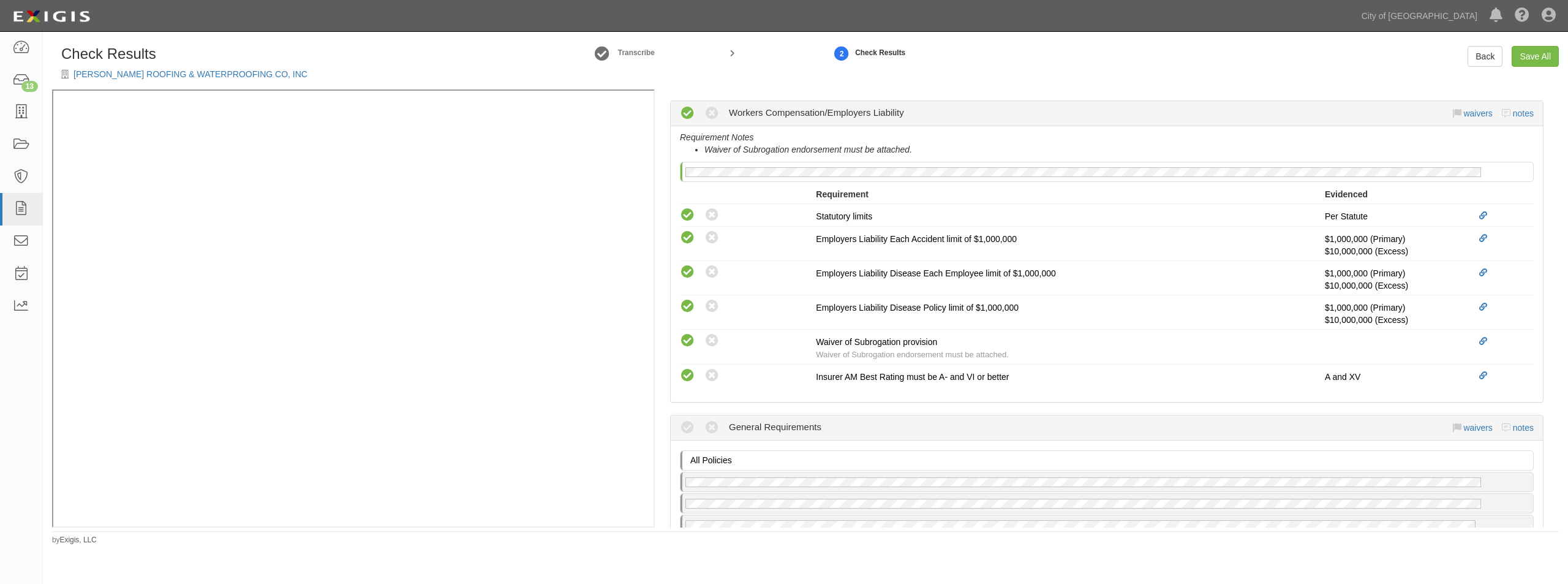
scroll to position [981, 0]
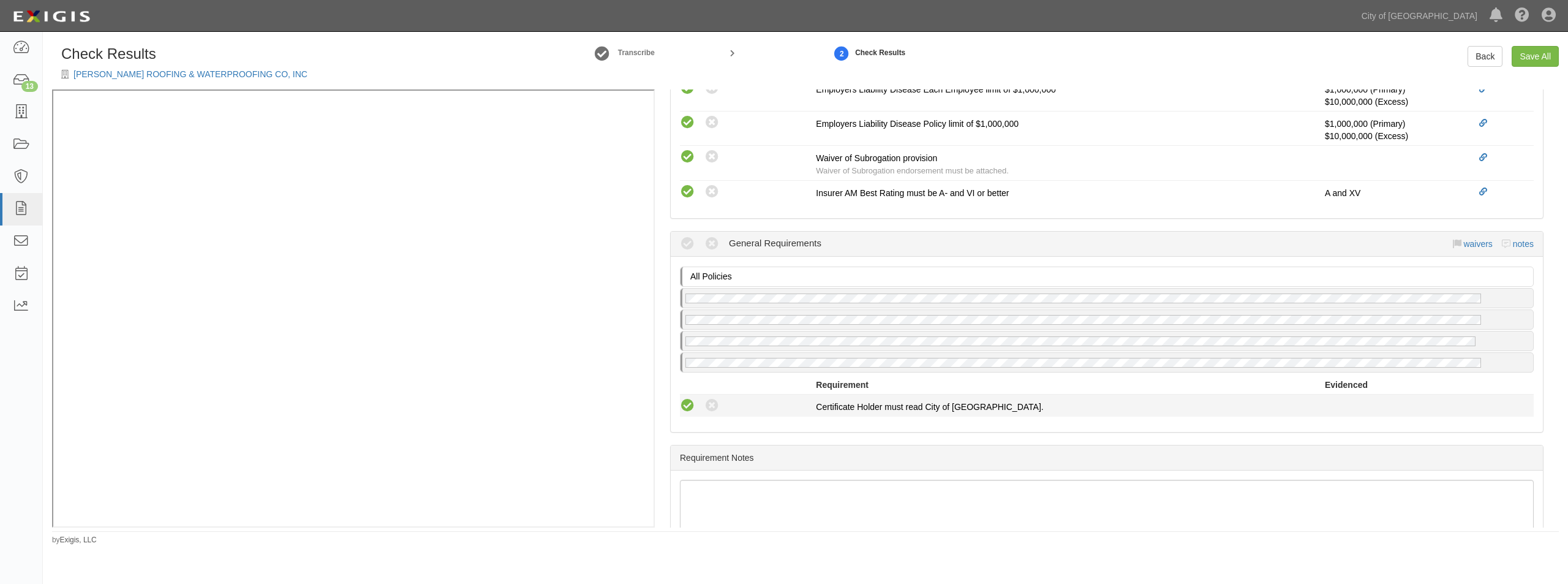
click at [685, 405] on icon at bounding box center [688, 406] width 16 height 16
radio input "true"
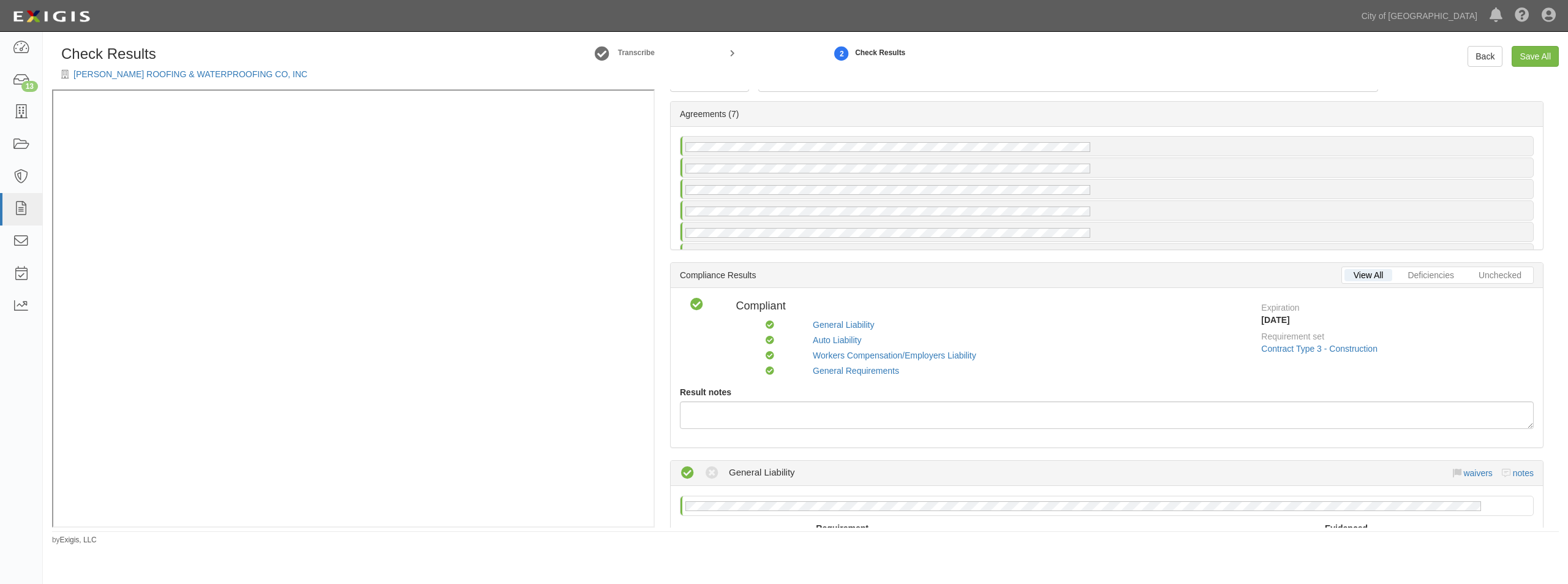
scroll to position [0, 0]
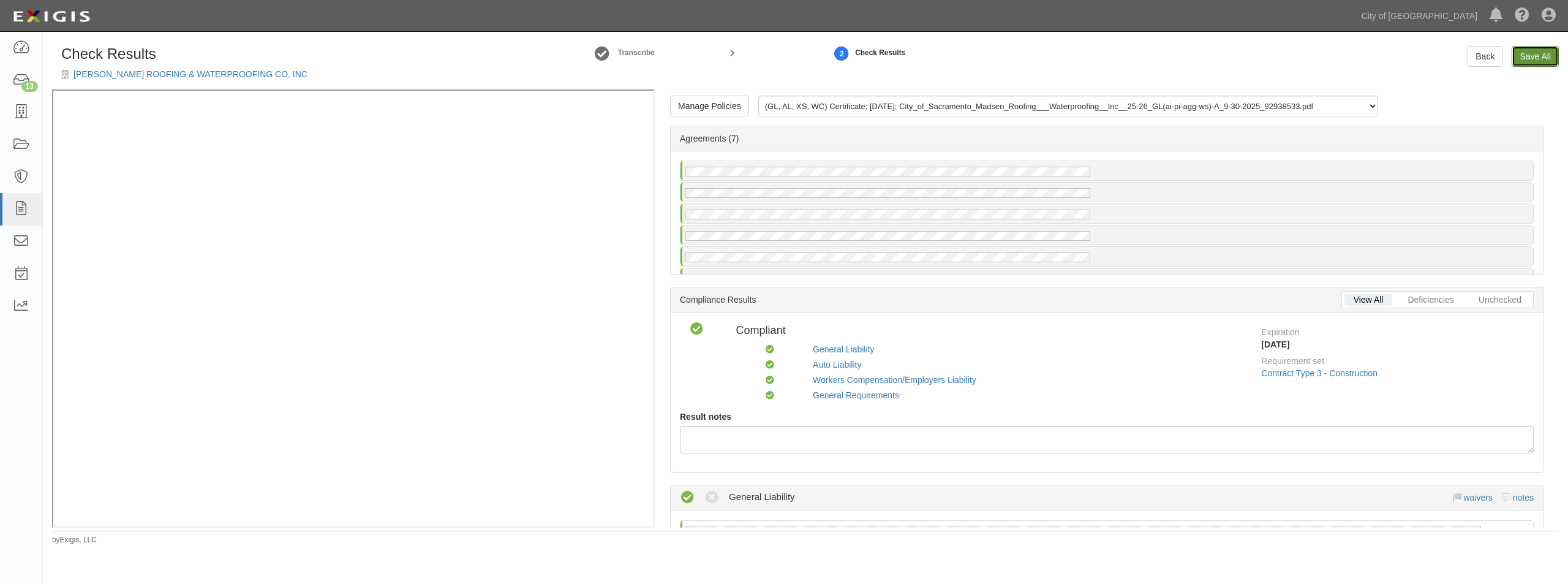
click at [1527, 50] on link "Save All" at bounding box center [1535, 56] width 47 height 21
radio input "false"
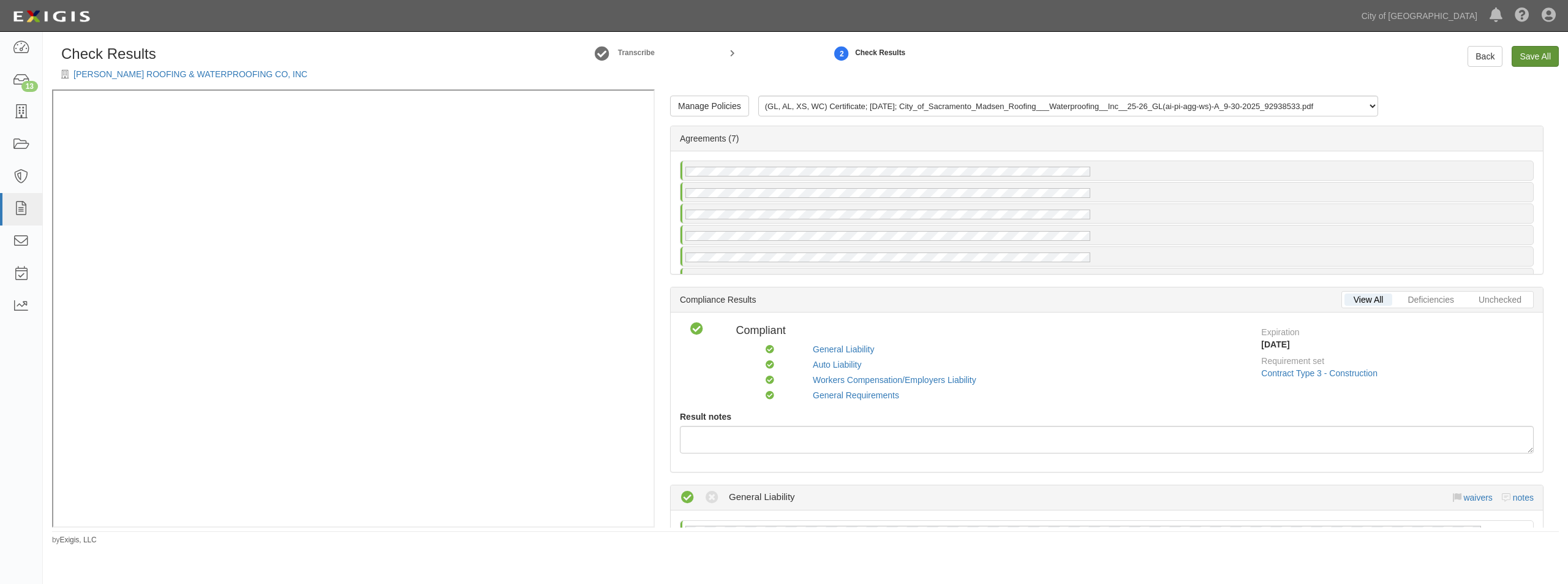
radio input "false"
radio input "true"
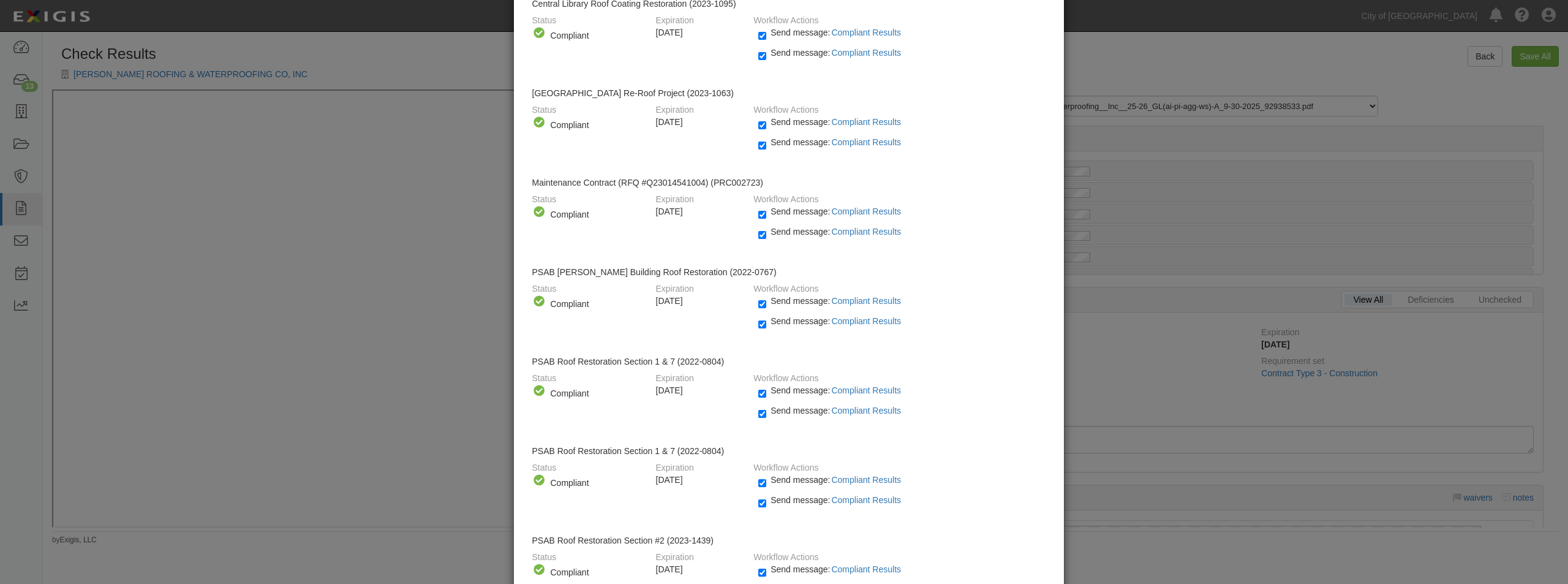
scroll to position [194, 0]
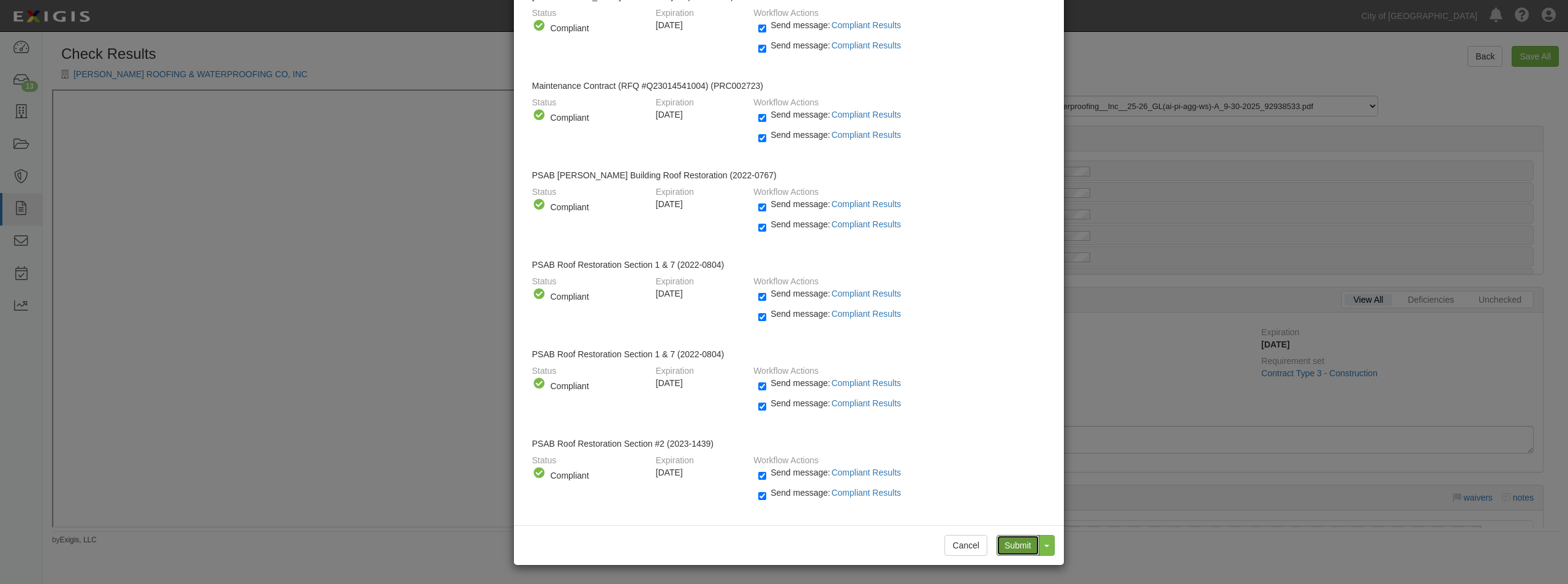
click at [1010, 537] on input "Submit" at bounding box center [1018, 545] width 43 height 21
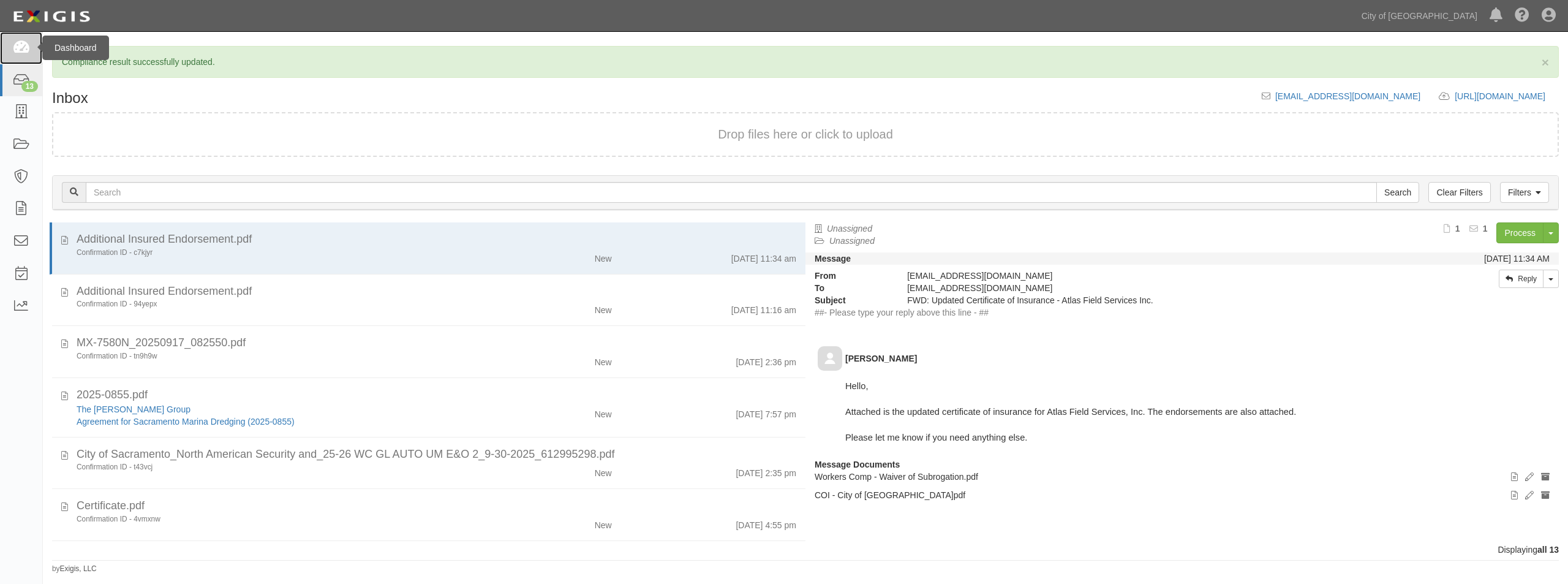
click at [17, 41] on icon at bounding box center [21, 48] width 17 height 14
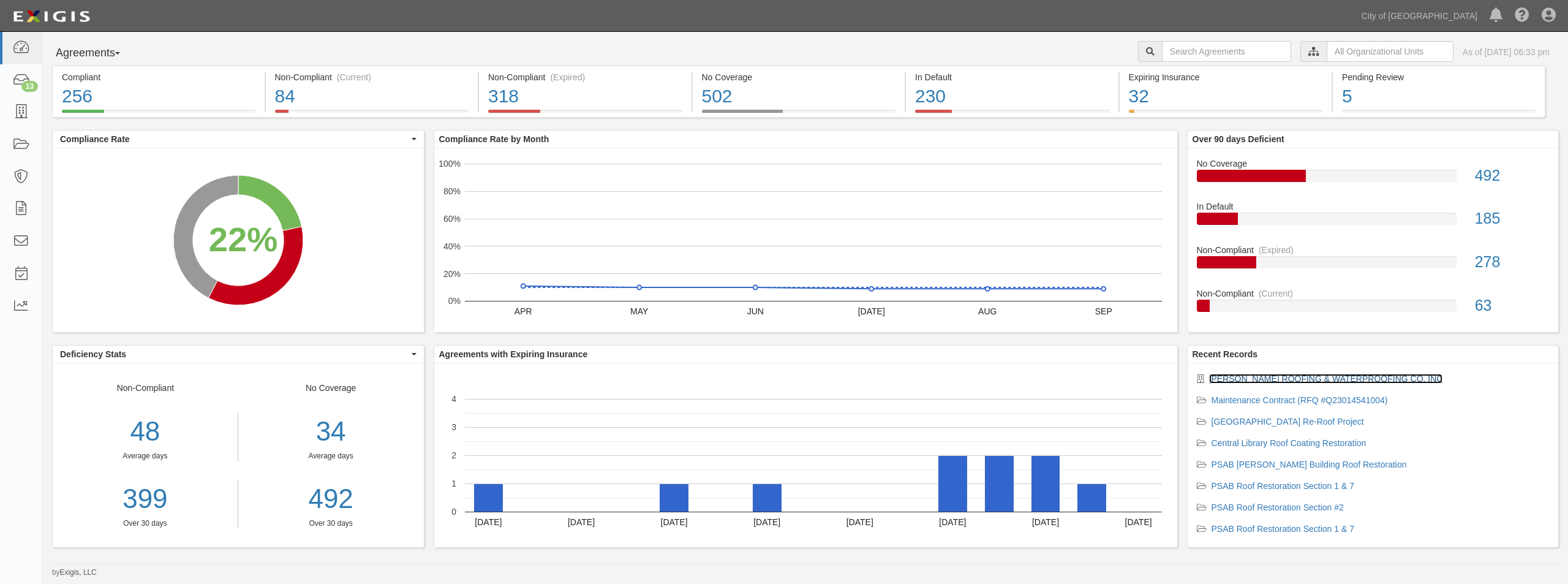
click at [1246, 378] on link "[PERSON_NAME] ROOFING & WATERPROOFING CO, INC" at bounding box center [1326, 378] width 234 height 9
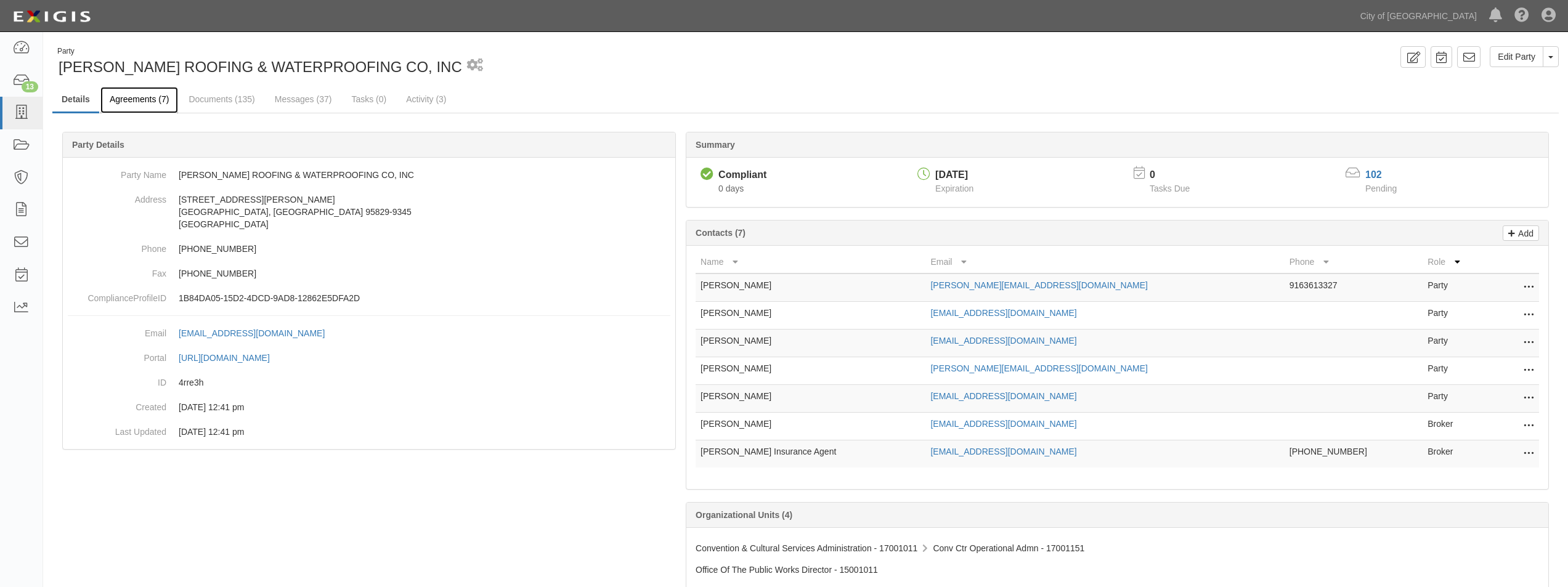
click at [141, 98] on link "Agreements (7)" at bounding box center [140, 100] width 78 height 27
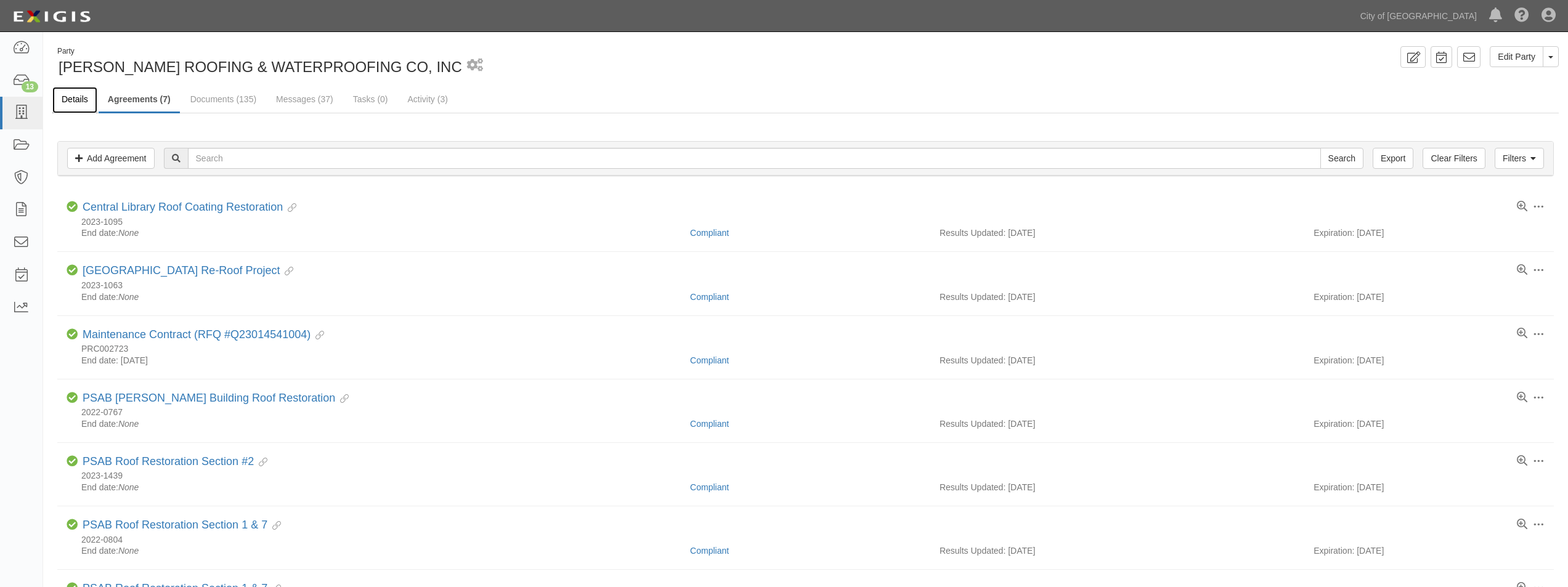
click at [72, 96] on link "Details" at bounding box center [75, 100] width 45 height 27
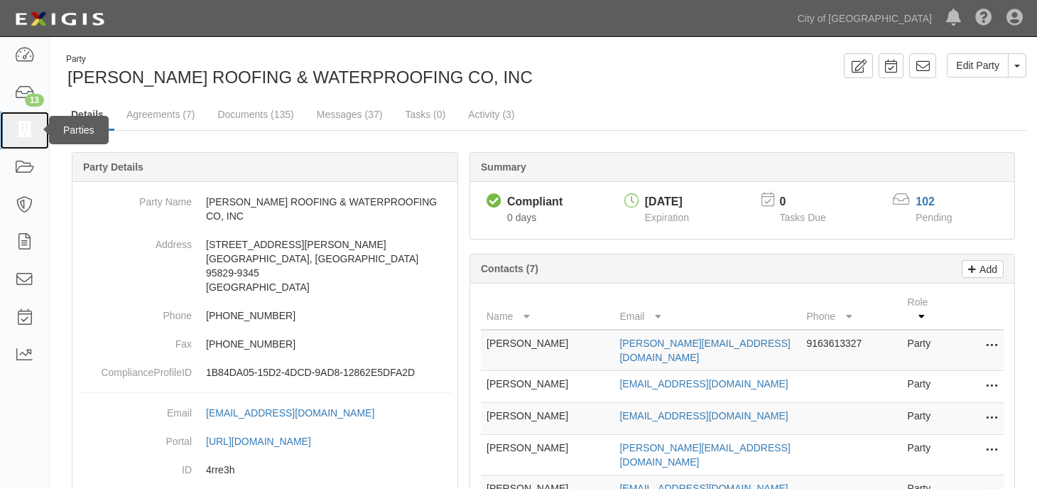
click at [22, 127] on icon at bounding box center [24, 130] width 20 height 16
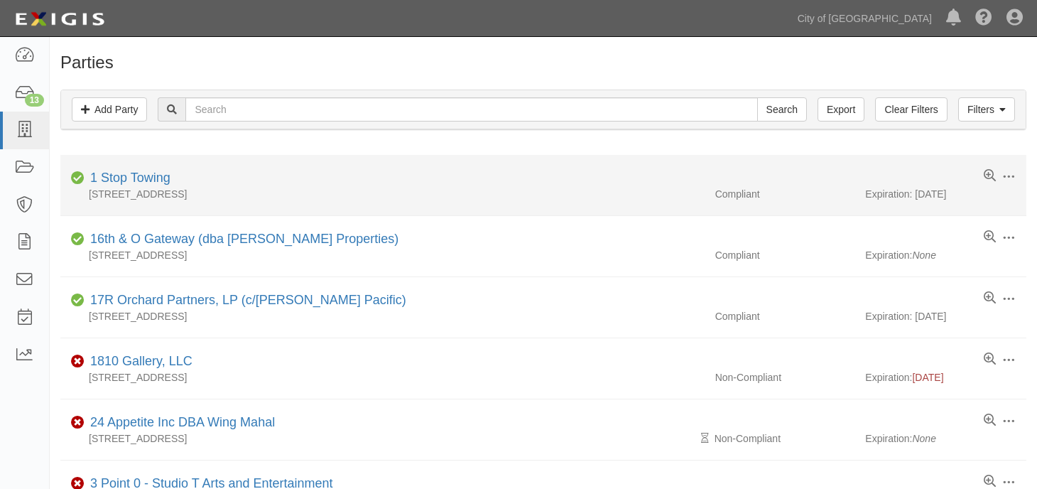
click at [219, 159] on li "Edit Log activity Add task Send message Archive Delete Compliant 1 Stop Towing …" at bounding box center [543, 185] width 966 height 61
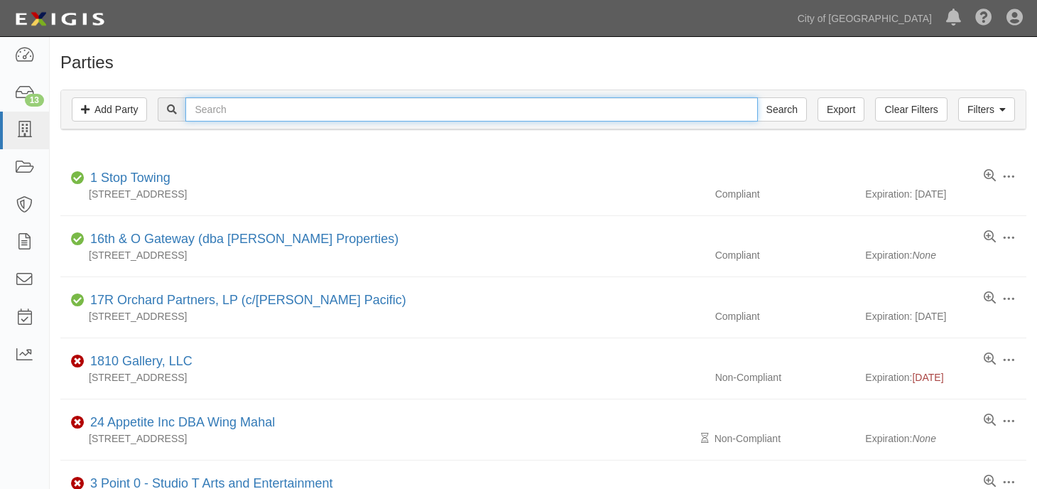
click at [266, 115] on input "text" at bounding box center [471, 109] width 572 height 24
type input "north american security]"
click at [757, 97] on input "Search" at bounding box center [782, 109] width 50 height 24
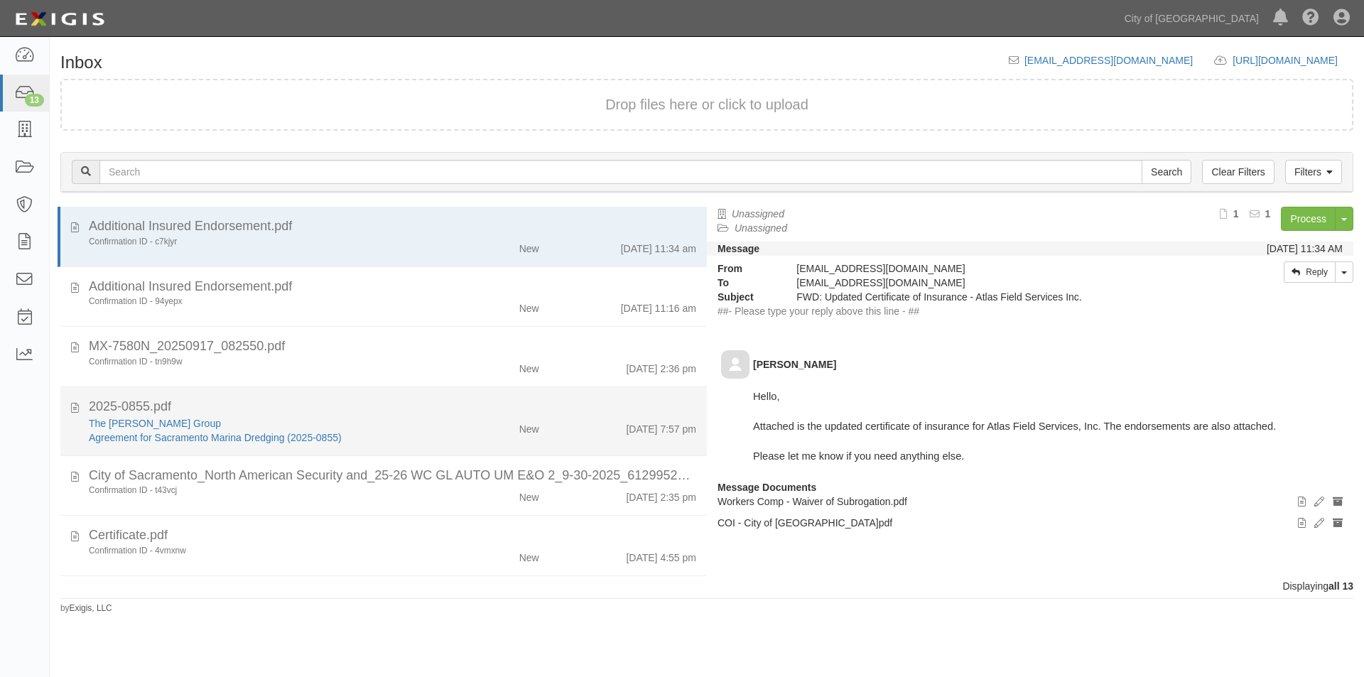
scroll to position [71, 0]
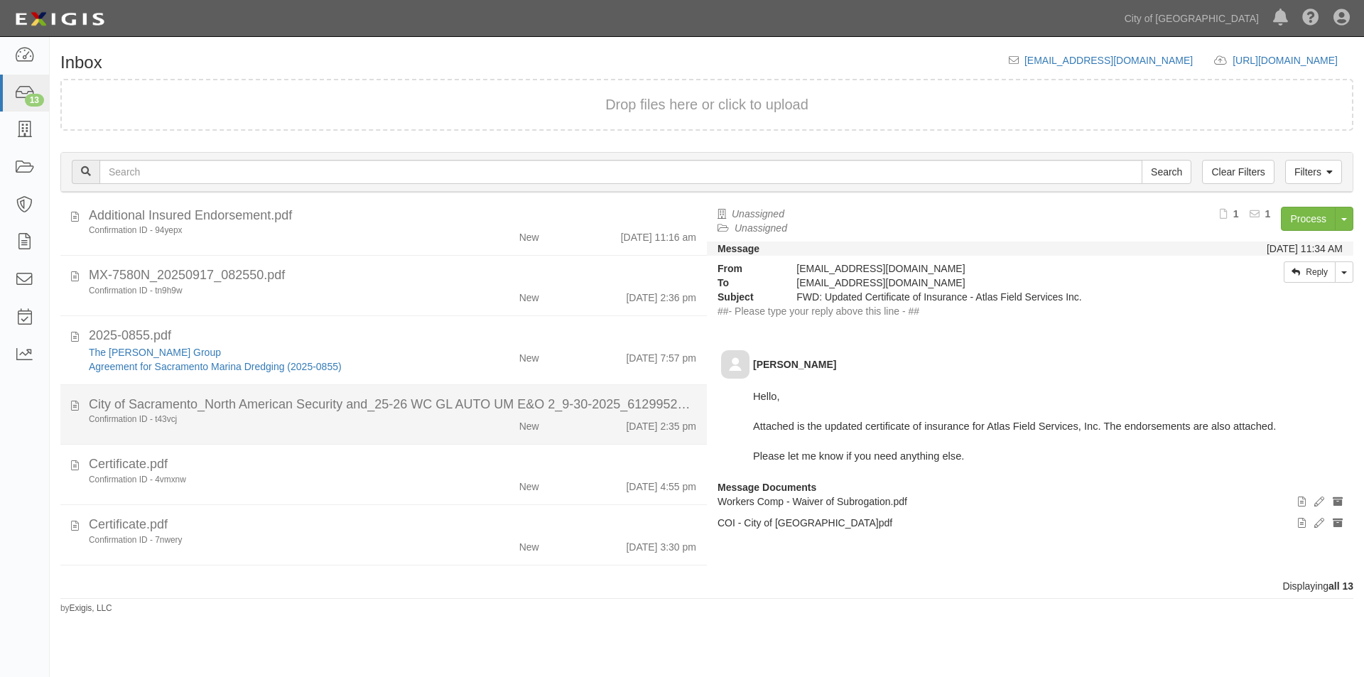
click at [374, 422] on div "Confirmation ID - t43vcj" at bounding box center [261, 420] width 345 height 12
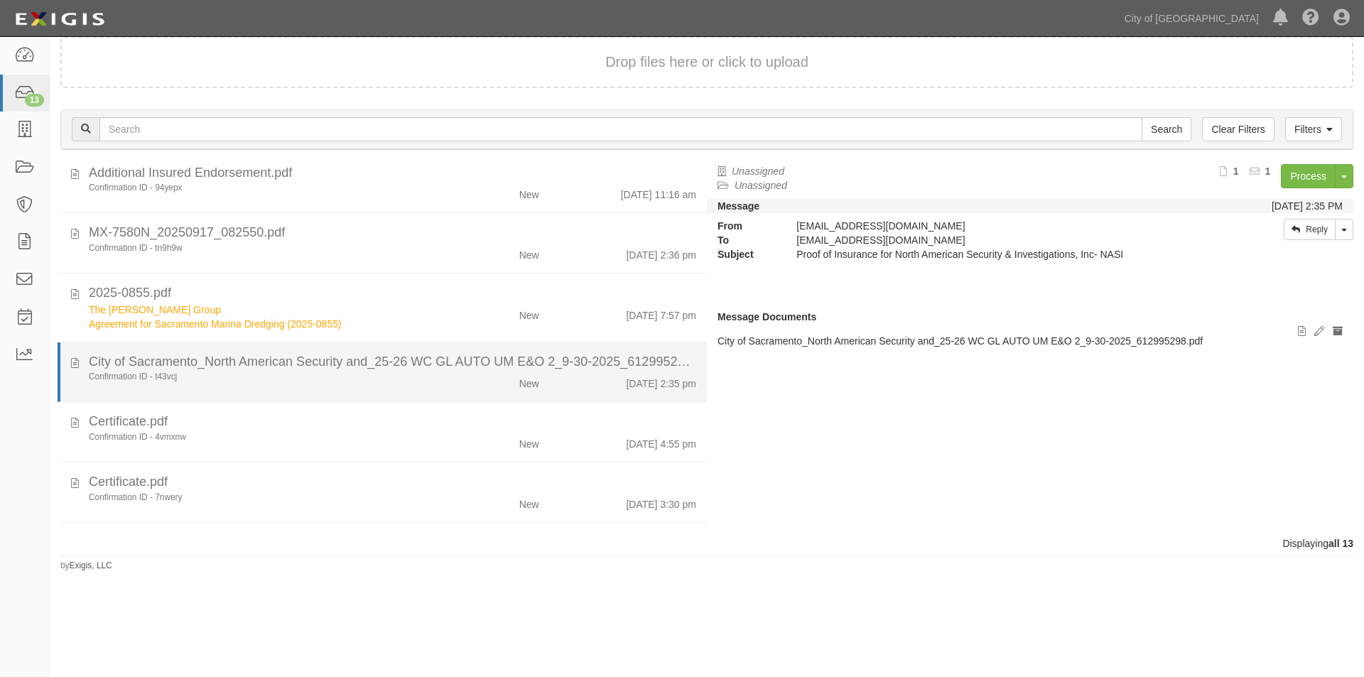
click at [347, 379] on div "Confirmation ID - t43vcj" at bounding box center [261, 377] width 345 height 12
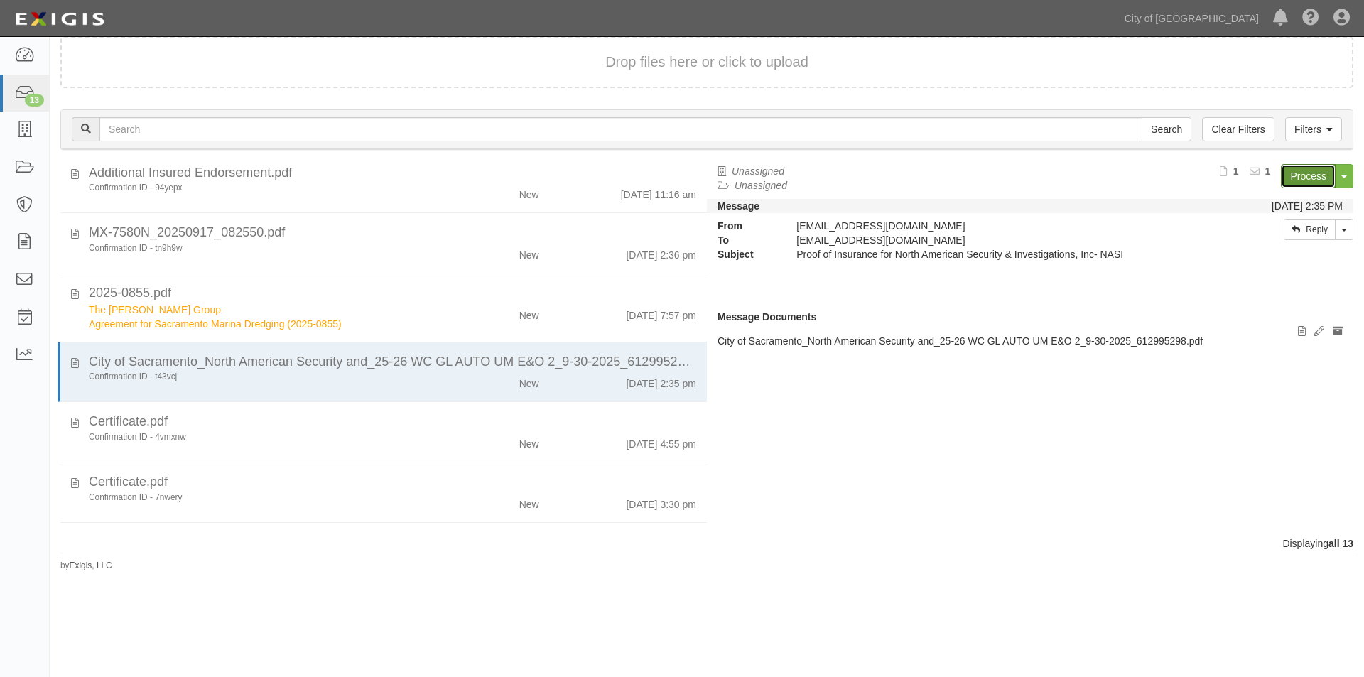
click at [1299, 178] on link "Process" at bounding box center [1308, 176] width 55 height 24
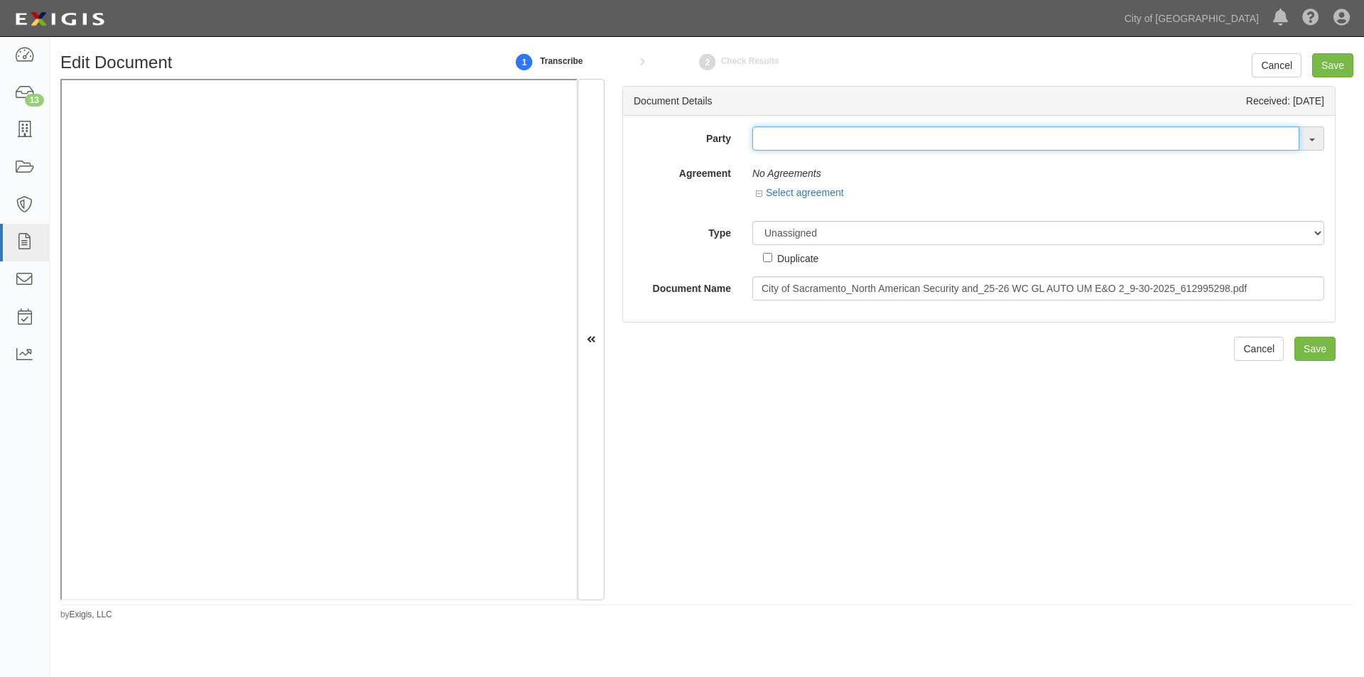
click at [785, 143] on input "text" at bounding box center [1025, 138] width 547 height 24
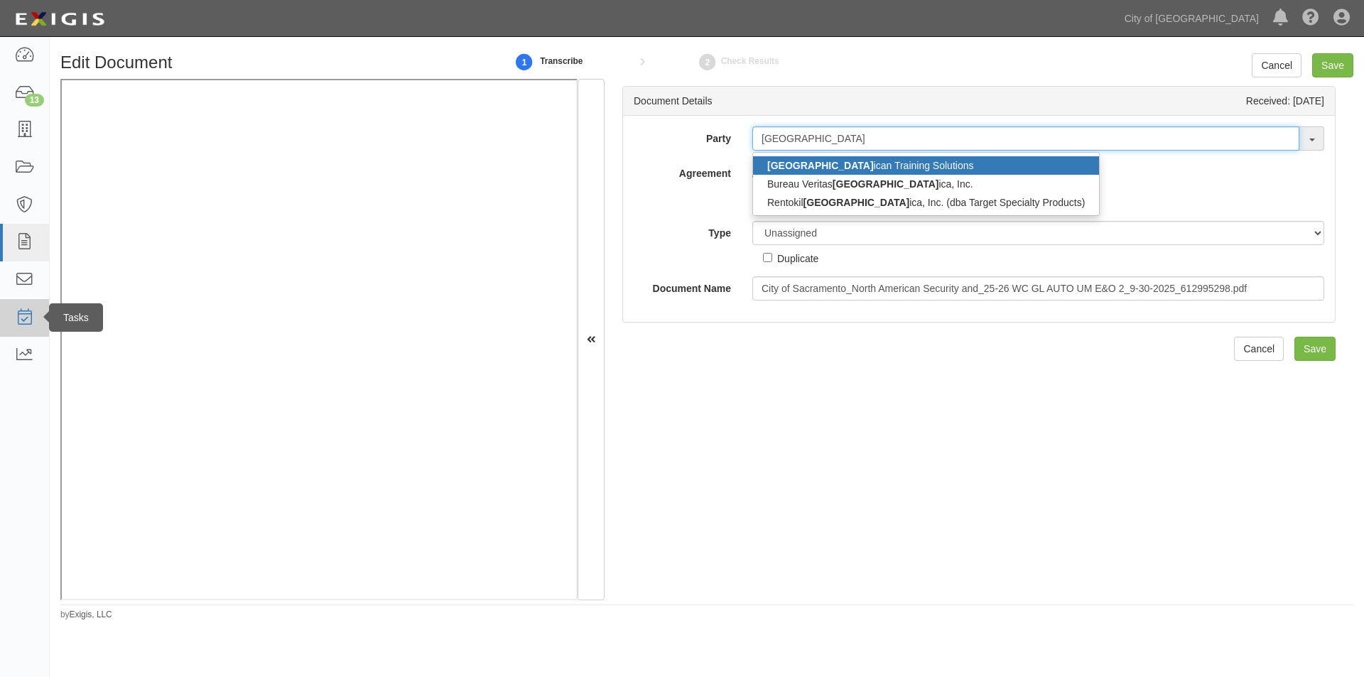
type input "north amer"
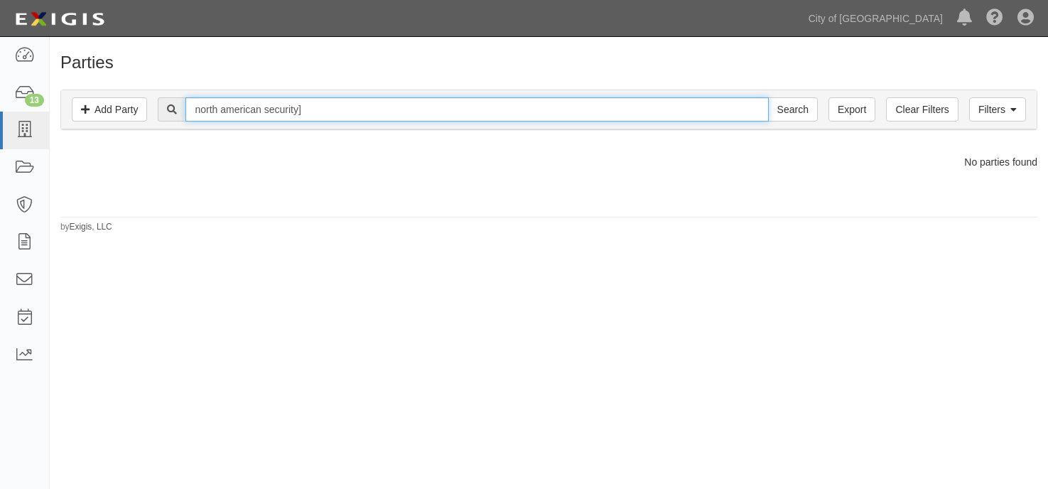
click at [330, 104] on input "north american security]" at bounding box center [476, 109] width 583 height 24
type input "north american security"
click at [768, 97] on input "Search" at bounding box center [793, 109] width 50 height 24
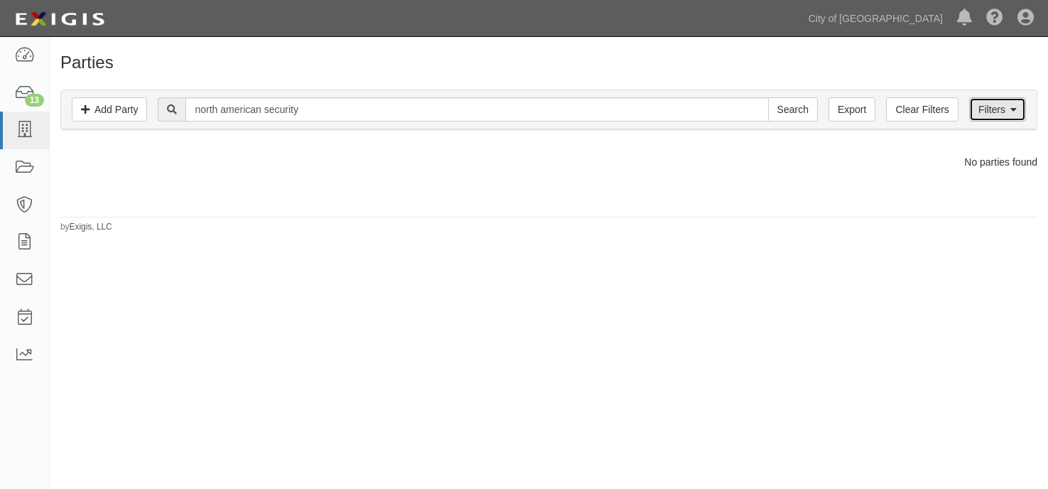
click at [985, 114] on link "Filters" at bounding box center [997, 109] width 57 height 24
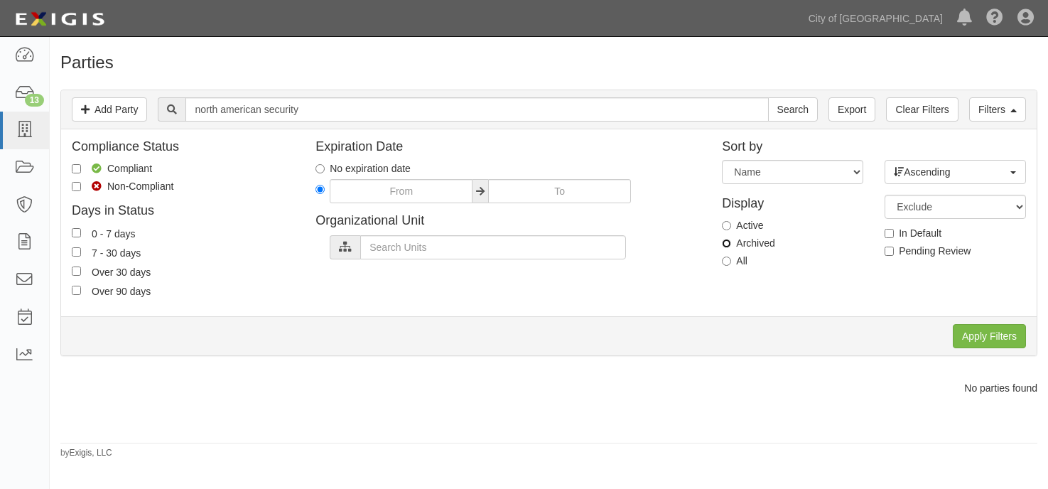
click at [729, 241] on input "Archived" at bounding box center [726, 243] width 9 height 9
radio input "true"
click at [966, 333] on input "Apply Filters" at bounding box center [989, 336] width 73 height 24
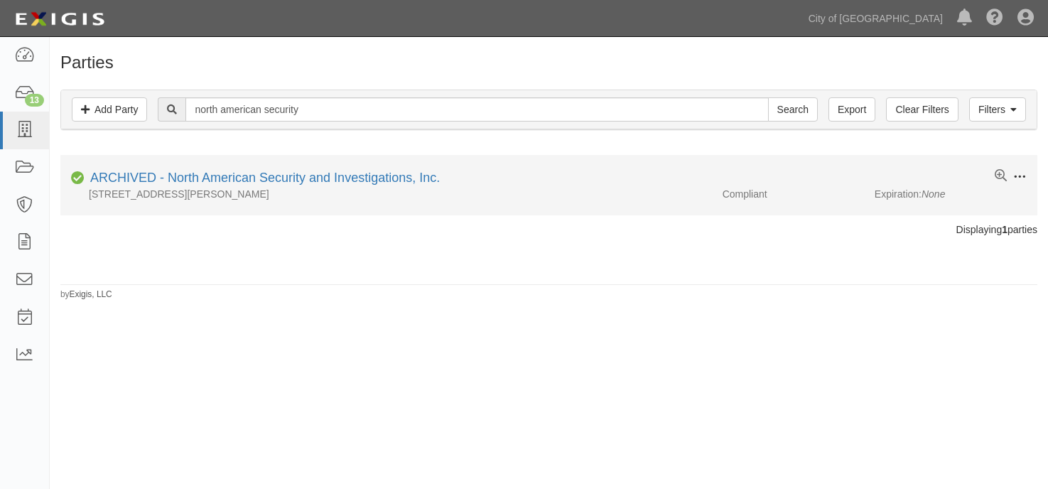
click at [1020, 178] on span at bounding box center [1019, 177] width 13 height 13
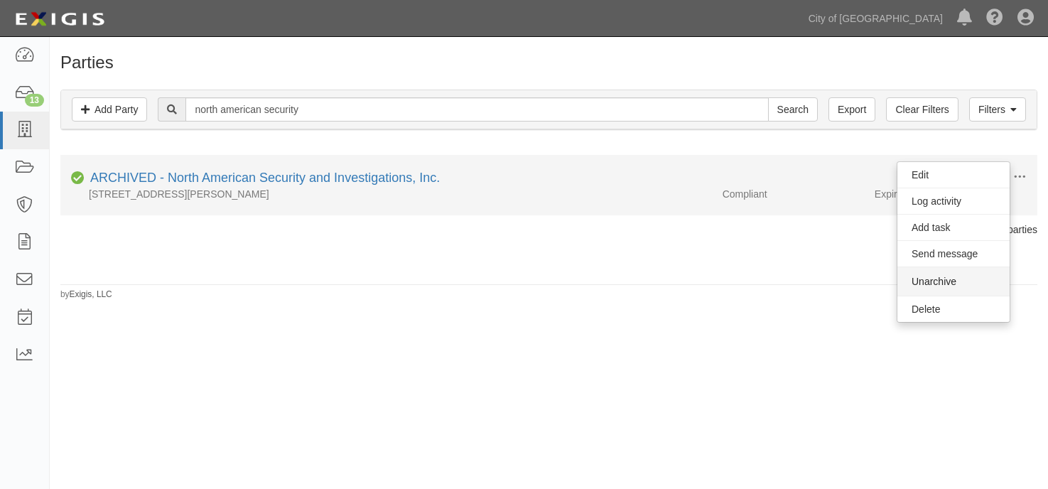
click at [929, 281] on button "Unarchive" at bounding box center [953, 281] width 112 height 28
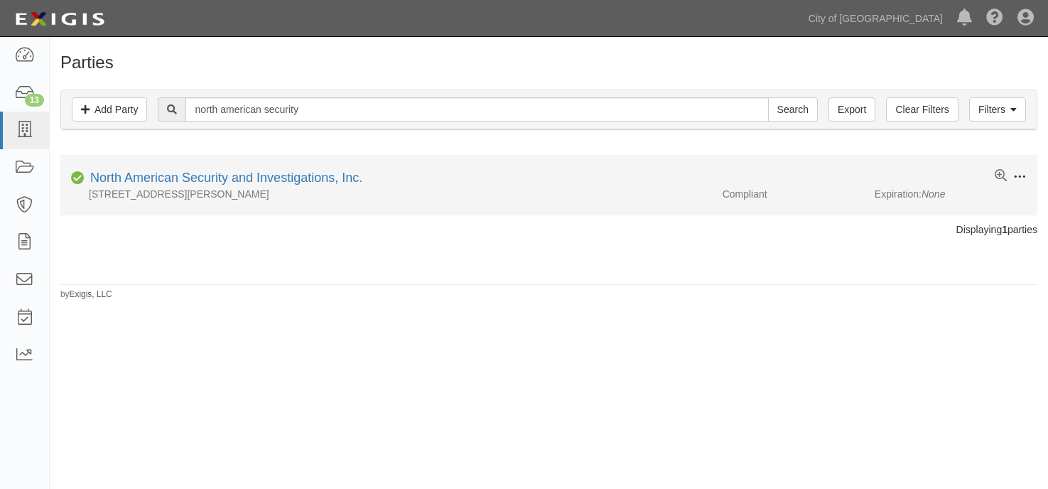
click at [1025, 179] on span at bounding box center [1019, 177] width 13 height 13
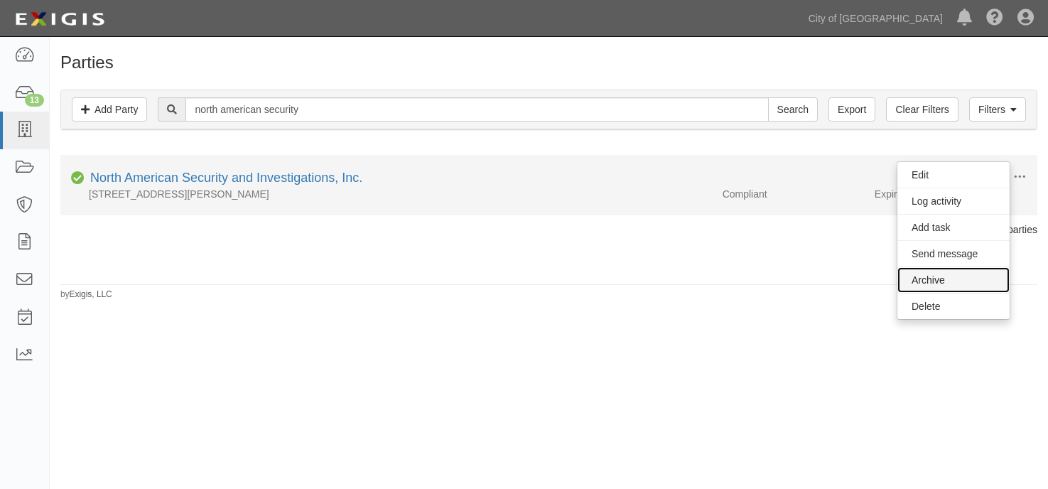
click at [946, 282] on link "Archive" at bounding box center [953, 280] width 112 height 26
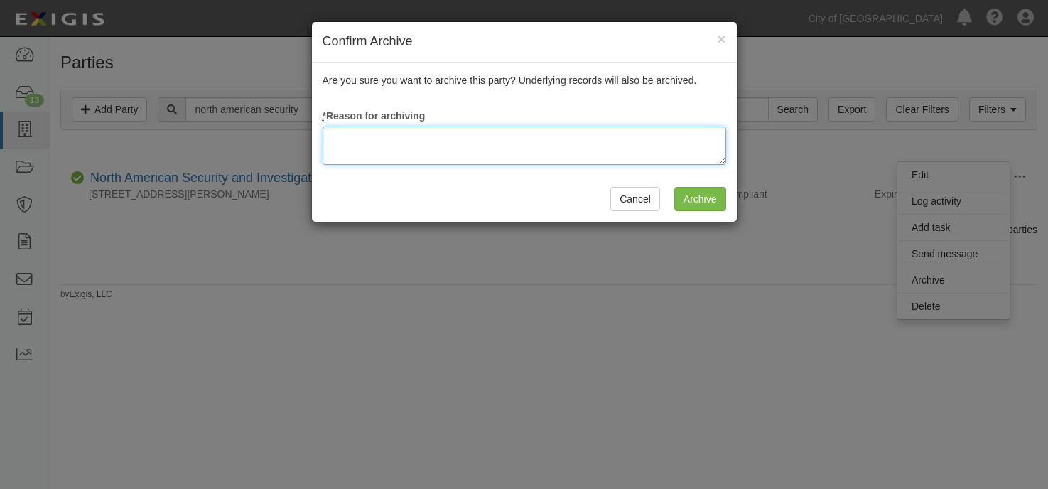
click at [639, 156] on textarea at bounding box center [525, 145] width 404 height 38
type textarea "update"
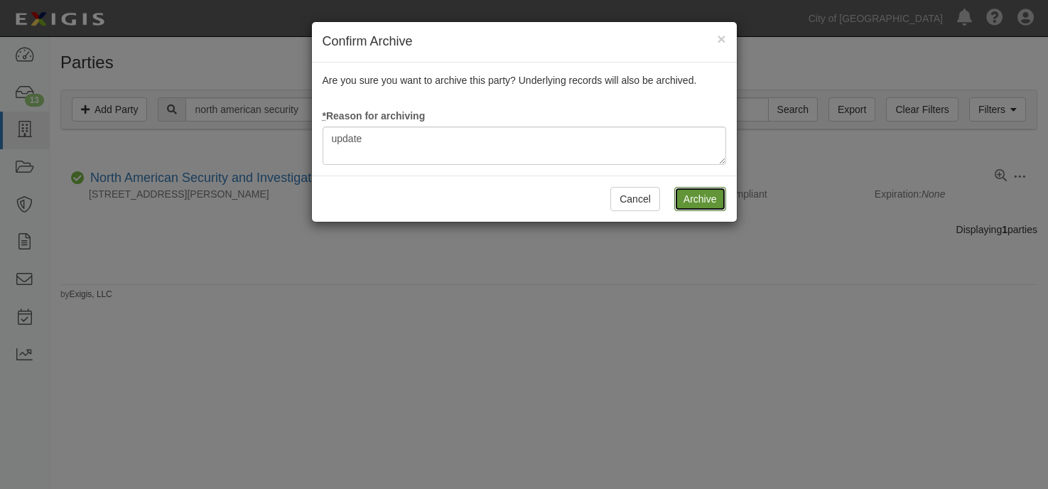
click at [684, 205] on input "Archive" at bounding box center [700, 199] width 52 height 24
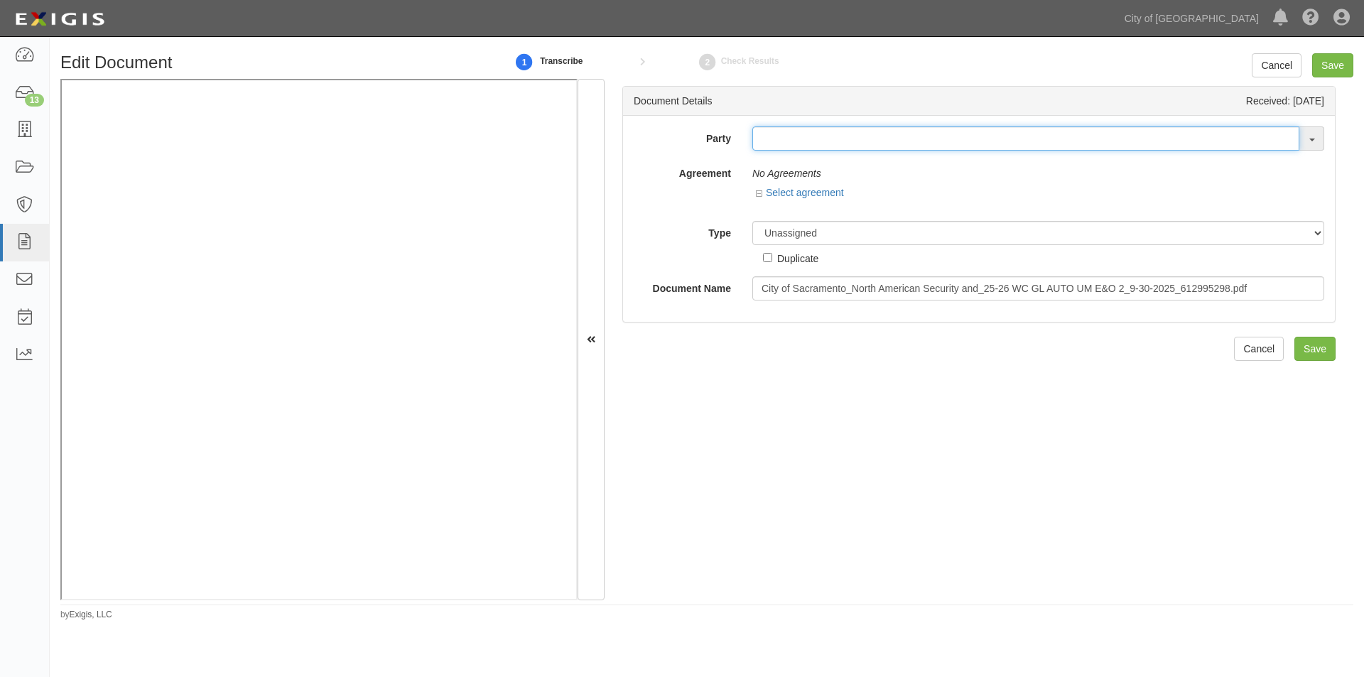
click at [771, 140] on input "text" at bounding box center [1025, 138] width 547 height 24
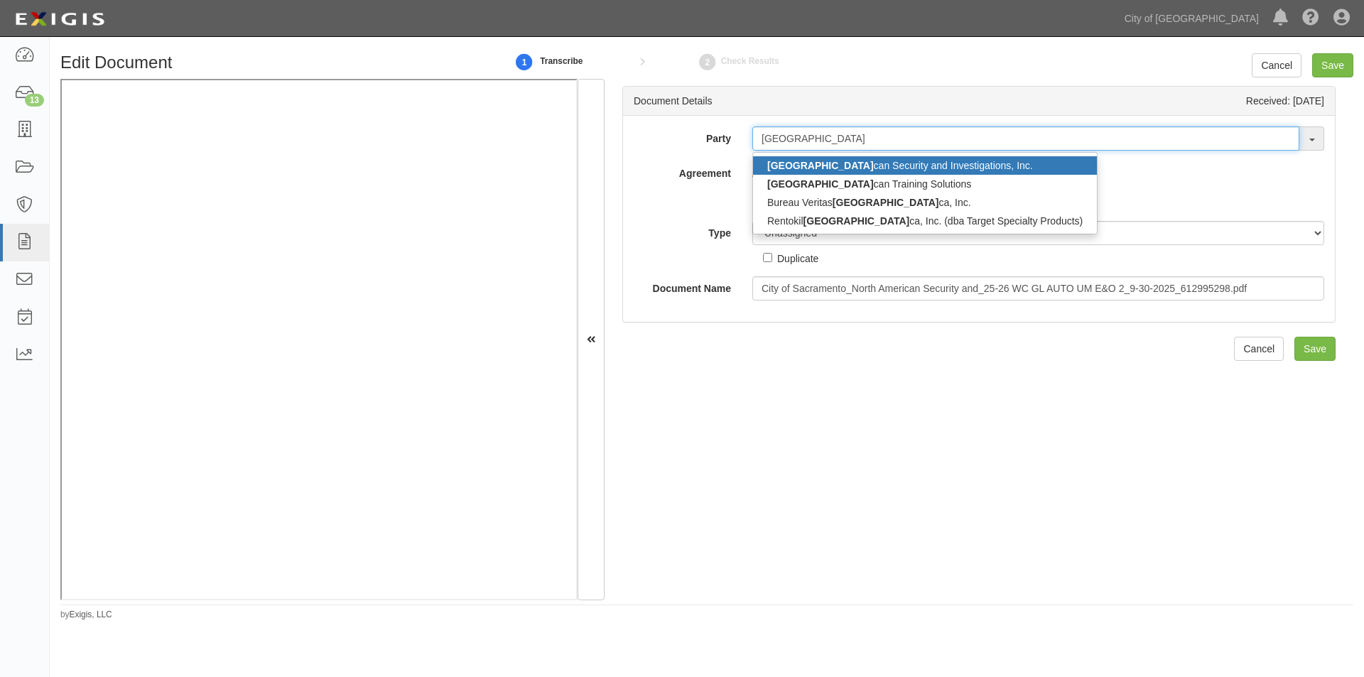
type input "north ameri"
click at [777, 162] on strong "North Ameri" at bounding box center [820, 165] width 107 height 11
type input "North American Security and Investigations, Inc."
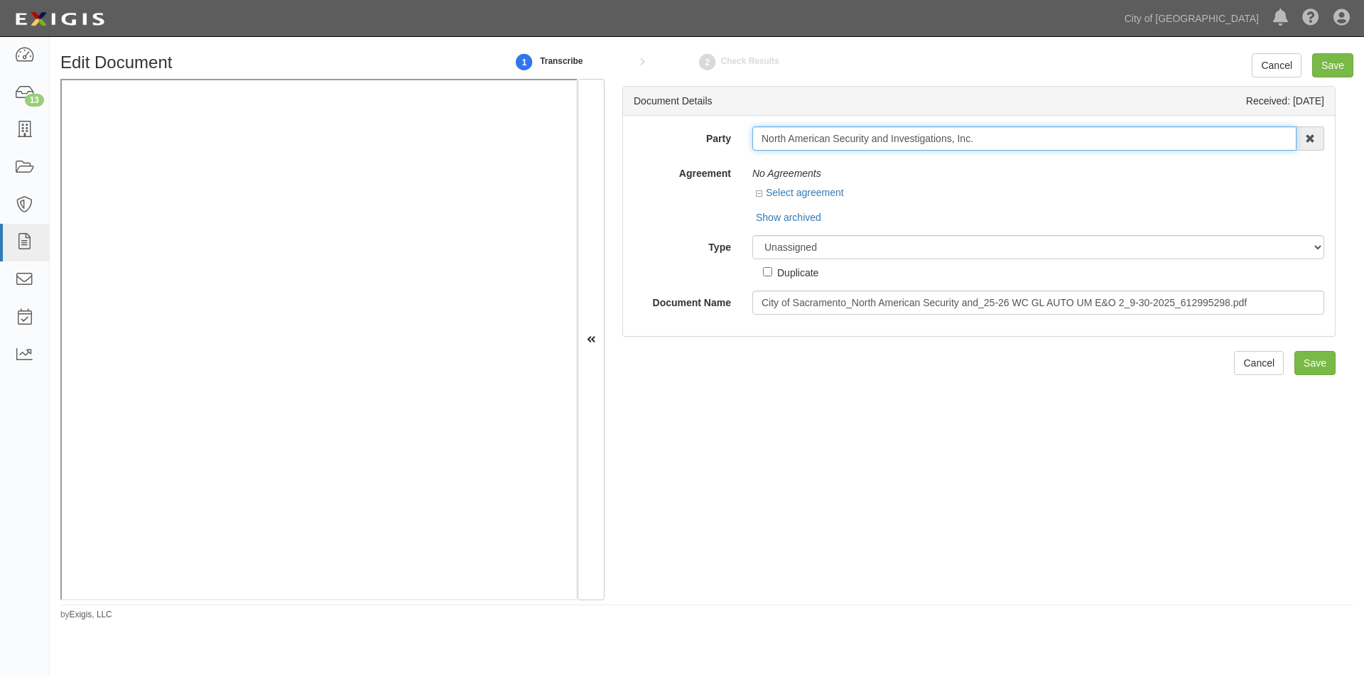
drag, startPoint x: 759, startPoint y: 141, endPoint x: 978, endPoint y: 147, distance: 218.9
click at [978, 147] on input "North American Security and Investigations, Inc." at bounding box center [1024, 138] width 544 height 24
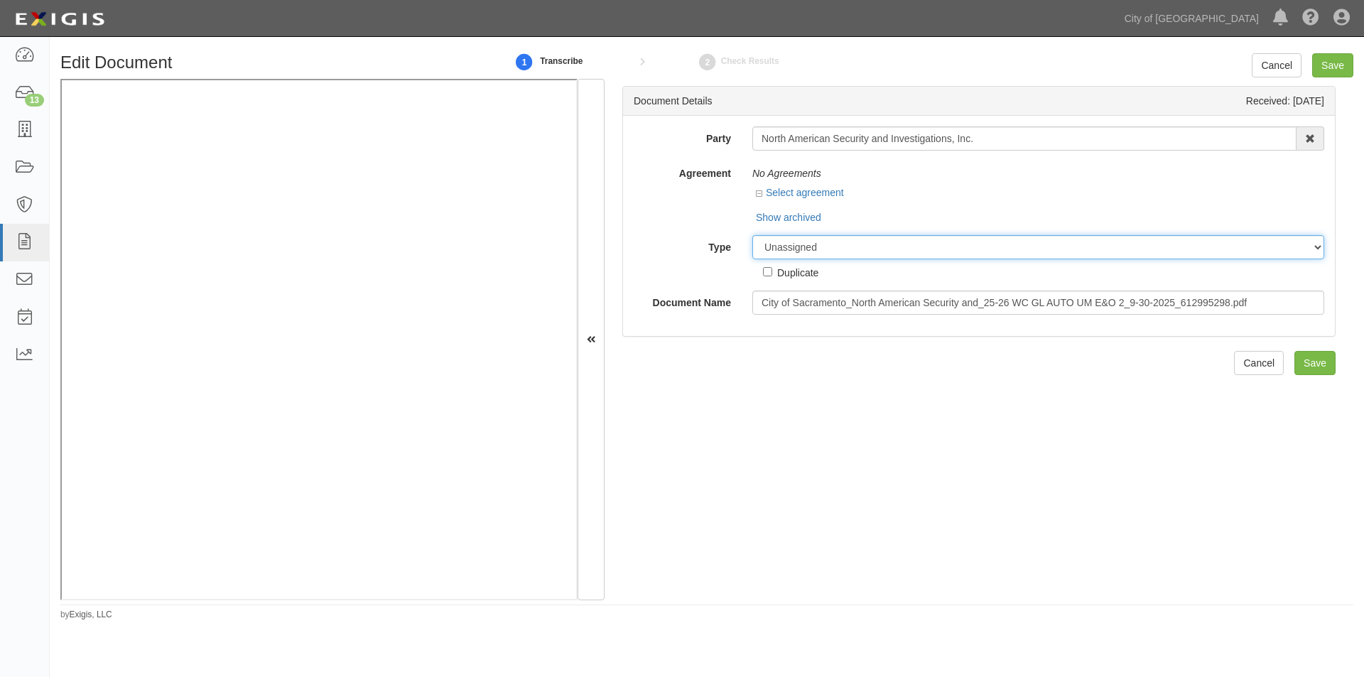
click at [838, 244] on select "Unassigned Binder Cancellation Notice Certificate Contract Endorsement Insuranc…" at bounding box center [1038, 247] width 572 height 24
select select "OtherDetail"
click at [752, 235] on select "Unassigned Binder Cancellation Notice Certificate Contract Endorsement Insuranc…" at bounding box center [1038, 247] width 572 height 24
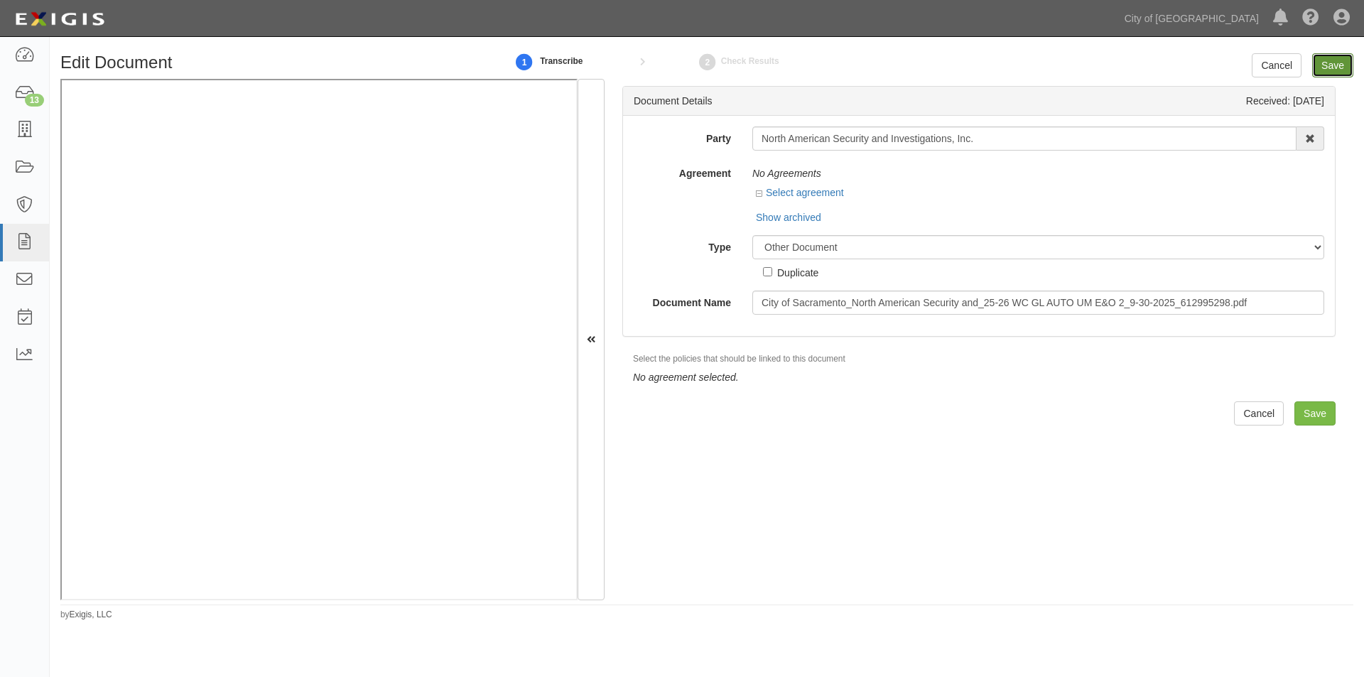
click at [1322, 66] on input "Save" at bounding box center [1332, 65] width 41 height 24
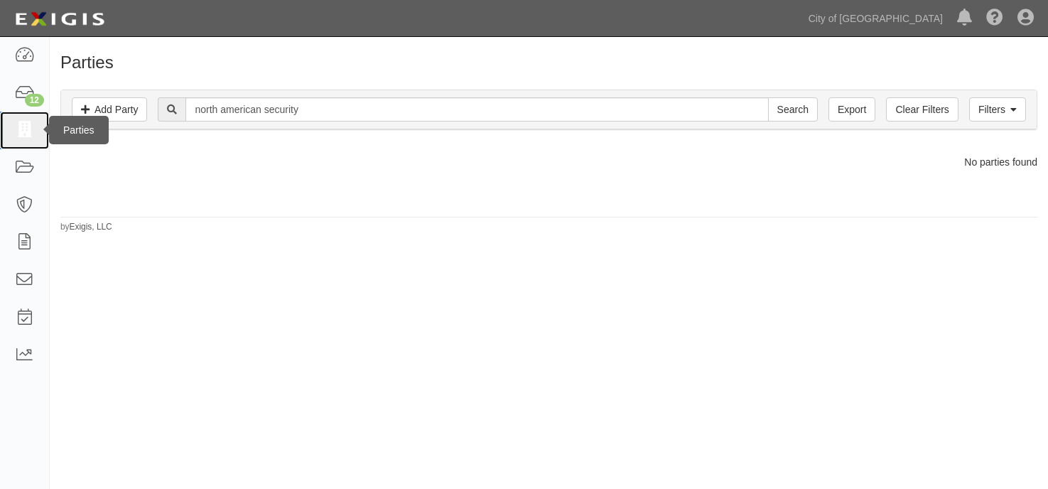
click at [32, 130] on icon at bounding box center [24, 130] width 20 height 16
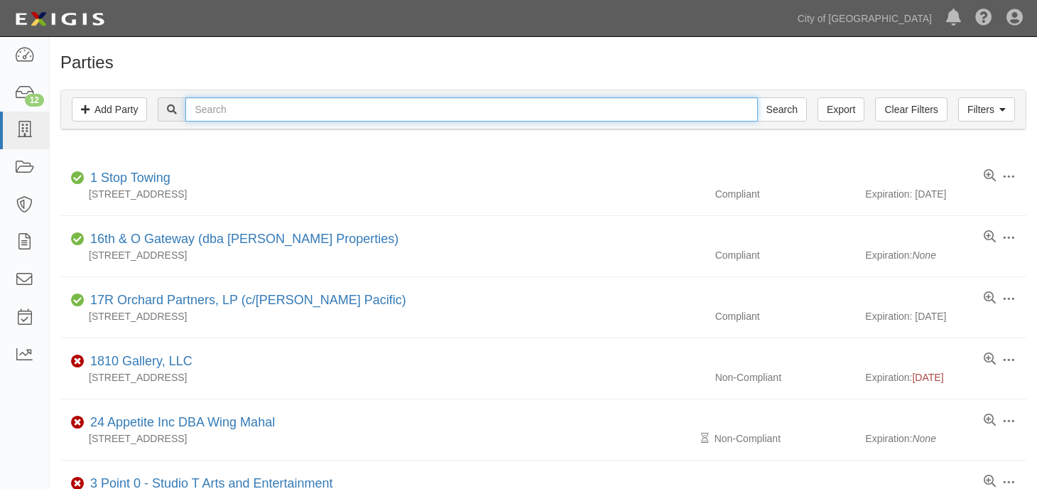
click at [232, 102] on input "text" at bounding box center [471, 109] width 572 height 24
click at [230, 108] on input "text" at bounding box center [471, 109] width 572 height 24
type input "navajo"
click at [757, 97] on input "Search" at bounding box center [782, 109] width 50 height 24
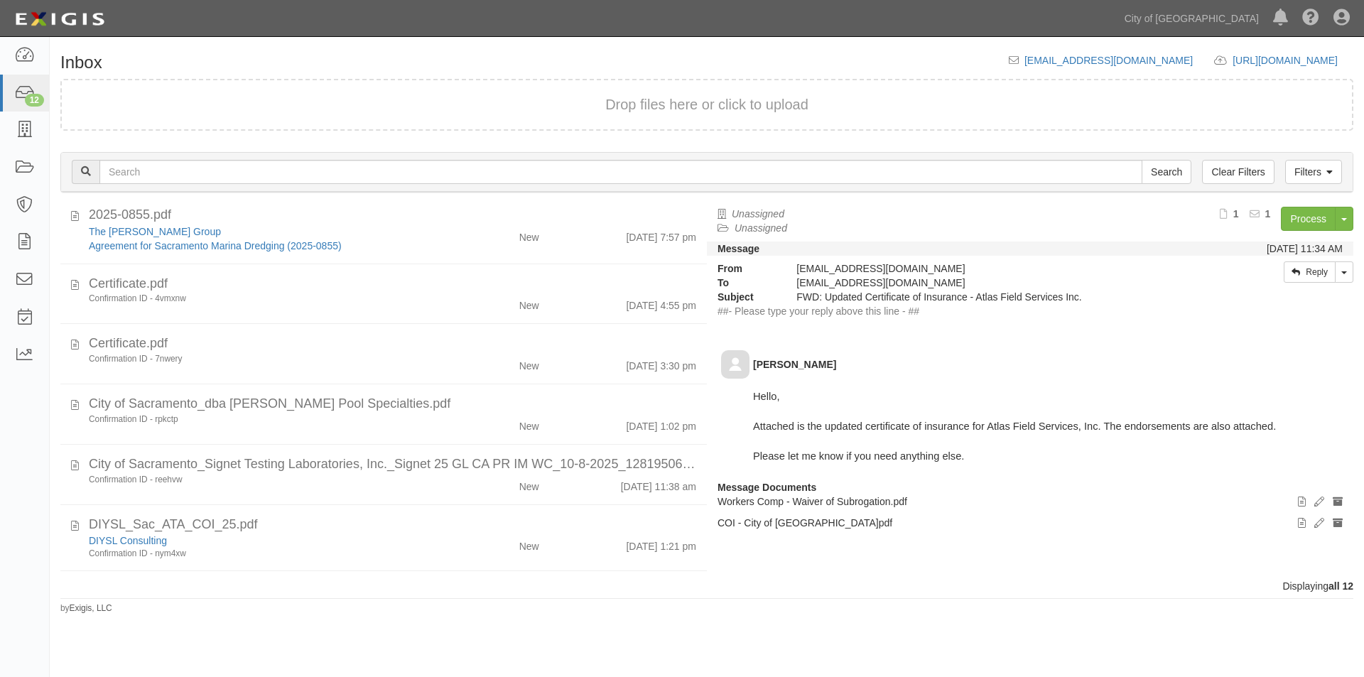
scroll to position [197, 0]
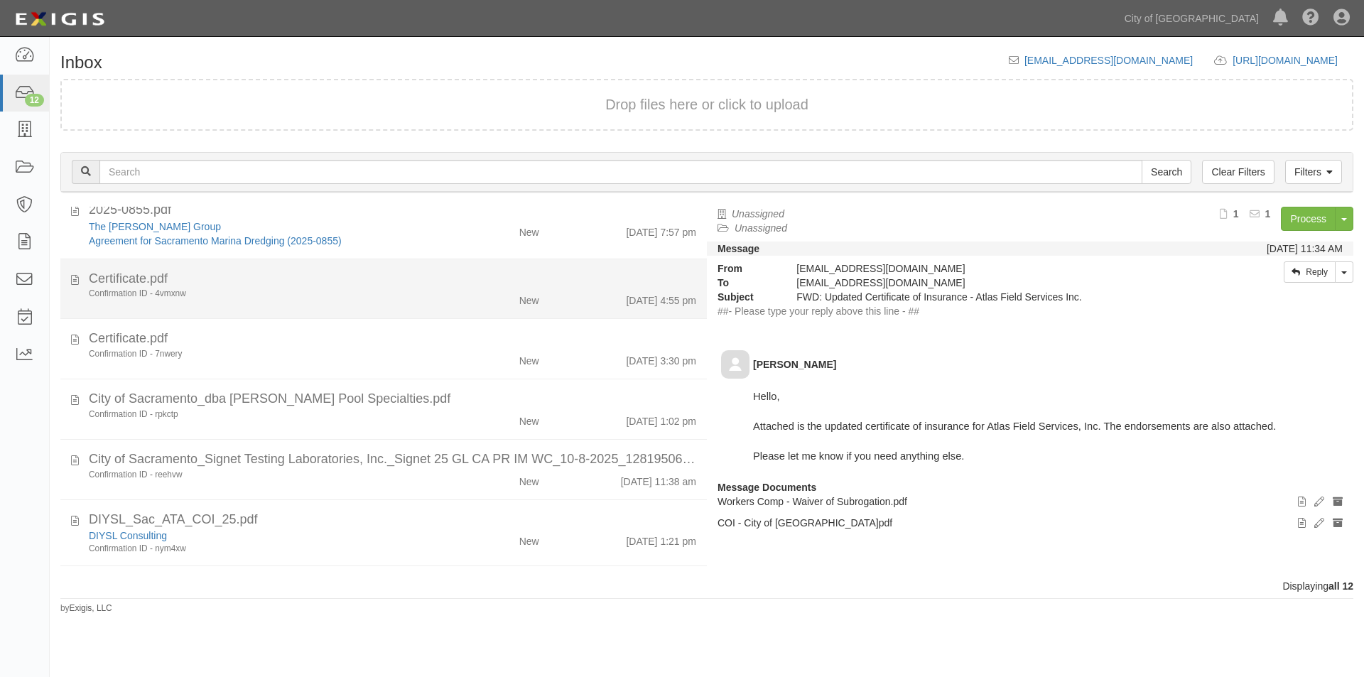
click at [254, 284] on div "Certificate.pdf" at bounding box center [392, 279] width 607 height 18
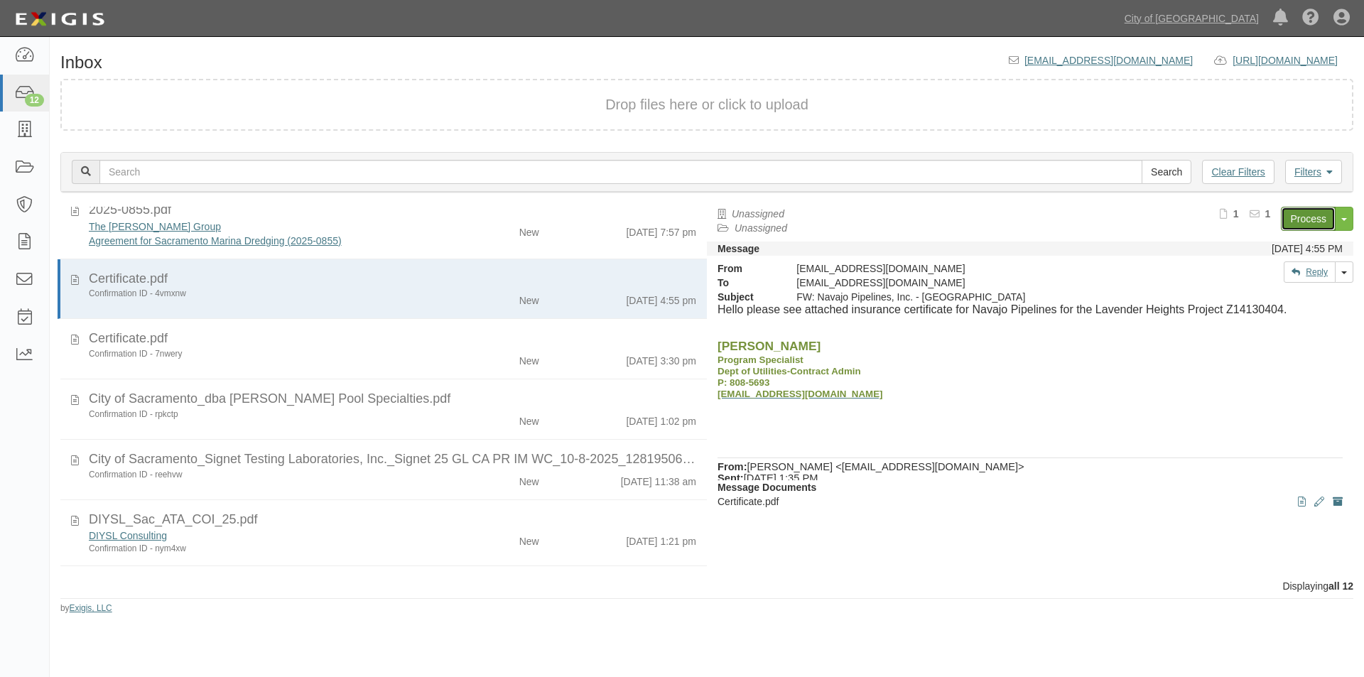
click at [1305, 212] on link "Process" at bounding box center [1308, 219] width 55 height 24
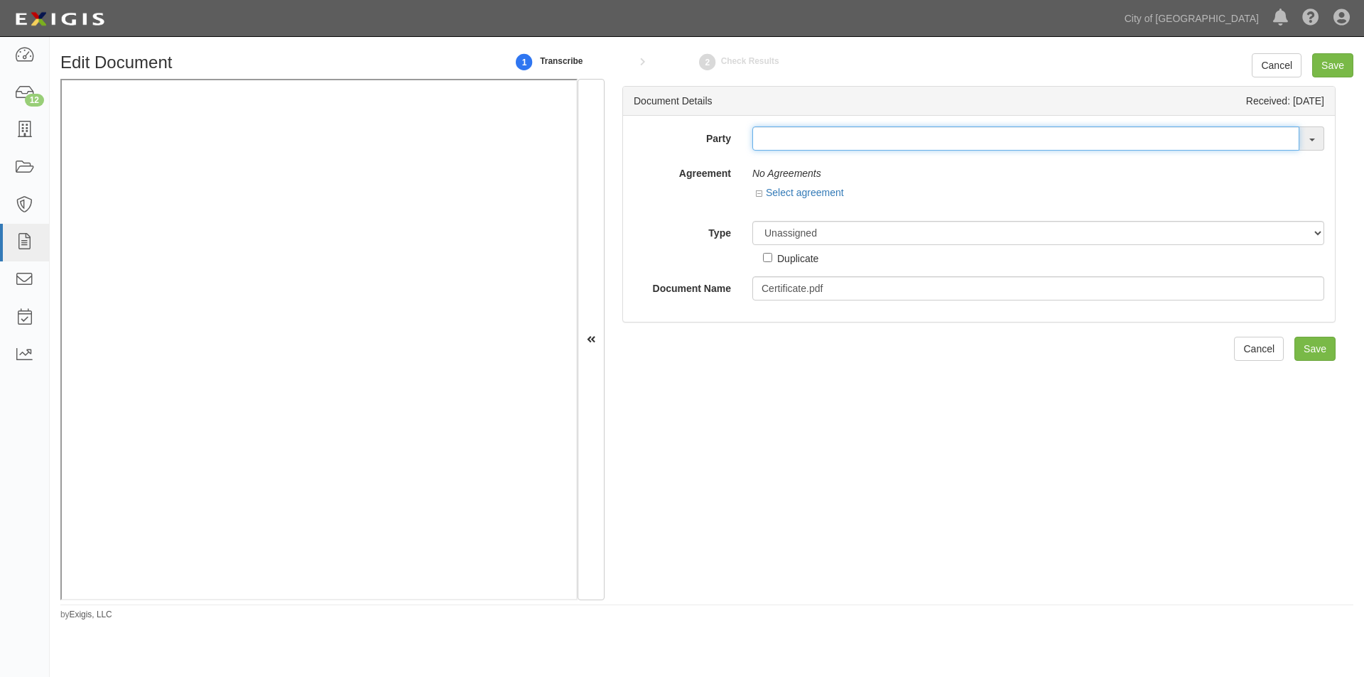
click at [868, 131] on input "text" at bounding box center [1025, 138] width 547 height 24
type input "navajo"
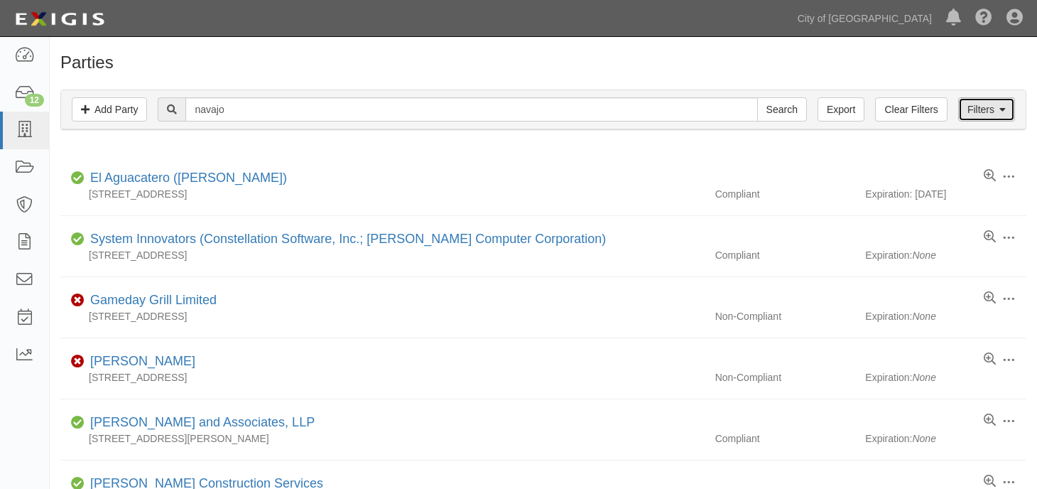
click at [990, 104] on link "Filters" at bounding box center [986, 109] width 57 height 24
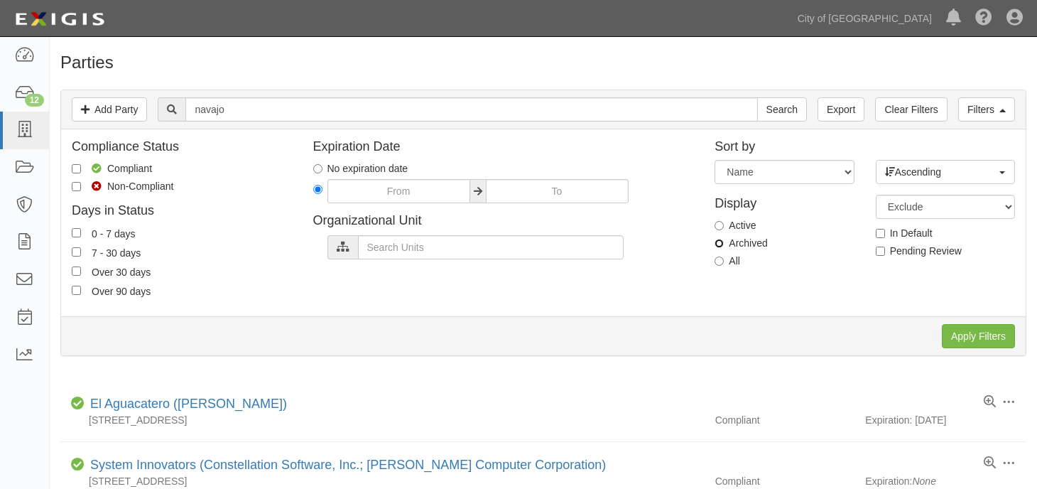
click at [723, 243] on input "Archived" at bounding box center [719, 243] width 9 height 9
radio input "true"
click at [963, 336] on input "Apply Filters" at bounding box center [978, 336] width 73 height 24
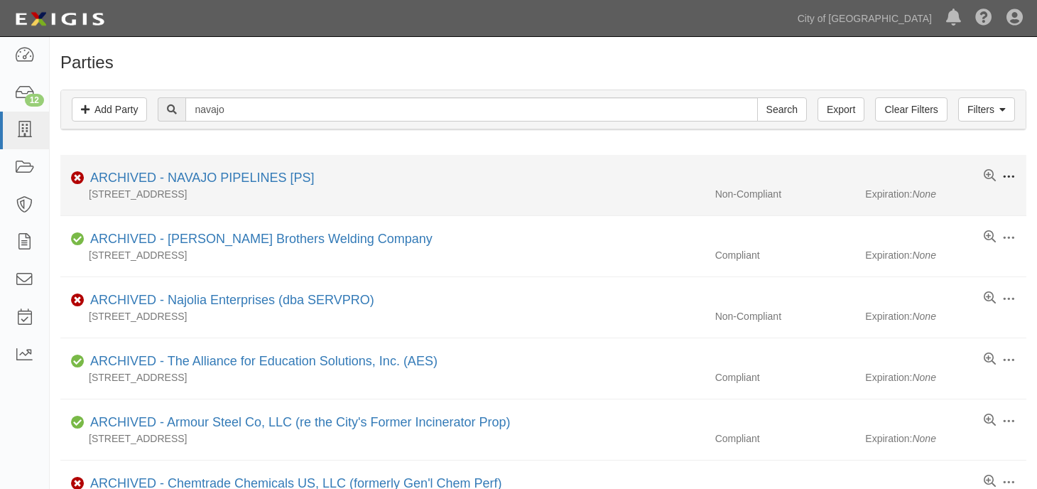
click at [1000, 174] on button at bounding box center [1006, 178] width 20 height 16
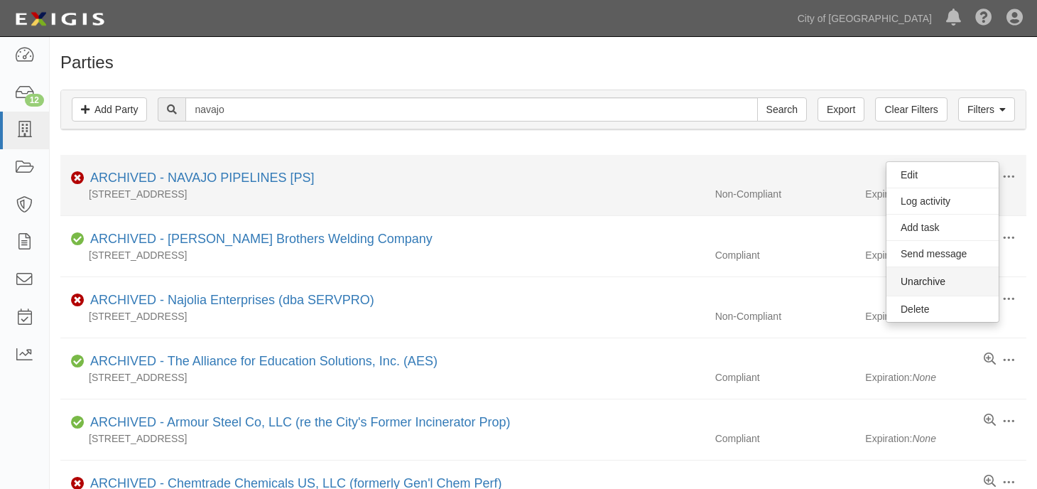
click at [925, 279] on button "Unarchive" at bounding box center [943, 281] width 112 height 28
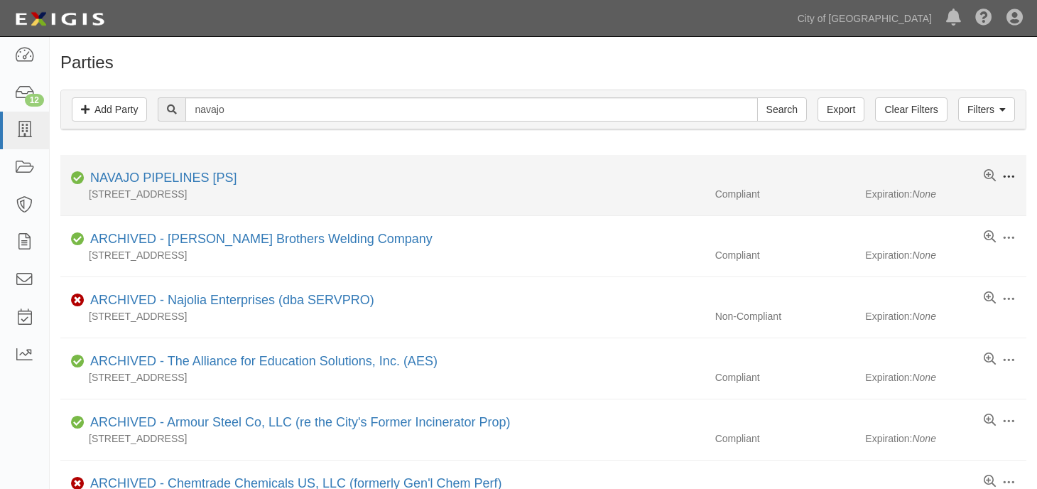
click at [1011, 175] on span at bounding box center [1009, 177] width 13 height 13
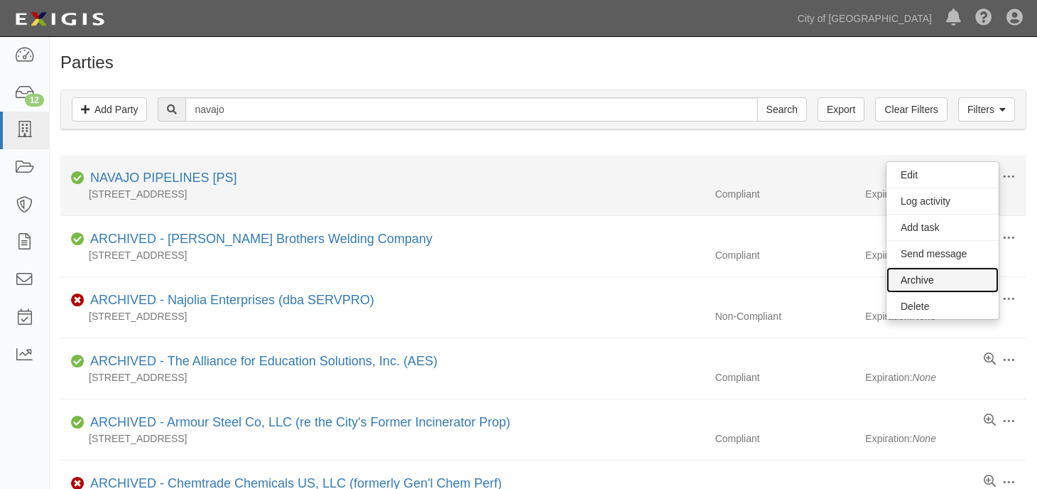
click at [931, 279] on link "Archive" at bounding box center [943, 280] width 112 height 26
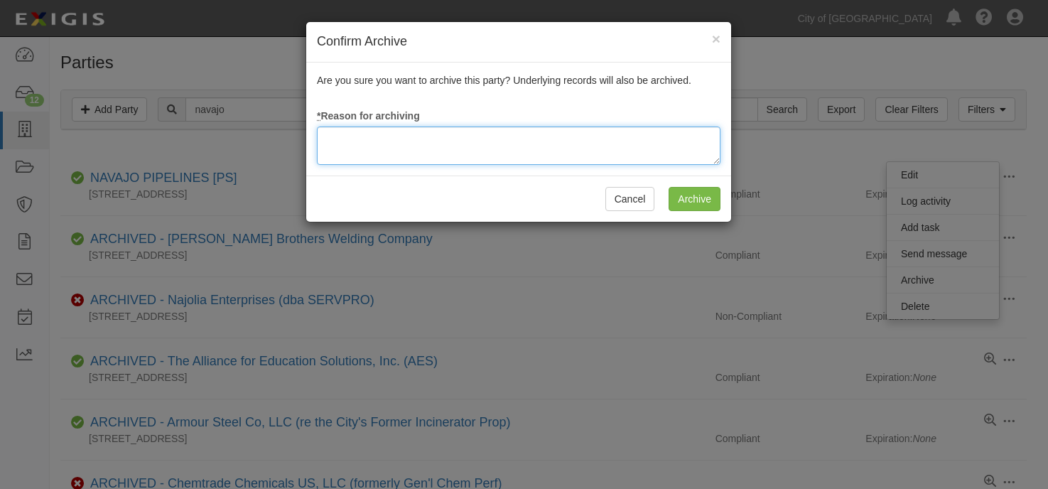
click at [597, 143] on textarea at bounding box center [519, 145] width 404 height 38
type textarea "update"
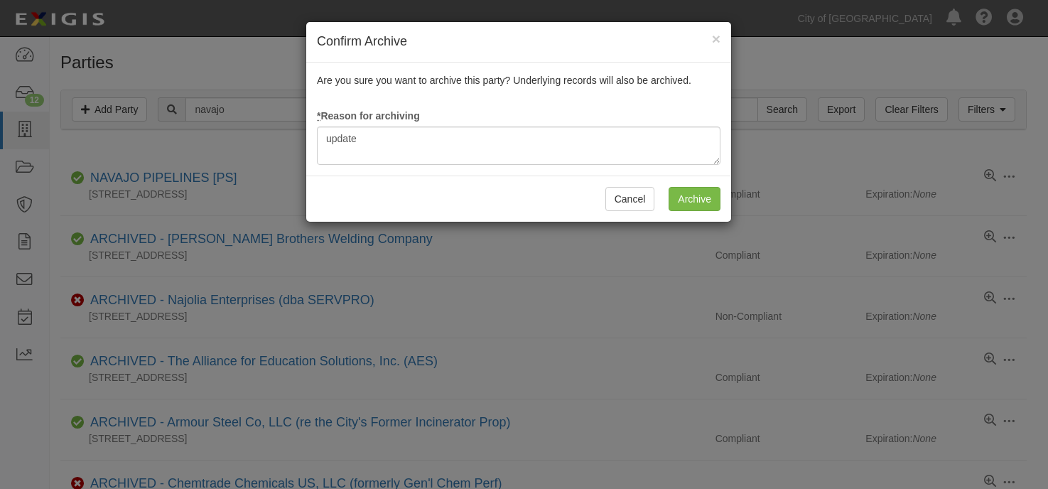
click at [668, 201] on div "Cancel Archive" at bounding box center [518, 198] width 425 height 46
click at [689, 201] on input "Archive" at bounding box center [695, 199] width 52 height 24
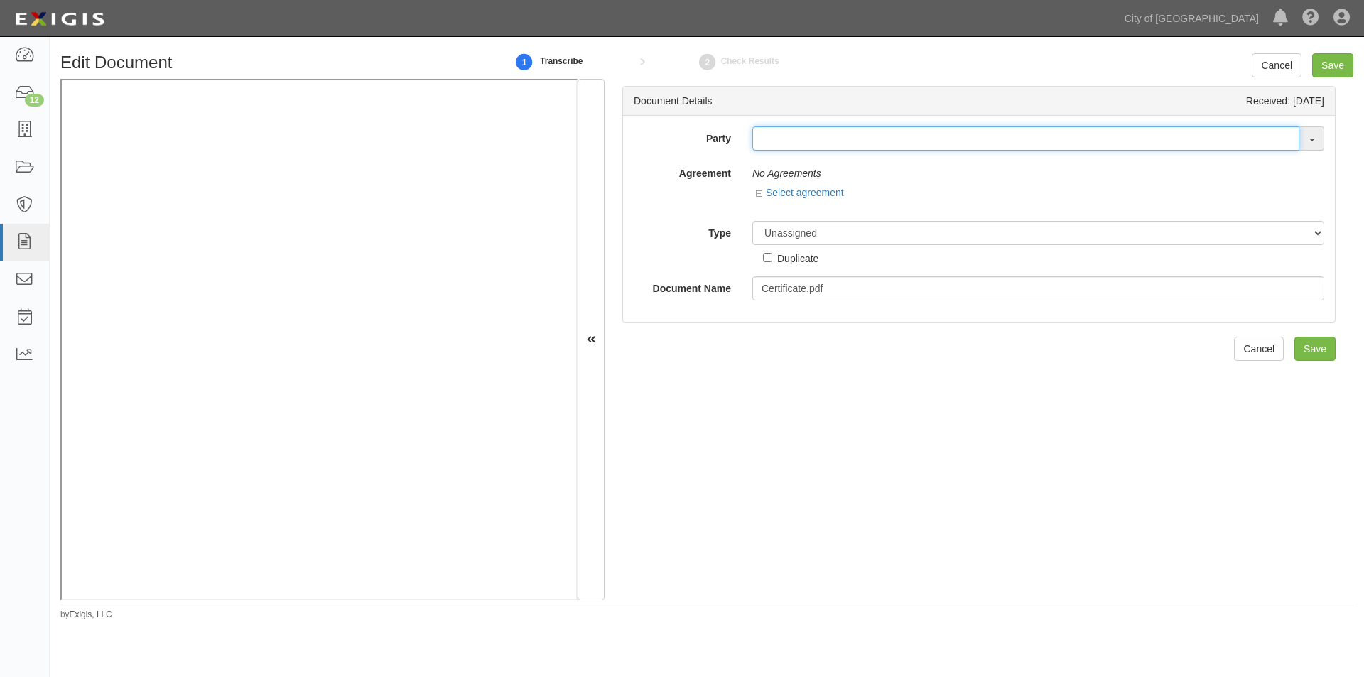
click at [782, 136] on input "text" at bounding box center [1025, 138] width 547 height 24
type input "navajo pipe"
click at [826, 169] on strong "NAVAJO PIPE" at bounding box center [799, 165] width 65 height 11
type input "NAVAJO PIPELINES [PS]"
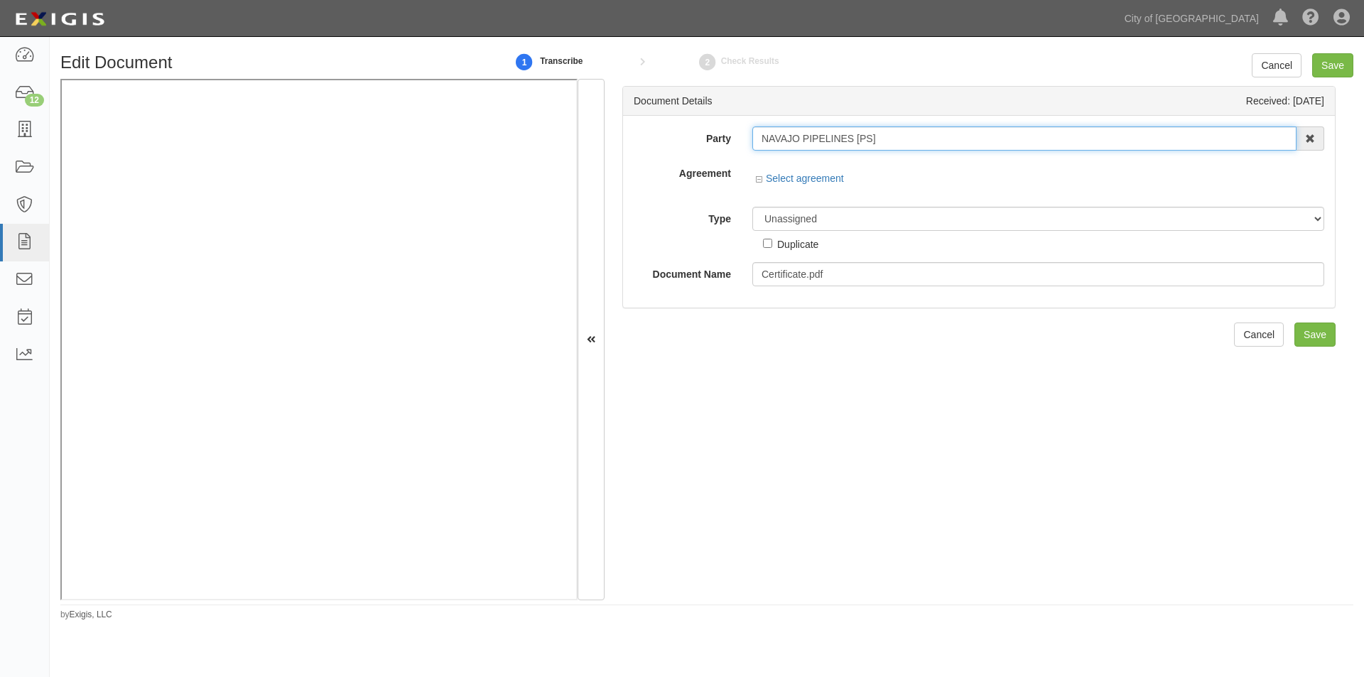
drag, startPoint x: 897, startPoint y: 137, endPoint x: 750, endPoint y: 138, distance: 147.8
click at [739, 138] on div "Party NAVAJO PIPELINES [PS] NAVAJO PIPE LINES [PS] 16th & O Gateway (dba Ravel …" at bounding box center [979, 138] width 712 height 24
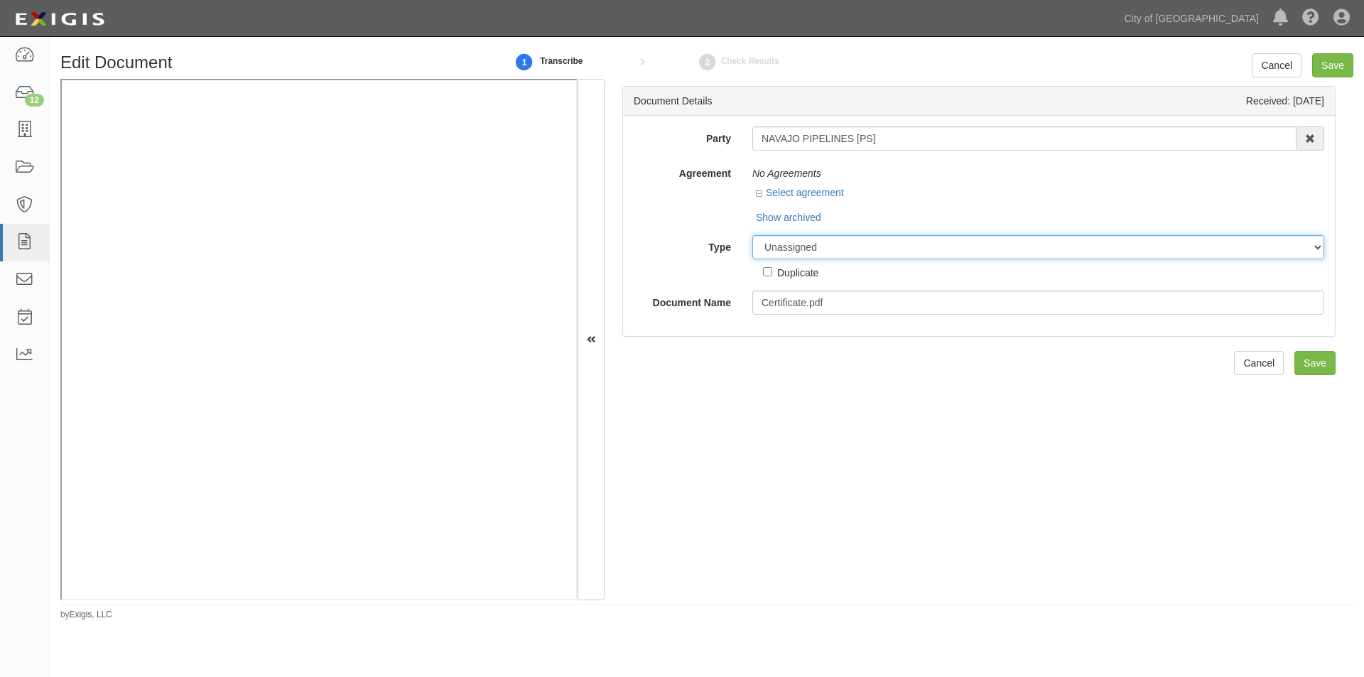
click at [796, 246] on select "Unassigned Binder Cancellation Notice Certificate Contract Endorsement Insuranc…" at bounding box center [1038, 247] width 572 height 24
select select "OtherDetail"
click at [752, 235] on select "Unassigned Binder Cancellation Notice Certificate Contract Endorsement Insuranc…" at bounding box center [1038, 247] width 572 height 24
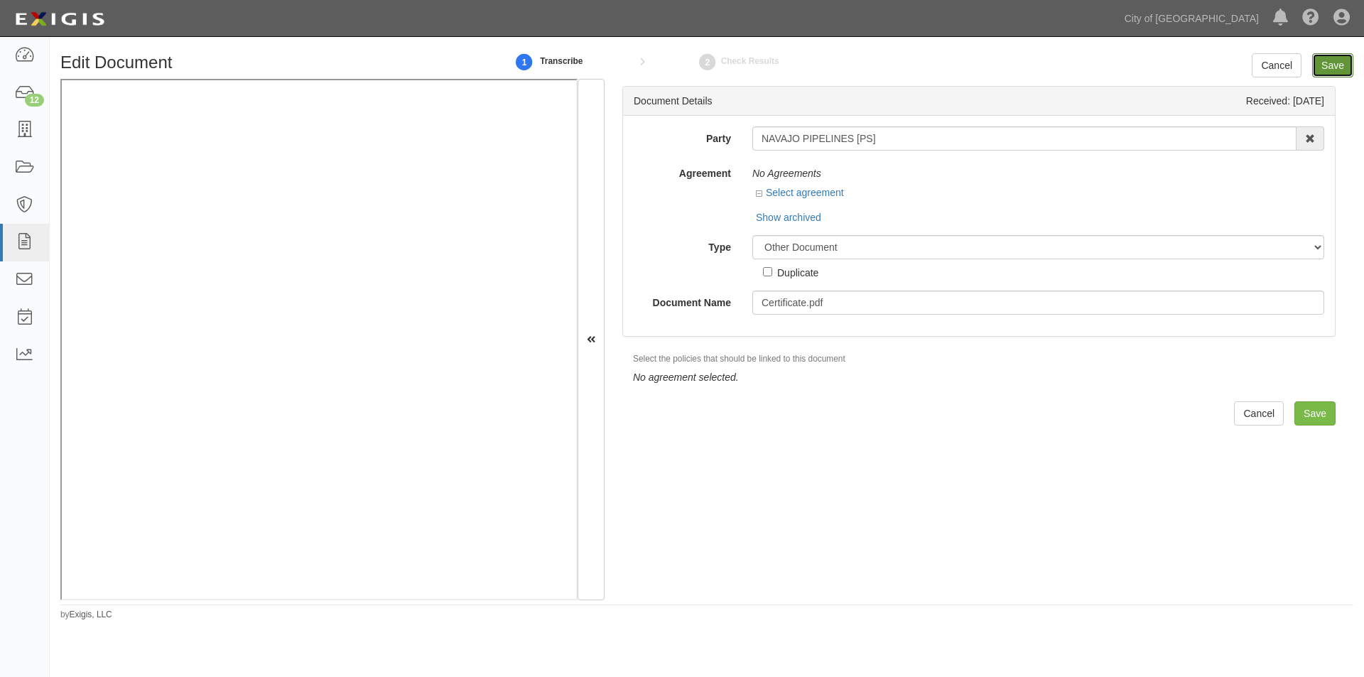
click at [1335, 71] on input "Save" at bounding box center [1332, 65] width 41 height 24
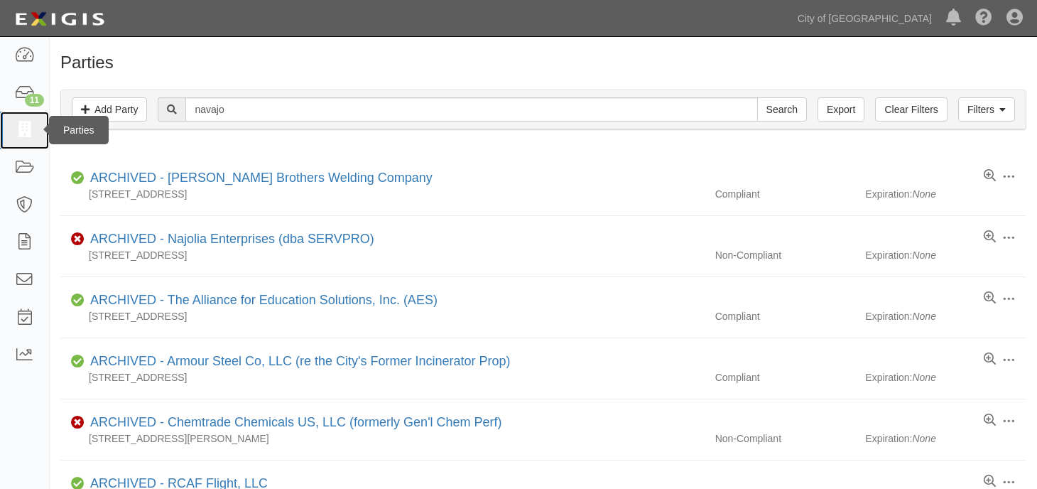
click at [20, 126] on icon at bounding box center [24, 130] width 20 height 16
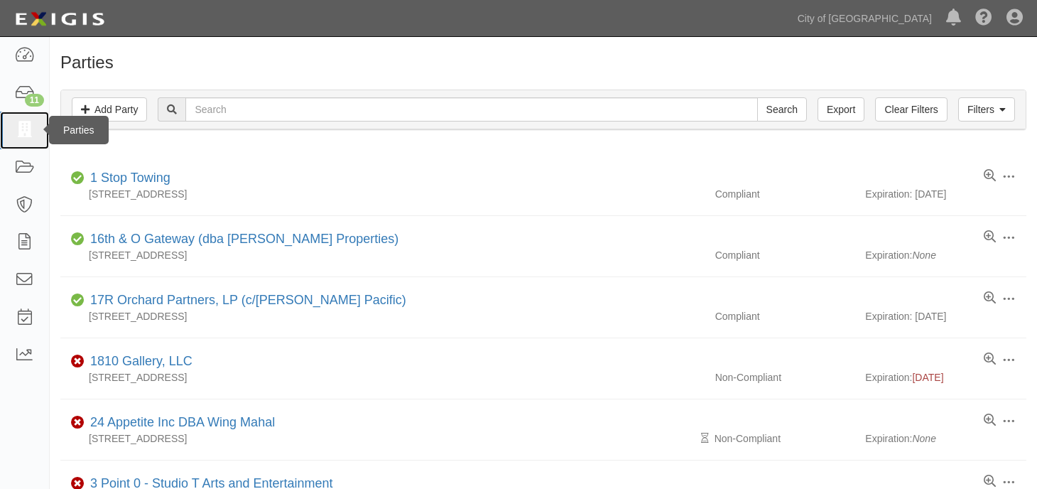
click at [25, 122] on icon at bounding box center [24, 130] width 20 height 16
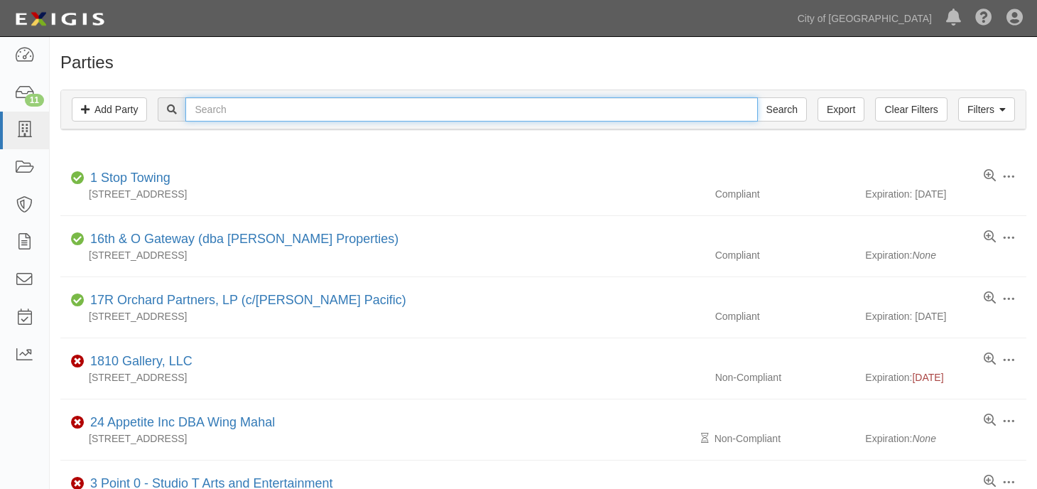
click at [642, 113] on input "text" at bounding box center [471, 109] width 572 height 24
type input "navajo pipe"
click at [757, 97] on input "Search" at bounding box center [782, 109] width 50 height 24
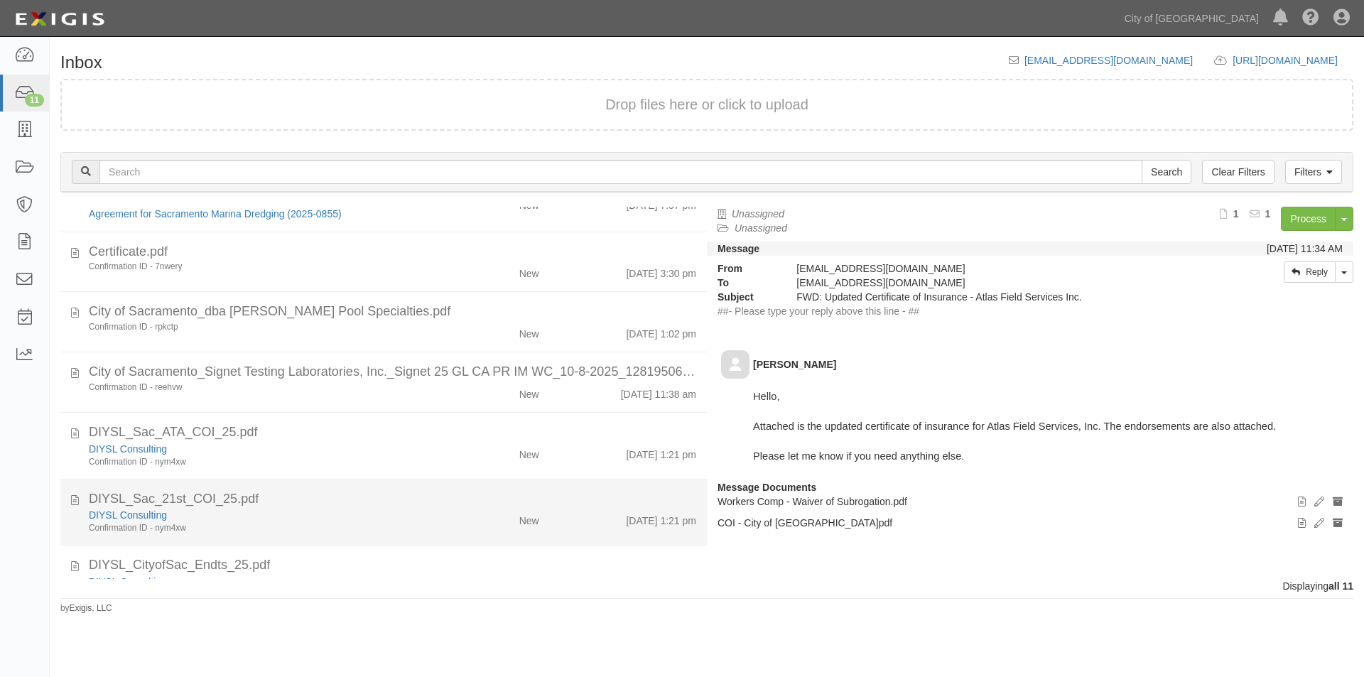
scroll to position [117, 0]
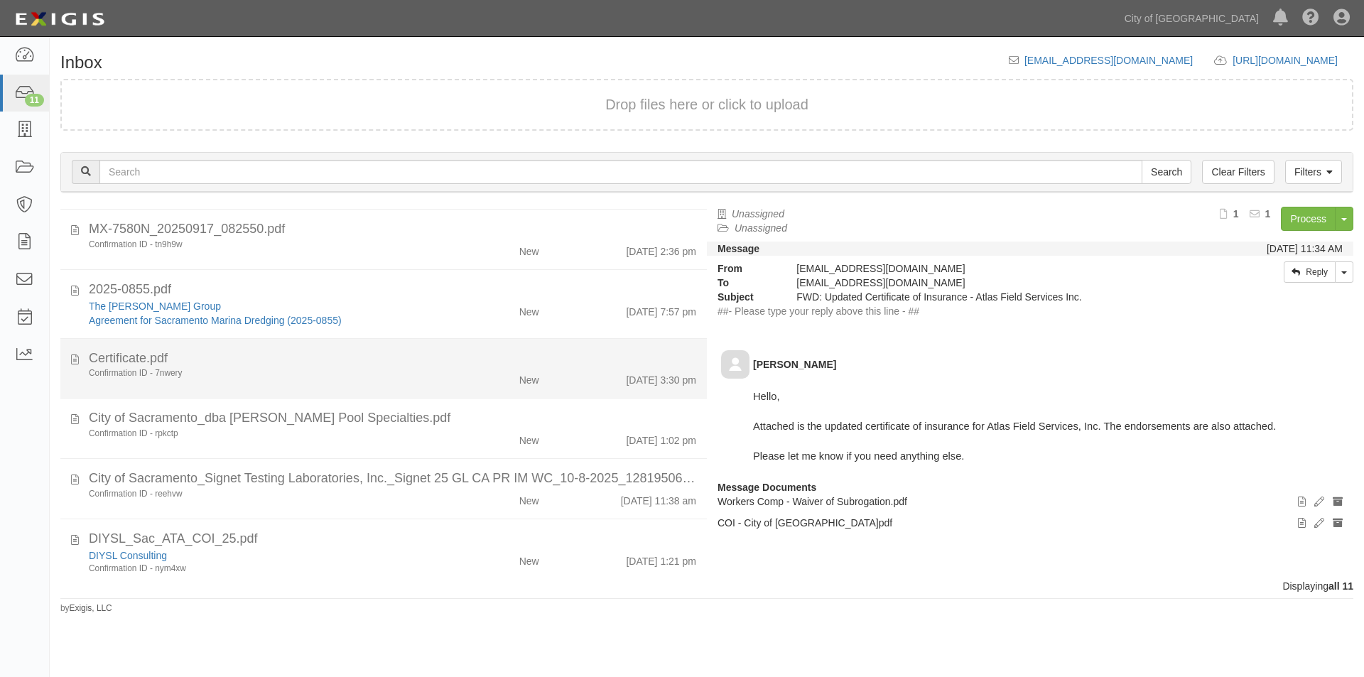
click at [411, 368] on div "Confirmation ID - 7nwery" at bounding box center [261, 373] width 345 height 12
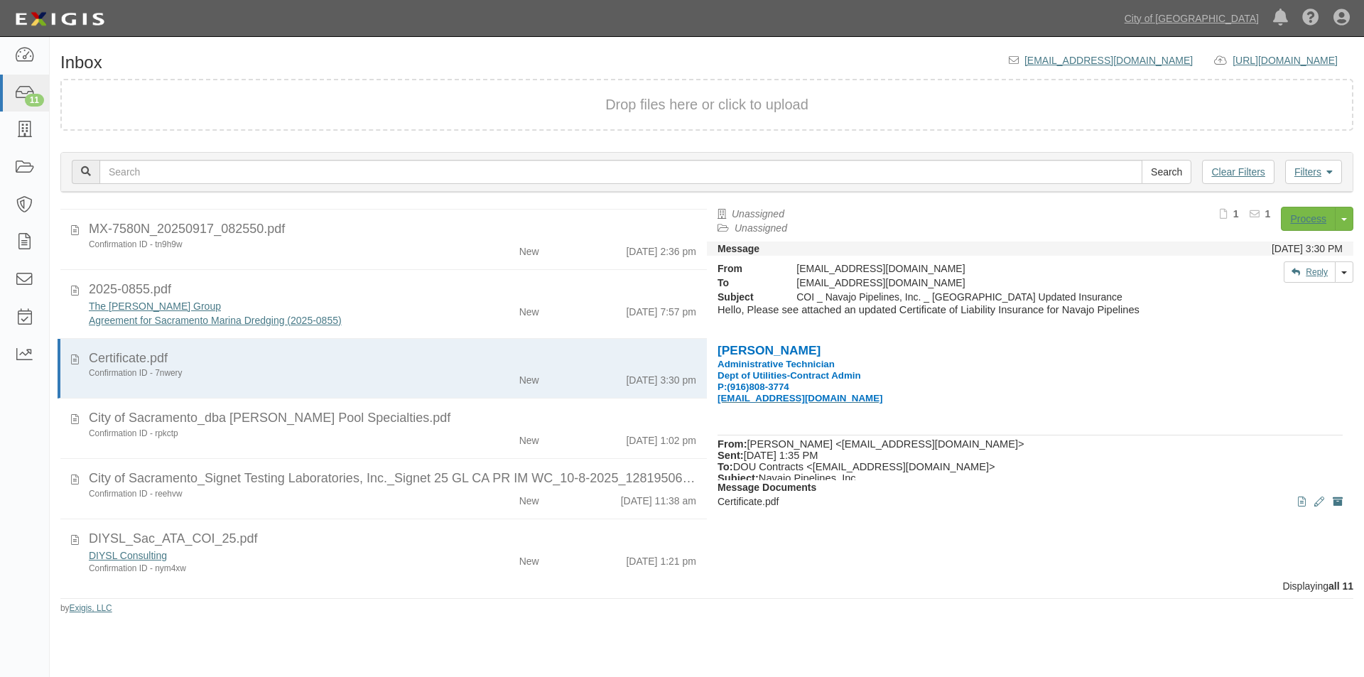
scroll to position [0, 0]
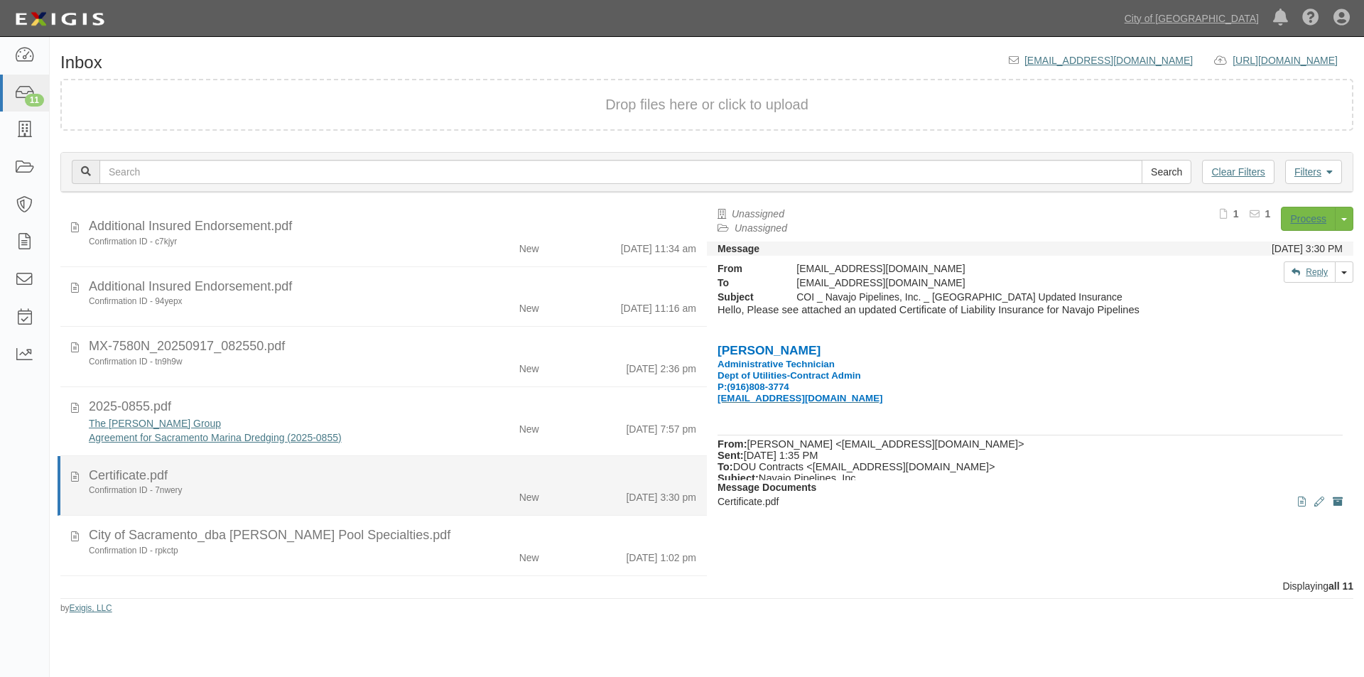
click at [221, 476] on div "Certificate.pdf" at bounding box center [392, 476] width 607 height 18
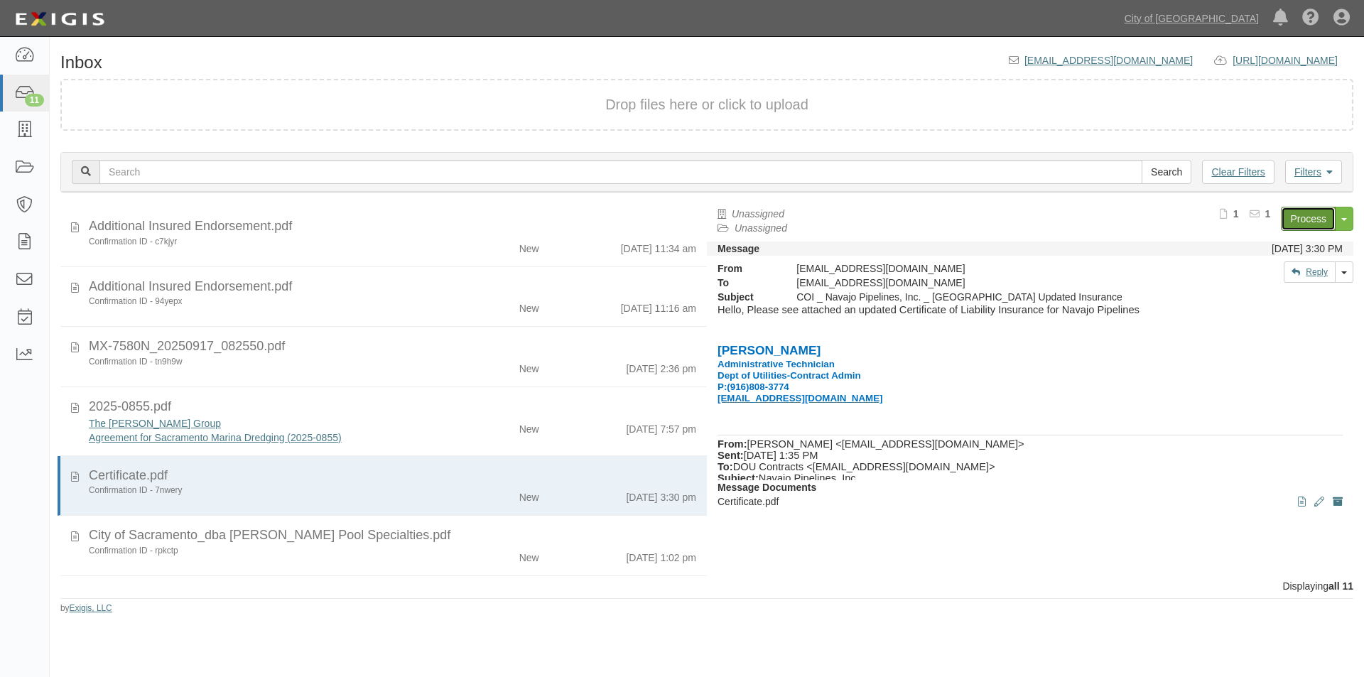
click at [1296, 223] on link "Process" at bounding box center [1308, 219] width 55 height 24
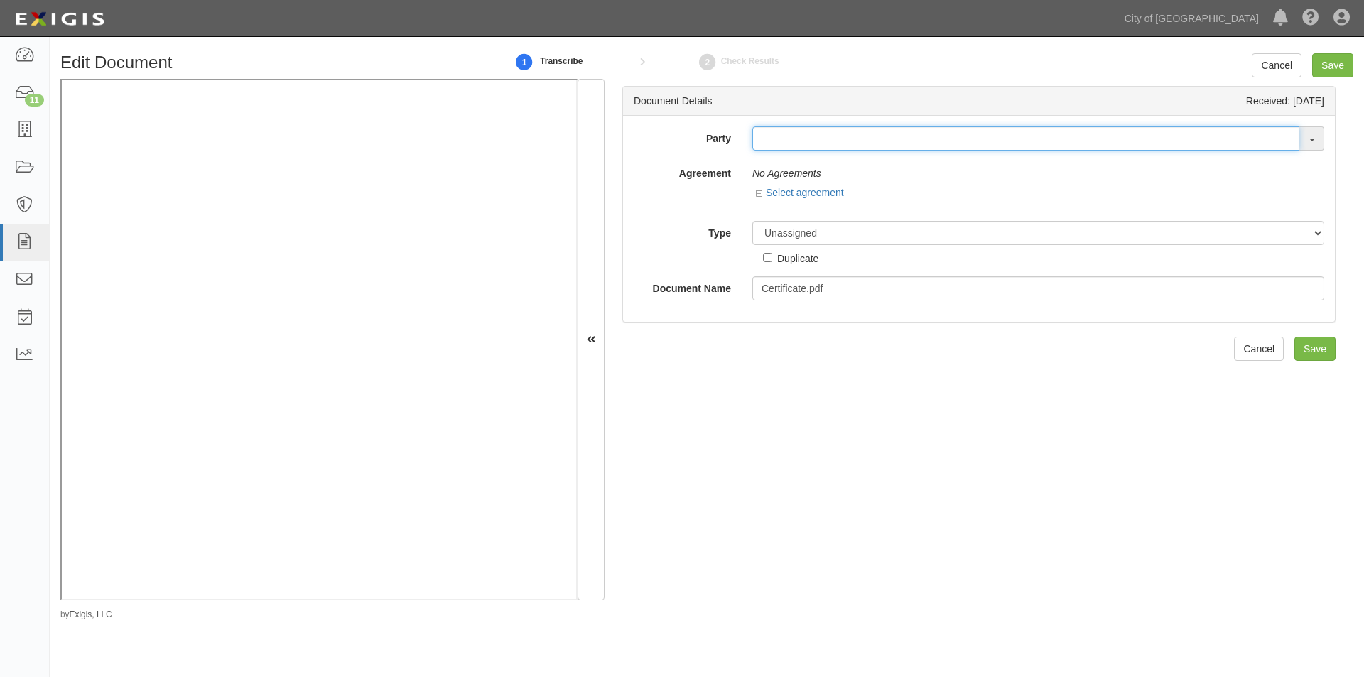
click at [774, 145] on input "text" at bounding box center [1025, 138] width 547 height 24
type input "navajo"
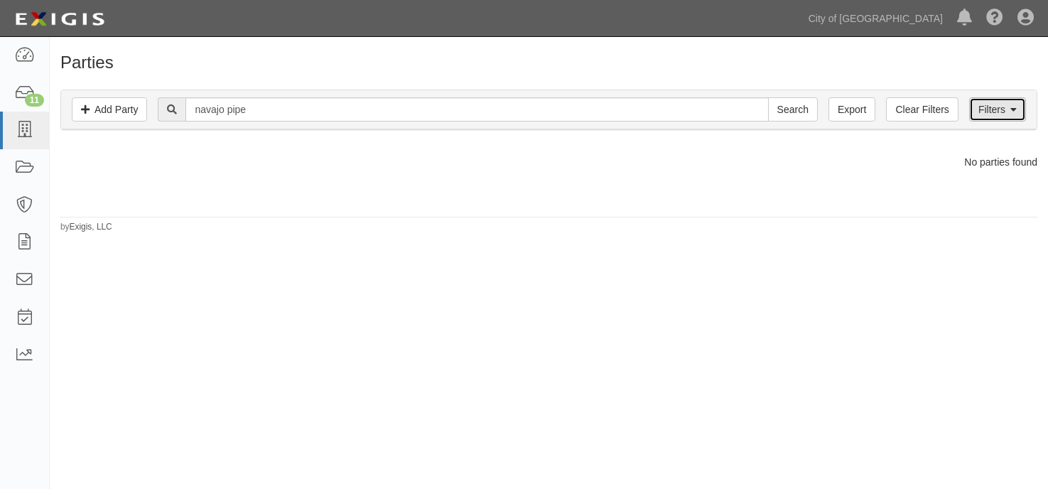
click at [1003, 112] on link "Filters" at bounding box center [997, 109] width 57 height 24
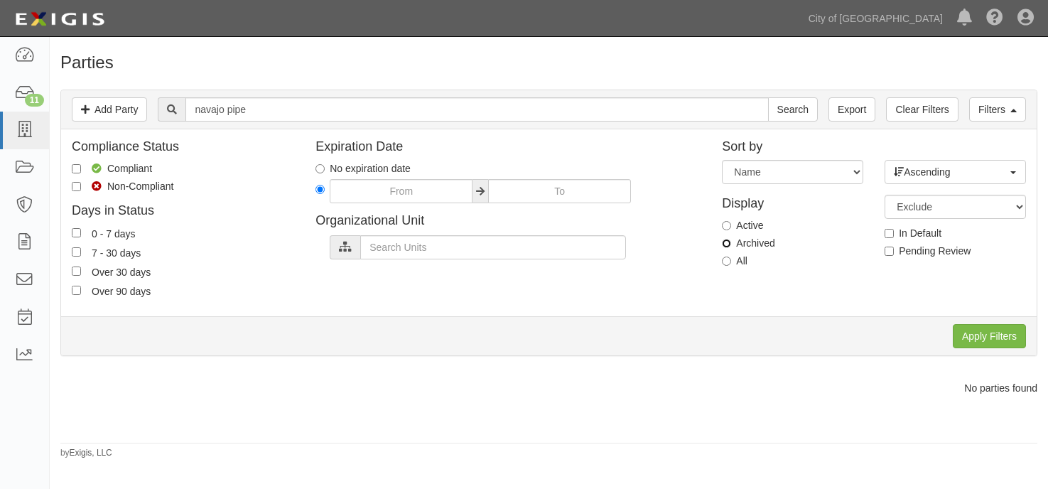
drag, startPoint x: 725, startPoint y: 243, endPoint x: 877, endPoint y: 298, distance: 161.8
click at [728, 244] on input "Archived" at bounding box center [726, 243] width 9 height 9
radio input "true"
click at [1006, 337] on input "Apply Filters" at bounding box center [989, 336] width 73 height 24
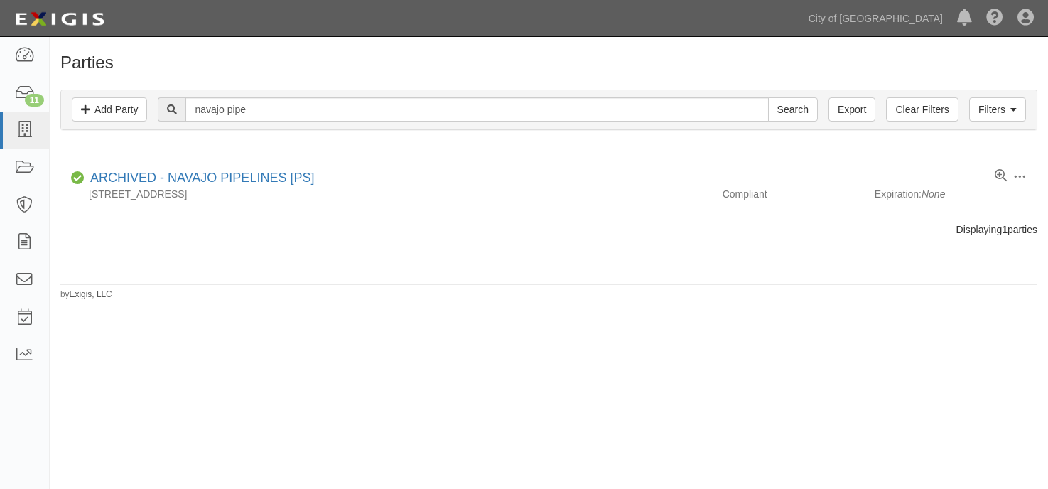
click at [226, 357] on div "Parties Add Party Filters Add Party Clear Filters Export navajo pipe Search Fil…" at bounding box center [524, 263] width 1048 height 440
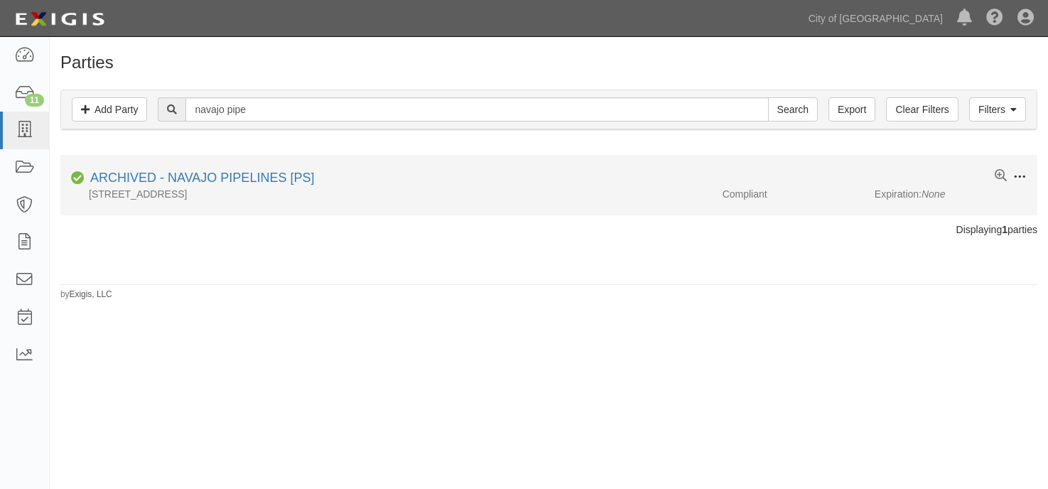
click at [1022, 178] on span at bounding box center [1019, 177] width 13 height 13
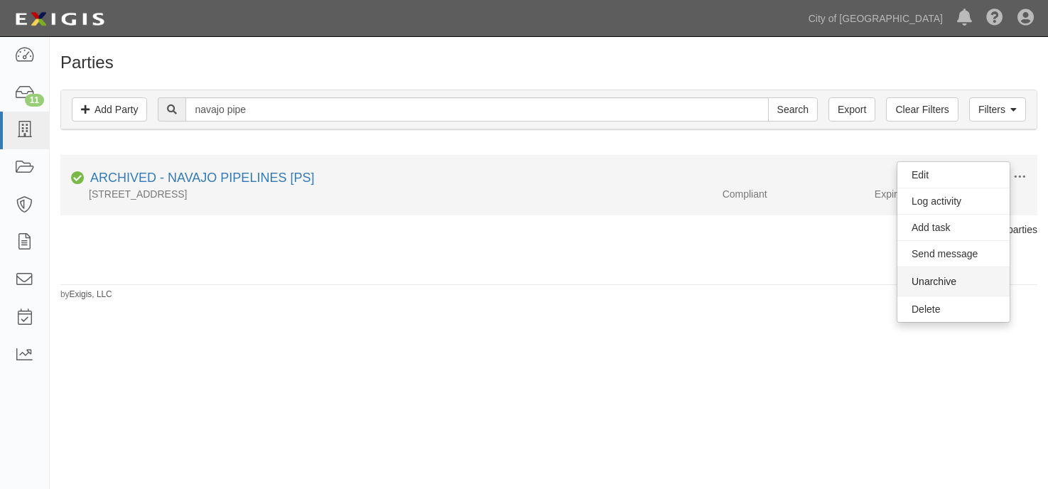
click at [919, 281] on button "Unarchive" at bounding box center [953, 281] width 112 height 28
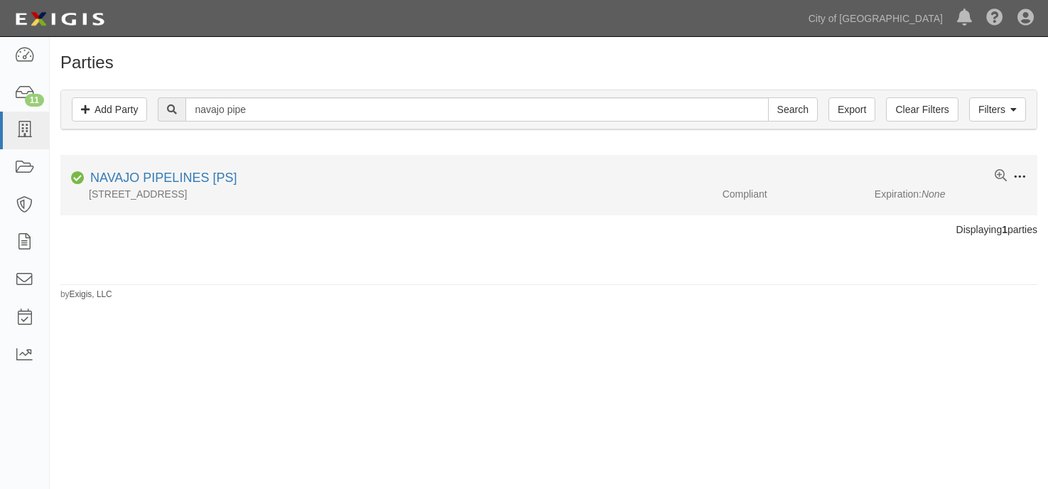
click at [1019, 181] on span at bounding box center [1019, 177] width 13 height 13
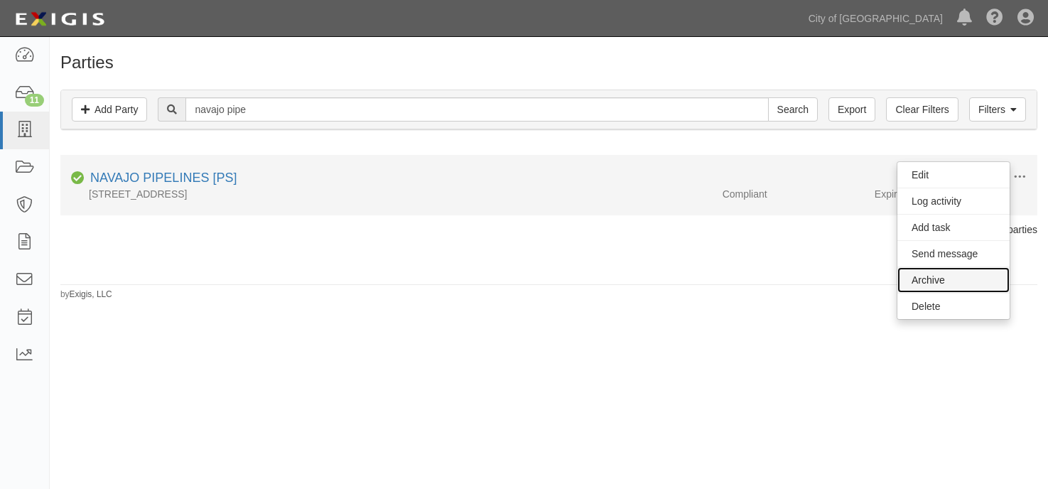
click at [941, 276] on link "Archive" at bounding box center [953, 280] width 112 height 26
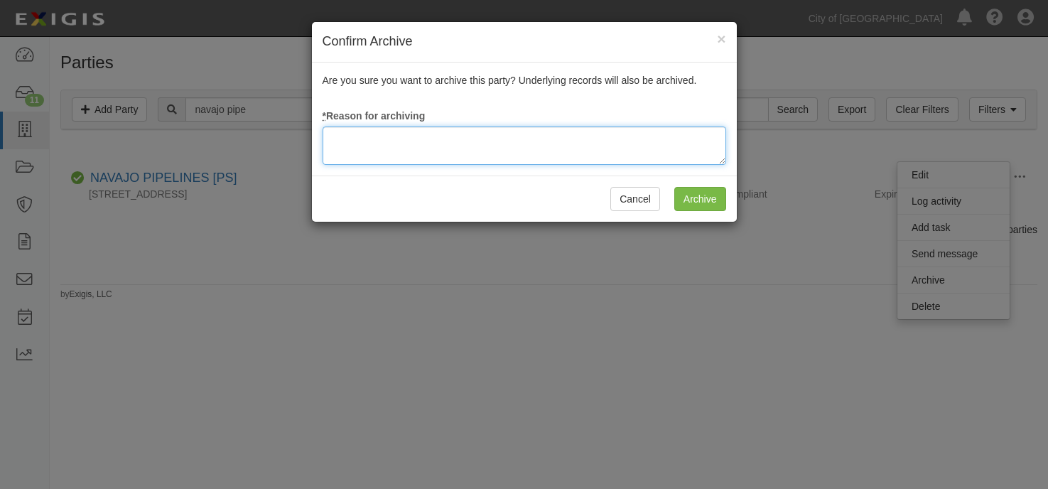
click at [676, 145] on textarea at bounding box center [525, 145] width 404 height 38
type textarea "update"
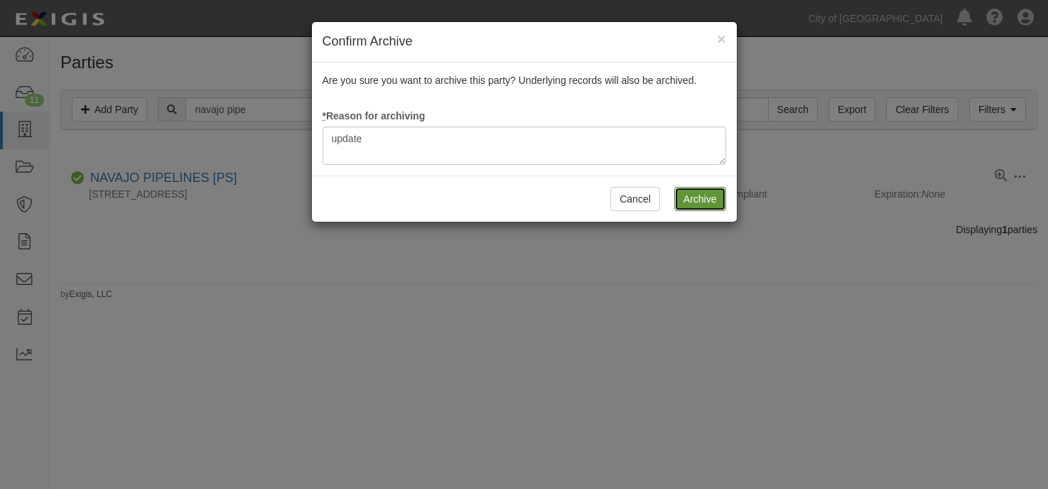
click at [698, 200] on input "Archive" at bounding box center [700, 199] width 52 height 24
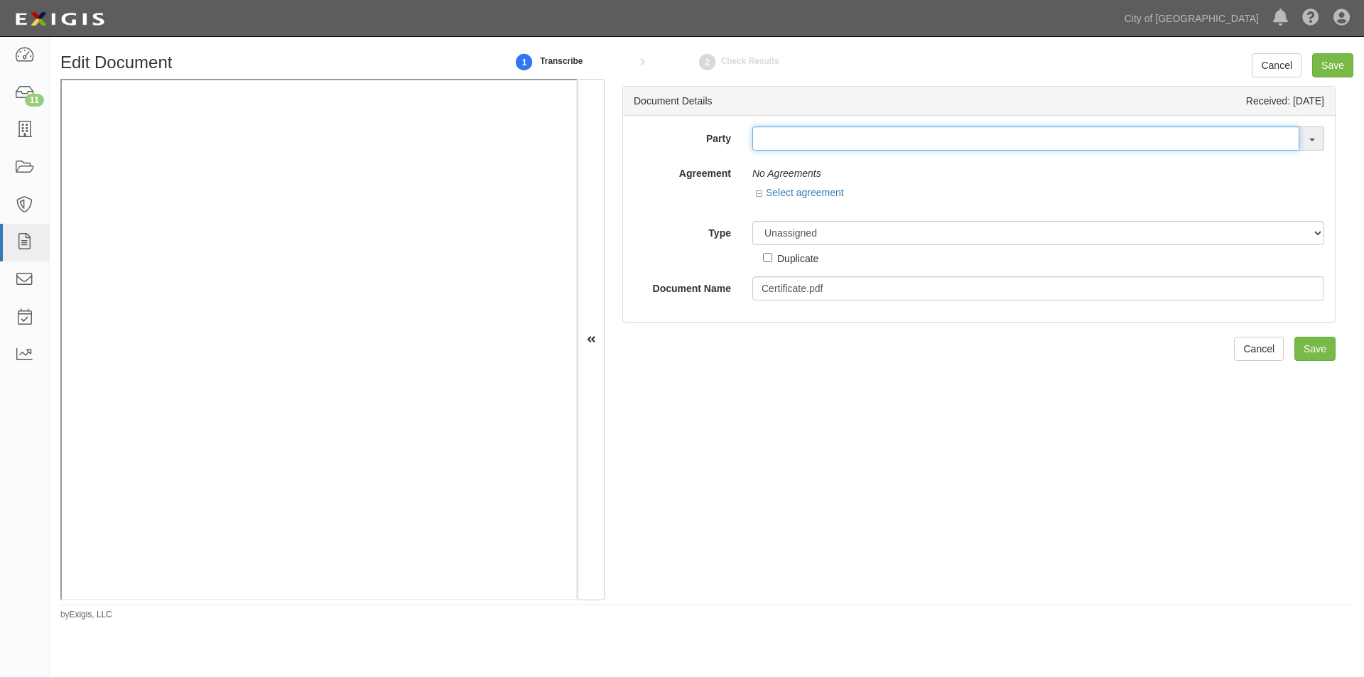
click at [774, 144] on input "text" at bounding box center [1025, 138] width 547 height 24
type input "navajo pipe"
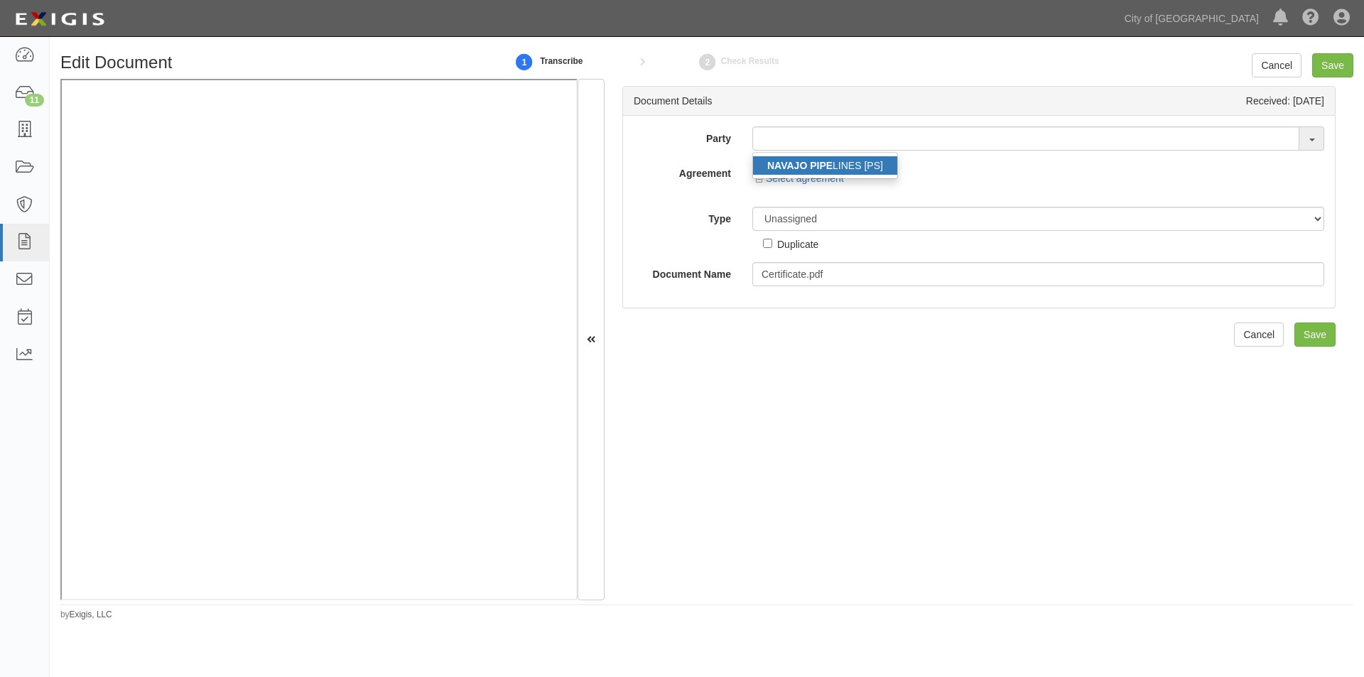
click at [774, 156] on link "NAVAJO PIPE LINES [PS]" at bounding box center [825, 165] width 144 height 18
type input "NAVAJO PIPELINES [PS]"
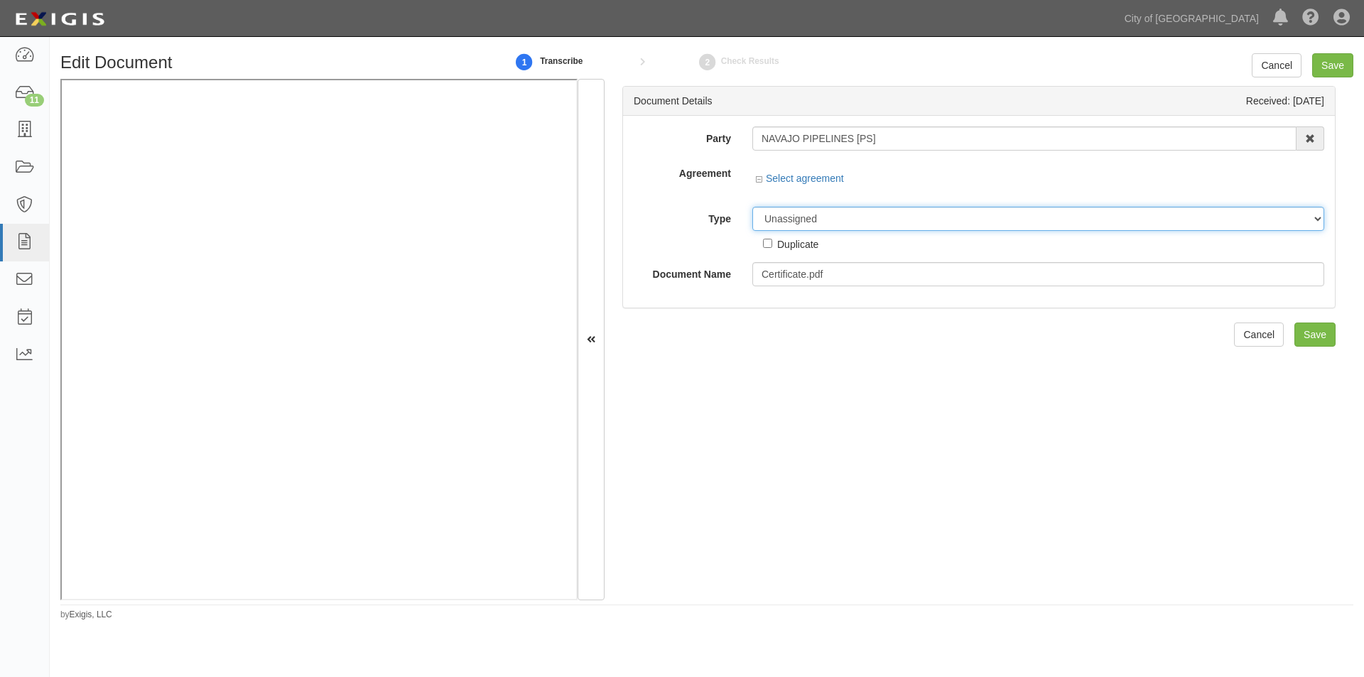
click at [786, 218] on select "Unassigned Binder Cancellation Notice Certificate Contract Endorsement Insuranc…" at bounding box center [1038, 219] width 572 height 24
select select "OtherDetail"
click at [752, 207] on select "Unassigned Binder Cancellation Notice Certificate Contract Endorsement Insuranc…" at bounding box center [1038, 219] width 572 height 24
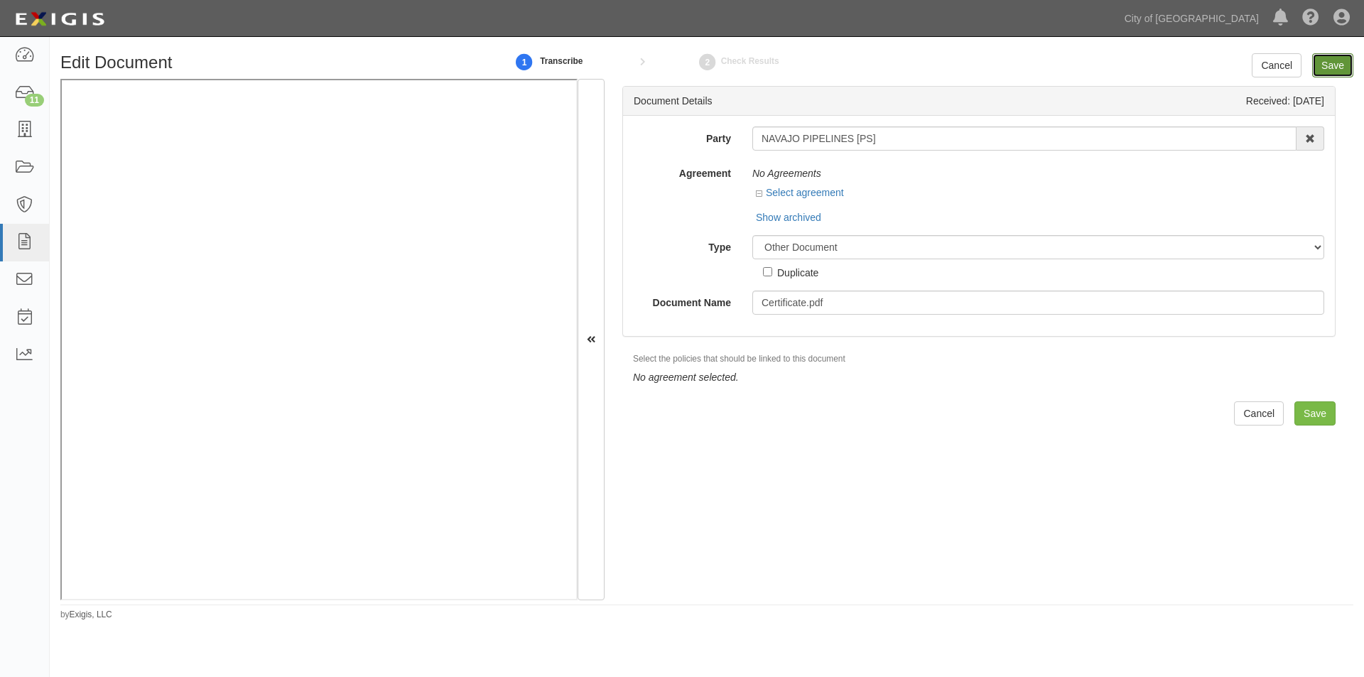
click at [1329, 55] on input "Save" at bounding box center [1332, 65] width 41 height 24
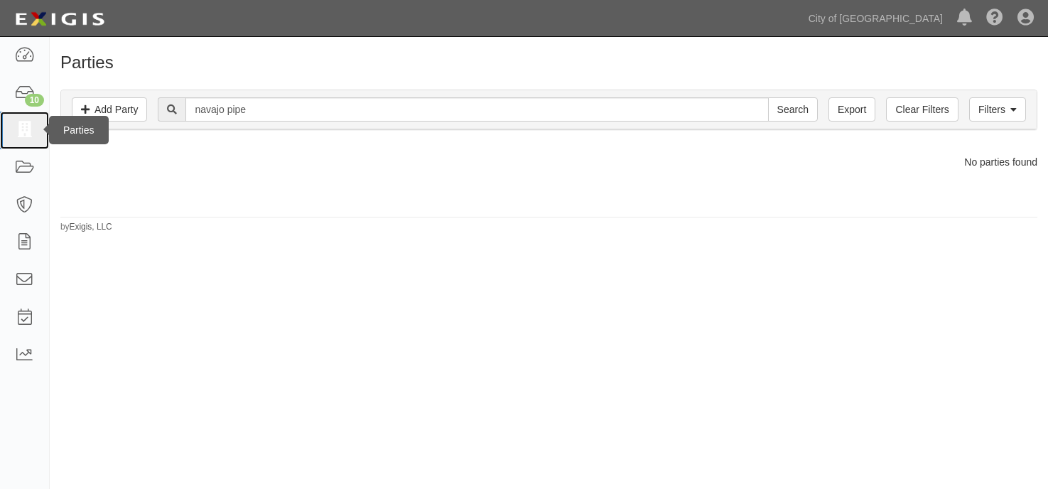
click at [26, 137] on icon at bounding box center [24, 130] width 20 height 16
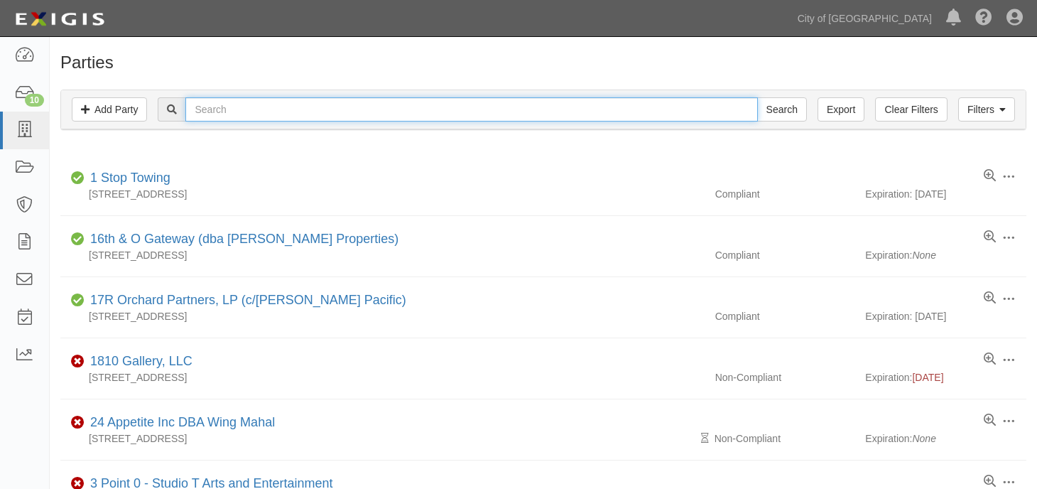
click at [464, 110] on input "text" at bounding box center [471, 109] width 572 height 24
type input "dave gross"
click at [757, 97] on input "Search" at bounding box center [782, 109] width 50 height 24
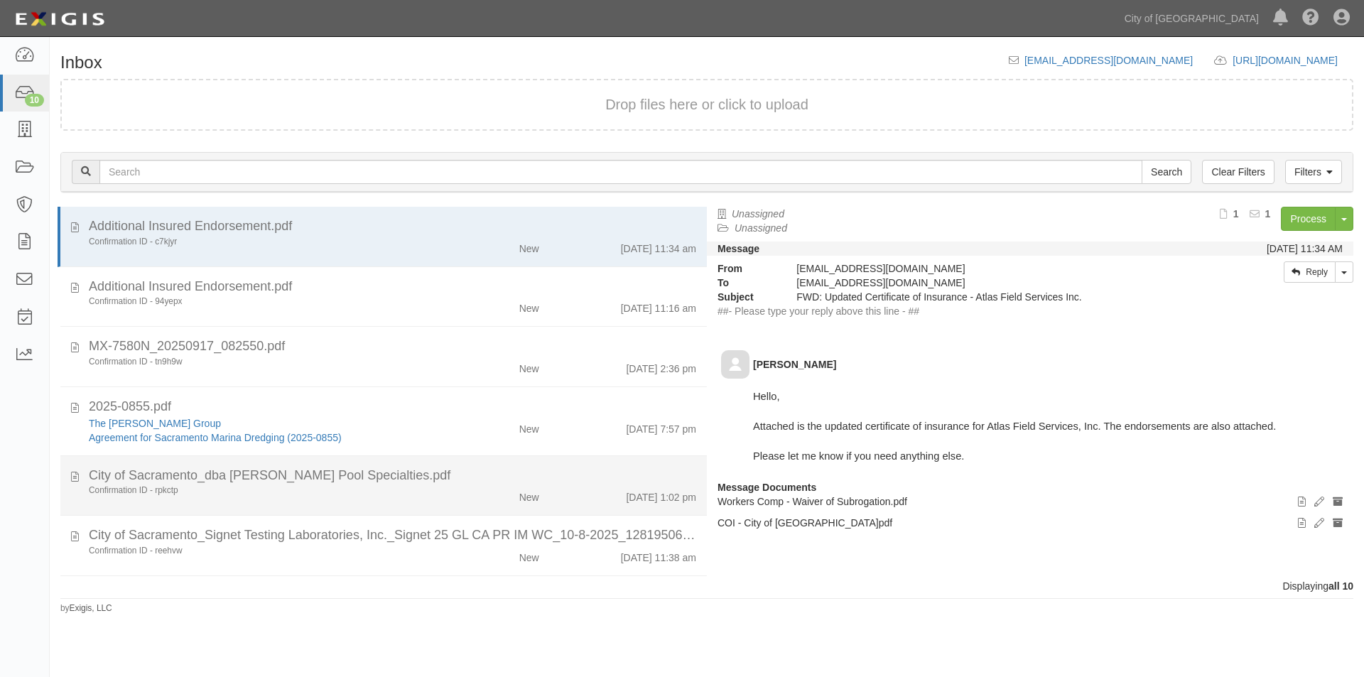
click at [307, 495] on div "Confirmation ID - rpkctp" at bounding box center [261, 491] width 345 height 12
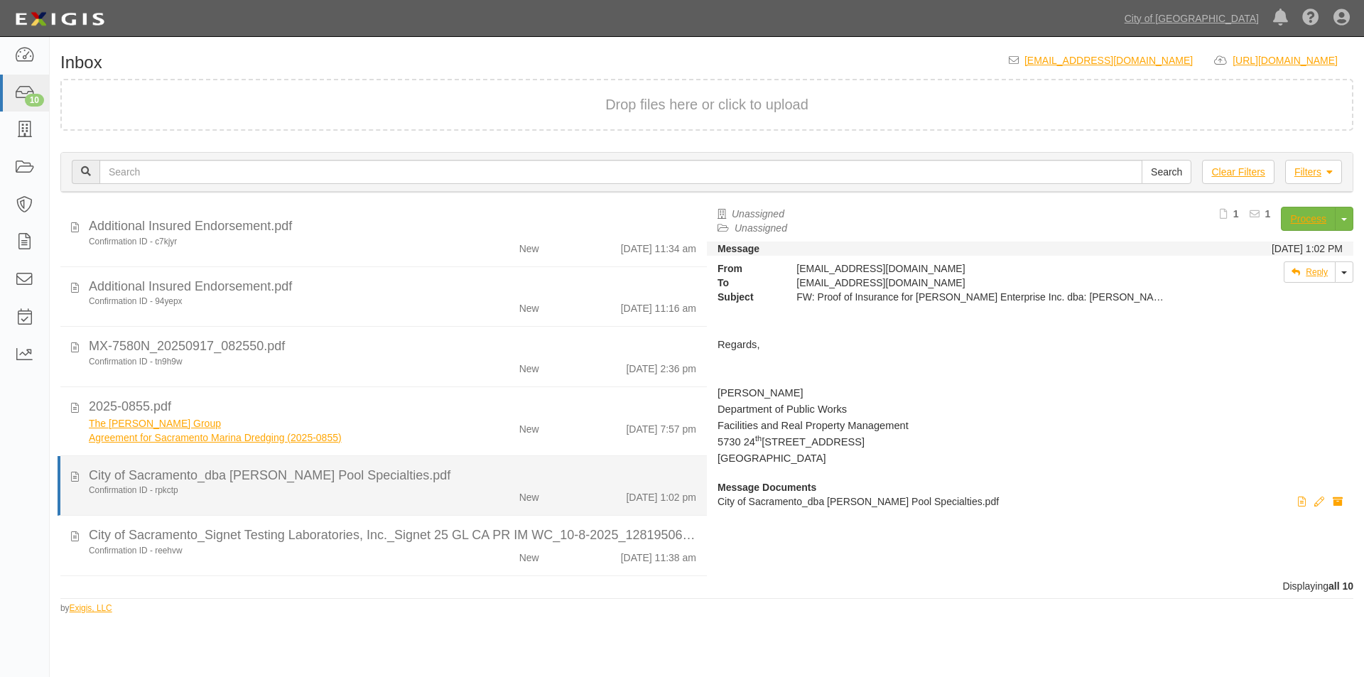
click at [198, 492] on div "Confirmation ID - rpkctp" at bounding box center [261, 491] width 345 height 12
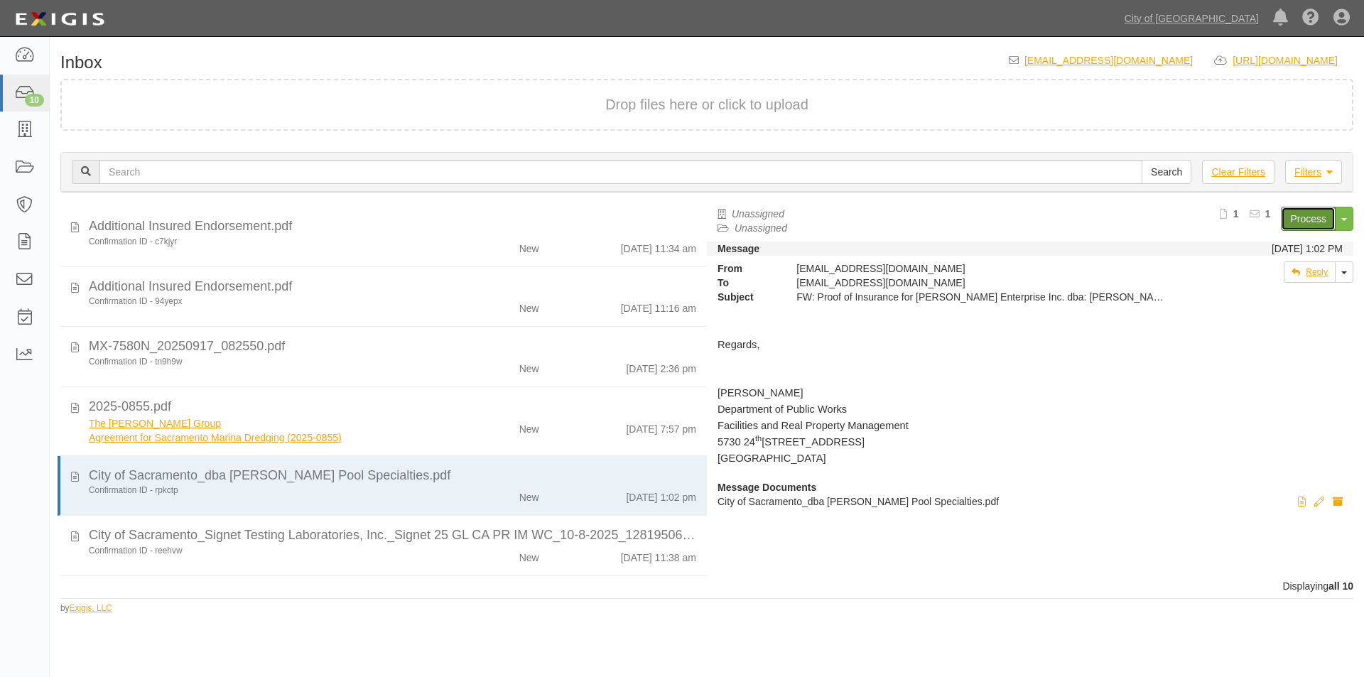
click at [1282, 219] on link "Process" at bounding box center [1308, 219] width 55 height 24
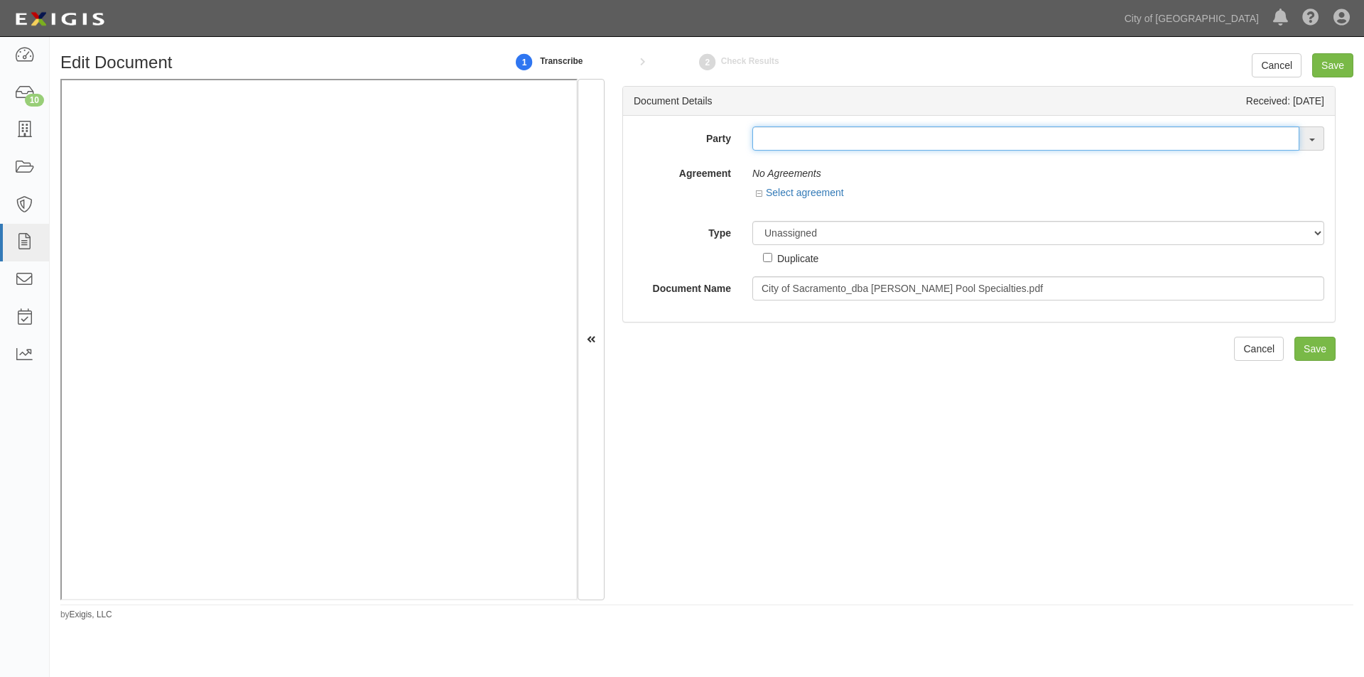
click at [770, 146] on input "text" at bounding box center [1025, 138] width 547 height 24
type input "a"
type input "[PERSON_NAME]"
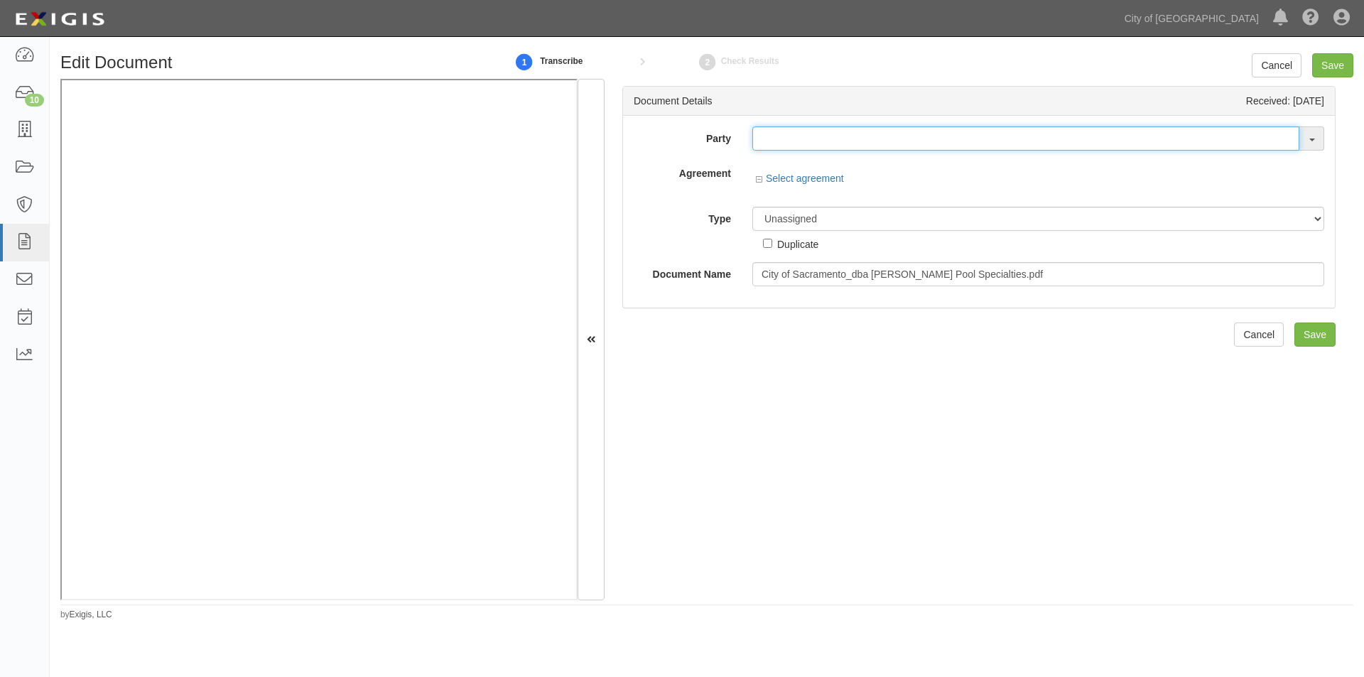
click at [782, 144] on input "text" at bounding box center [1025, 138] width 547 height 24
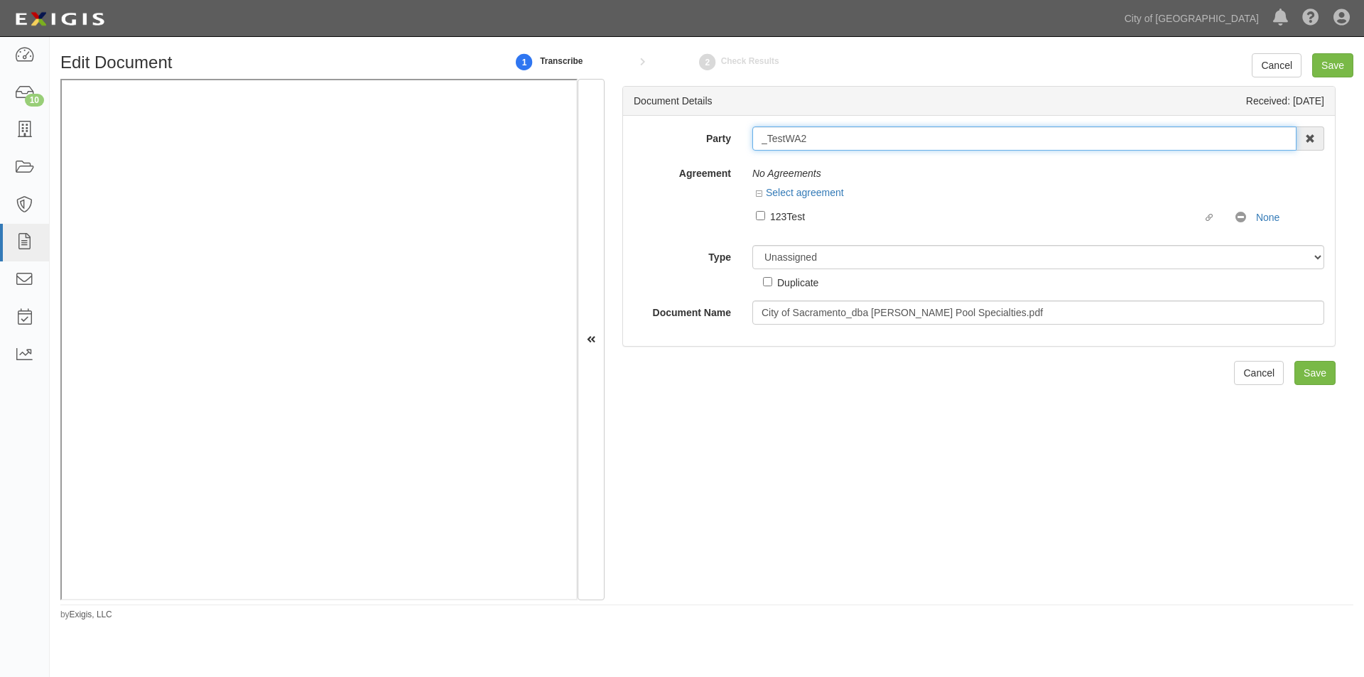
type input "_TestWA2"
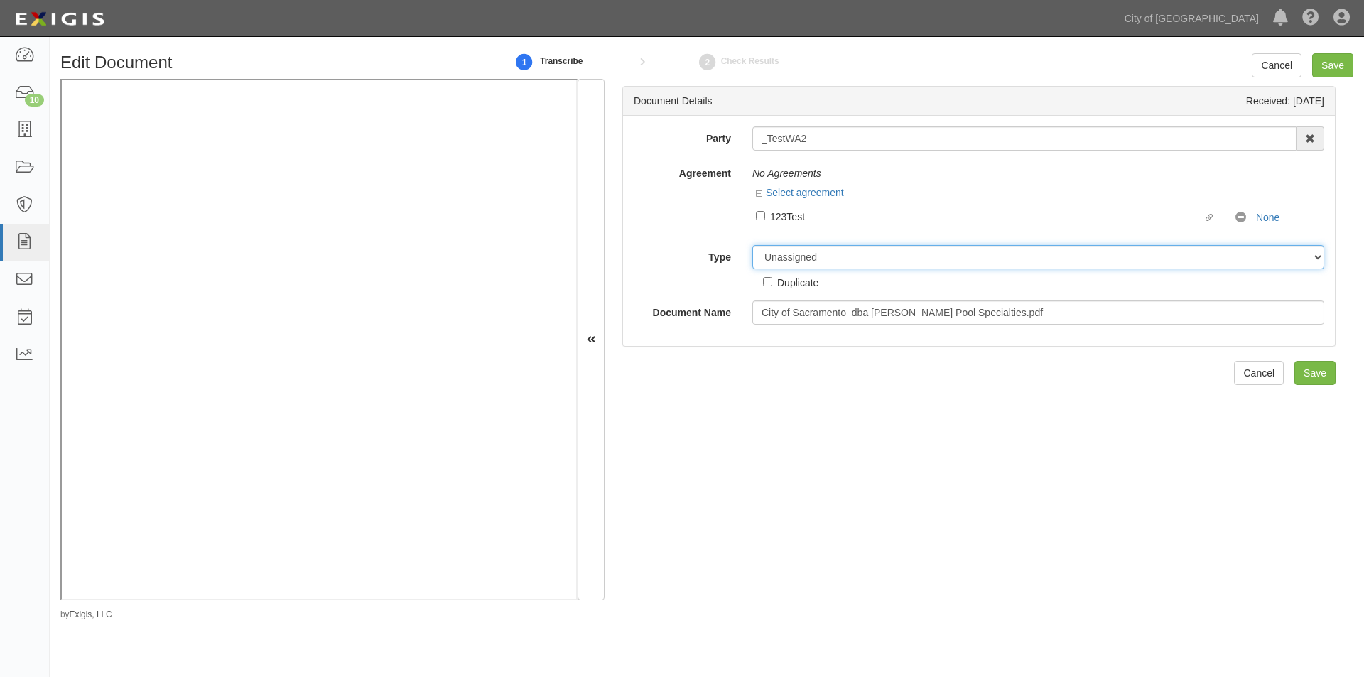
click at [790, 267] on select "Unassigned Binder Cancellation Notice Certificate Contract Endorsement Insuranc…" at bounding box center [1038, 257] width 572 height 24
select select "OtherDetail"
click at [752, 245] on select "Unassigned Binder Cancellation Notice Certificate Contract Endorsement Insuranc…" at bounding box center [1038, 257] width 572 height 24
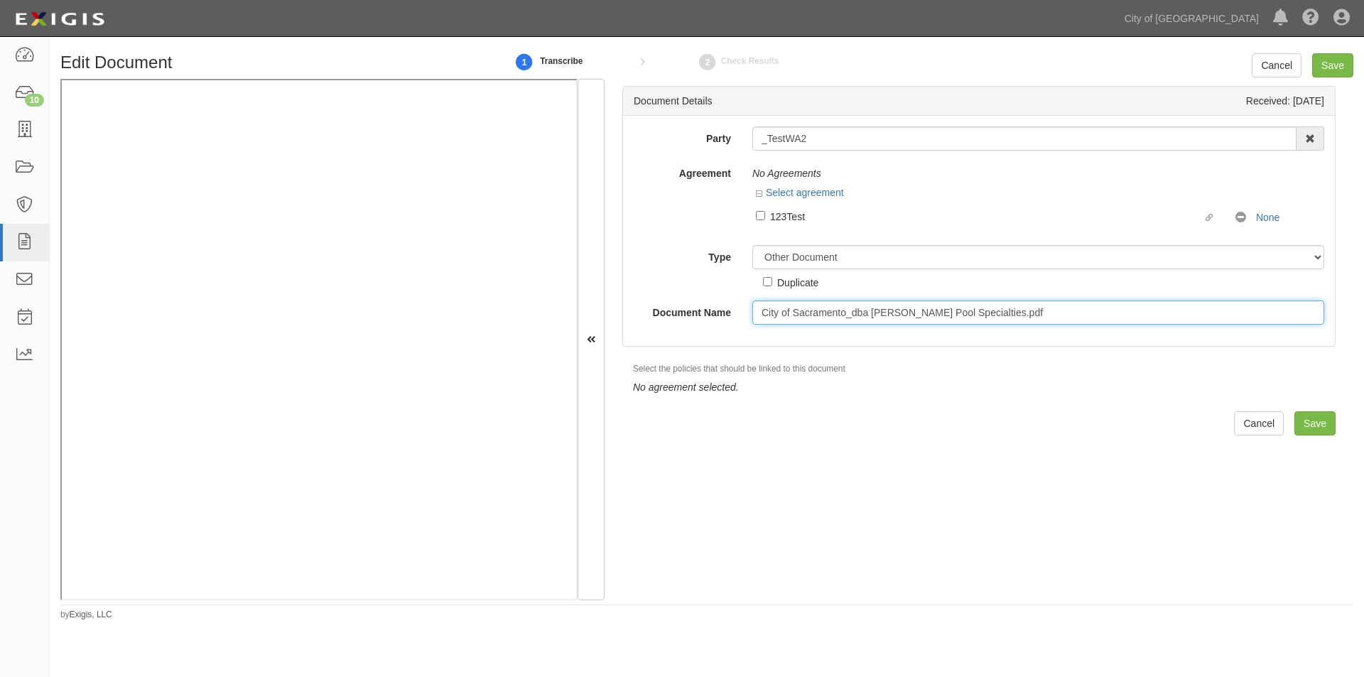
drag, startPoint x: 1007, startPoint y: 315, endPoint x: 721, endPoint y: 315, distance: 285.6
click at [721, 315] on div "Document Name City of Sacramento_dba Adams Pool Specialties.pdf" at bounding box center [979, 313] width 712 height 24
click at [1322, 65] on input "Save" at bounding box center [1332, 65] width 41 height 24
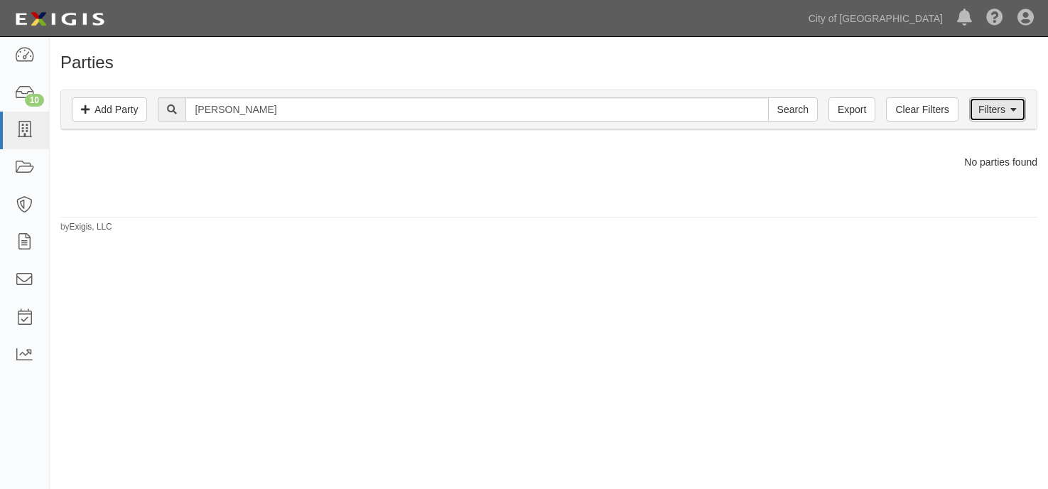
click at [971, 119] on link "Filters" at bounding box center [997, 109] width 57 height 24
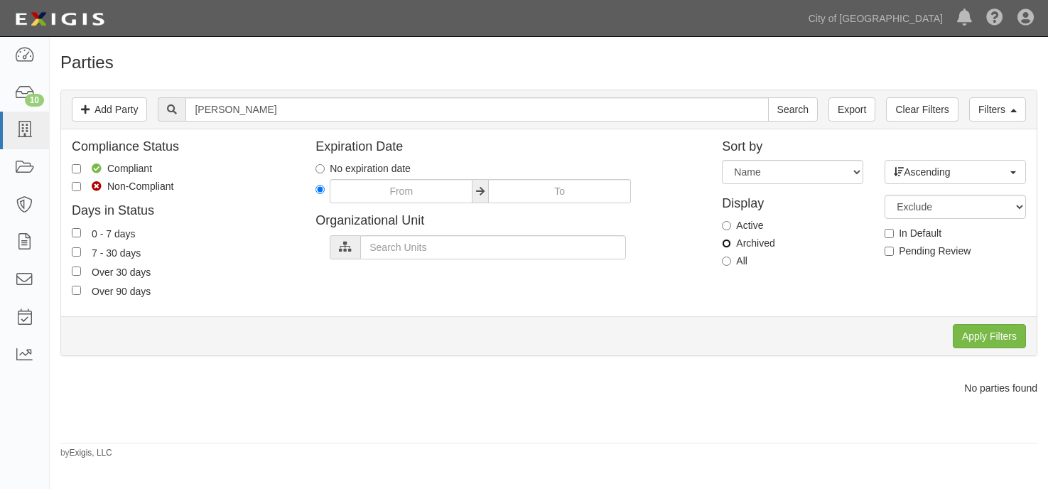
click at [723, 242] on input "Archived" at bounding box center [726, 243] width 9 height 9
radio input "true"
click at [979, 329] on input "Apply Filters" at bounding box center [989, 336] width 73 height 24
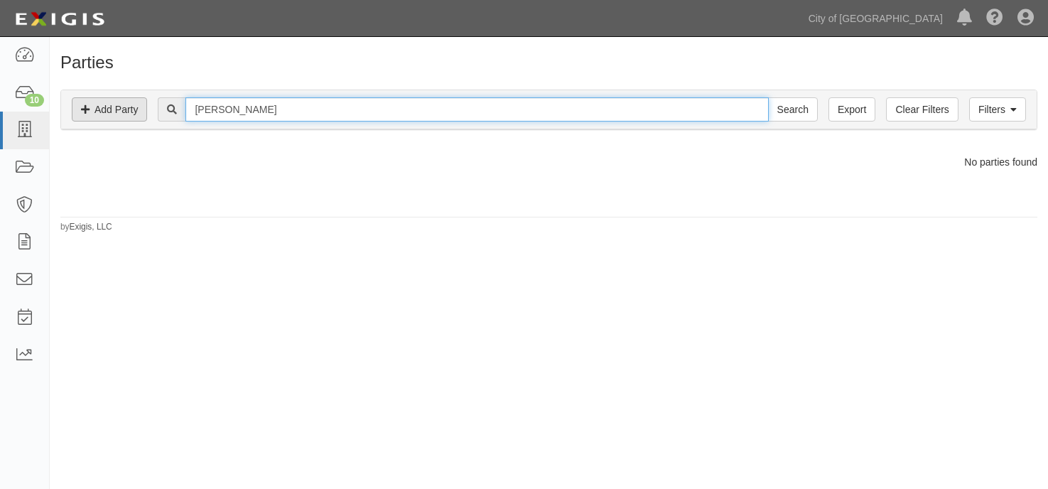
drag, startPoint x: 279, startPoint y: 107, endPoint x: 144, endPoint y: 107, distance: 135.0
click at [144, 107] on div "Filters Add Party Clear Filters Export [PERSON_NAME] Search Filters" at bounding box center [549, 109] width 976 height 39
type input "[PERSON_NAME] pool"
click at [768, 97] on input "Search" at bounding box center [793, 109] width 50 height 24
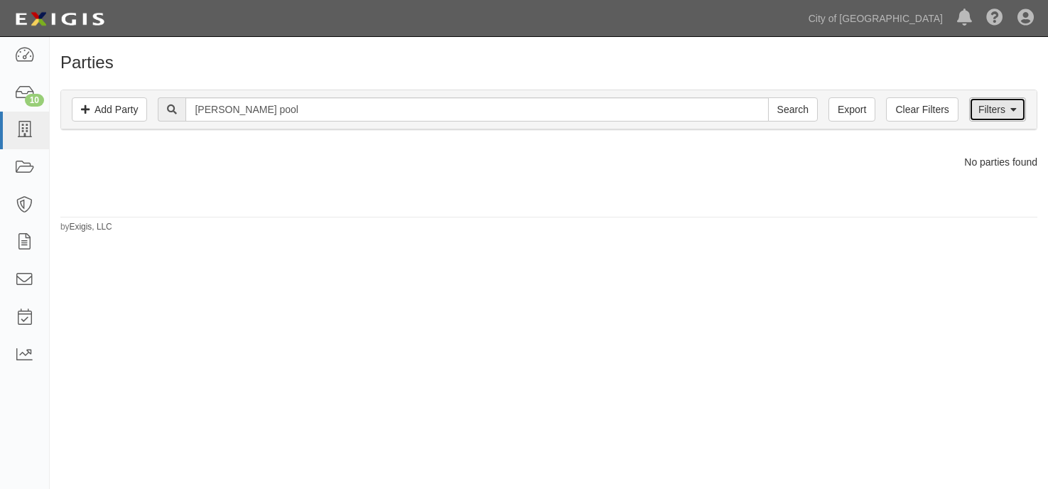
click at [973, 109] on link "Filters" at bounding box center [997, 109] width 57 height 24
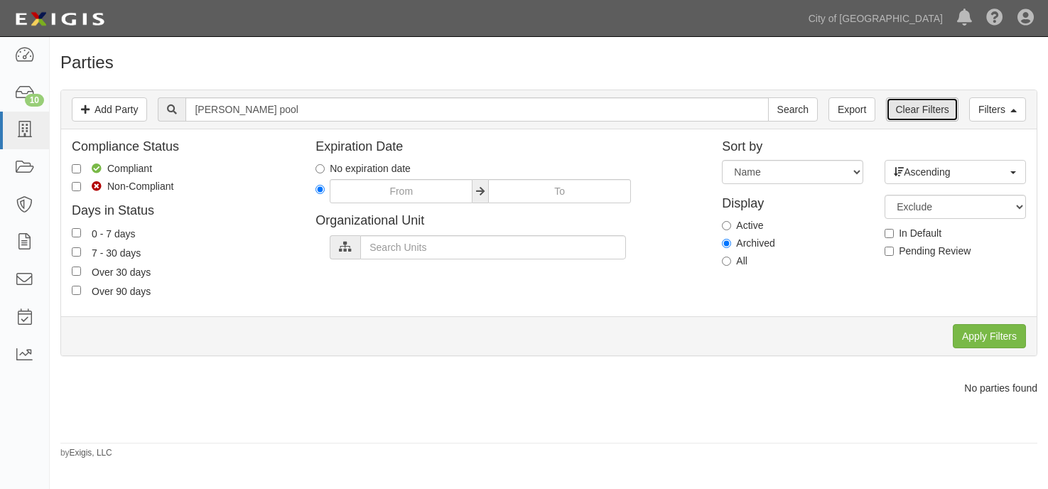
click at [942, 107] on link "Clear Filters" at bounding box center [922, 109] width 72 height 24
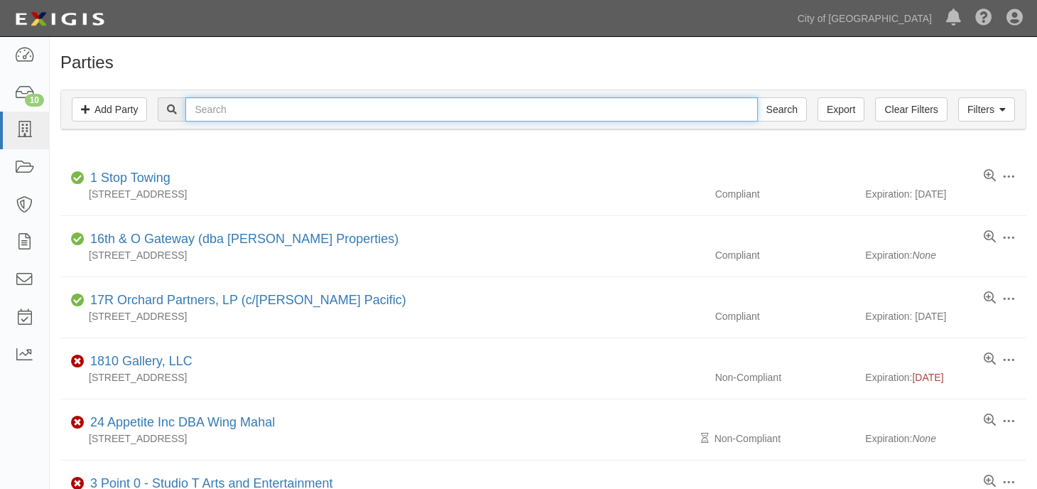
click at [264, 117] on input "text" at bounding box center [471, 109] width 572 height 24
type input "[PERSON_NAME] pool"
click at [757, 97] on input "Search" at bounding box center [782, 109] width 50 height 24
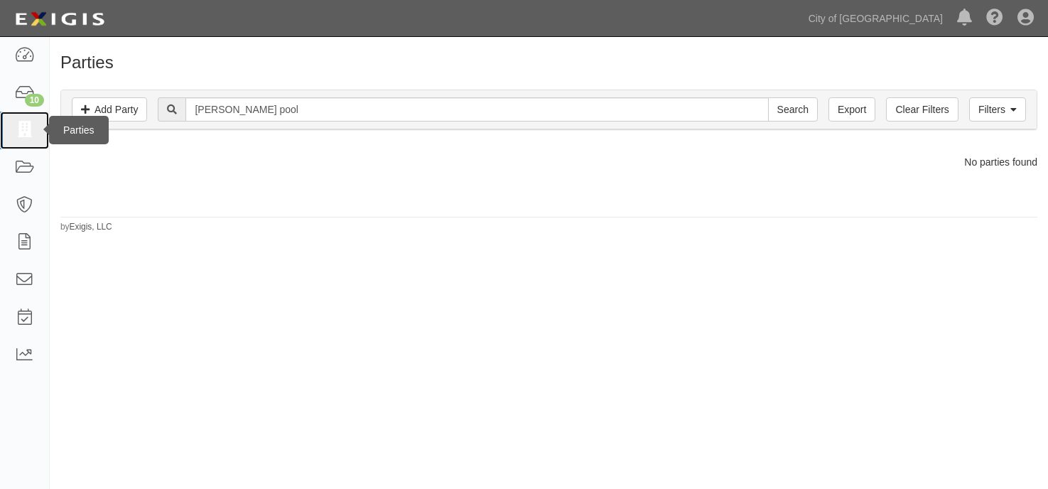
click at [21, 132] on icon at bounding box center [24, 130] width 20 height 16
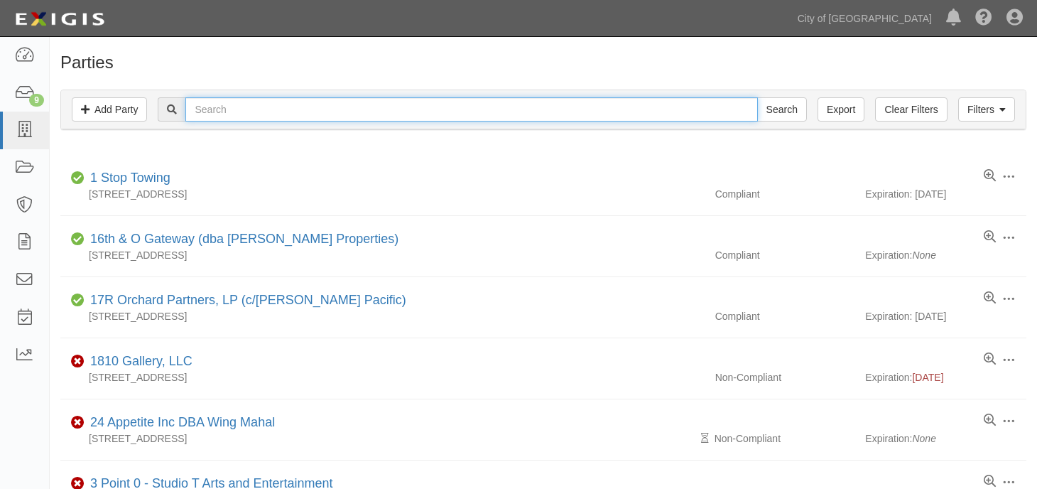
click at [545, 110] on input "text" at bounding box center [471, 109] width 572 height 24
type input "signet"
click at [757, 97] on input "Search" at bounding box center [782, 109] width 50 height 24
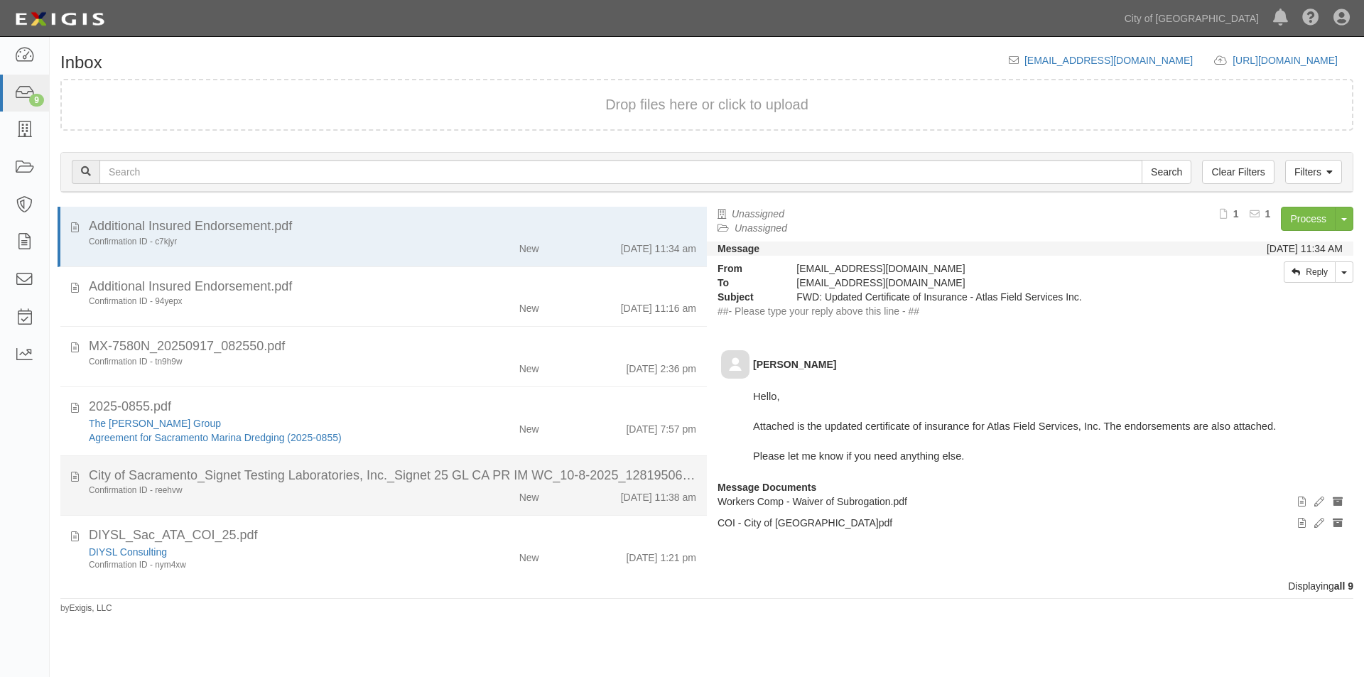
click at [320, 489] on div "Confirmation ID - reehvw" at bounding box center [261, 491] width 345 height 12
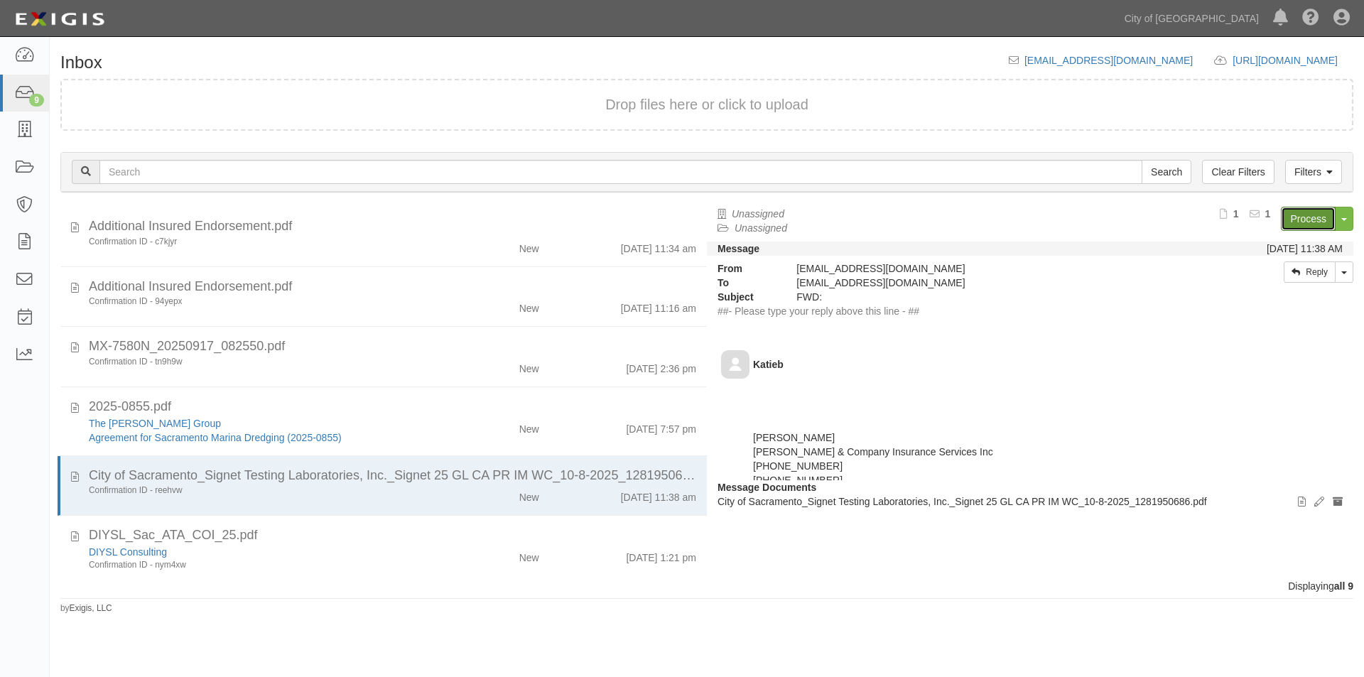
click at [1292, 220] on link "Process" at bounding box center [1308, 219] width 55 height 24
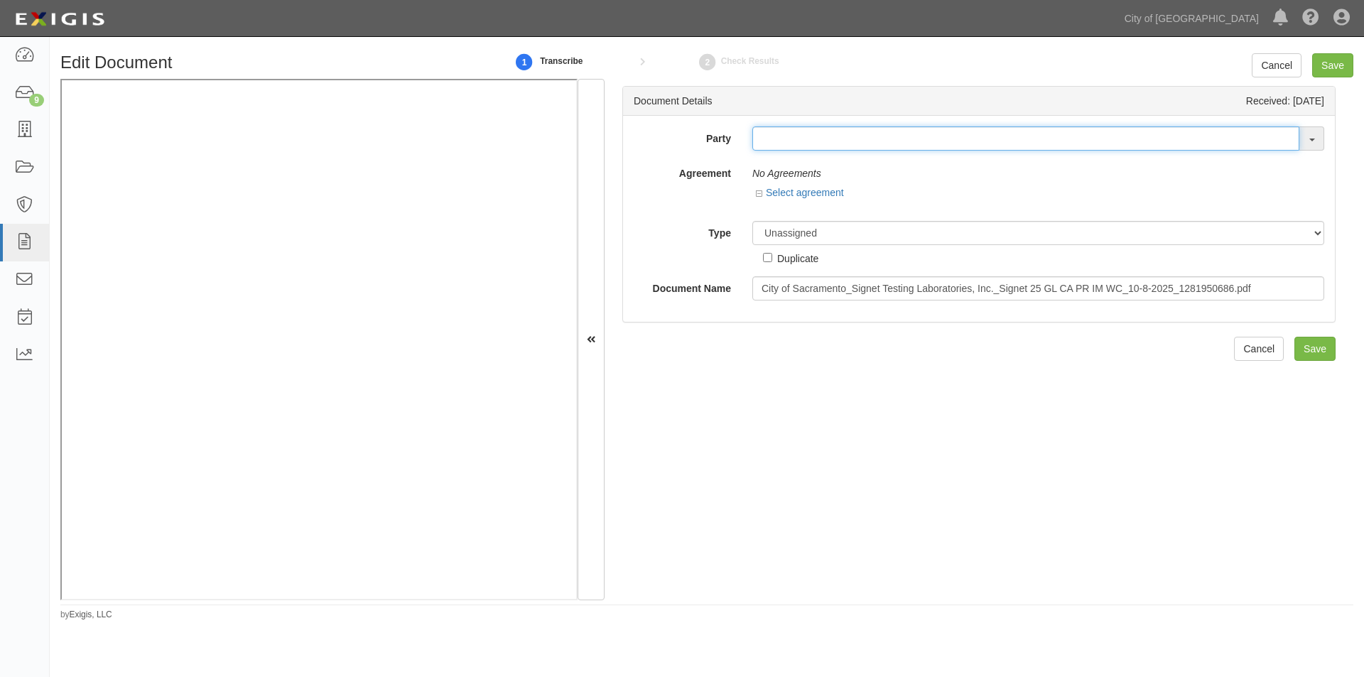
click at [760, 147] on input "text" at bounding box center [1025, 138] width 547 height 24
type input "signet"
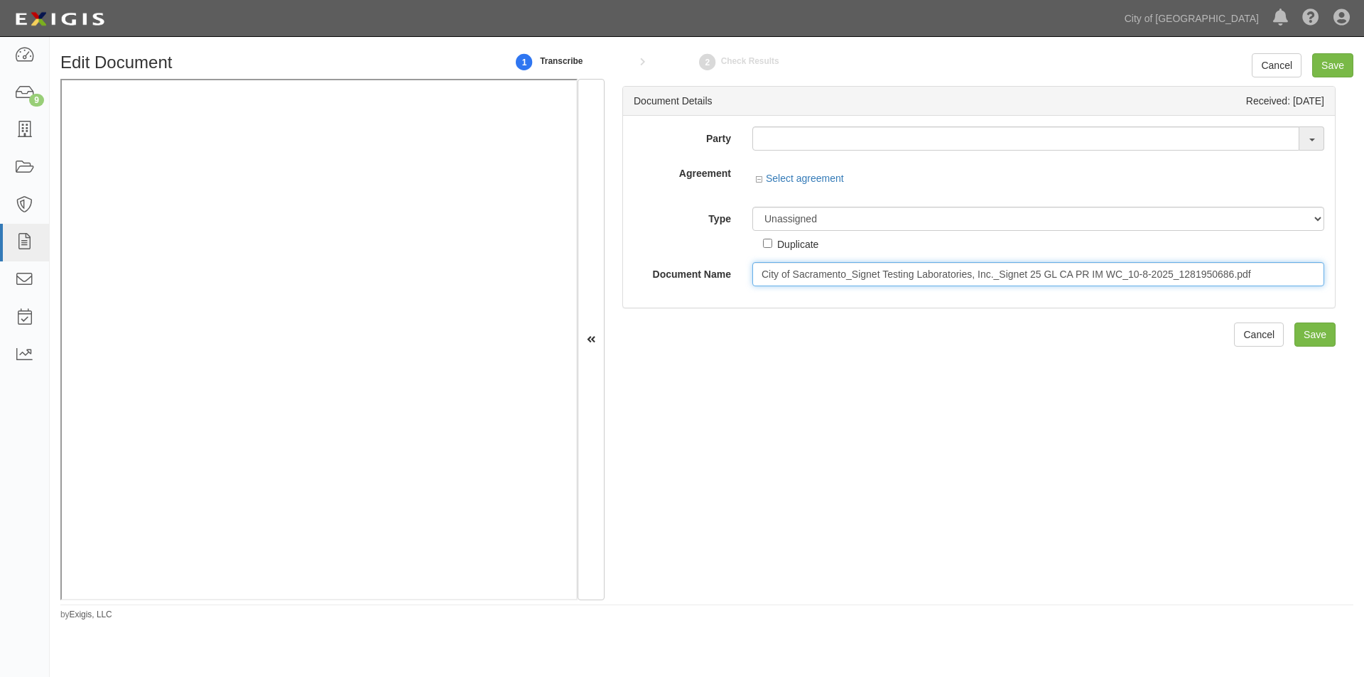
drag, startPoint x: 779, startPoint y: 276, endPoint x: 1275, endPoint y: 290, distance: 495.4
click at [1275, 290] on div "Party Alta Planning + De sign Audio Visual De sign Group, Inc. (aka Insperity I…" at bounding box center [979, 212] width 712 height 192
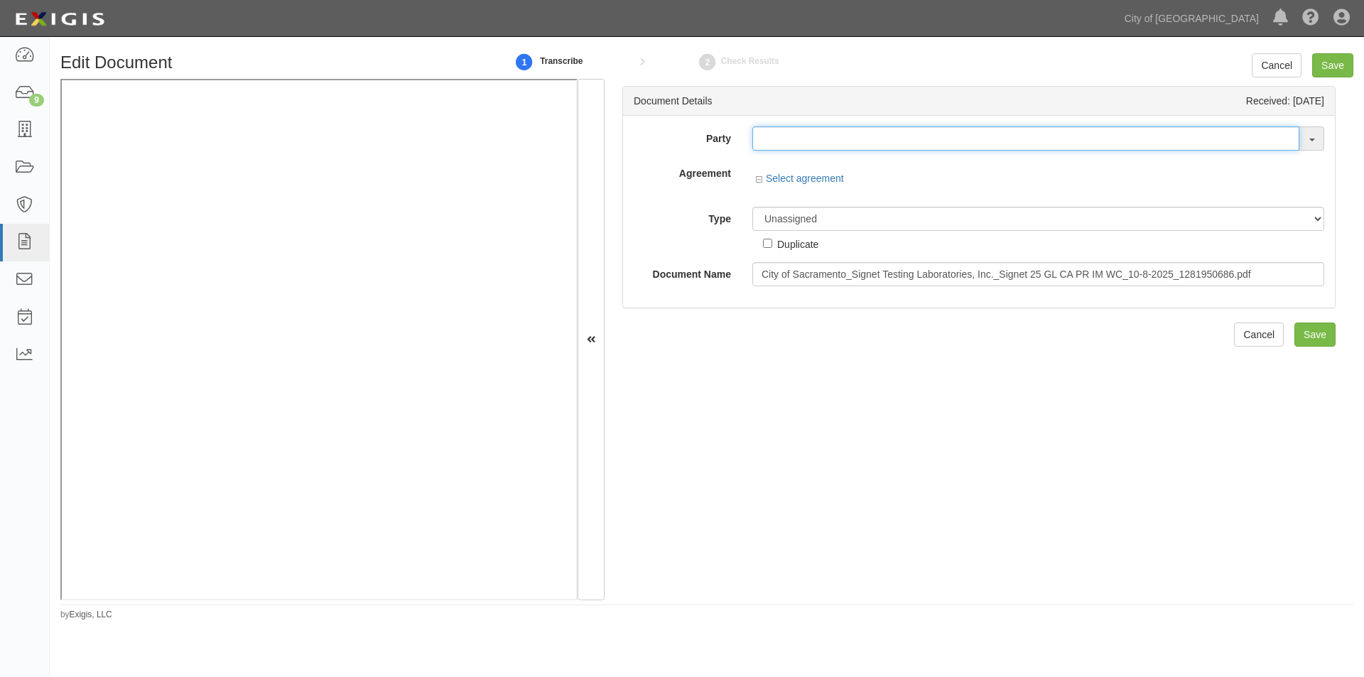
click at [781, 148] on input "text" at bounding box center [1025, 138] width 547 height 24
type input "testw"
click at [787, 162] on strong "TestW" at bounding box center [787, 165] width 29 height 11
type input "_TestWA2"
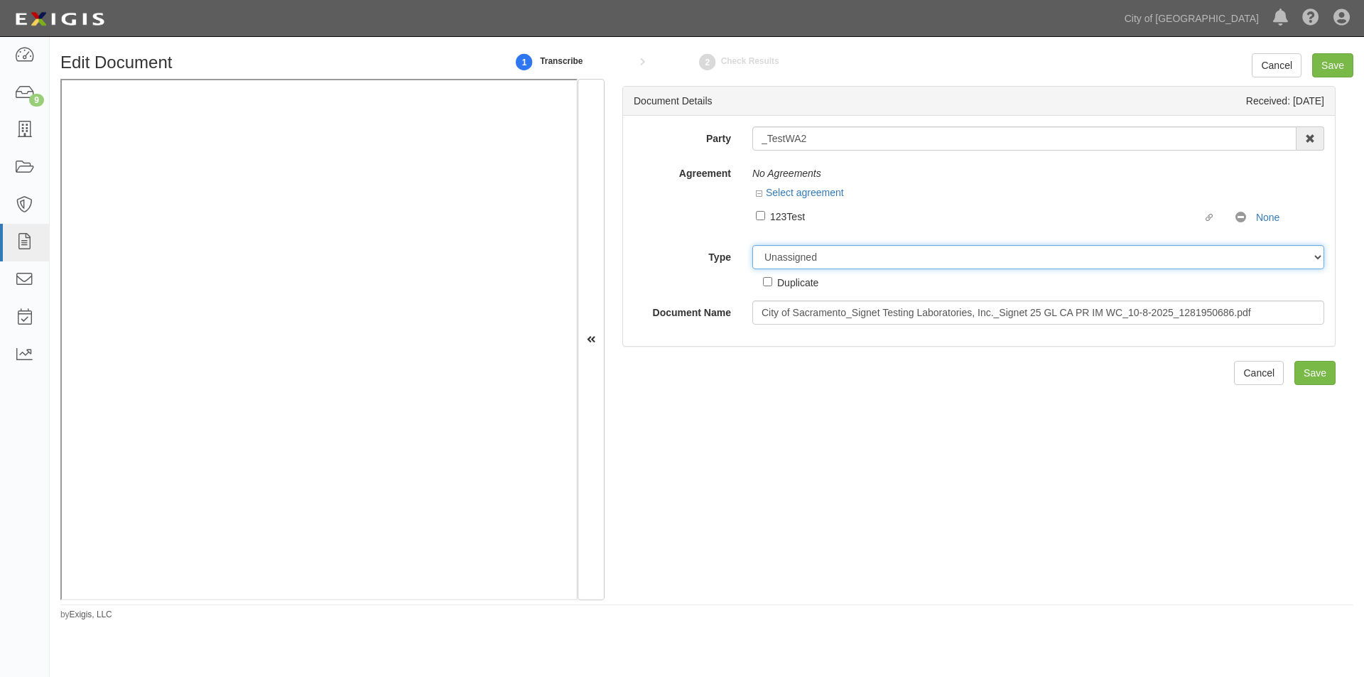
click at [796, 266] on select "Unassigned Binder Cancellation Notice Certificate Contract Endorsement Insuranc…" at bounding box center [1038, 257] width 572 height 24
select select "OtherDetail"
click at [752, 245] on select "Unassigned Binder Cancellation Notice Certificate Contract Endorsement Insuranc…" at bounding box center [1038, 257] width 572 height 24
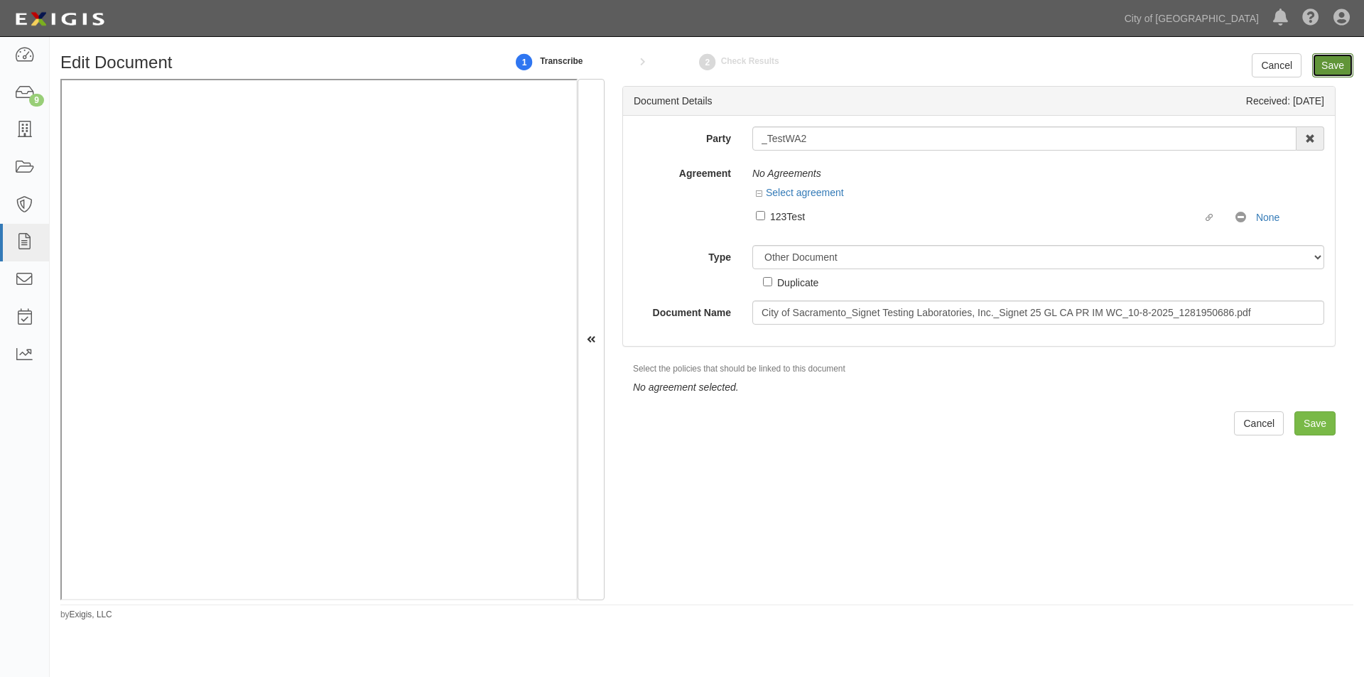
click at [1331, 64] on input "Save" at bounding box center [1332, 65] width 41 height 24
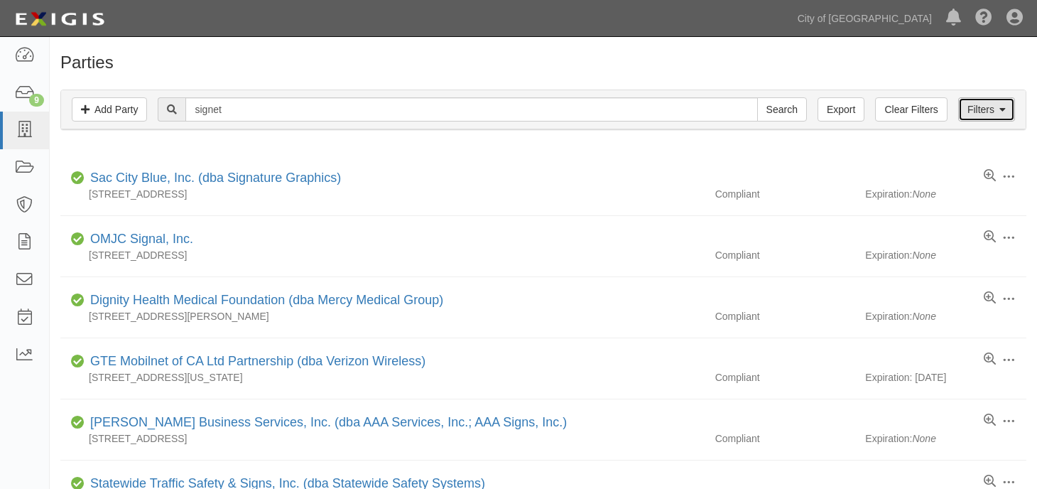
click at [980, 119] on link "Filters" at bounding box center [986, 109] width 57 height 24
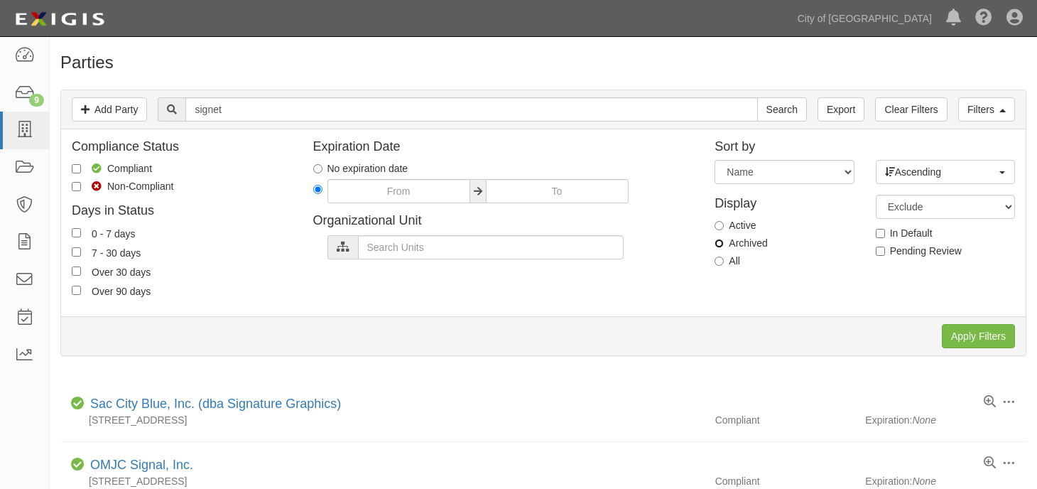
click at [723, 245] on input "Archived" at bounding box center [719, 243] width 9 height 9
radio input "true"
click at [963, 338] on input "Apply Filters" at bounding box center [978, 336] width 73 height 24
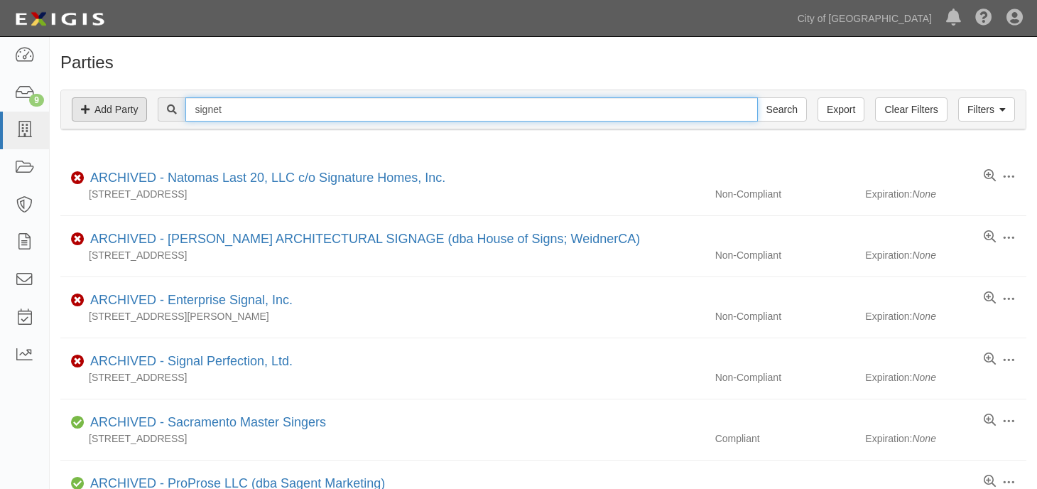
drag, startPoint x: 254, startPoint y: 108, endPoint x: 97, endPoint y: 121, distance: 156.9
click at [97, 121] on div "Filters Add Party Clear Filters Export signet Search Filters" at bounding box center [543, 109] width 965 height 39
type input "testing laboratories"
click at [757, 97] on input "Search" at bounding box center [782, 109] width 50 height 24
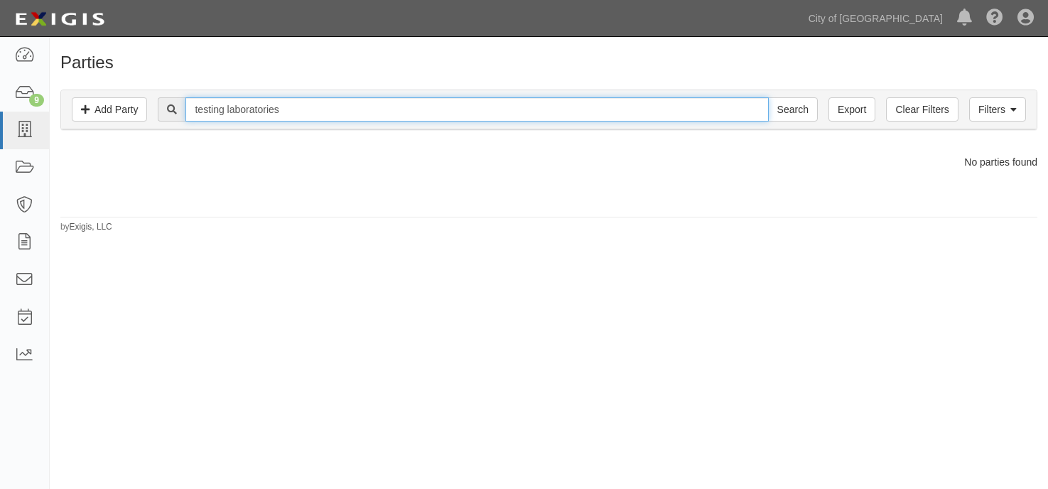
drag, startPoint x: 290, startPoint y: 110, endPoint x: 180, endPoint y: 116, distance: 110.3
click at [180, 116] on div "testing laboratories Search" at bounding box center [487, 109] width 659 height 24
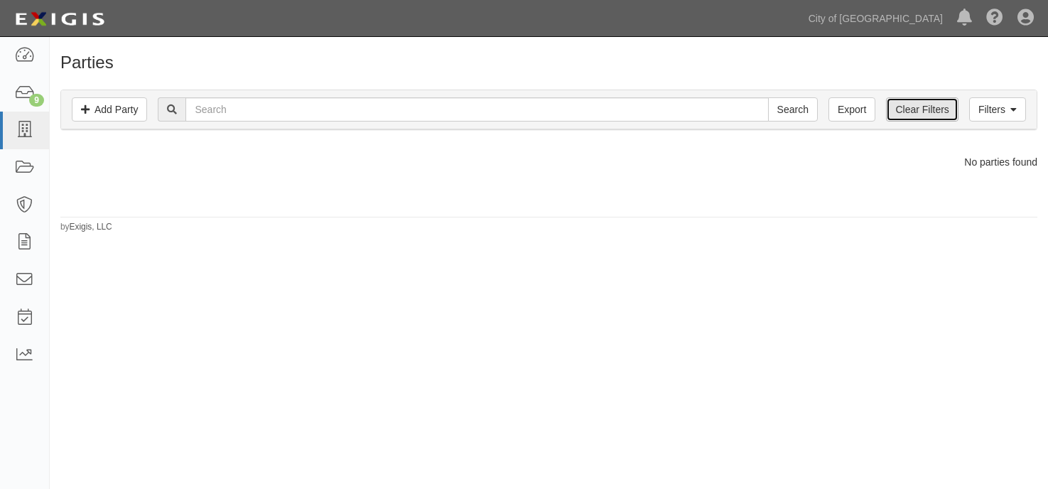
click at [931, 116] on link "Clear Filters" at bounding box center [922, 109] width 72 height 24
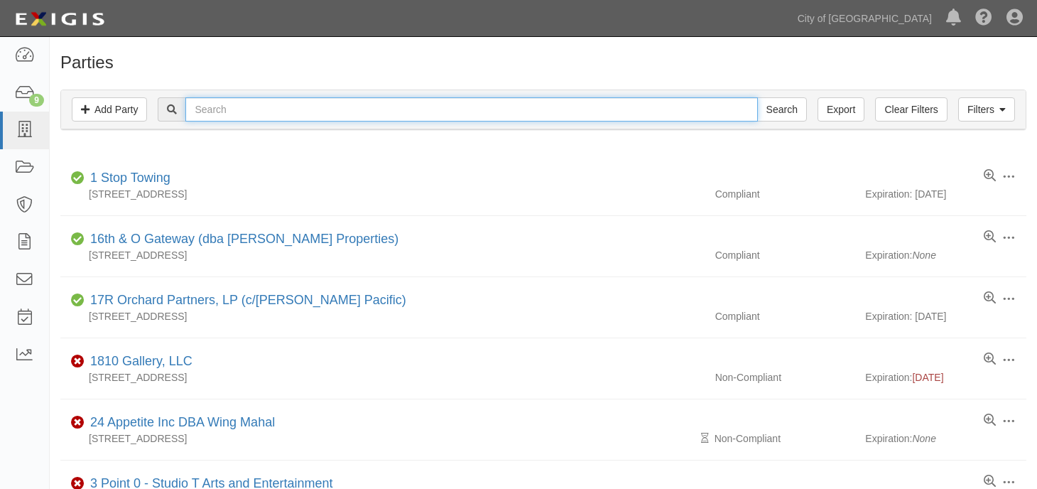
paste input "testing laboratories"
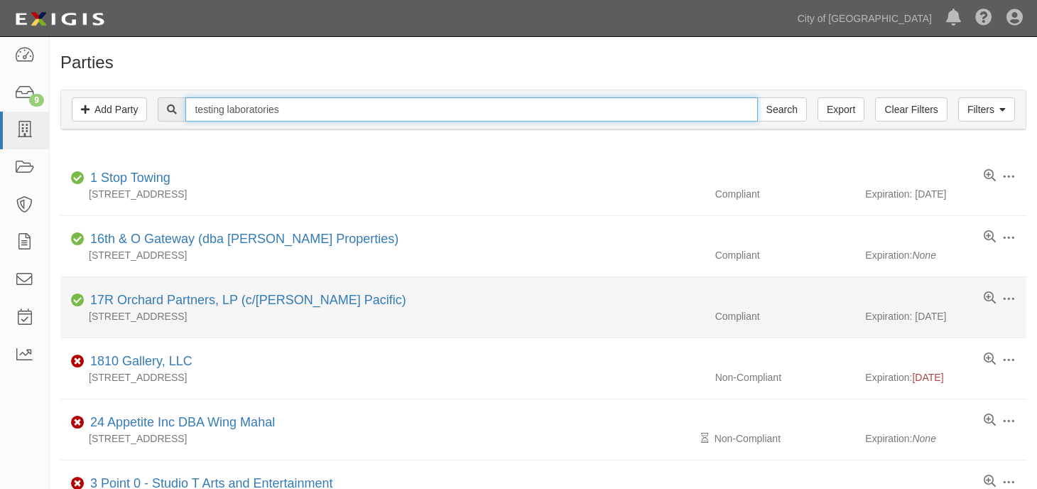
type input "testing laboratories"
click at [757, 97] on input "Search" at bounding box center [782, 109] width 50 height 24
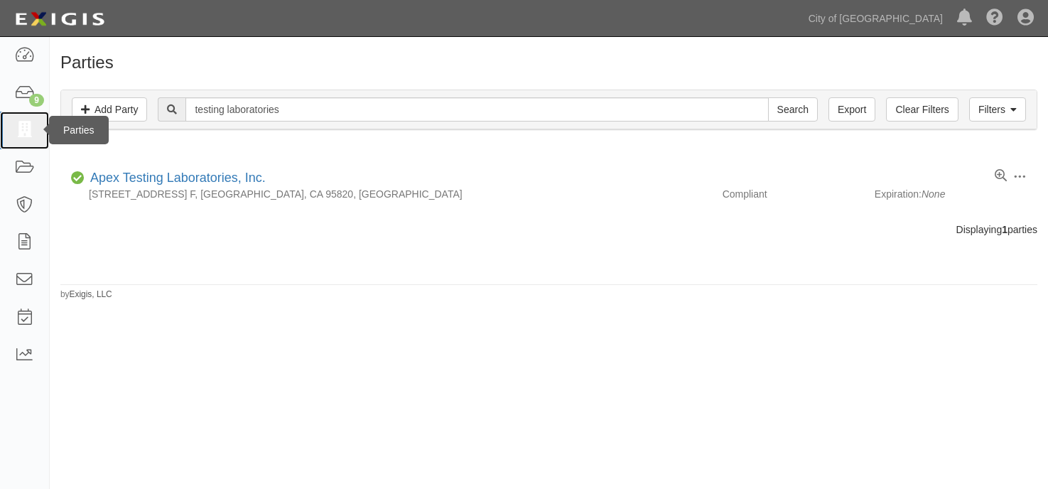
click at [19, 130] on icon at bounding box center [24, 130] width 20 height 16
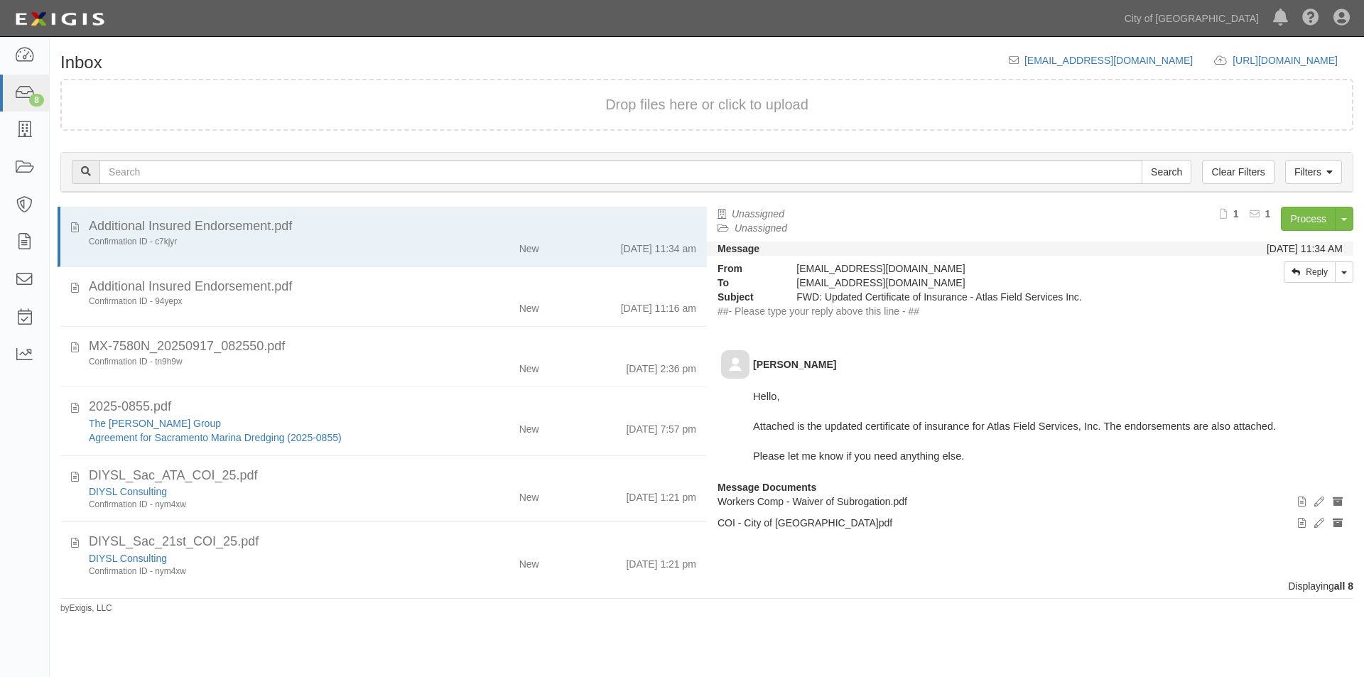
click at [26, 617] on div "Dashboard 8 Inbox Parties Agreements Coverages Documents Messages Tasks Reports" at bounding box center [25, 357] width 50 height 640
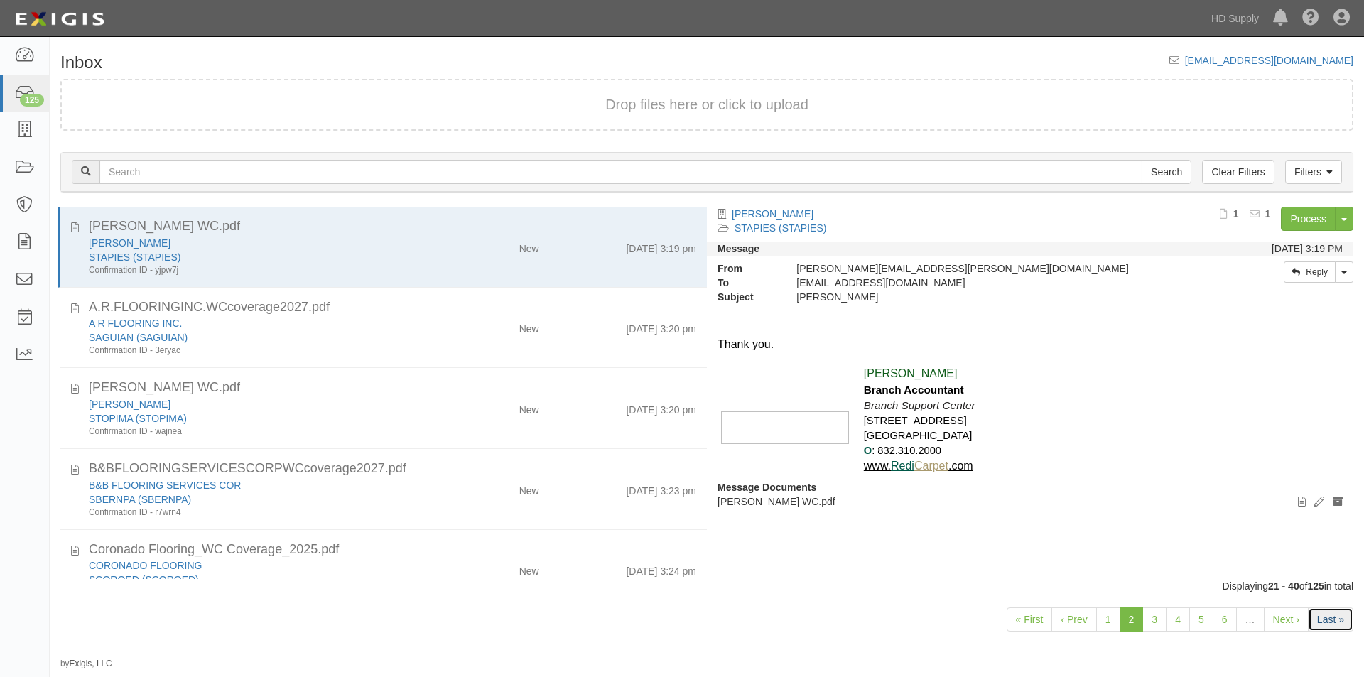
click at [1326, 617] on link "Last »" at bounding box center [1330, 619] width 45 height 24
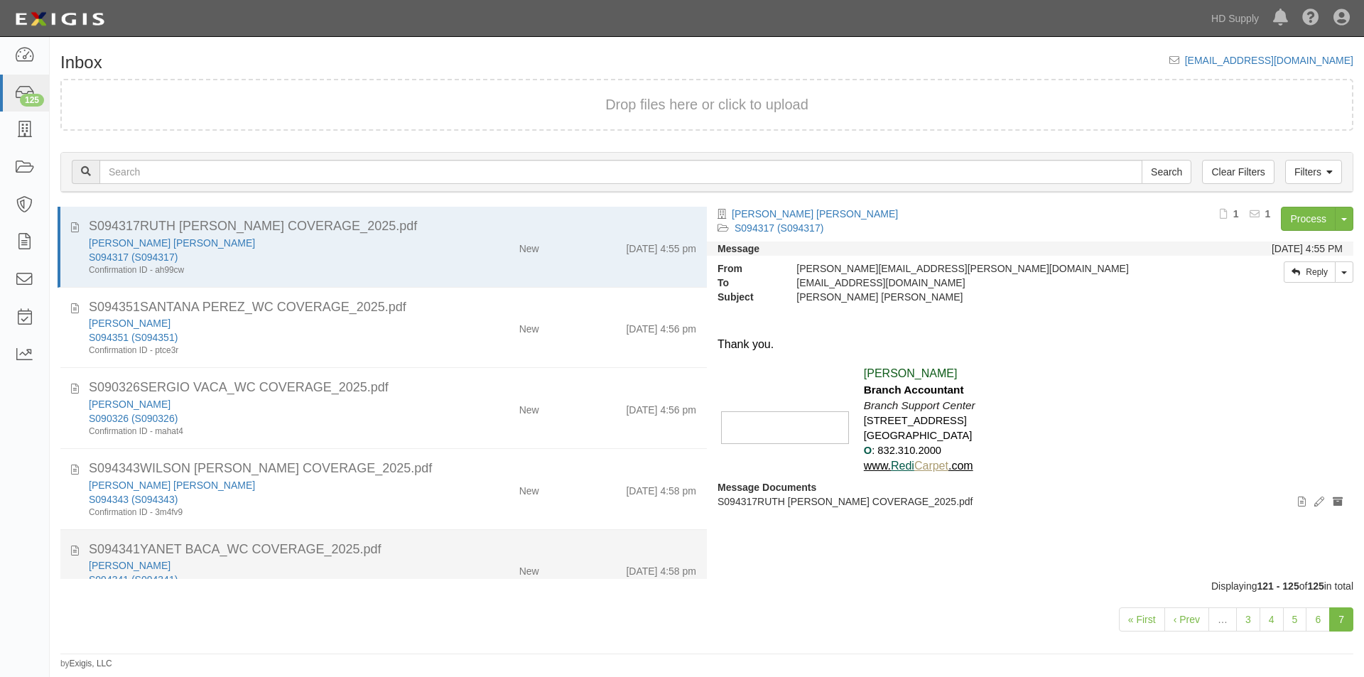
click at [445, 566] on div "New" at bounding box center [497, 568] width 104 height 20
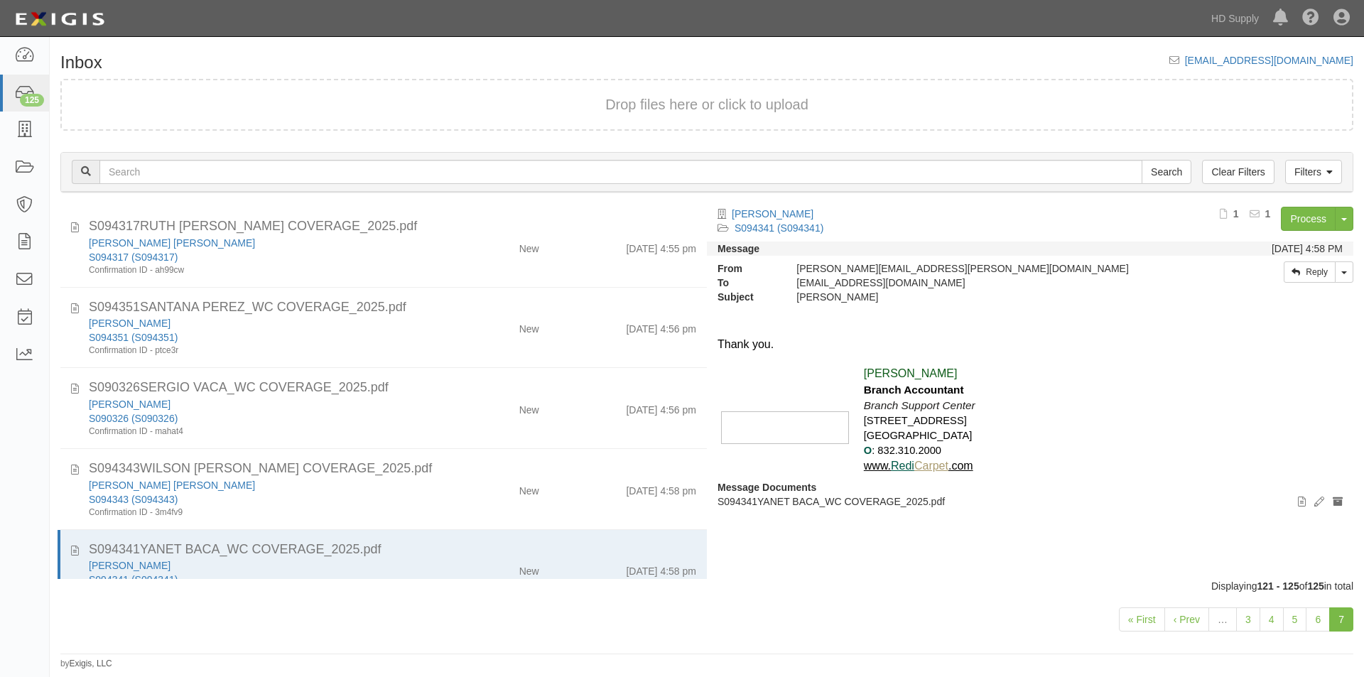
scroll to position [38, 0]
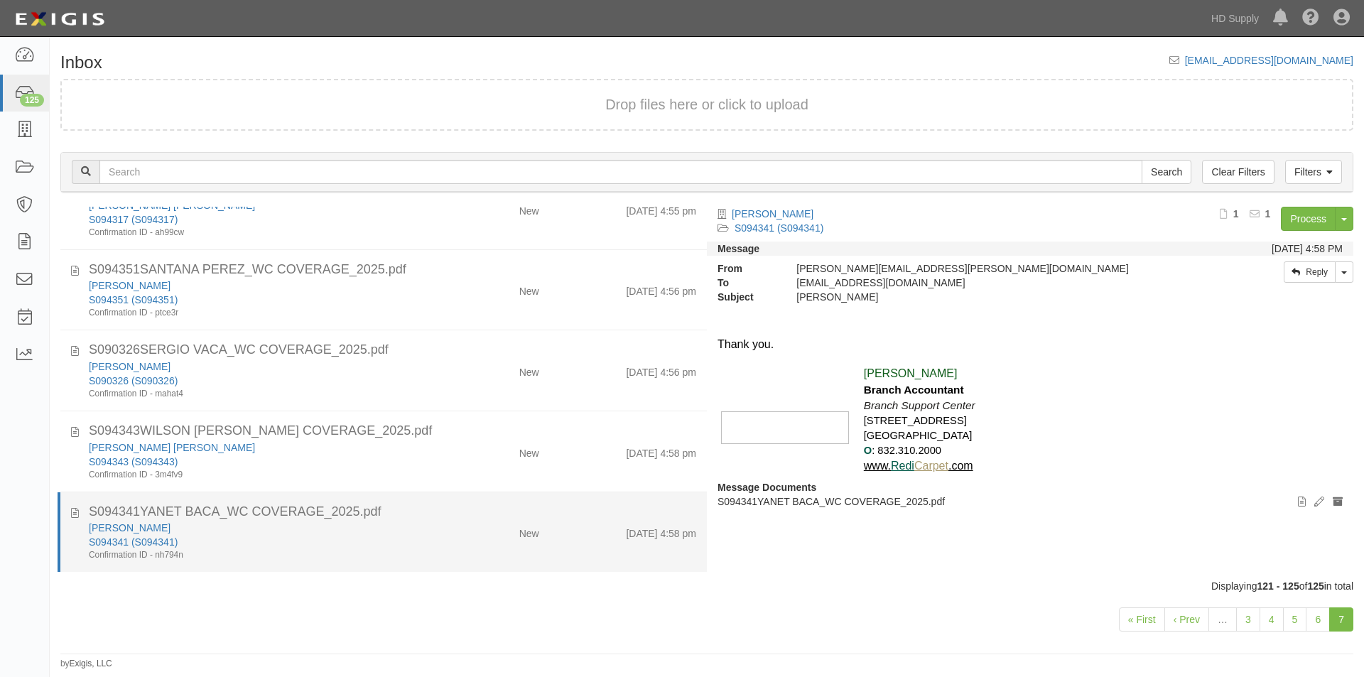
click at [466, 541] on div "New" at bounding box center [497, 531] width 104 height 20
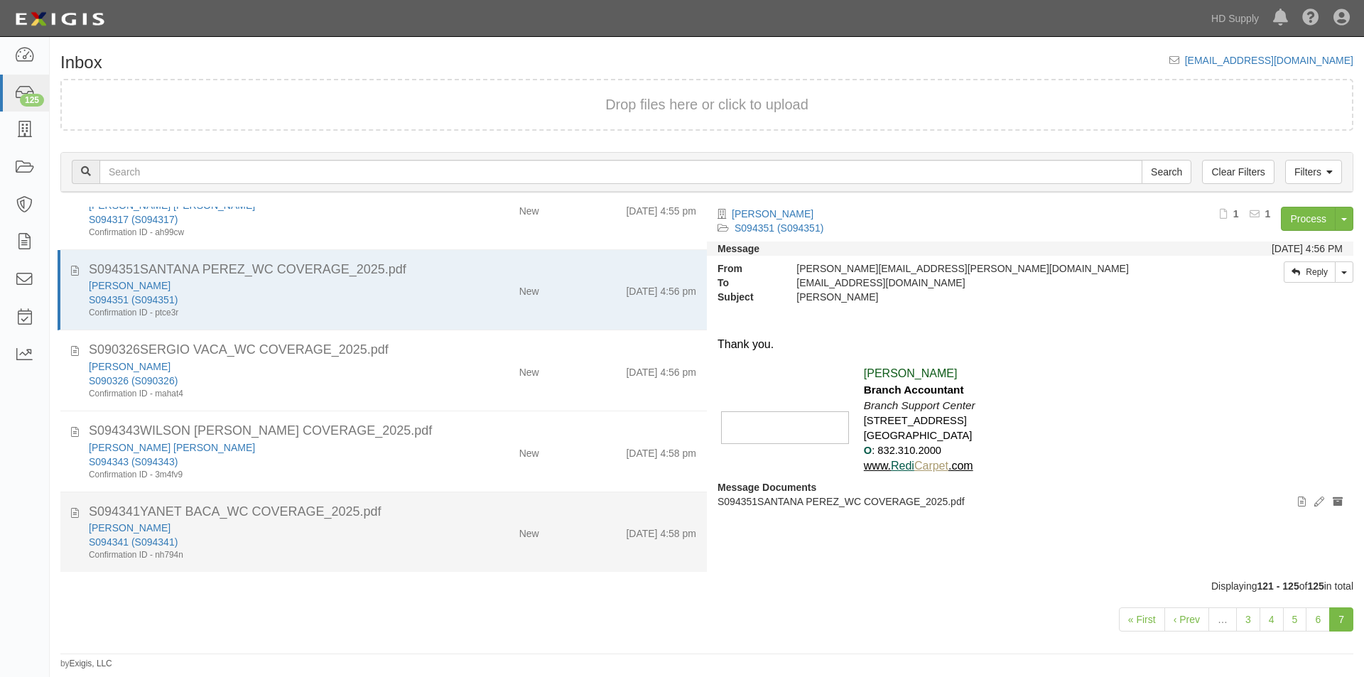
scroll to position [0, 0]
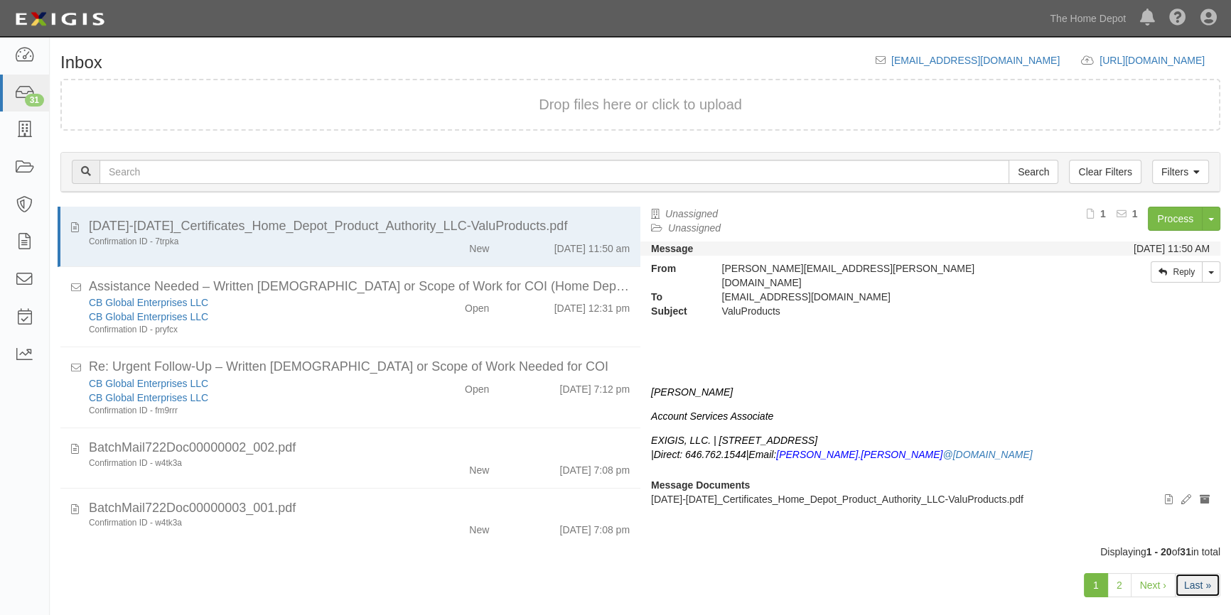
click at [1184, 579] on link "Last »" at bounding box center [1196, 585] width 45 height 24
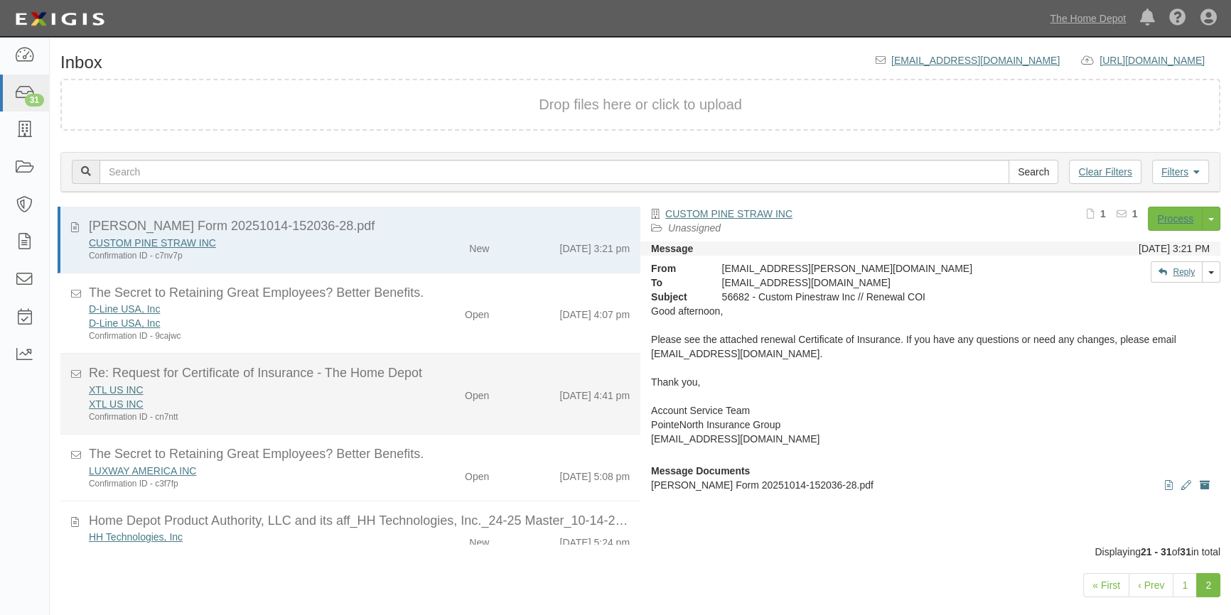
click at [335, 409] on div "XTL US INC" at bounding box center [242, 404] width 306 height 14
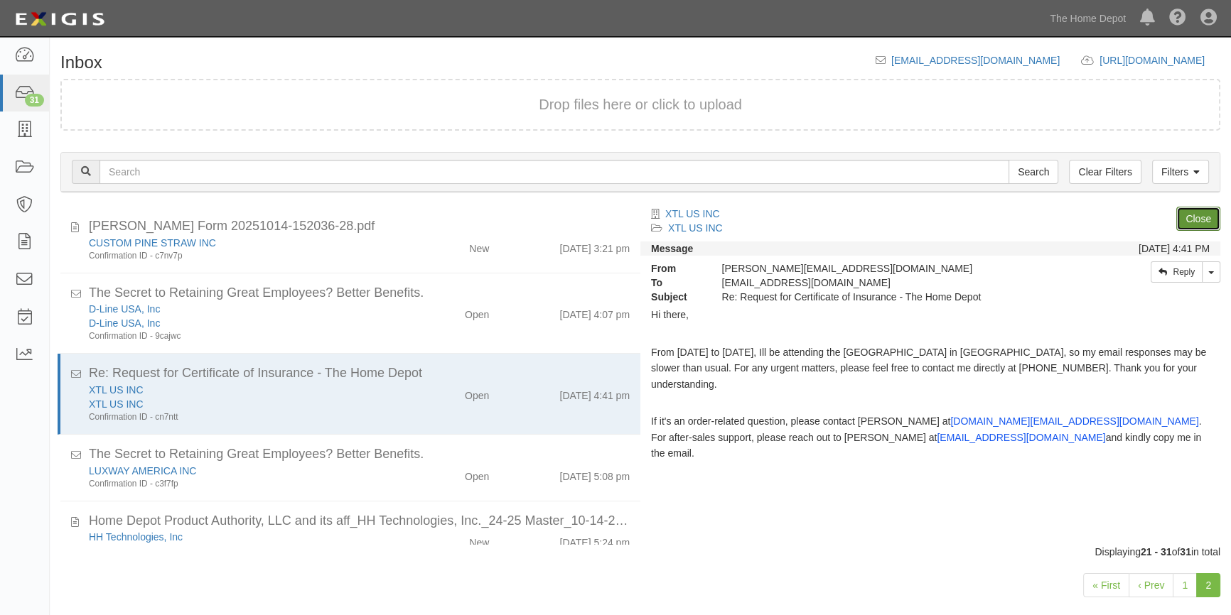
click at [1185, 220] on link "Close" at bounding box center [1198, 219] width 44 height 24
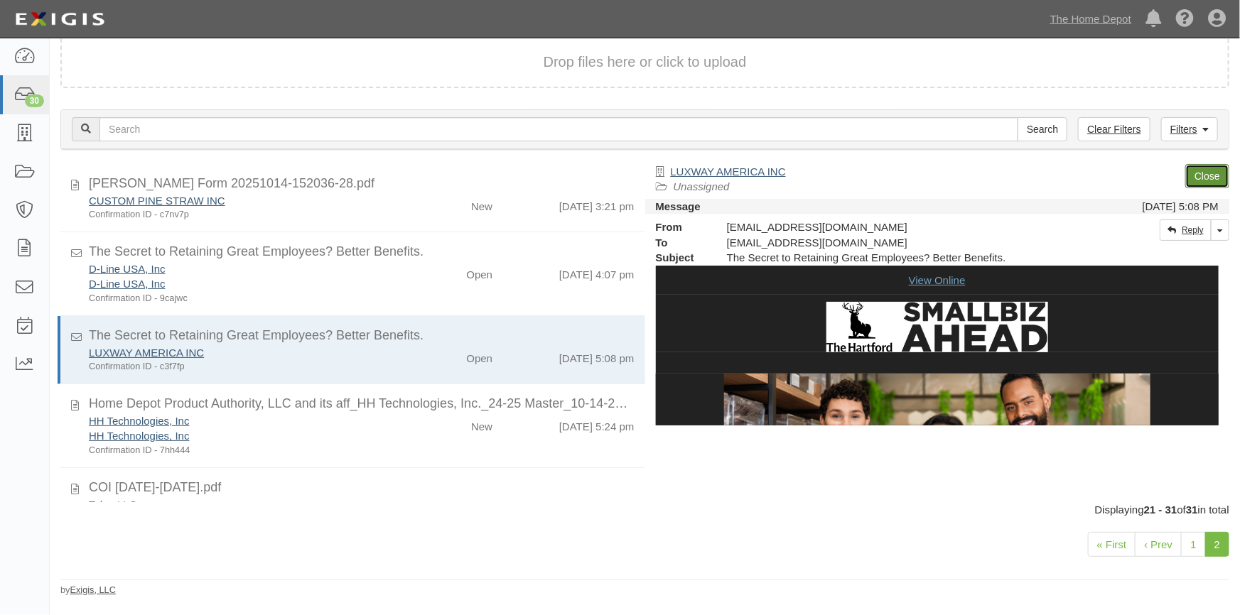
click at [1205, 175] on link "Close" at bounding box center [1207, 176] width 44 height 24
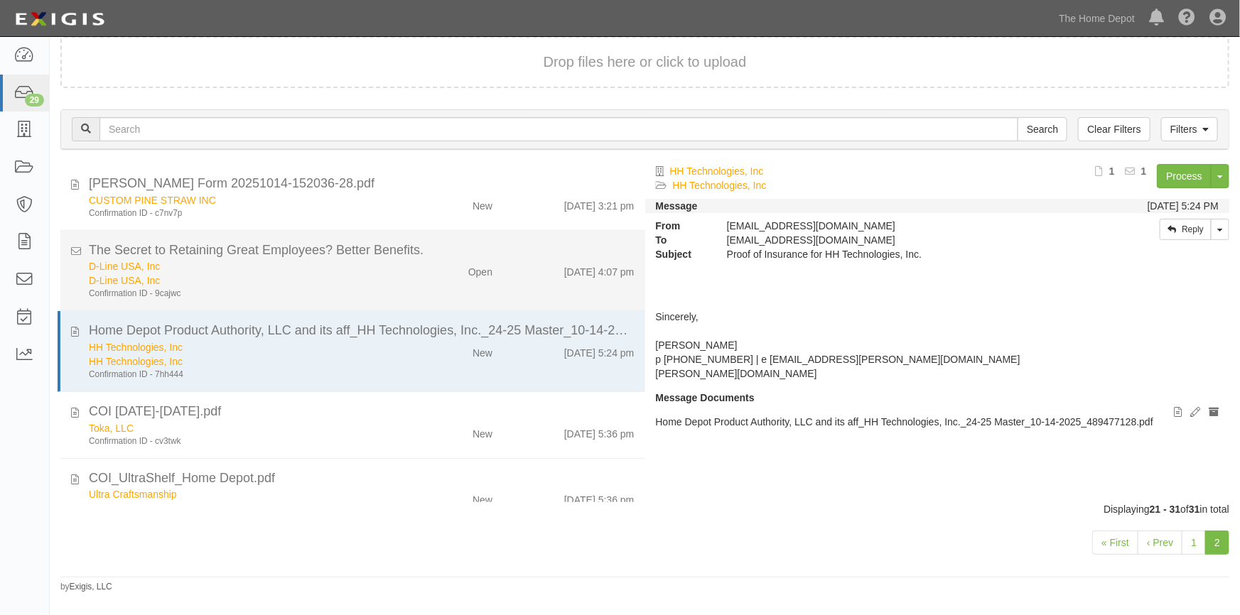
click at [333, 279] on div "D-Line USA, Inc" at bounding box center [243, 281] width 309 height 14
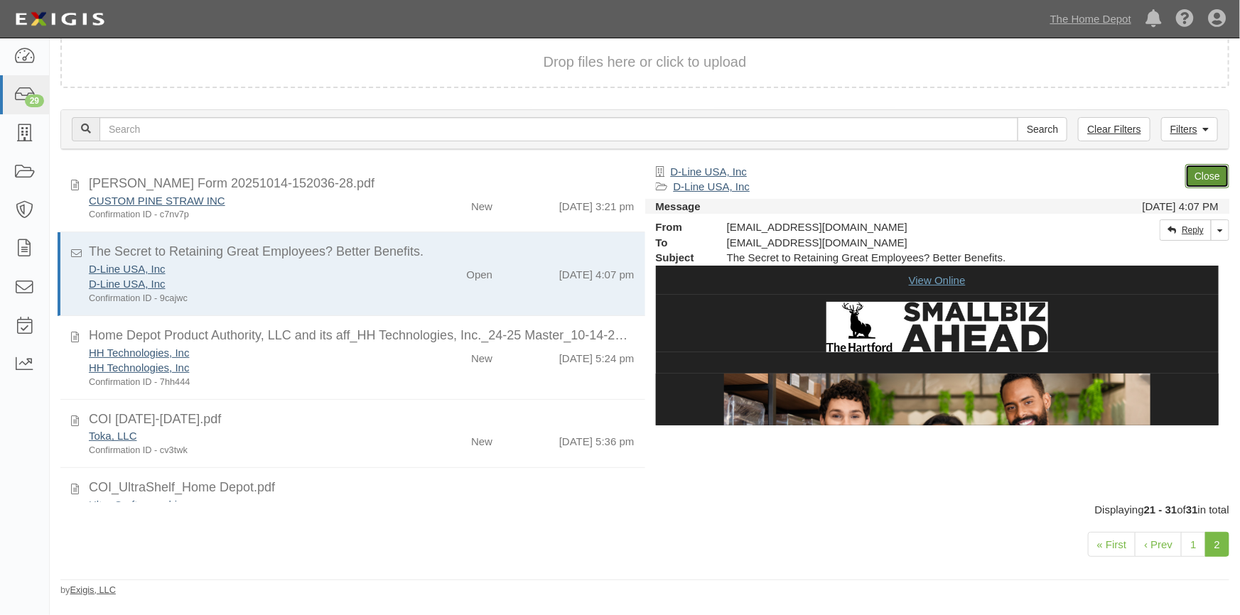
click at [1214, 183] on link "Close" at bounding box center [1207, 176] width 44 height 24
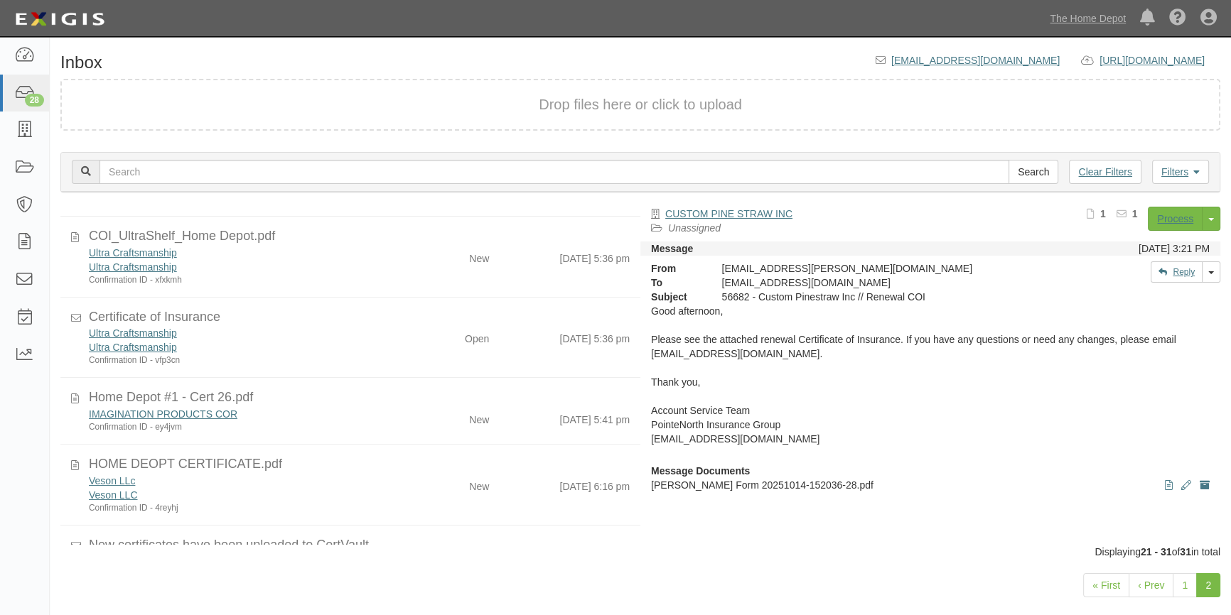
scroll to position [212, 0]
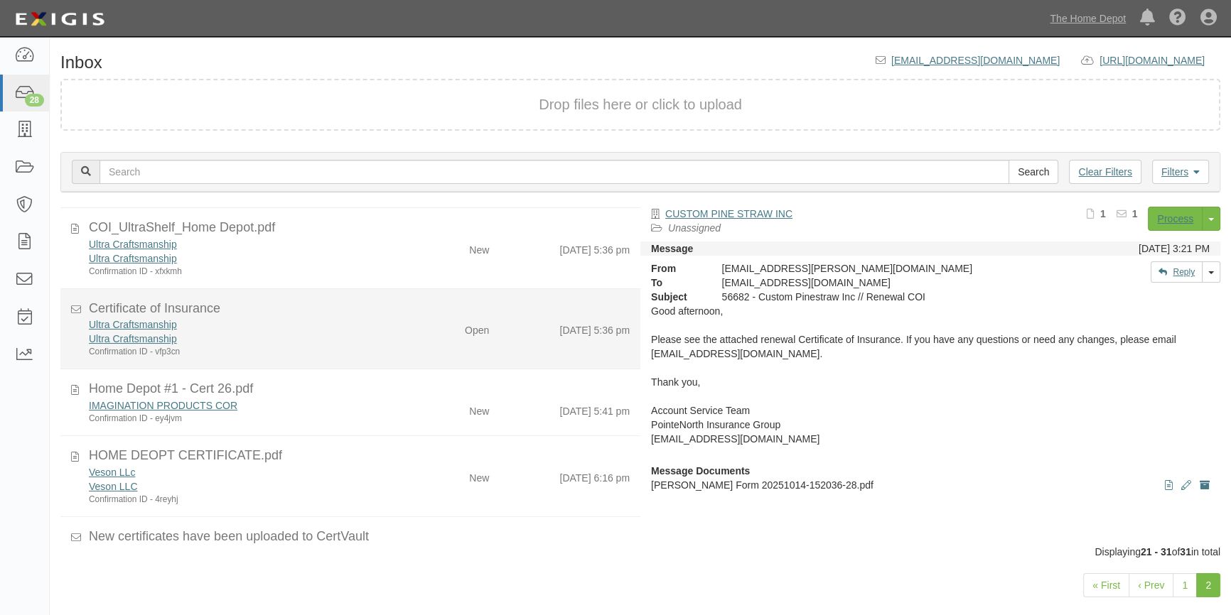
click at [391, 340] on div "Ultra Craftsmanship Ultra Craftsmanship Confirmation ID - vfp3cn" at bounding box center [242, 338] width 328 height 40
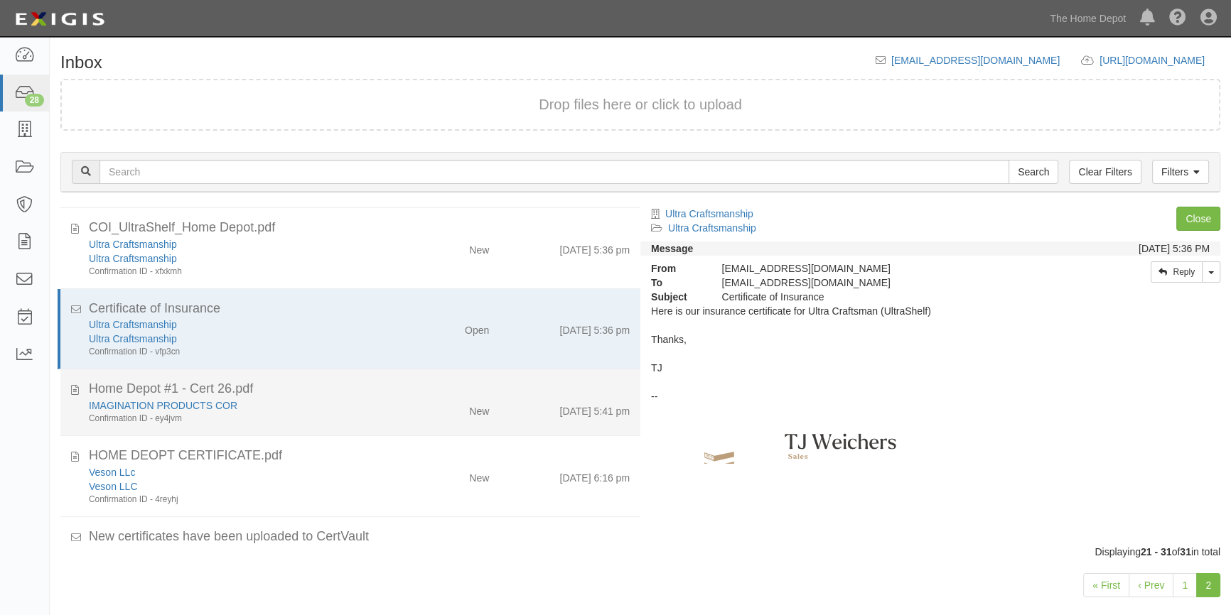
scroll to position [256, 0]
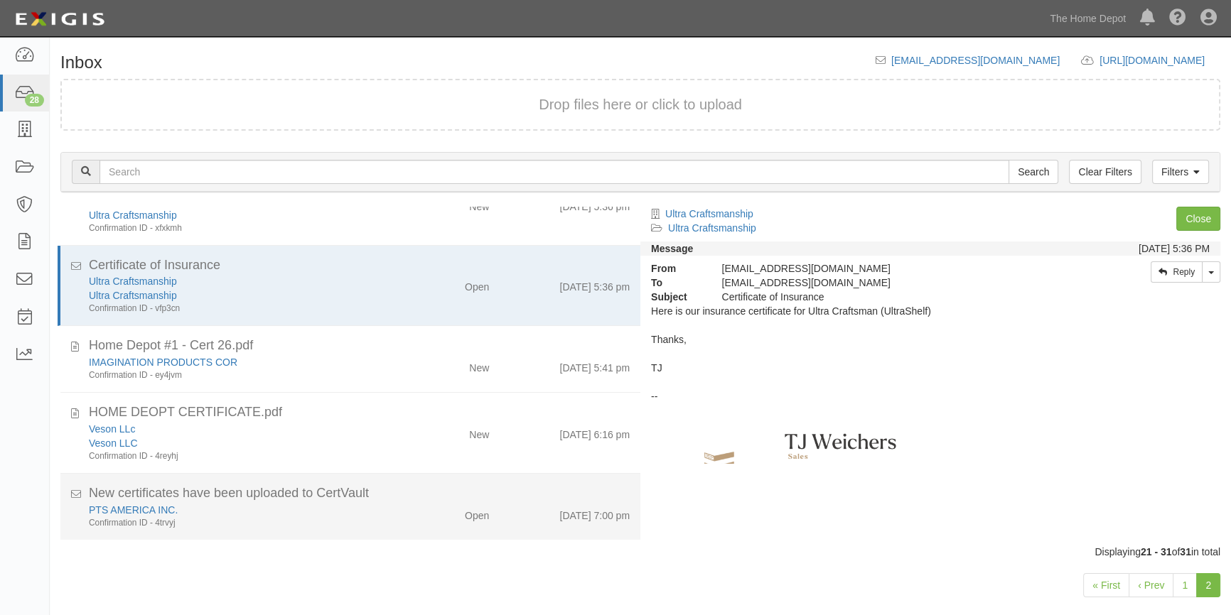
click at [409, 514] on div "Open" at bounding box center [453, 513] width 94 height 20
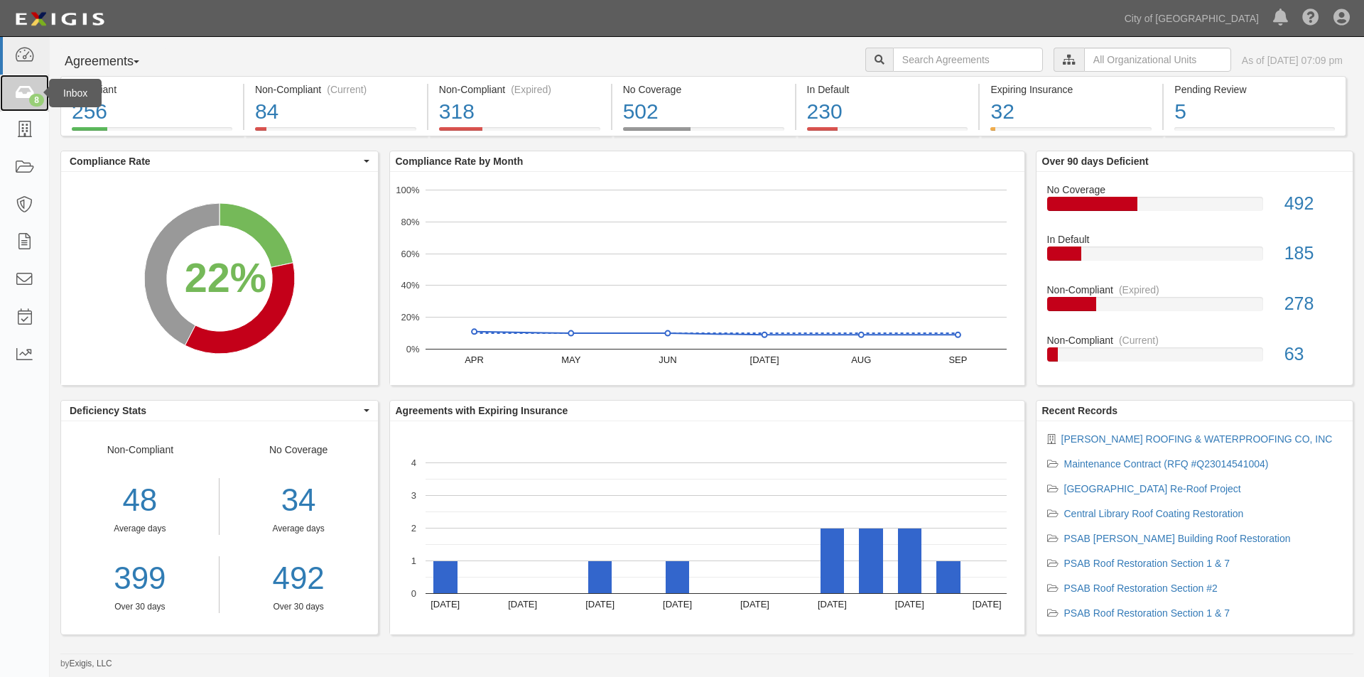
click at [22, 93] on icon at bounding box center [24, 93] width 20 height 16
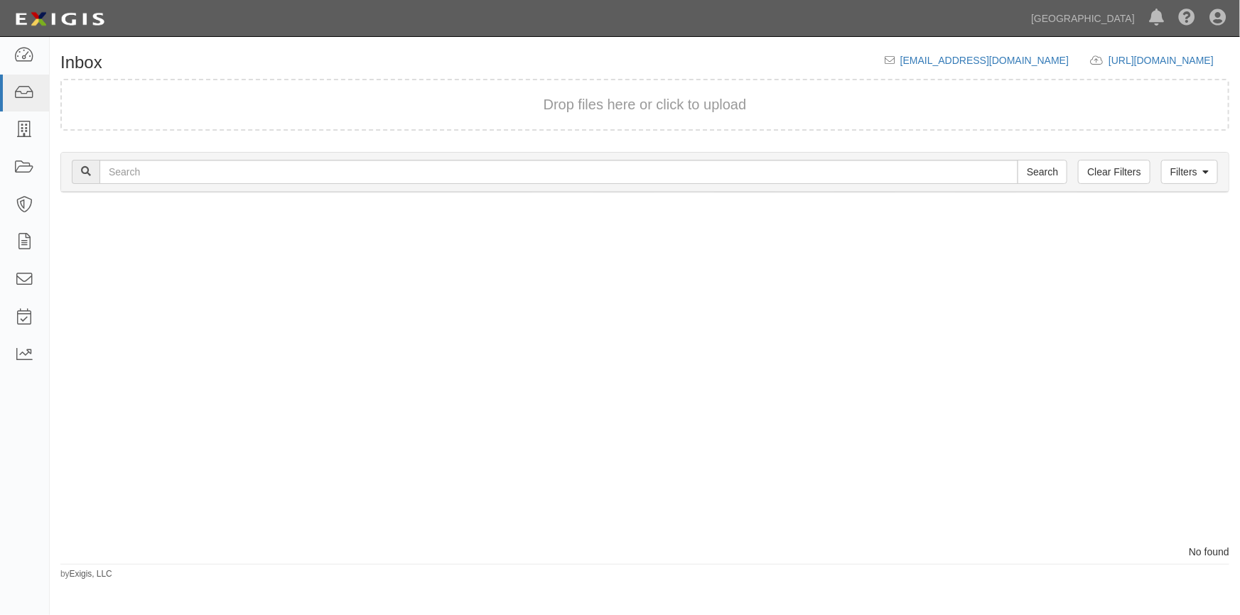
click at [511, 260] on div at bounding box center [347, 376] width 595 height 338
click at [1049, 539] on div "Process Toggle Document Dropdown Archive Document Close Mark as Done Toggle Tas…" at bounding box center [645, 376] width 1190 height 338
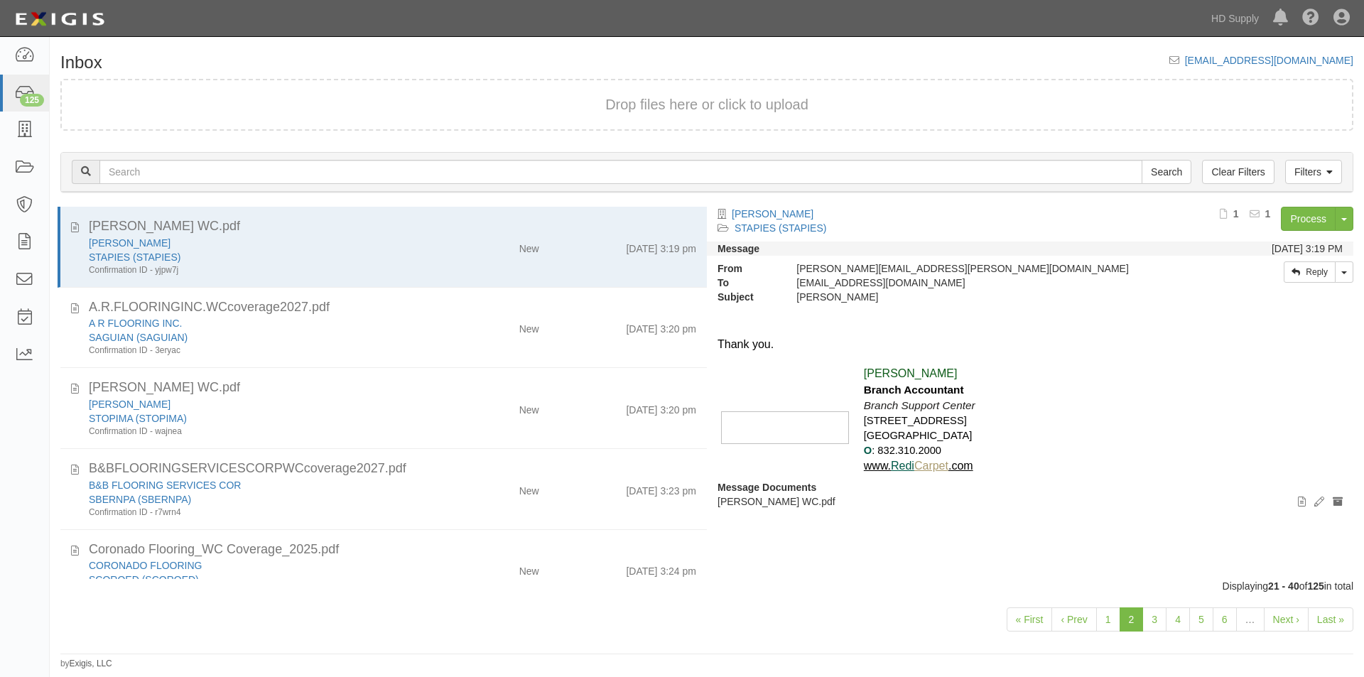
click at [455, 644] on div "« First ‹ Prev 1 2 3 4 5 6 … Next › Last »" at bounding box center [707, 621] width 1314 height 56
click at [30, 582] on div "Dashboard 125 Inbox Parties Agreements Coverages Documents Messages Tasks Repor…" at bounding box center [25, 357] width 50 height 640
click at [1103, 627] on link "1" at bounding box center [1108, 619] width 24 height 24
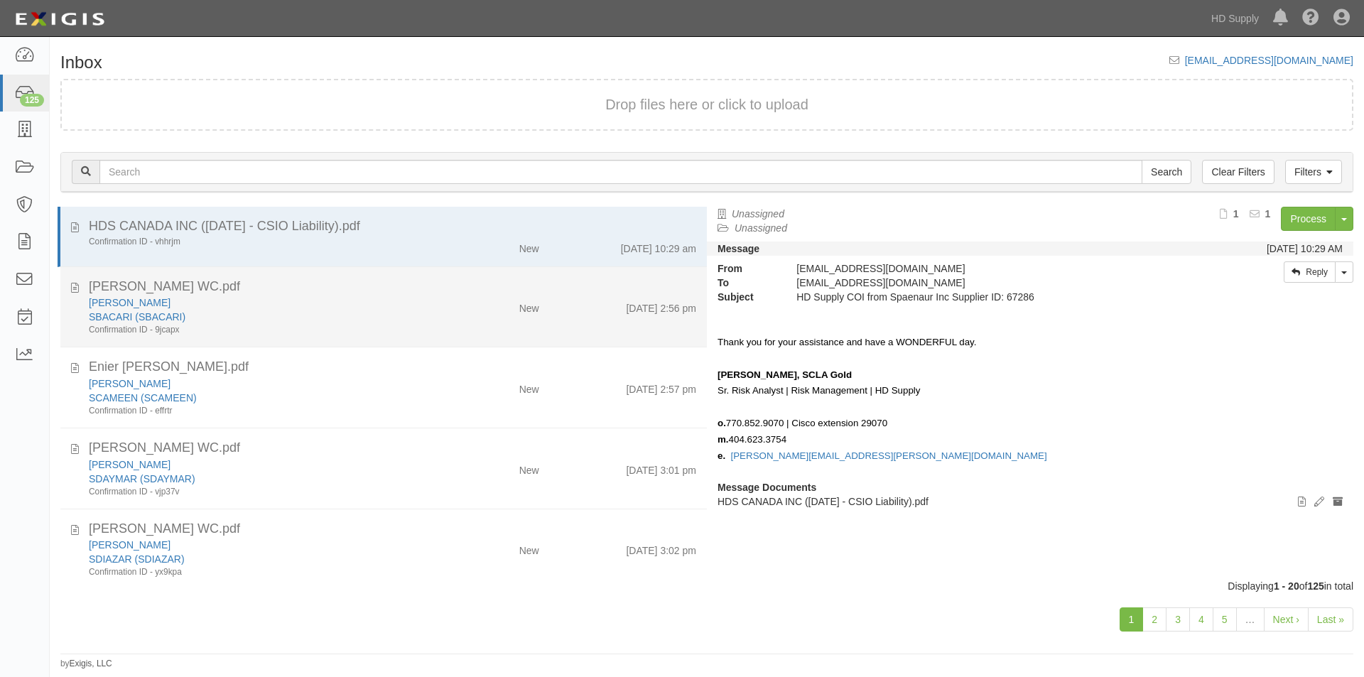
click at [316, 310] on div "SBACARI (SBACARI)" at bounding box center [261, 317] width 345 height 14
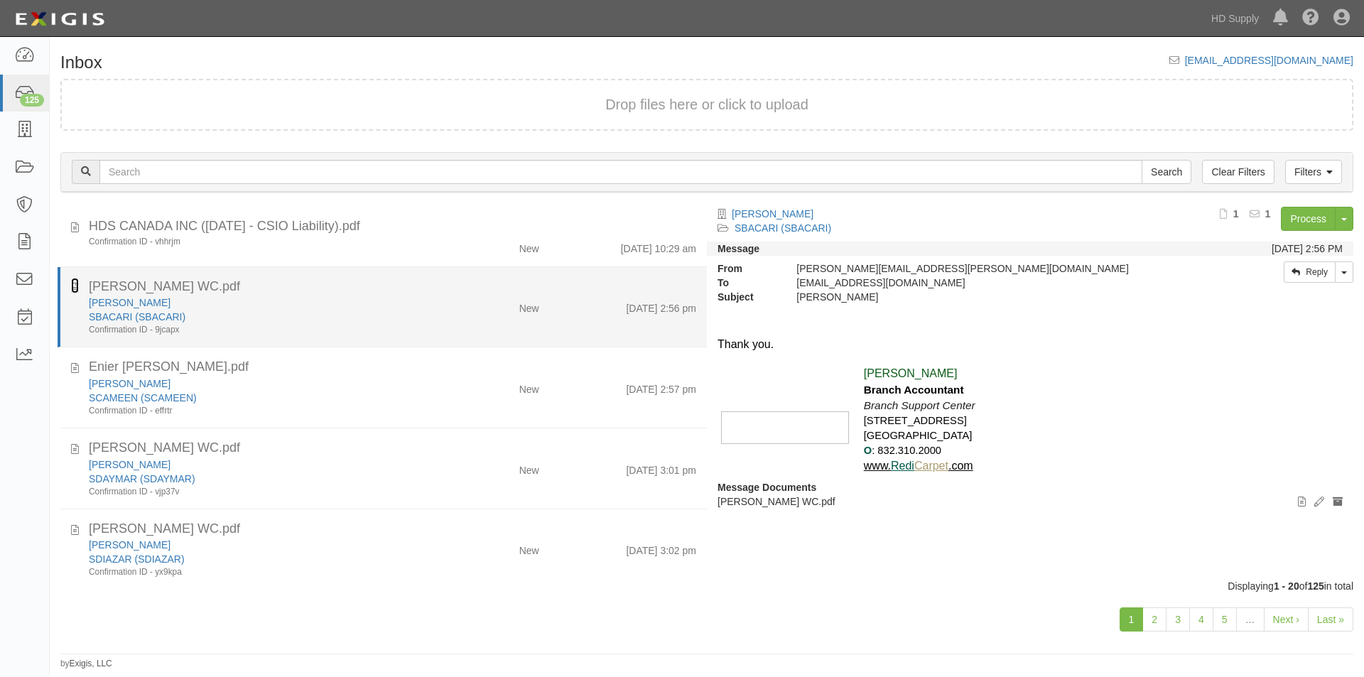
click at [76, 289] on icon at bounding box center [75, 286] width 8 height 16
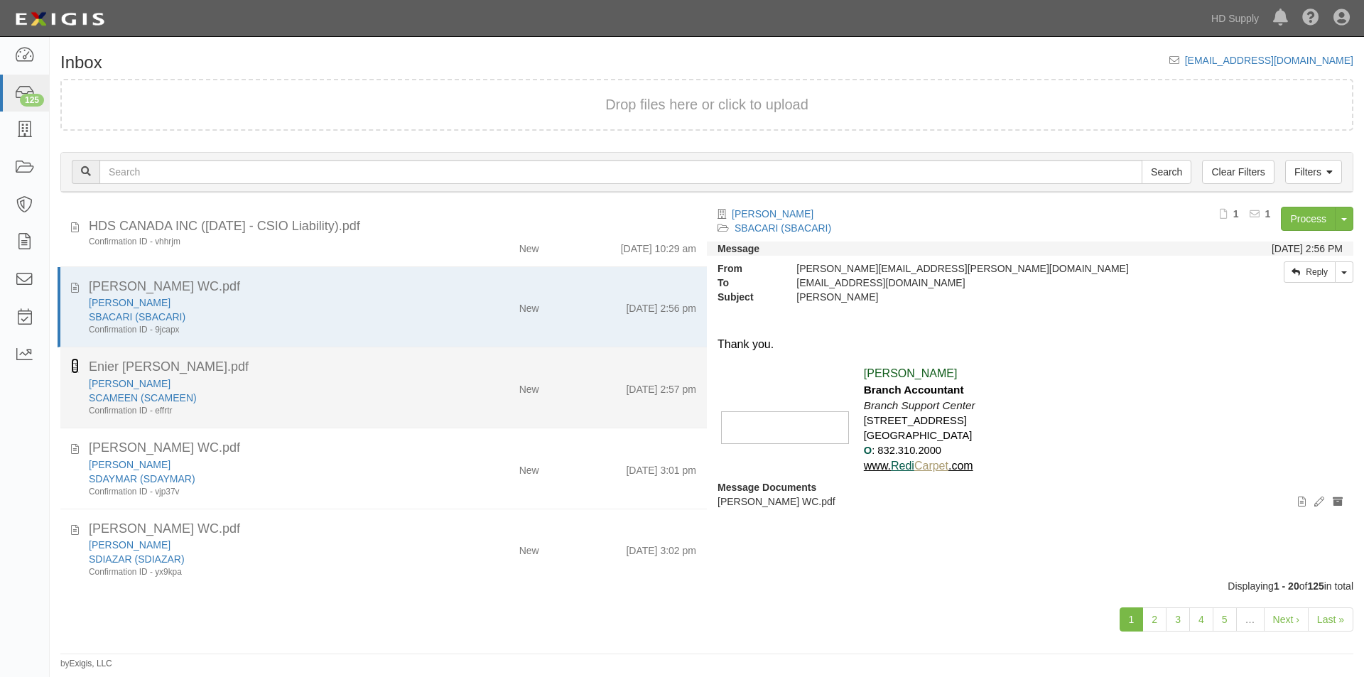
click at [75, 359] on icon at bounding box center [75, 366] width 8 height 16
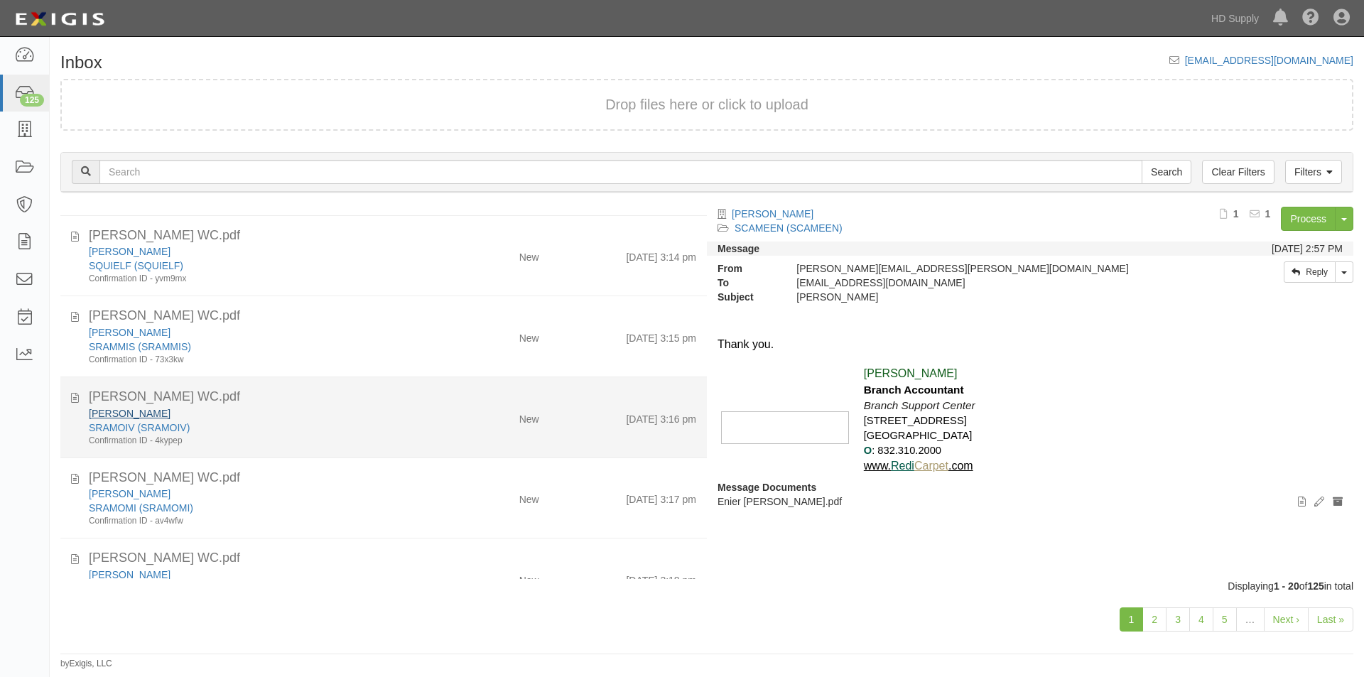
scroll to position [1229, 0]
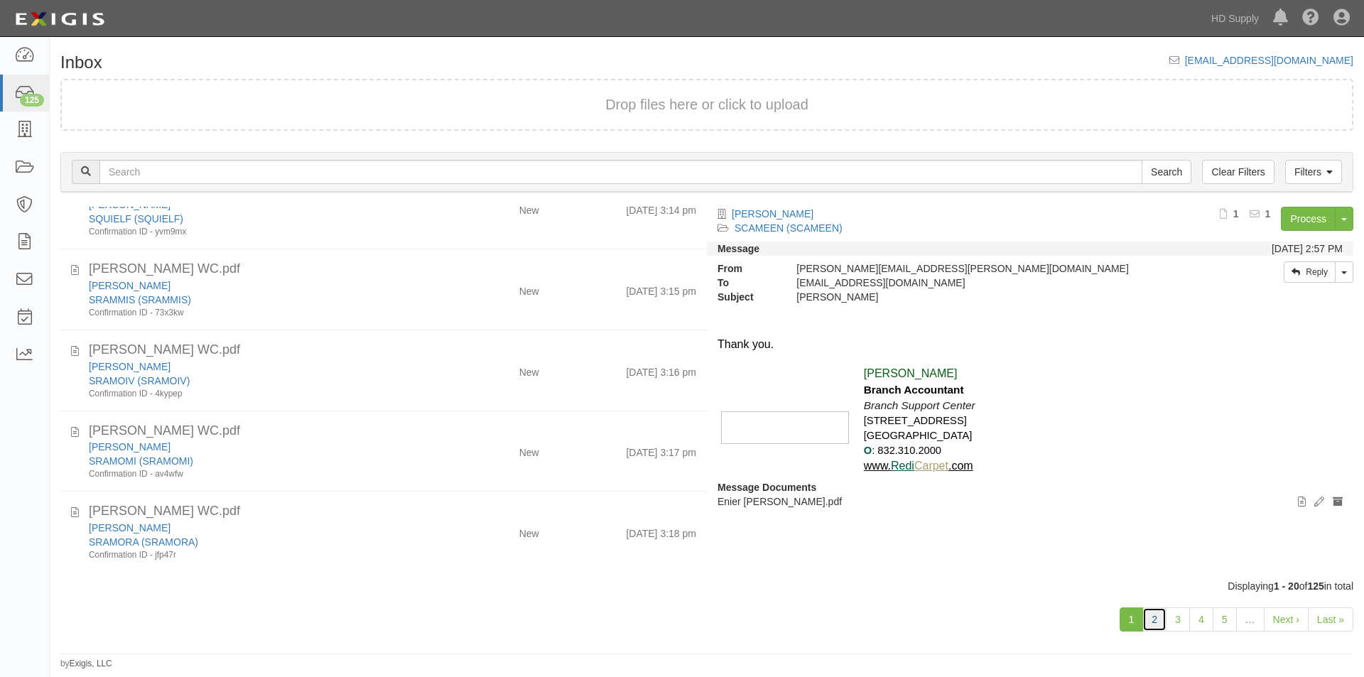
click at [1153, 622] on link "2" at bounding box center [1154, 619] width 24 height 24
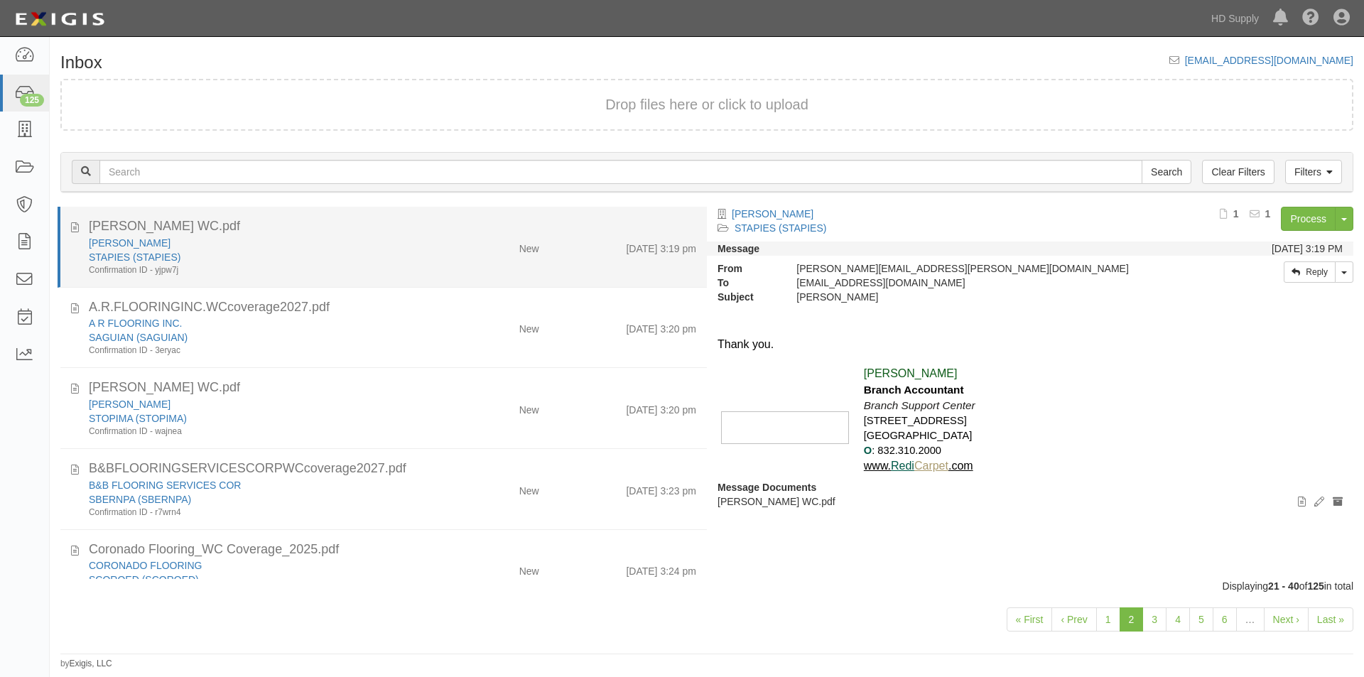
click at [390, 253] on div "STAPIES (STAPIES)" at bounding box center [261, 257] width 345 height 14
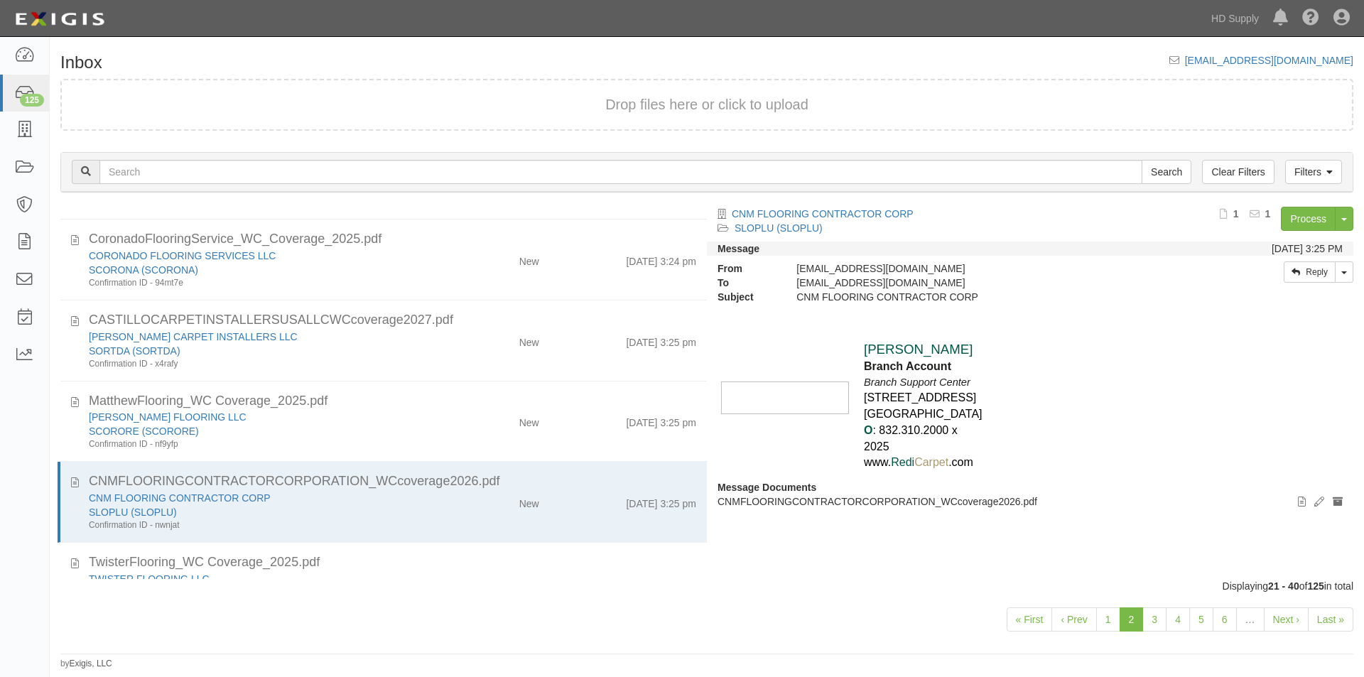
scroll to position [590, 0]
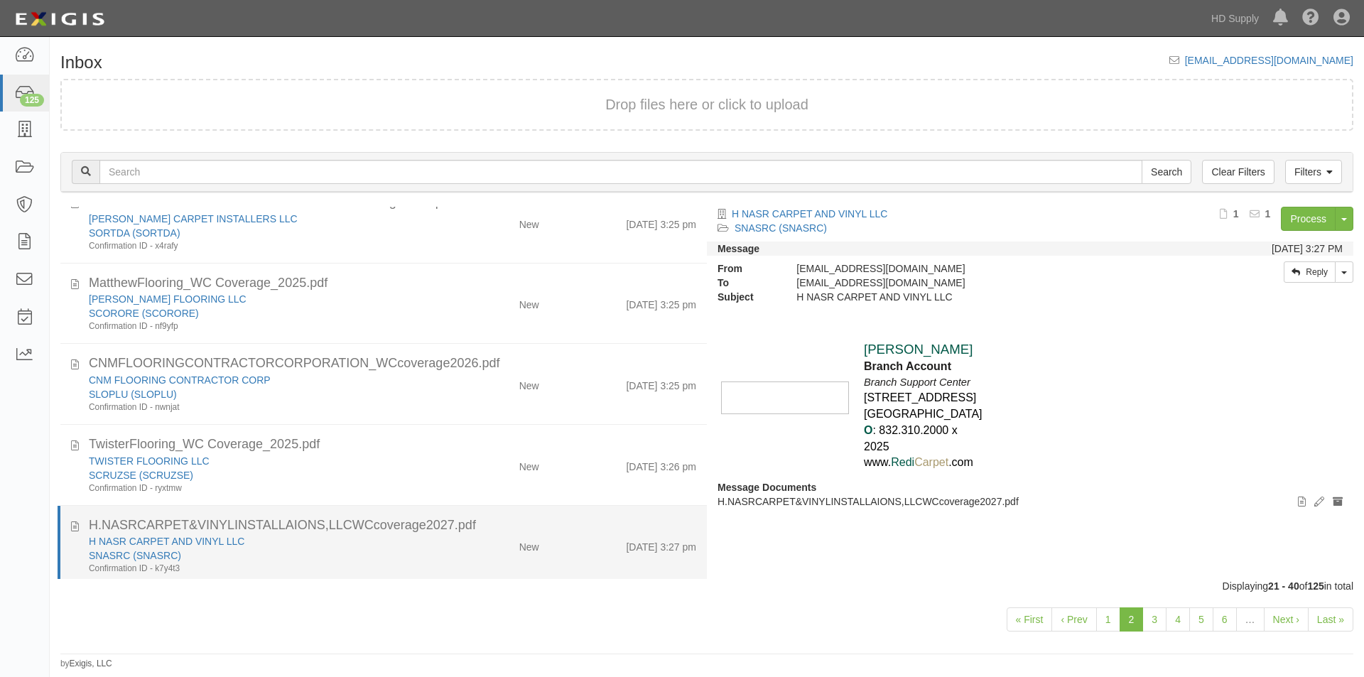
click at [369, 565] on div "Confirmation ID - k7y4t3" at bounding box center [261, 569] width 345 height 12
click at [75, 526] on icon at bounding box center [75, 525] width 8 height 16
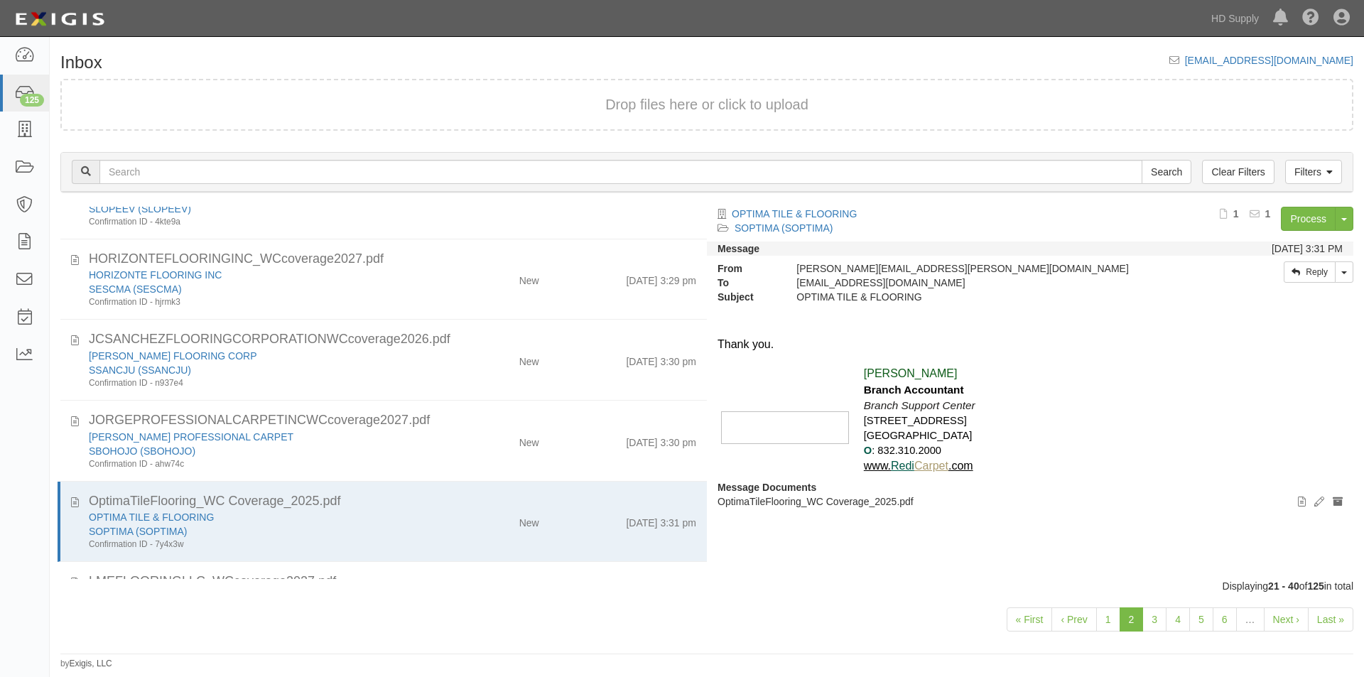
scroll to position [1250, 0]
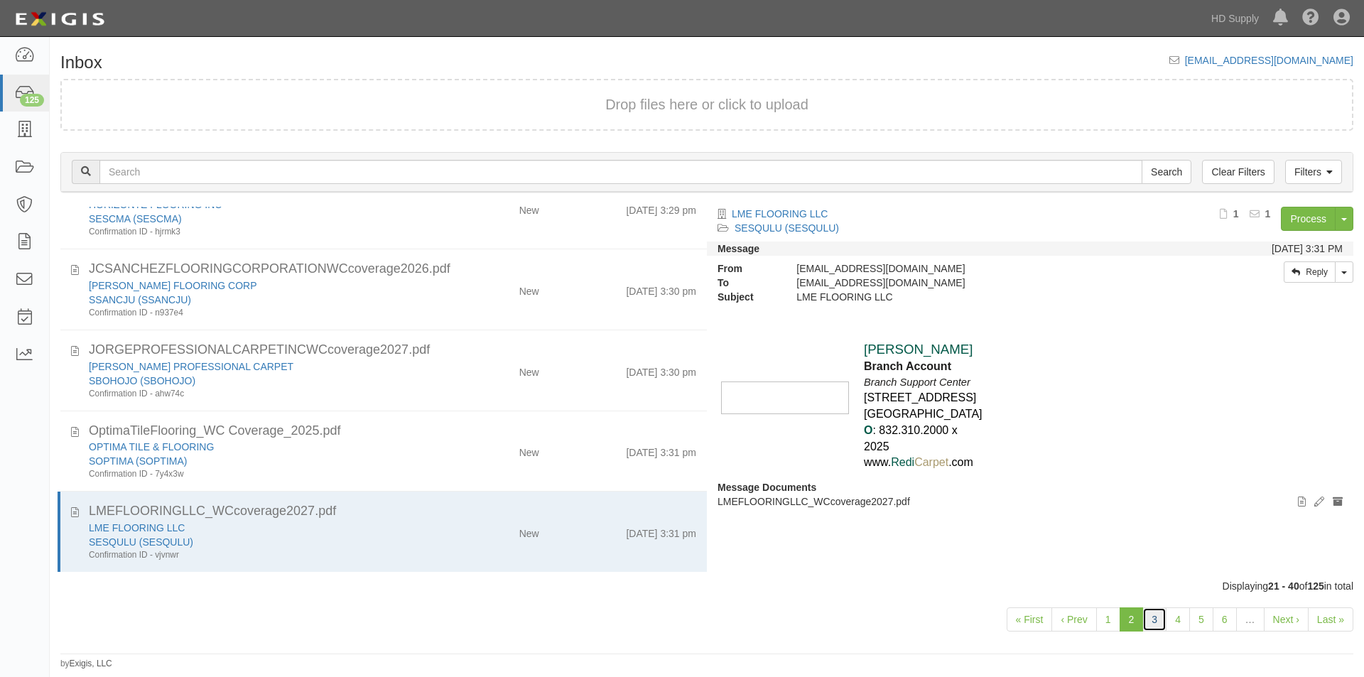
click at [1157, 627] on link "3" at bounding box center [1154, 619] width 24 height 24
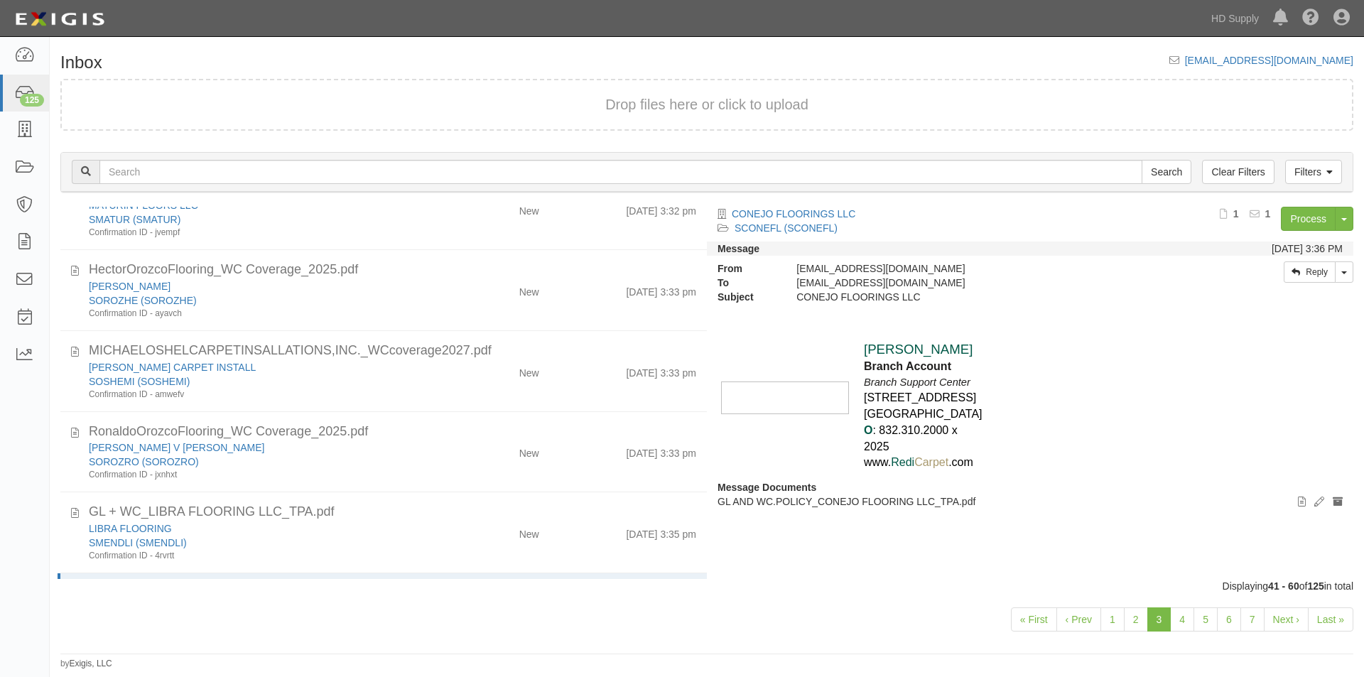
scroll to position [236, 0]
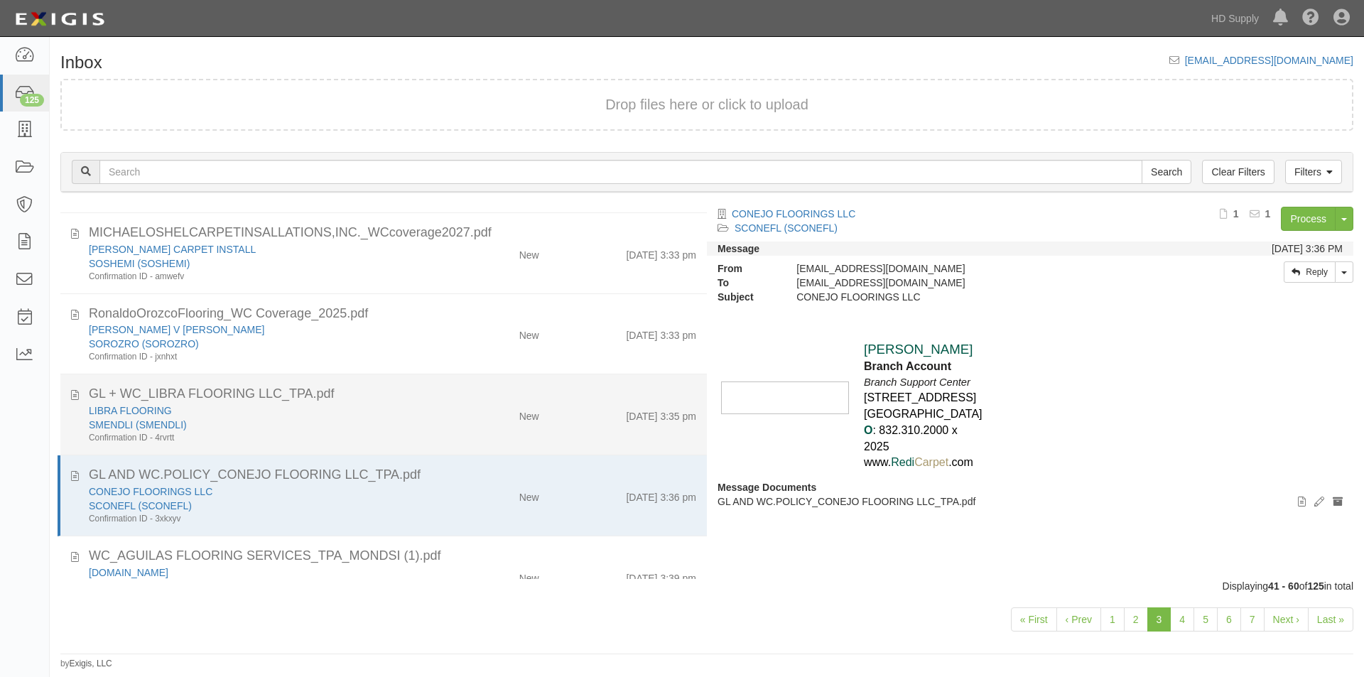
click at [360, 418] on div "SMENDLI (SMENDLI)" at bounding box center [261, 425] width 345 height 14
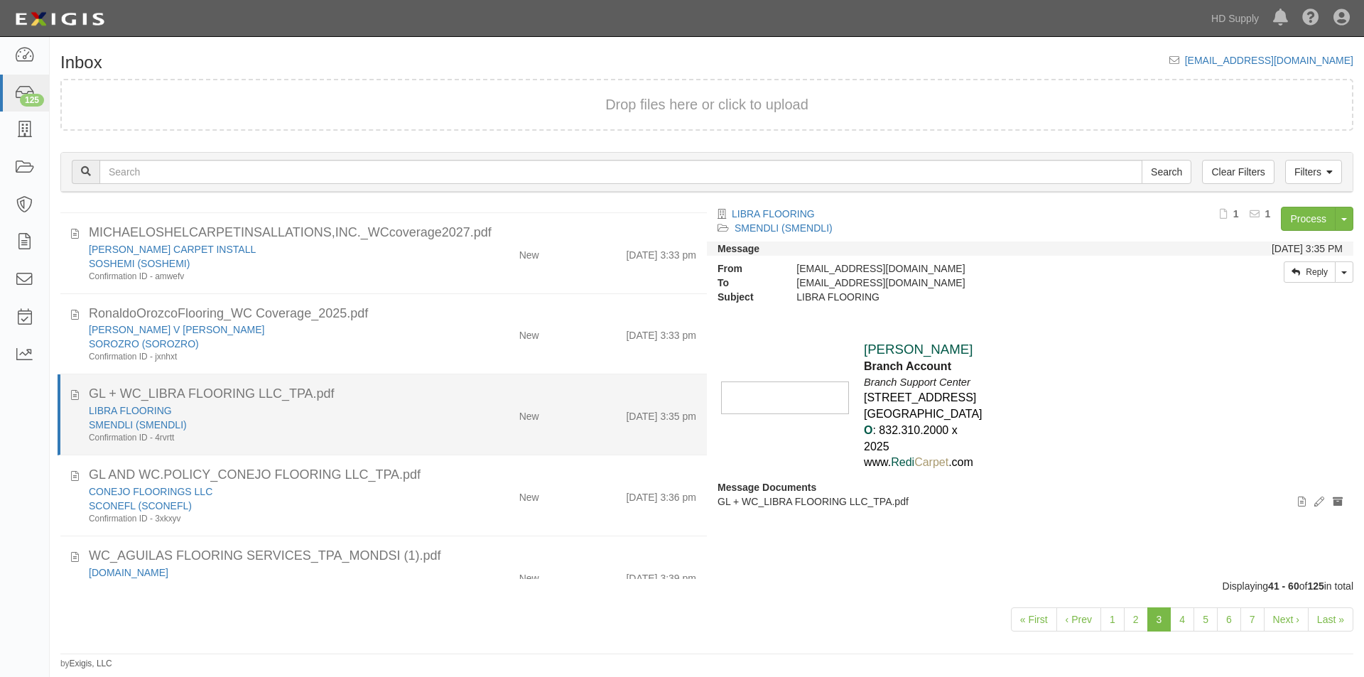
click at [78, 389] on div "GL + WC_LIBRA FLOORING LLC_TPA.pdf" at bounding box center [392, 394] width 629 height 18
click at [77, 398] on icon at bounding box center [75, 393] width 8 height 16
click at [278, 420] on div "SMENDLI (SMENDLI)" at bounding box center [261, 425] width 345 height 14
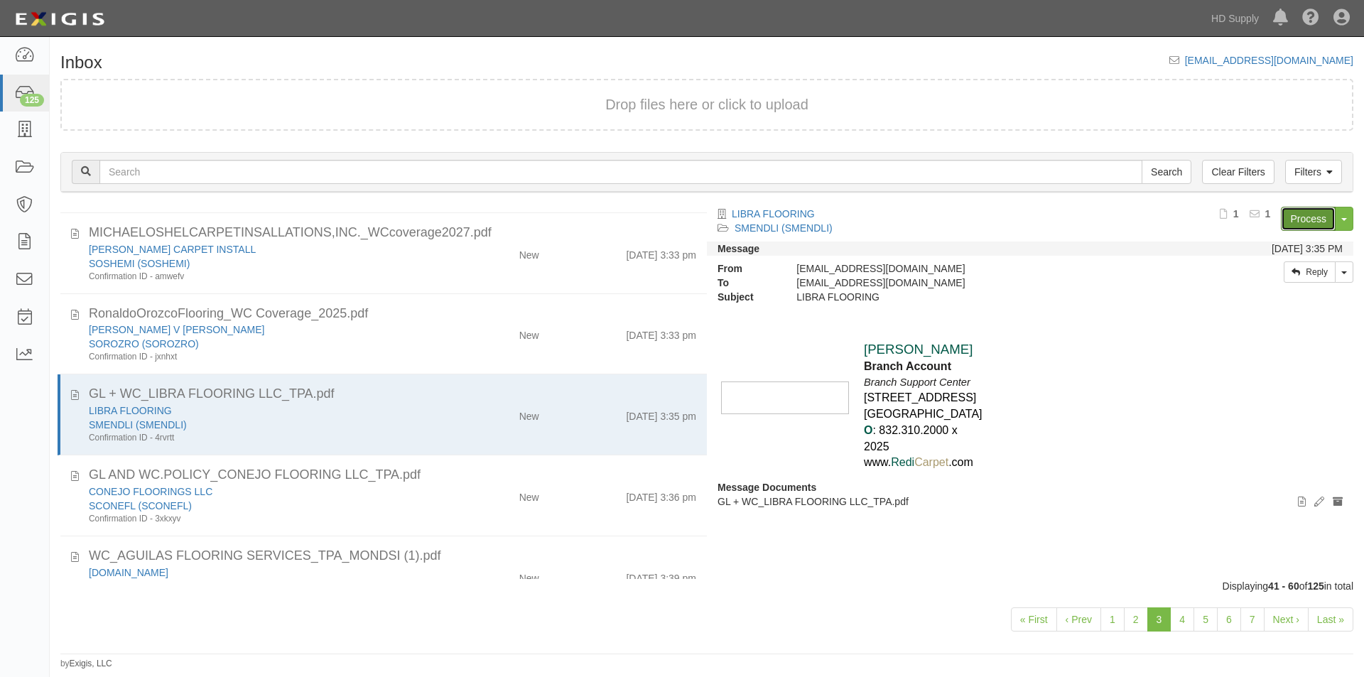
click at [1290, 220] on link "Process" at bounding box center [1308, 219] width 55 height 24
click at [1329, 620] on link "Last »" at bounding box center [1330, 619] width 45 height 24
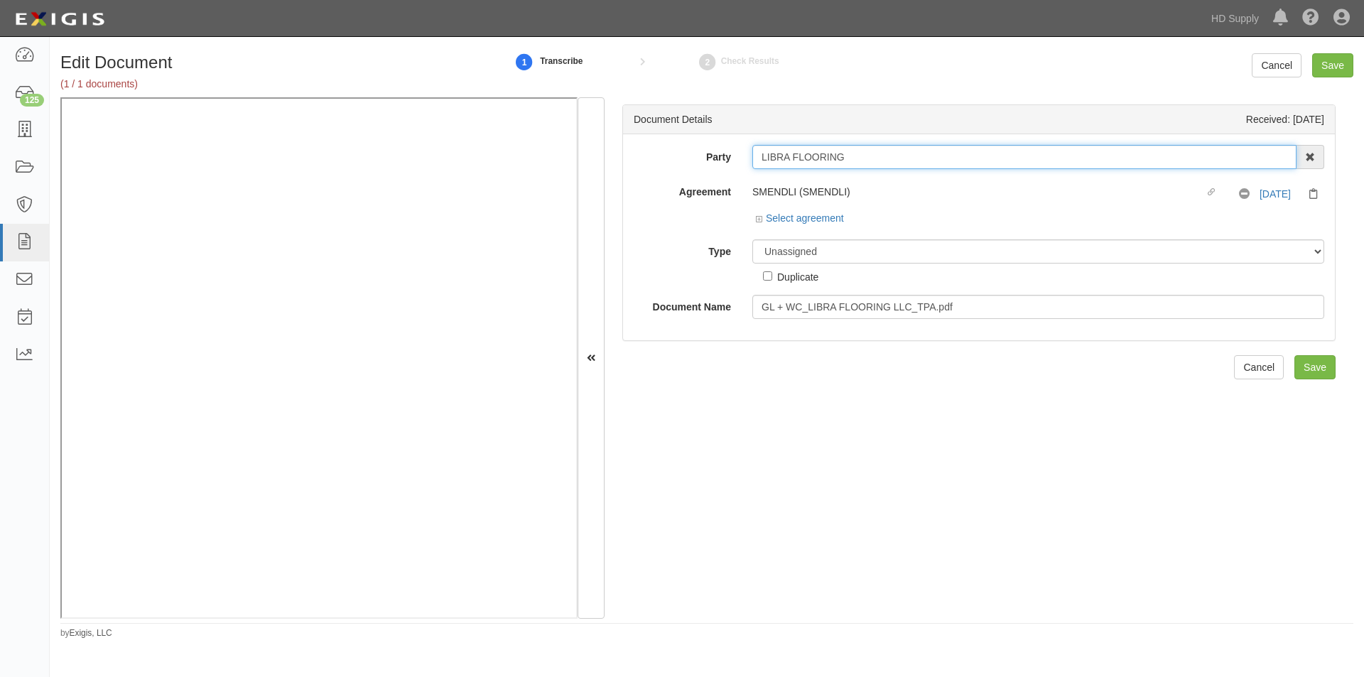
drag, startPoint x: 868, startPoint y: 154, endPoint x: 742, endPoint y: 166, distance: 125.6
click at [742, 166] on div "LIBRA FLOORING 1031 Investment Services 1888 [PERSON_NAME] 1888 [PERSON_NAME] -…" at bounding box center [1038, 157] width 593 height 24
click at [815, 259] on select "Unassigned Binder Cancellation Notice Certificate Contract Endorsement Insuranc…" at bounding box center [1038, 251] width 572 height 24
select select "CertificateDetail"
click at [752, 239] on select "Unassigned Binder Cancellation Notice Certificate Contract Endorsement Insuranc…" at bounding box center [1038, 251] width 572 height 24
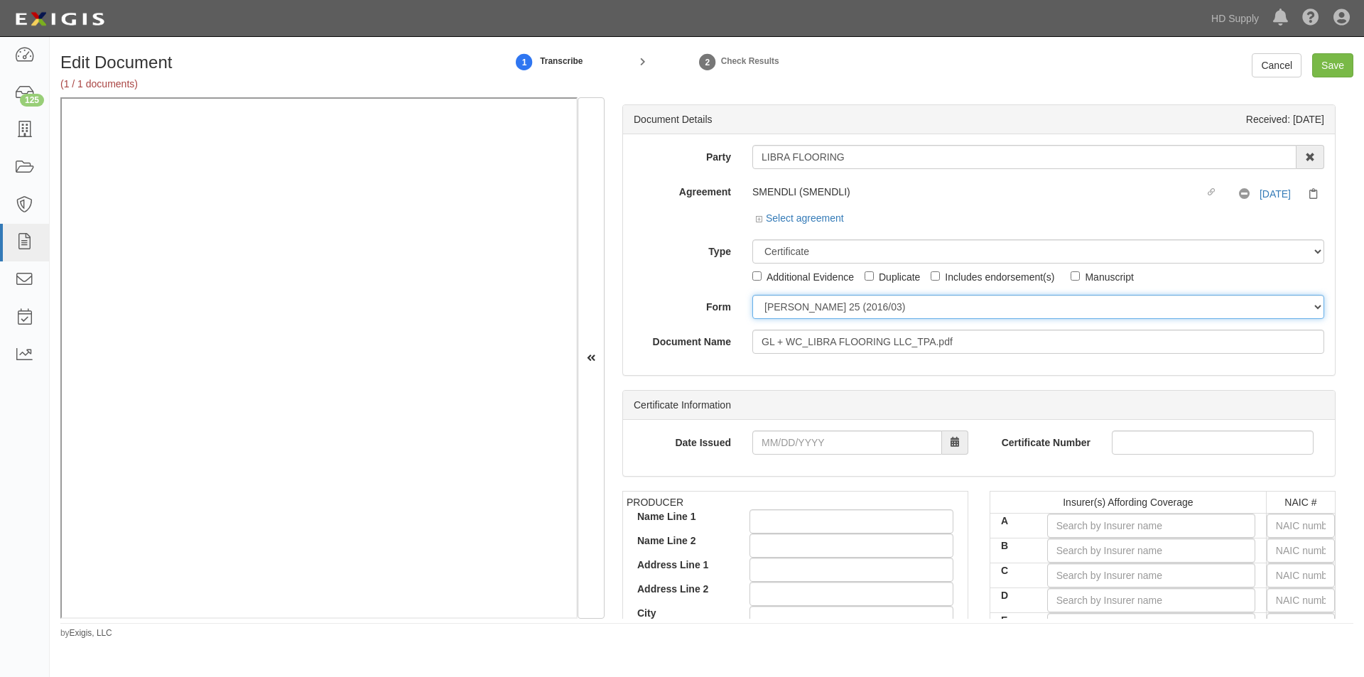
click at [777, 308] on select "ACORD 25 (2016/03) ACORD 101 ACORD 855 NY (2014/05) General" at bounding box center [1038, 307] width 572 height 24
select select "GeneralFormDetail"
click at [752, 295] on select "ACORD 25 (2016/03) ACORD 101 ACORD 855 NY (2014/05) General" at bounding box center [1038, 307] width 572 height 24
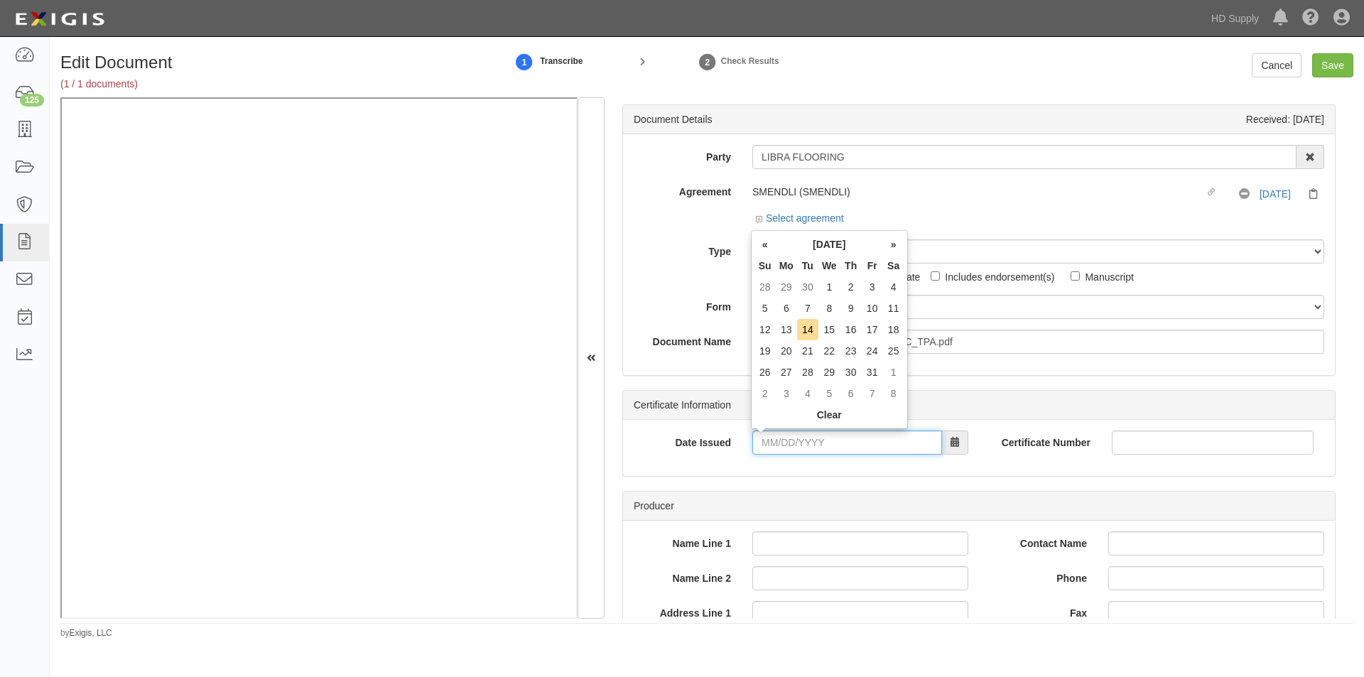
click at [804, 436] on input "Date Issued" at bounding box center [847, 443] width 190 height 24
type input "09/14/2024"
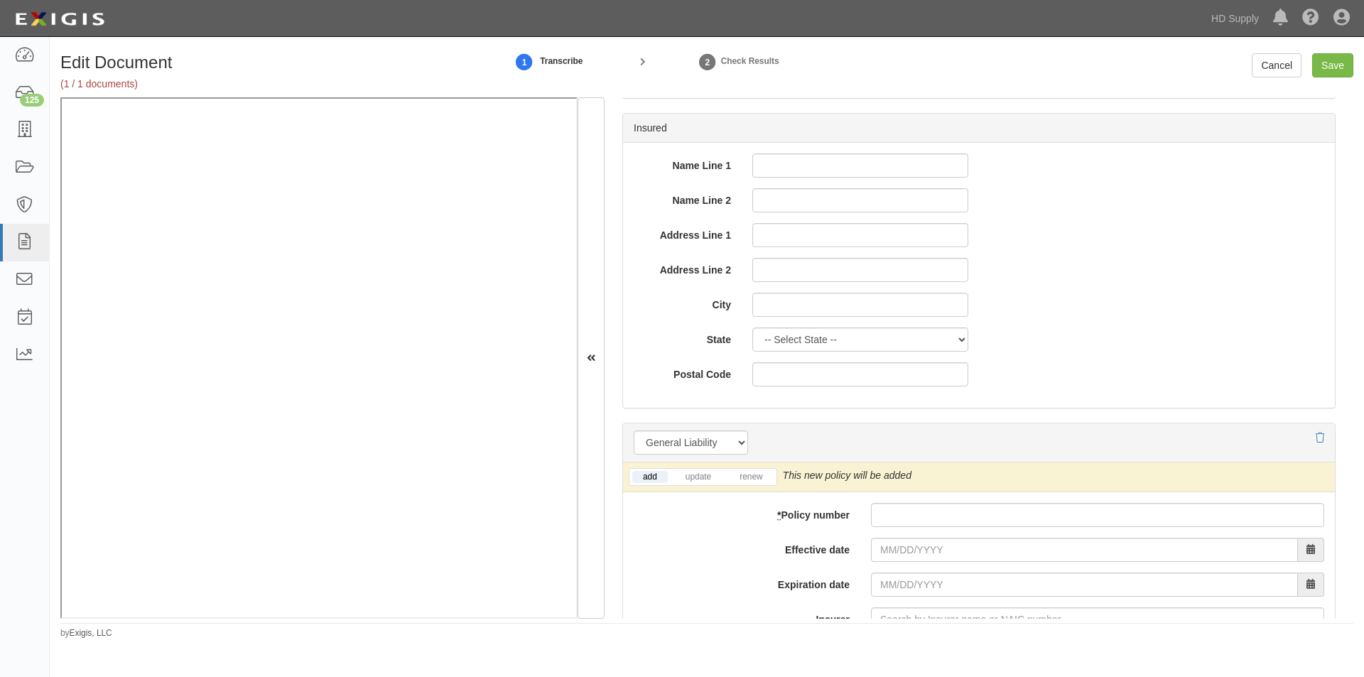
scroll to position [782, 0]
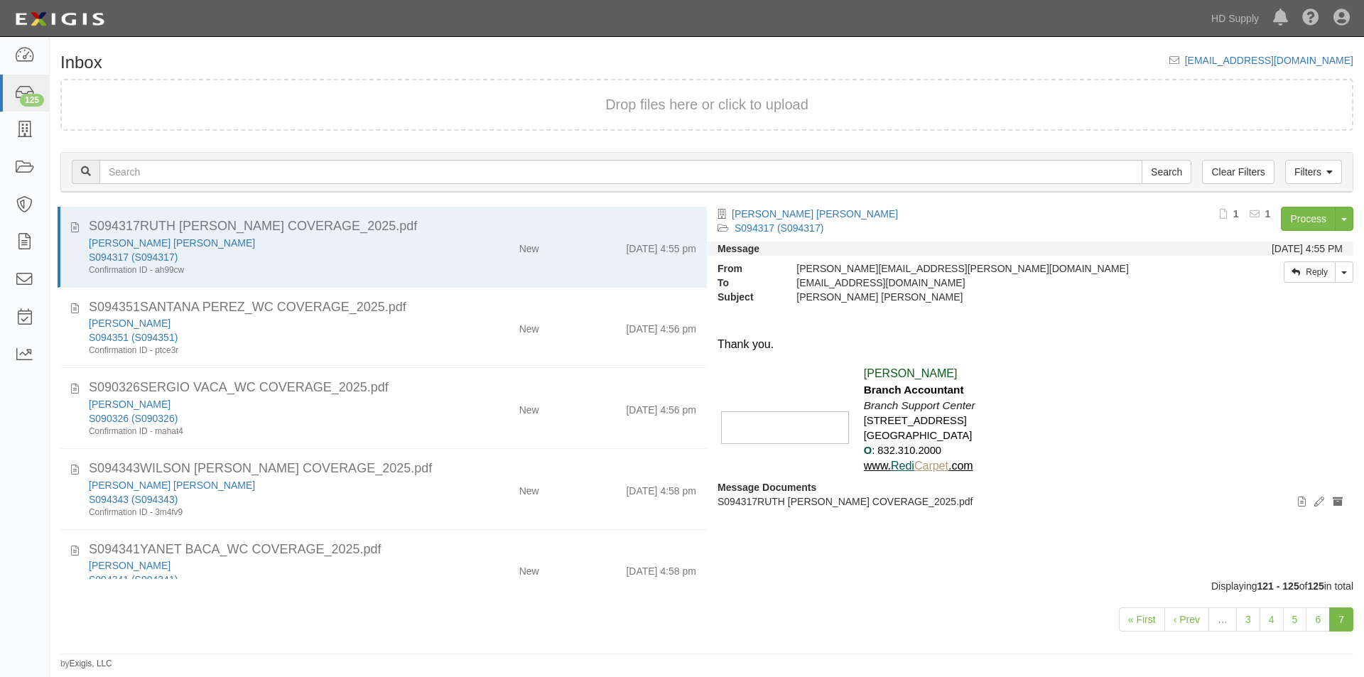
click at [1189, 533] on div "RUTH IDENIA RAMOS RAMOS S094317 (S094317) Process Toggle Document Dropdown Arch…" at bounding box center [1035, 386] width 657 height 359
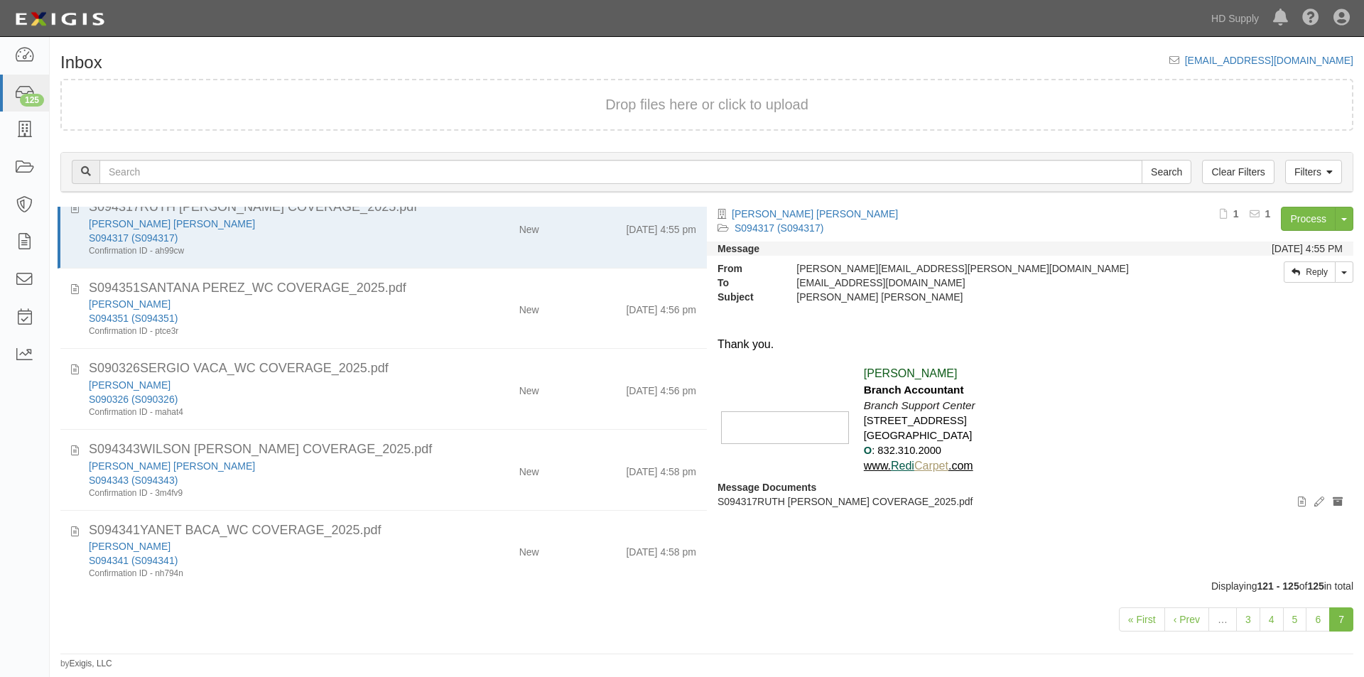
scroll to position [38, 0]
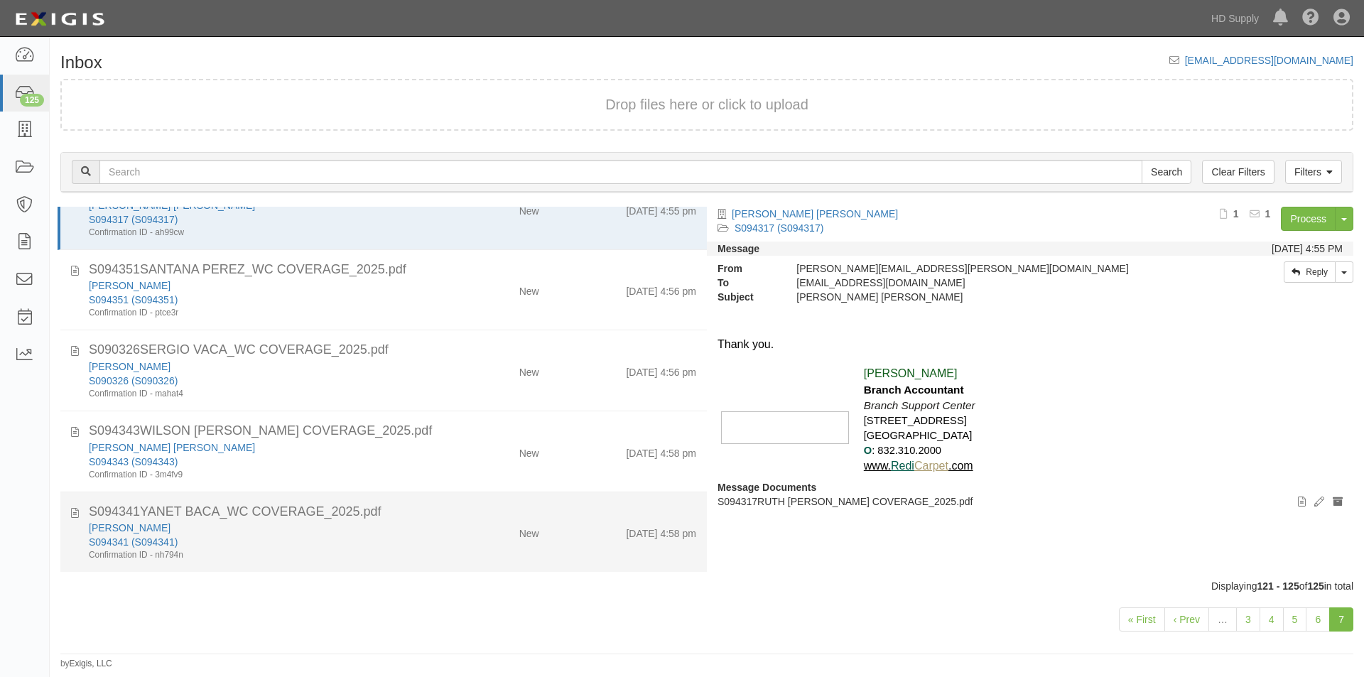
click at [356, 544] on div "S094341 (S094341)" at bounding box center [261, 542] width 345 height 14
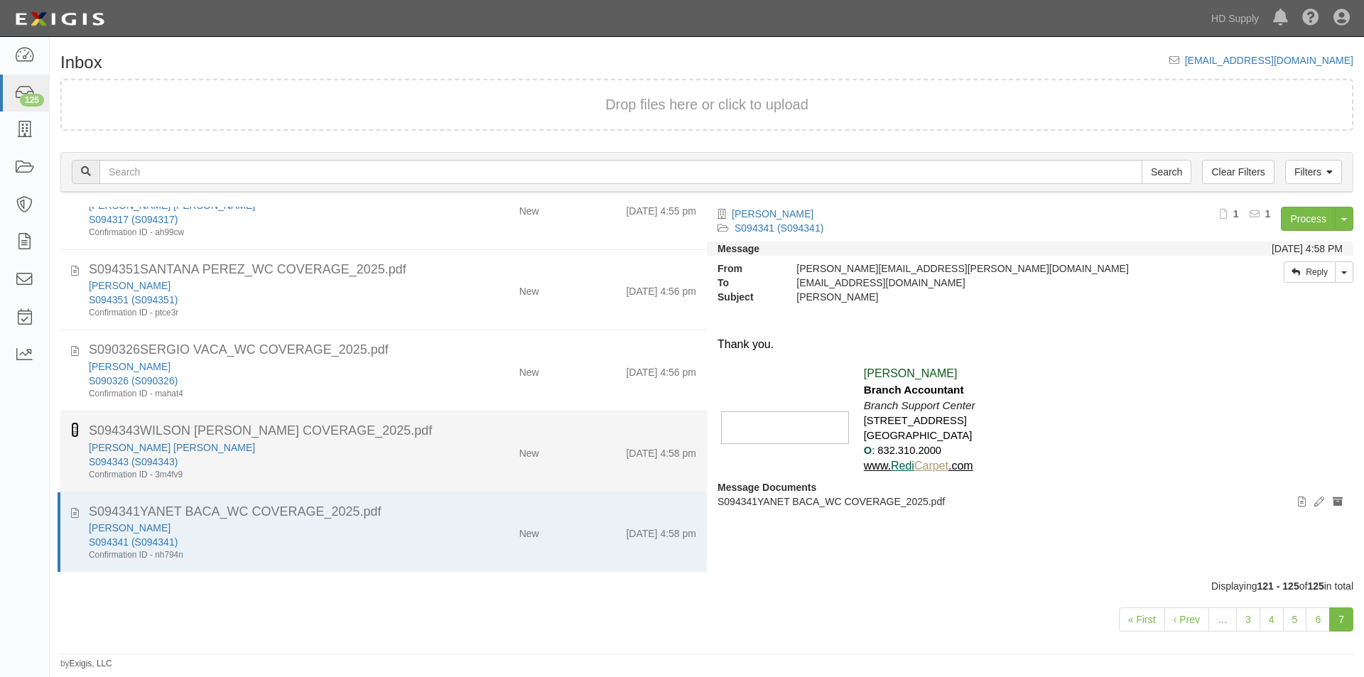
click at [77, 435] on icon at bounding box center [75, 430] width 8 height 16
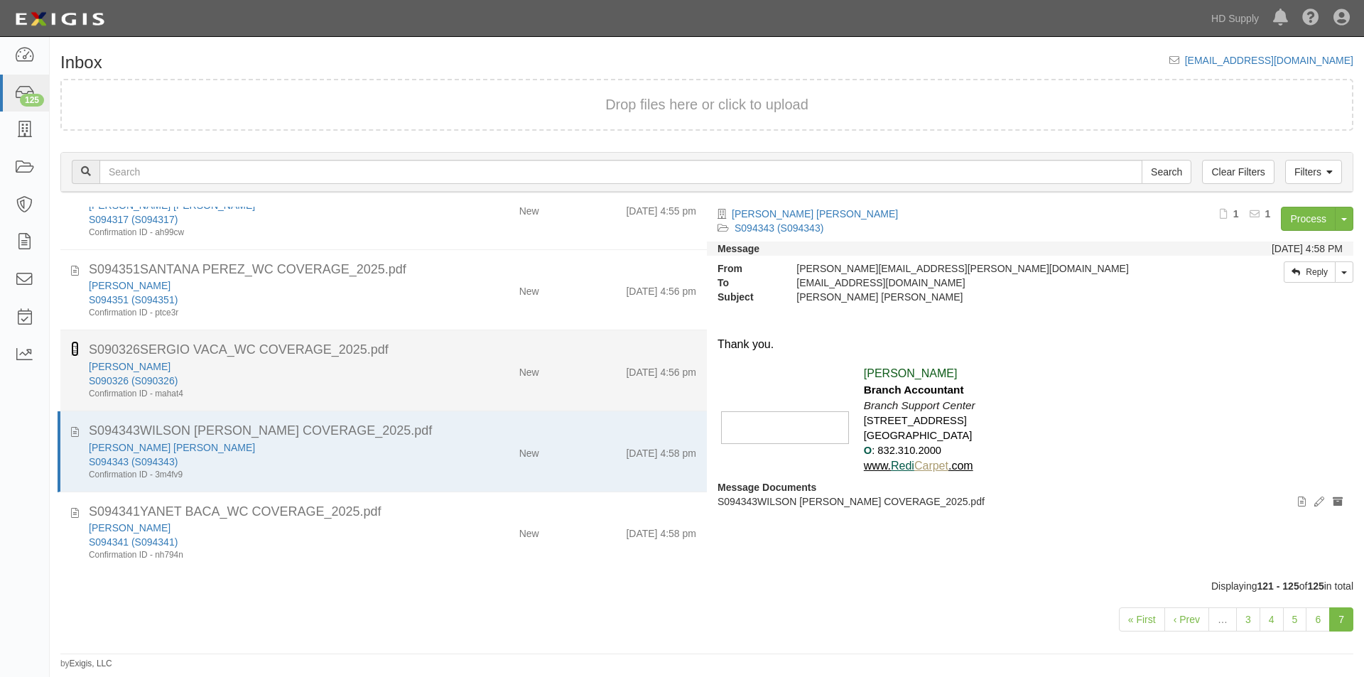
click at [73, 350] on icon at bounding box center [75, 349] width 8 height 16
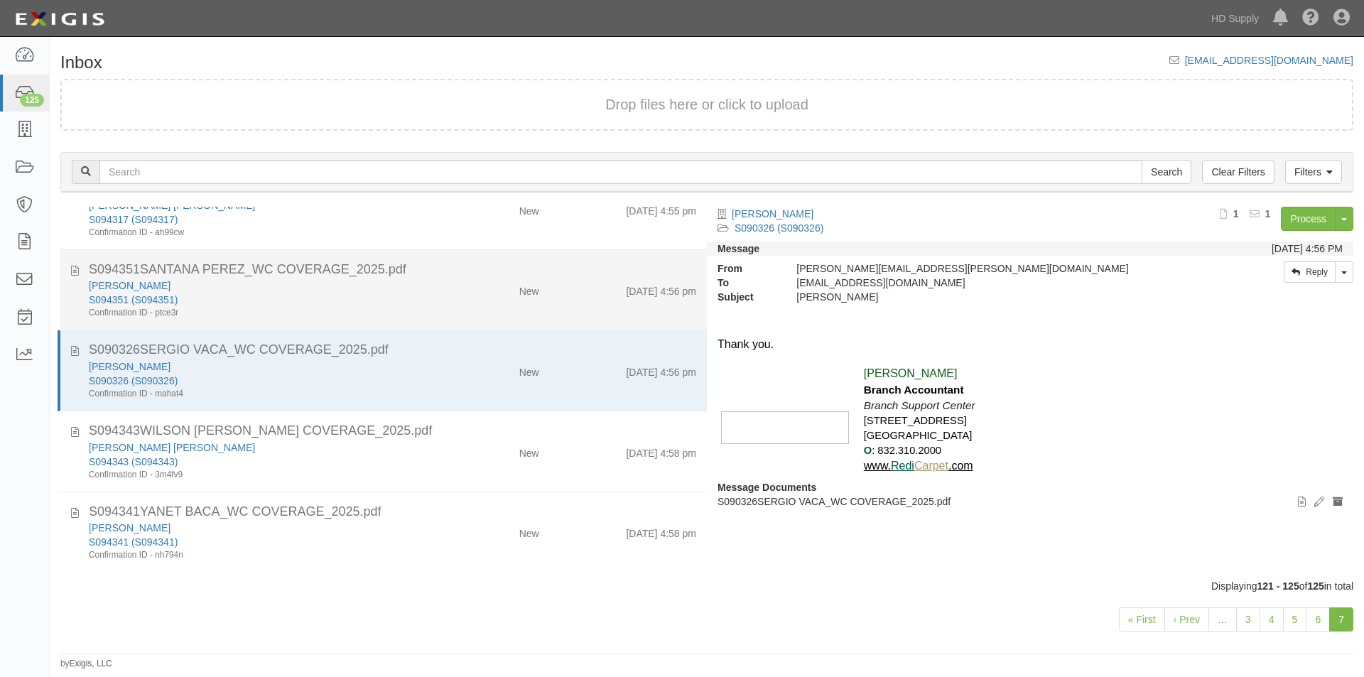
click at [70, 274] on div "S094351SANTANA PEREZ_WC COVERAGE_2025.pdf SANTANA PEREZ S094351 (S094351) Confi…" at bounding box center [383, 290] width 647 height 59
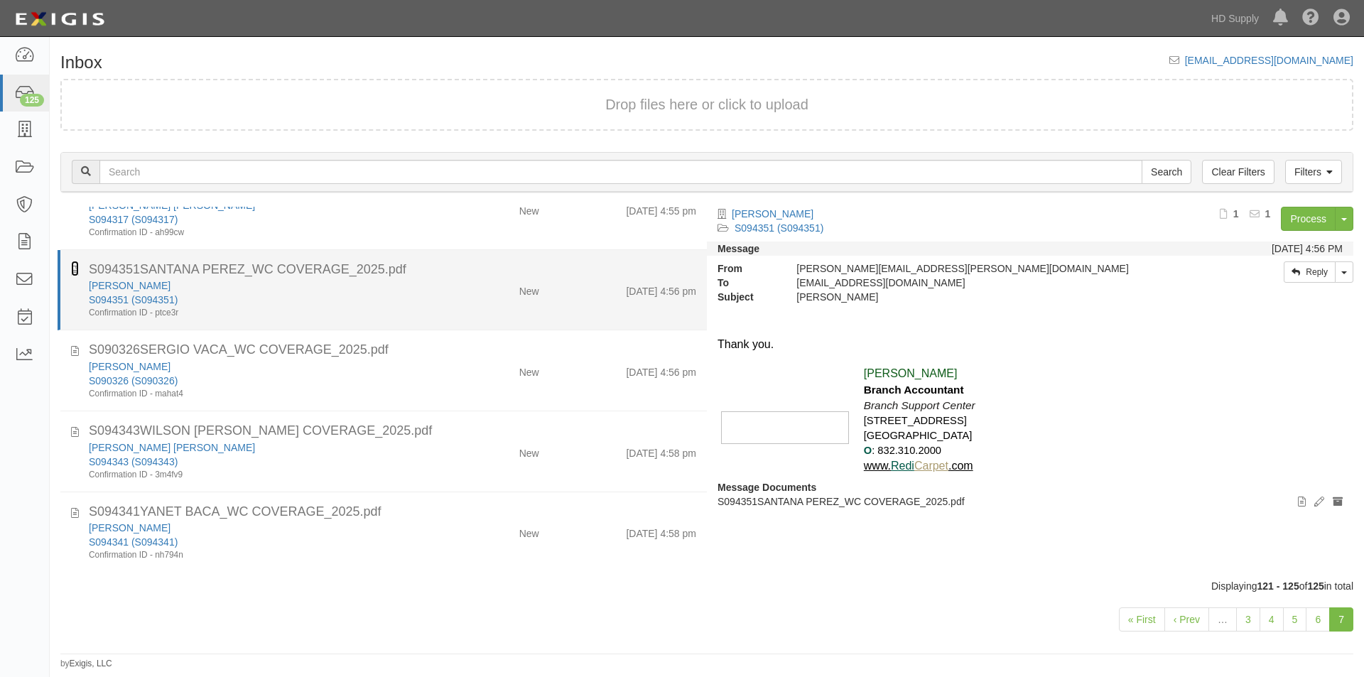
click at [71, 271] on icon at bounding box center [75, 269] width 8 height 16
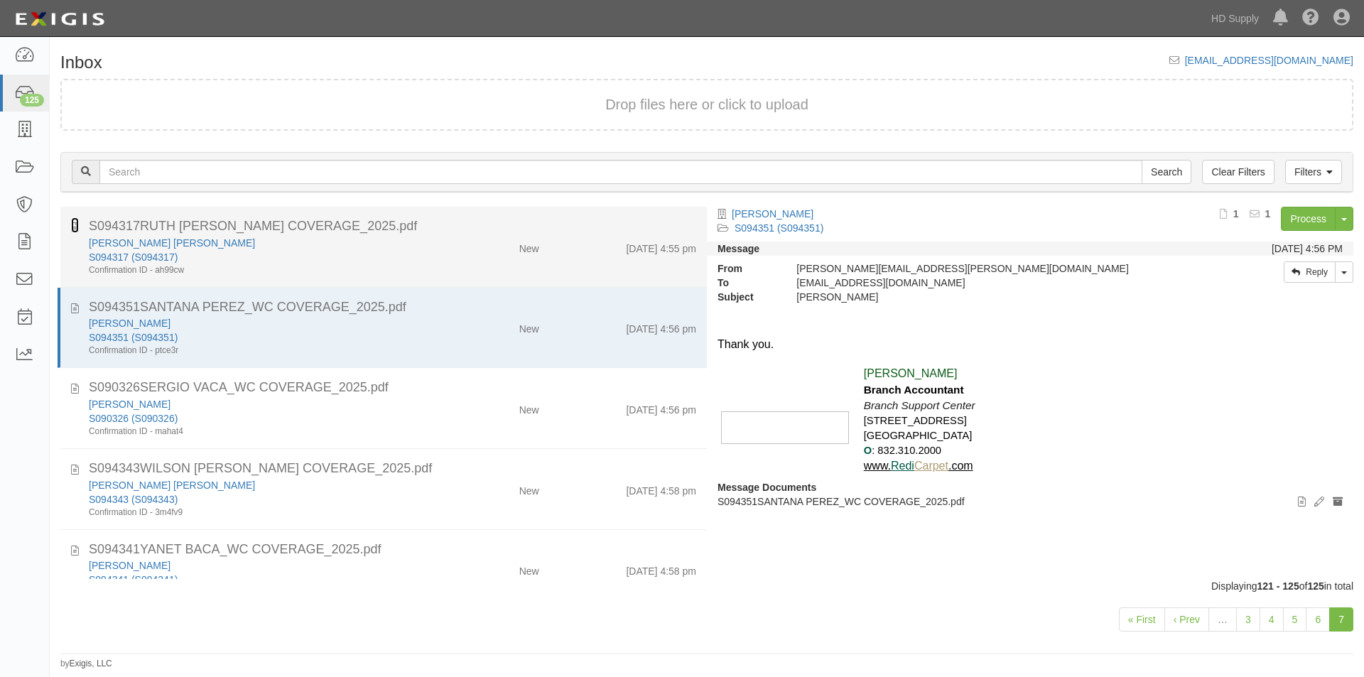
click at [77, 229] on icon at bounding box center [75, 225] width 8 height 16
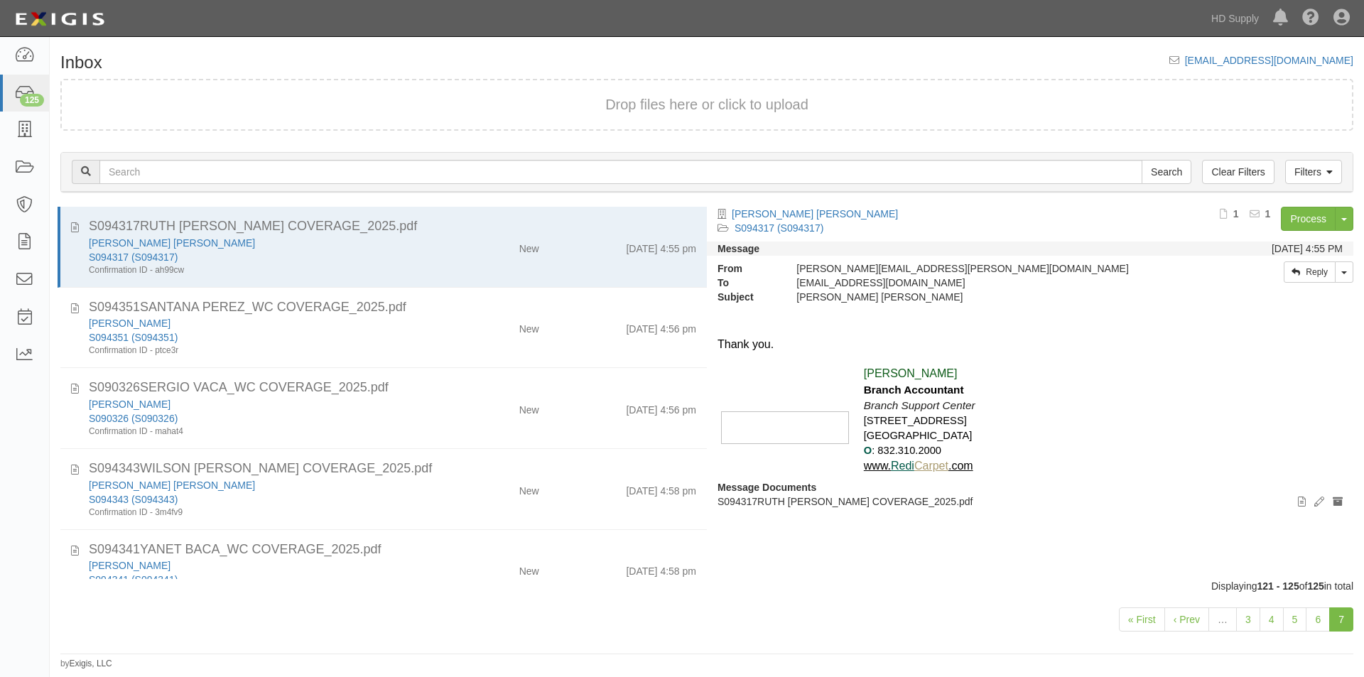
click at [22, 604] on div "Dashboard 125 Inbox Parties Agreements Coverages Documents Messages Tasks Repor…" at bounding box center [25, 357] width 50 height 640
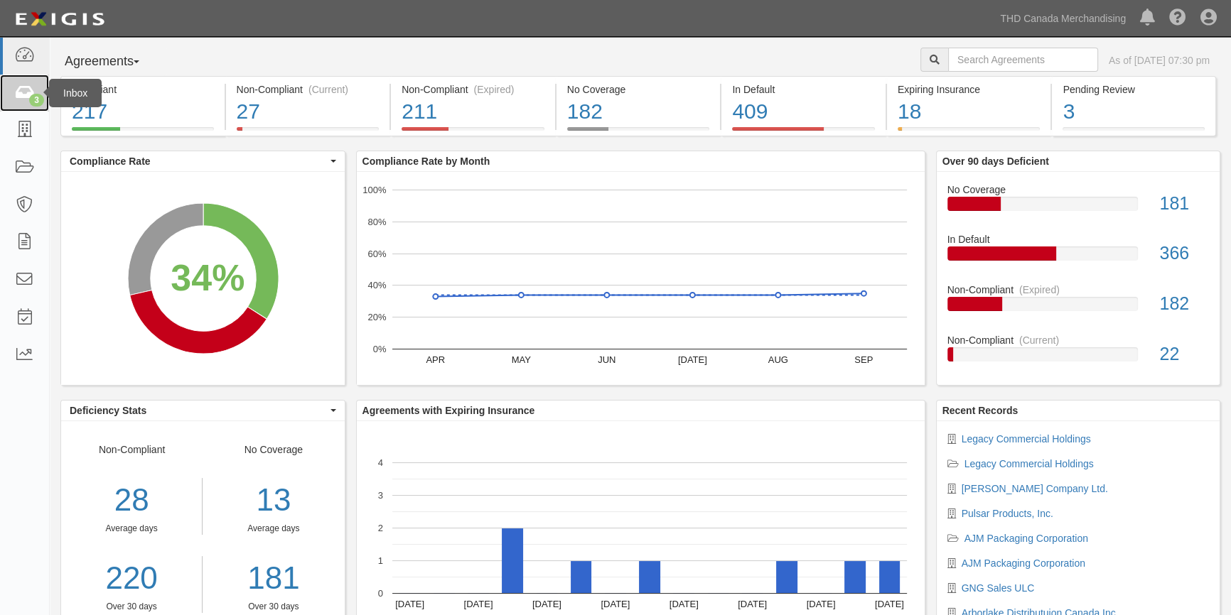
click at [22, 89] on icon at bounding box center [24, 93] width 20 height 16
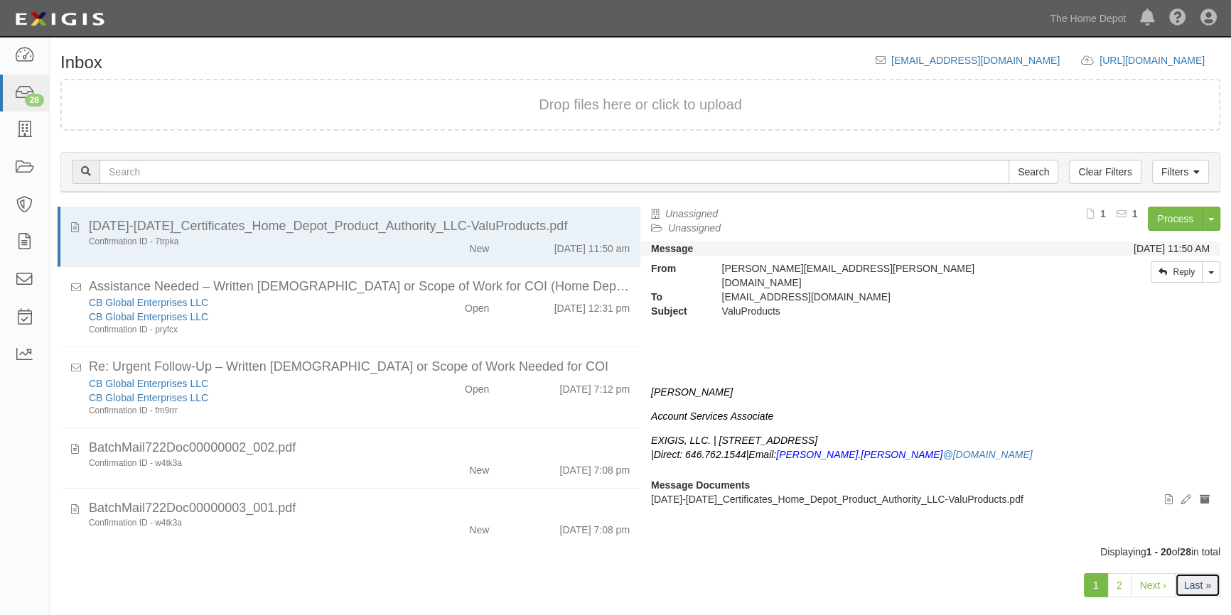
click at [1179, 586] on link "Last »" at bounding box center [1196, 585] width 45 height 24
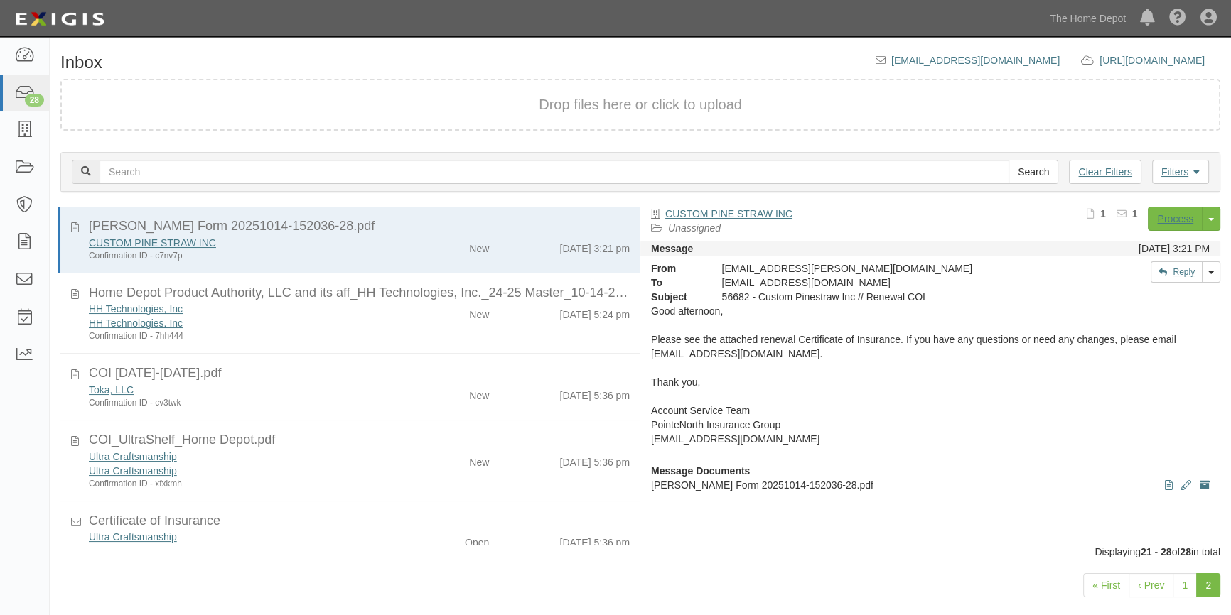
scroll to position [256, 0]
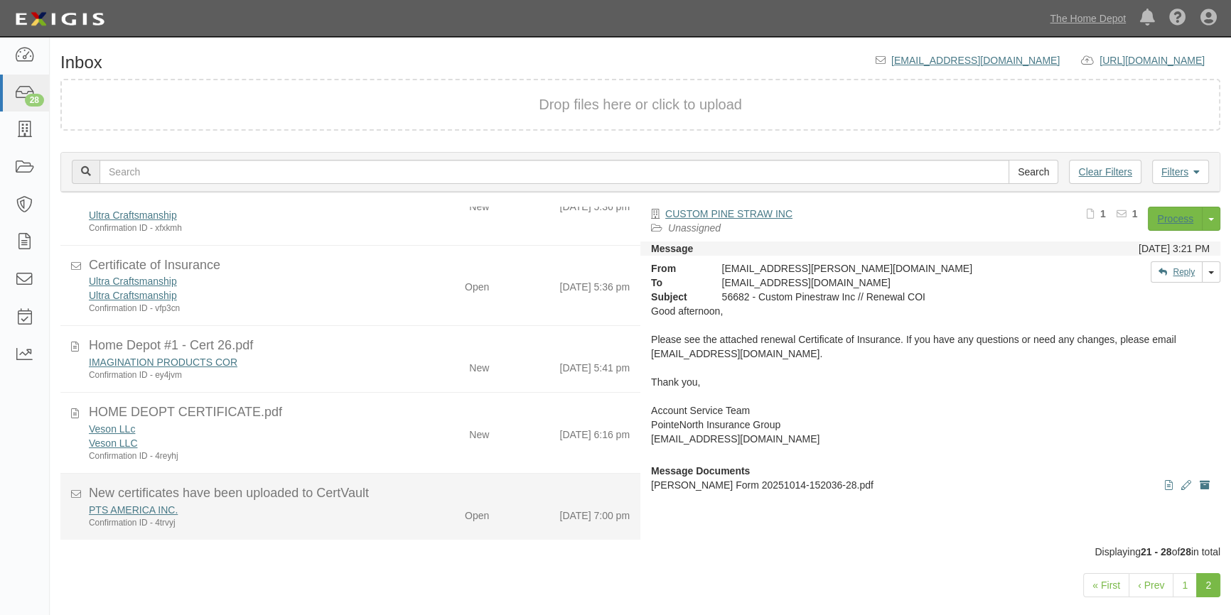
click at [371, 525] on div "Confirmation ID - 4trvyj" at bounding box center [242, 523] width 306 height 12
